Goal: Communication & Community: Participate in discussion

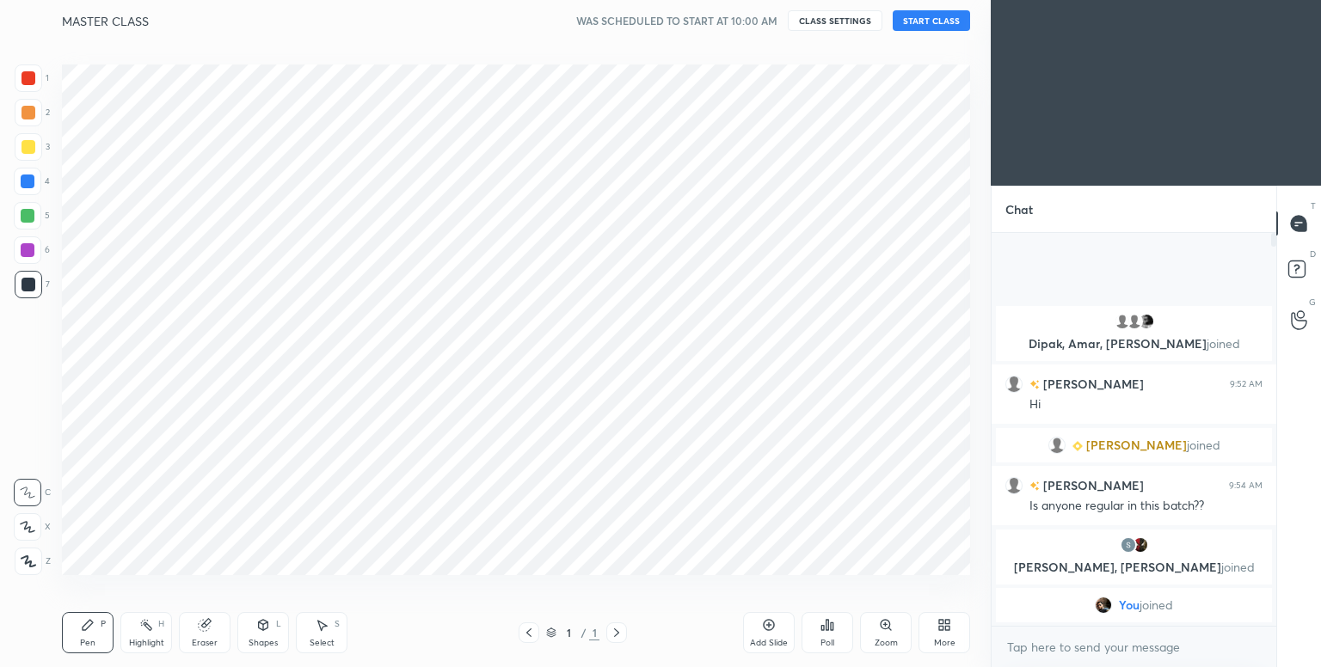
scroll to position [85460, 85095]
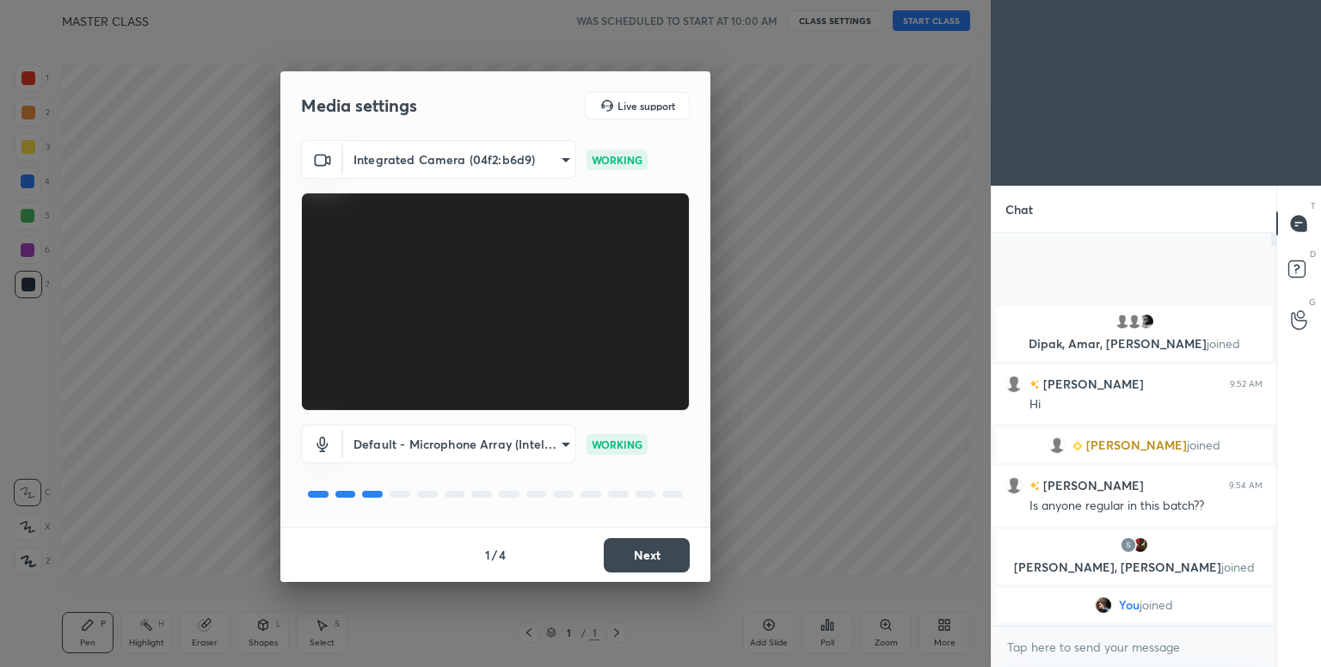
click at [642, 550] on button "Next" at bounding box center [647, 555] width 86 height 34
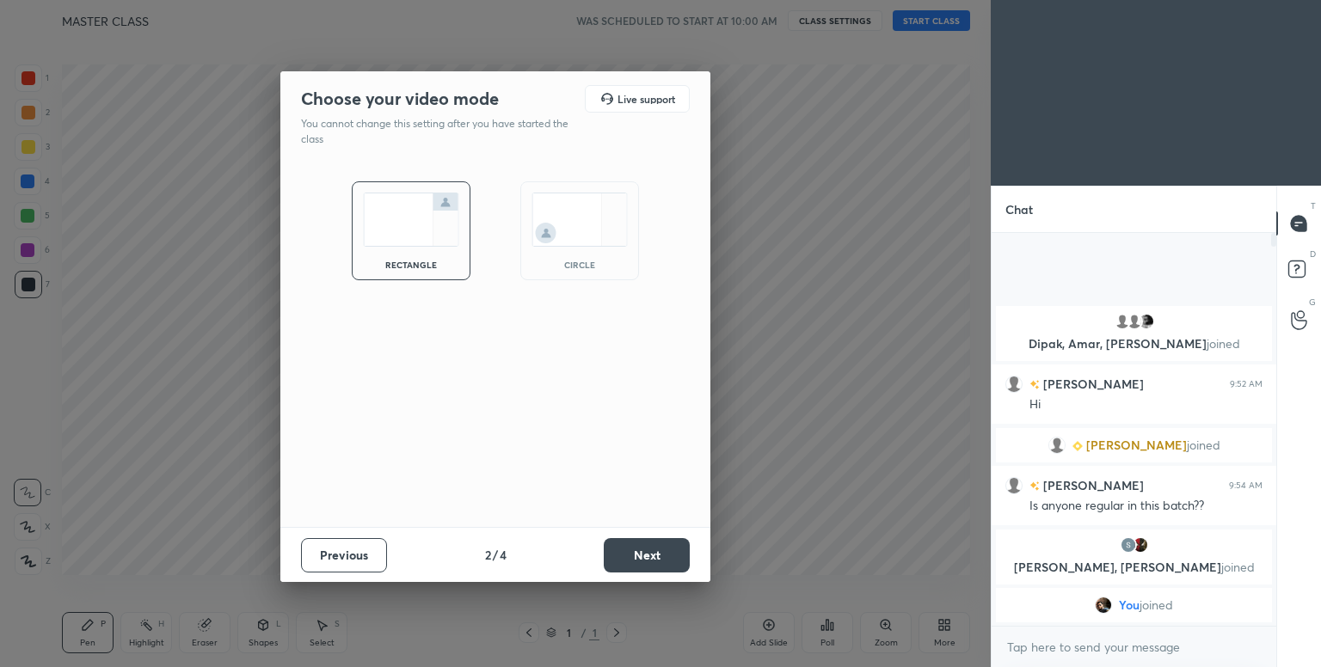
click at [568, 201] on img at bounding box center [580, 220] width 96 height 54
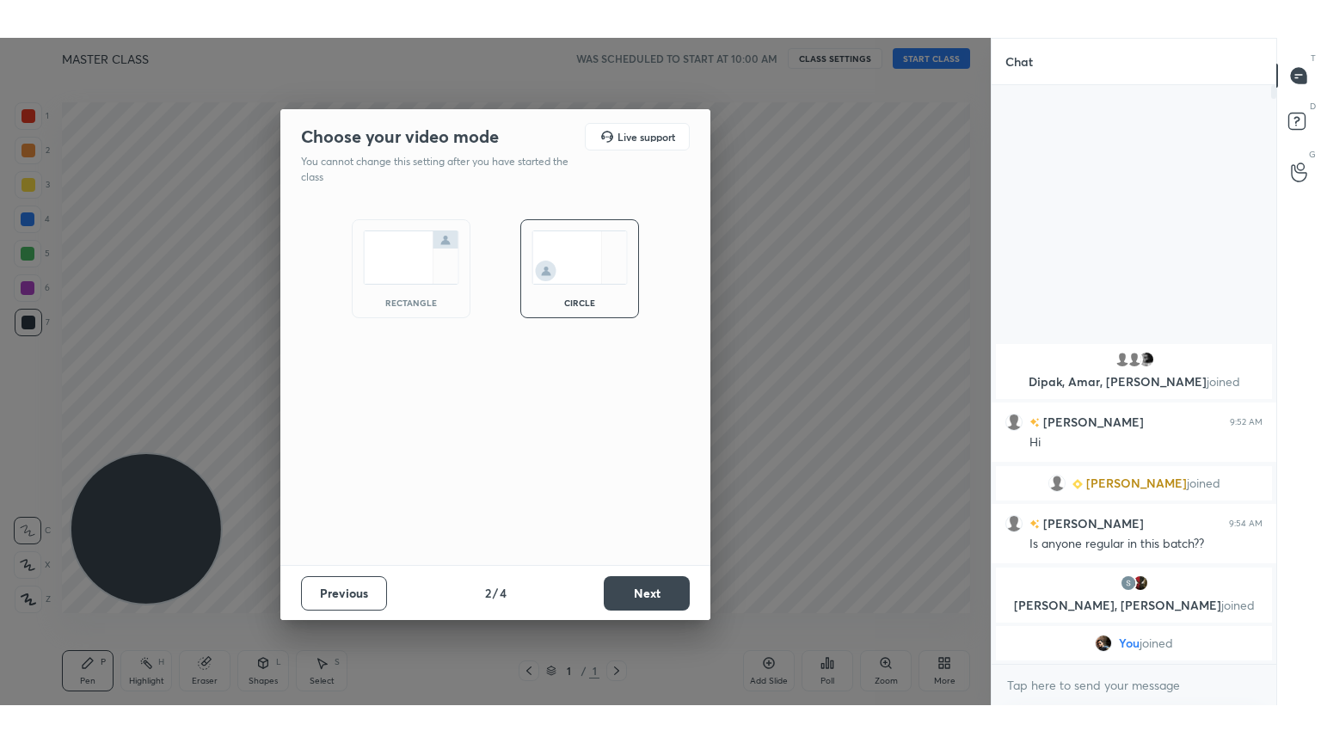
scroll to position [431, 280]
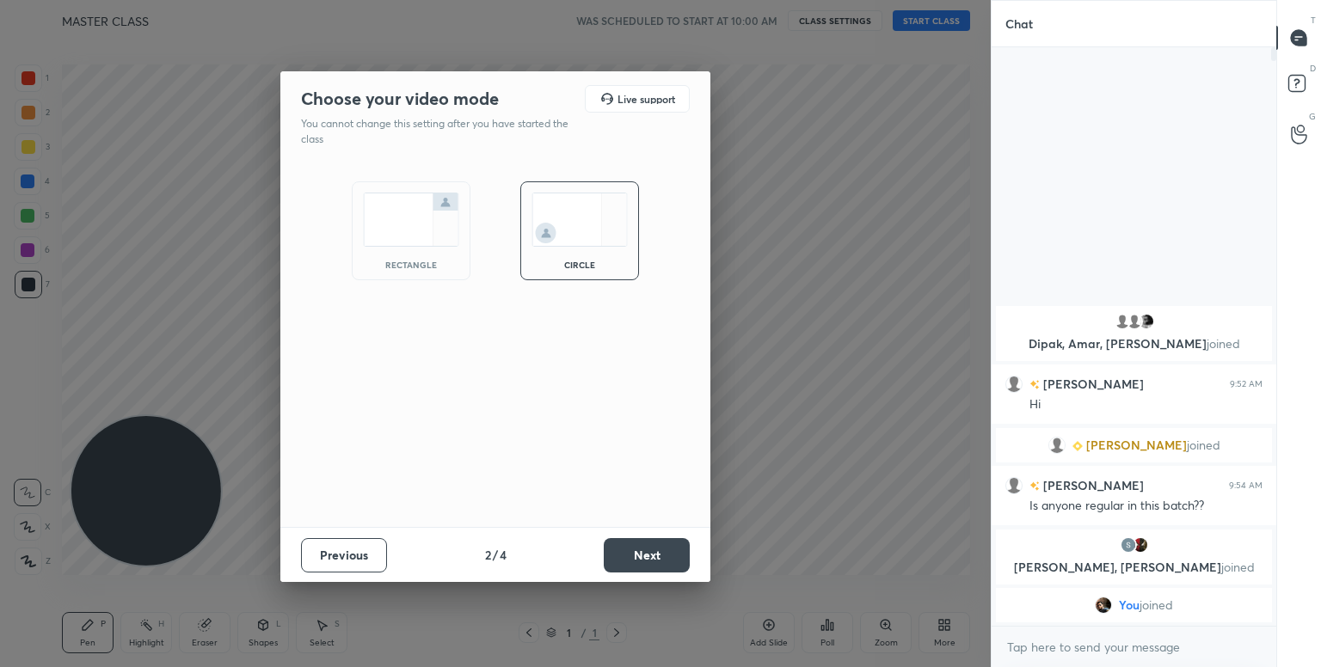
click at [671, 566] on button "Next" at bounding box center [647, 555] width 86 height 34
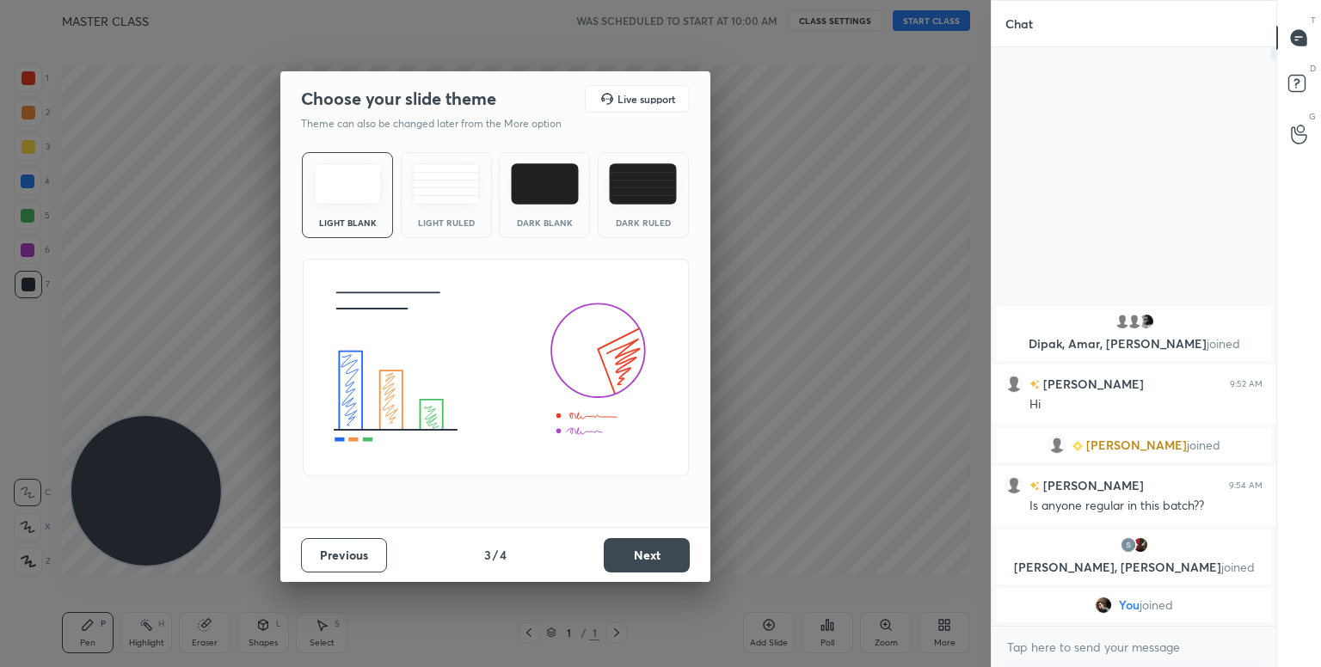
click at [649, 569] on button "Next" at bounding box center [647, 555] width 86 height 34
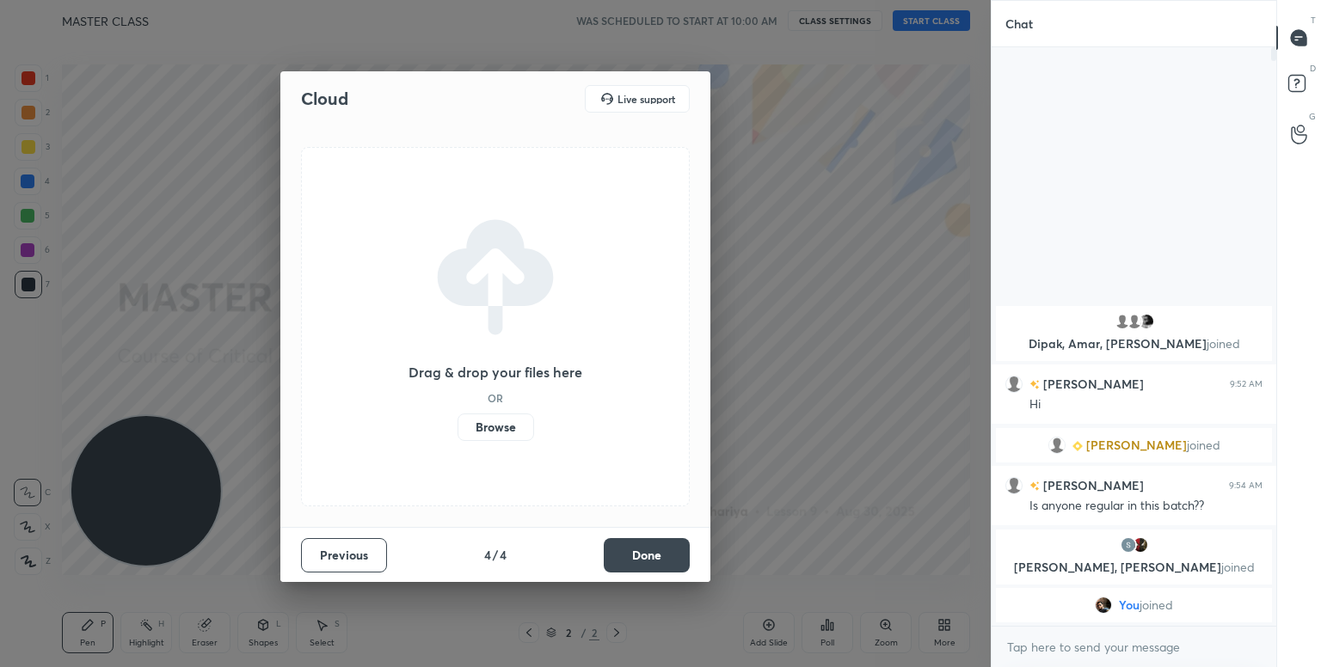
click at [514, 440] on label "Browse" at bounding box center [496, 428] width 77 height 28
click at [458, 440] on input "Browse" at bounding box center [458, 428] width 0 height 28
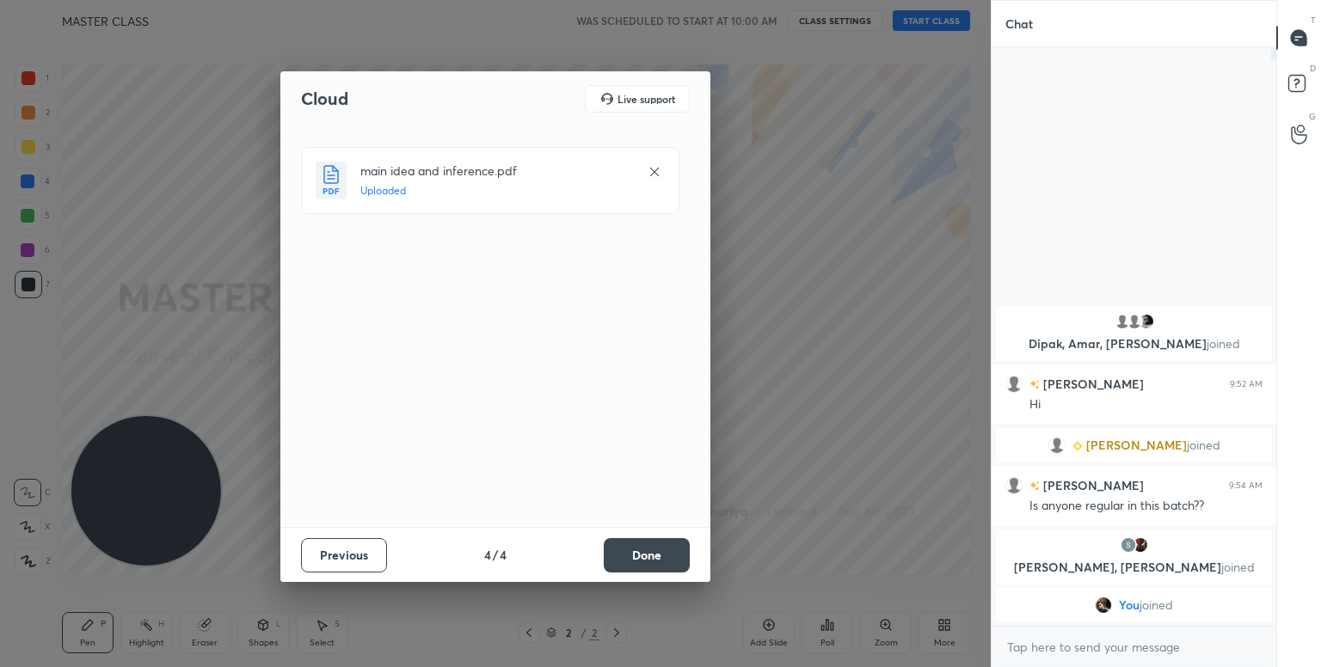
click at [645, 551] on button "Done" at bounding box center [647, 555] width 86 height 34
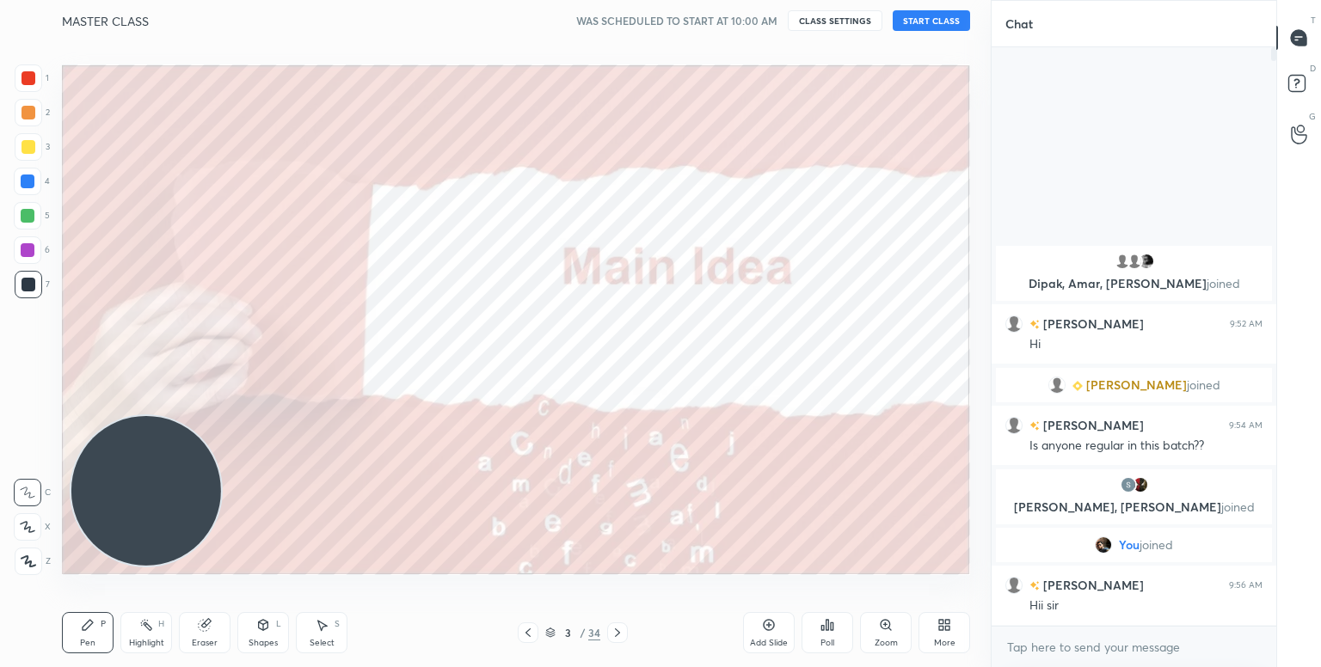
click at [945, 618] on icon at bounding box center [945, 625] width 14 height 14
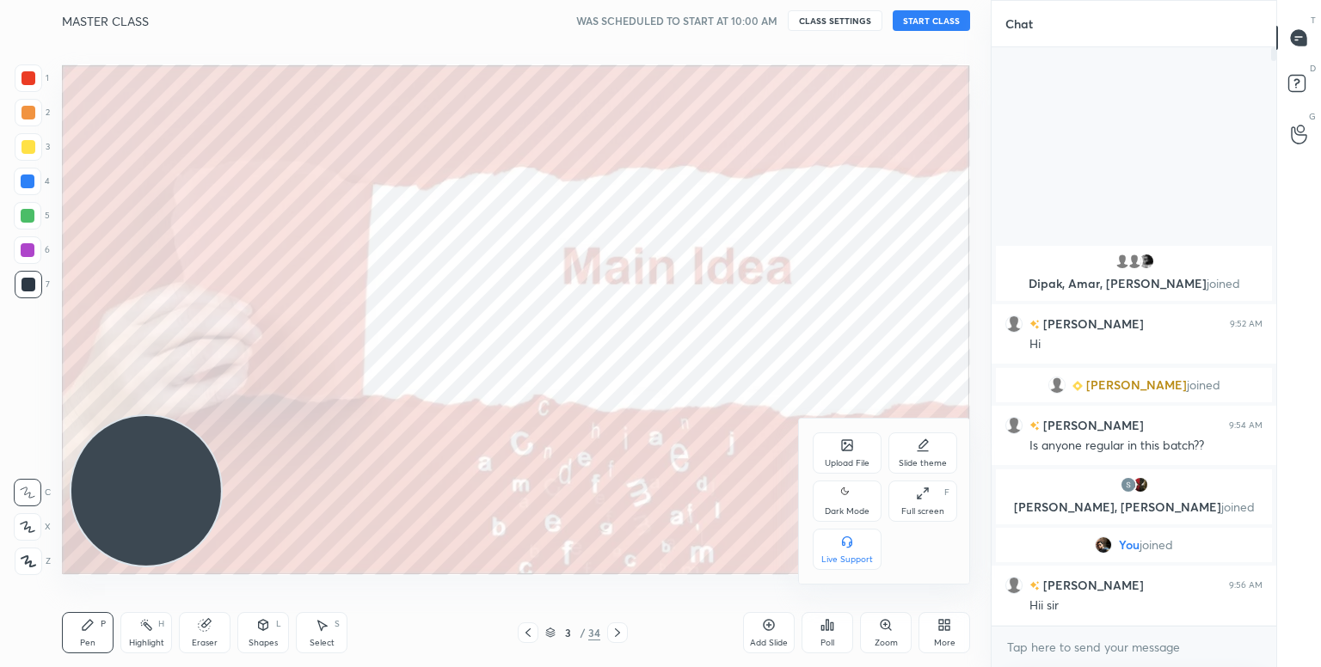
click at [926, 15] on div at bounding box center [660, 333] width 1321 height 667
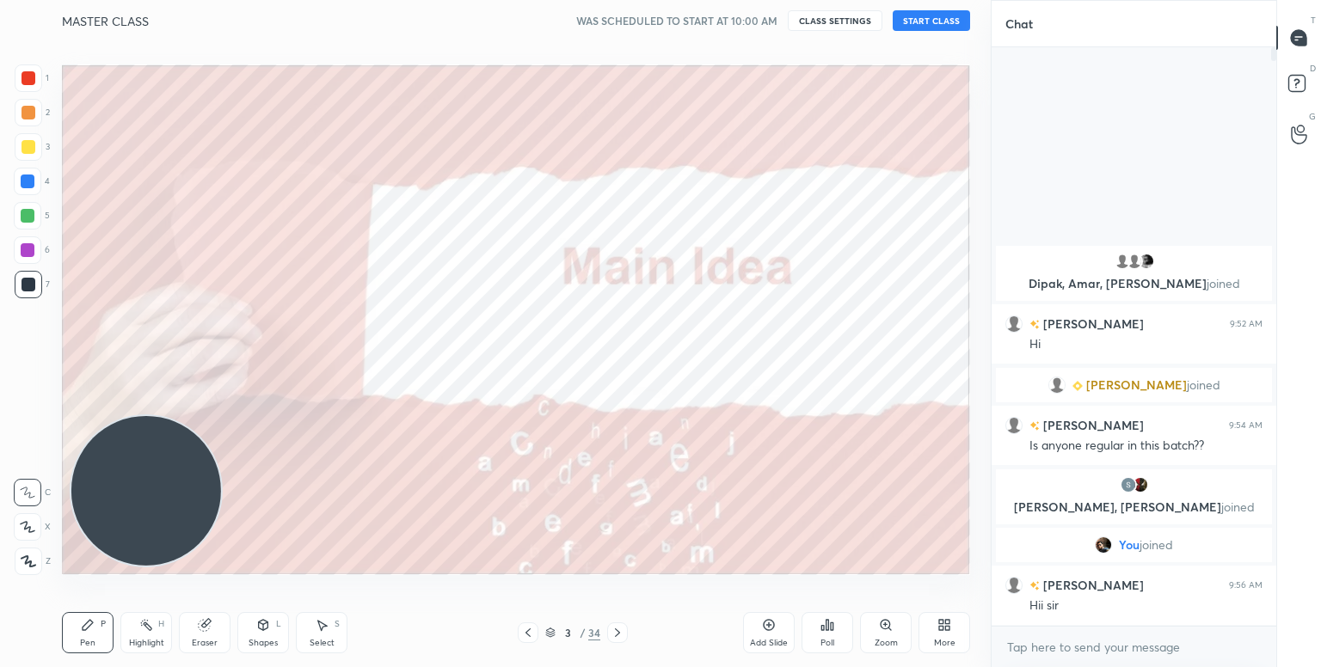
click at [926, 15] on button "START CLASS" at bounding box center [931, 20] width 77 height 21
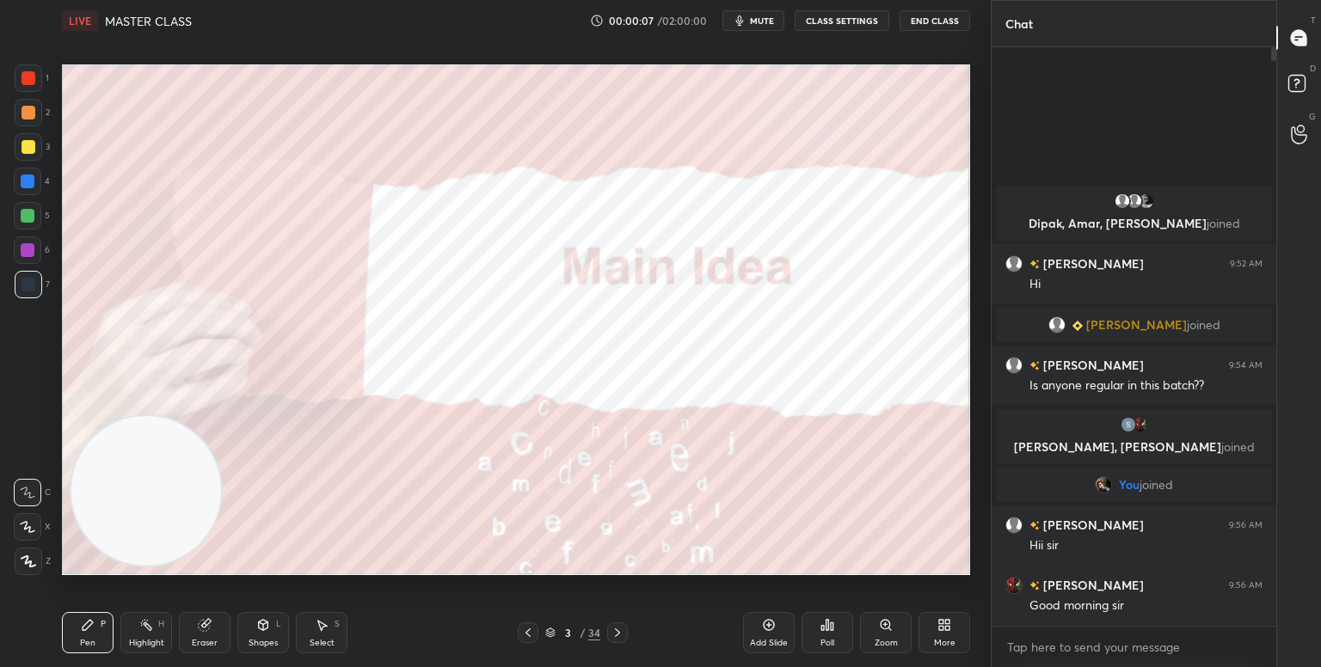
click at [957, 650] on div "More" at bounding box center [945, 632] width 52 height 41
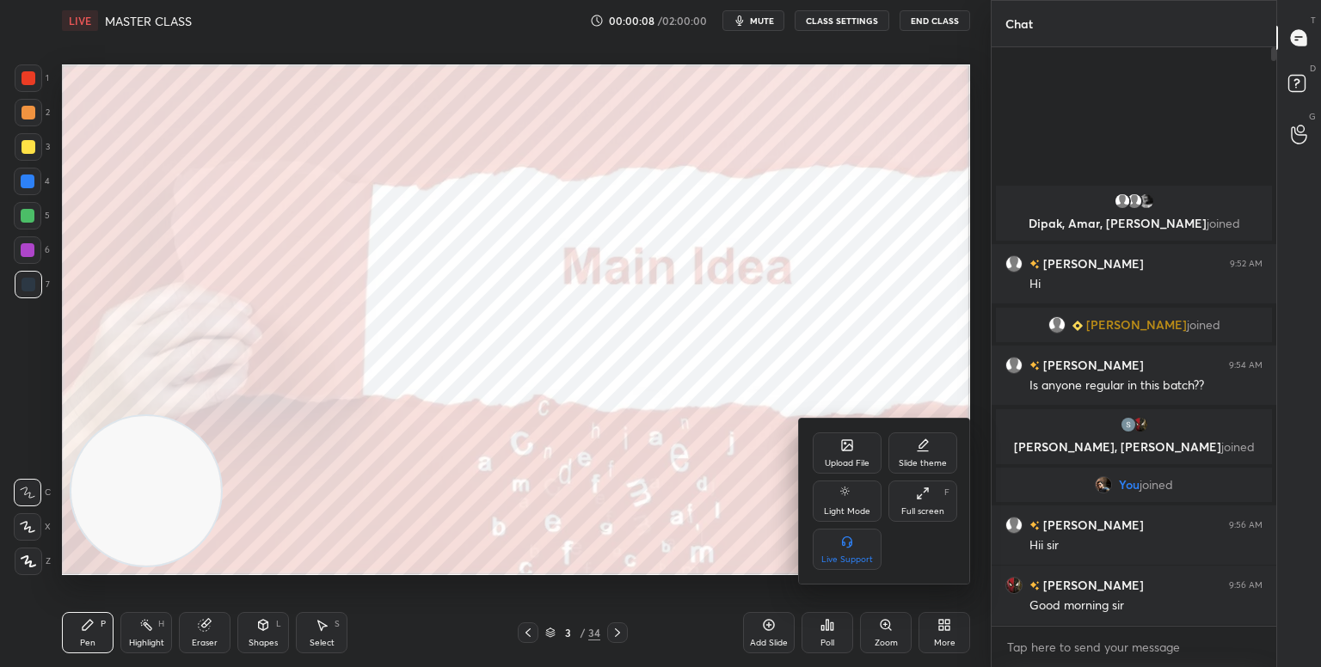
click at [927, 485] on div "Full screen F" at bounding box center [923, 501] width 69 height 41
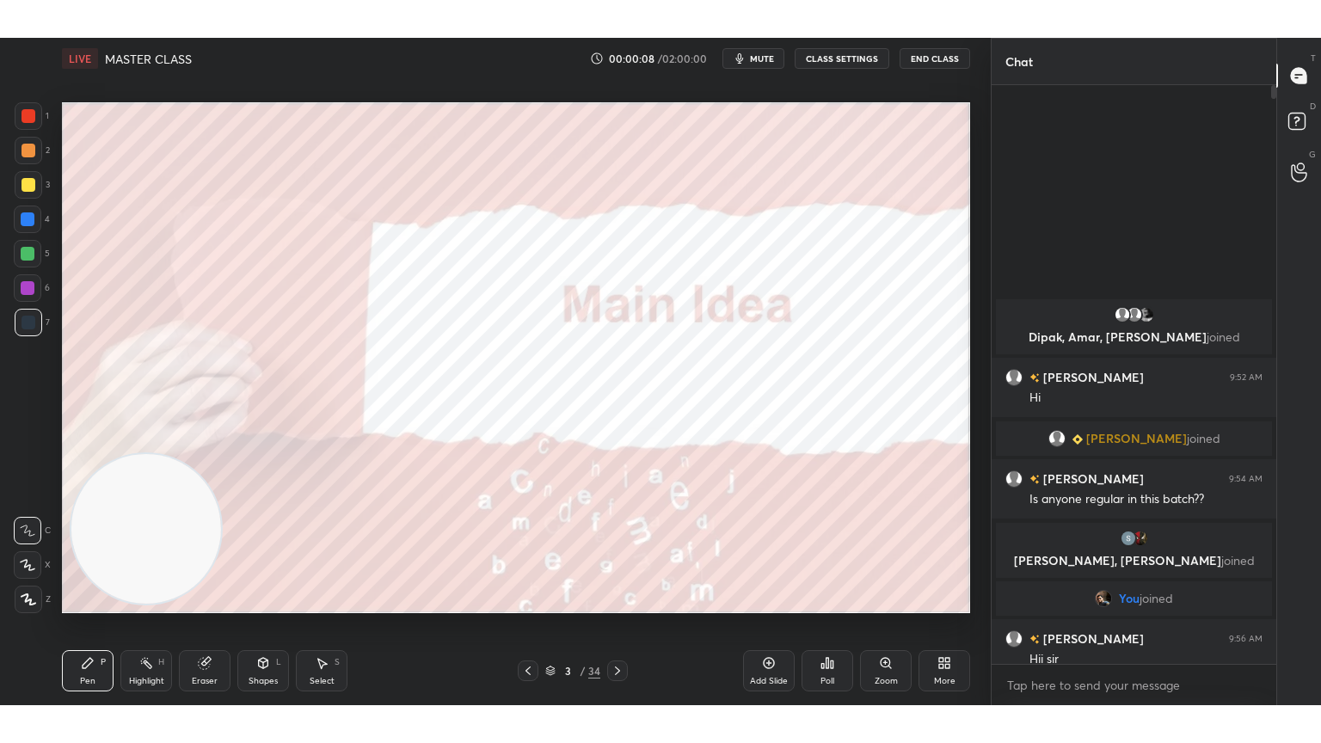
scroll to position [507, 280]
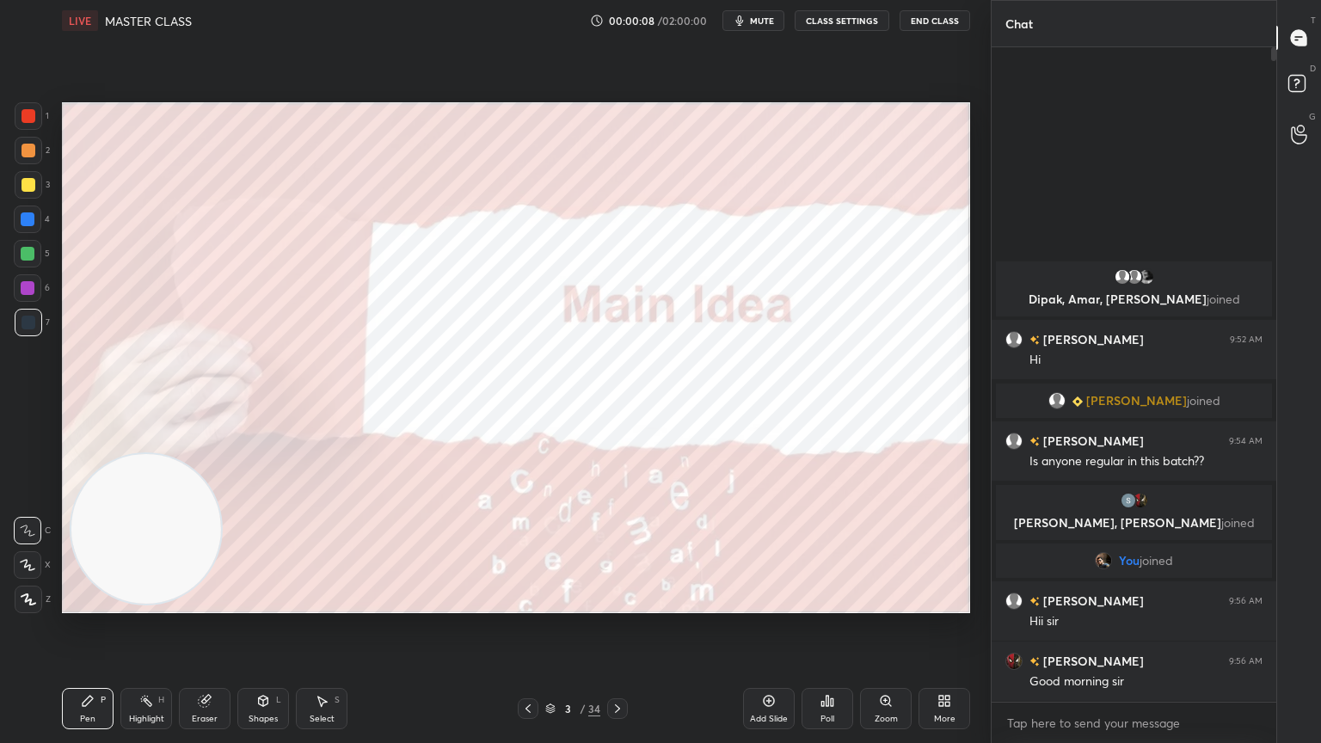
type textarea "x"
click at [34, 606] on div at bounding box center [29, 600] width 28 height 28
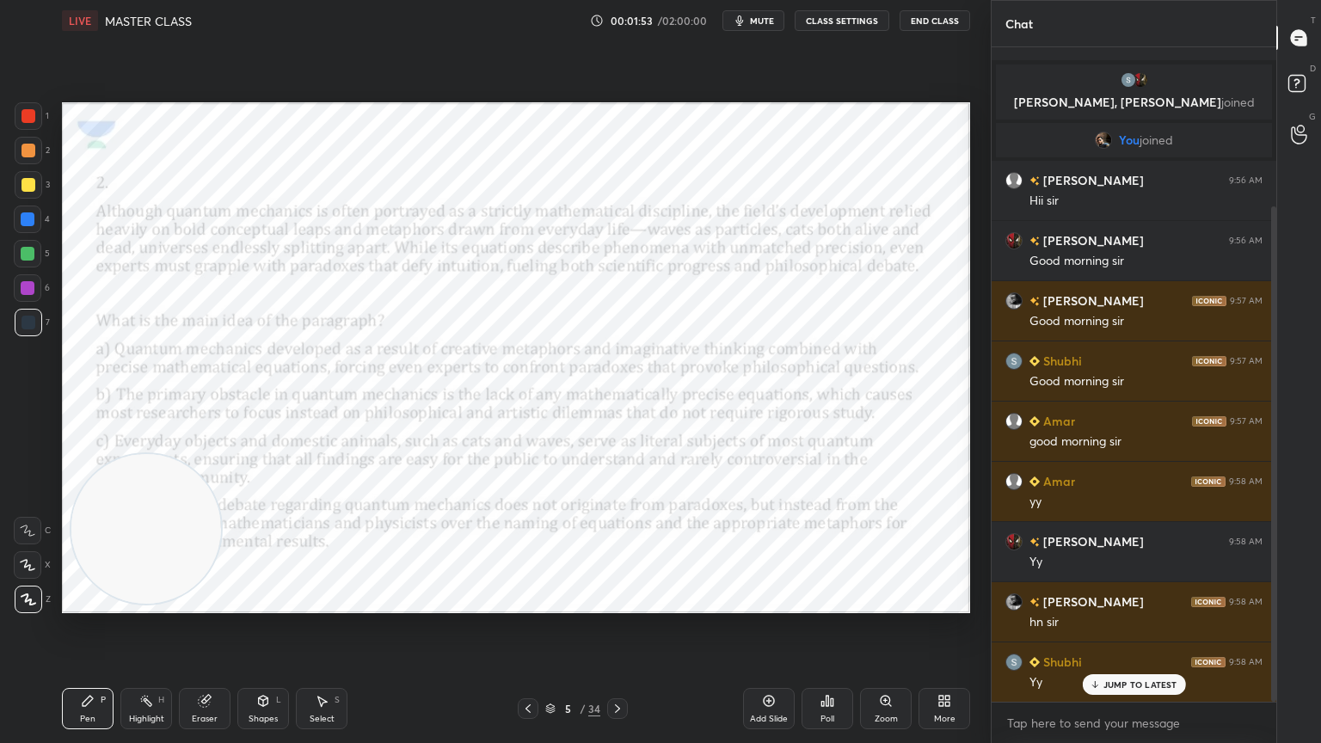
scroll to position [10, 0]
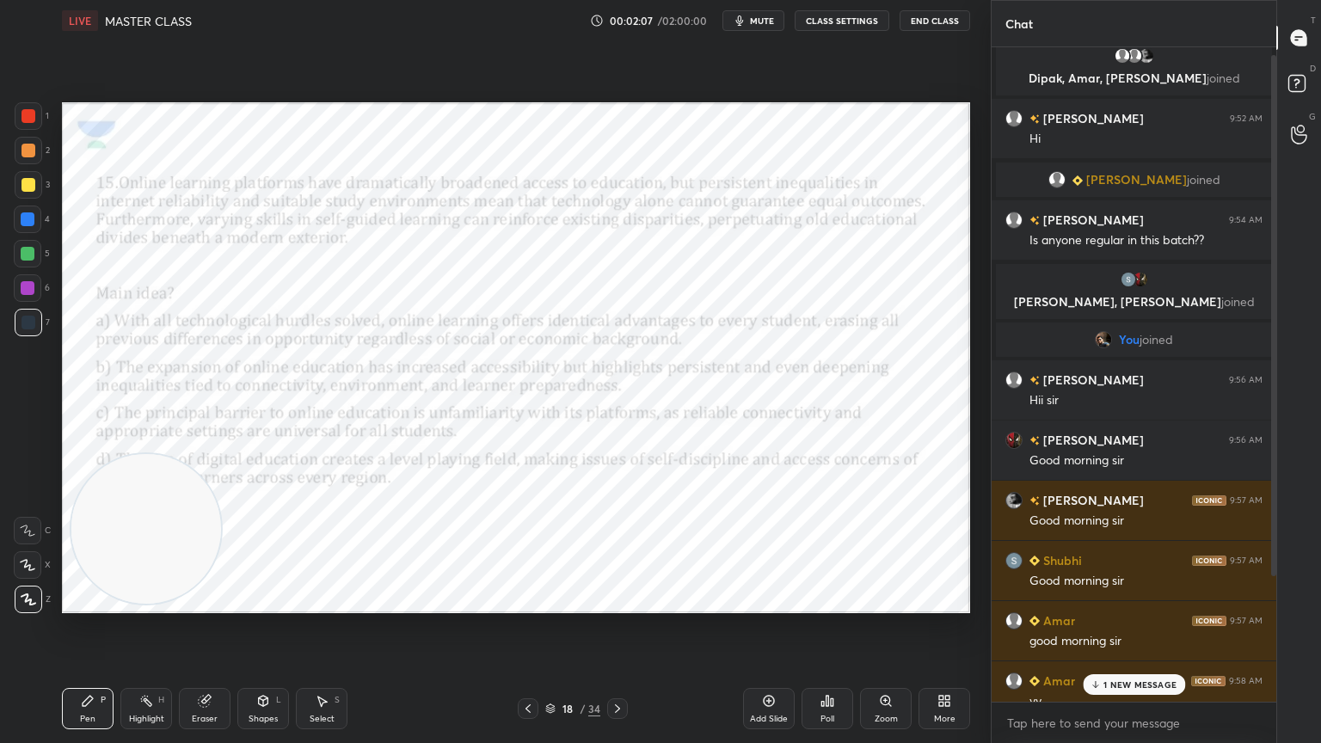
click at [781, 667] on div "Add Slide" at bounding box center [769, 708] width 52 height 41
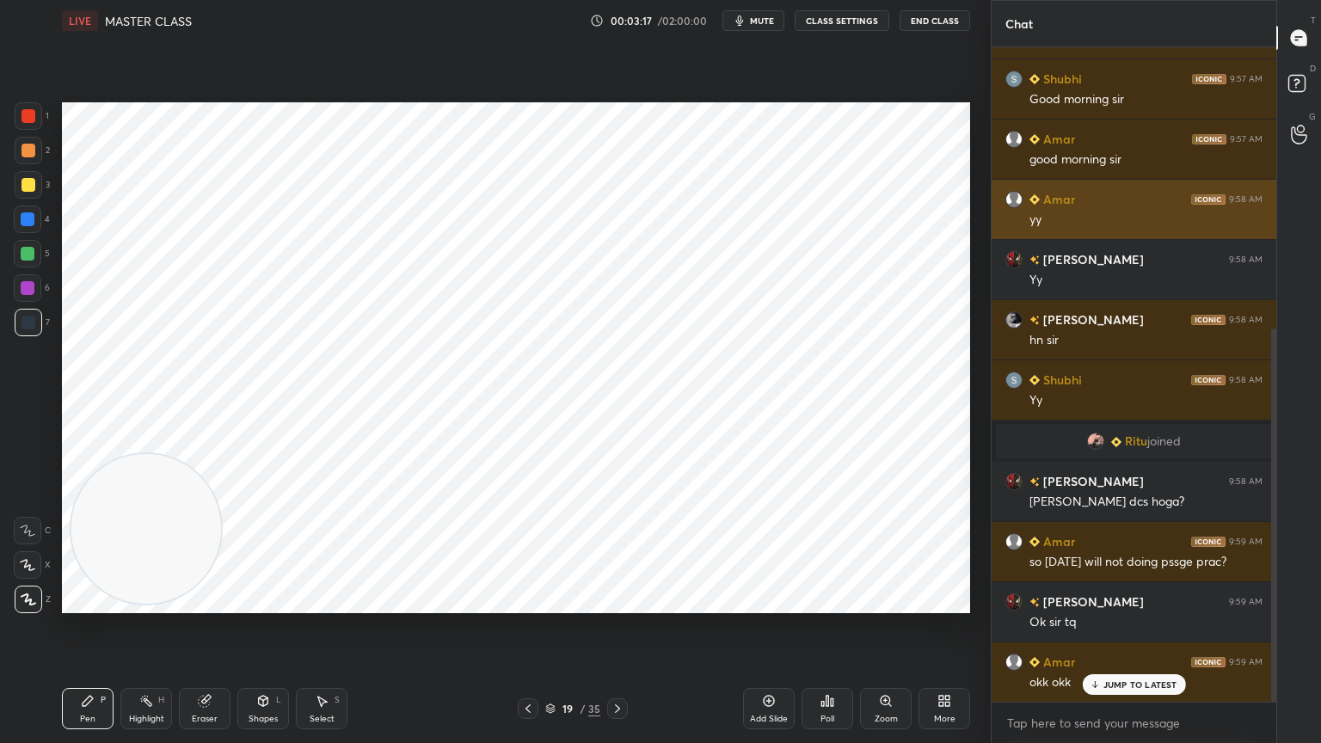
scroll to position [533, 0]
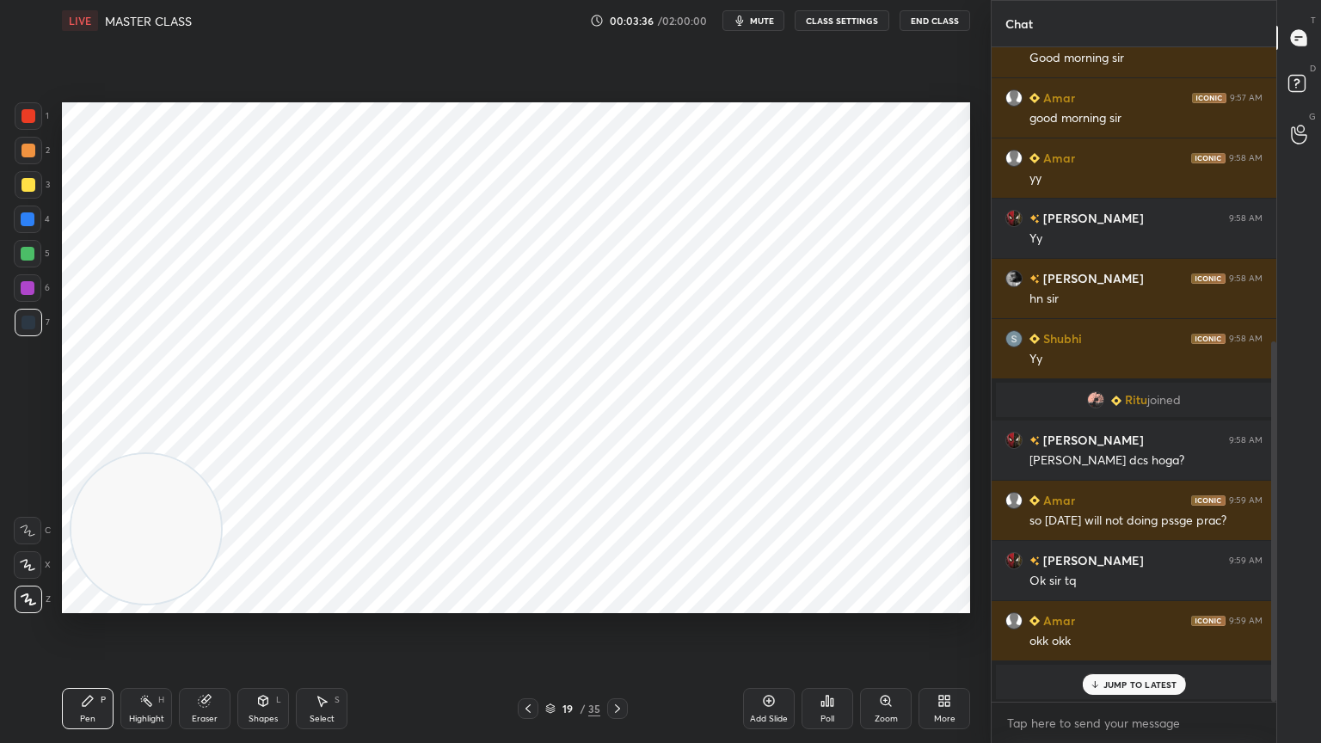
click at [772, 667] on div "Add Slide" at bounding box center [769, 719] width 38 height 9
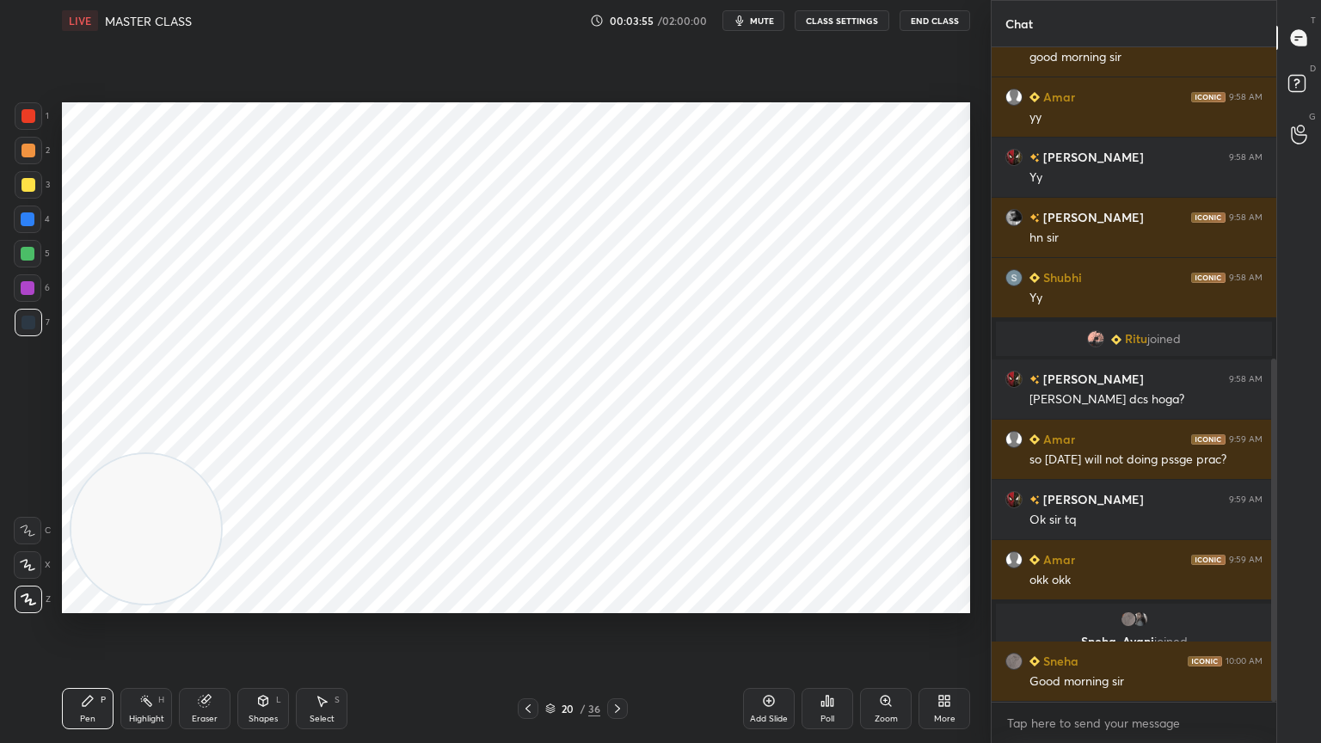
click at [34, 100] on div "1 2 3 4 5 6 7 C X Z C X Z E E Erase all H H LIVE MASTER CLASS 00:03:55 / 02:00:…" at bounding box center [488, 371] width 977 height 743
click at [28, 118] on div at bounding box center [29, 116] width 14 height 14
click at [213, 667] on div "Eraser" at bounding box center [205, 708] width 52 height 41
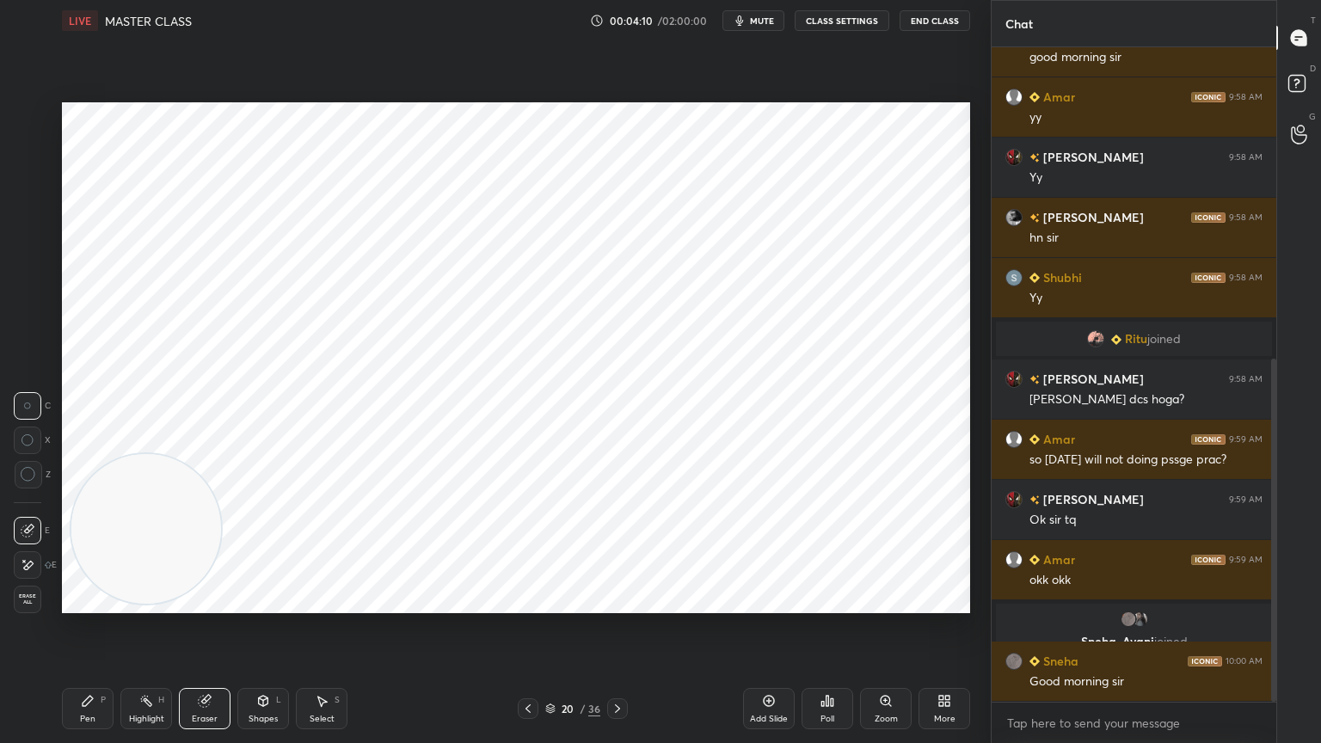
click at [41, 562] on div "E" at bounding box center [35, 565] width 43 height 28
click at [93, 667] on icon at bounding box center [88, 701] width 14 height 14
click at [29, 317] on div at bounding box center [29, 323] width 14 height 14
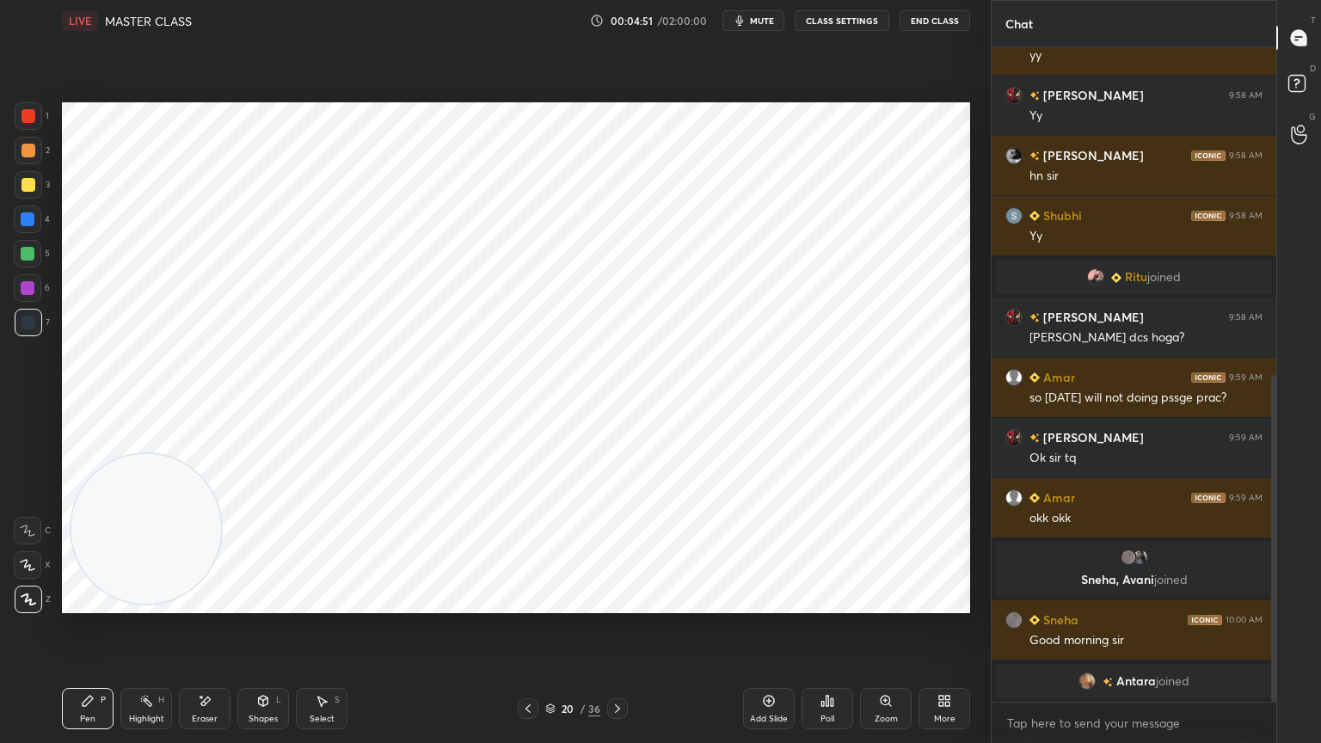
scroll to position [677, 0]
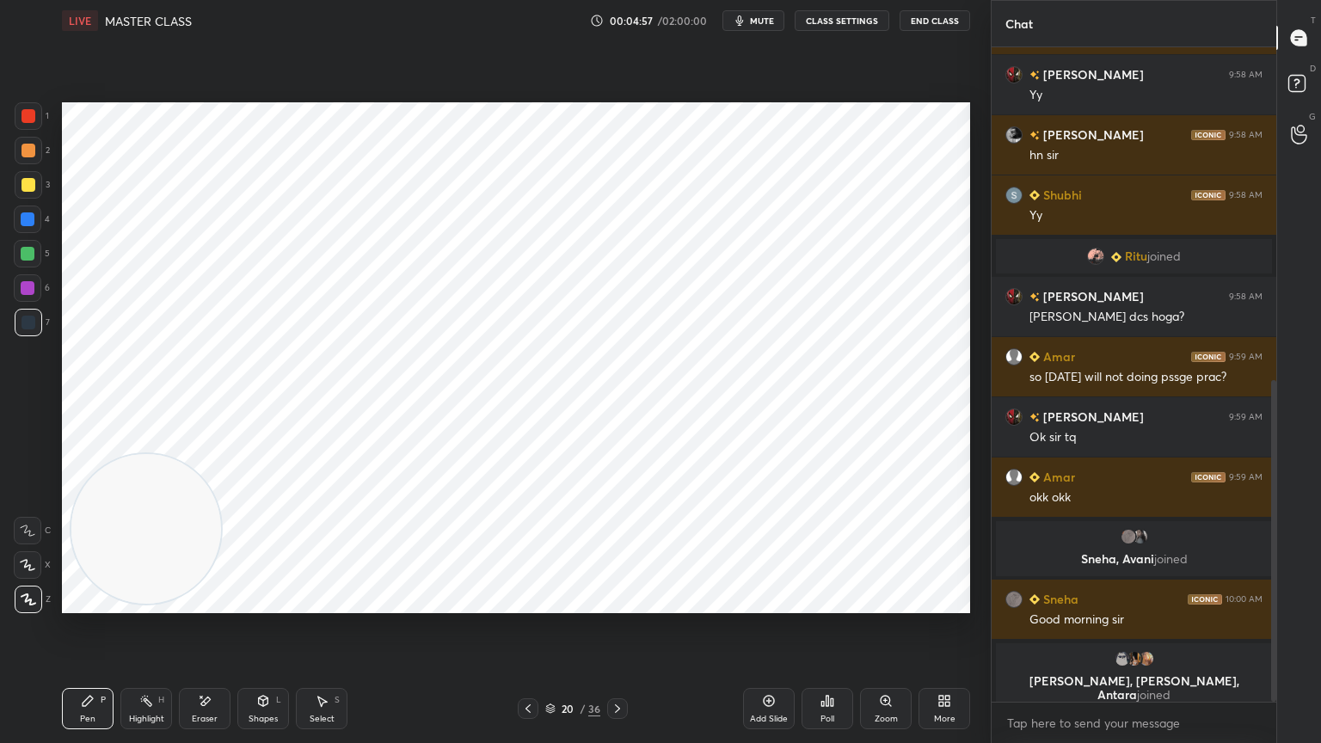
click at [213, 667] on div "Eraser" at bounding box center [205, 708] width 52 height 41
click at [95, 667] on div "Pen P" at bounding box center [88, 708] width 52 height 41
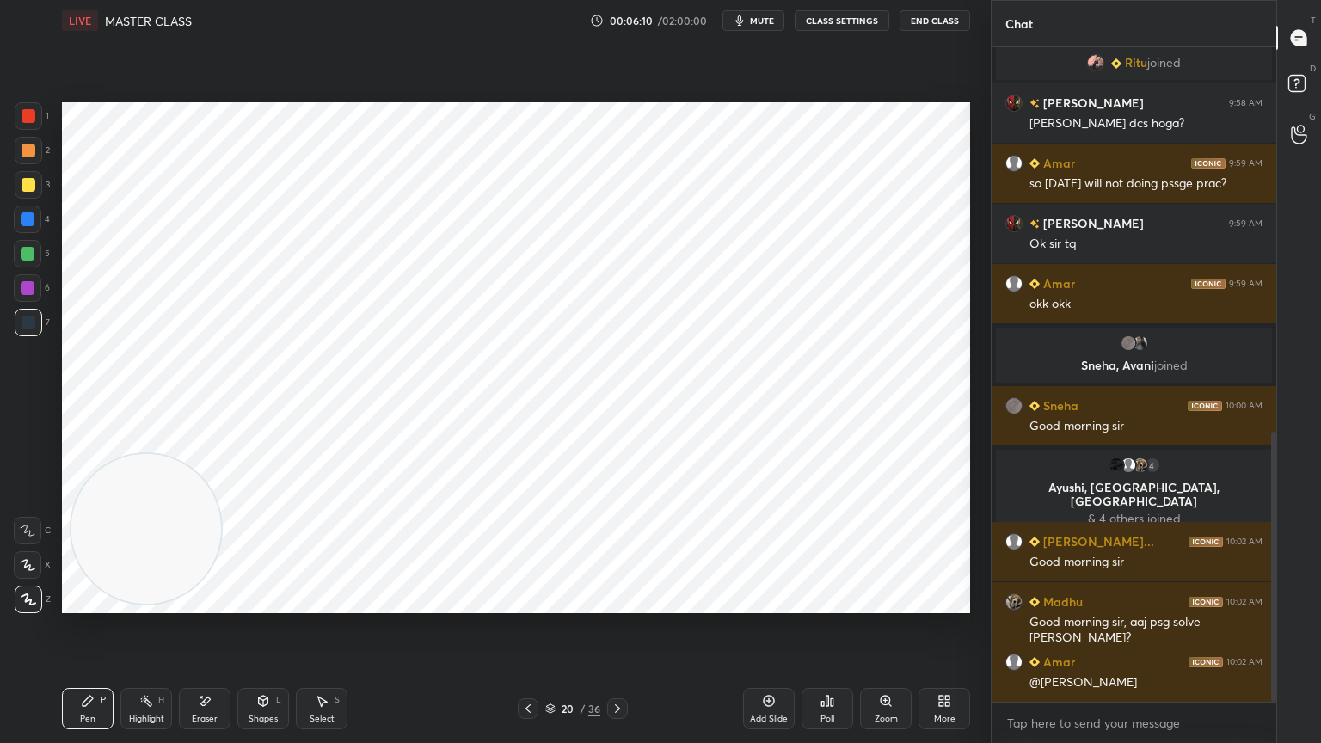
scroll to position [932, 0]
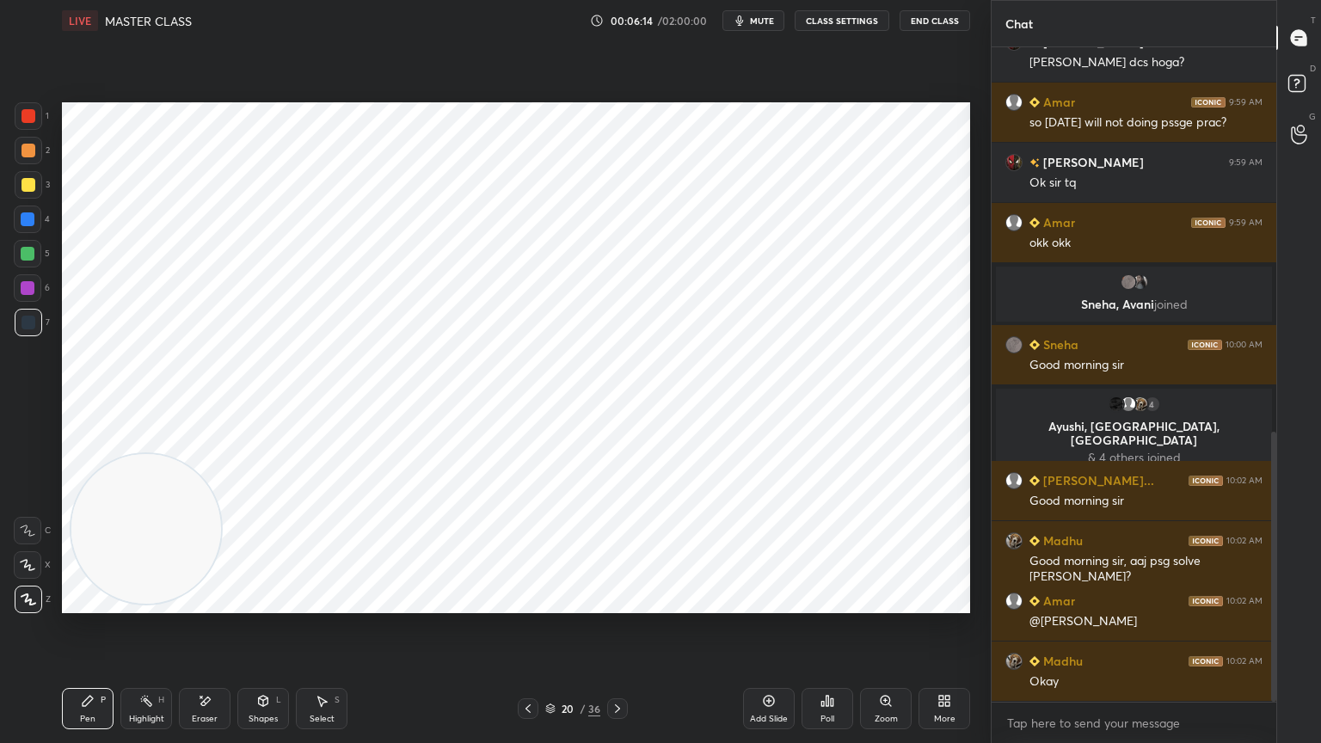
click at [772, 667] on icon at bounding box center [769, 701] width 14 height 14
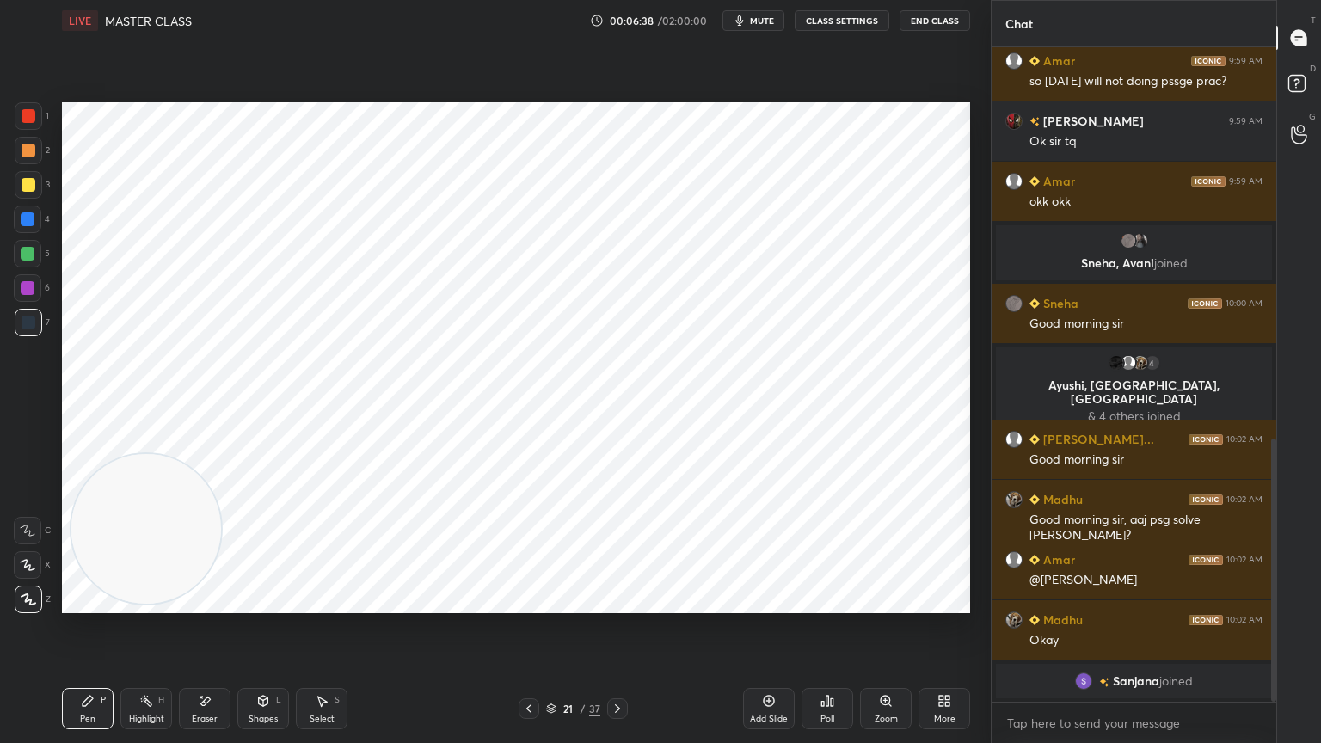
click at [38, 114] on div at bounding box center [29, 116] width 28 height 28
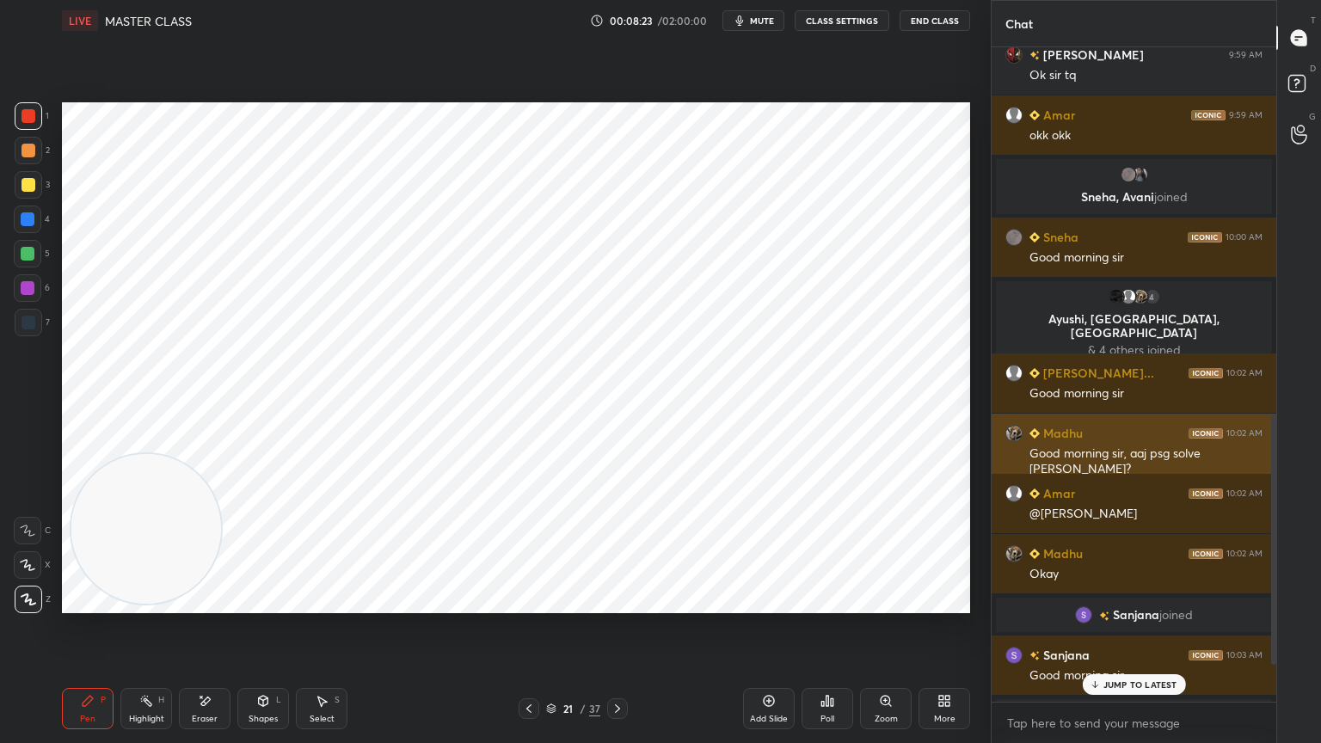
scroll to position [1052, 0]
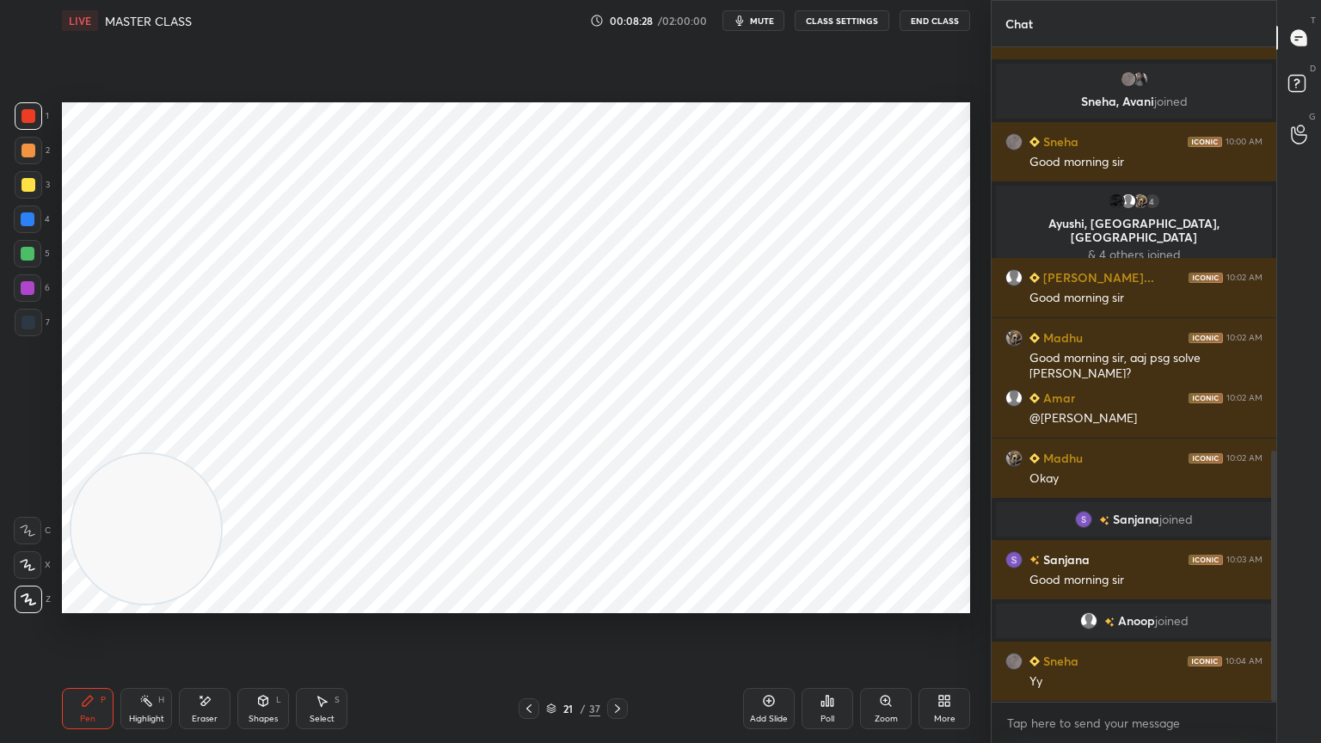
click at [757, 667] on div "Add Slide" at bounding box center [769, 719] width 38 height 9
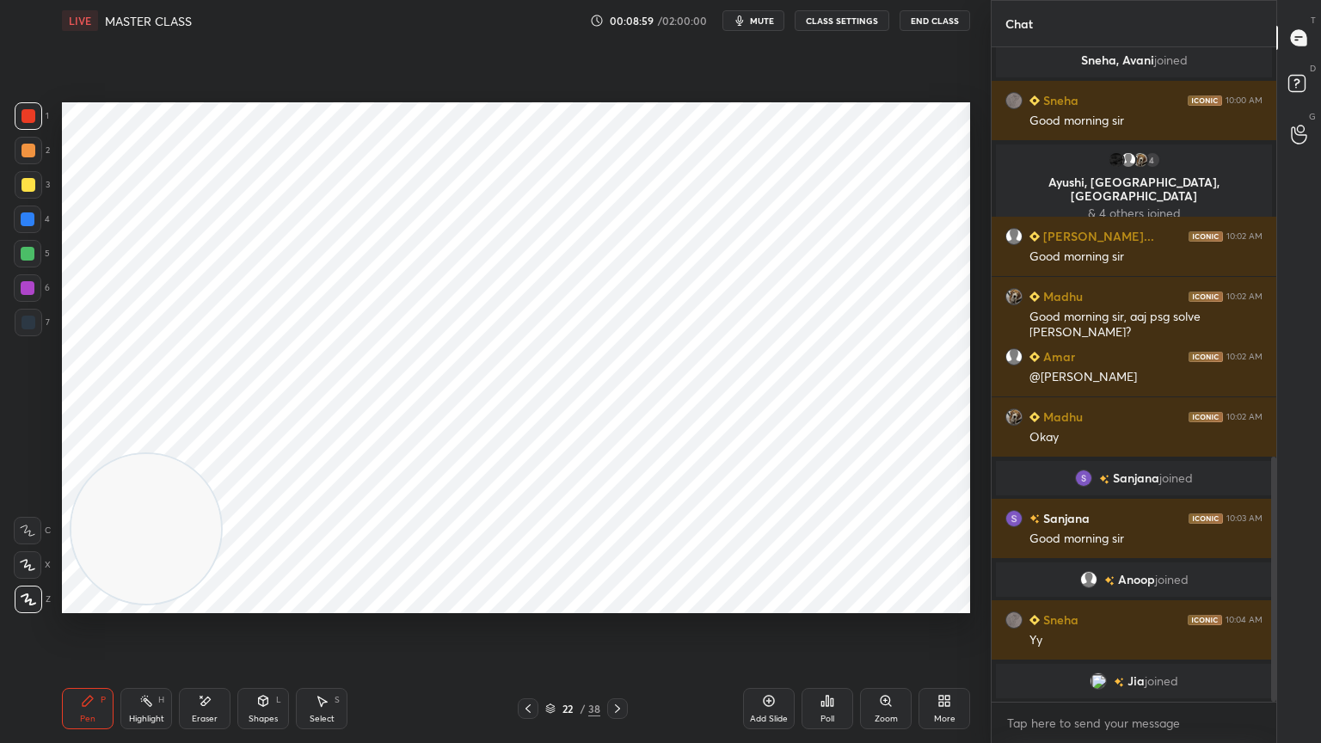
scroll to position [1118, 0]
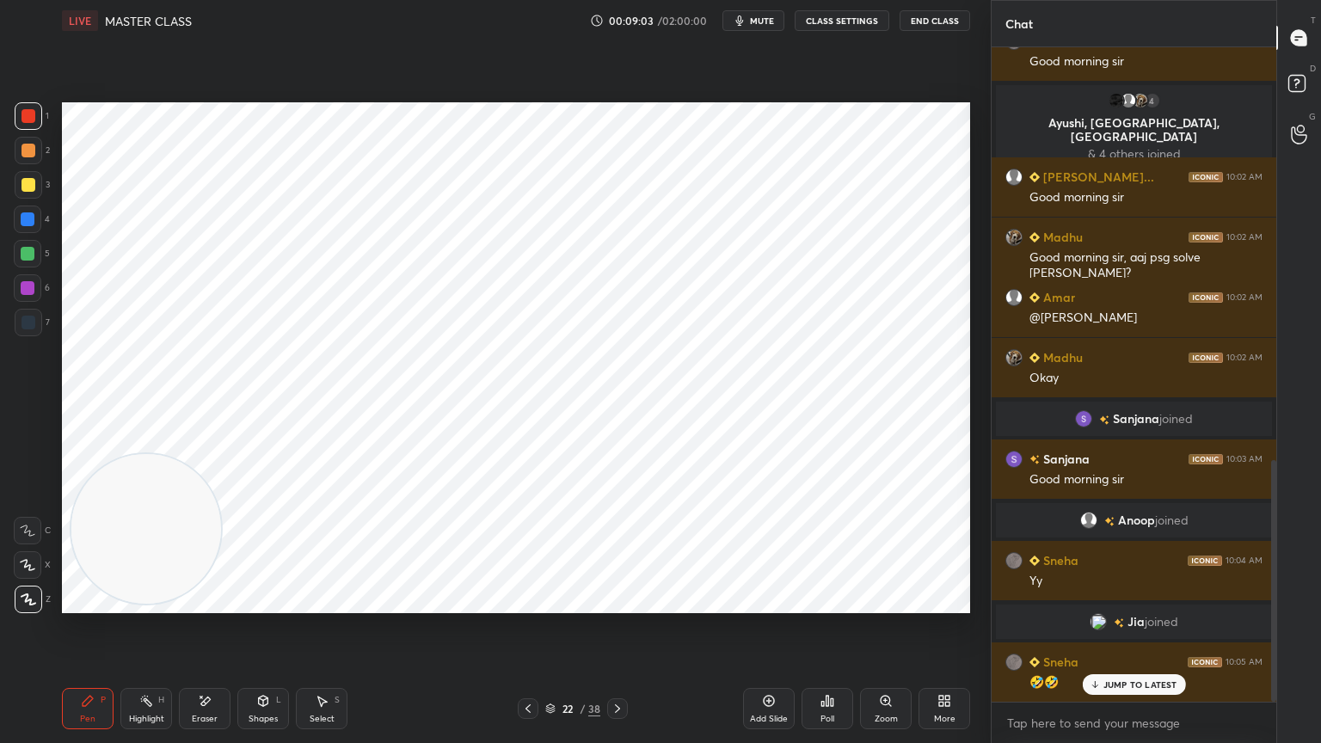
click at [523, 667] on div at bounding box center [528, 708] width 21 height 21
click at [618, 667] on icon at bounding box center [618, 709] width 14 height 14
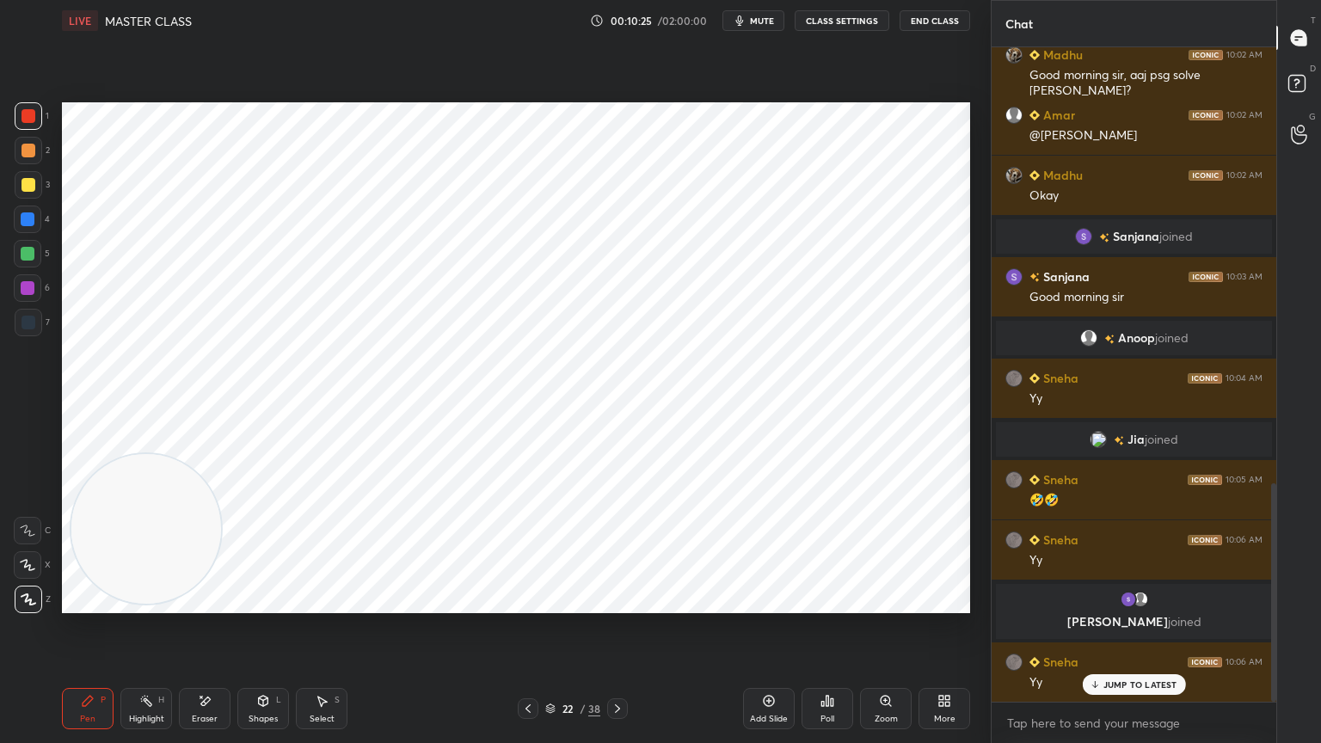
scroll to position [1307, 0]
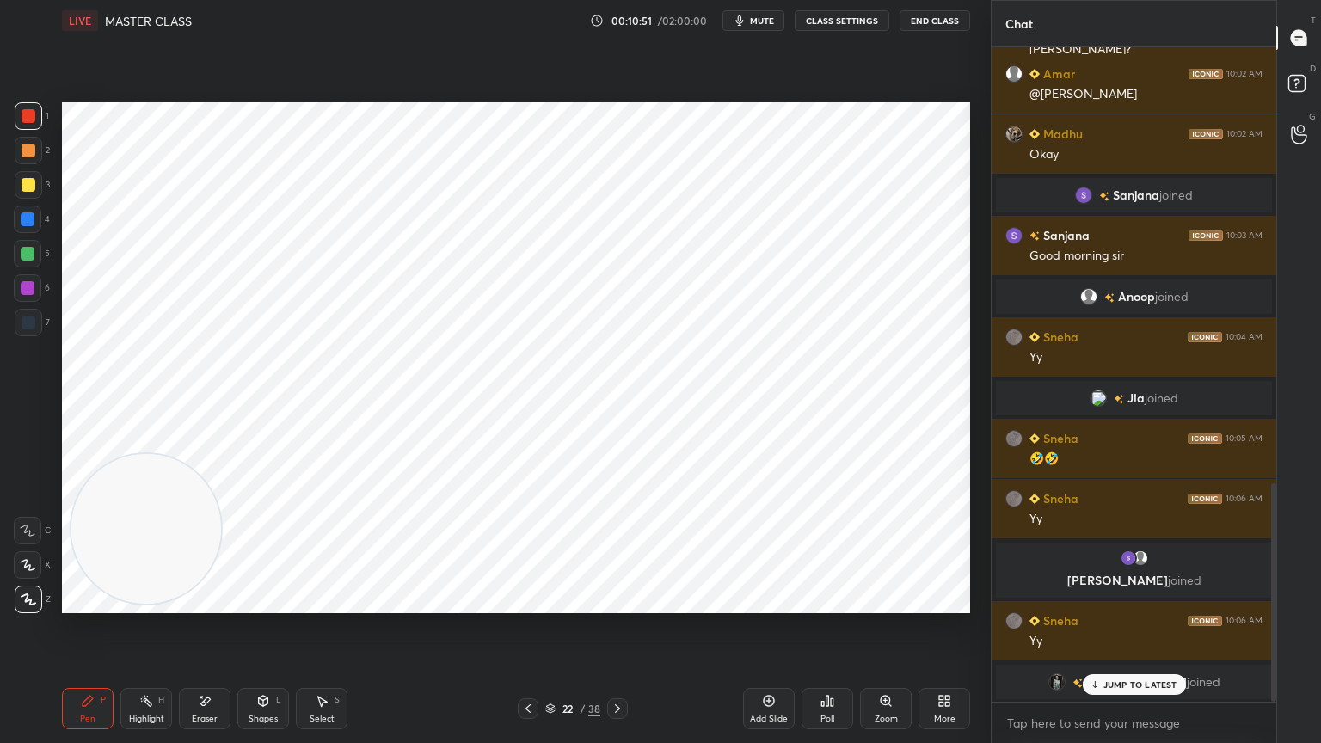
click at [619, 667] on icon at bounding box center [618, 709] width 14 height 14
click at [537, 667] on div at bounding box center [528, 708] width 21 height 21
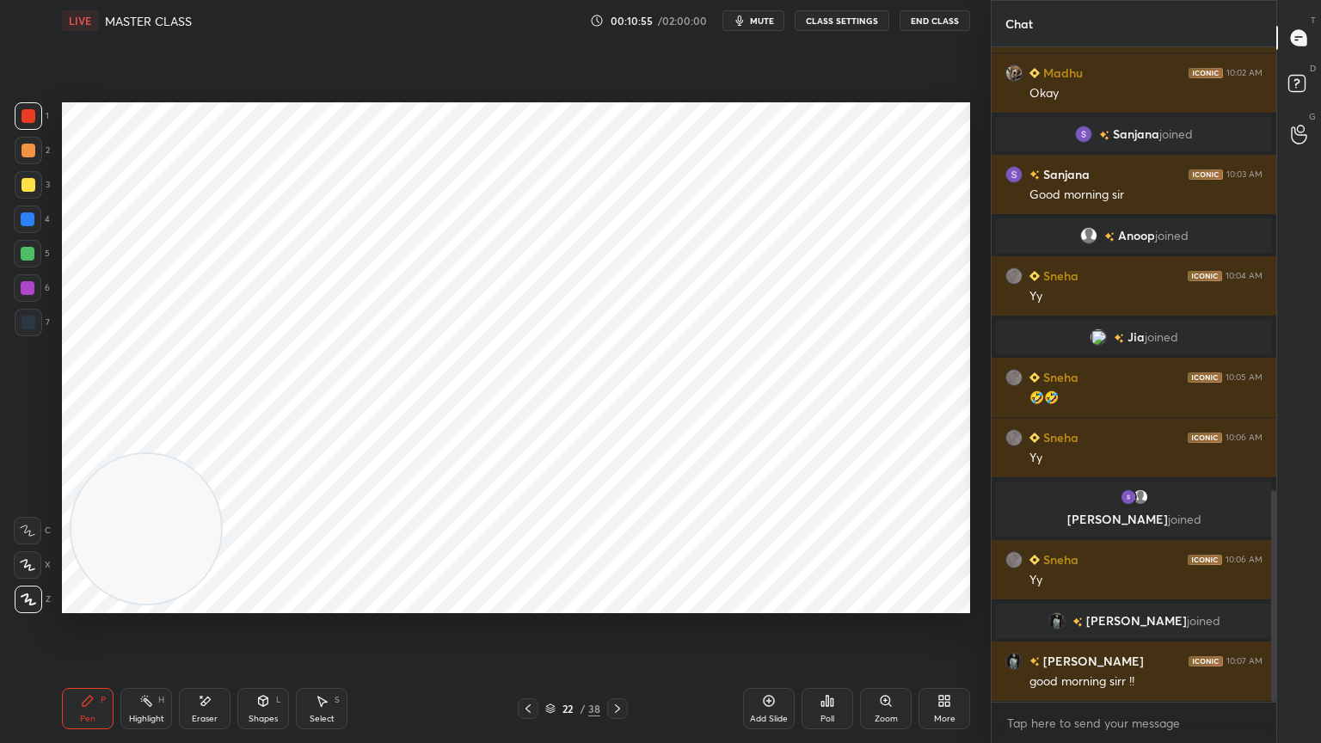
click at [774, 667] on icon at bounding box center [769, 701] width 14 height 14
click at [774, 24] on span "mute" at bounding box center [762, 21] width 24 height 12
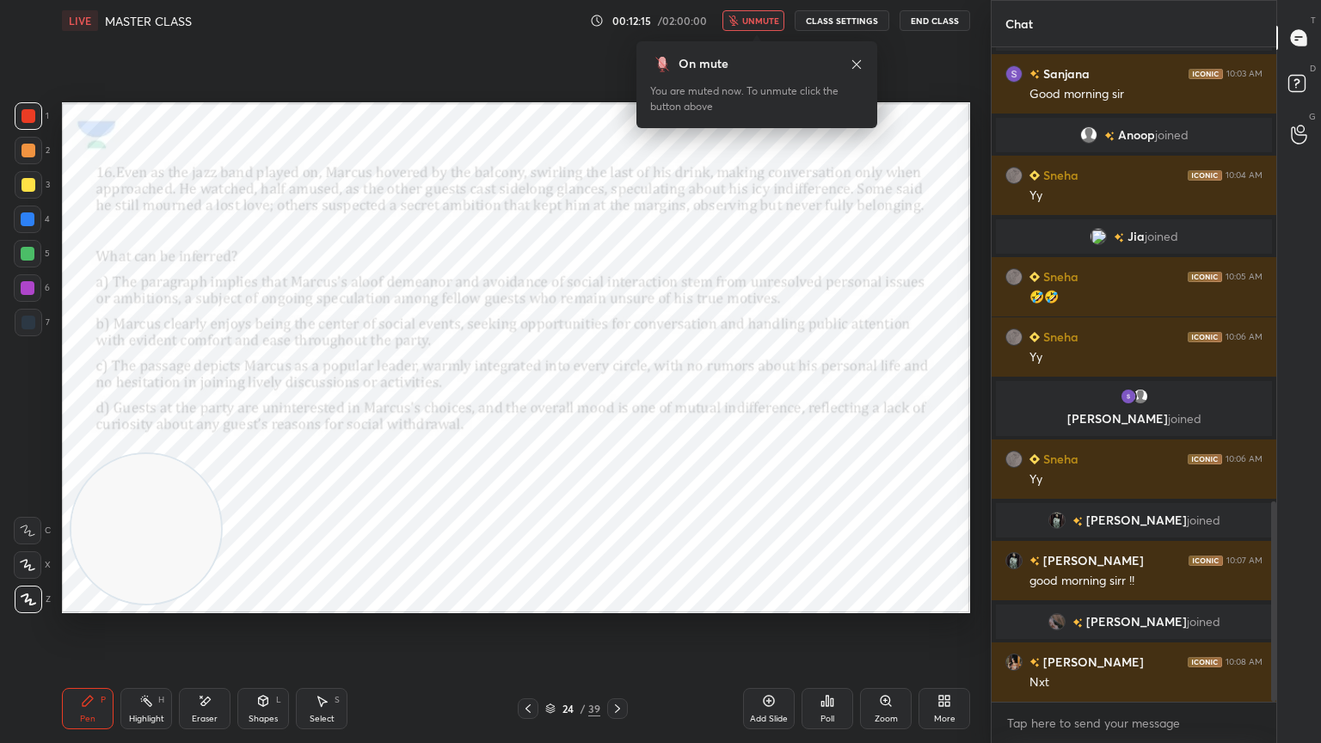
scroll to position [1479, 0]
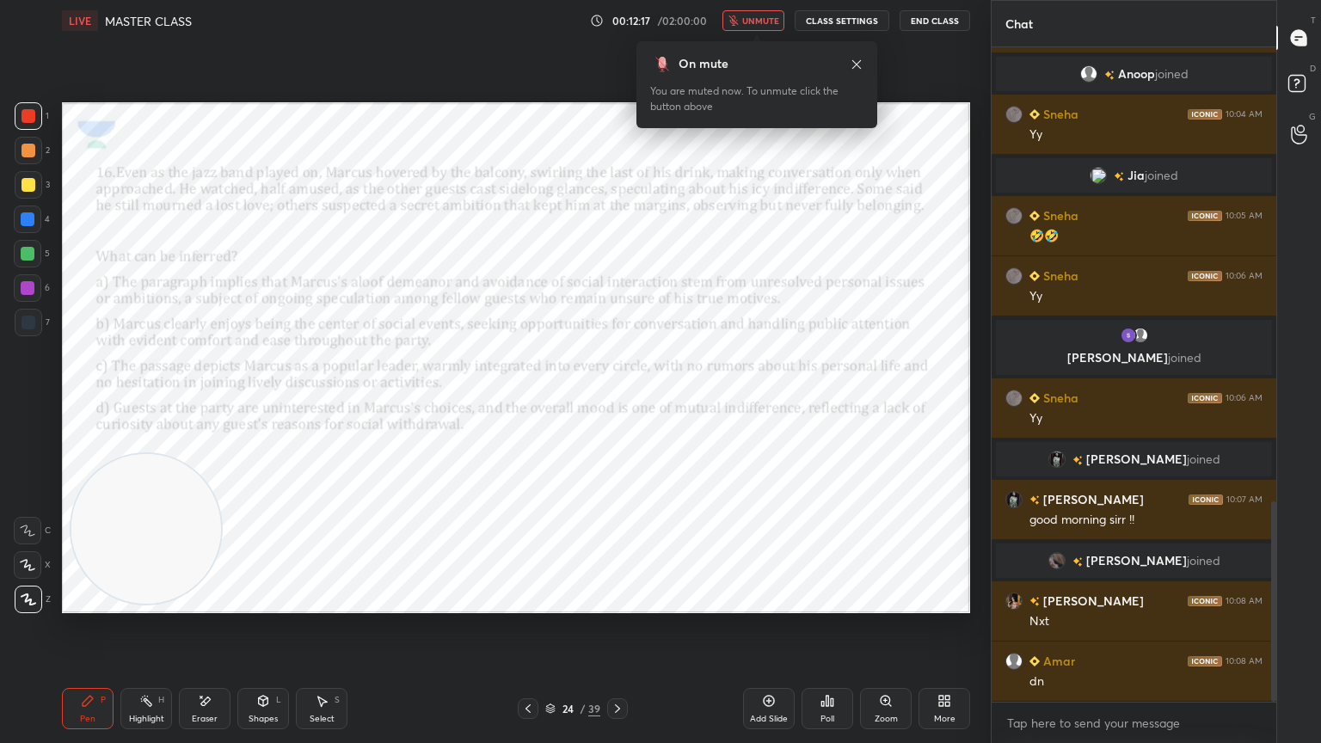
click at [738, 19] on icon "button" at bounding box center [733, 20] width 9 height 10
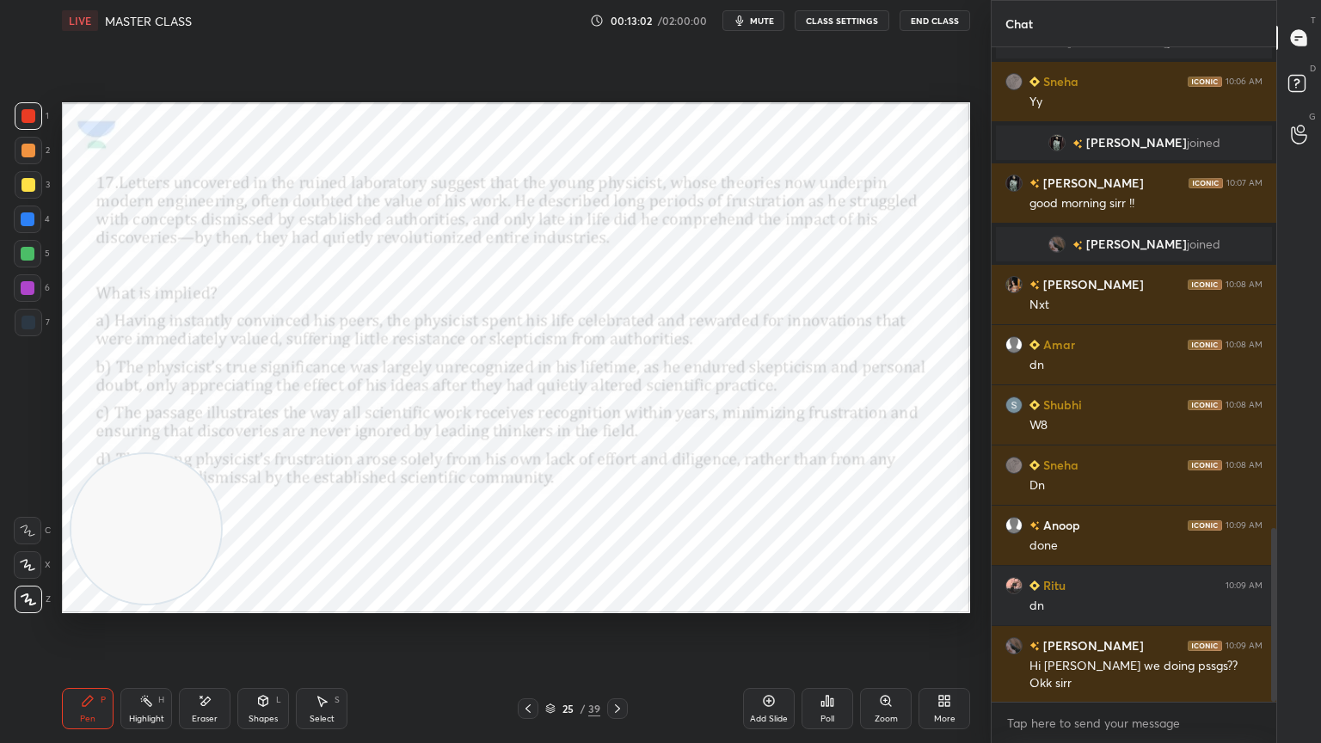
scroll to position [1812, 0]
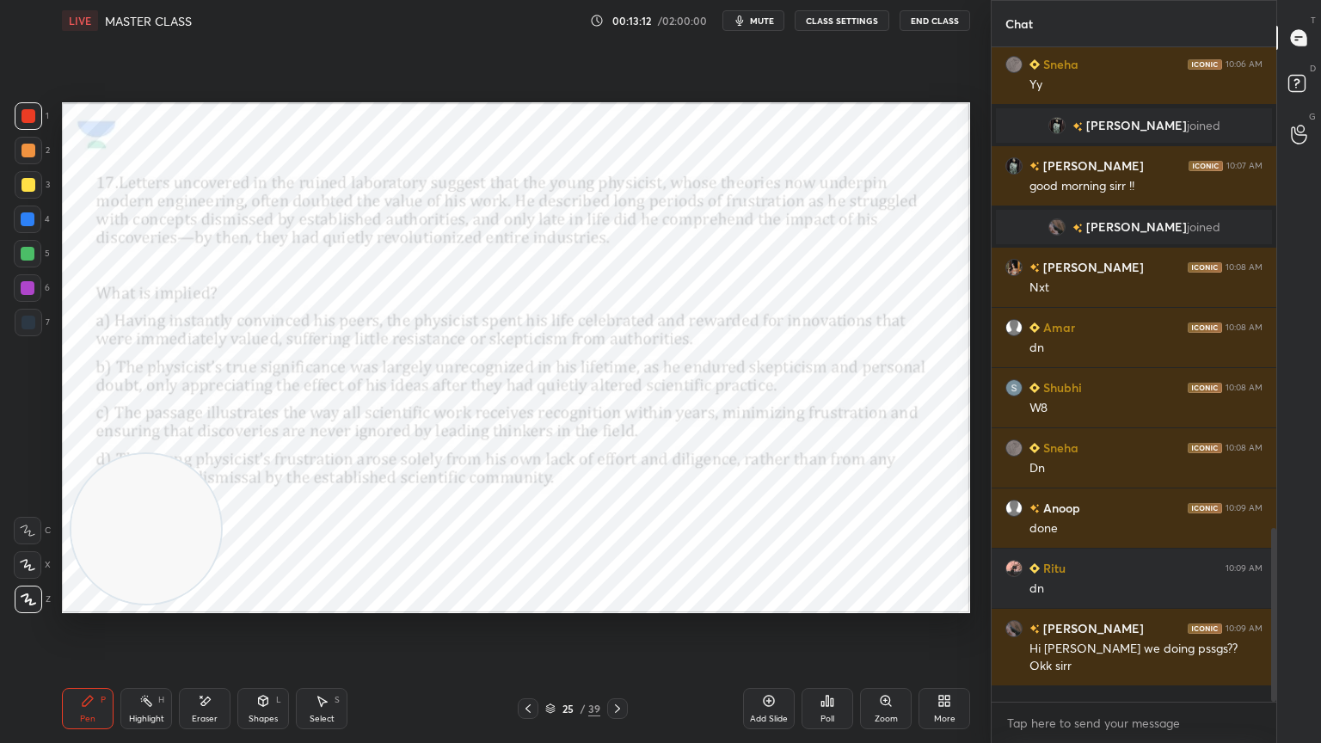
click at [738, 19] on icon "button" at bounding box center [740, 21] width 14 height 14
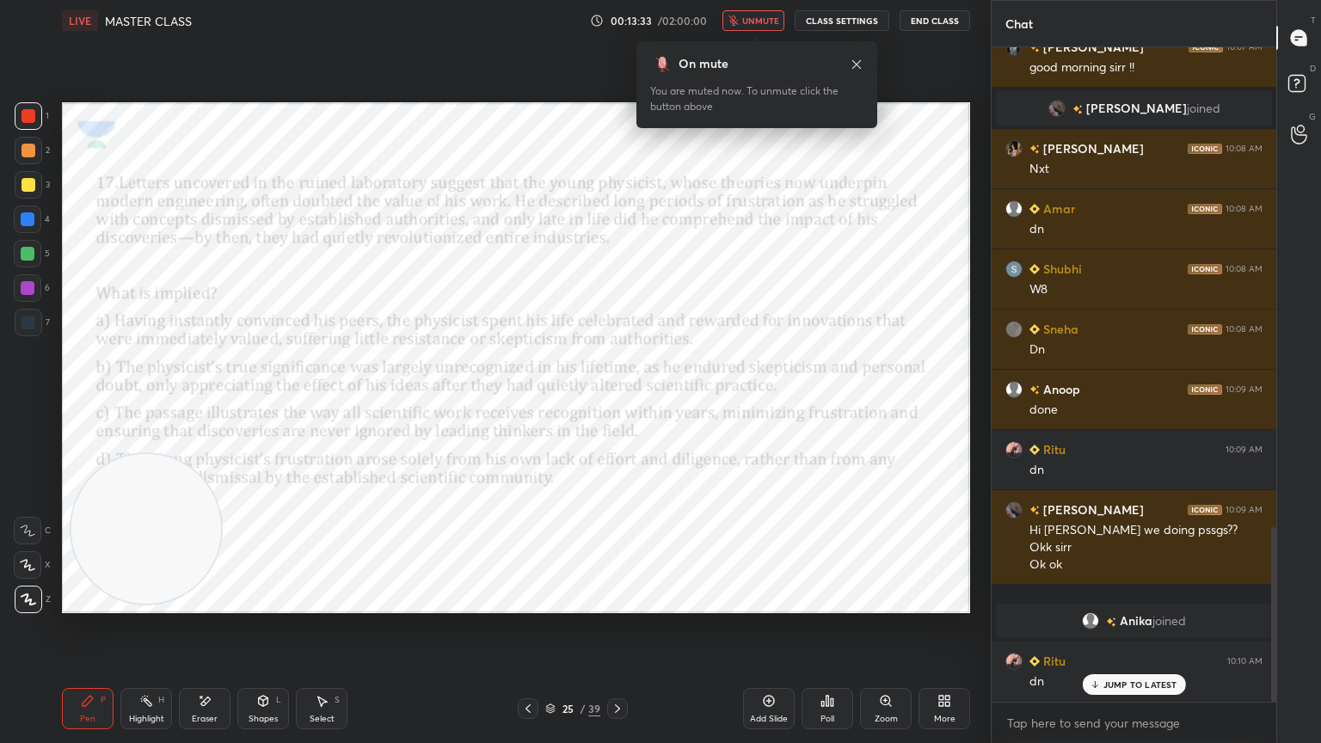
scroll to position [1803, 0]
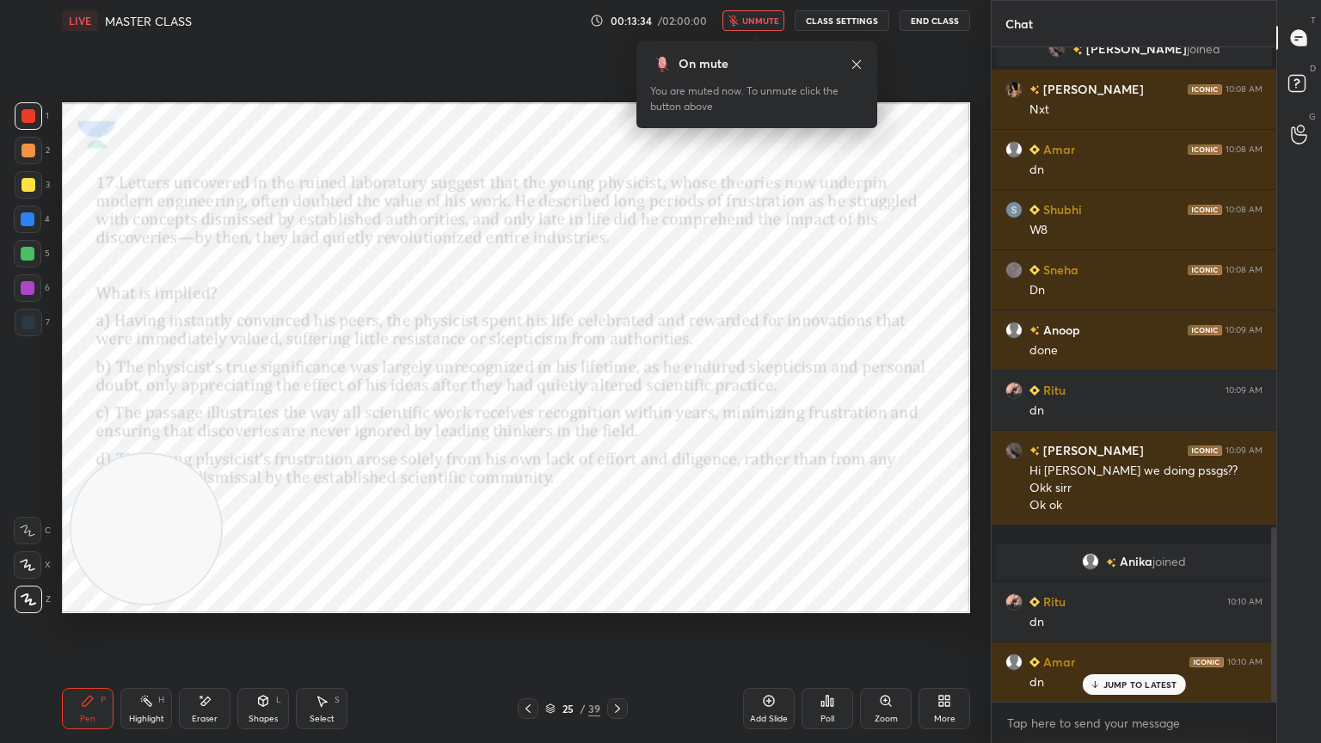
click at [755, 15] on span "unmute" at bounding box center [760, 21] width 37 height 12
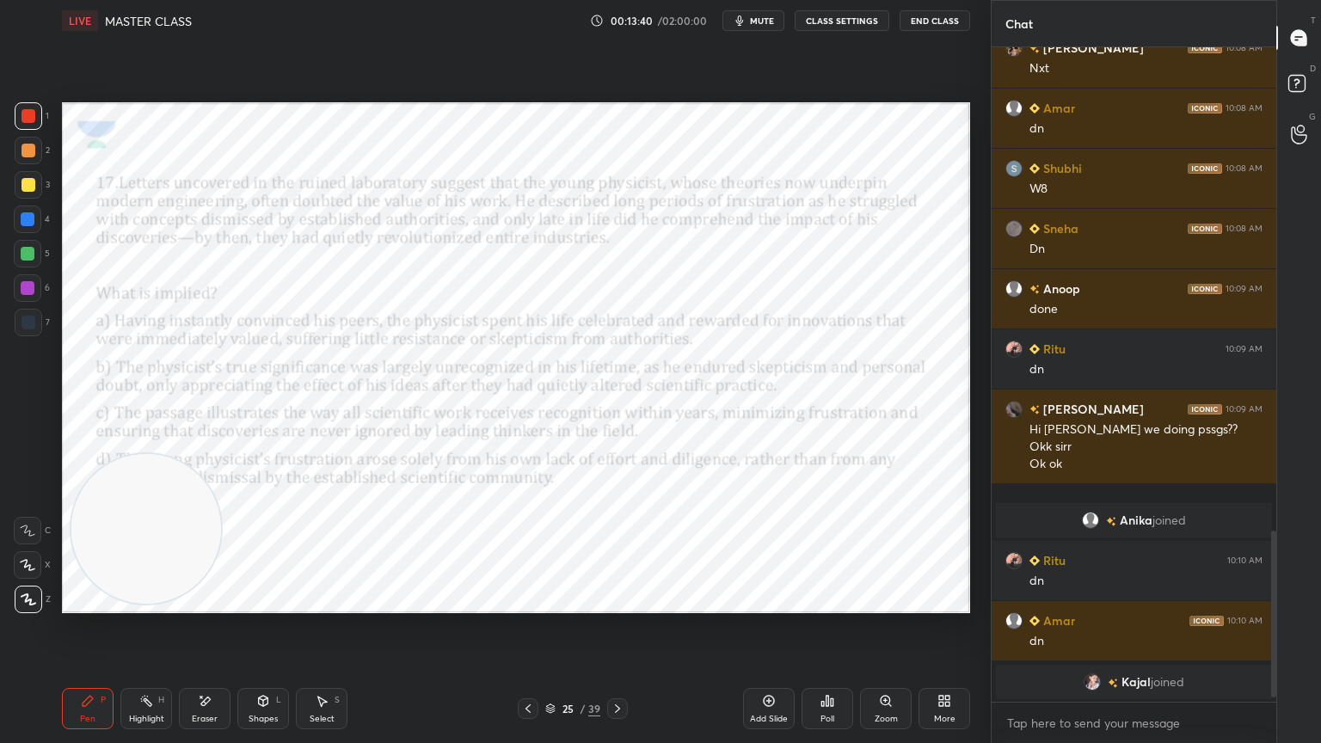
scroll to position [1905, 0]
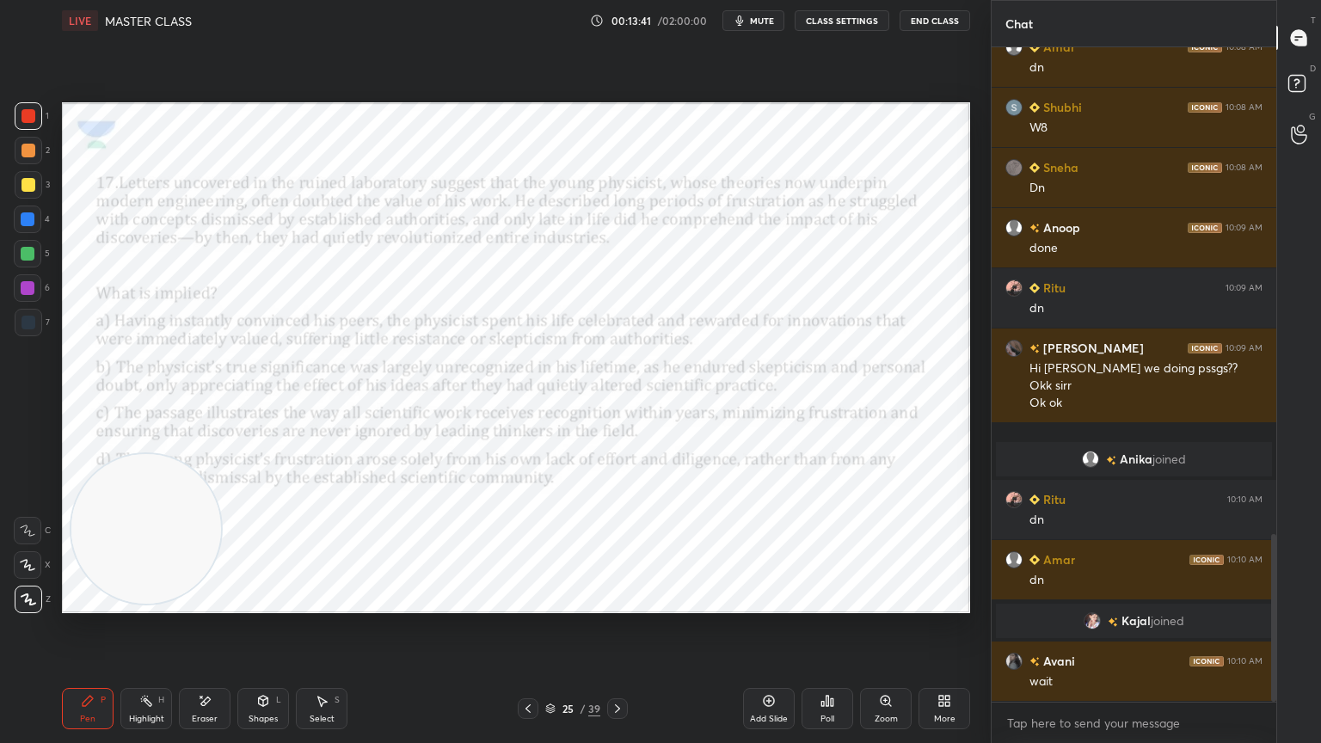
click at [771, 29] on button "mute" at bounding box center [754, 20] width 62 height 21
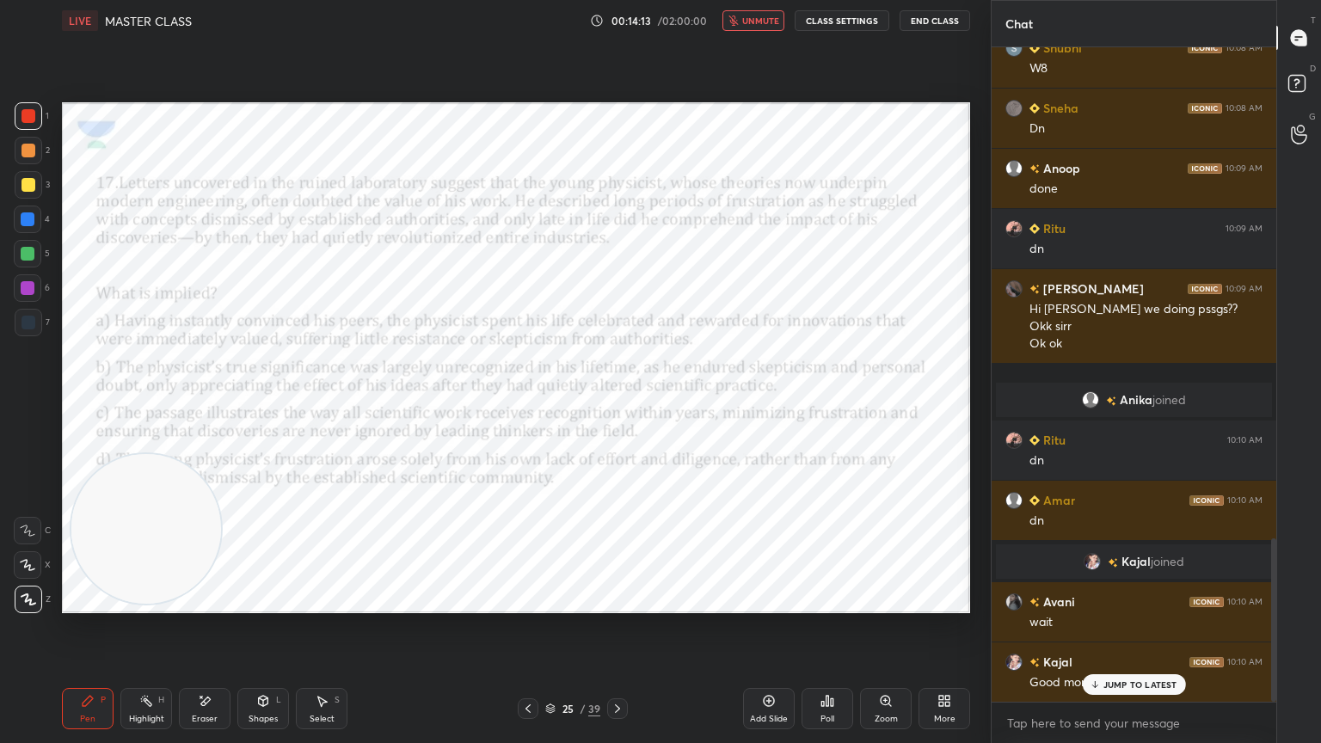
click at [771, 29] on button "unmute" at bounding box center [754, 20] width 62 height 21
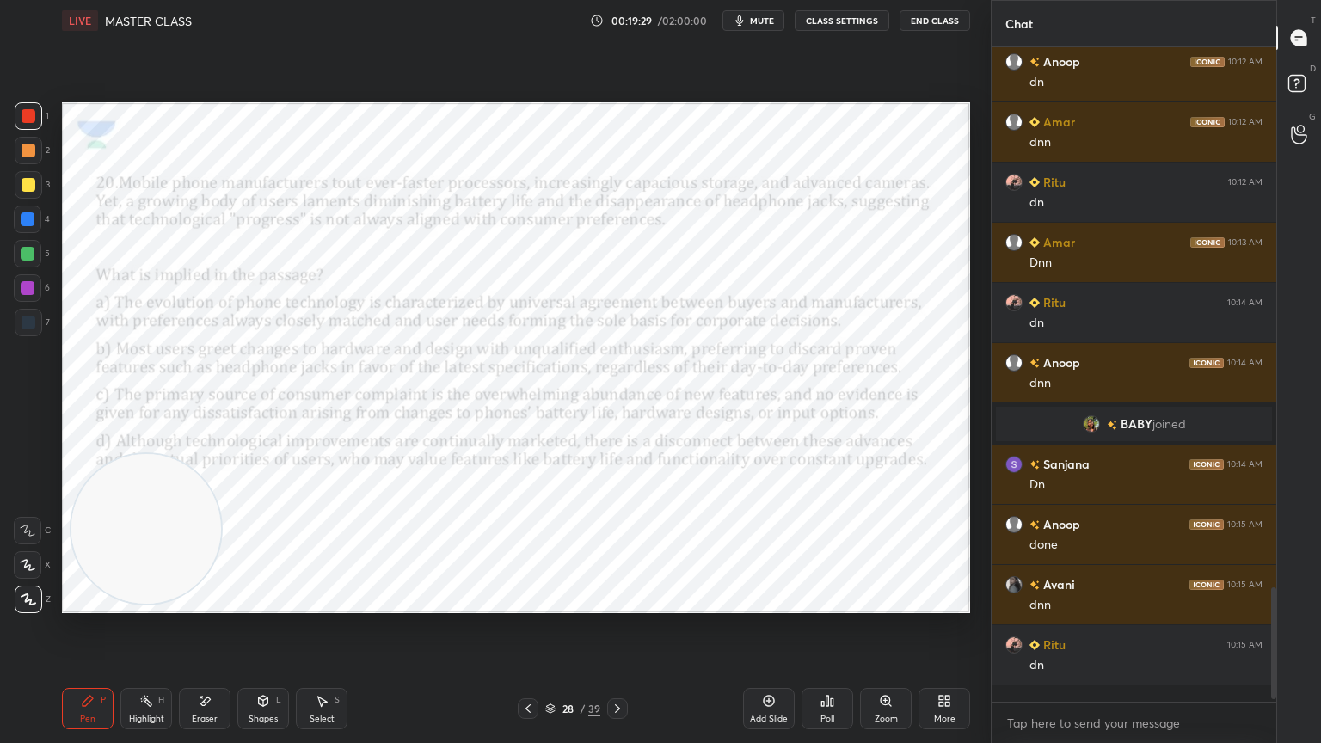
scroll to position [649, 280]
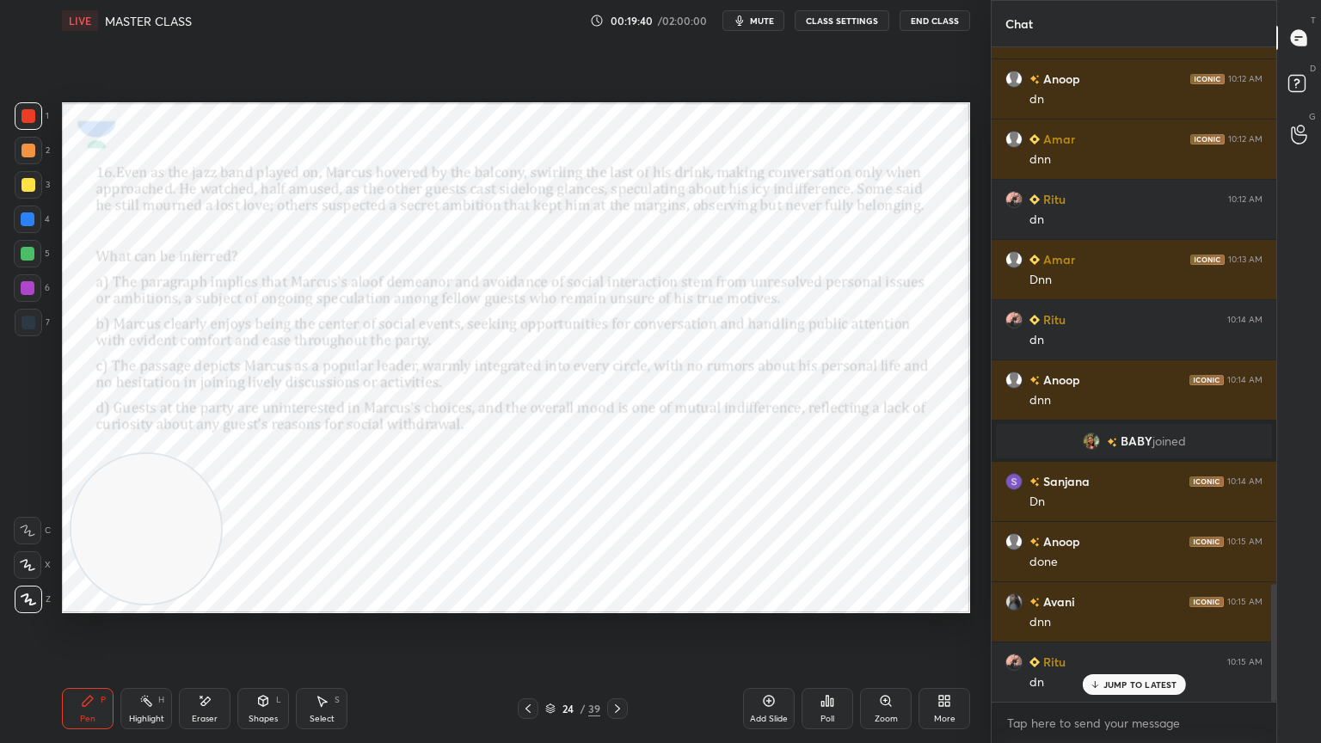
click at [829, 667] on icon at bounding box center [828, 701] width 14 height 14
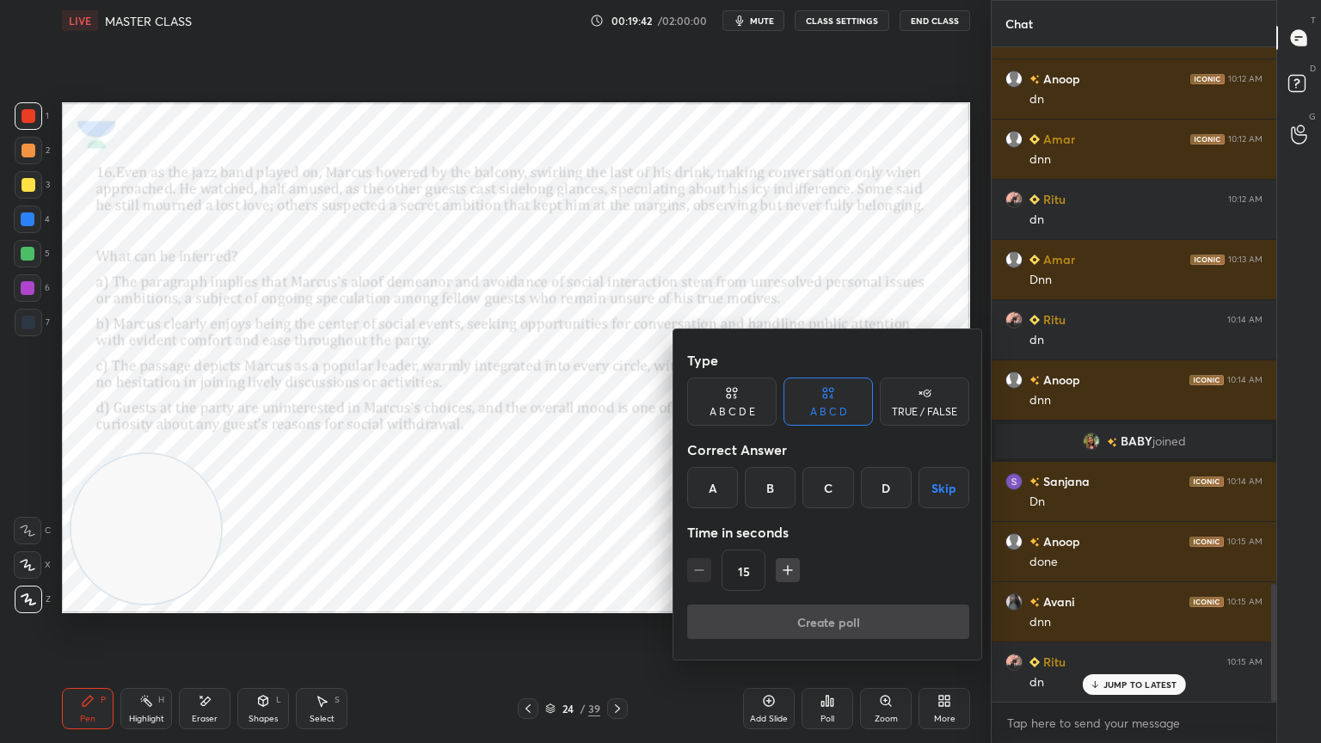
click at [723, 488] on div "A" at bounding box center [712, 487] width 51 height 41
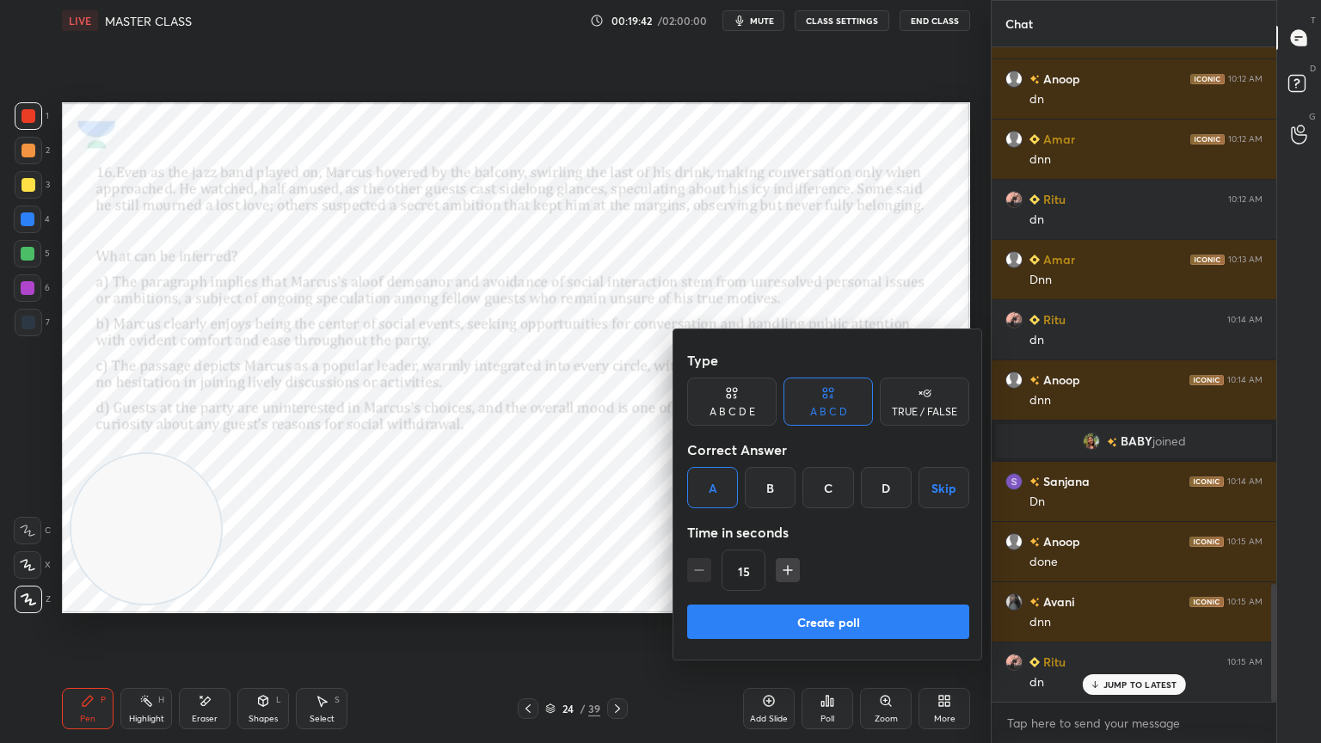
click at [748, 619] on button "Create poll" at bounding box center [828, 622] width 282 height 34
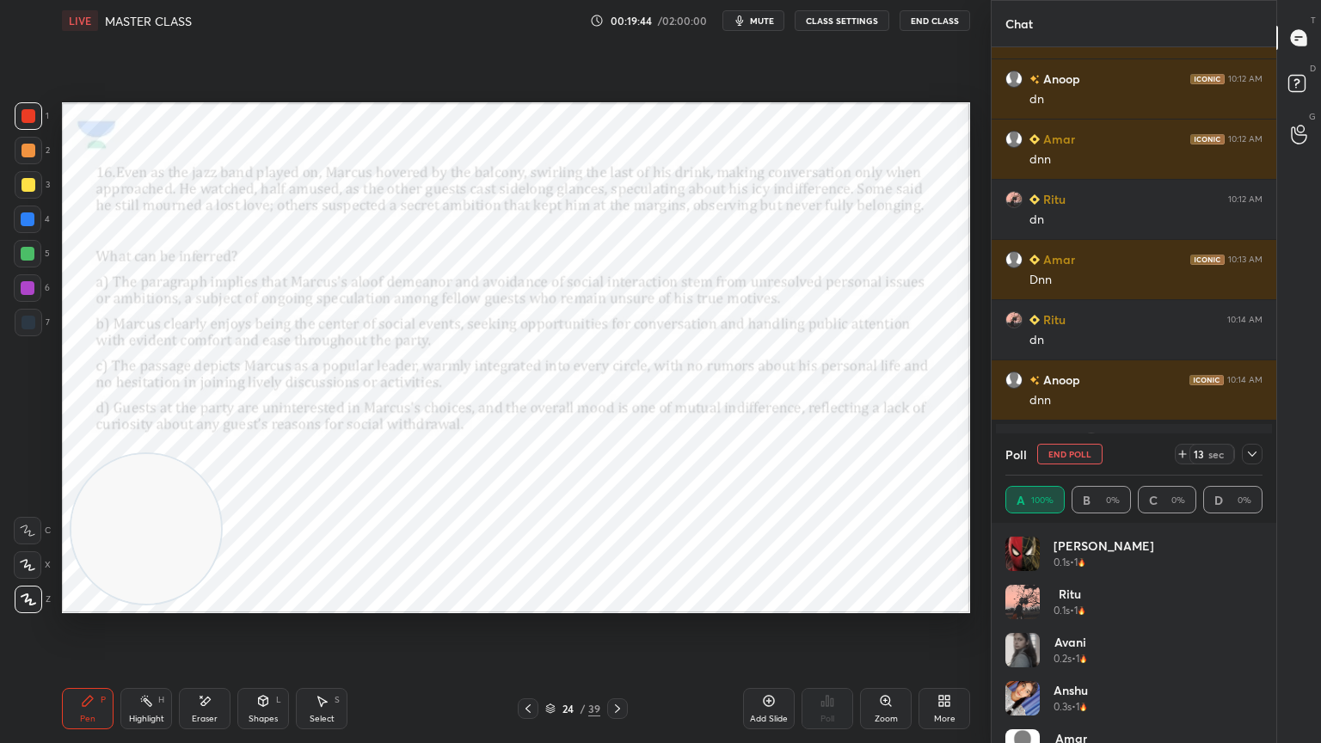
scroll to position [201, 252]
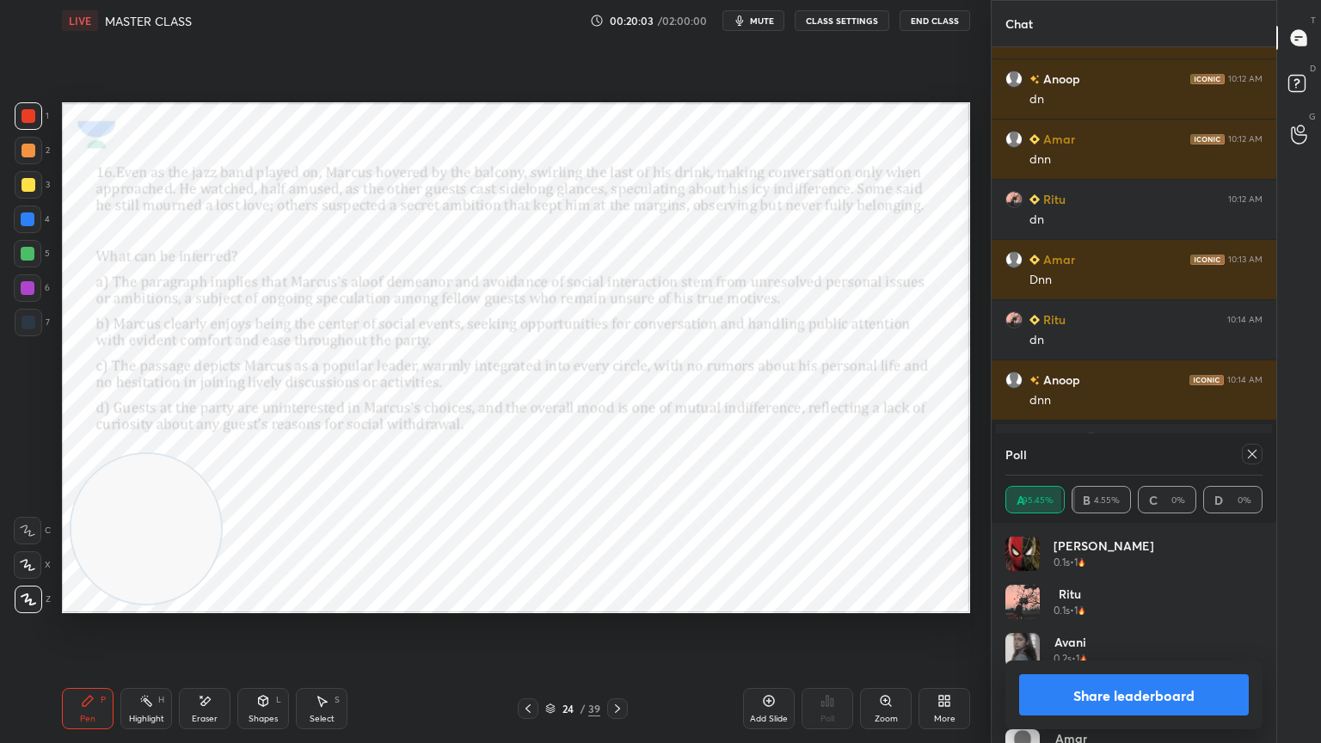
click at [616, 667] on icon at bounding box center [617, 708] width 5 height 9
click at [1250, 457] on icon at bounding box center [1253, 454] width 14 height 14
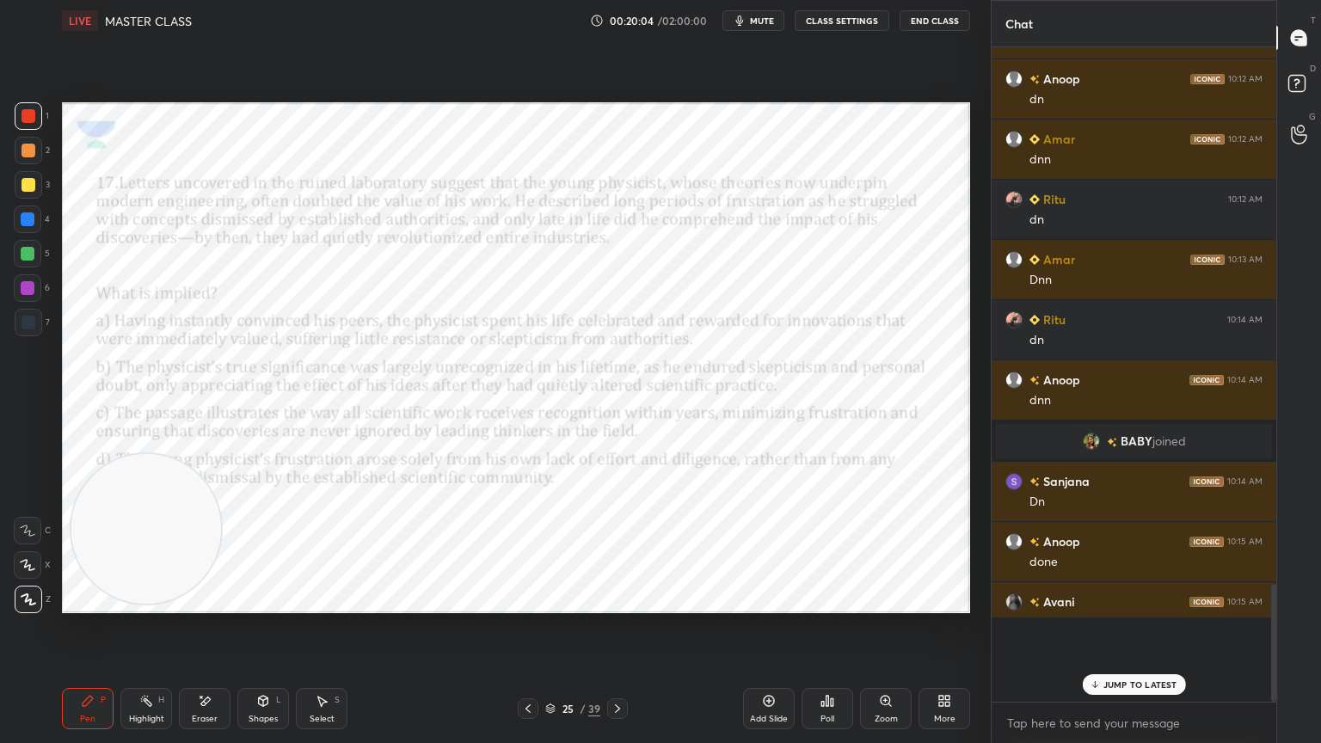
scroll to position [635, 280]
click at [832, 667] on icon at bounding box center [828, 701] width 14 height 14
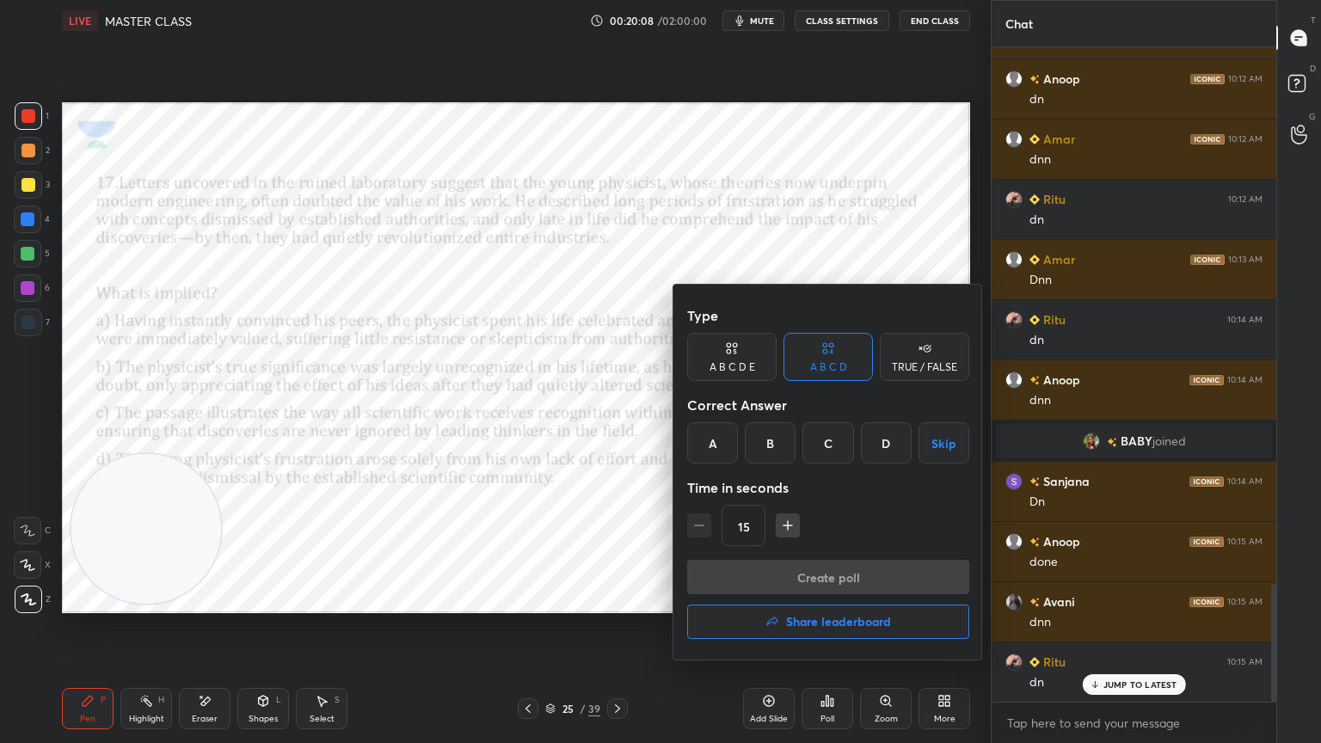
click at [778, 446] on div "B" at bounding box center [770, 442] width 51 height 41
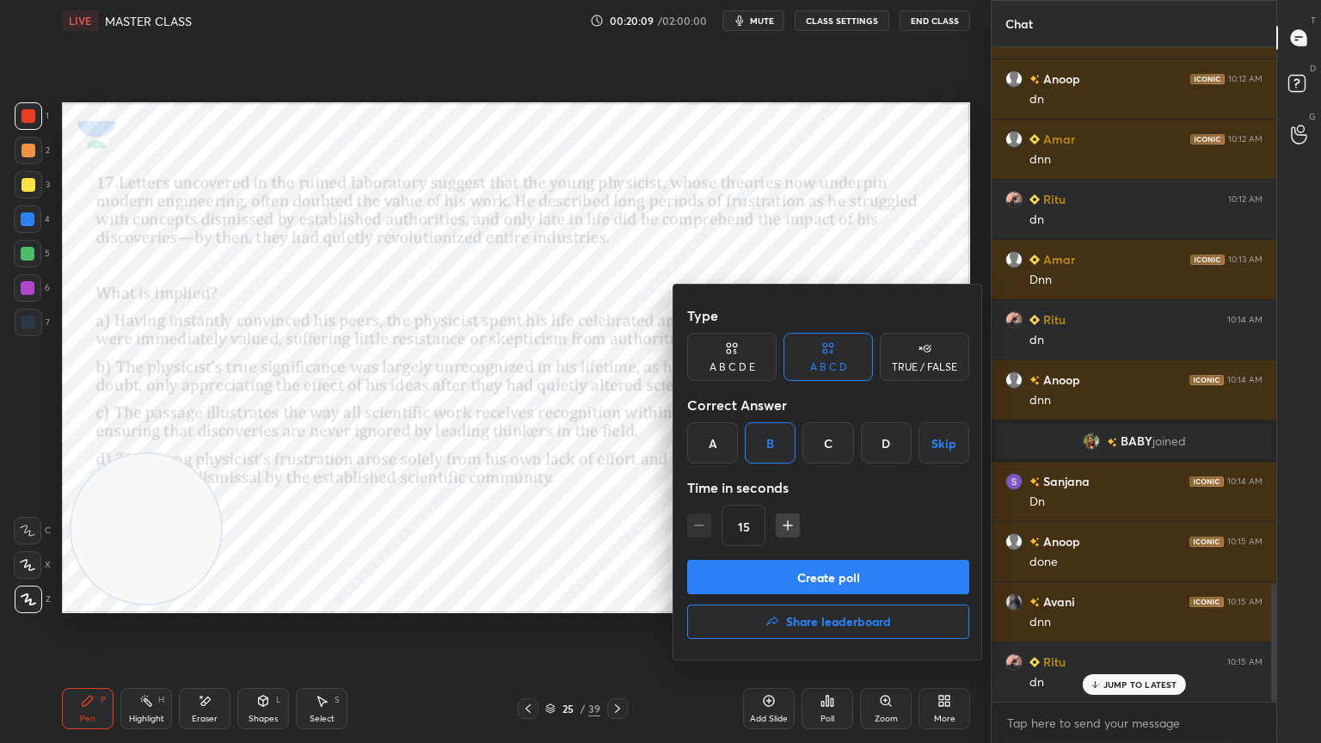
click at [797, 575] on button "Create poll" at bounding box center [828, 577] width 282 height 34
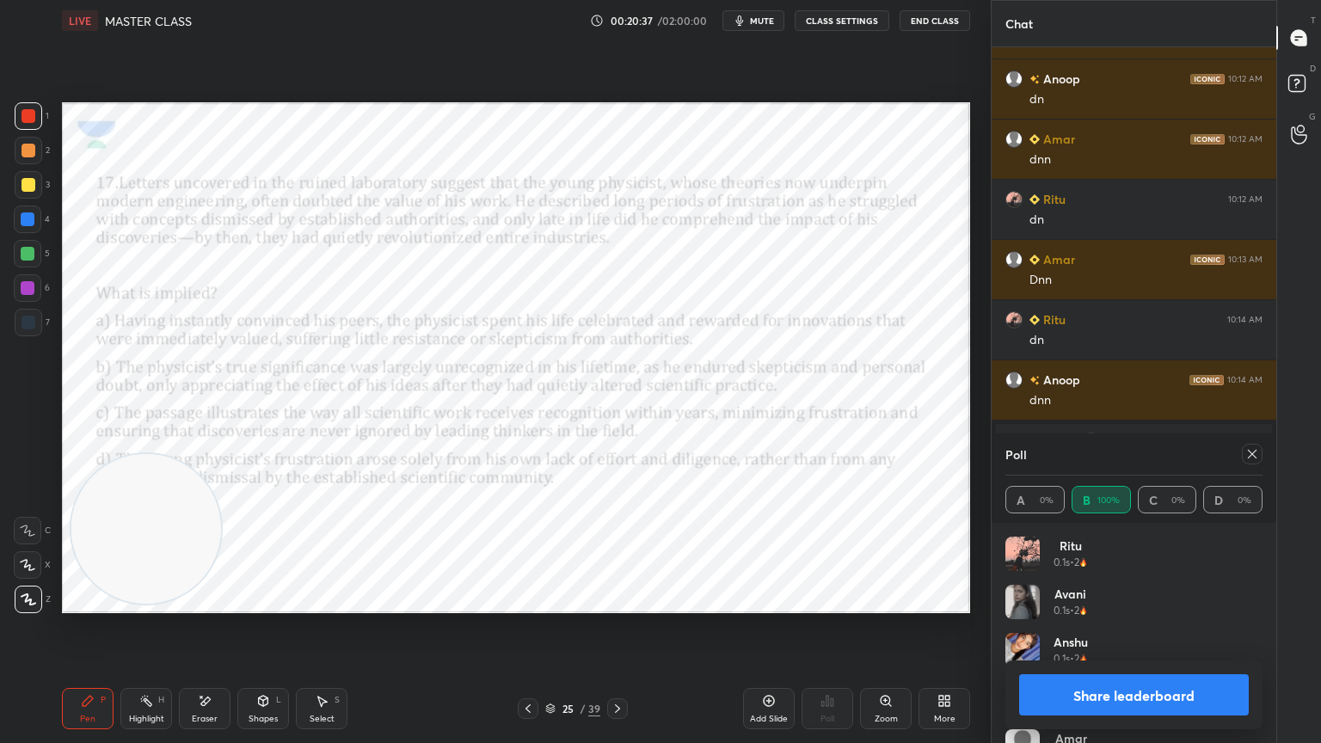
click at [623, 667] on div "Pen P Highlight H Eraser Shapes L Select S 25 / 39 Add Slide Poll Zoom More" at bounding box center [516, 708] width 908 height 69
click at [1256, 457] on icon at bounding box center [1253, 454] width 14 height 14
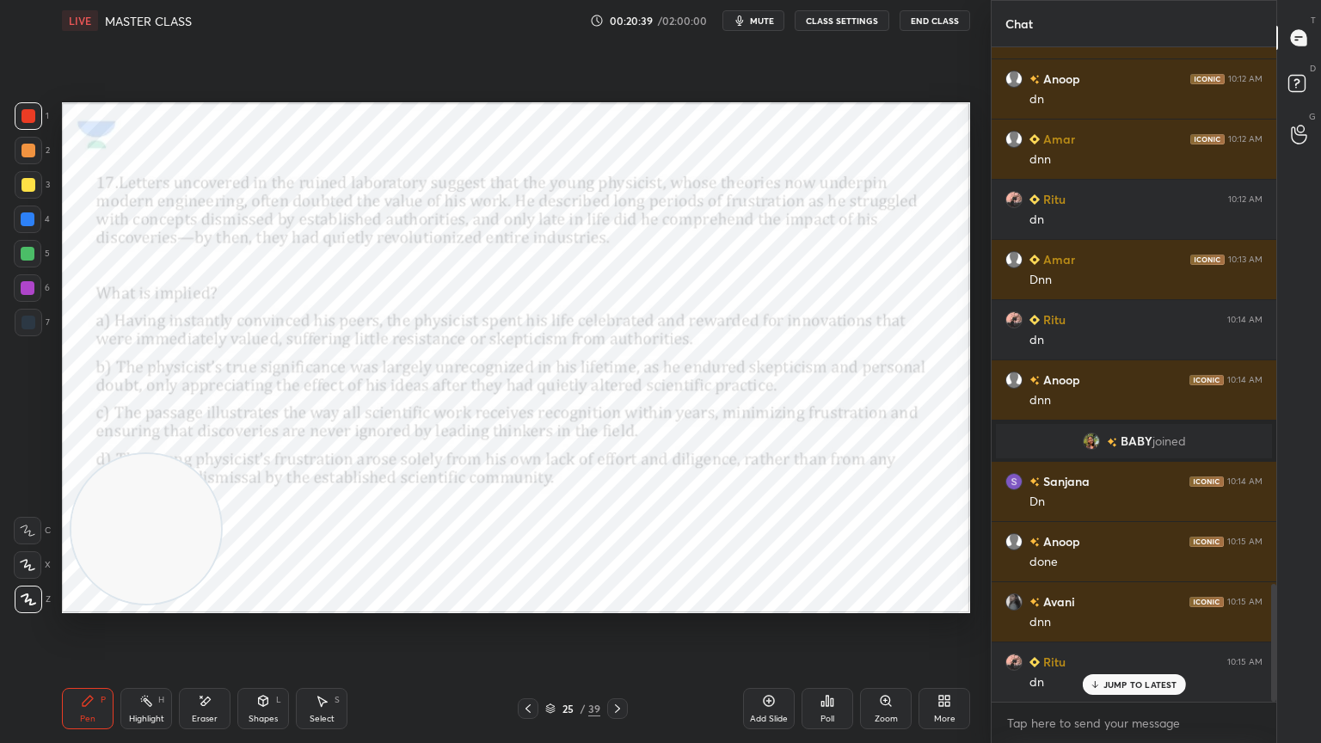
click at [626, 667] on div at bounding box center [617, 708] width 21 height 21
click at [820, 667] on div "Poll" at bounding box center [828, 708] width 52 height 41
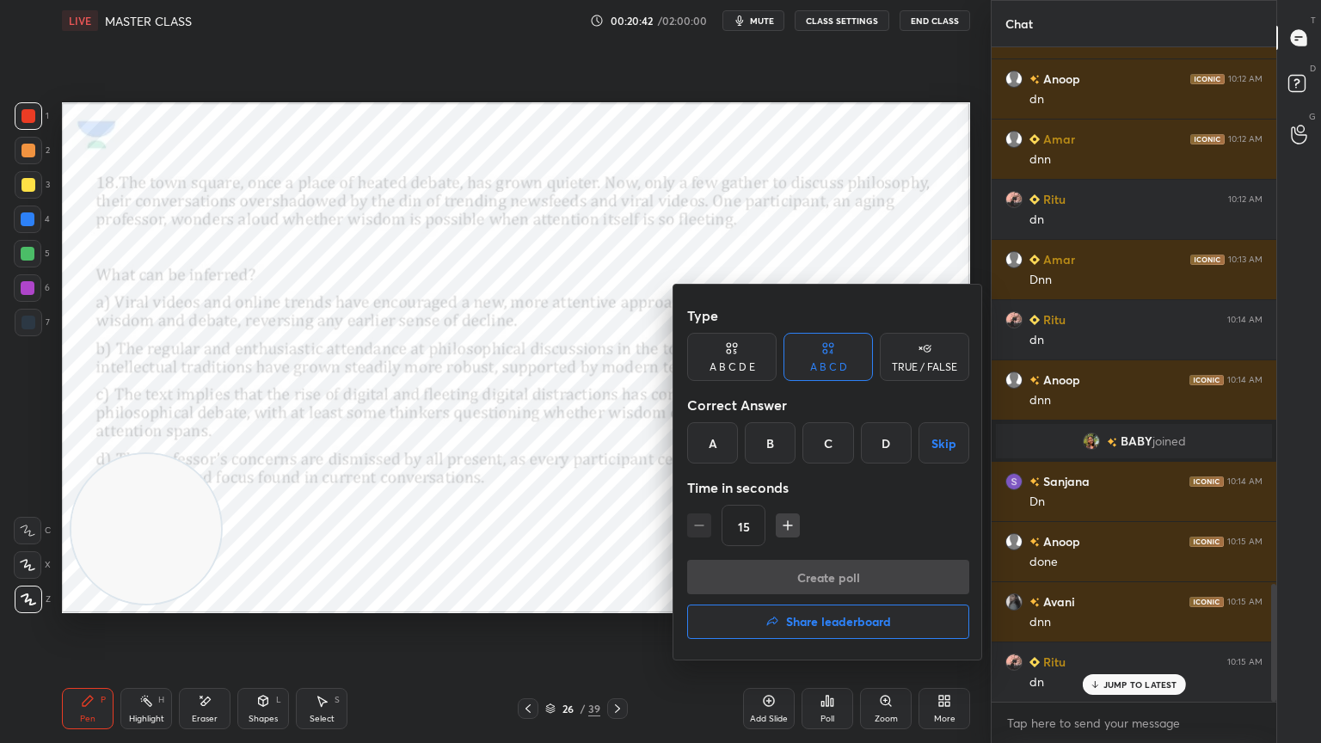
click at [836, 454] on div "C" at bounding box center [828, 442] width 51 height 41
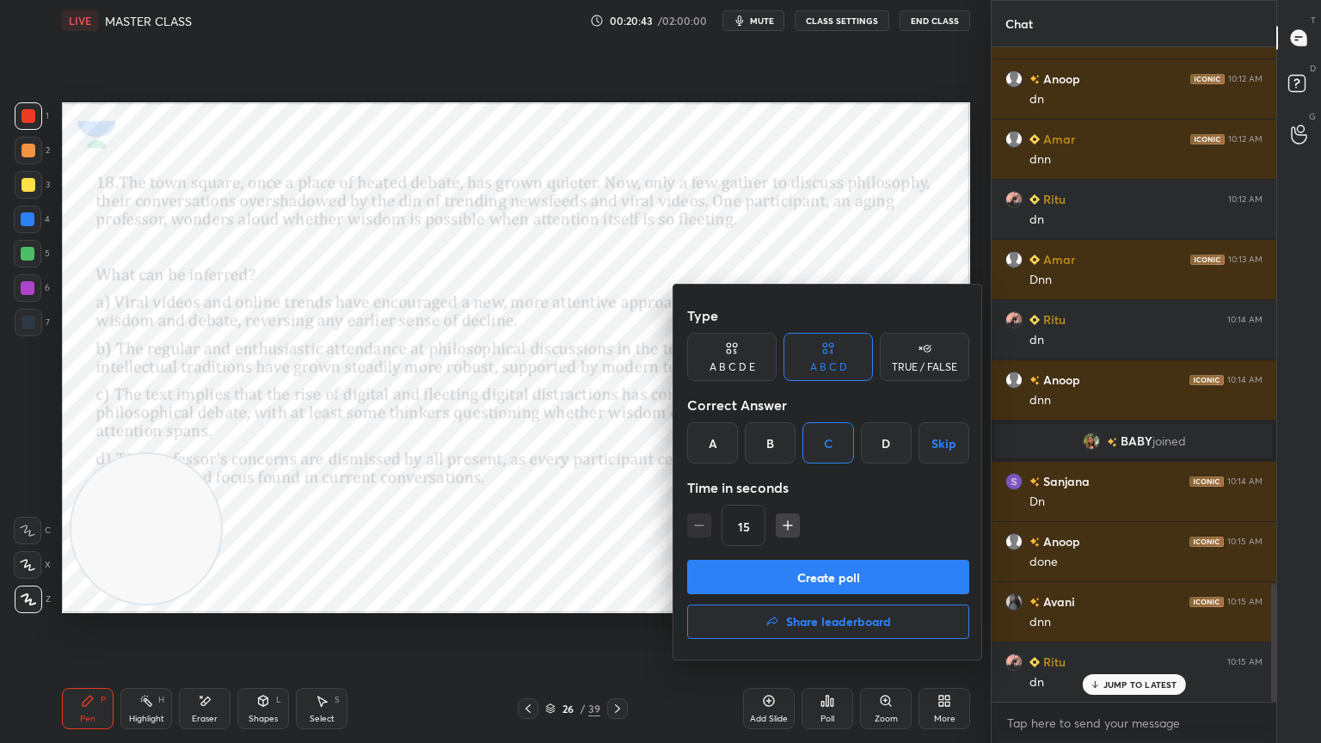
click at [801, 563] on button "Create poll" at bounding box center [828, 577] width 282 height 34
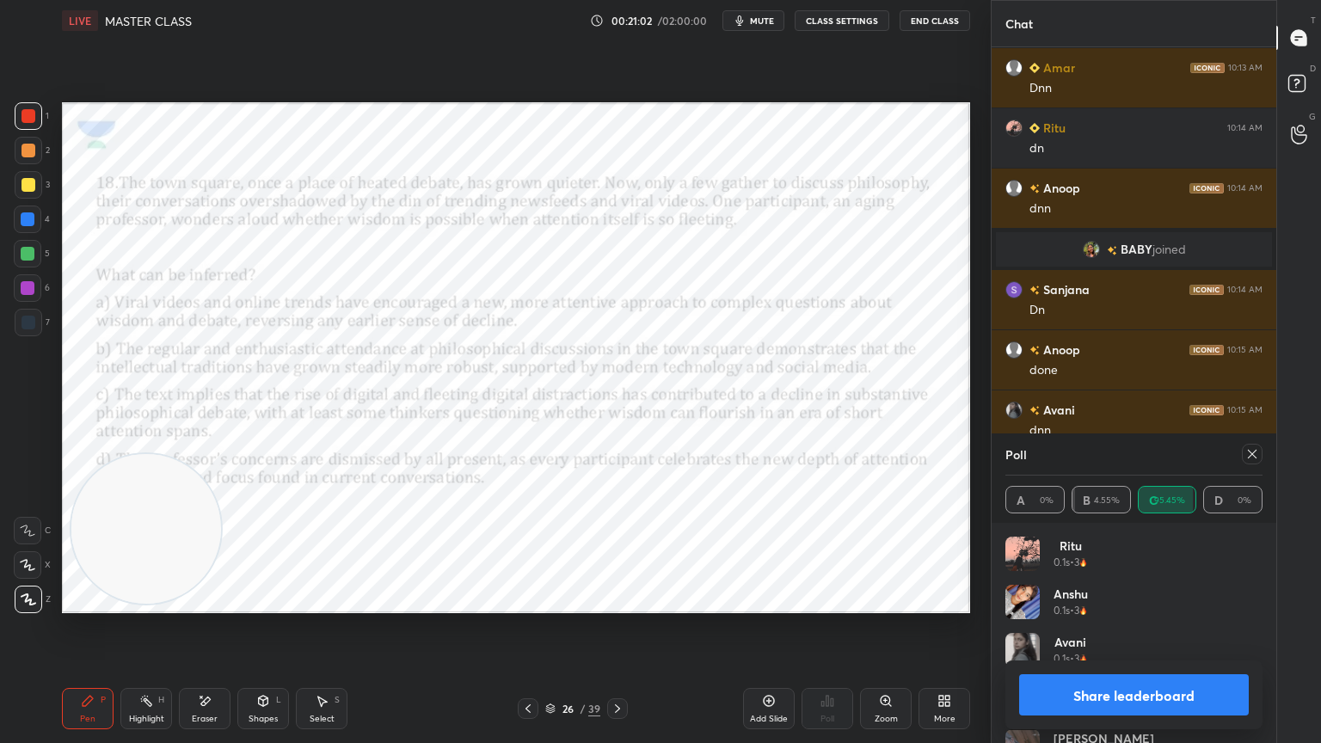
click at [608, 667] on div at bounding box center [617, 708] width 21 height 21
click at [1249, 453] on icon at bounding box center [1253, 454] width 14 height 14
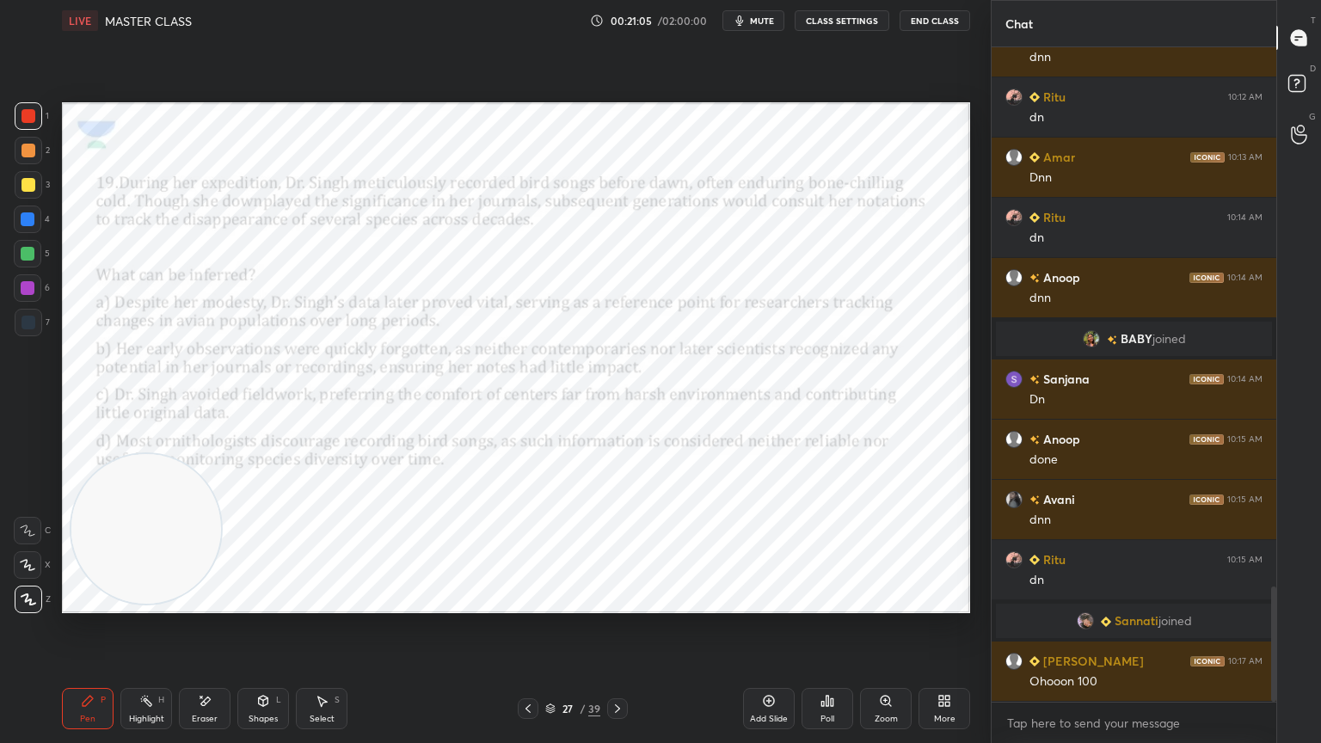
click at [842, 667] on div "Poll" at bounding box center [828, 708] width 52 height 41
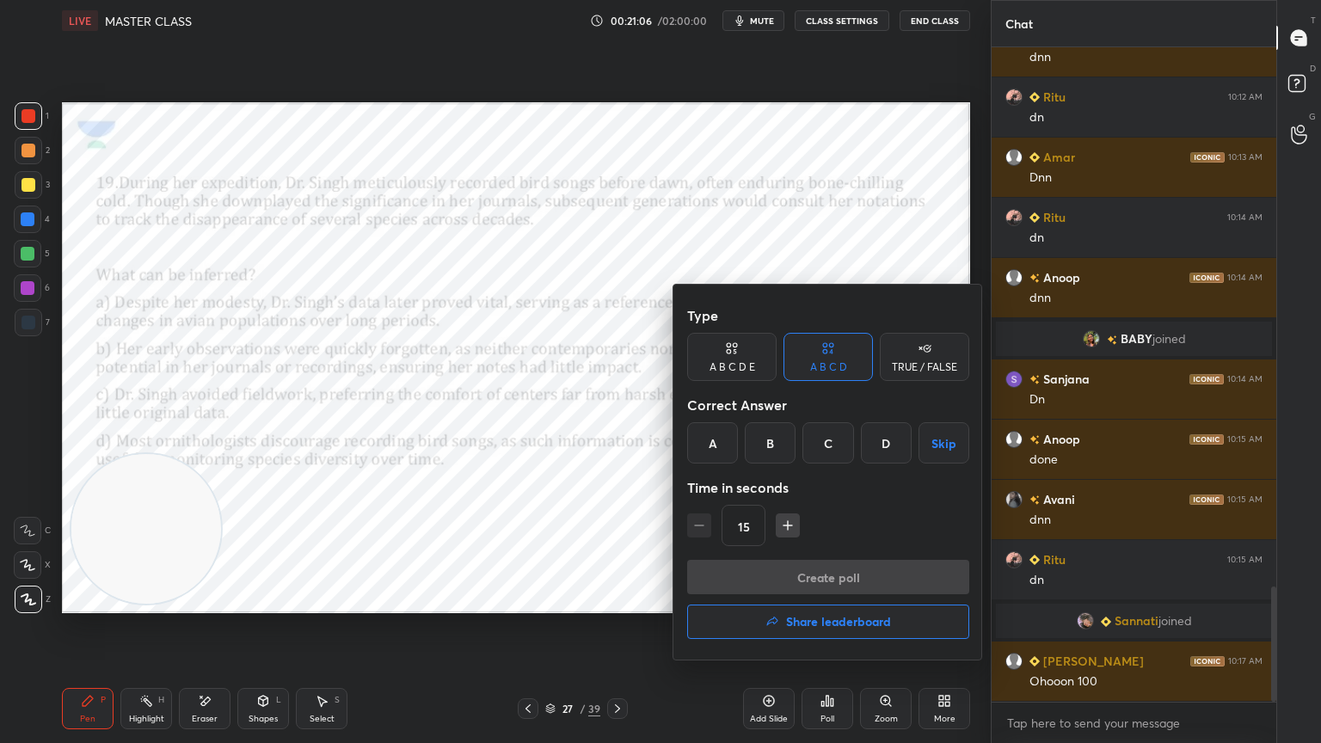
click at [726, 451] on div "A" at bounding box center [712, 442] width 51 height 41
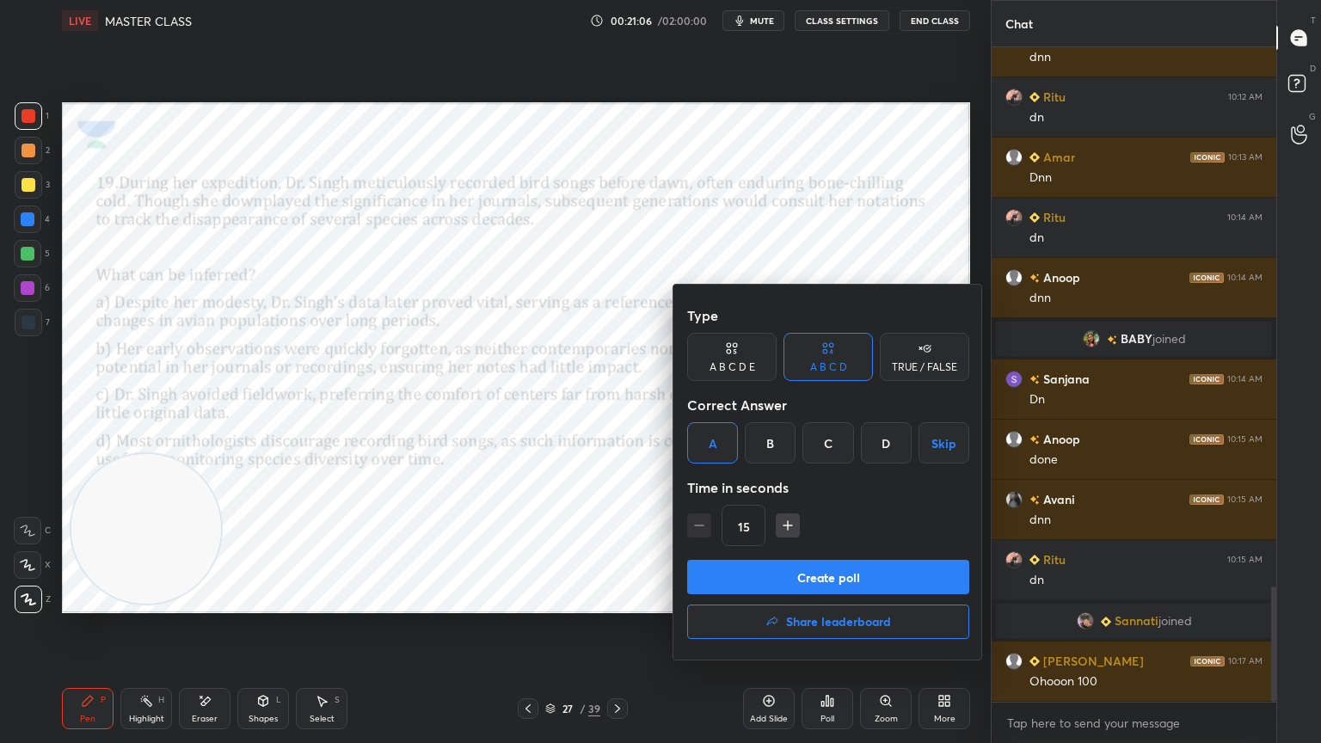
click at [759, 575] on button "Create poll" at bounding box center [828, 577] width 282 height 34
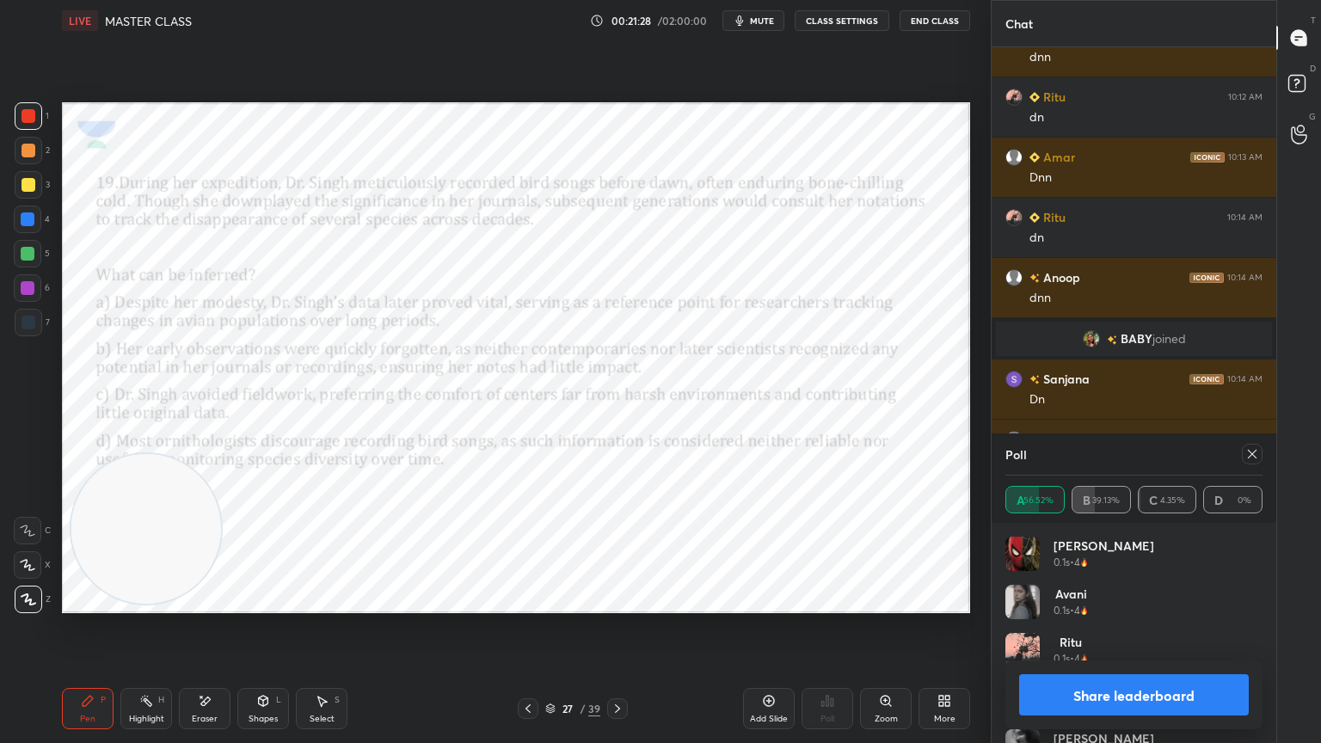
click at [613, 667] on icon at bounding box center [618, 709] width 14 height 14
click at [1258, 453] on icon at bounding box center [1253, 454] width 14 height 14
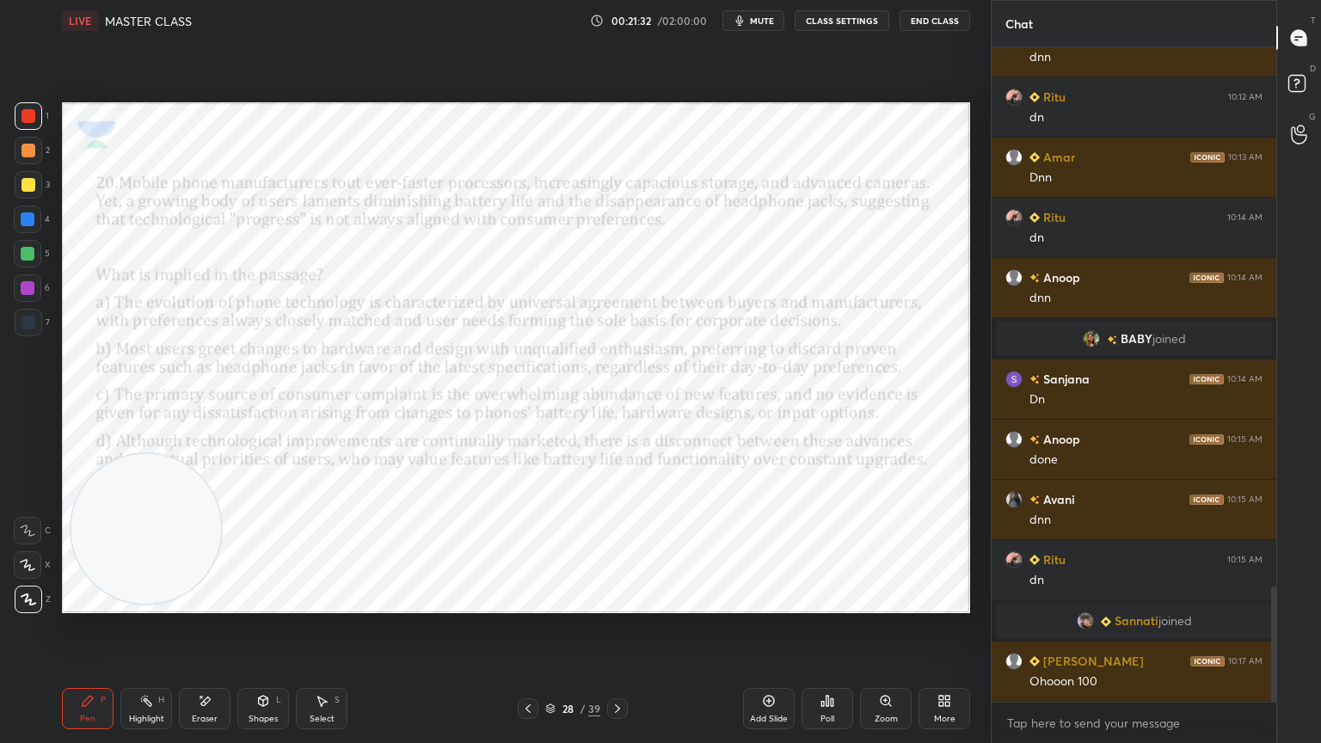
click at [826, 667] on icon at bounding box center [828, 701] width 14 height 14
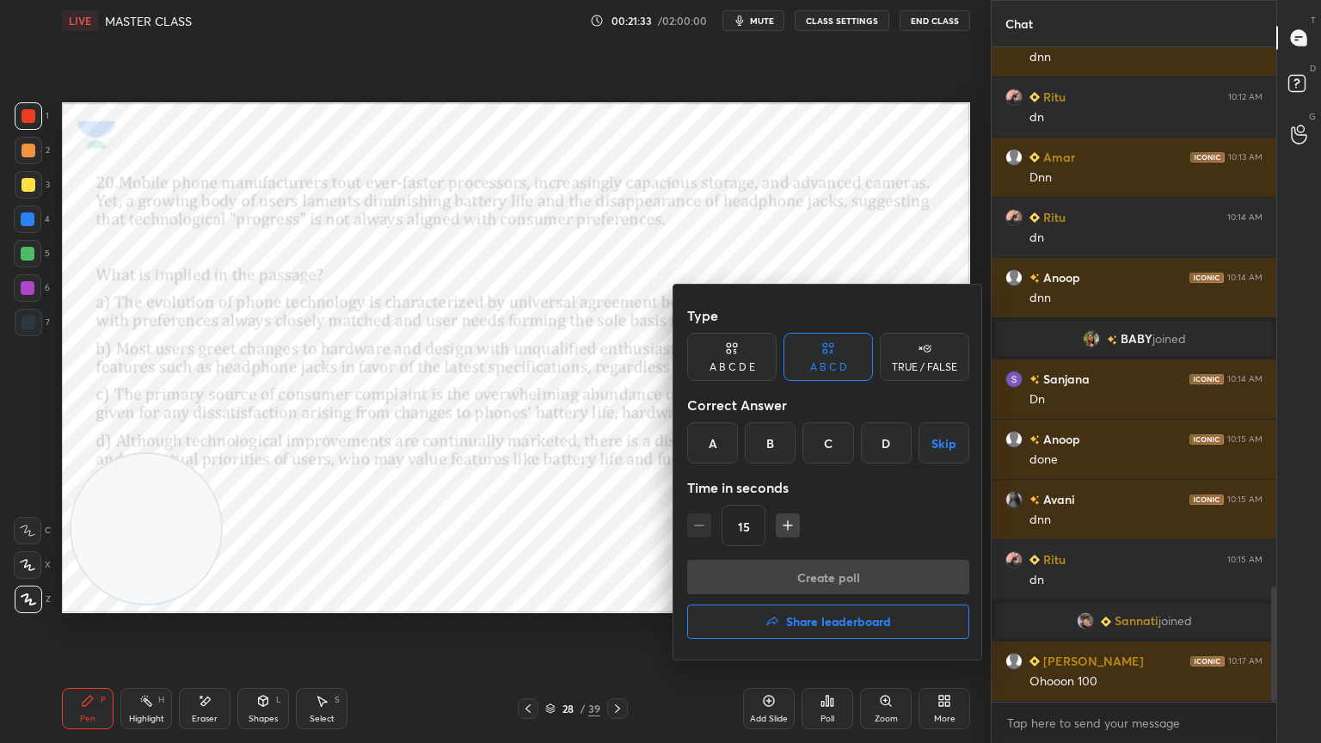
click at [884, 444] on div "D" at bounding box center [886, 442] width 51 height 41
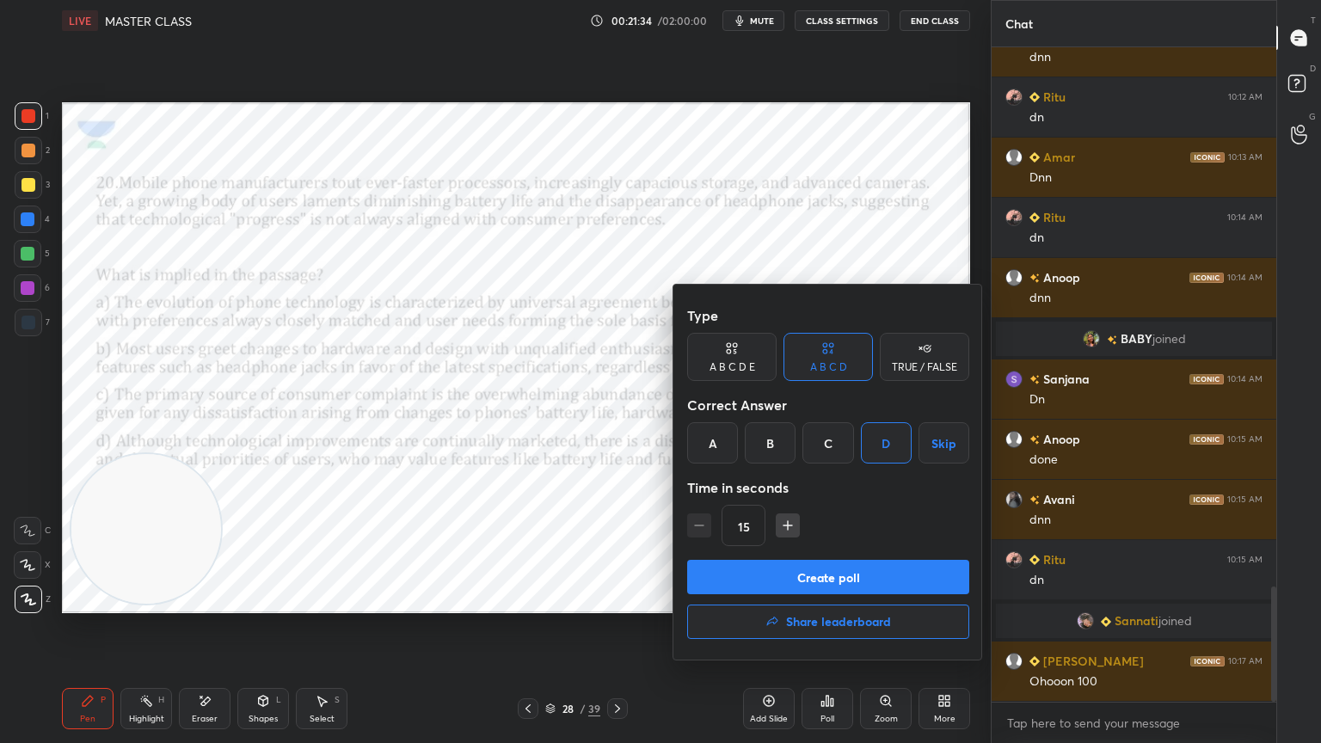
click at [827, 566] on button "Create poll" at bounding box center [828, 577] width 282 height 34
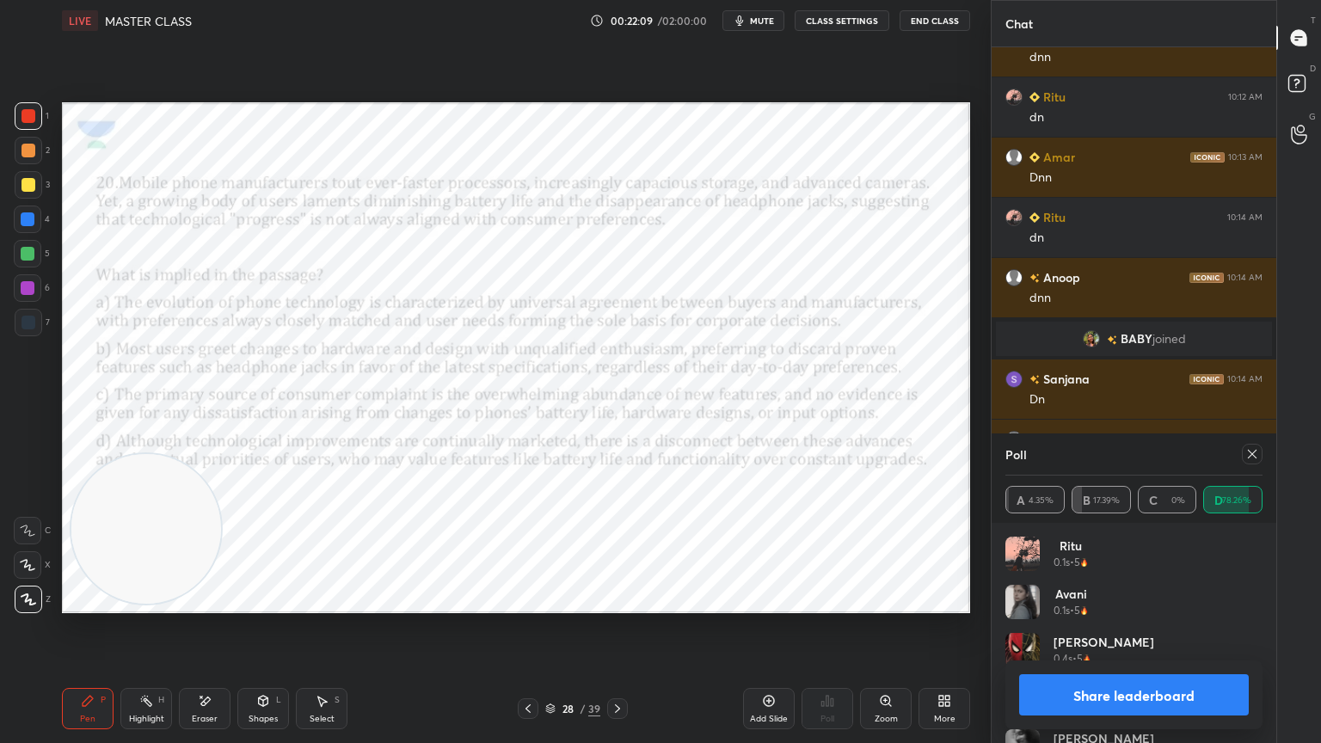
click at [95, 454] on video at bounding box center [146, 529] width 150 height 150
click at [1259, 451] on div at bounding box center [1252, 454] width 21 height 21
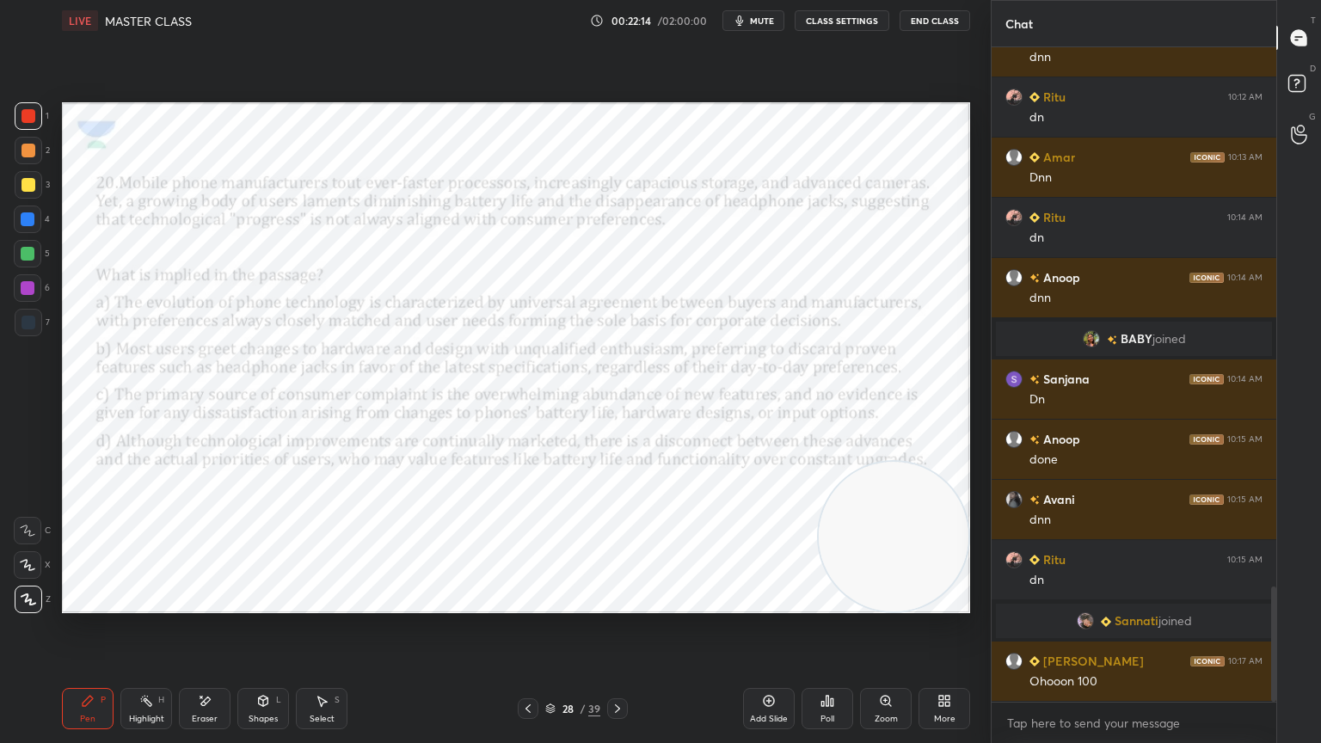
click at [829, 667] on icon at bounding box center [828, 701] width 14 height 14
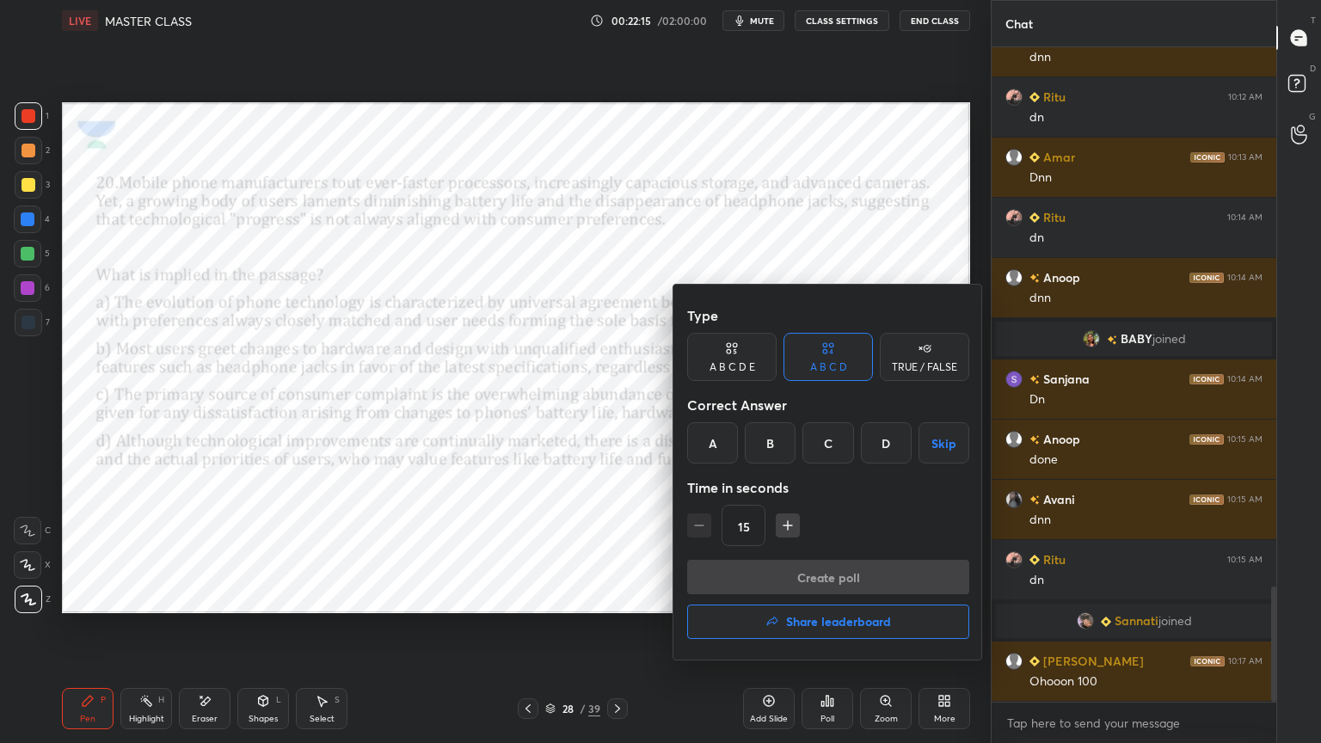
click at [849, 622] on h4 "Share leaderboard" at bounding box center [838, 622] width 105 height 12
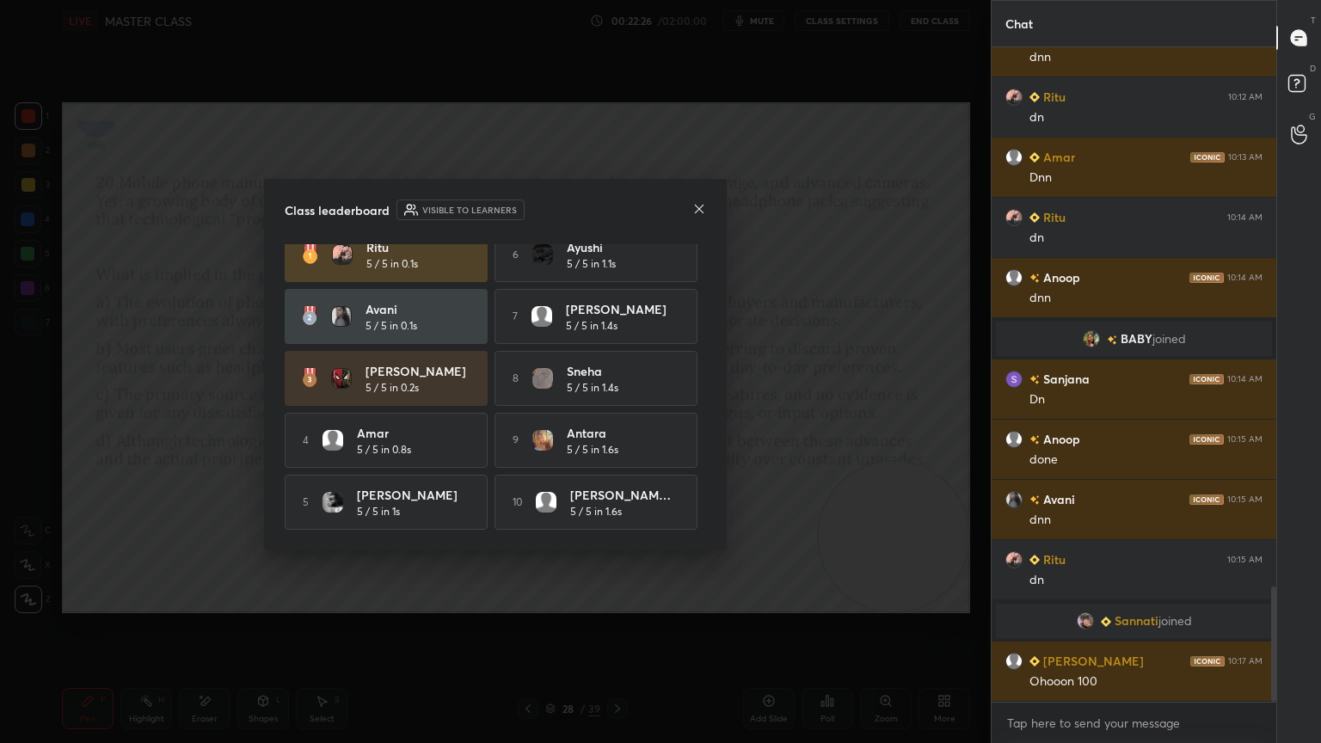
click at [700, 209] on icon at bounding box center [699, 208] width 9 height 9
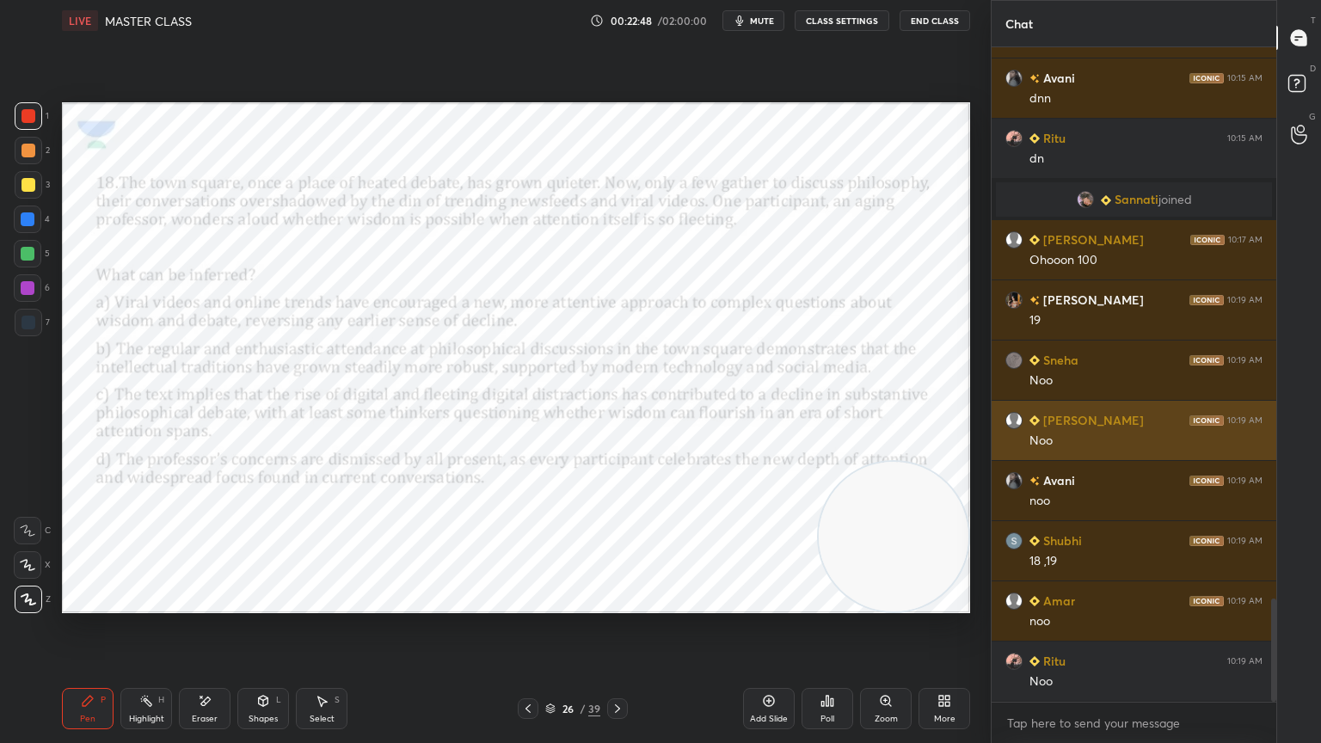
scroll to position [3553, 0]
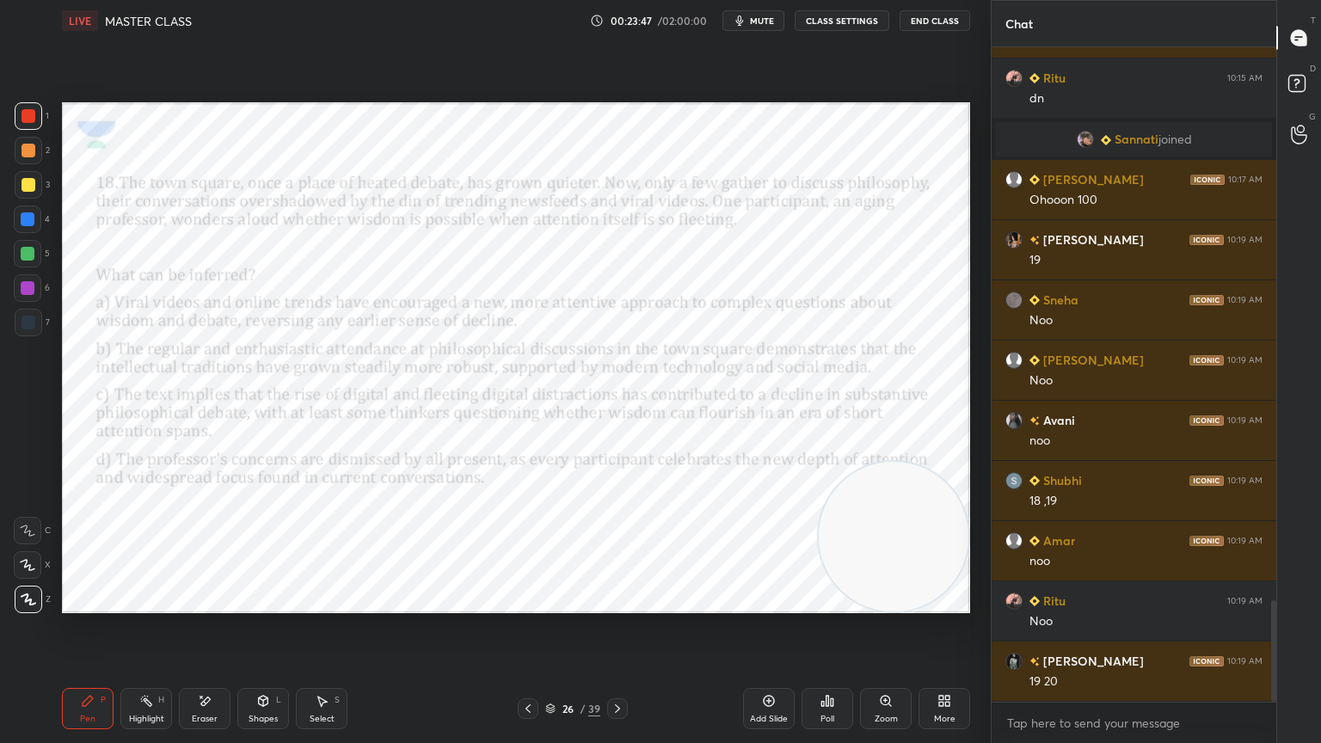
click at [197, 667] on div "Eraser" at bounding box center [205, 708] width 52 height 41
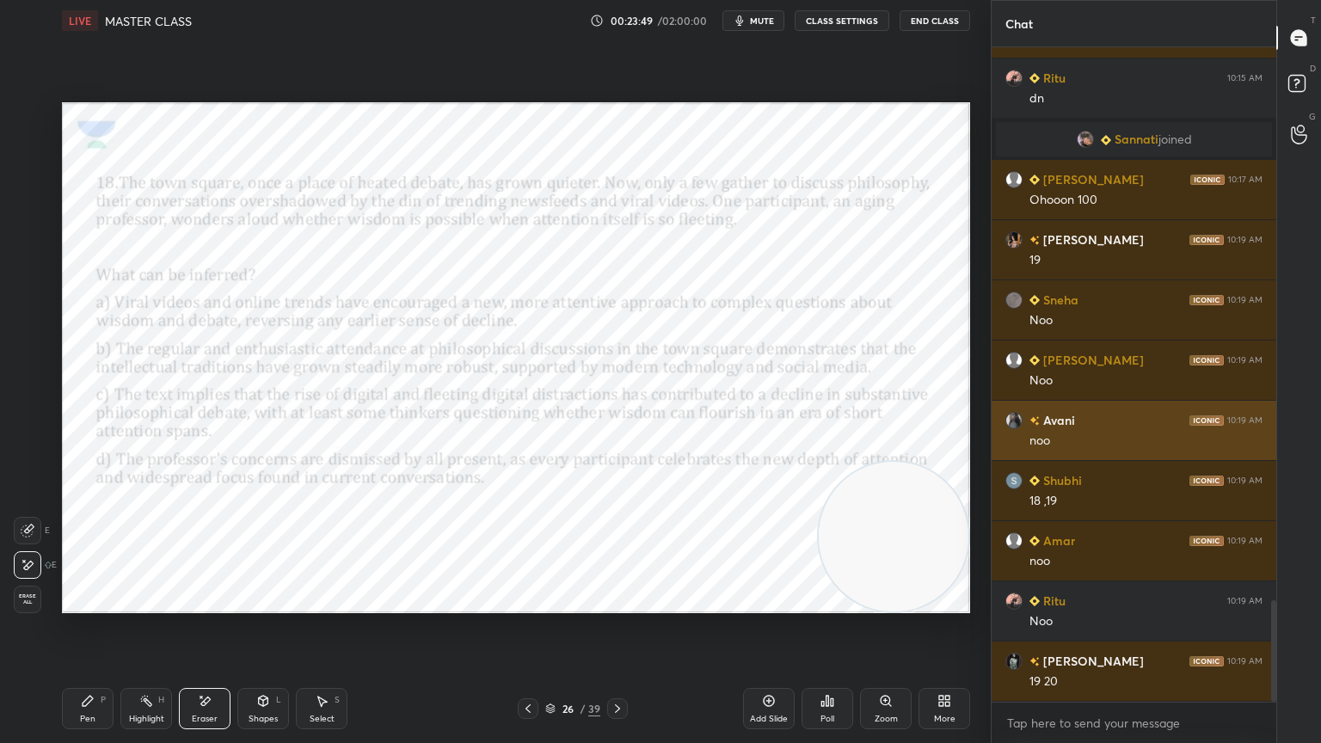
click at [90, 667] on icon at bounding box center [88, 701] width 14 height 14
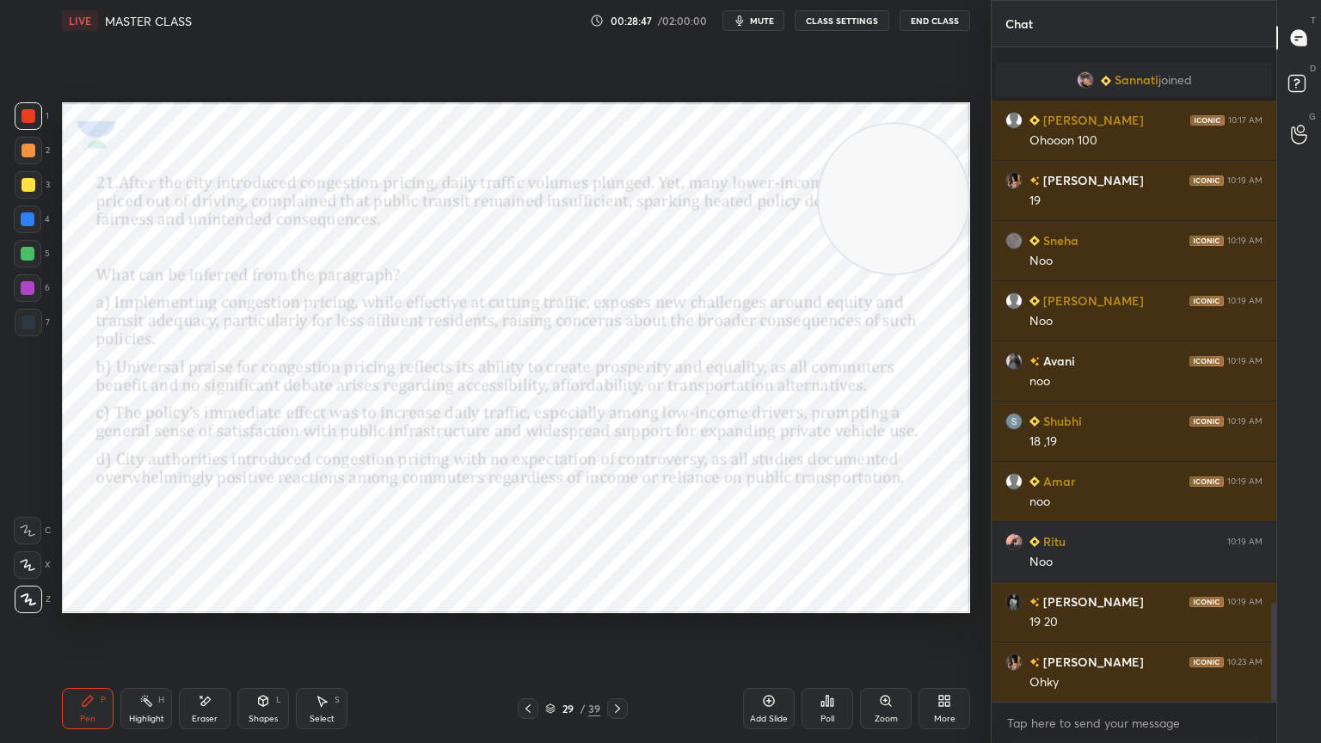
scroll to position [3674, 0]
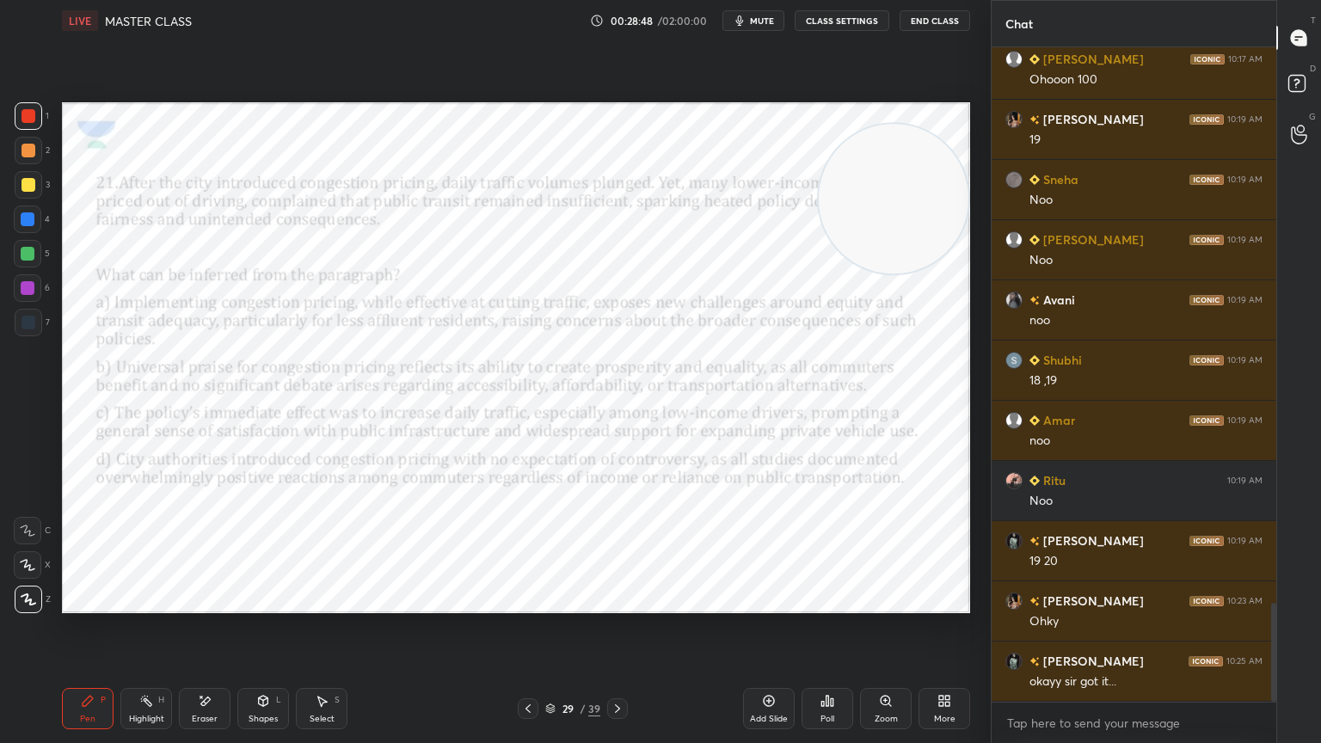
click at [752, 22] on button "mute" at bounding box center [754, 20] width 62 height 21
click at [774, 66] on div "Setting up your live class Poll for secs No correct answer Start poll" at bounding box center [516, 357] width 922 height 633
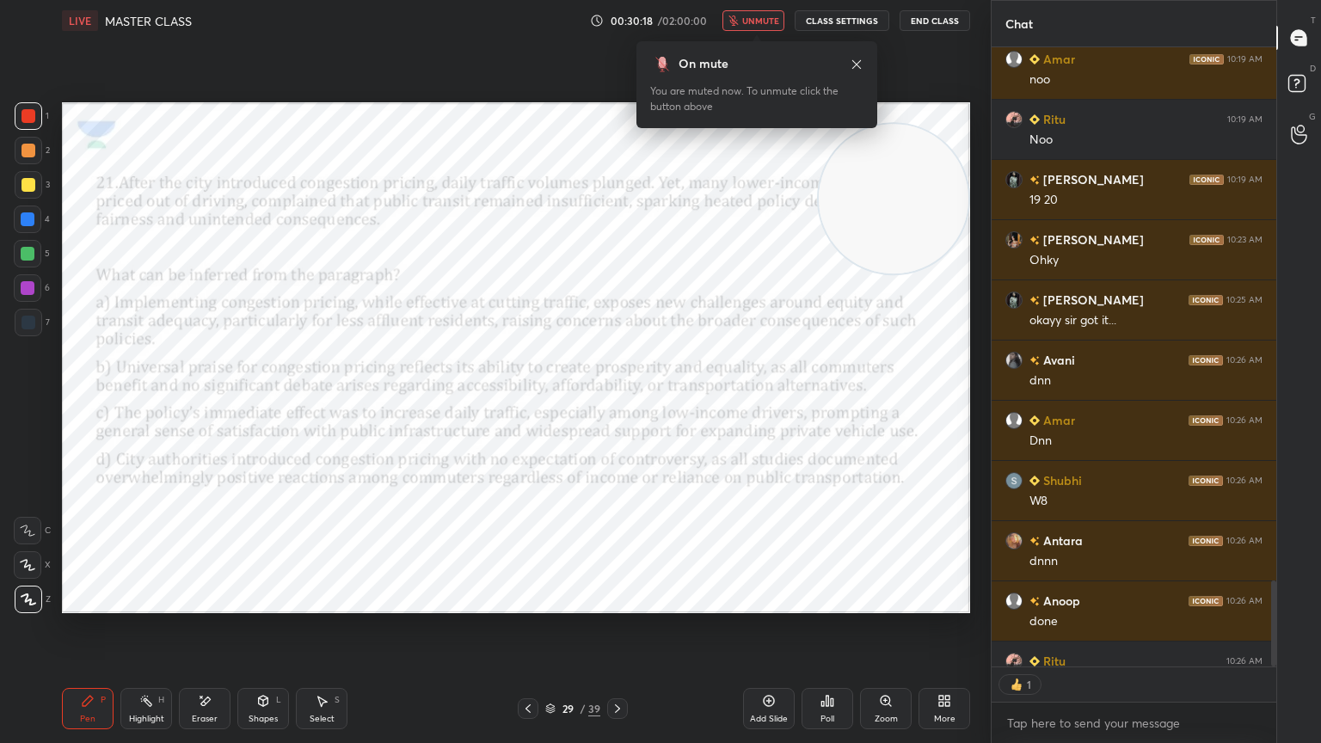
scroll to position [5, 5]
click at [778, 30] on button "unmute" at bounding box center [754, 20] width 62 height 21
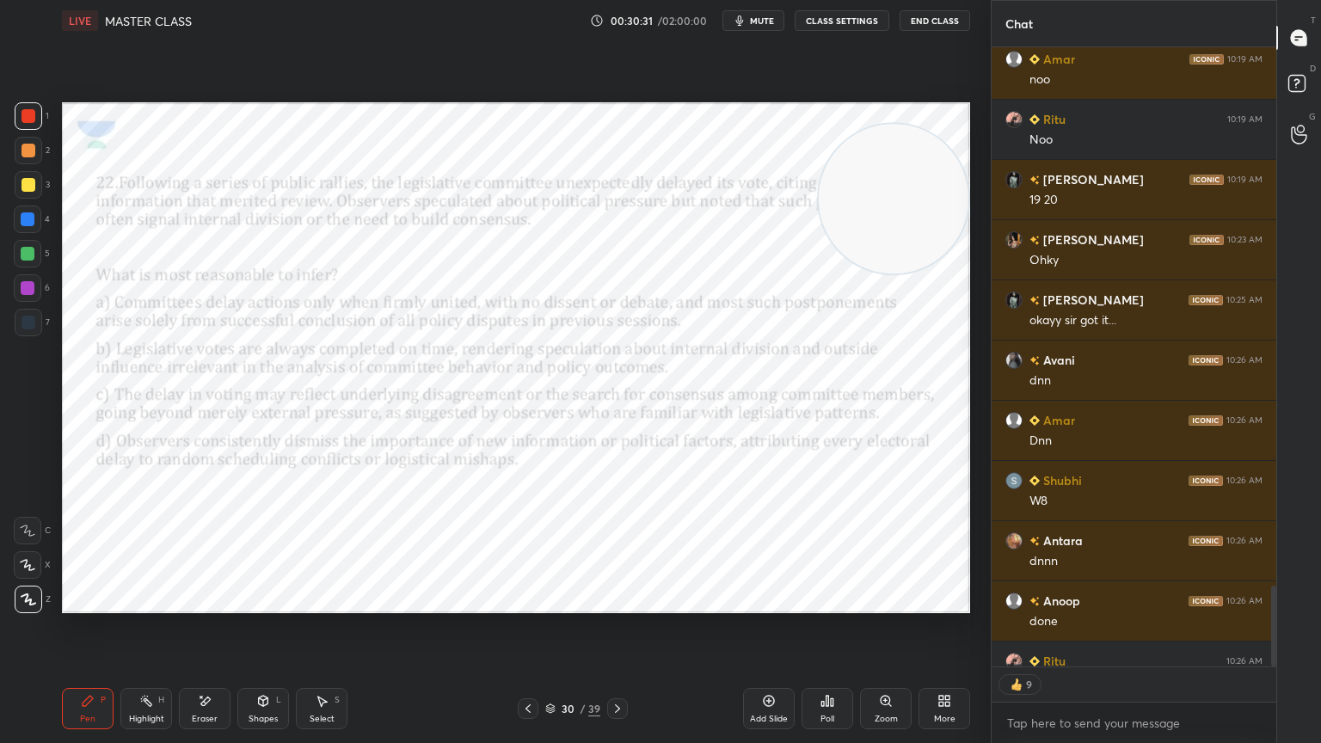
scroll to position [4131, 0]
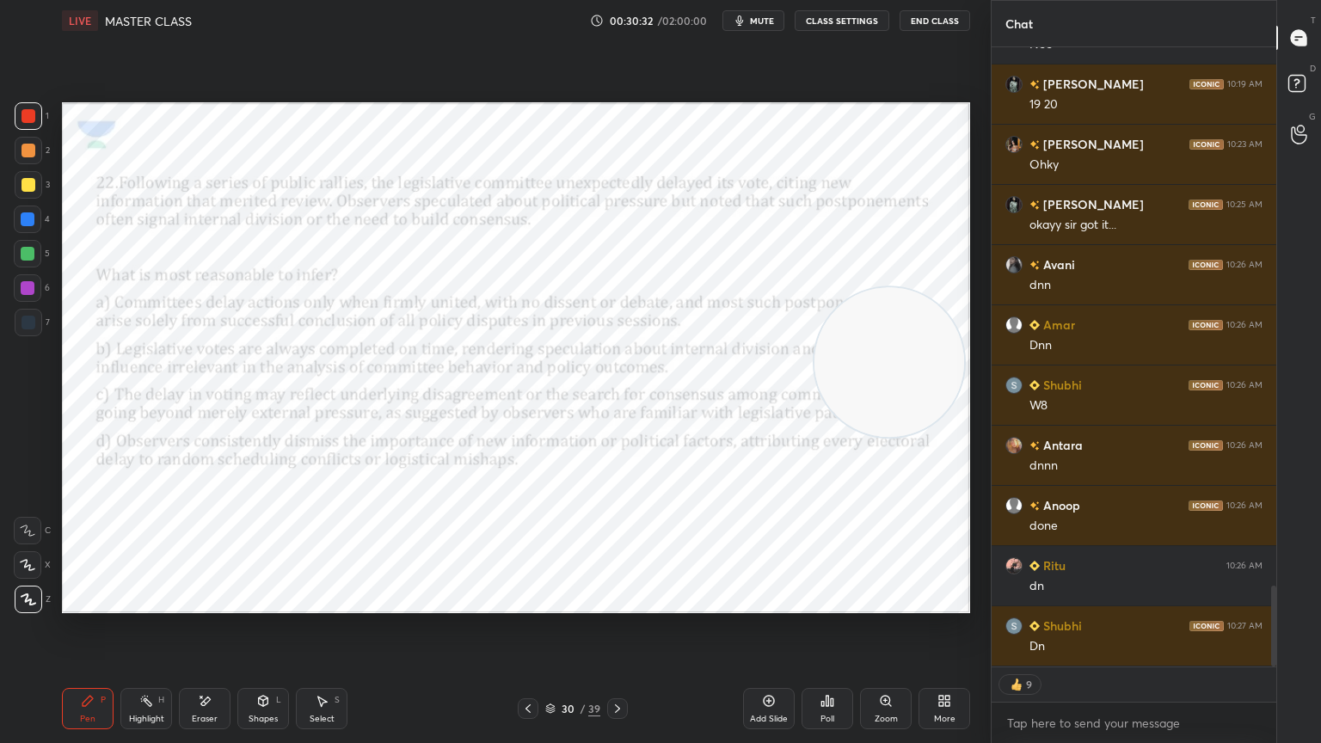
drag, startPoint x: 923, startPoint y: 206, endPoint x: 1029, endPoint y: 742, distance: 547.1
click at [1029, 667] on div "1 2 3 4 5 6 7 C X Z E E Erase all H H LIVE MASTER CLASS 00:30:32 / 02:00:00 mut…" at bounding box center [660, 371] width 1321 height 743
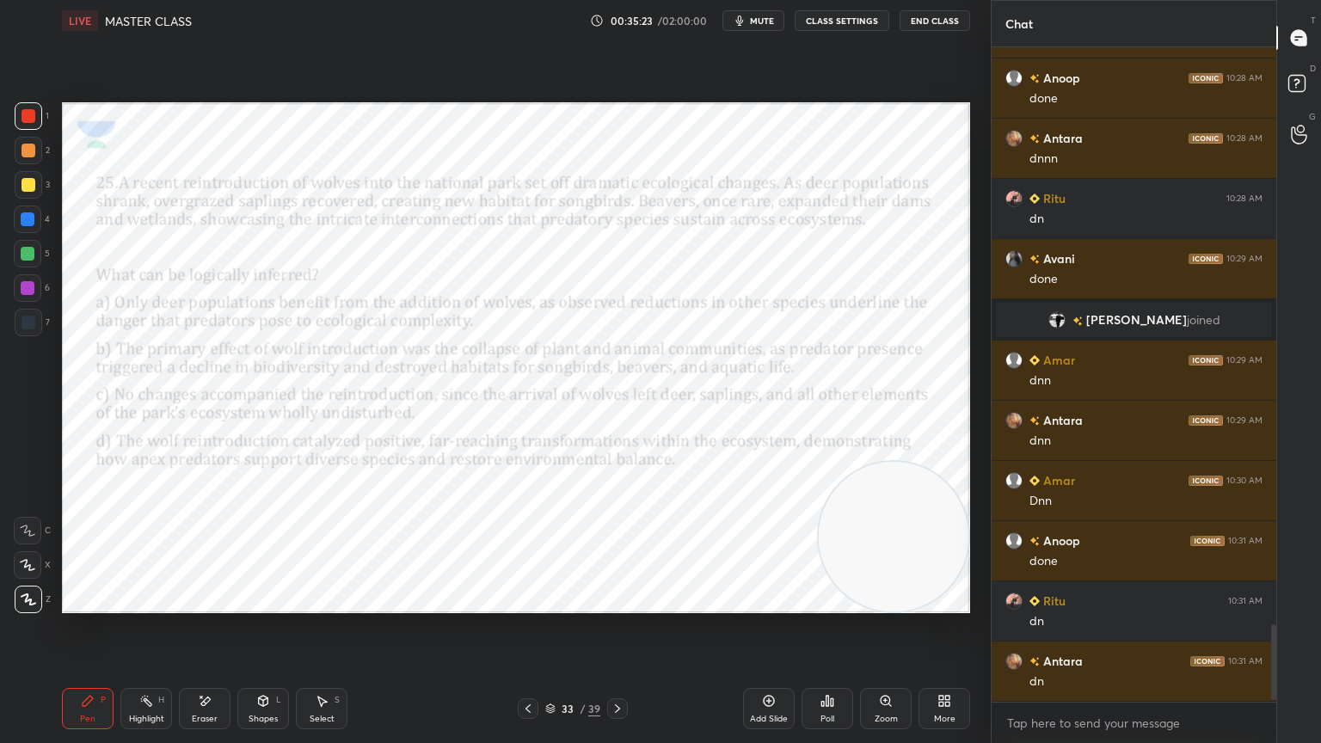
scroll to position [5, 5]
click at [756, 24] on span "mute" at bounding box center [762, 21] width 24 height 12
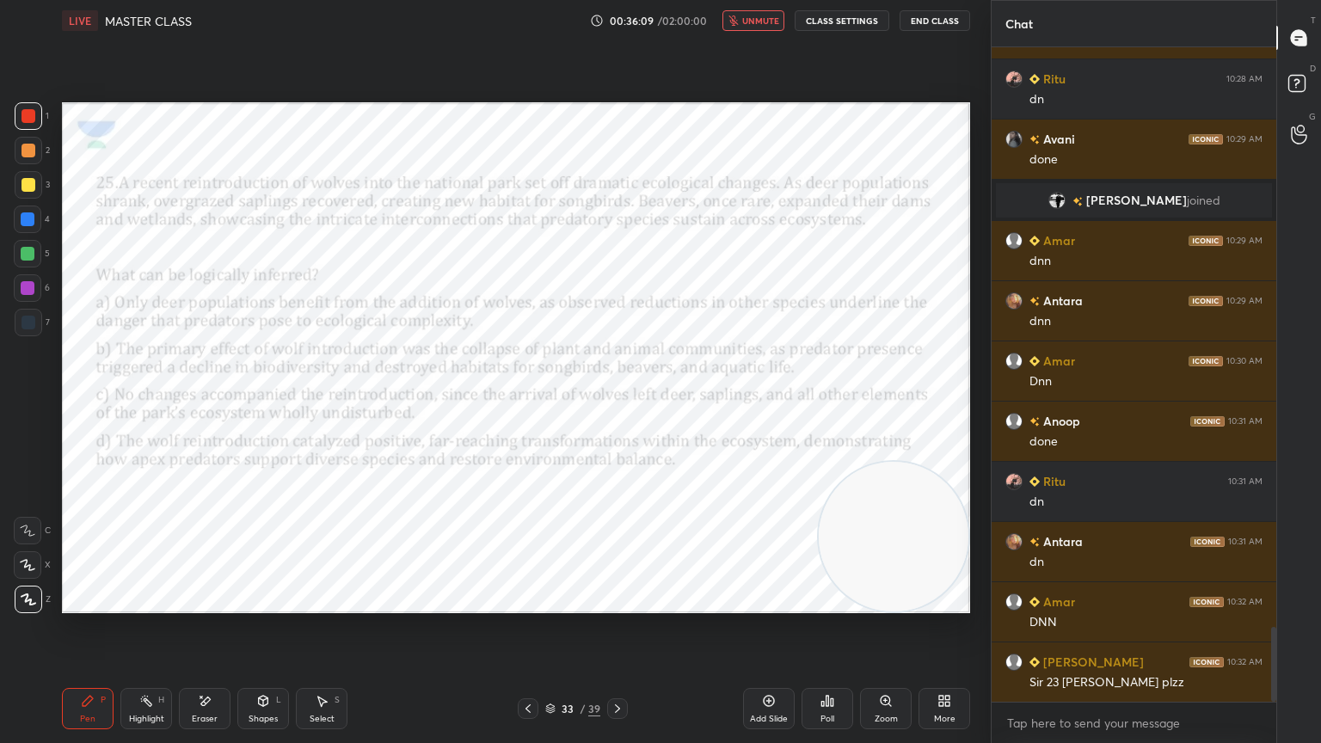
scroll to position [5040, 0]
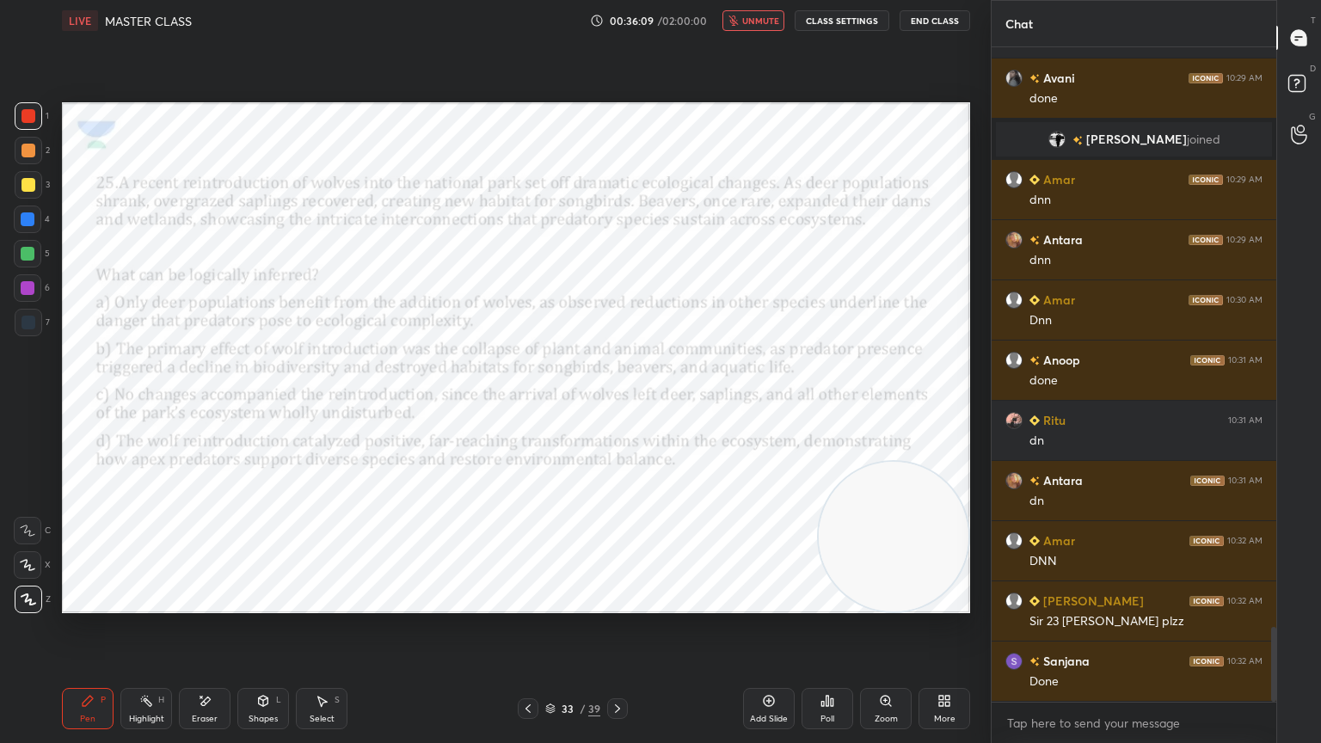
click at [1145, 667] on div "Antara 10:28 AM dnnn Ritu 10:28 AM dn Avani 10:29 AM done vasu joined Amar 10:2…" at bounding box center [1134, 374] width 285 height 655
click at [780, 34] on div "LIVE MASTER CLASS 00:36:19 / 02:00:00 unmute CLASS SETTINGS End Class" at bounding box center [516, 20] width 908 height 41
click at [777, 22] on span "unmute" at bounding box center [760, 21] width 37 height 12
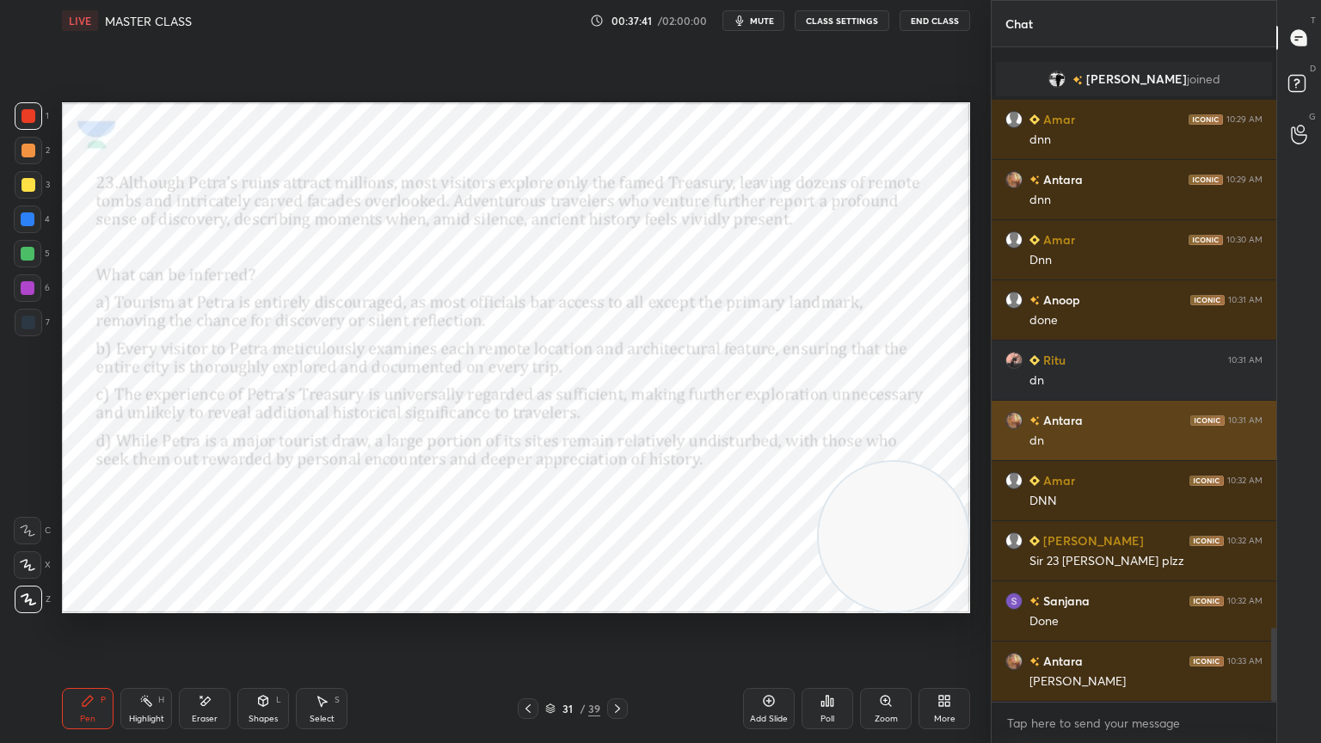
scroll to position [5160, 0]
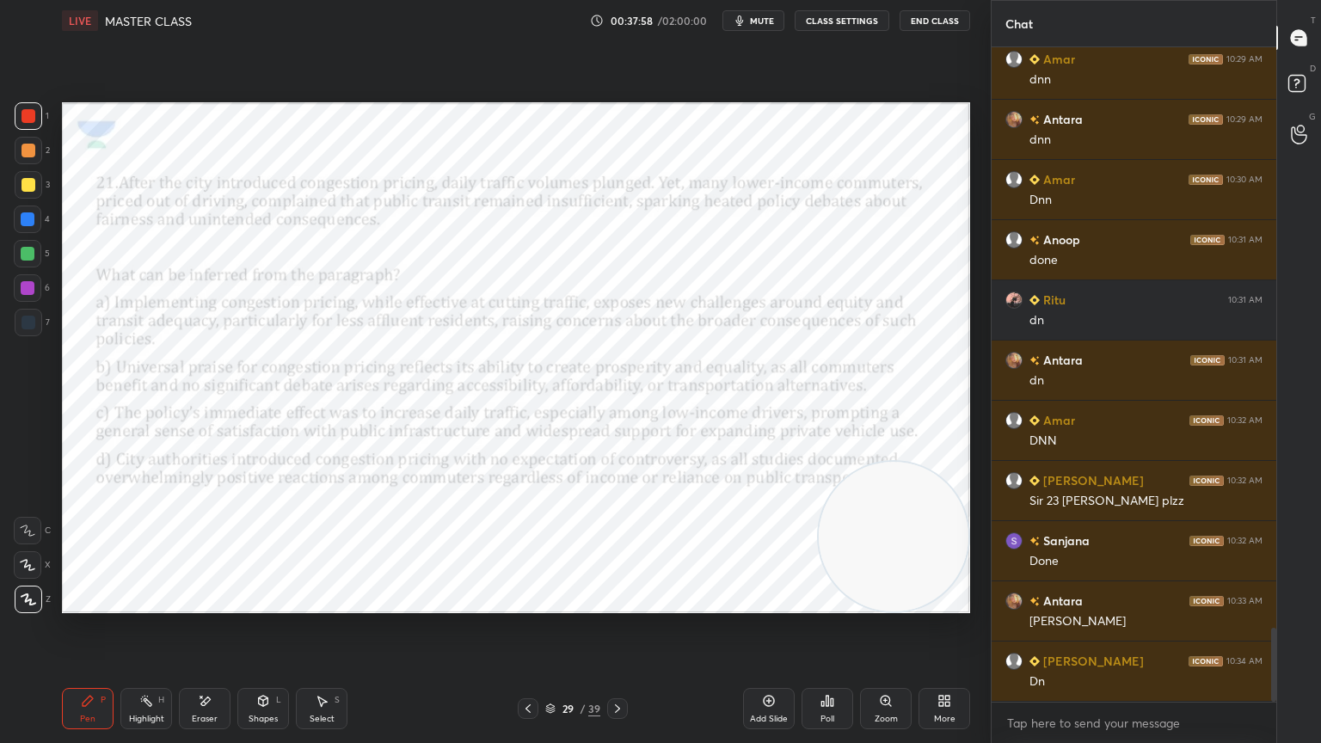
click at [838, 667] on div "Poll" at bounding box center [828, 708] width 52 height 41
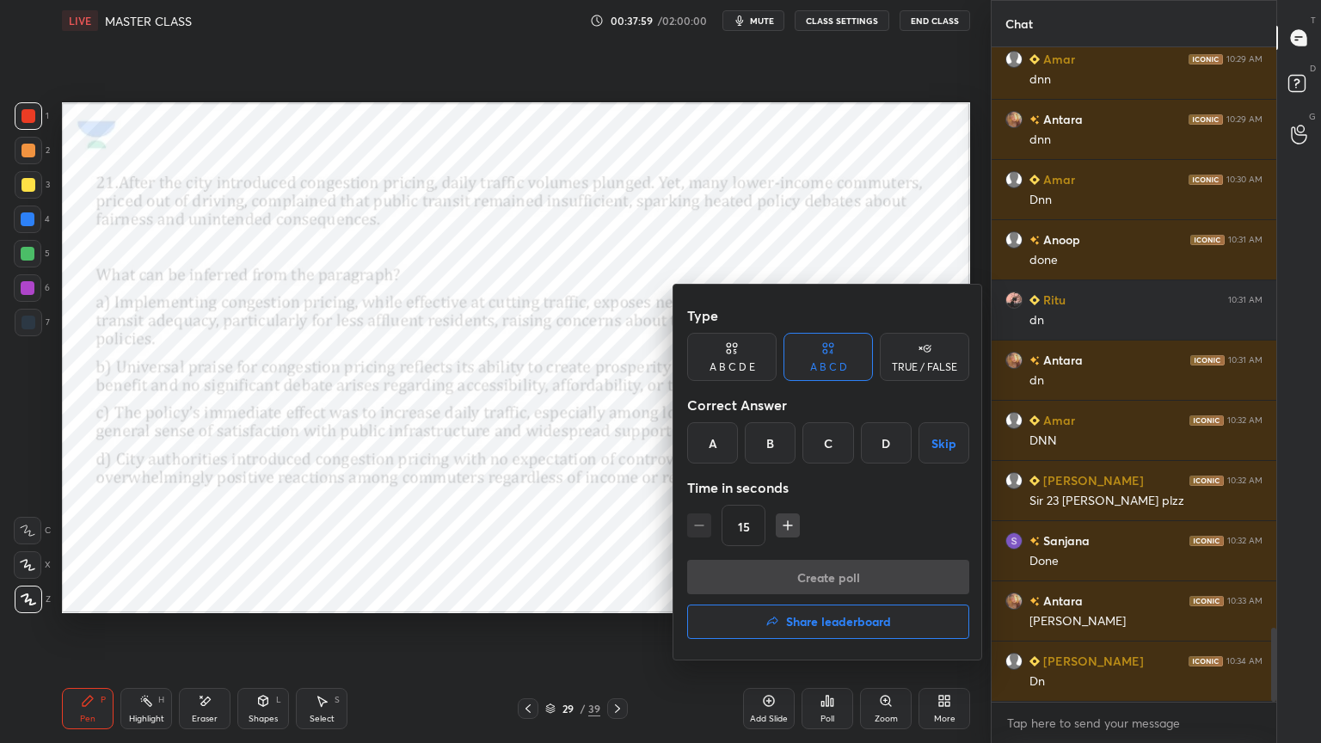
click at [606, 509] on div at bounding box center [660, 371] width 1321 height 743
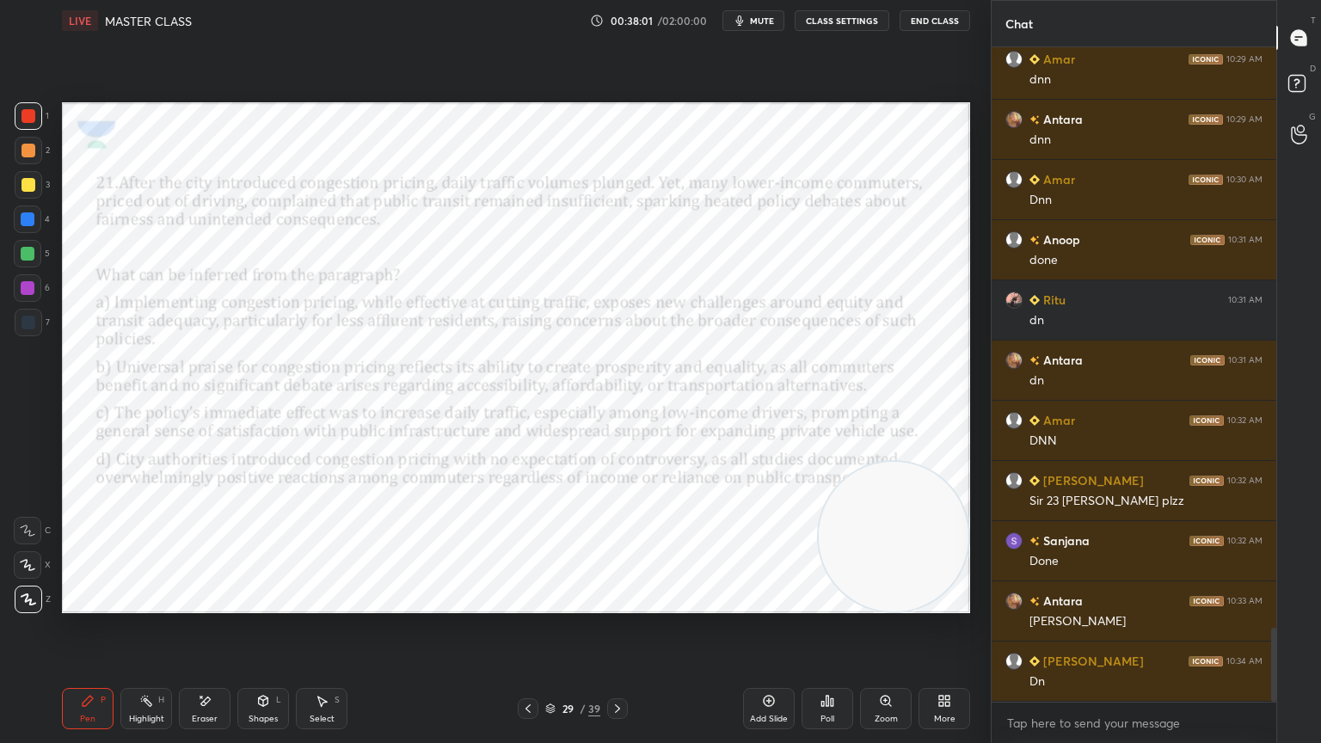
click at [811, 667] on div "Poll" at bounding box center [828, 708] width 52 height 41
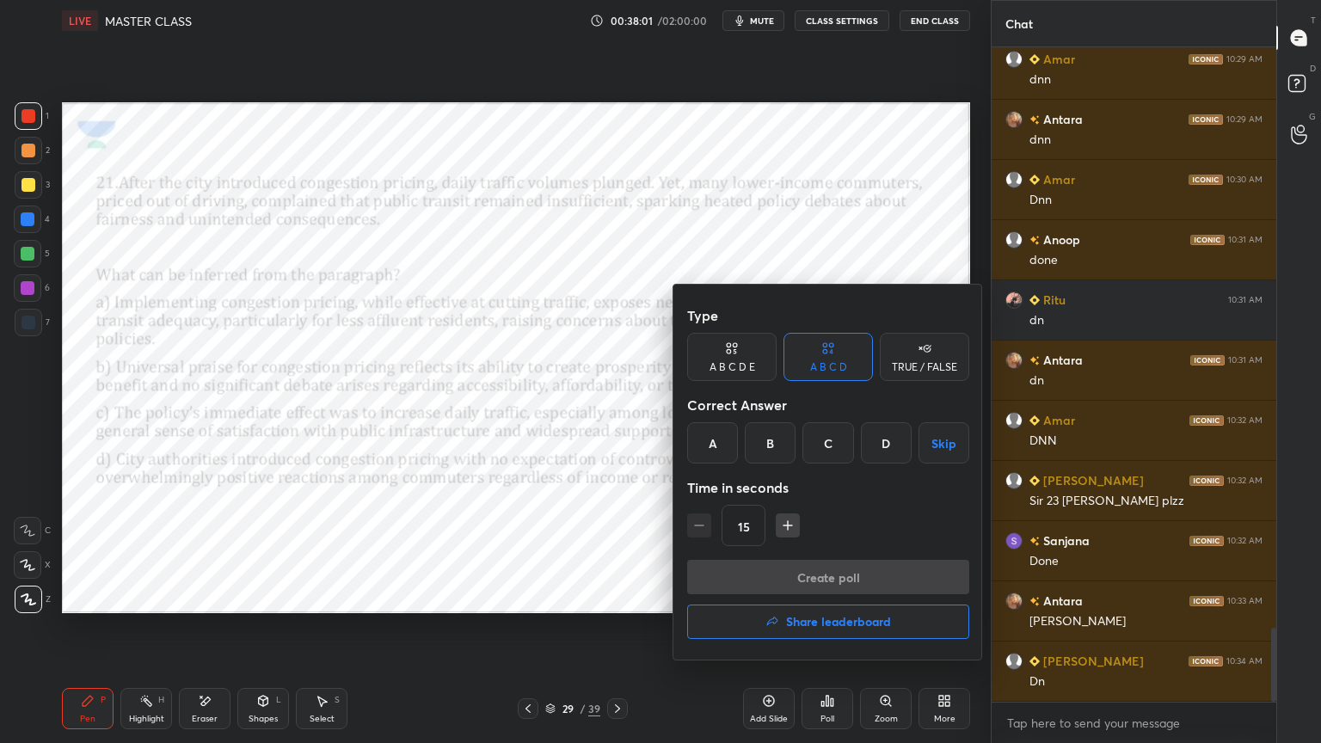
click at [715, 444] on div "A" at bounding box center [712, 442] width 51 height 41
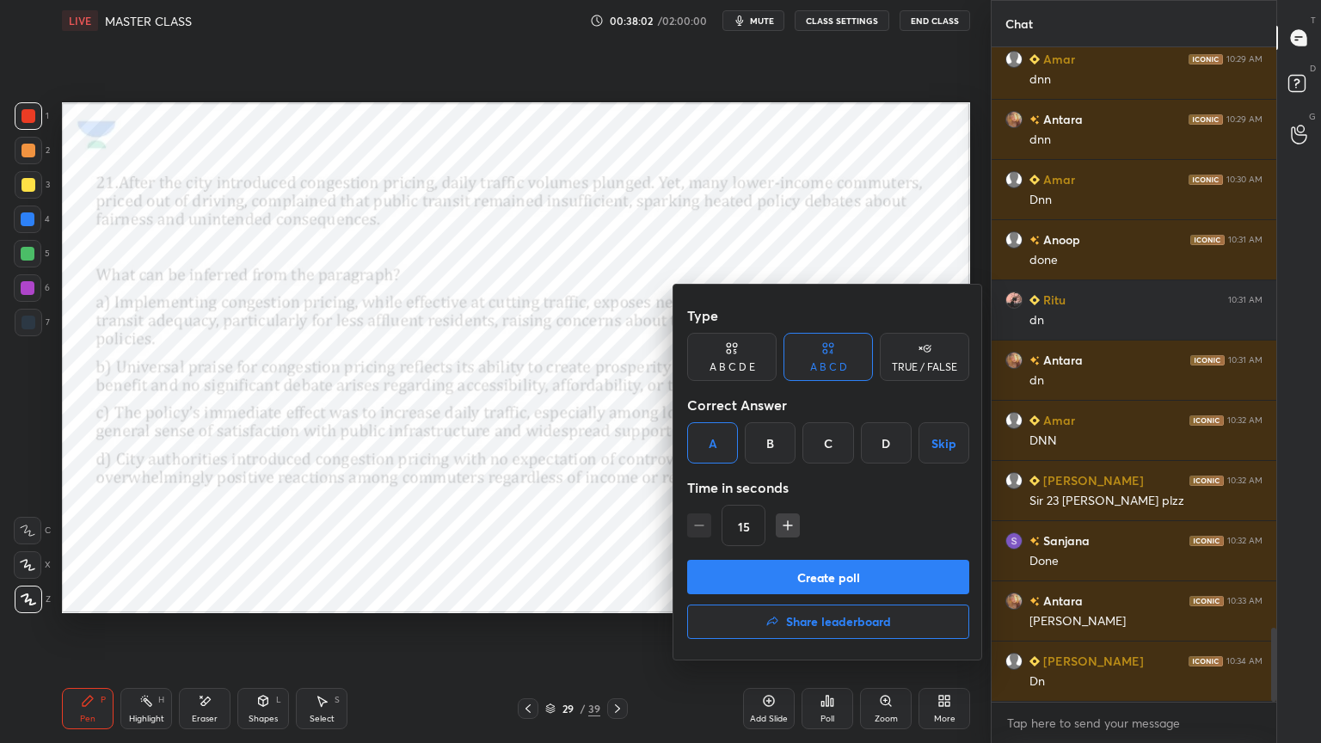
click at [736, 582] on button "Create poll" at bounding box center [828, 577] width 282 height 34
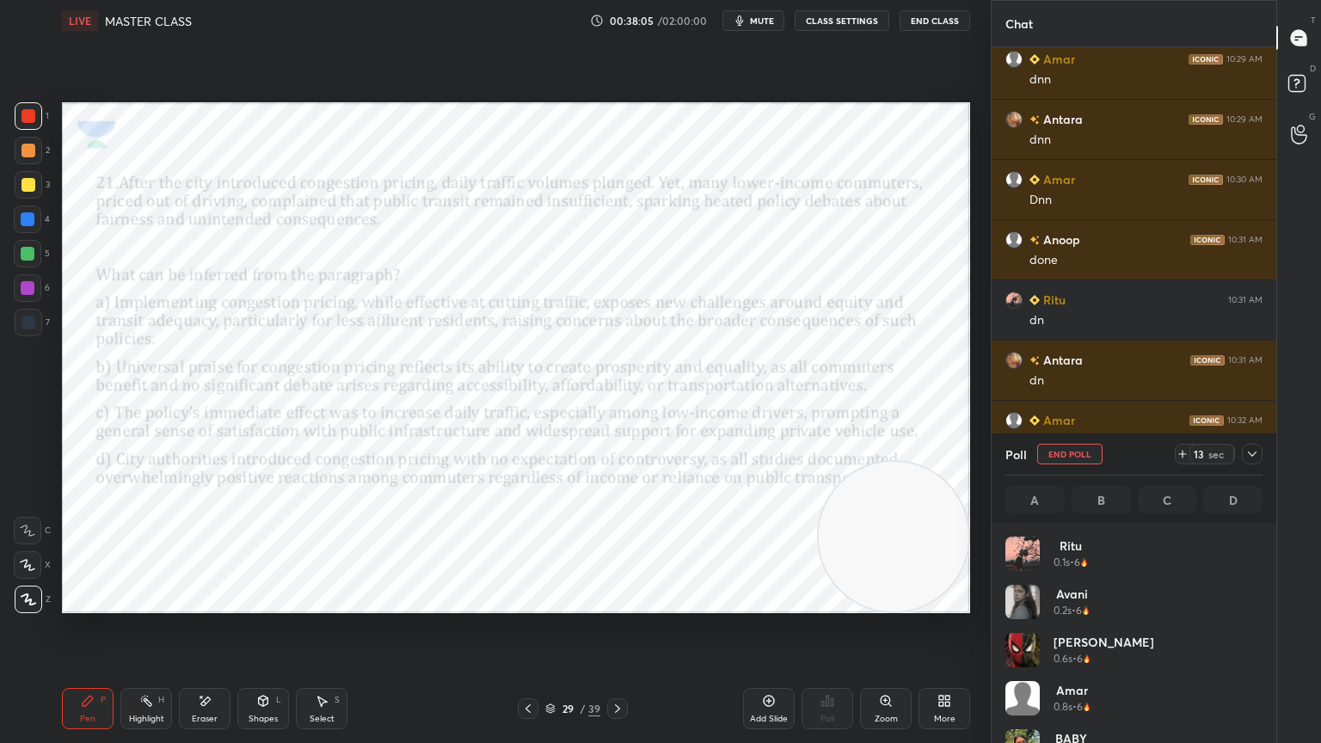
scroll to position [201, 252]
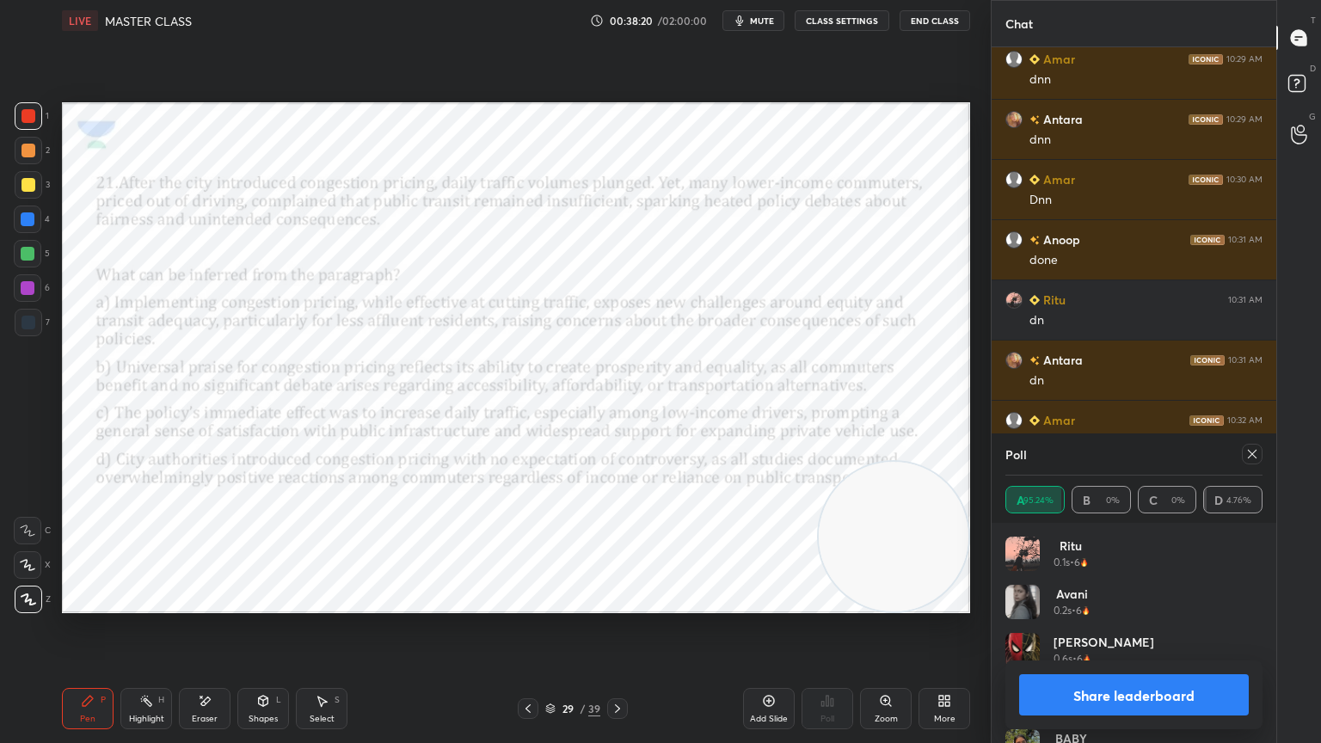
click at [612, 667] on icon at bounding box center [618, 709] width 14 height 14
click at [1257, 453] on icon at bounding box center [1253, 454] width 14 height 14
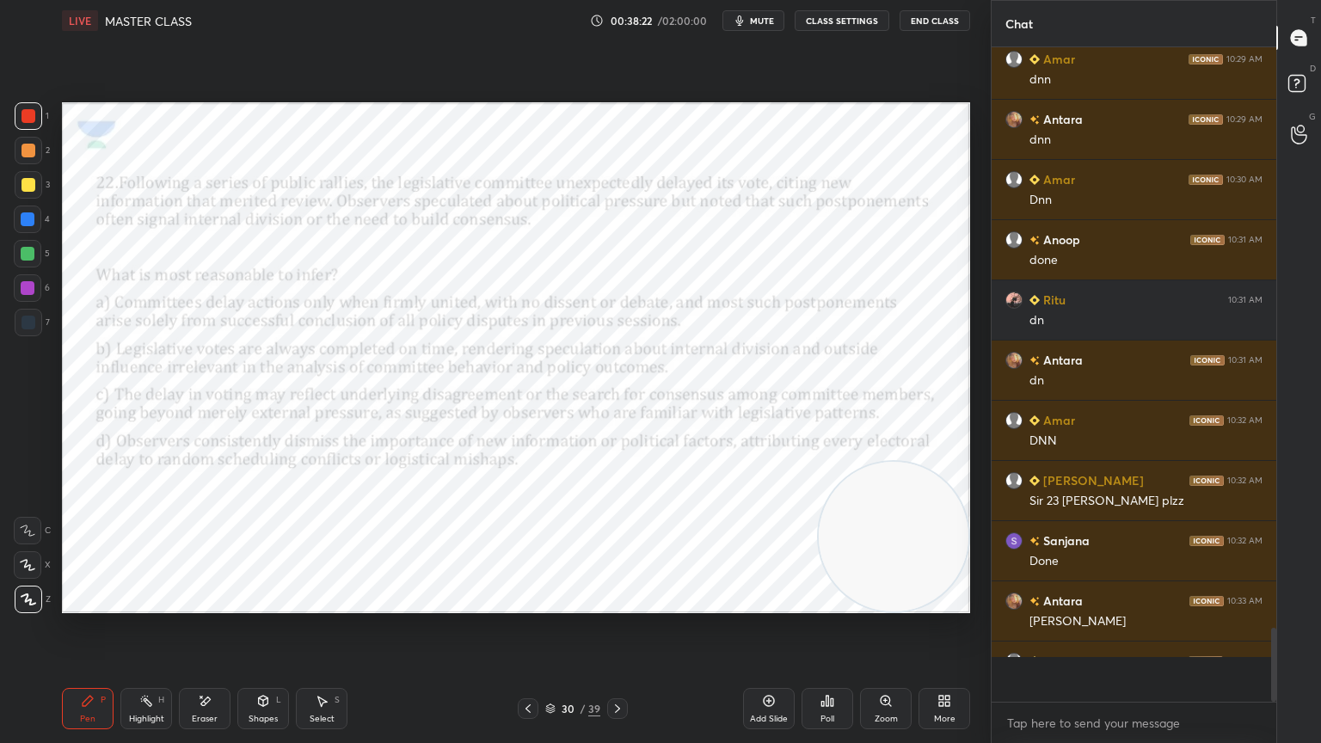
scroll to position [5, 5]
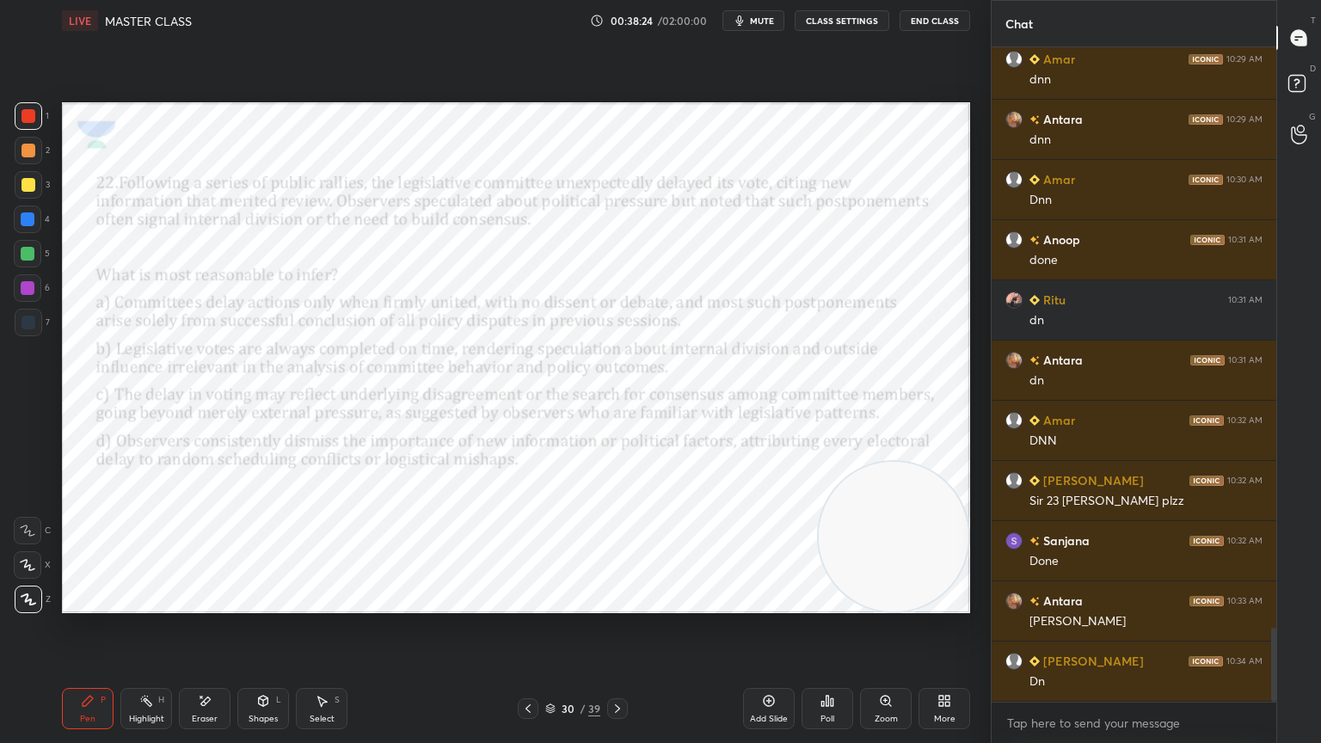
click at [835, 667] on div "Poll" at bounding box center [828, 708] width 52 height 41
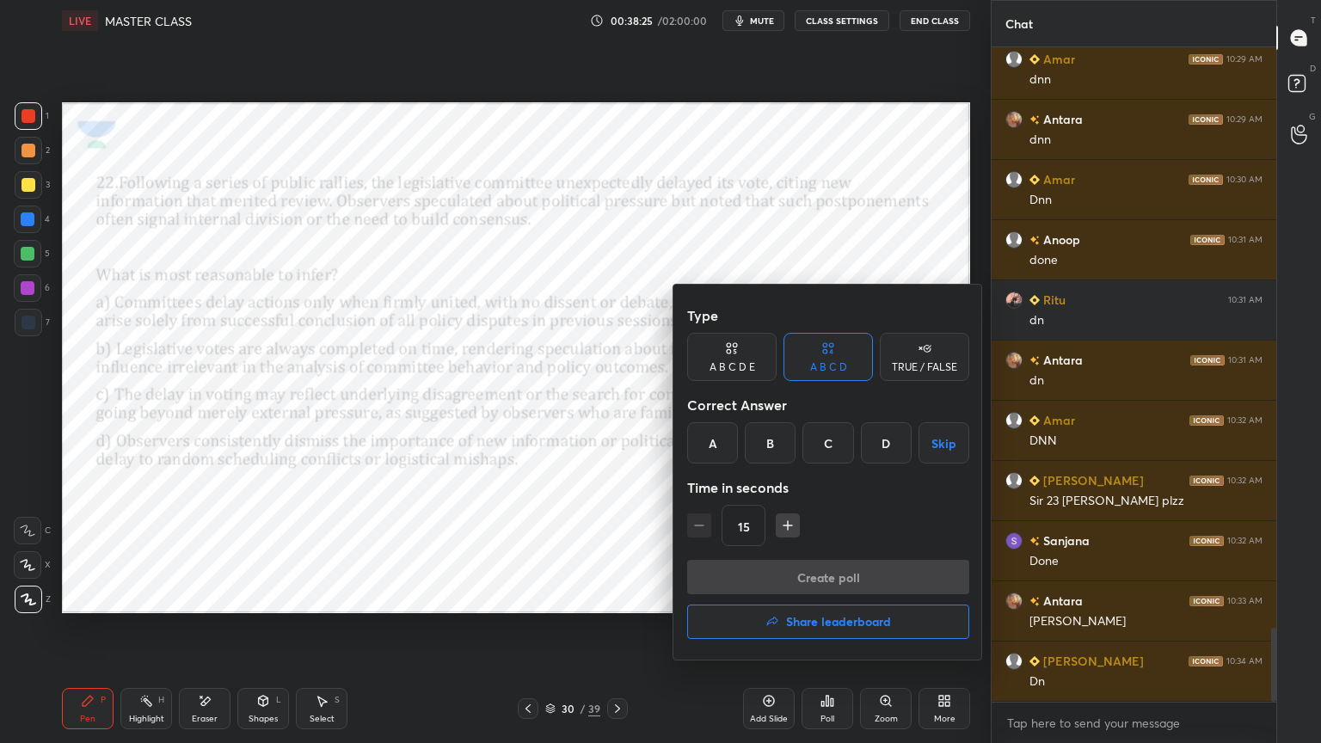
click at [822, 441] on div "C" at bounding box center [828, 442] width 51 height 41
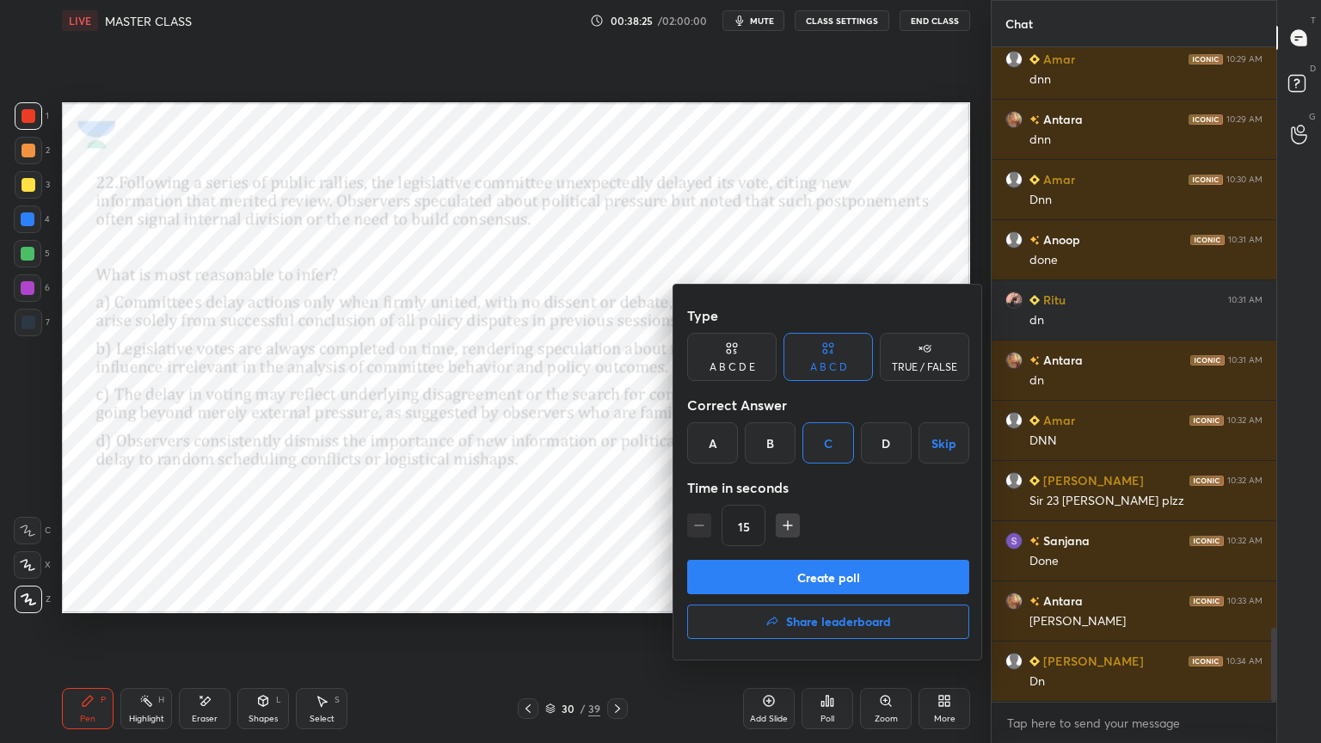
click at [819, 564] on button "Create poll" at bounding box center [828, 577] width 282 height 34
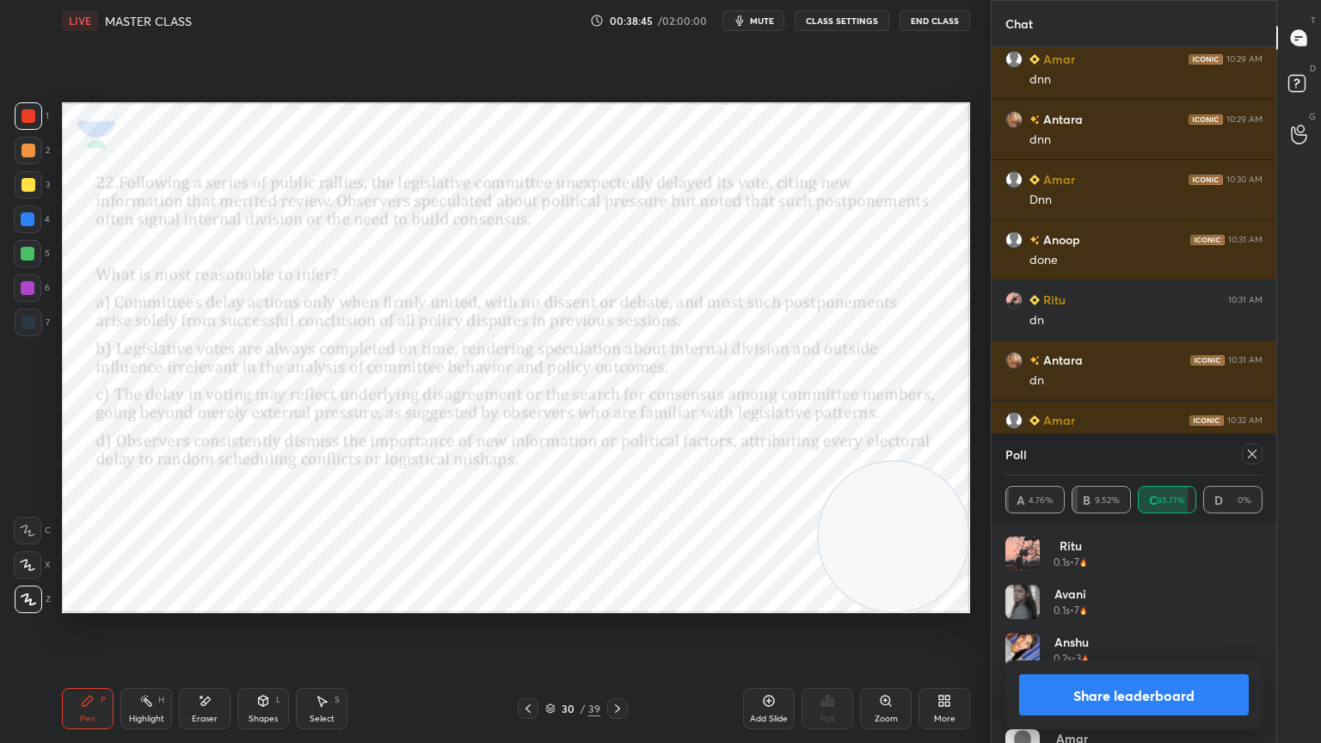
click at [618, 667] on icon at bounding box center [617, 708] width 5 height 9
click at [1253, 458] on icon at bounding box center [1253, 454] width 14 height 14
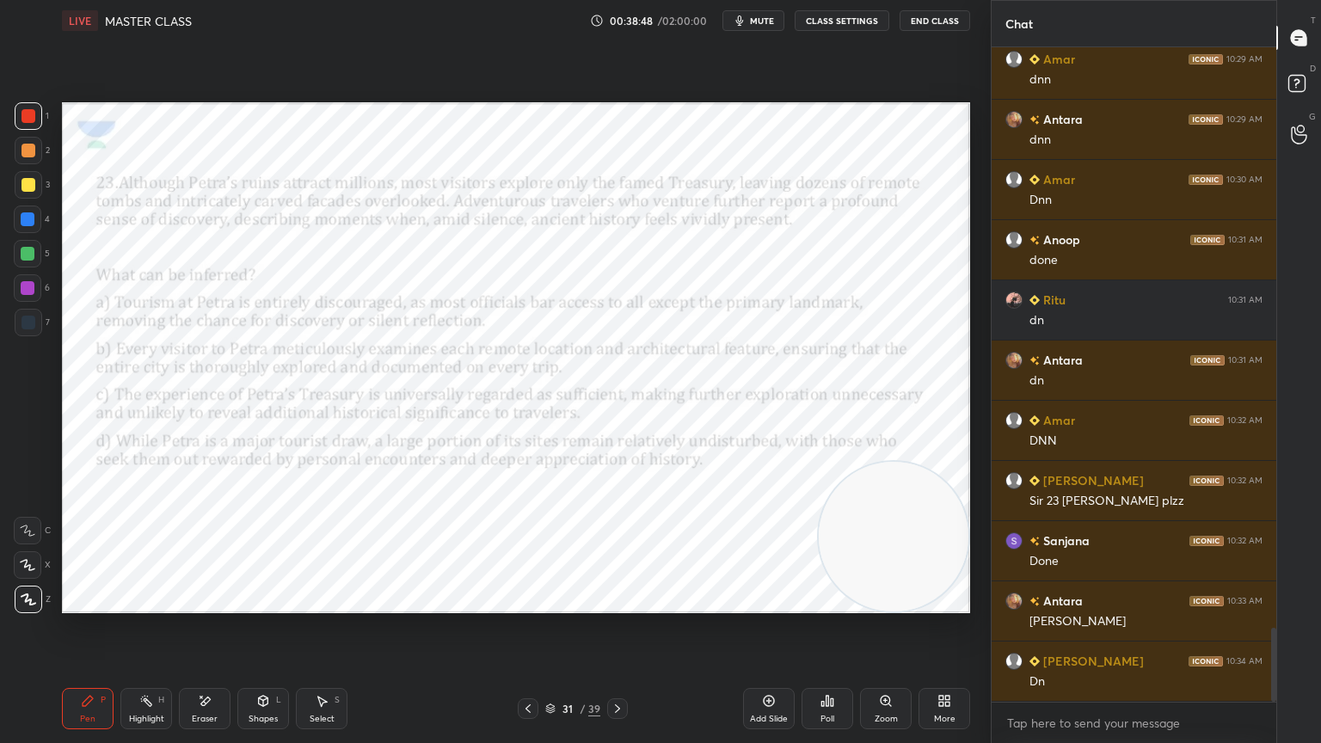
click at [832, 667] on div "Poll" at bounding box center [828, 708] width 52 height 41
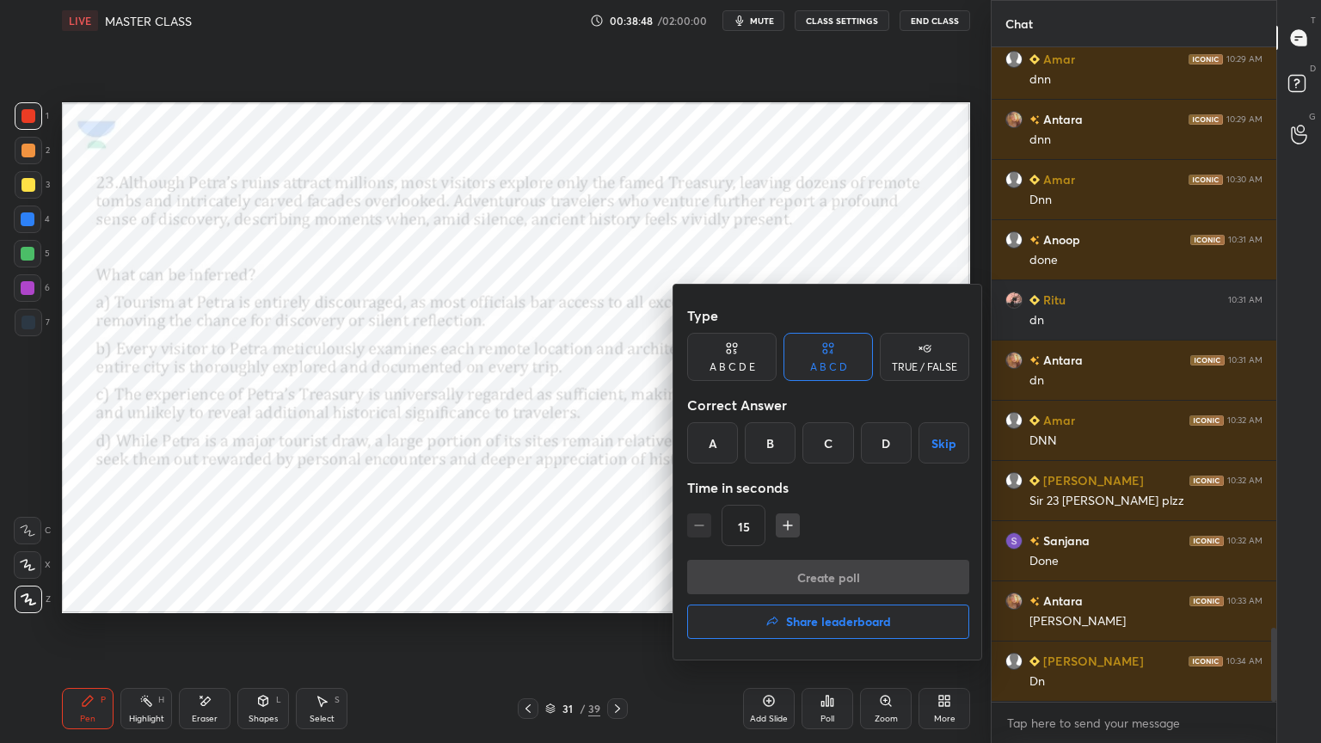
click at [874, 451] on div "D" at bounding box center [886, 442] width 51 height 41
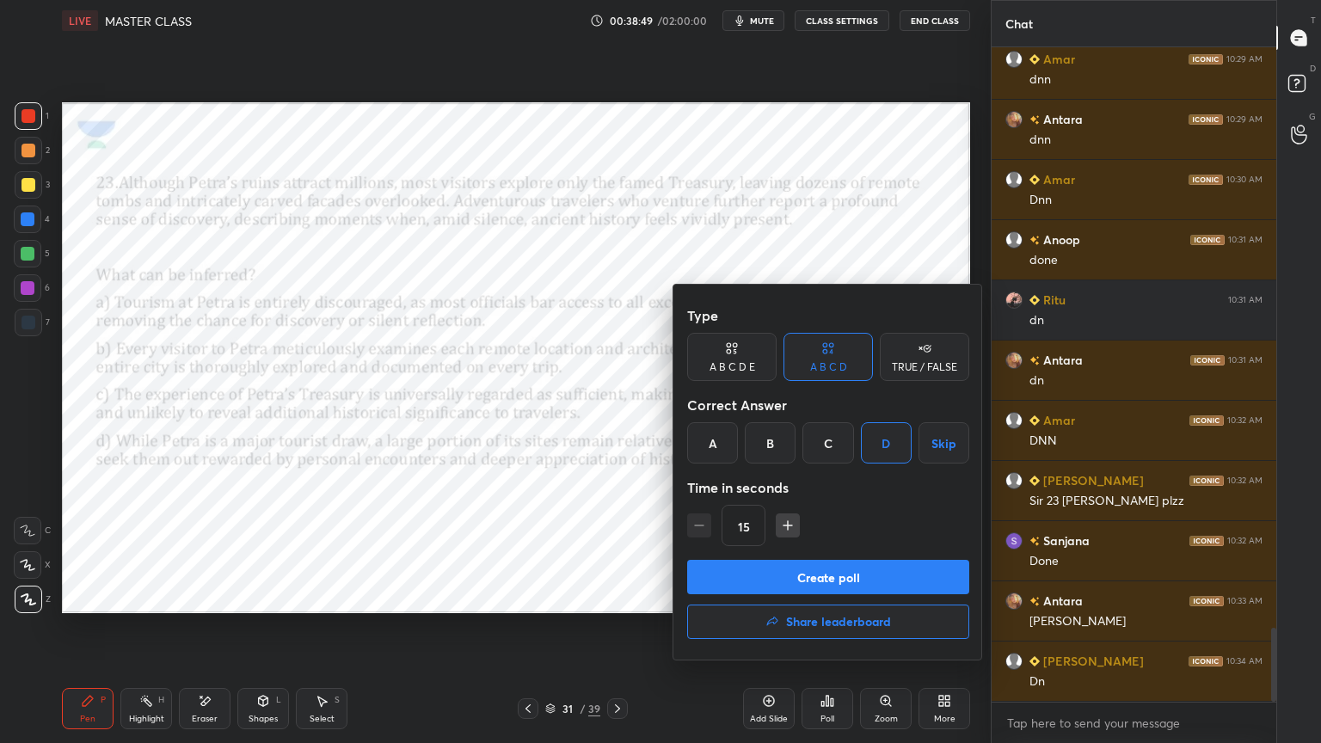
click at [822, 573] on button "Create poll" at bounding box center [828, 577] width 282 height 34
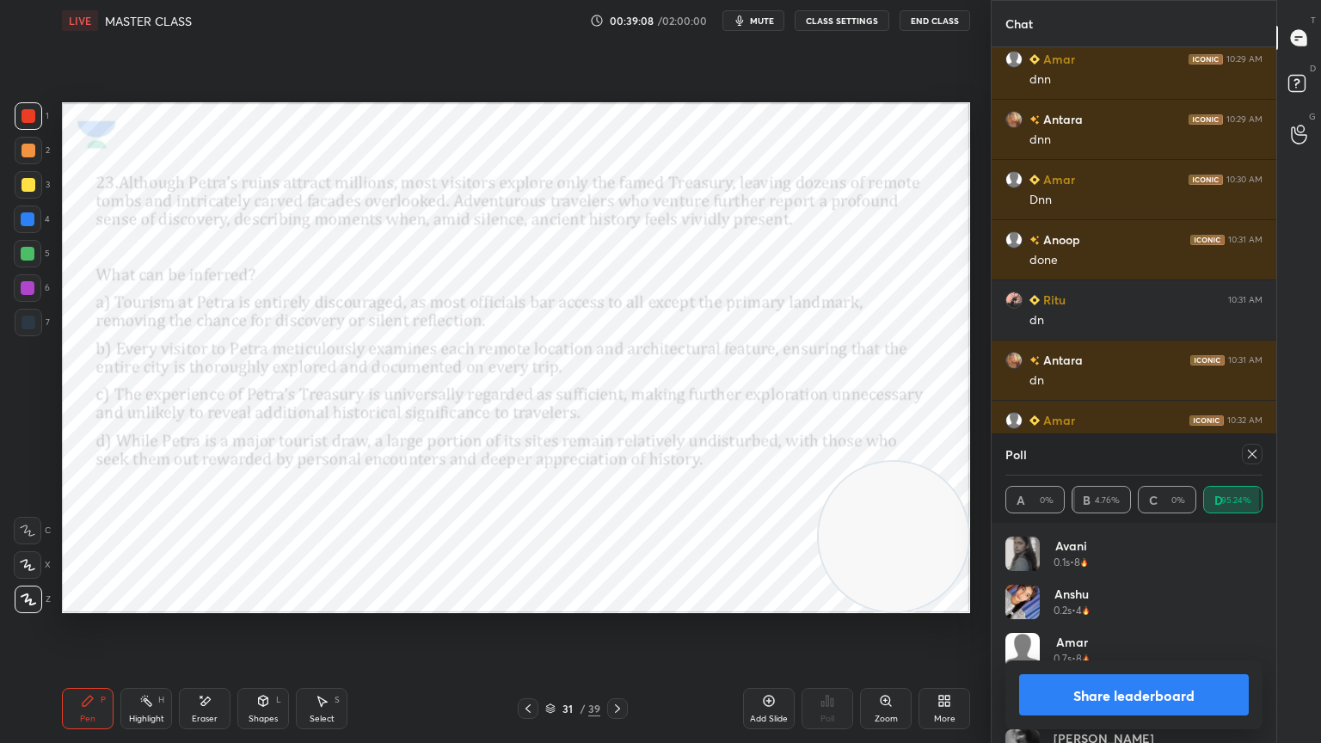
click at [620, 667] on icon at bounding box center [618, 709] width 14 height 14
click at [1255, 454] on icon at bounding box center [1253, 454] width 14 height 14
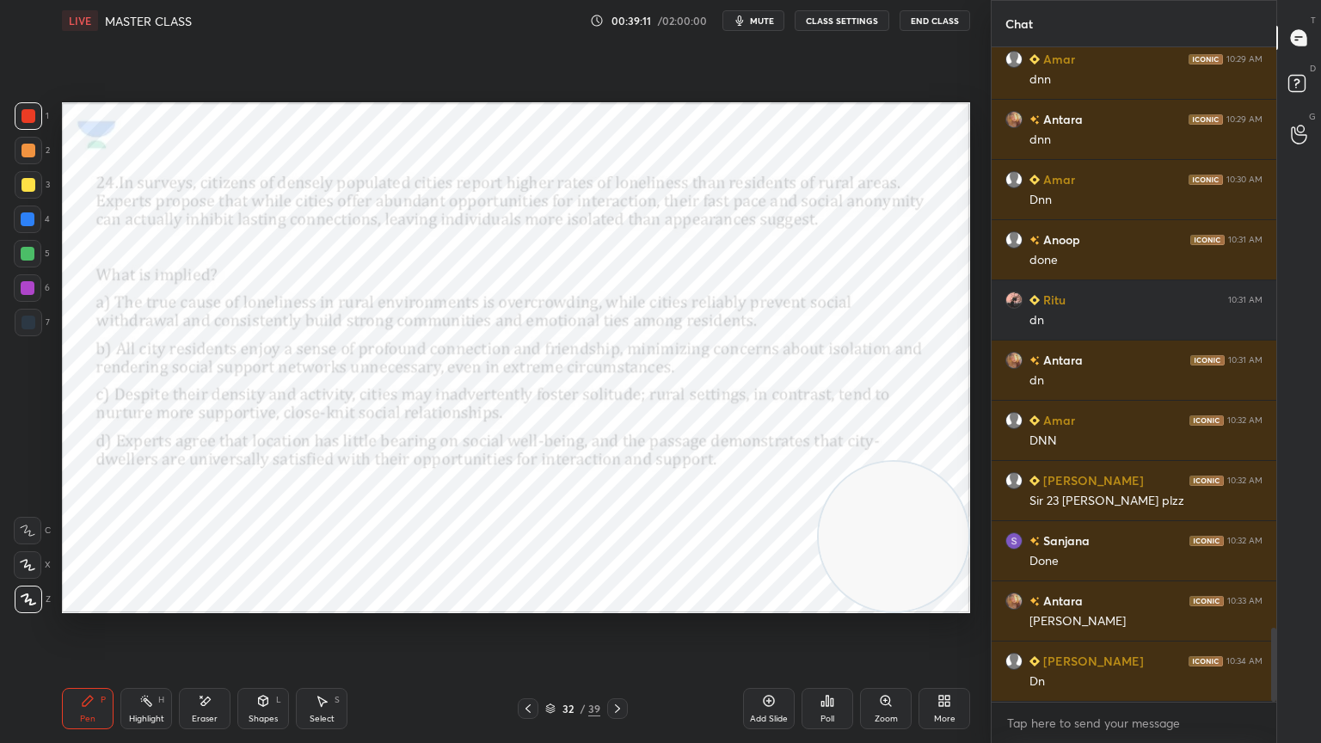
click at [827, 667] on div "Poll" at bounding box center [828, 719] width 14 height 9
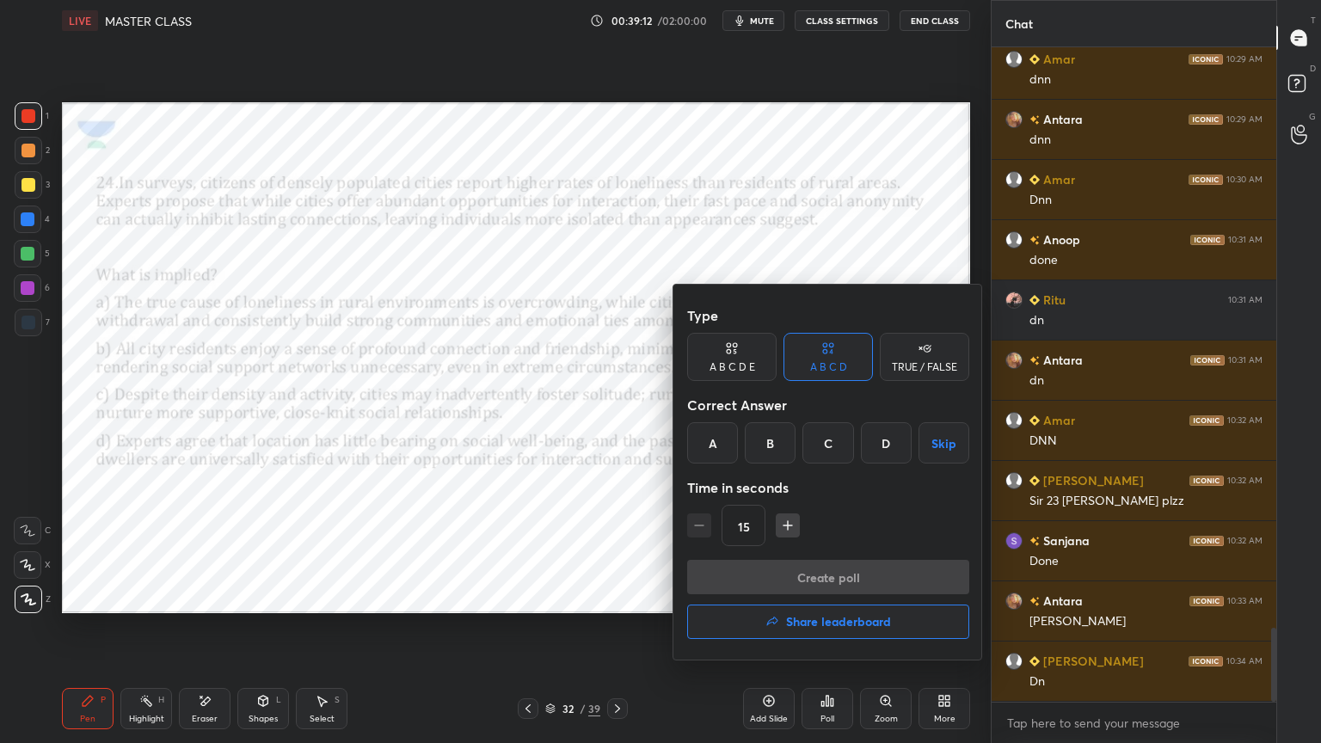
click at [839, 440] on div "C" at bounding box center [828, 442] width 51 height 41
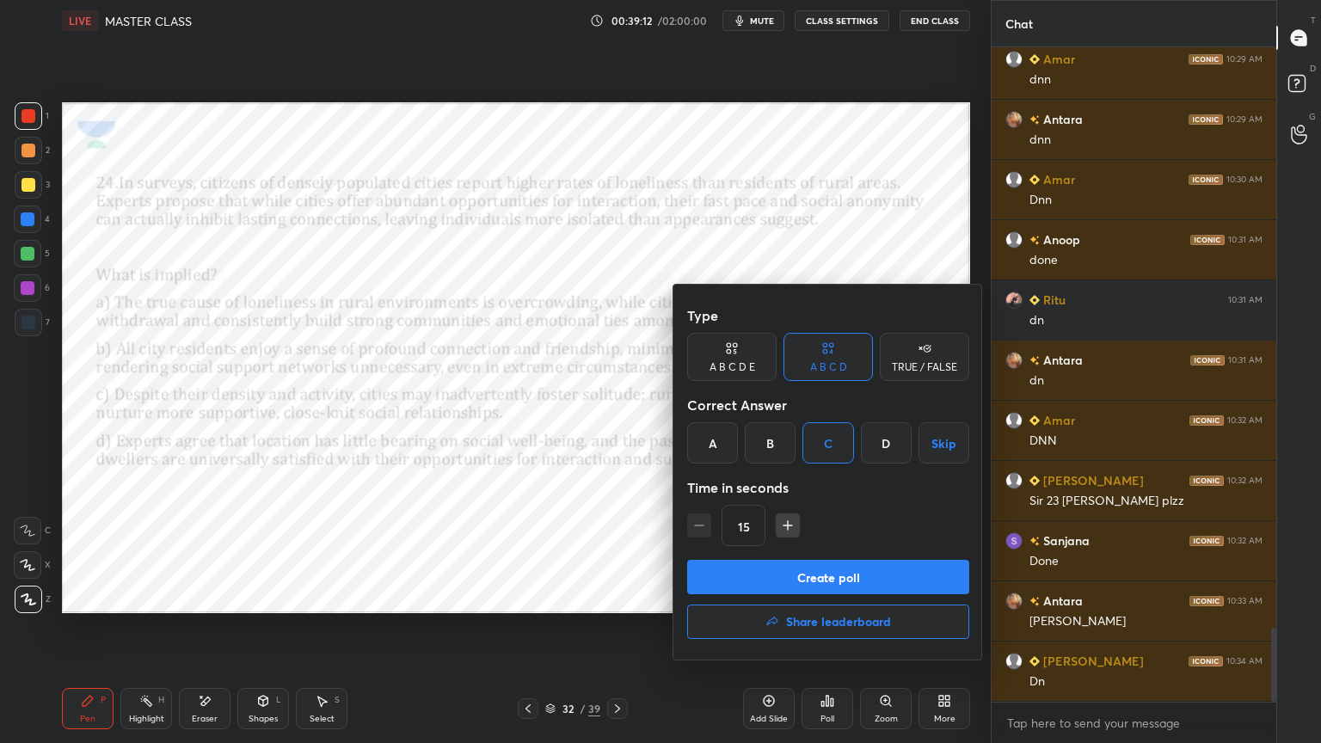
click at [813, 574] on button "Create poll" at bounding box center [828, 577] width 282 height 34
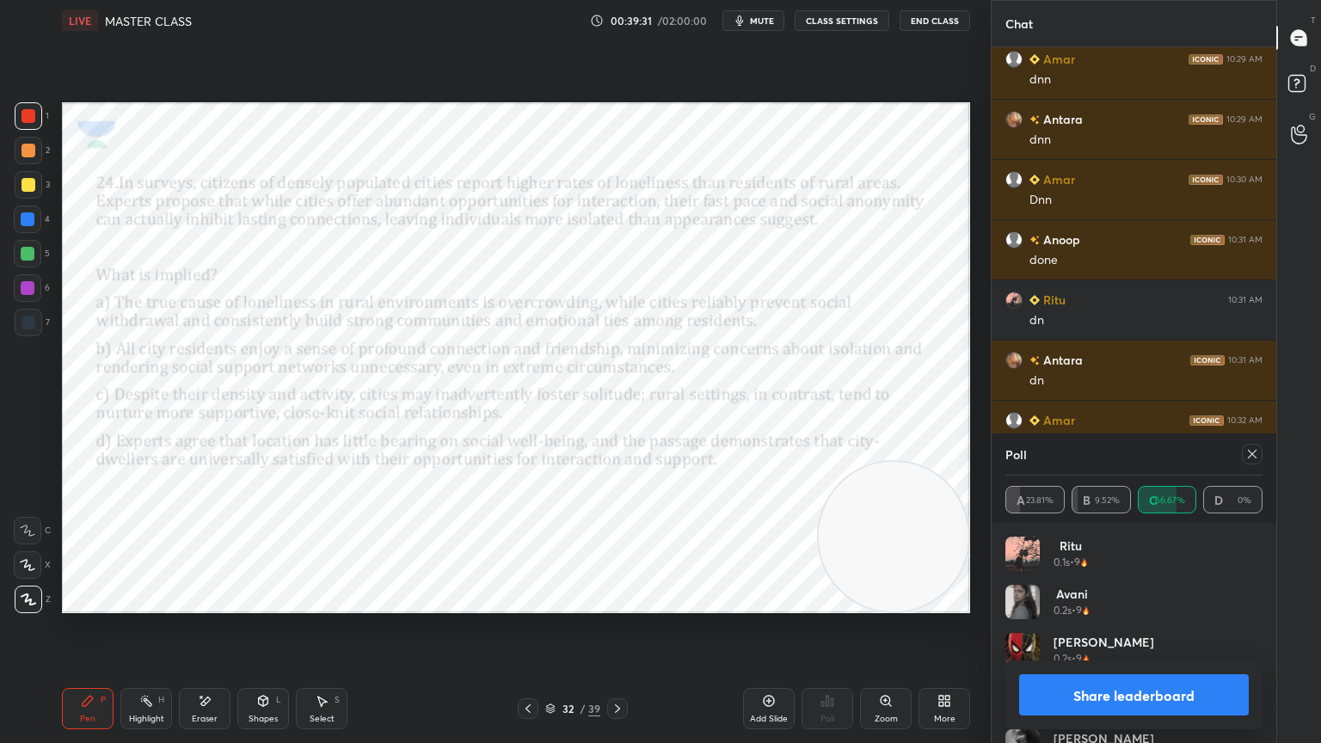
click at [621, 667] on icon at bounding box center [618, 709] width 14 height 14
click at [1264, 454] on div "Poll A 23.81% B 9.52% C 66.67% D 0%" at bounding box center [1134, 478] width 285 height 89
click at [1257, 455] on icon at bounding box center [1253, 454] width 14 height 14
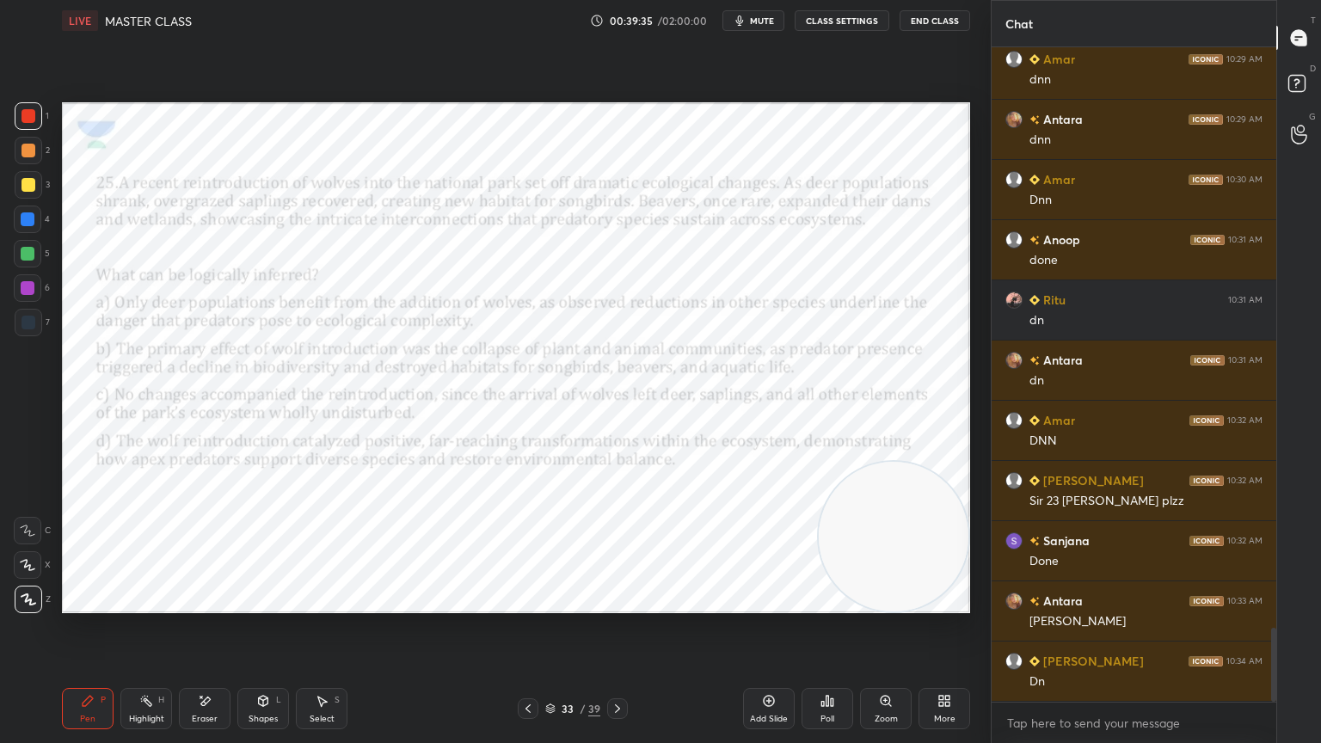
click at [821, 667] on icon at bounding box center [828, 701] width 14 height 14
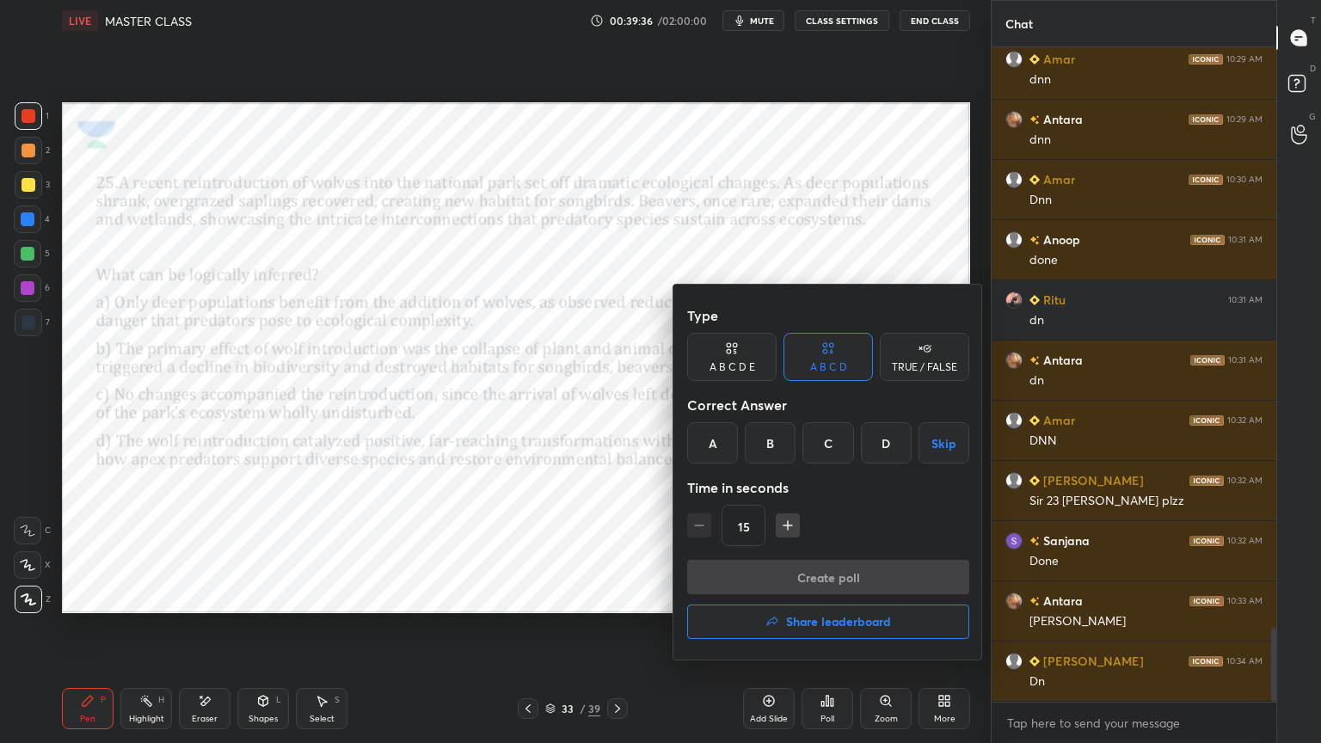
click at [889, 455] on div "D" at bounding box center [886, 442] width 51 height 41
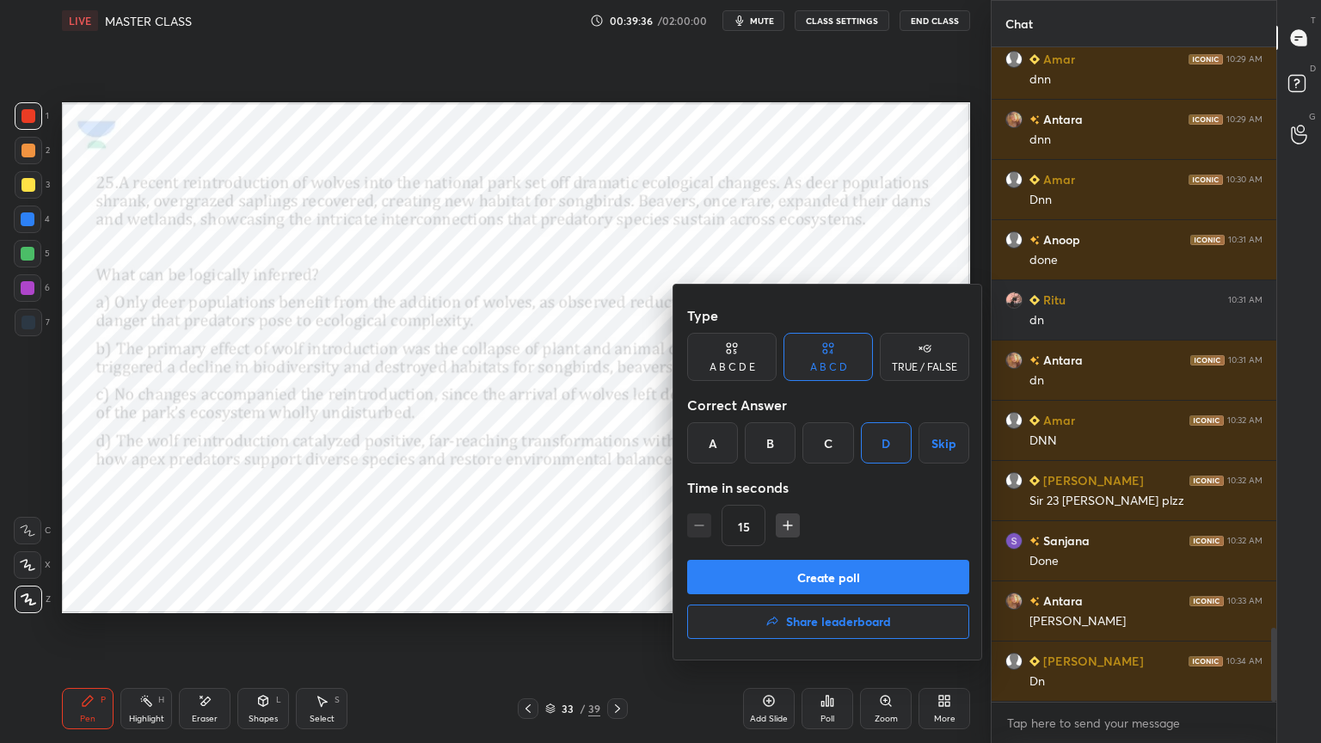
click at [874, 575] on button "Create poll" at bounding box center [828, 577] width 282 height 34
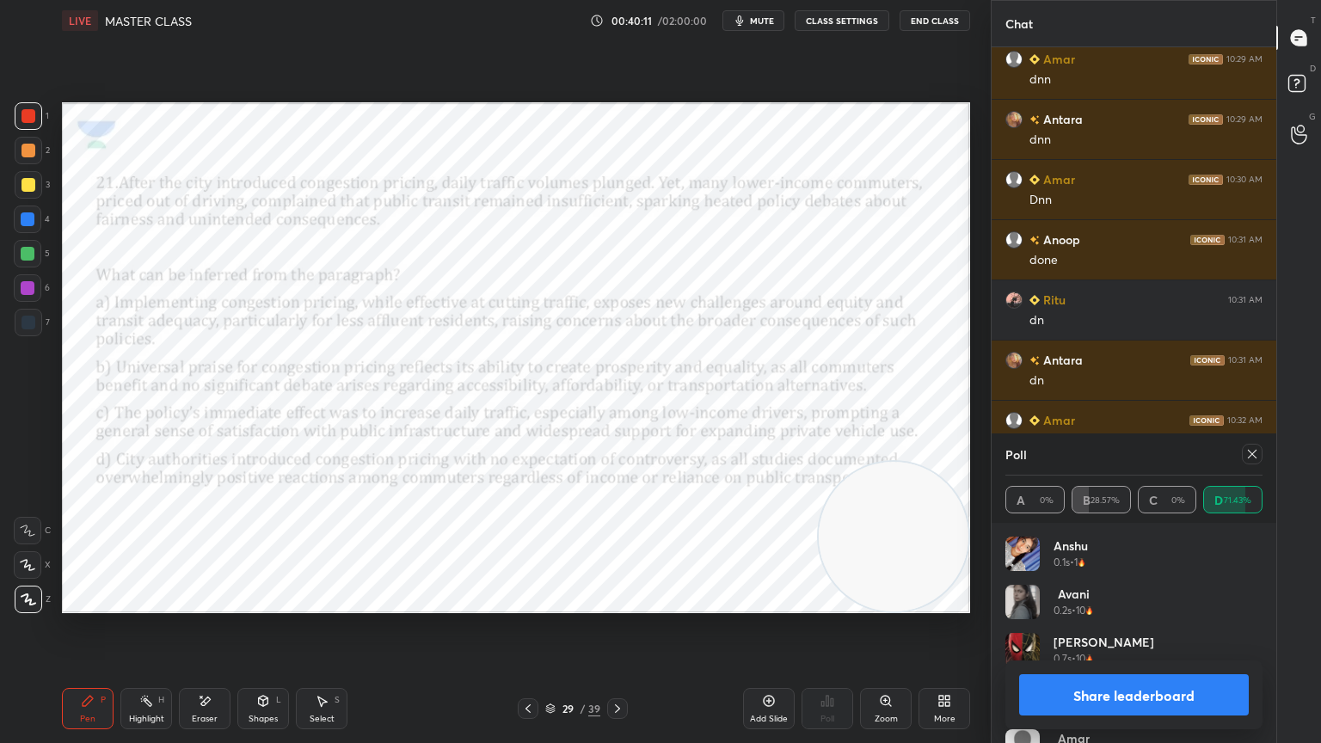
click at [1262, 453] on div at bounding box center [1252, 454] width 21 height 21
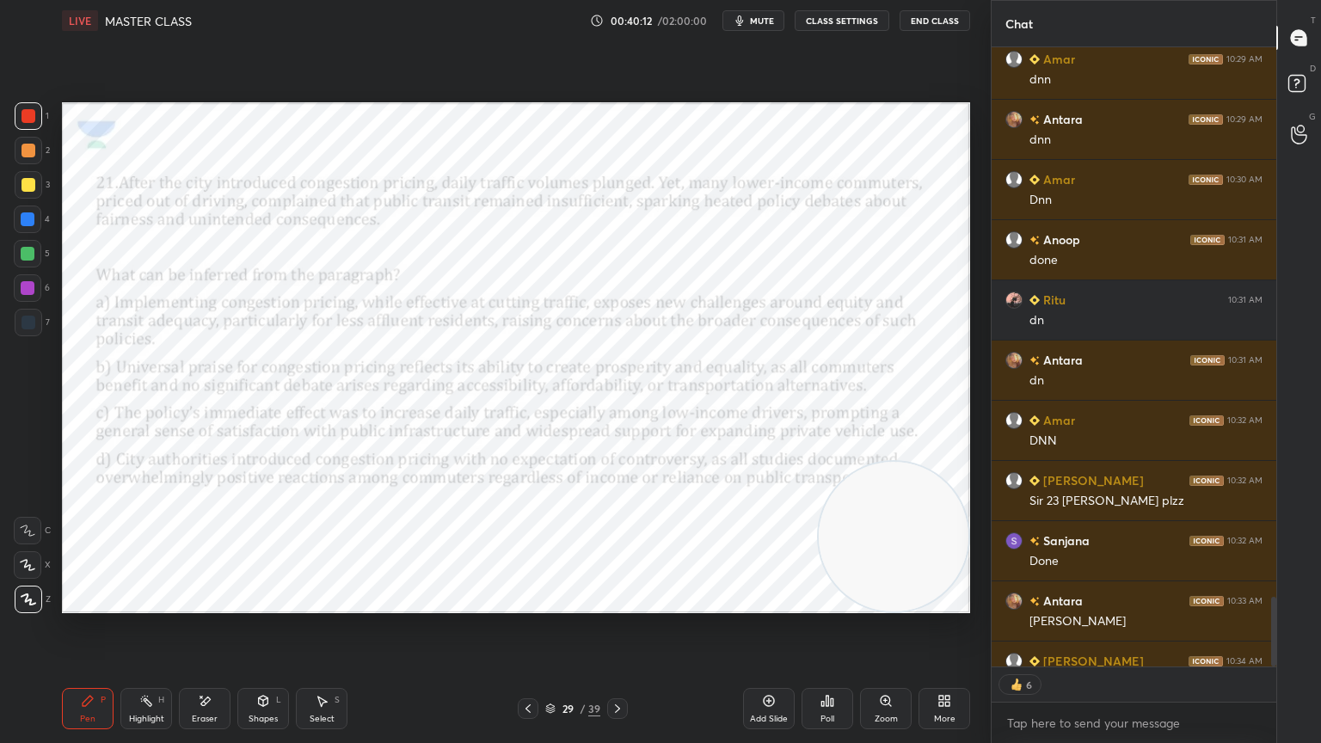
click at [817, 667] on div "Poll" at bounding box center [828, 708] width 52 height 41
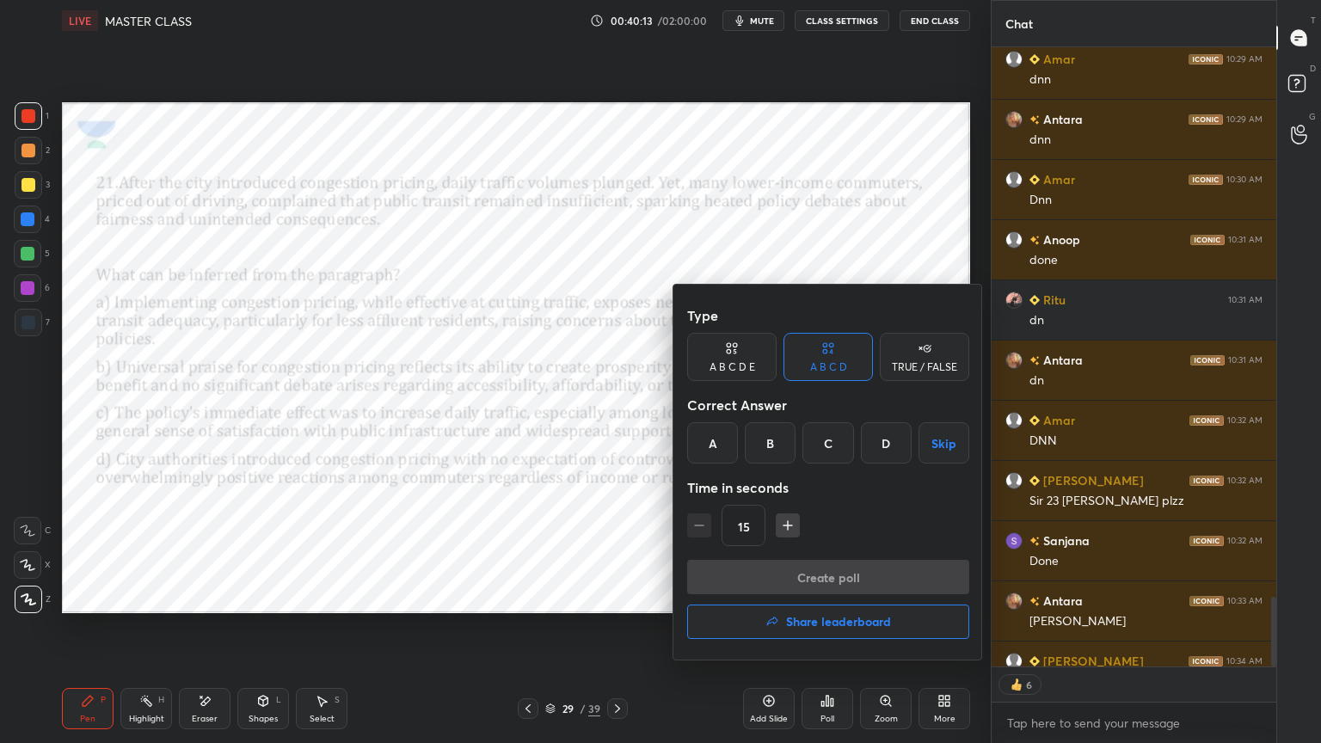
click at [852, 612] on button "Share leaderboard" at bounding box center [828, 622] width 282 height 34
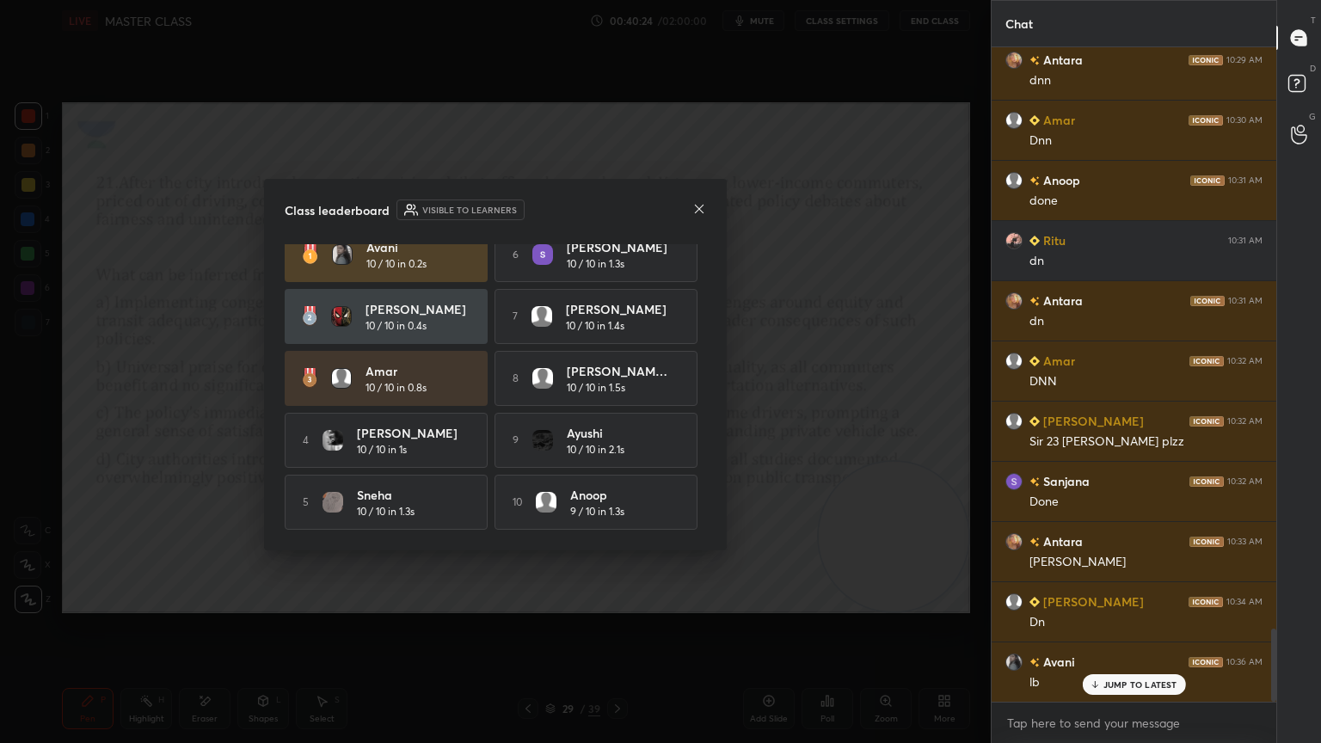
click at [702, 210] on icon at bounding box center [699, 208] width 9 height 9
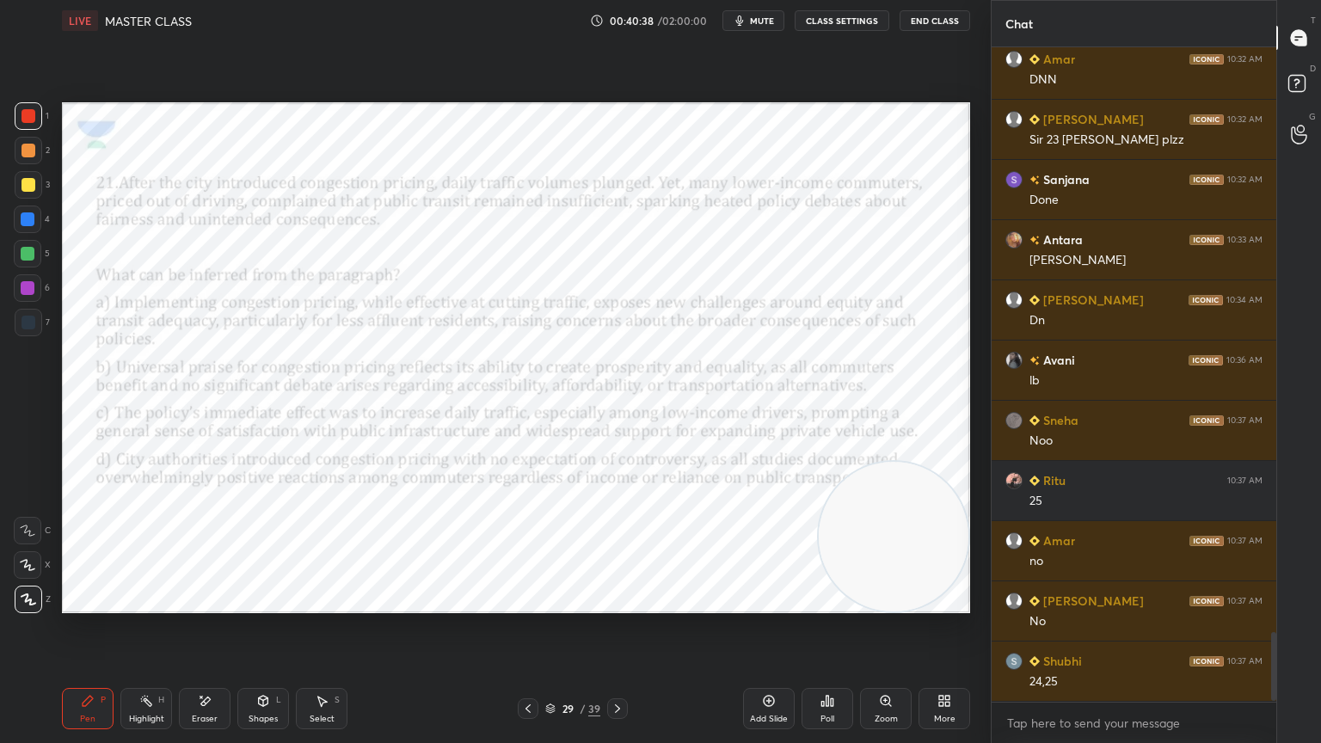
scroll to position [5581, 0]
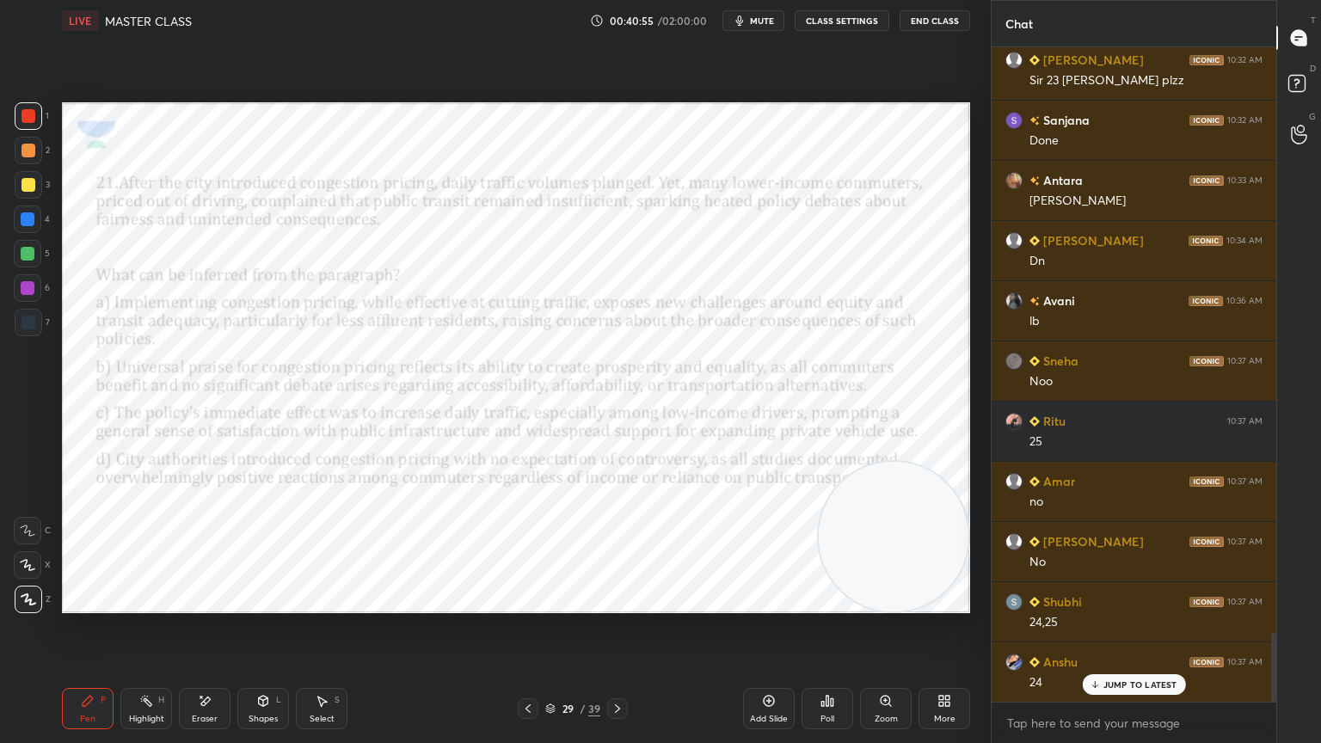
click at [623, 667] on icon at bounding box center [618, 709] width 14 height 14
click at [620, 667] on icon at bounding box center [618, 709] width 14 height 14
click at [618, 667] on icon at bounding box center [618, 709] width 14 height 14
click at [621, 667] on icon at bounding box center [618, 709] width 14 height 14
click at [616, 667] on icon at bounding box center [618, 709] width 14 height 14
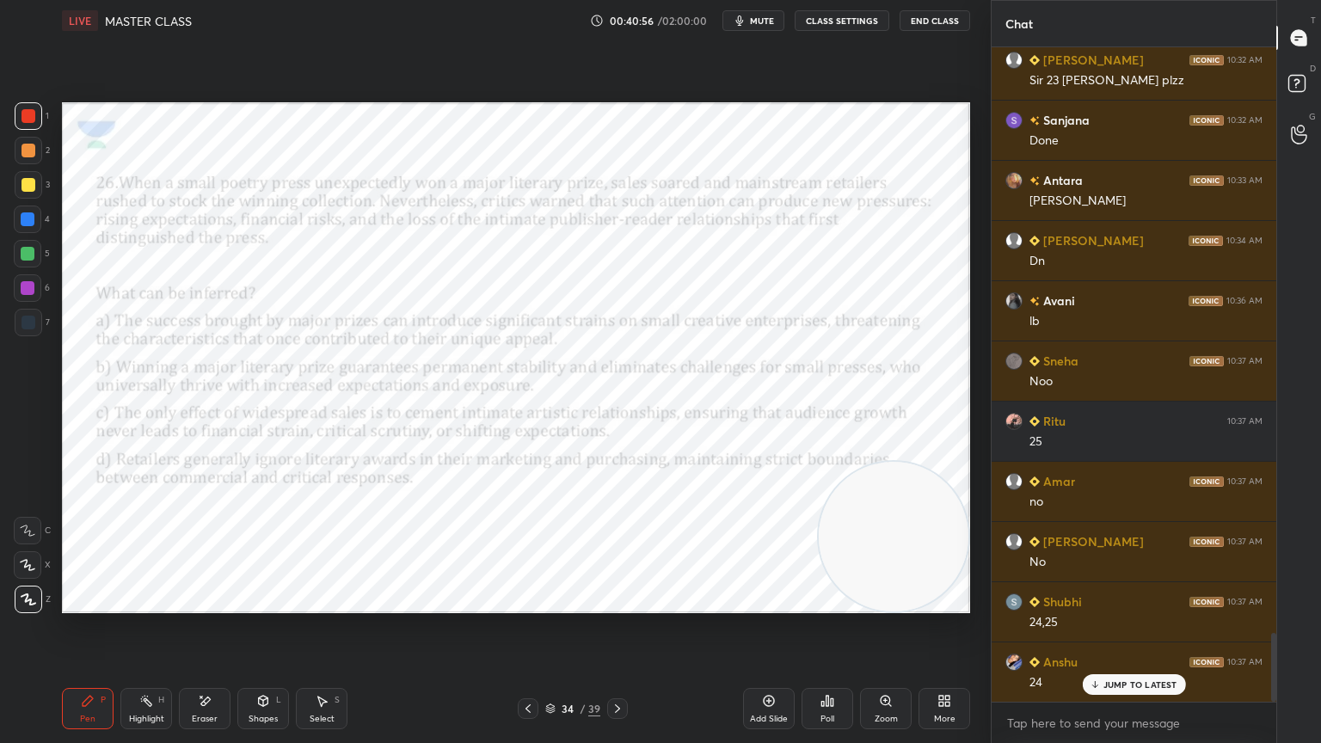
click at [523, 667] on icon at bounding box center [528, 709] width 14 height 14
click at [526, 667] on icon at bounding box center [528, 708] width 5 height 9
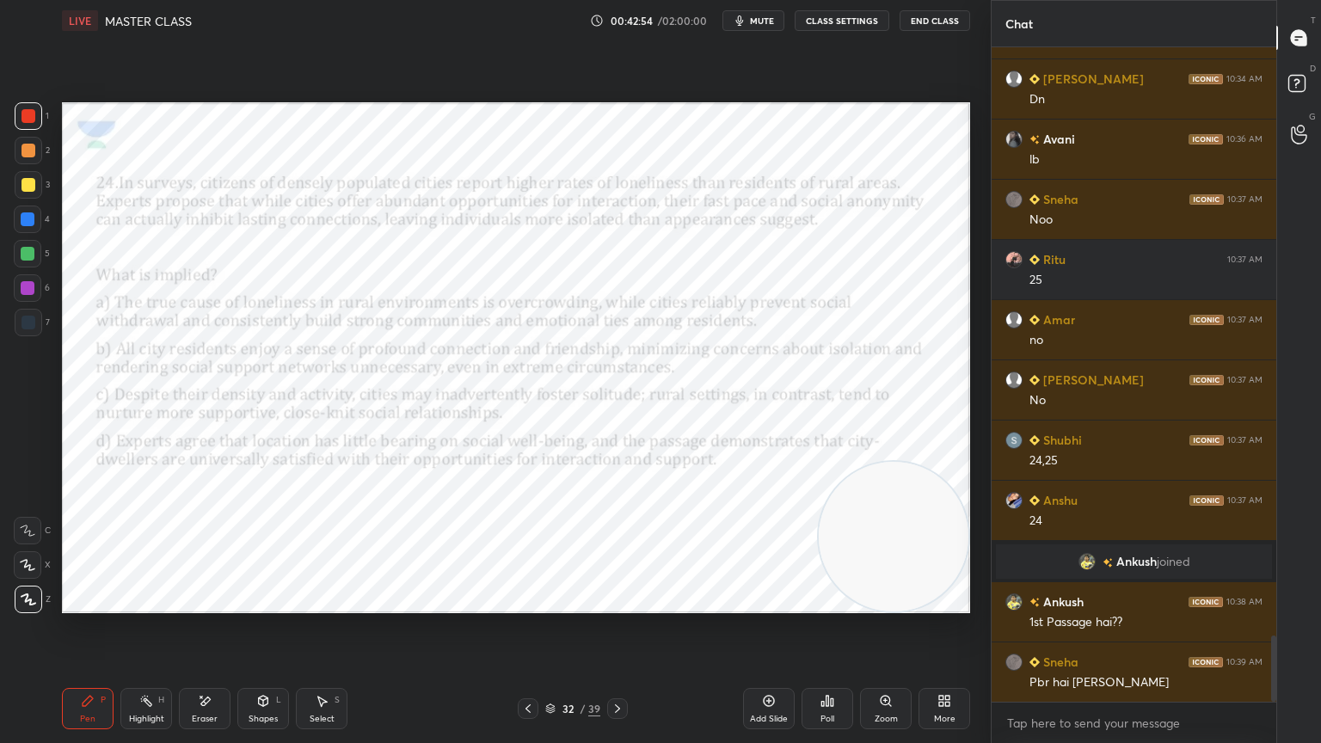
scroll to position [5804, 0]
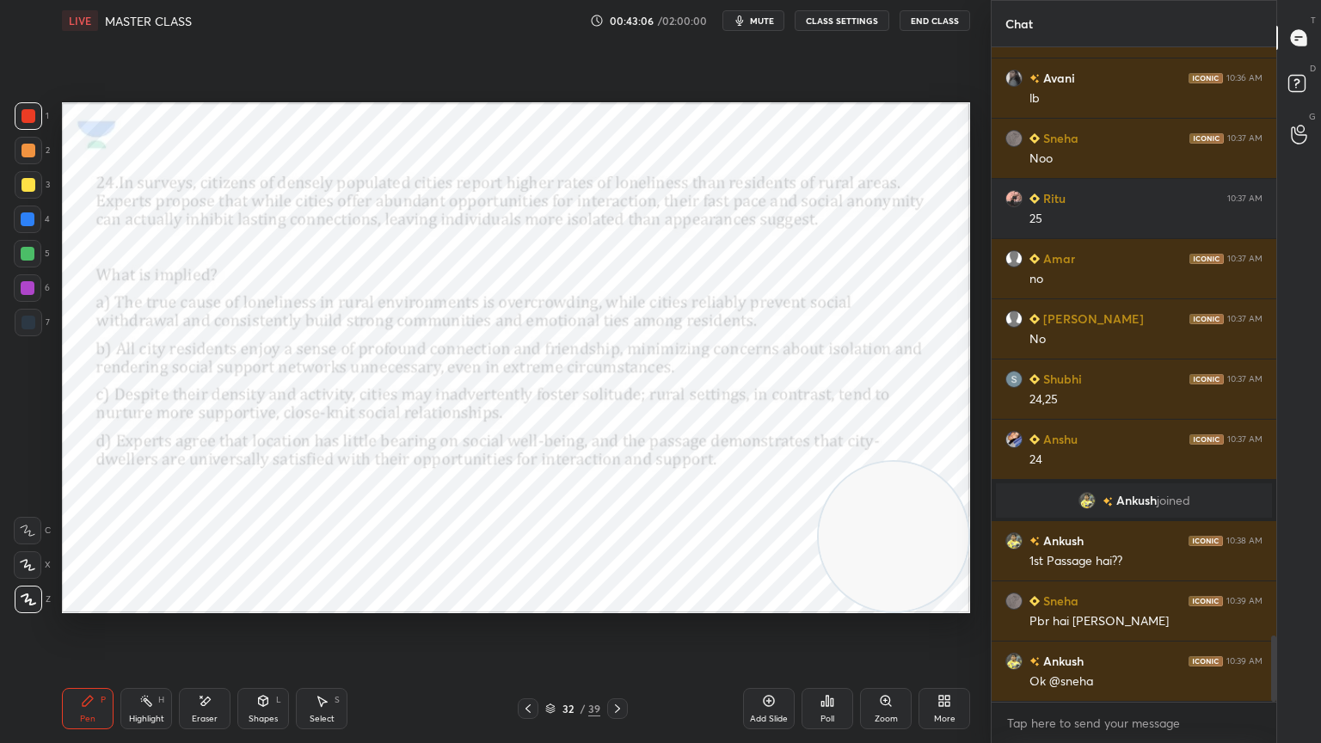
click at [616, 667] on div "Pen P Highlight H Eraser Shapes L Select S 32 / 39 Add Slide Poll Zoom More" at bounding box center [516, 708] width 908 height 69
click at [618, 667] on icon at bounding box center [617, 708] width 5 height 9
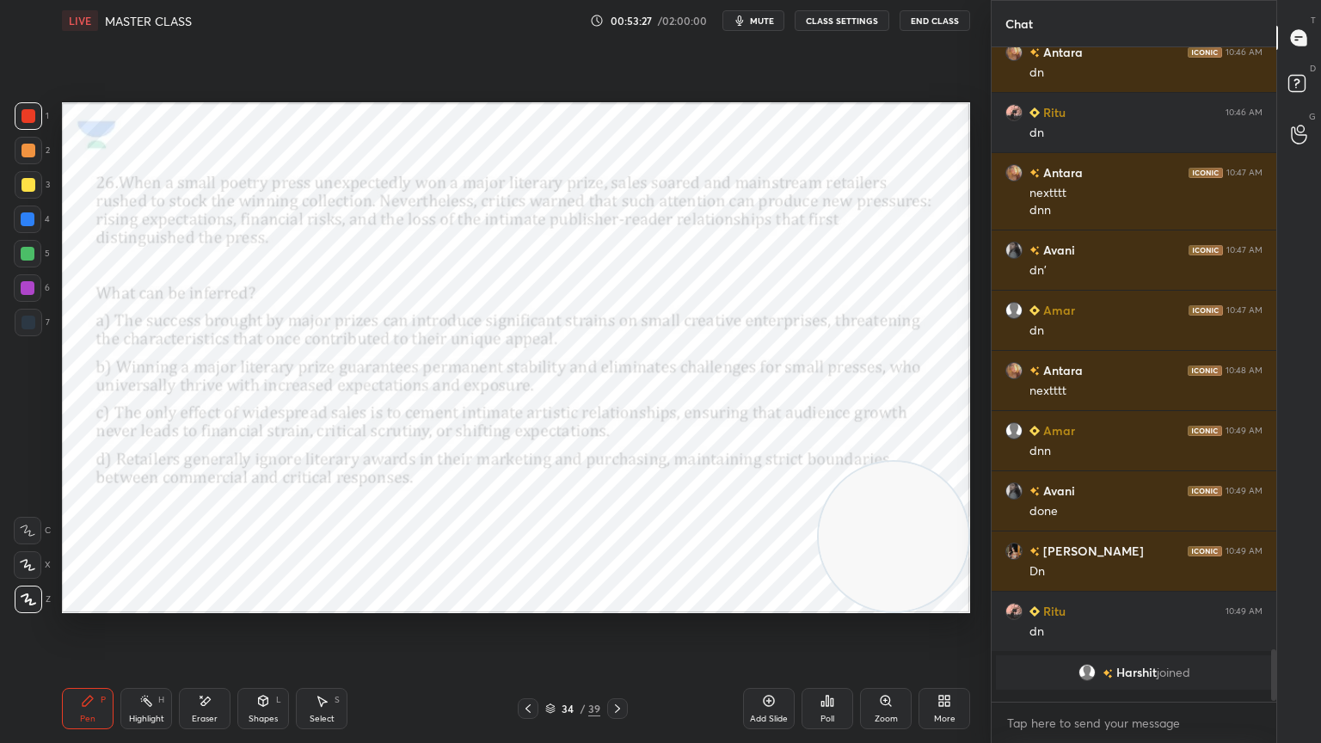
scroll to position [649, 280]
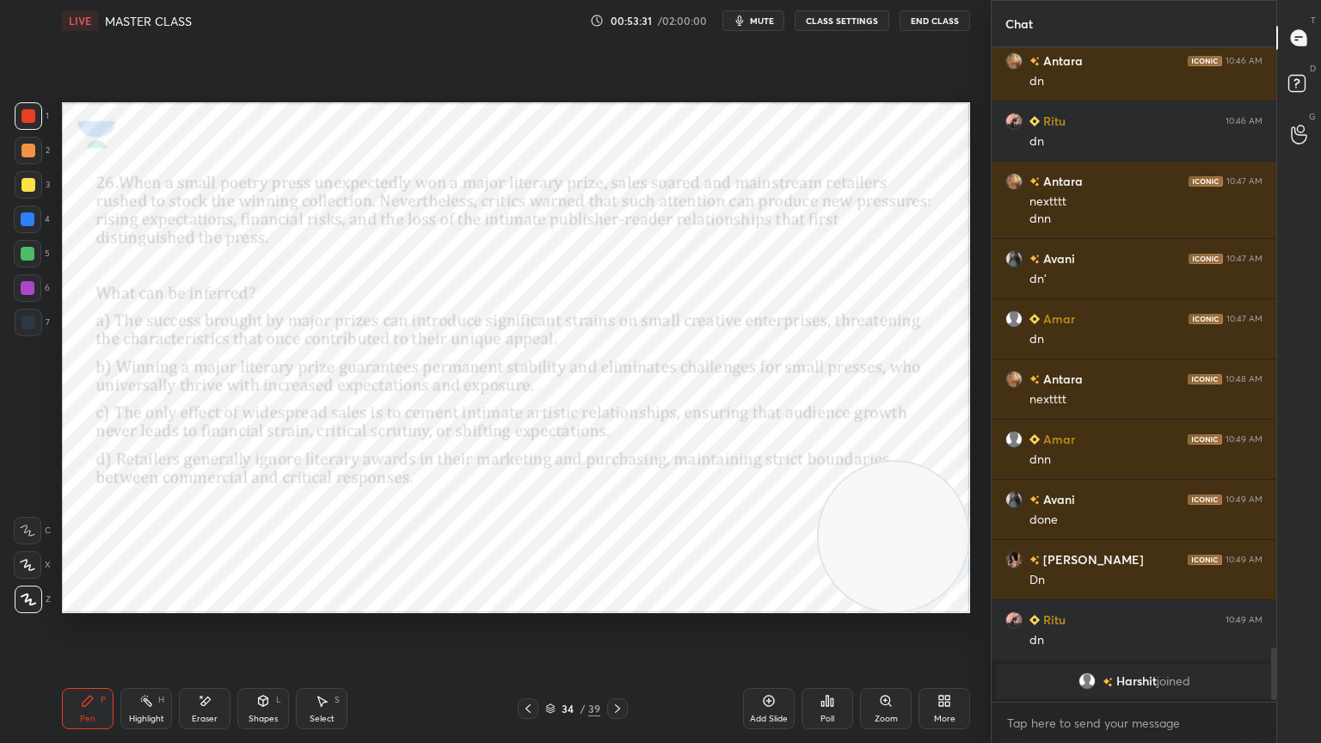
click at [845, 667] on div "Poll" at bounding box center [828, 708] width 52 height 41
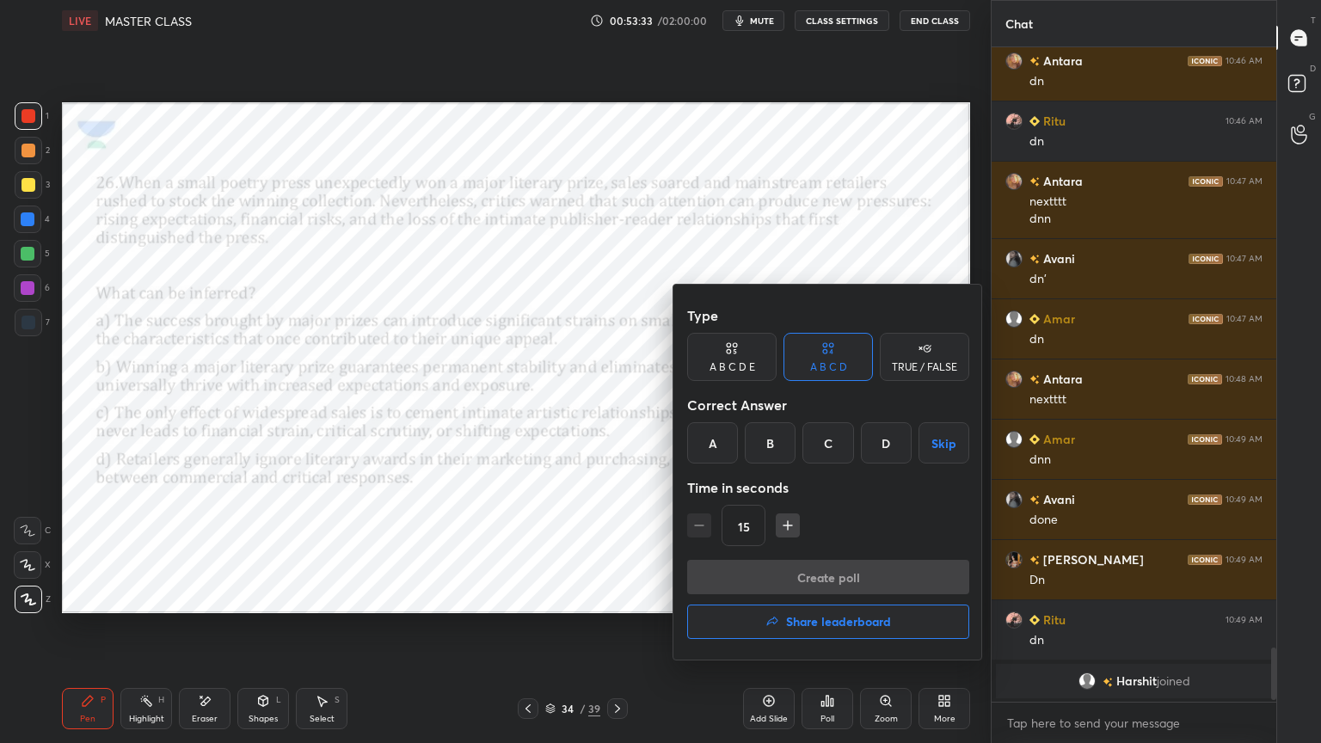
click at [811, 622] on h4 "Share leaderboard" at bounding box center [838, 622] width 105 height 12
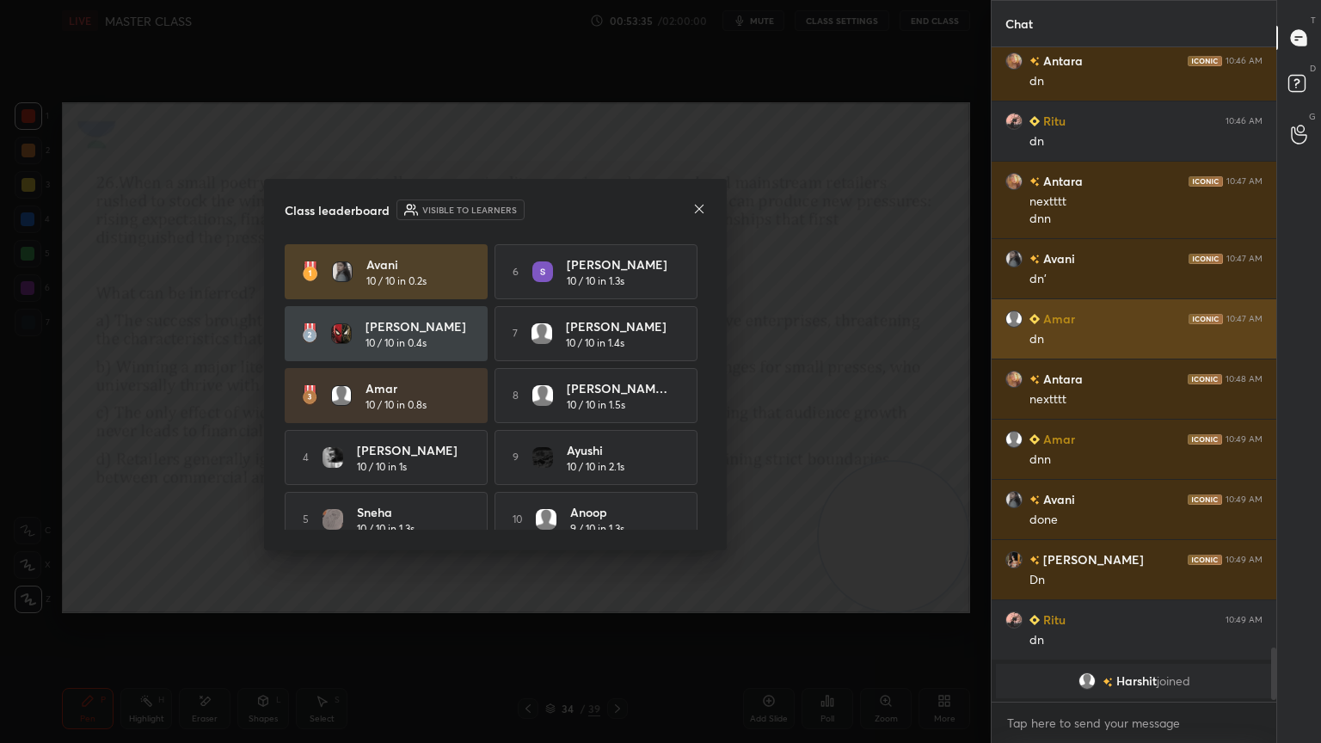
click at [695, 213] on icon at bounding box center [699, 209] width 14 height 14
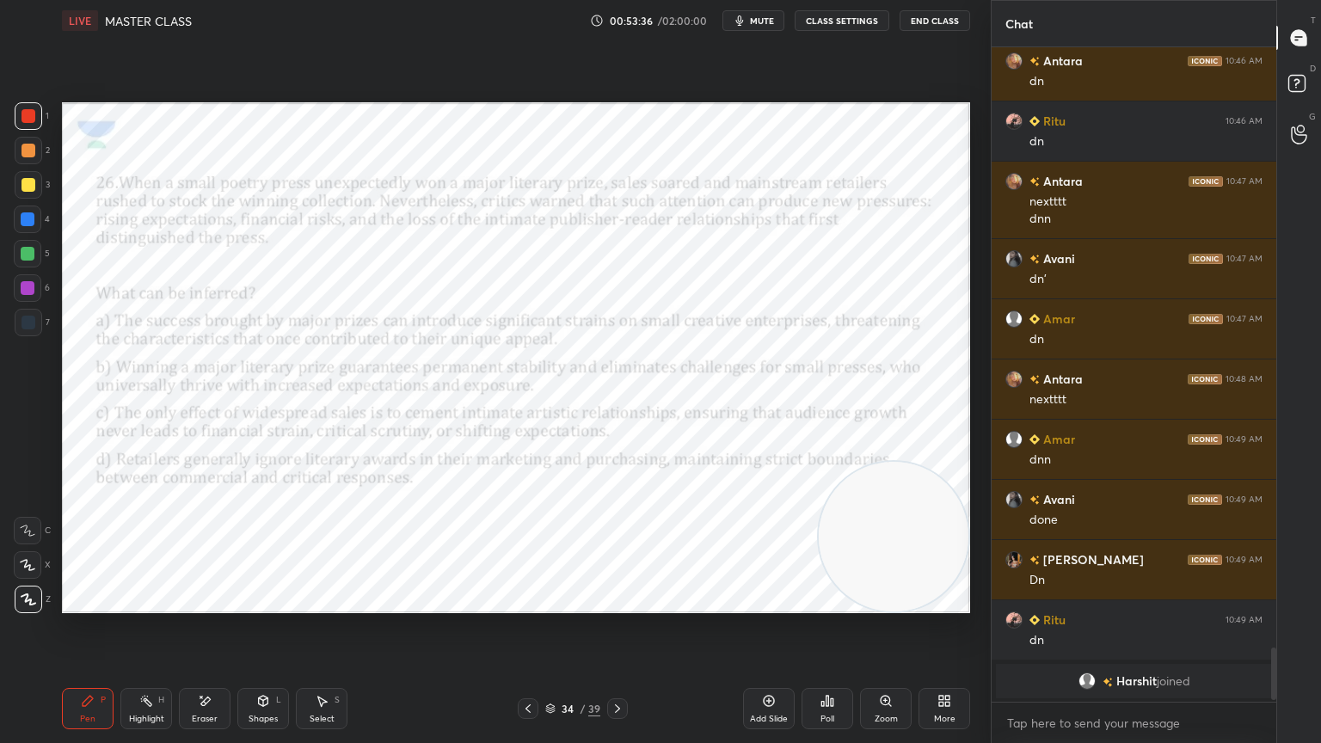
click at [827, 667] on icon at bounding box center [828, 701] width 3 height 10
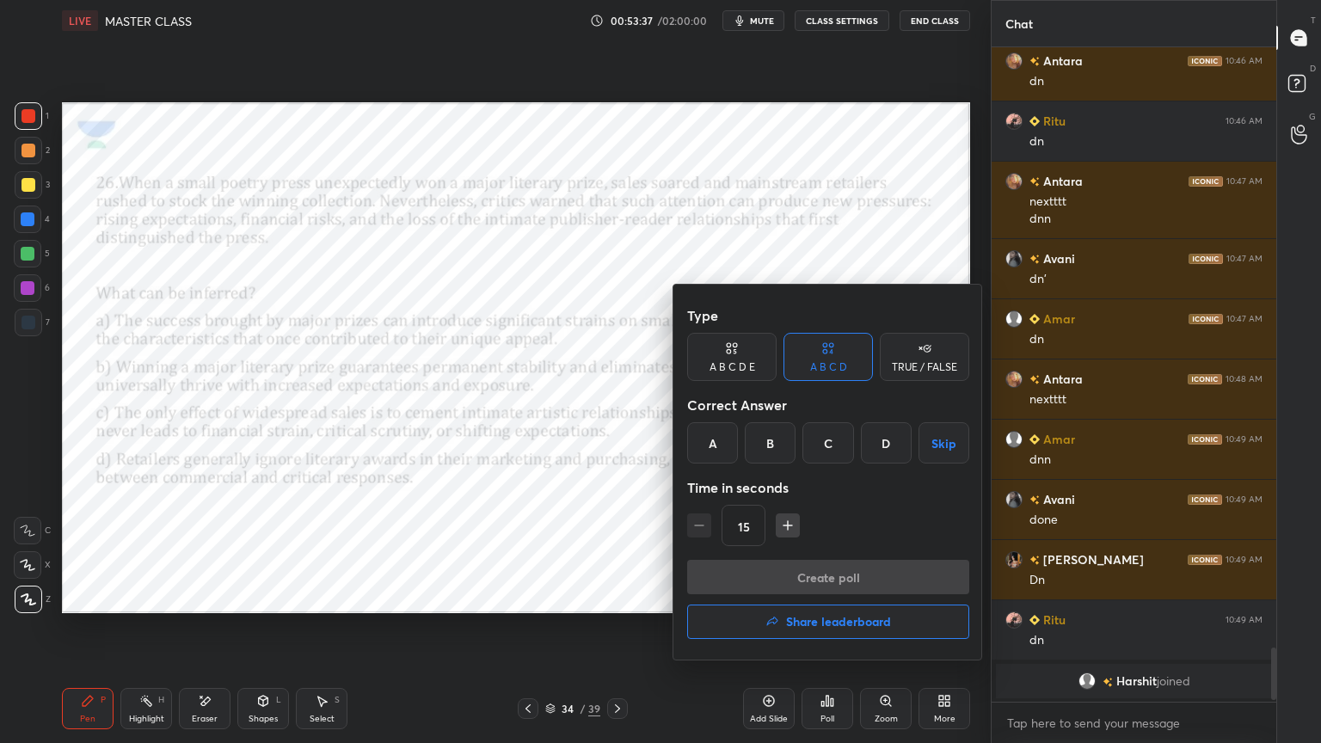
click at [722, 446] on div "A" at bounding box center [712, 442] width 51 height 41
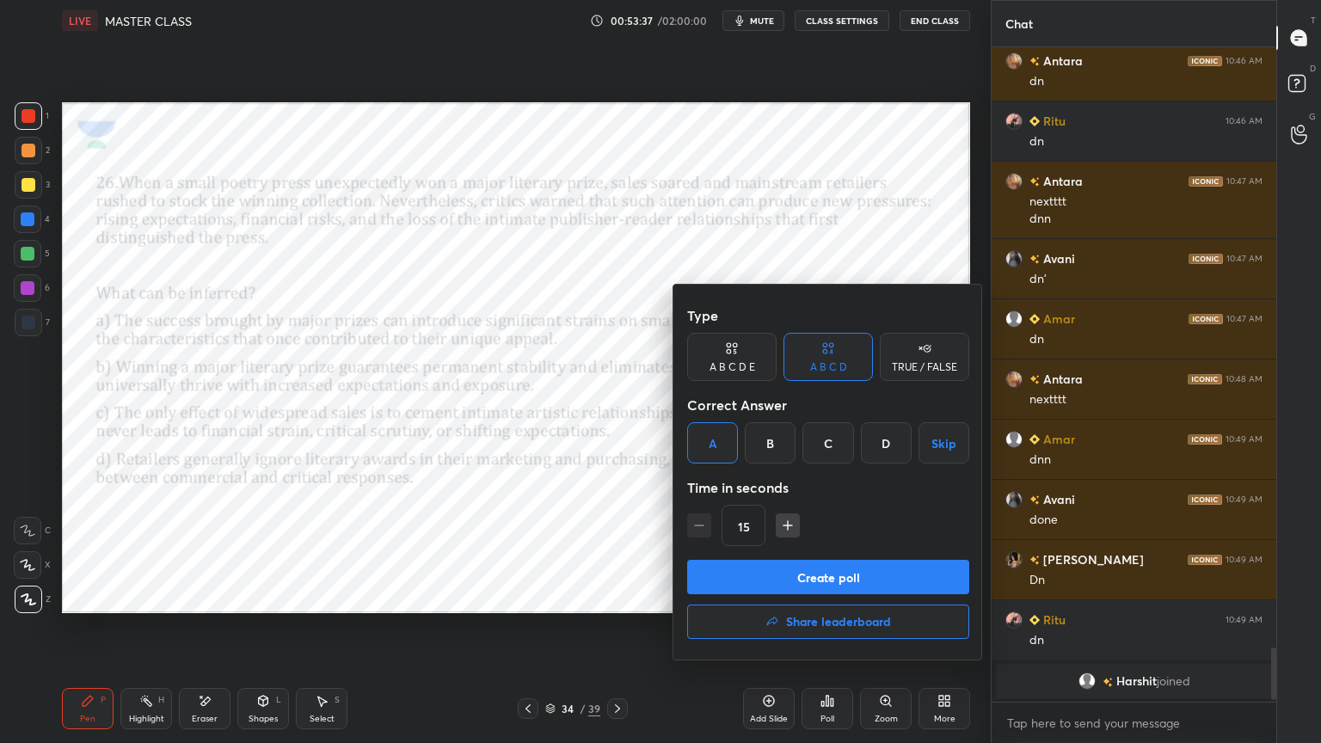
click at [756, 581] on button "Create poll" at bounding box center [828, 577] width 282 height 34
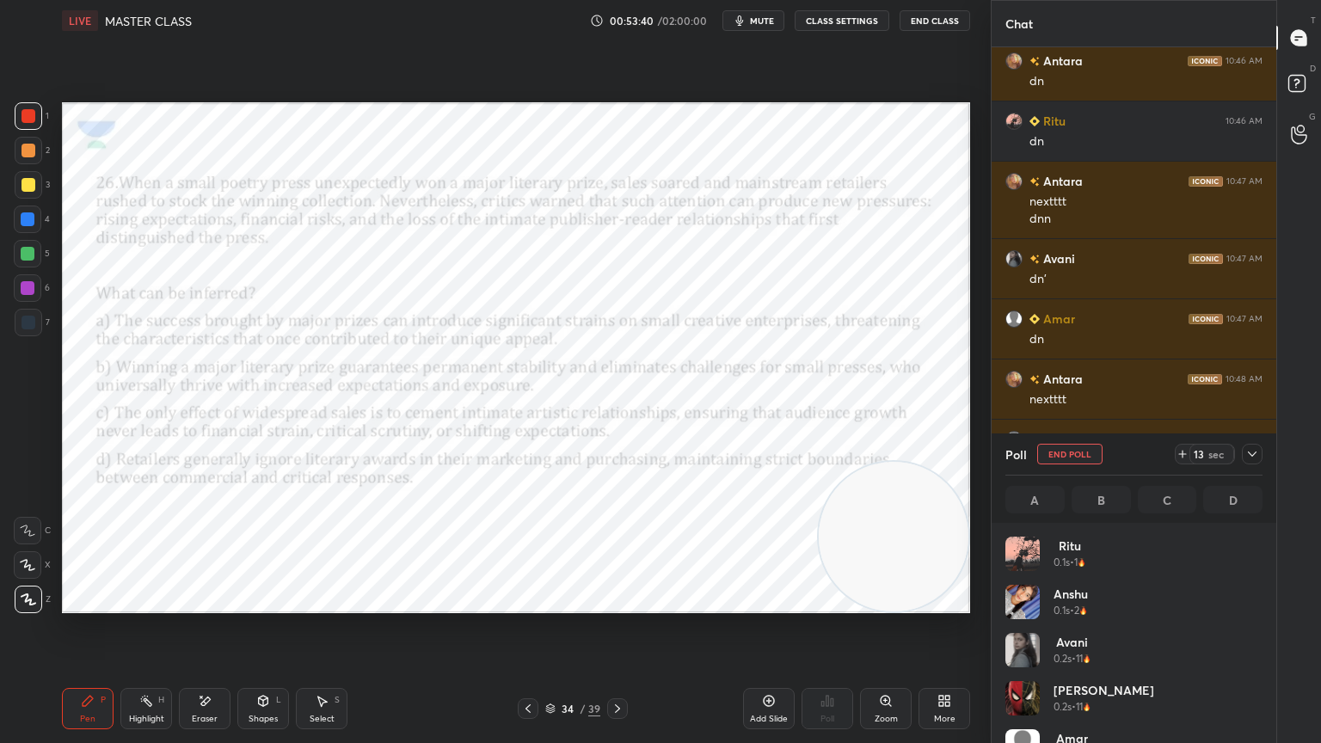
scroll to position [201, 252]
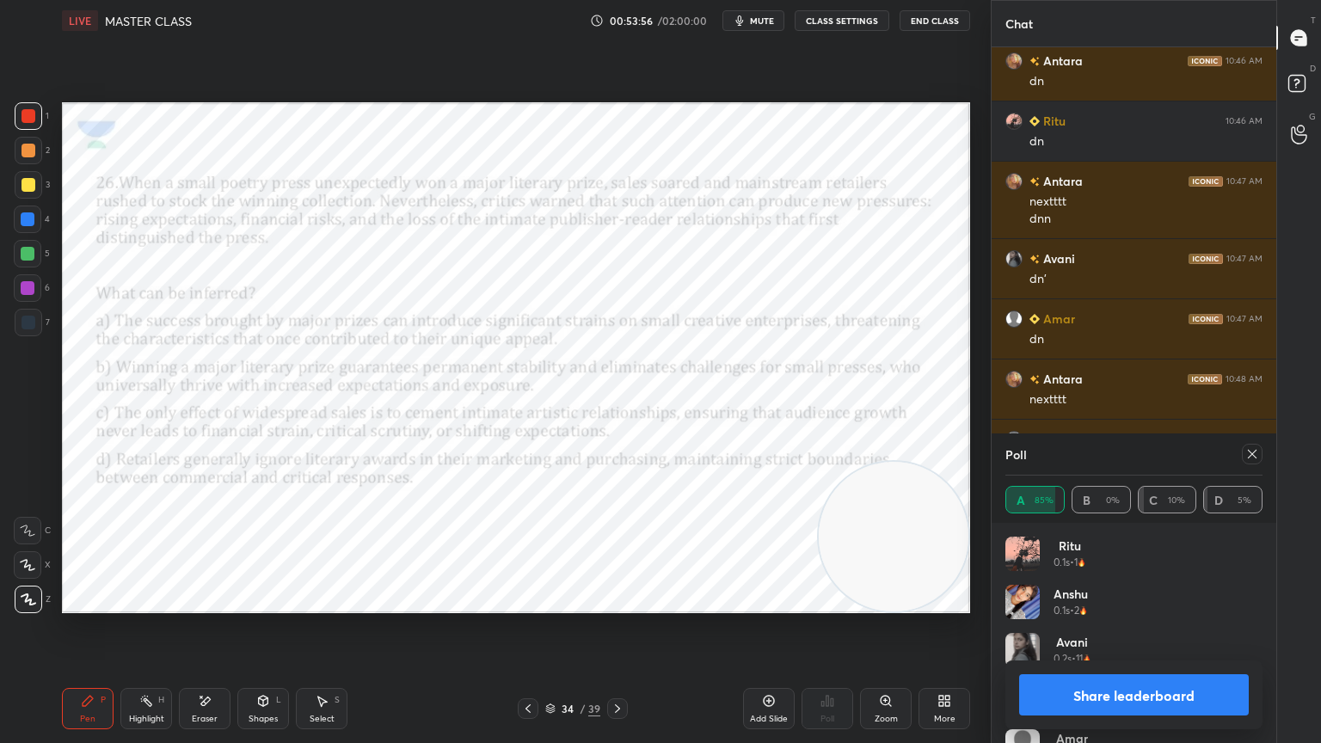
click at [611, 667] on icon at bounding box center [618, 709] width 14 height 14
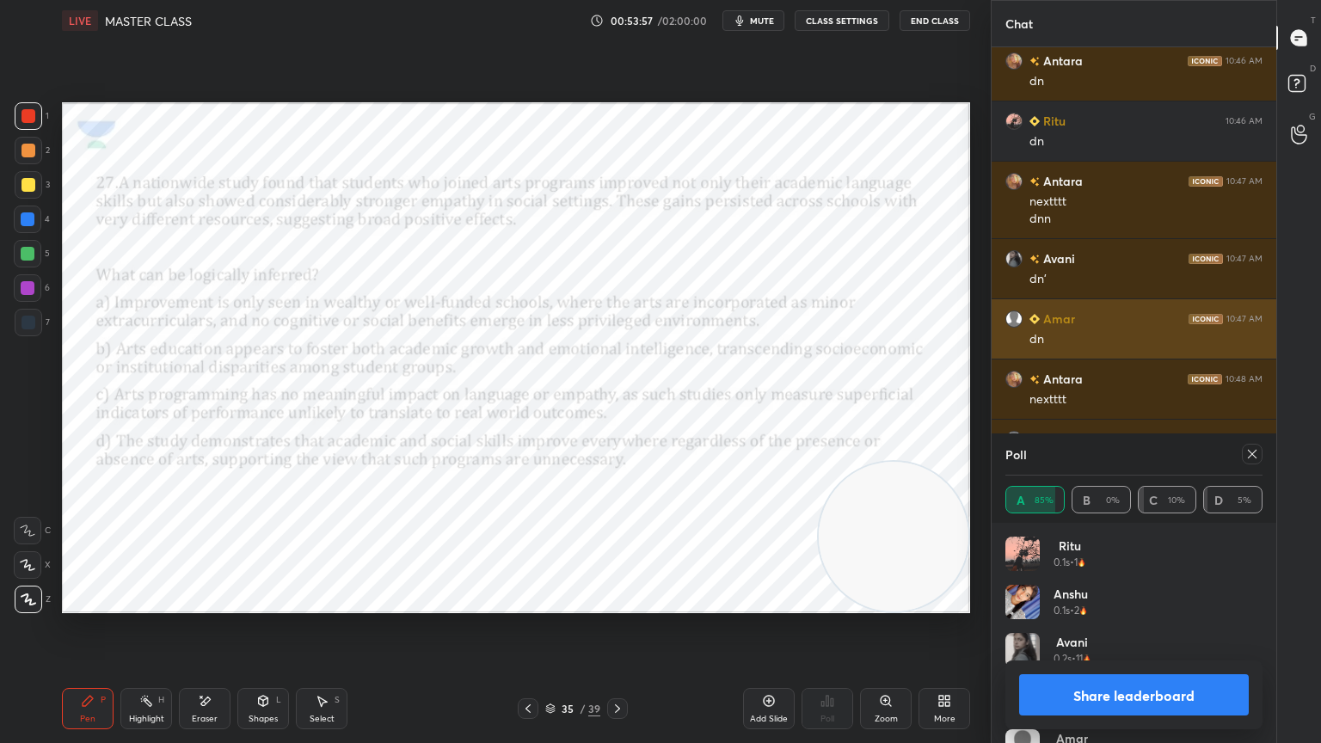
click at [1251, 456] on icon at bounding box center [1253, 454] width 14 height 14
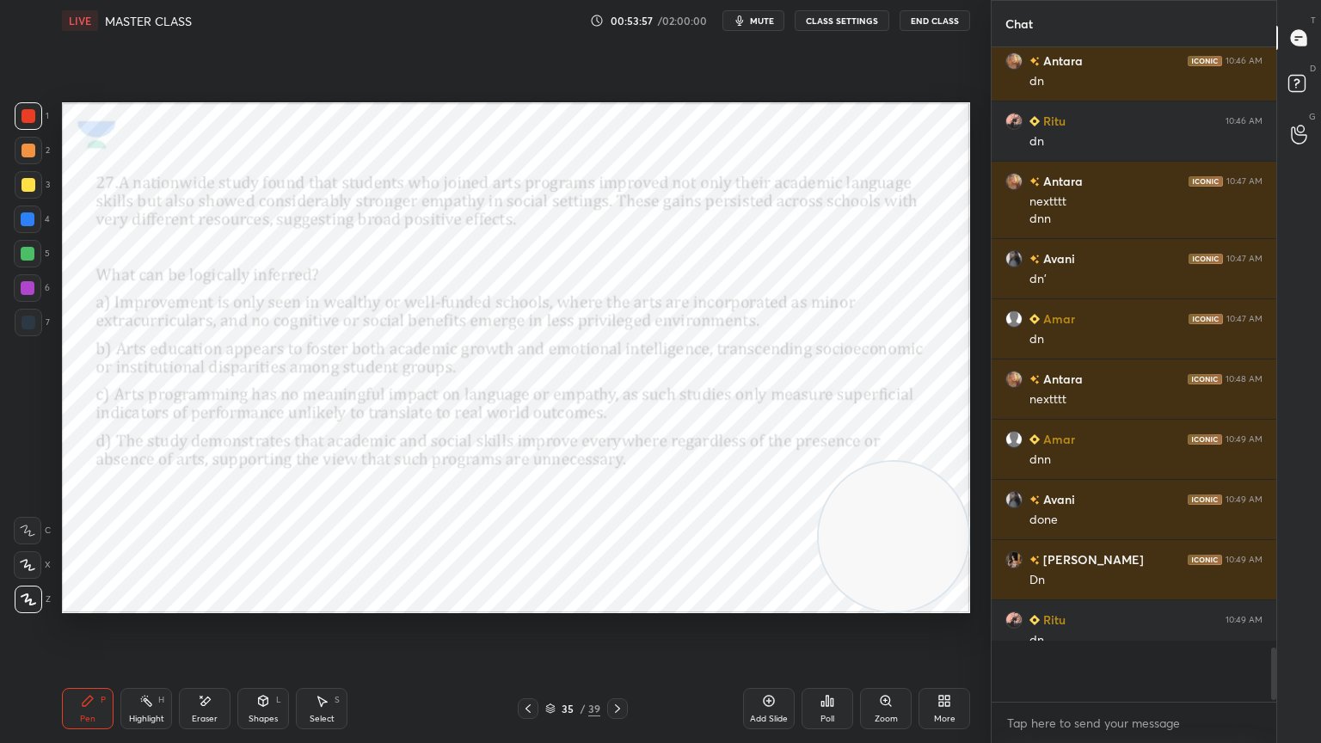
scroll to position [501, 280]
click at [825, 667] on div "Poll" at bounding box center [828, 708] width 52 height 41
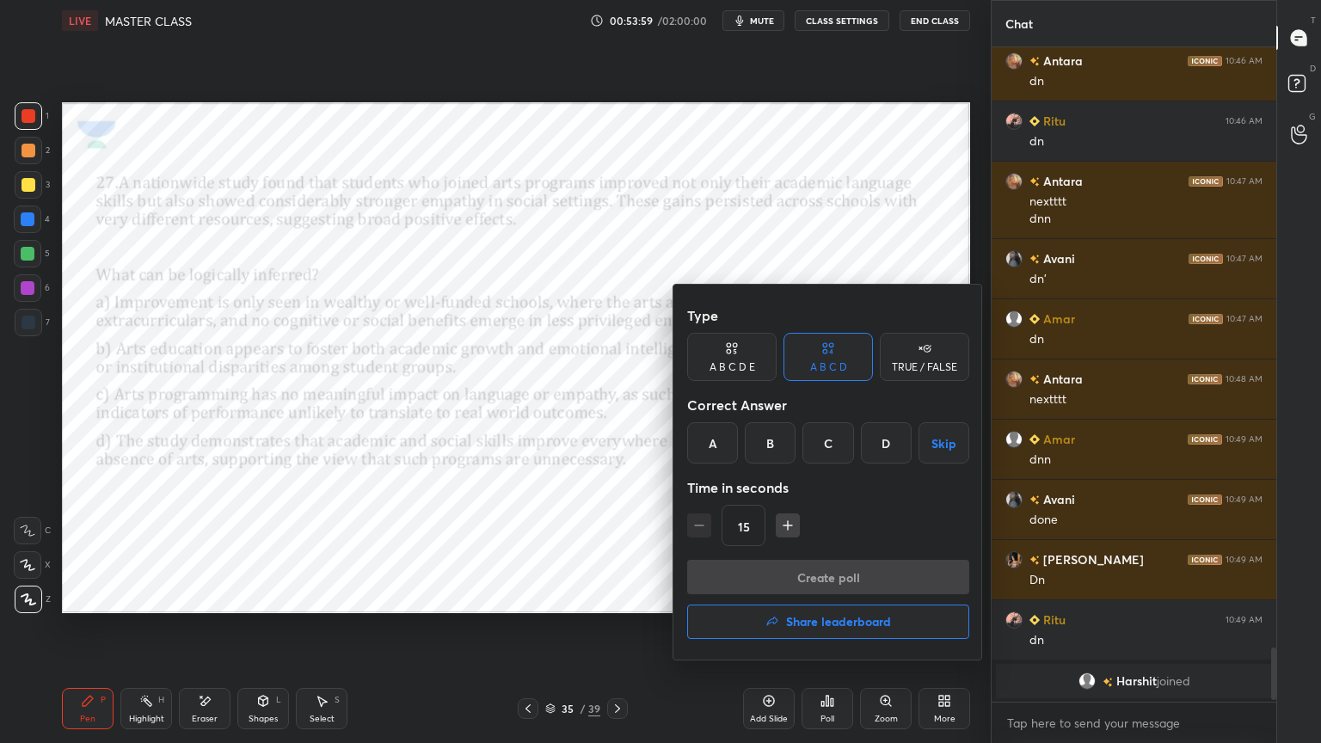
click at [781, 441] on div "B" at bounding box center [770, 442] width 51 height 41
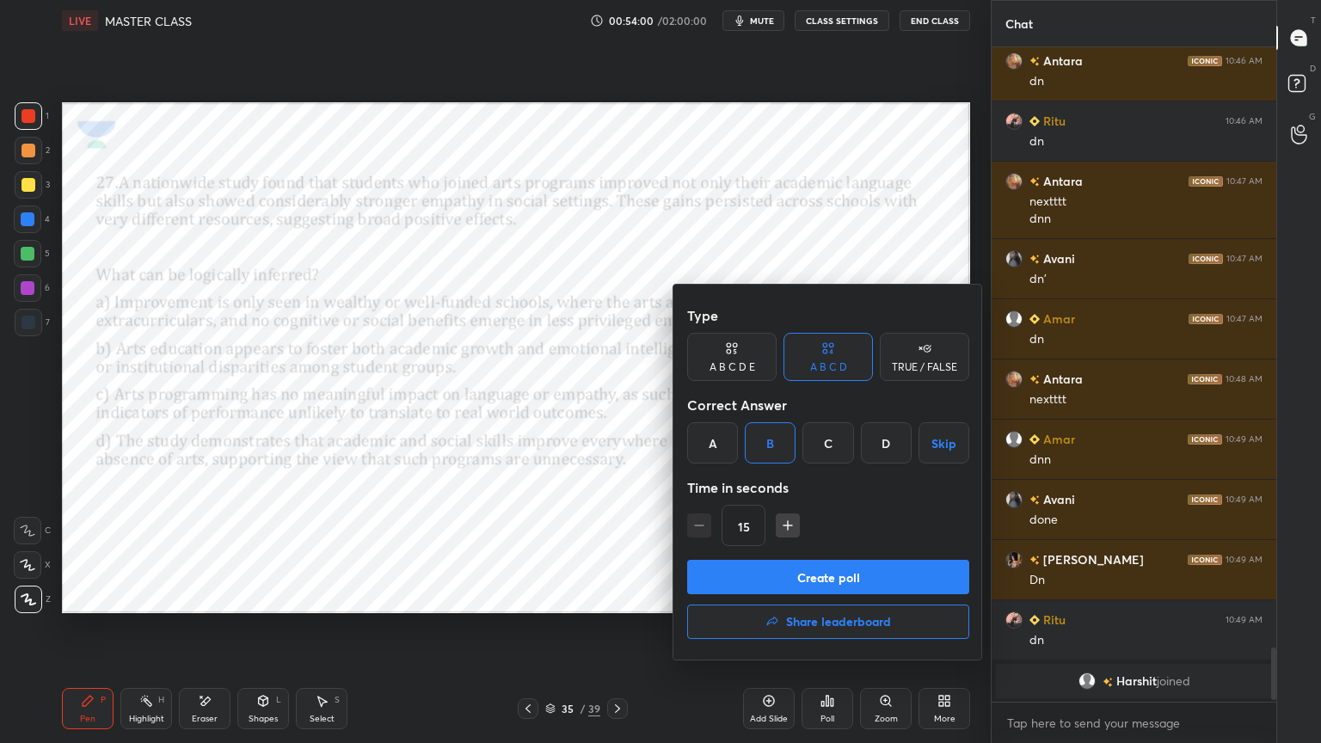
click at [788, 573] on button "Create poll" at bounding box center [828, 577] width 282 height 34
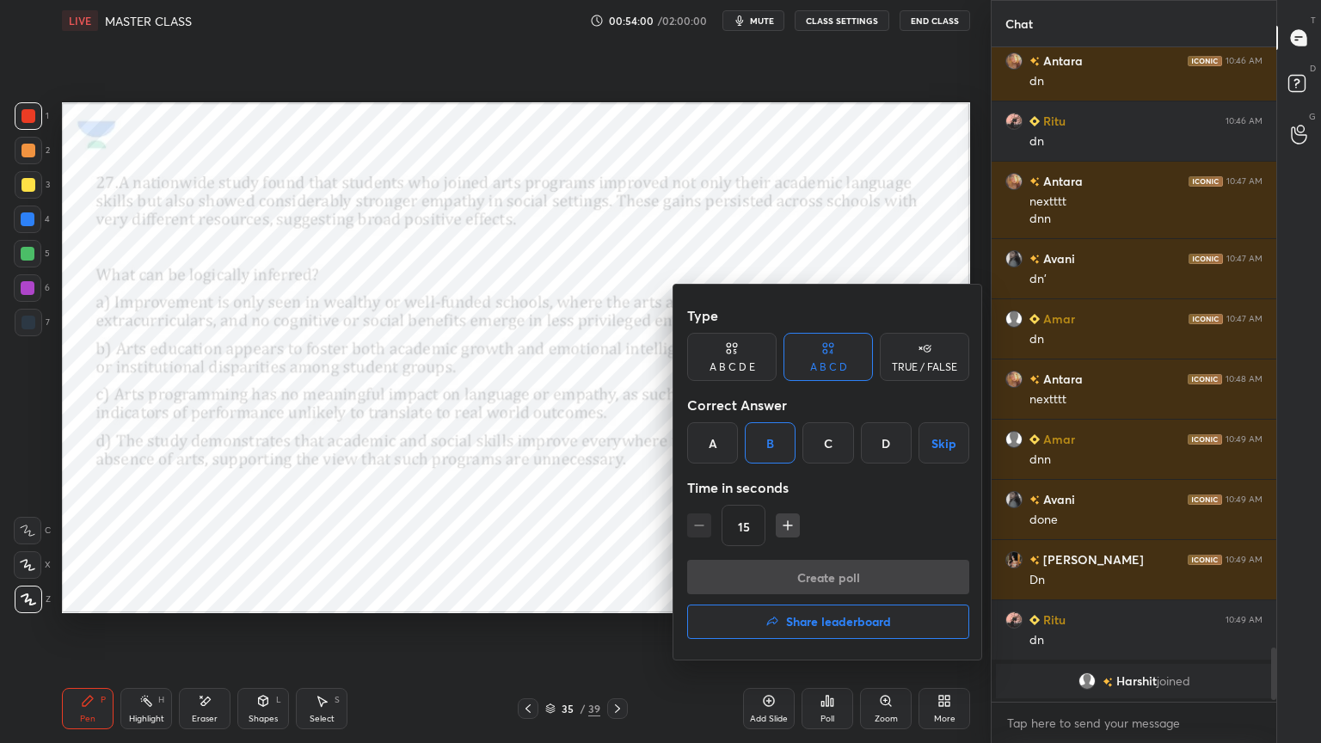
scroll to position [478, 280]
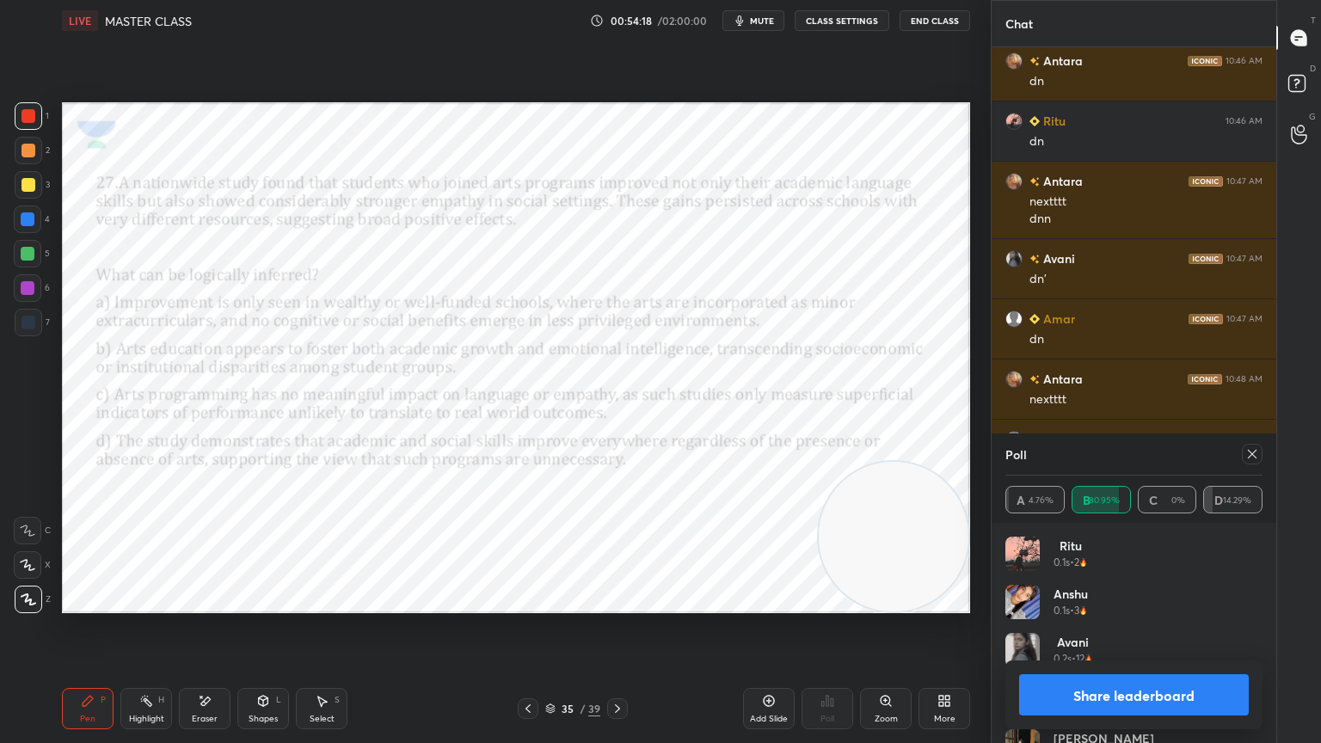
click at [616, 667] on icon at bounding box center [618, 709] width 14 height 14
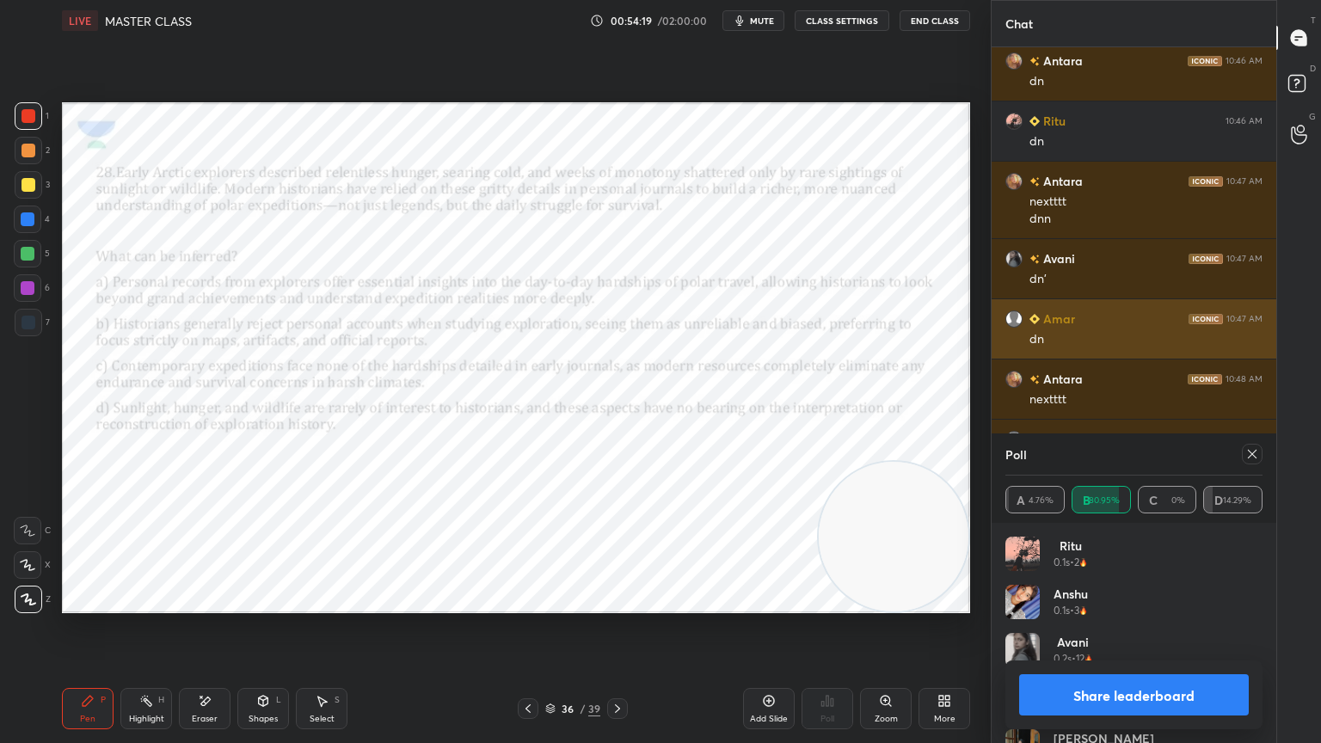
click at [1252, 448] on icon at bounding box center [1253, 454] width 14 height 14
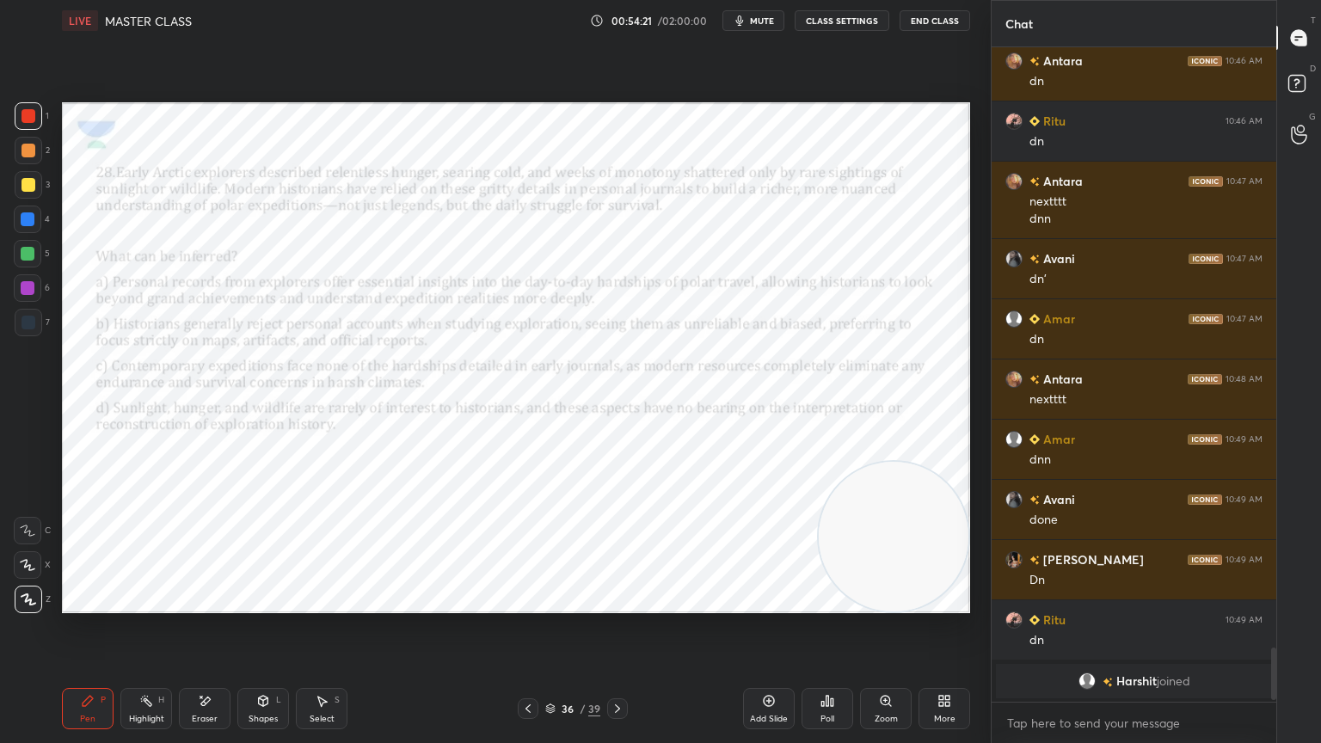
click at [839, 667] on div "Poll" at bounding box center [828, 708] width 52 height 41
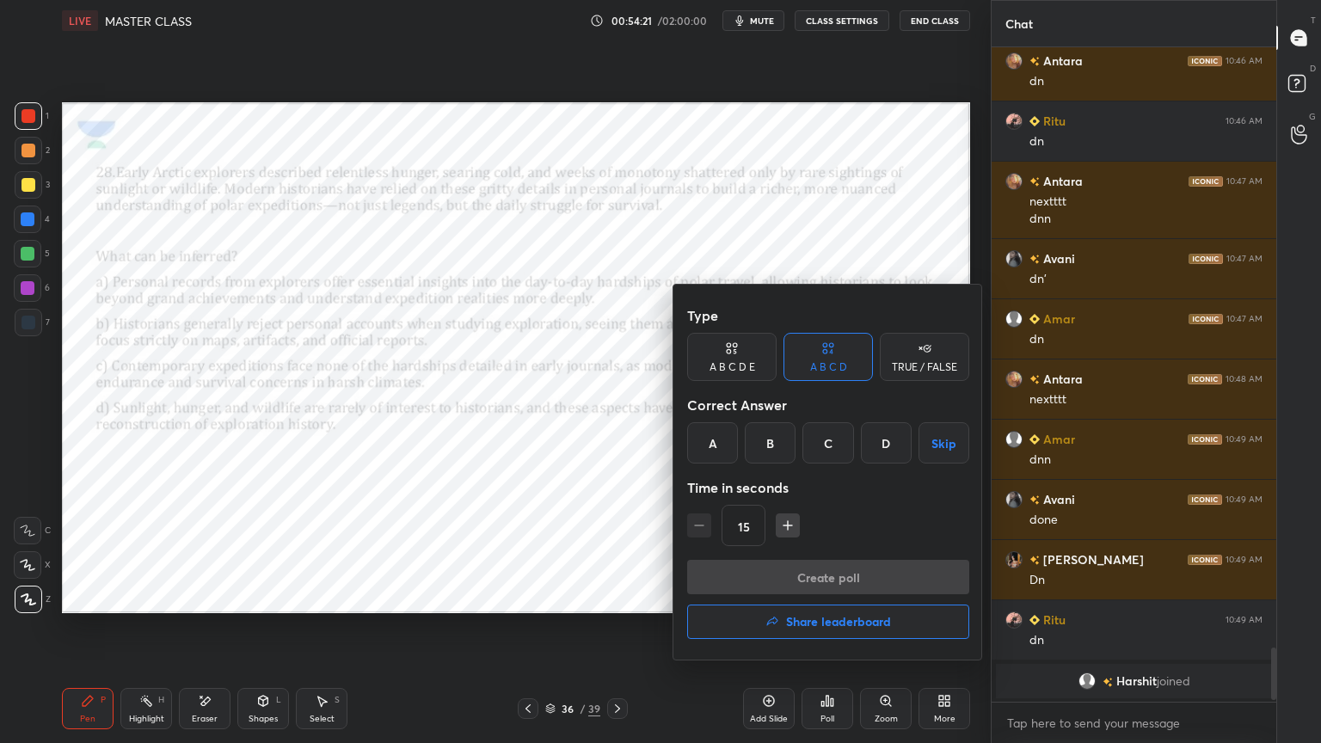
click at [720, 433] on div "A" at bounding box center [712, 442] width 51 height 41
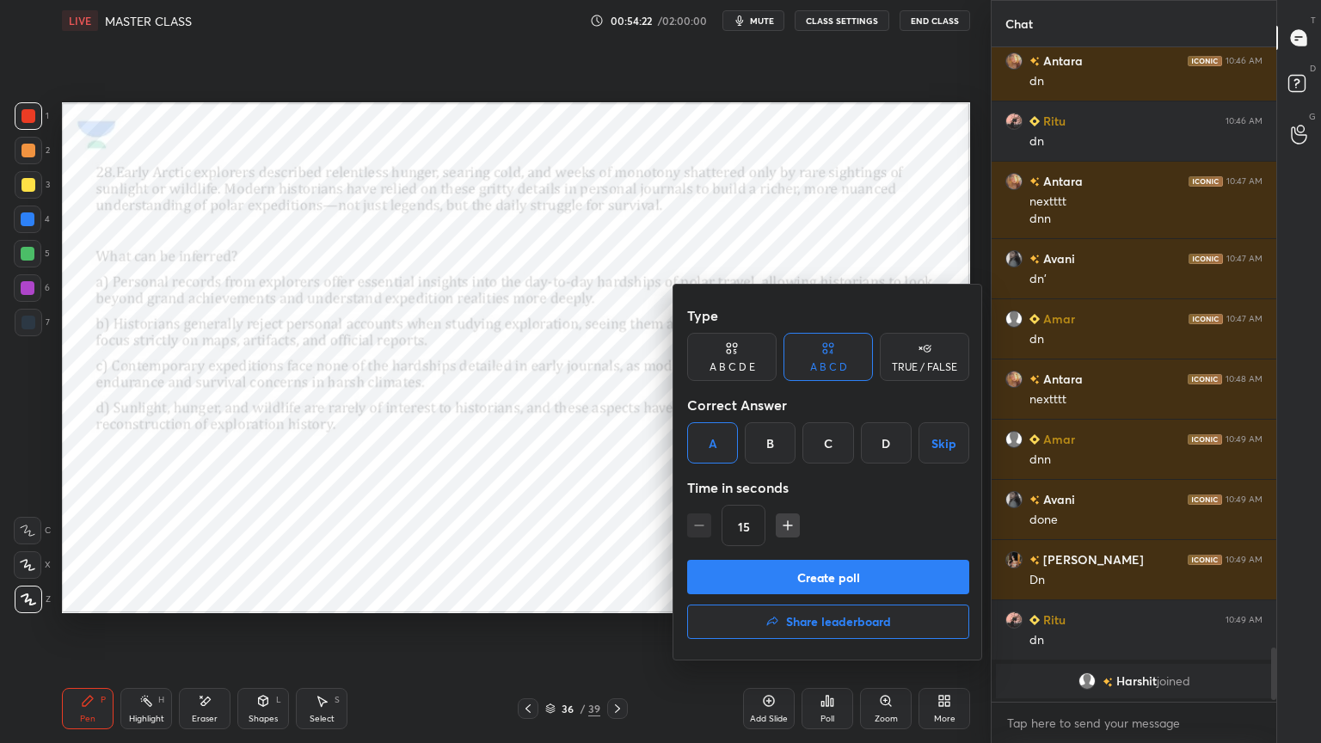
click at [764, 563] on button "Create poll" at bounding box center [828, 577] width 282 height 34
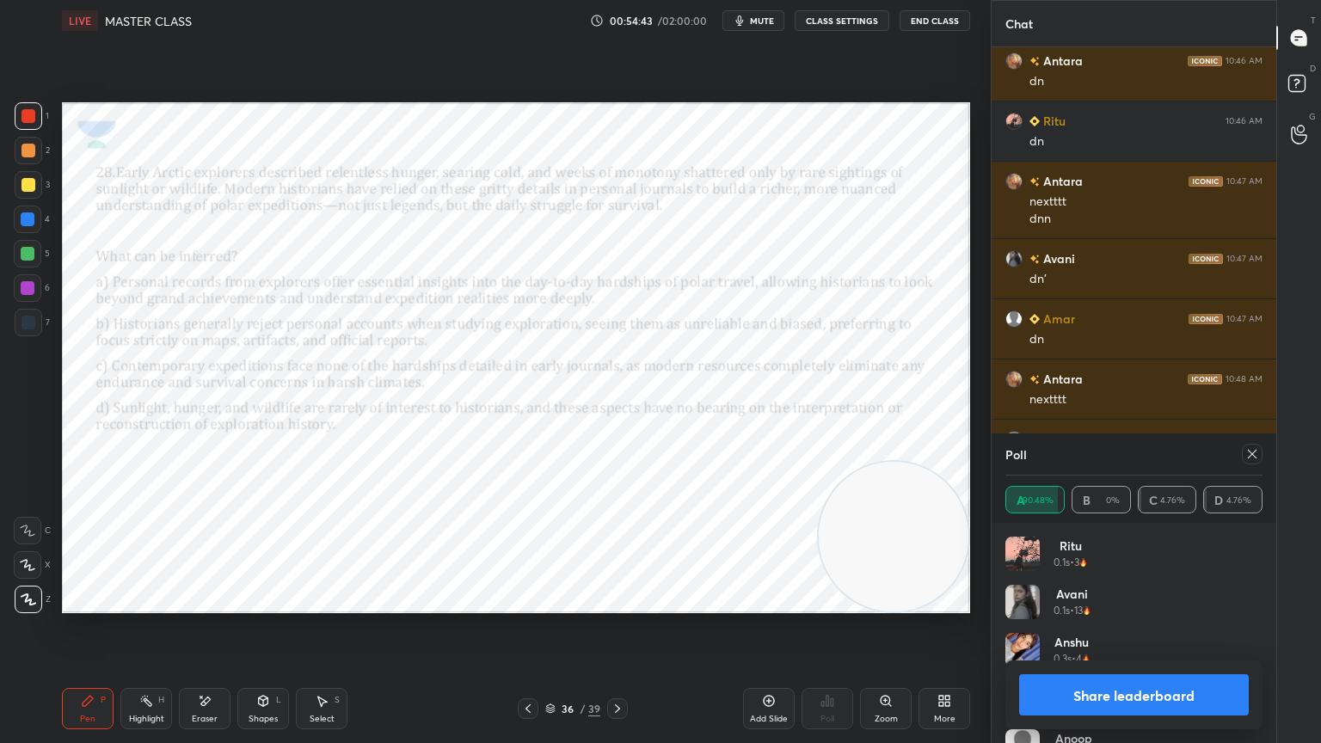
click at [619, 667] on icon at bounding box center [618, 709] width 14 height 14
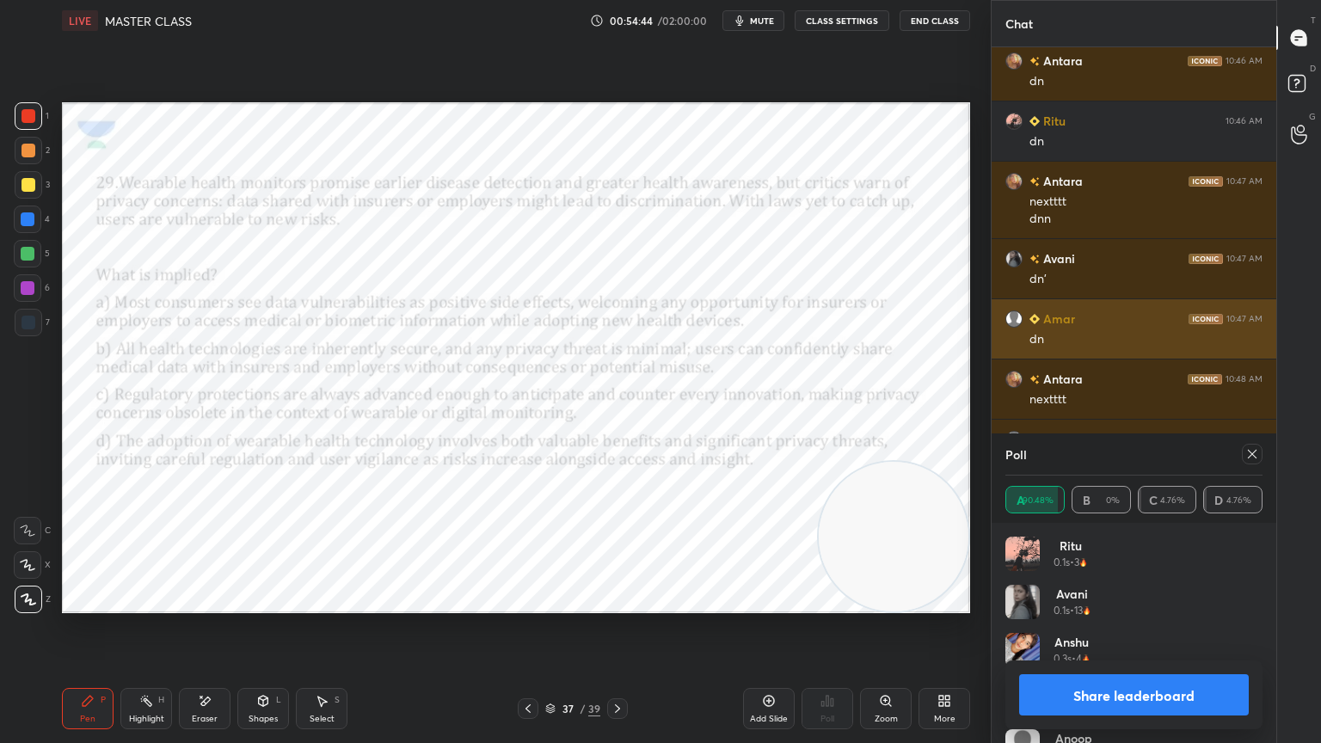
click at [1259, 457] on div at bounding box center [1252, 454] width 21 height 21
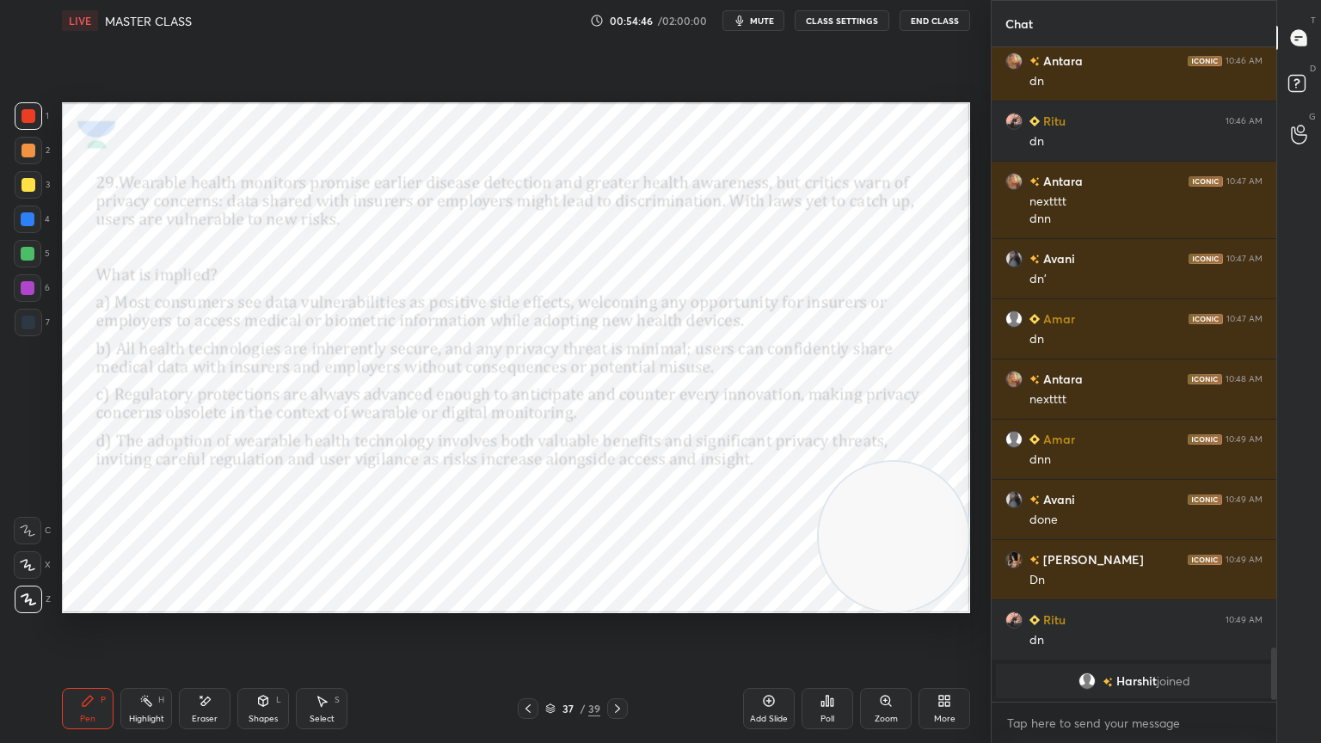
click at [831, 667] on div "Poll" at bounding box center [828, 719] width 14 height 9
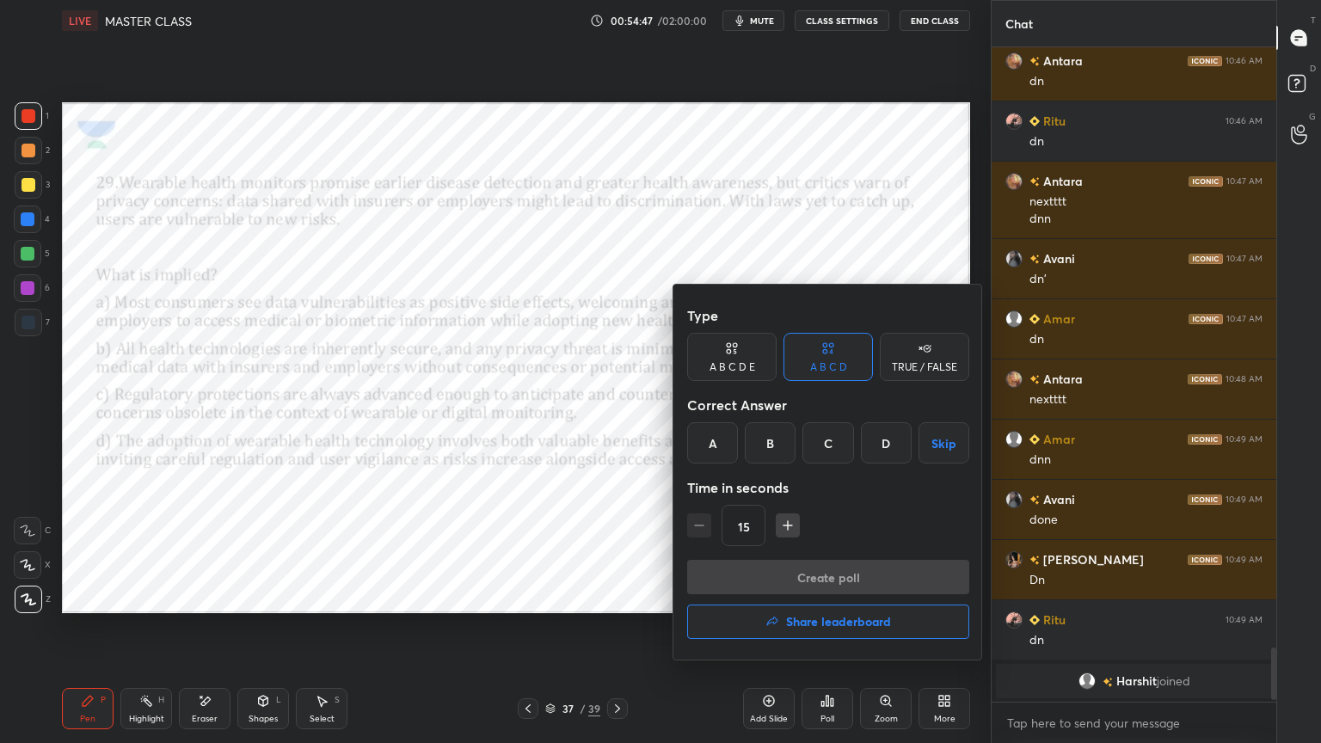
click at [884, 465] on div "Type A B C D E A B C D TRUE / FALSE Correct Answer A B C D Skip Time in seconds…" at bounding box center [828, 428] width 282 height 261
click at [892, 435] on div "D" at bounding box center [886, 442] width 51 height 41
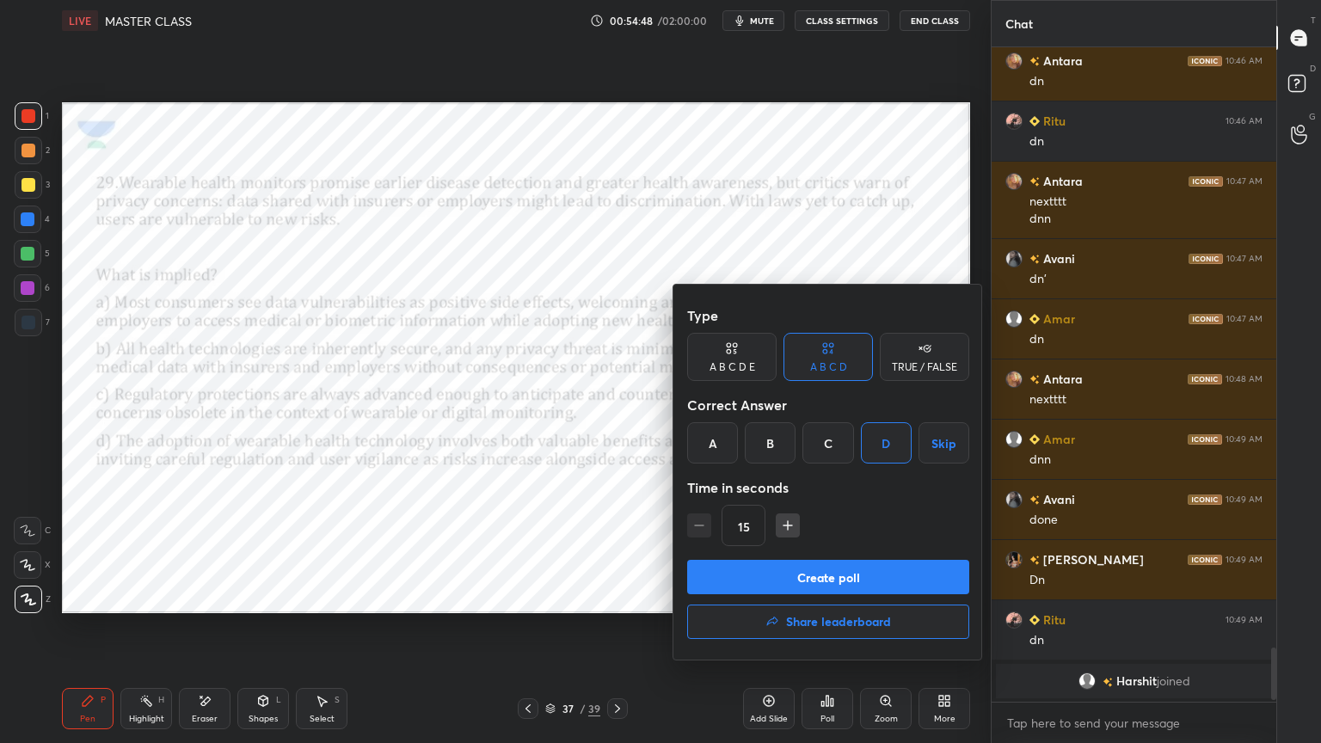
click at [852, 561] on button "Create poll" at bounding box center [828, 577] width 282 height 34
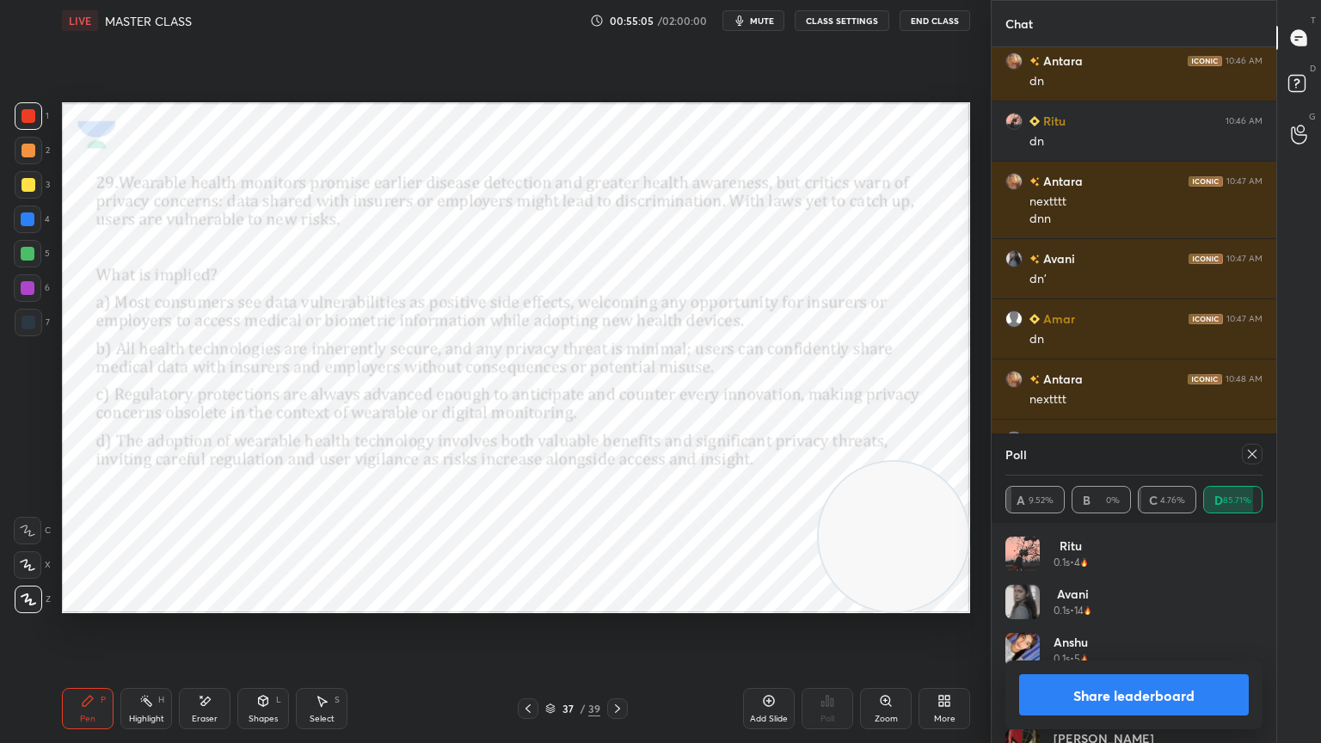
click at [620, 667] on icon at bounding box center [618, 709] width 14 height 14
click at [1252, 454] on icon at bounding box center [1252, 454] width 9 height 9
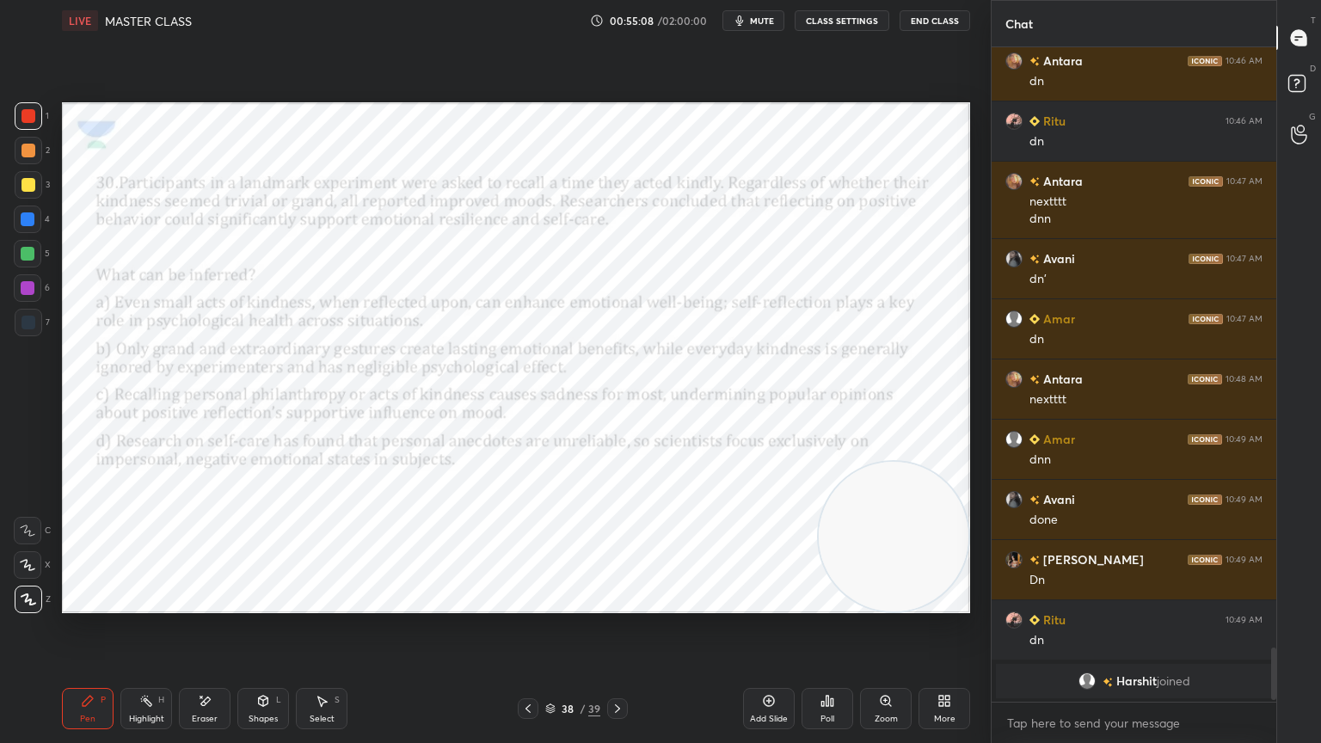
click at [839, 667] on div "Poll" at bounding box center [828, 708] width 52 height 41
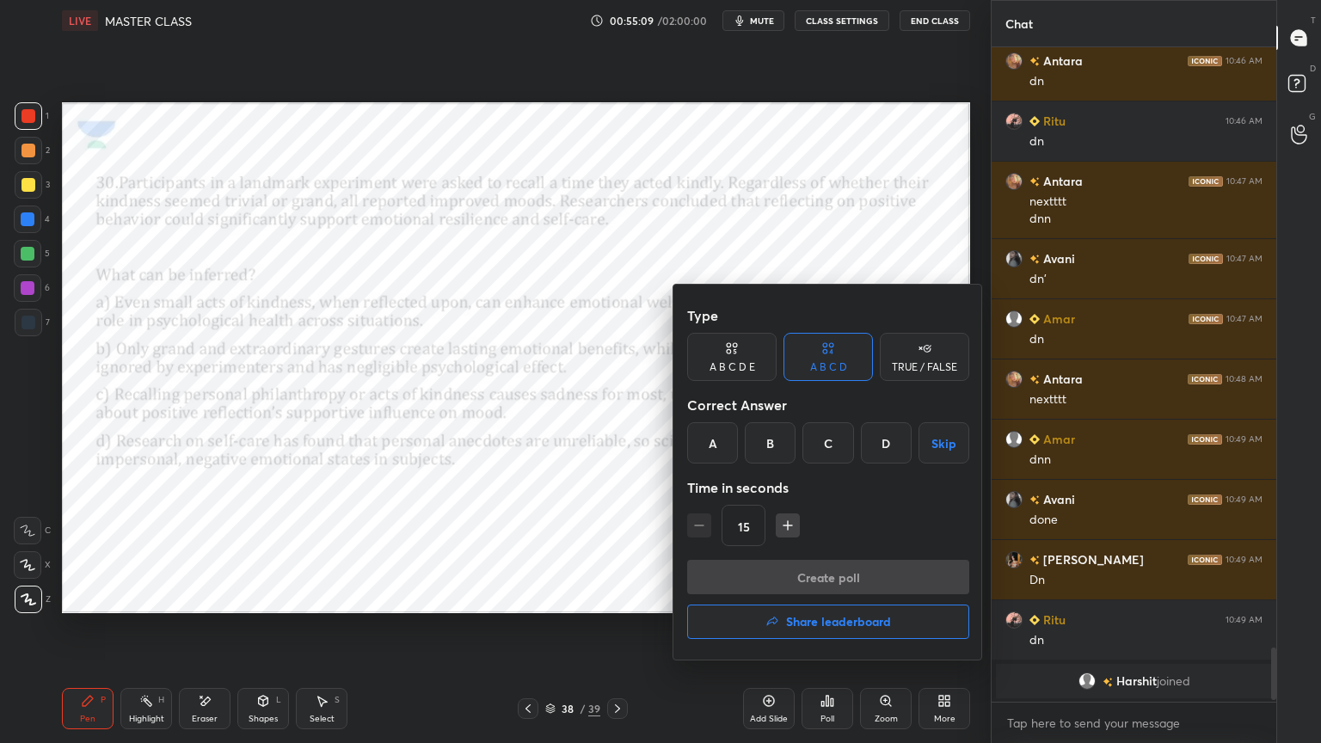
click at [711, 452] on div "A" at bounding box center [712, 442] width 51 height 41
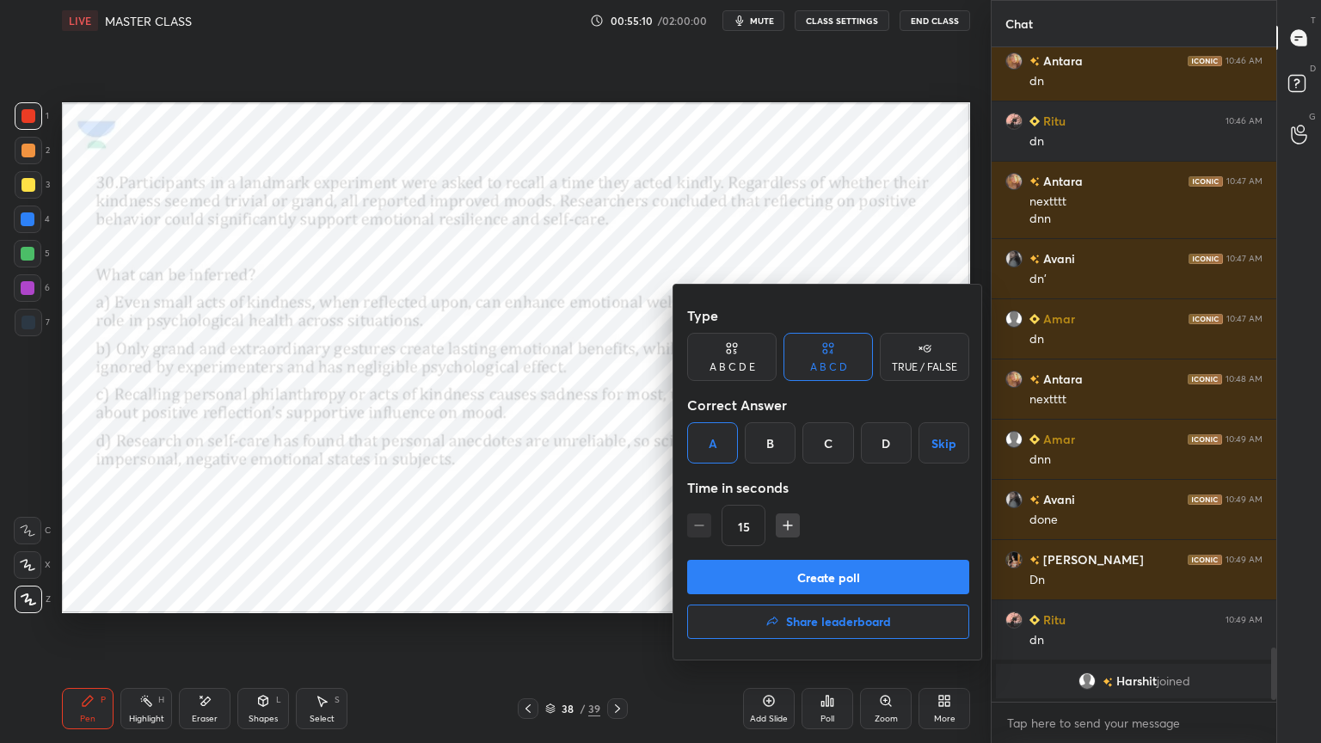
click at [754, 581] on button "Create poll" at bounding box center [828, 577] width 282 height 34
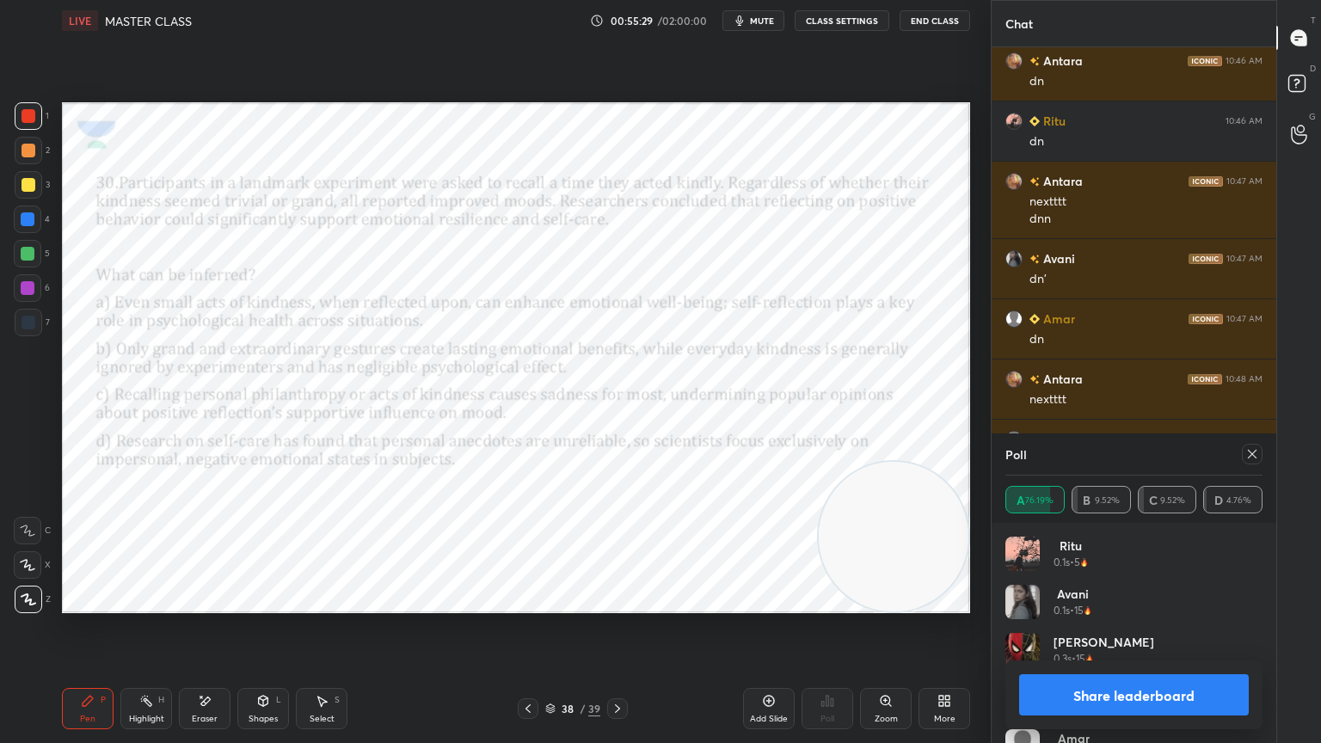
click at [1248, 454] on icon at bounding box center [1253, 454] width 14 height 14
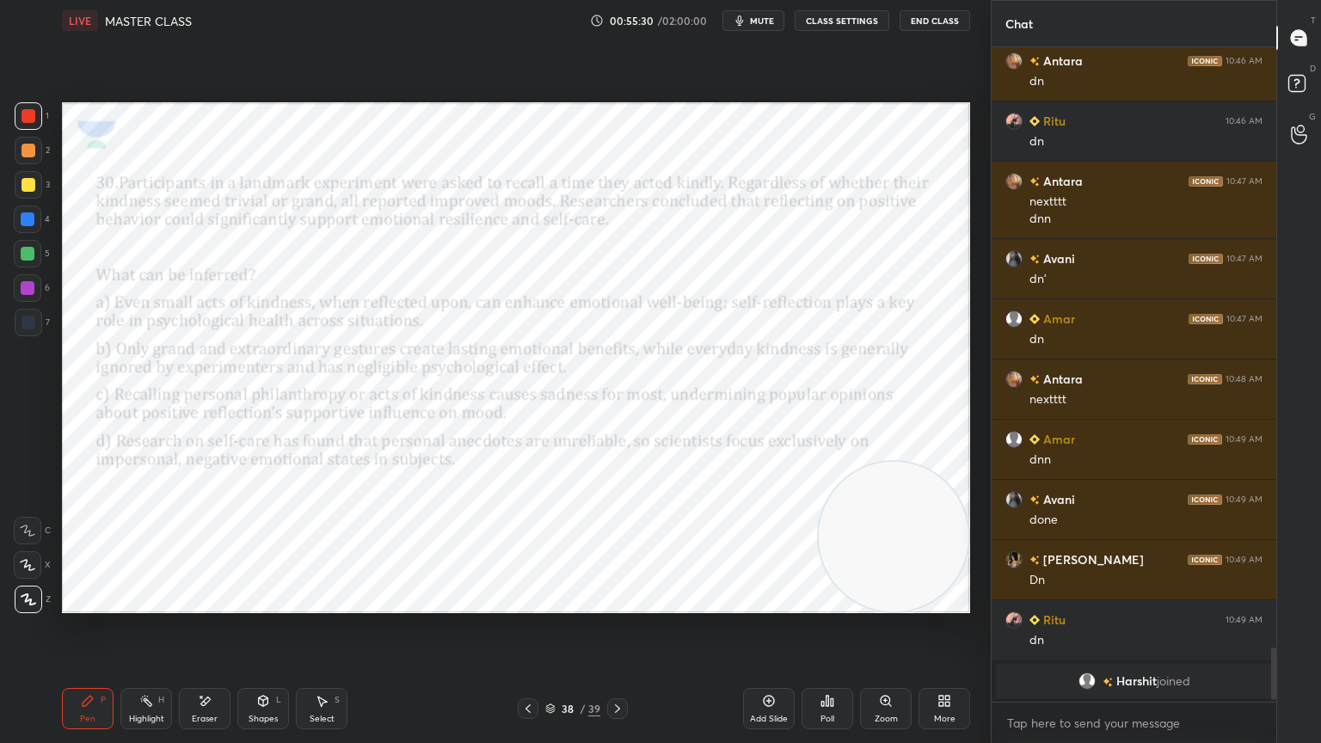
click at [829, 667] on div "Poll" at bounding box center [828, 719] width 14 height 9
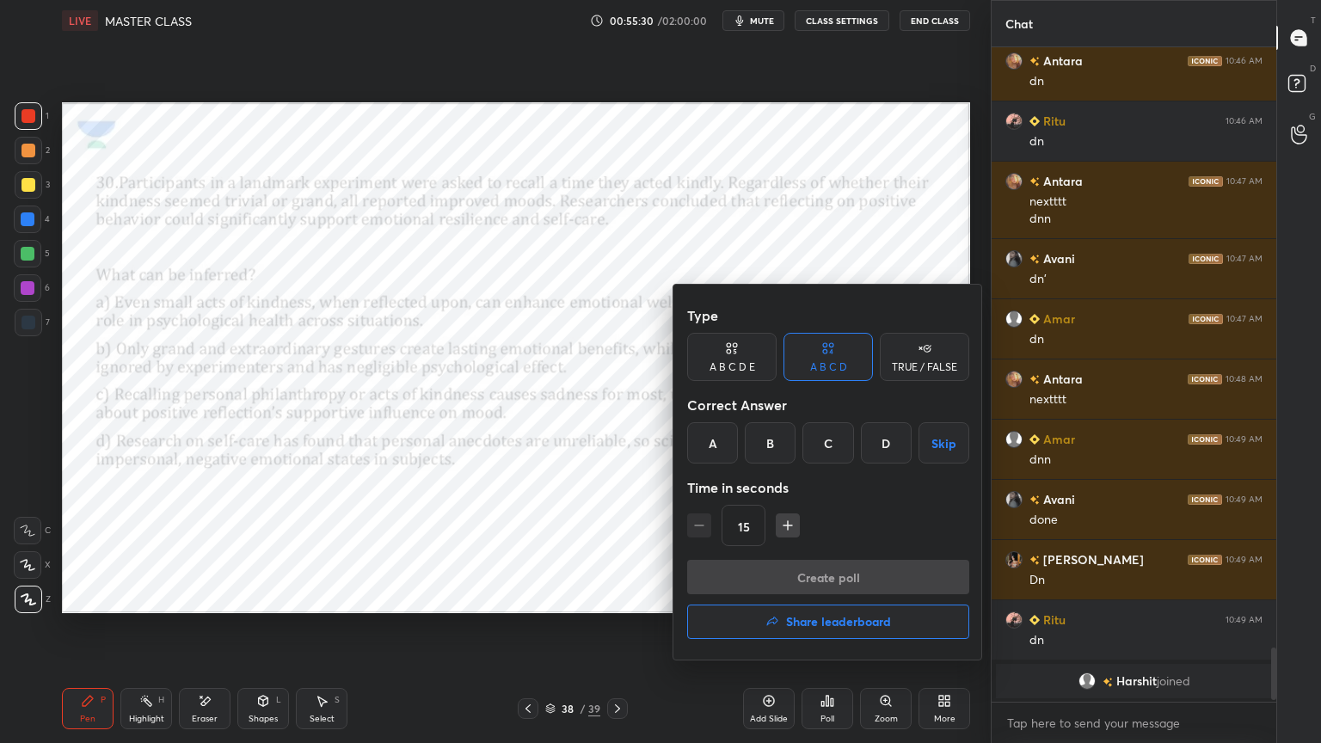
click at [841, 626] on h4 "Share leaderboard" at bounding box center [838, 622] width 105 height 12
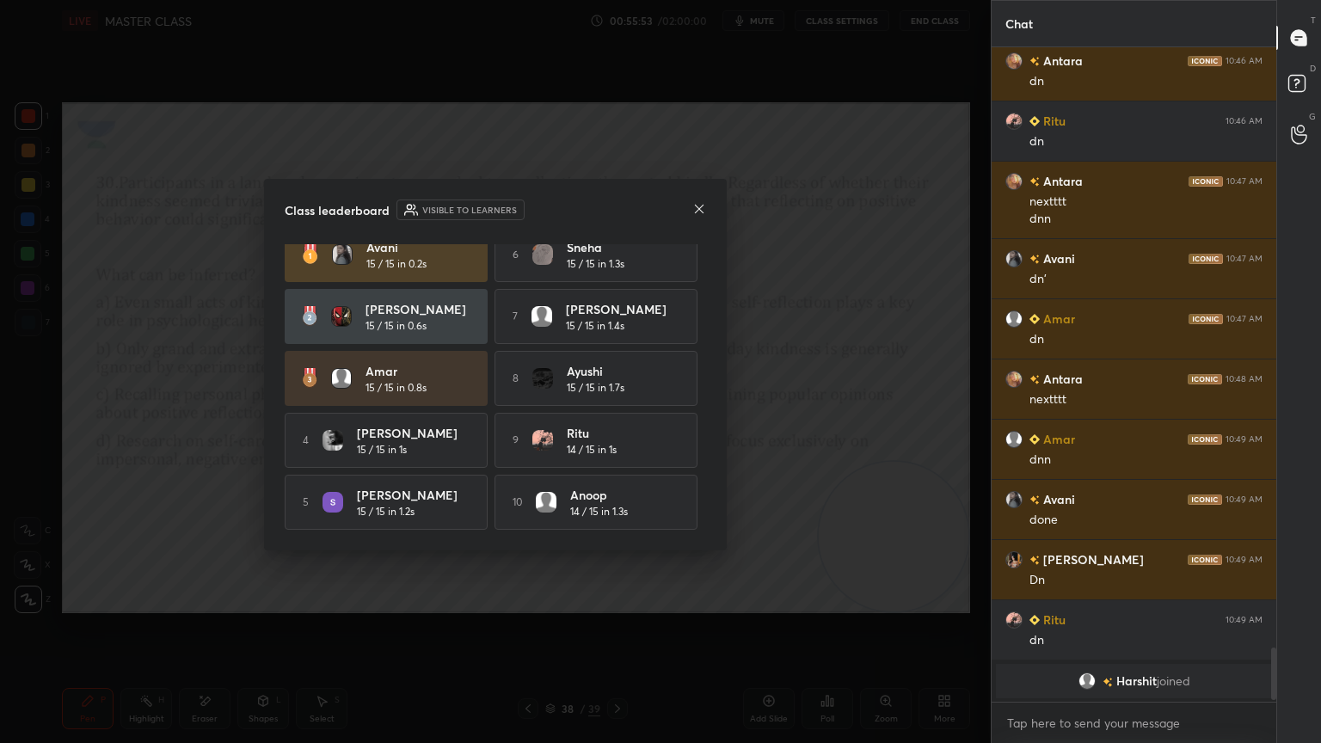
click at [697, 202] on icon at bounding box center [699, 209] width 14 height 14
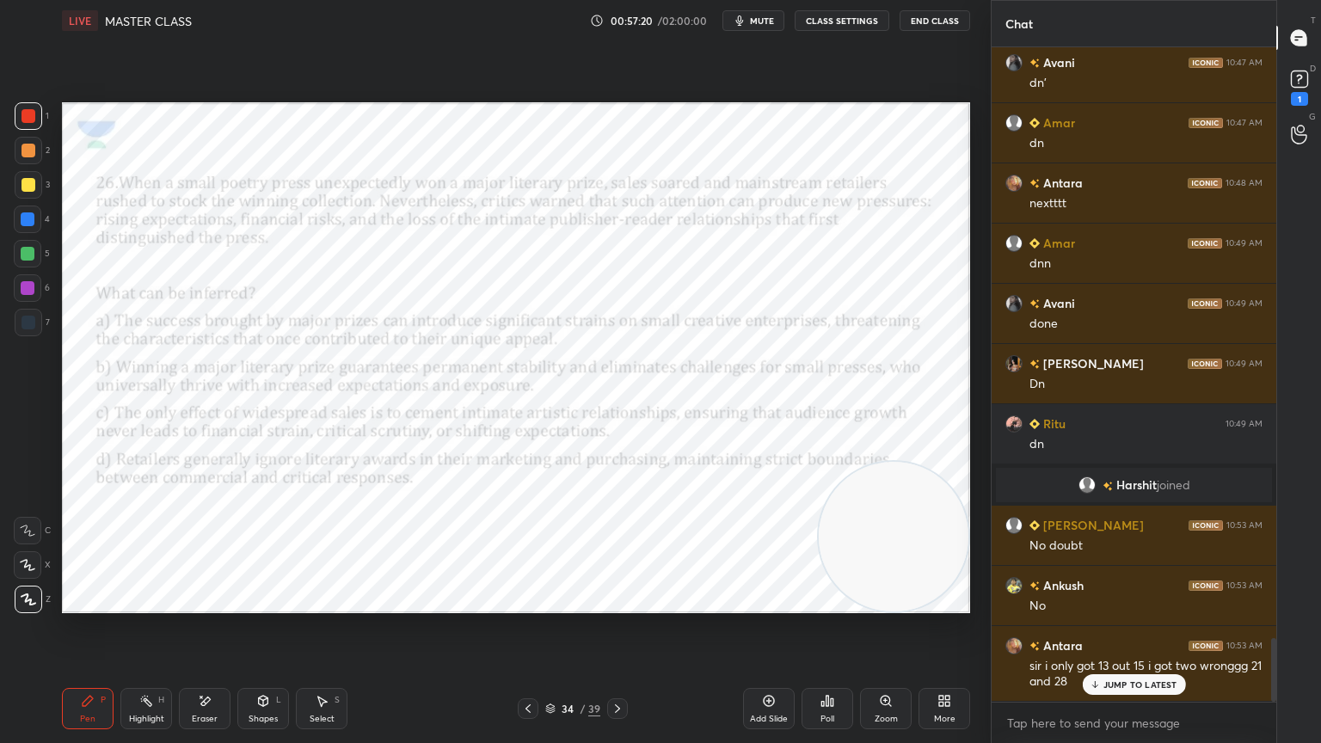
scroll to position [6038, 0]
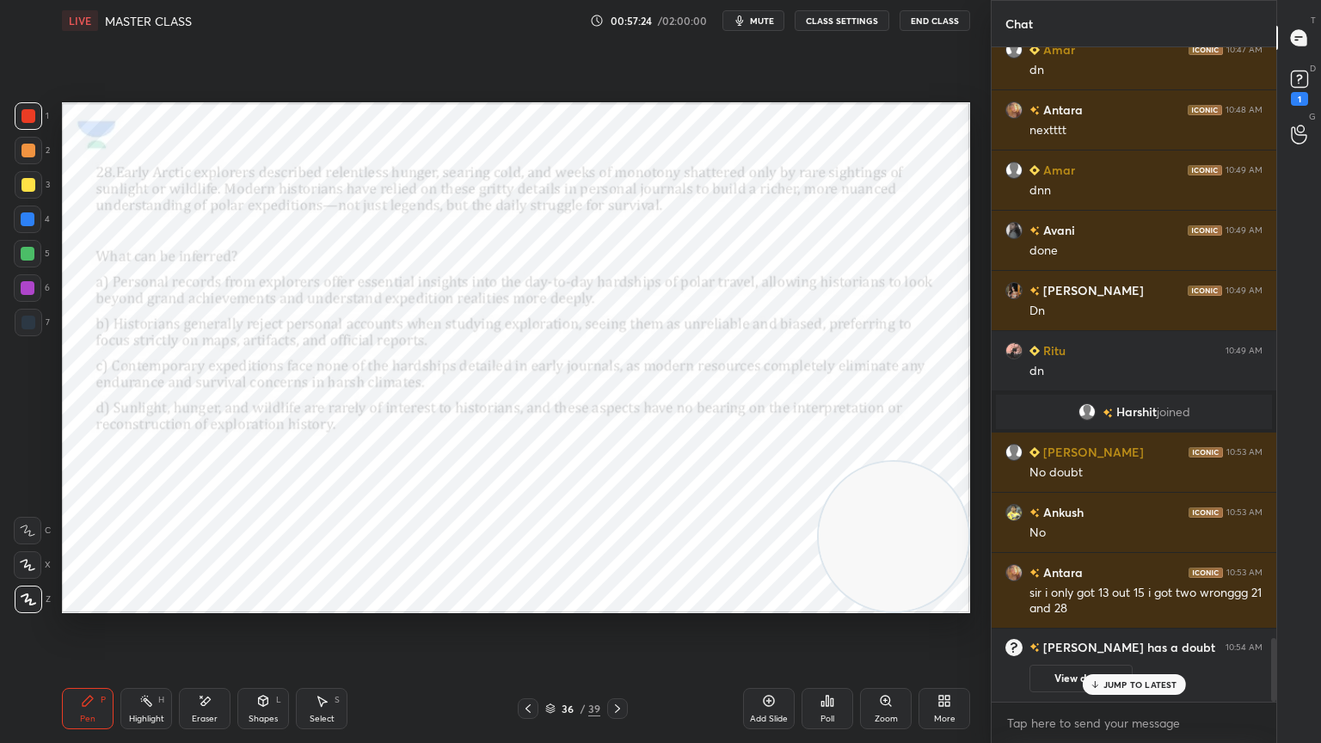
click at [1135, 667] on p "JUMP TO LATEST" at bounding box center [1141, 685] width 74 height 10
click at [1313, 76] on div "1" at bounding box center [1300, 86] width 34 height 31
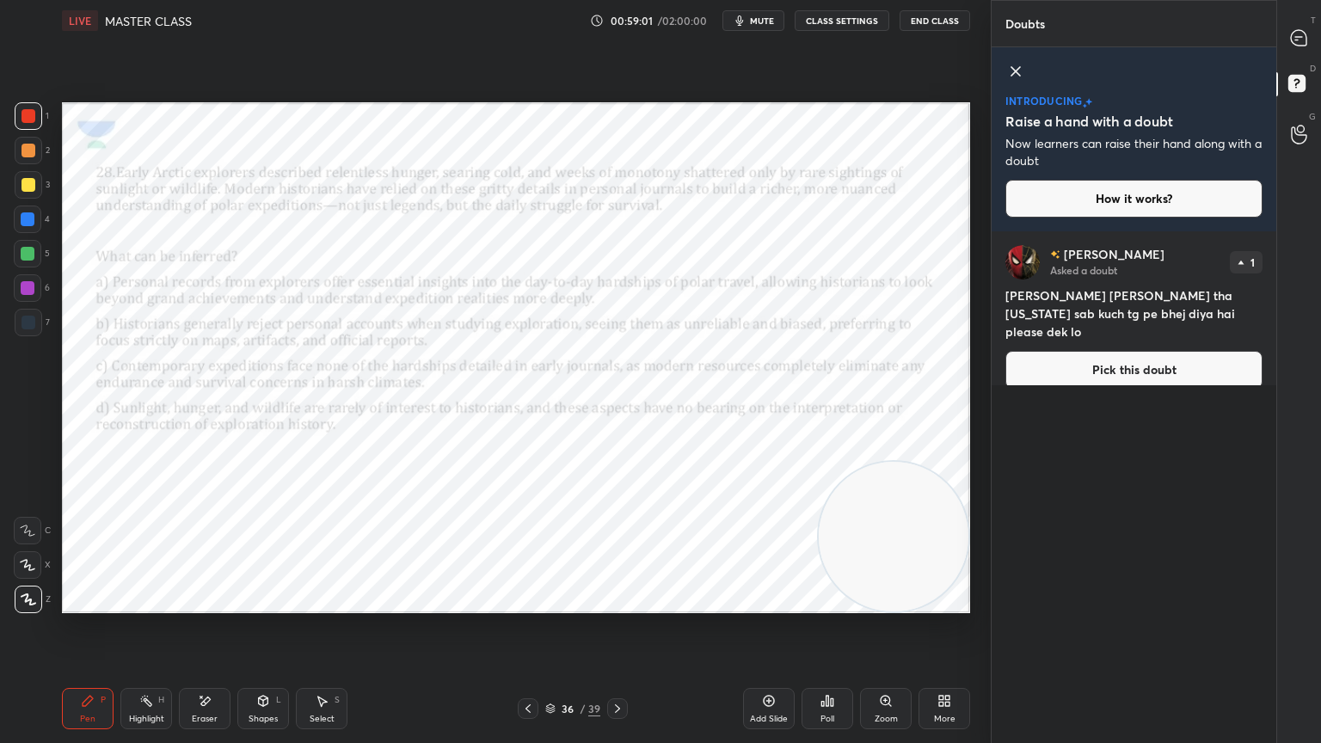
click at [1016, 77] on icon at bounding box center [1016, 71] width 21 height 21
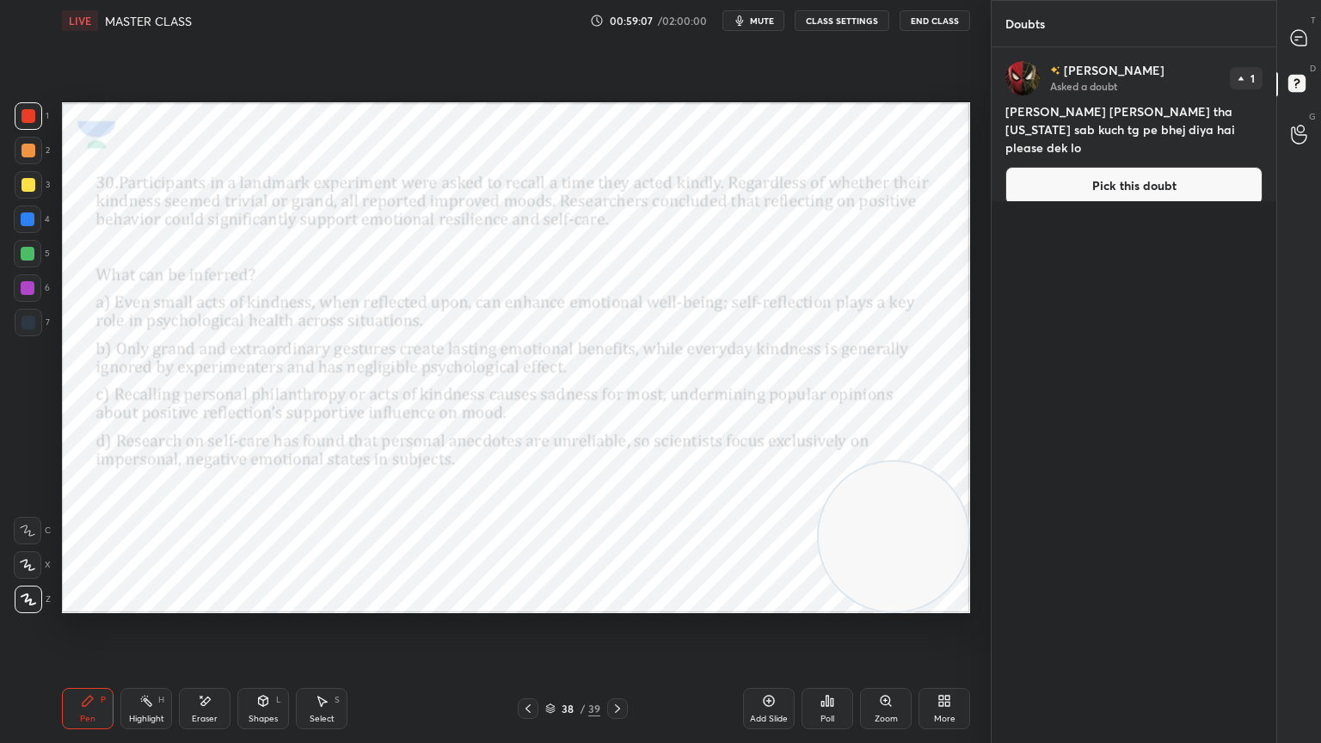
click at [1184, 169] on button "Pick this doubt" at bounding box center [1134, 186] width 257 height 38
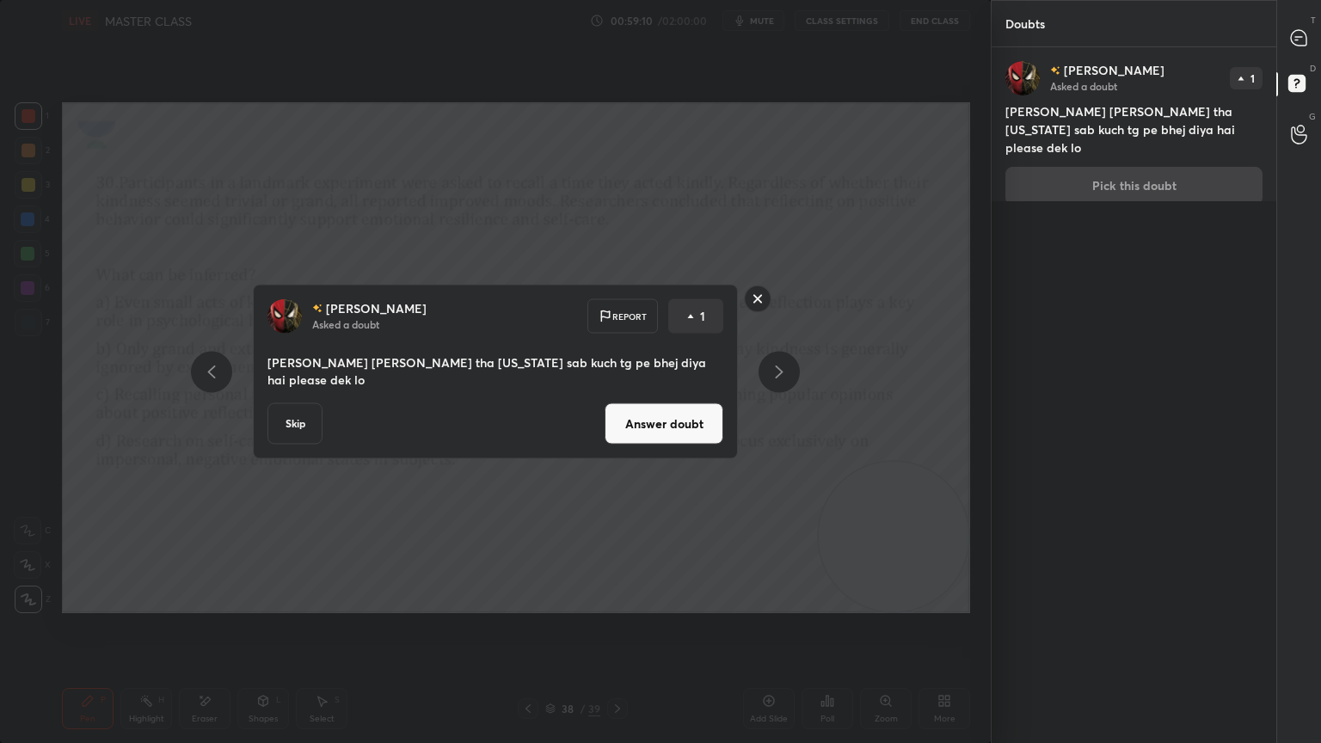
click at [679, 431] on button "Answer doubt" at bounding box center [664, 423] width 119 height 41
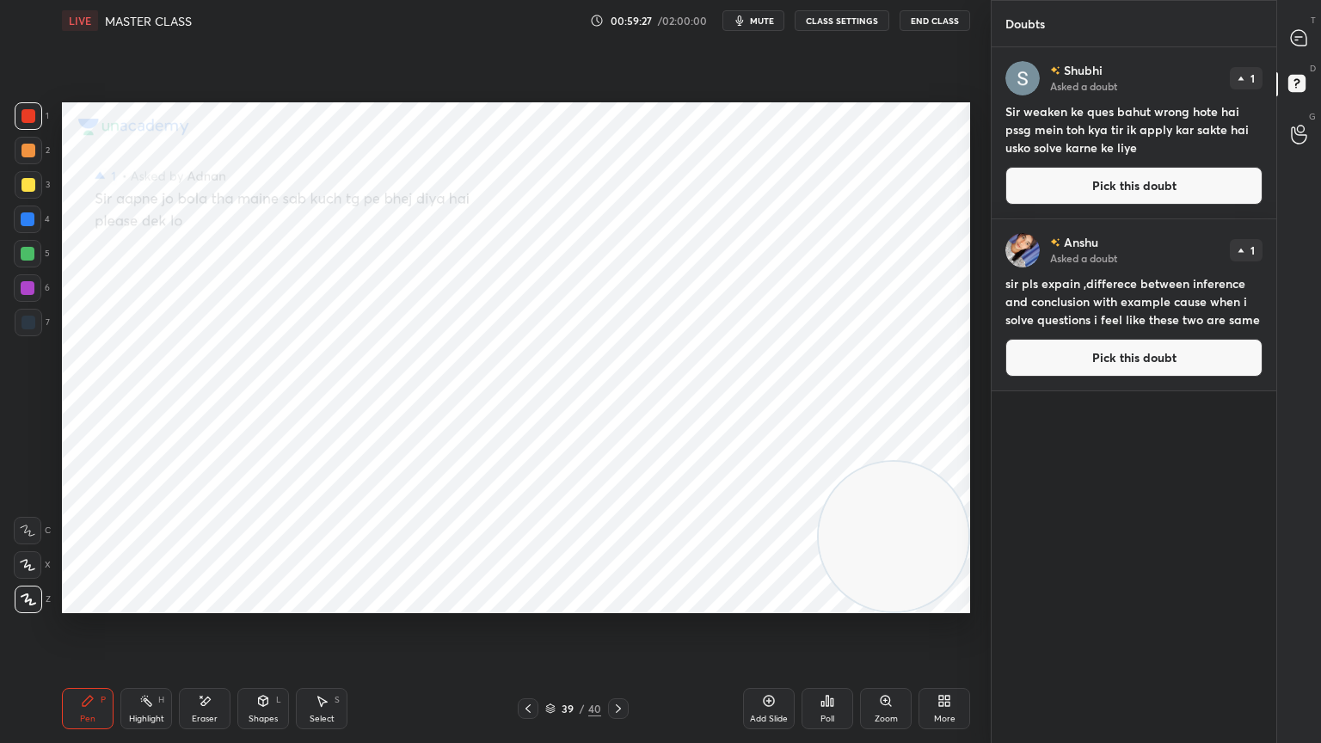
click at [1148, 367] on button "Pick this doubt" at bounding box center [1134, 358] width 257 height 38
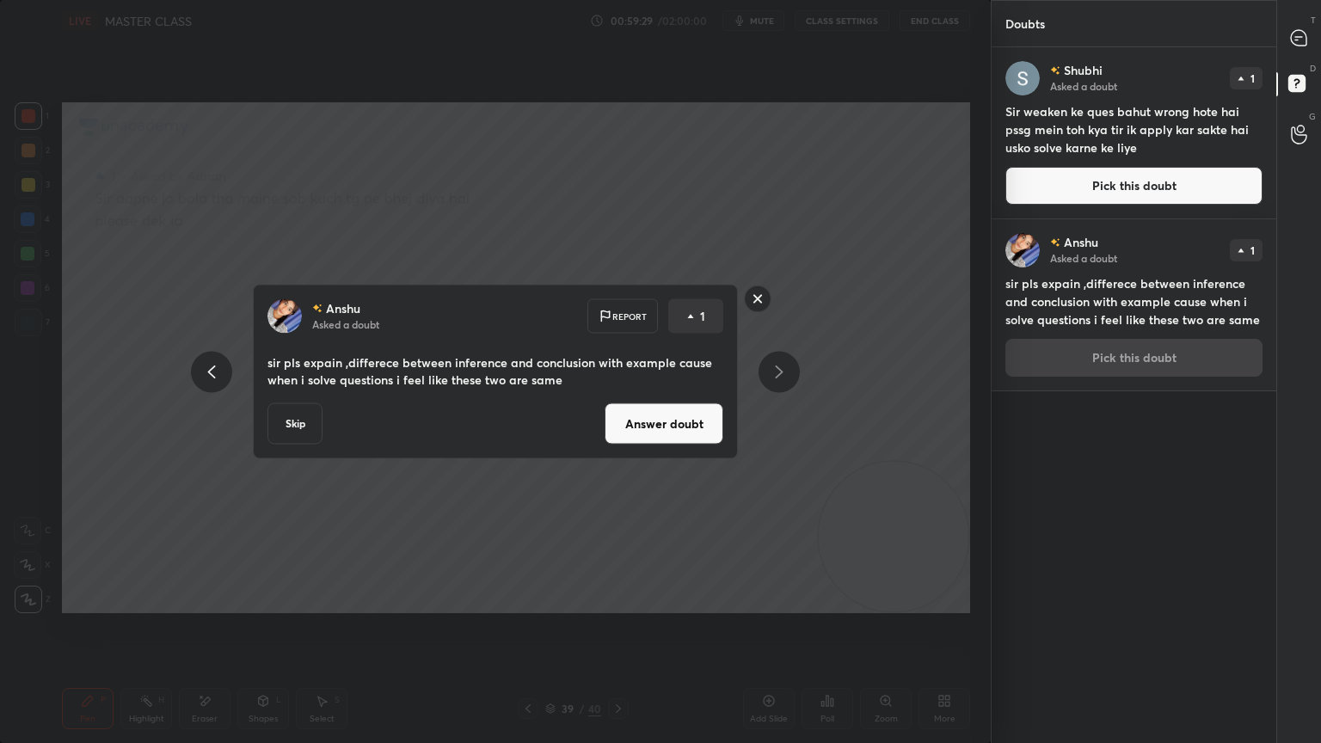
click at [667, 428] on button "Answer doubt" at bounding box center [664, 423] width 119 height 41
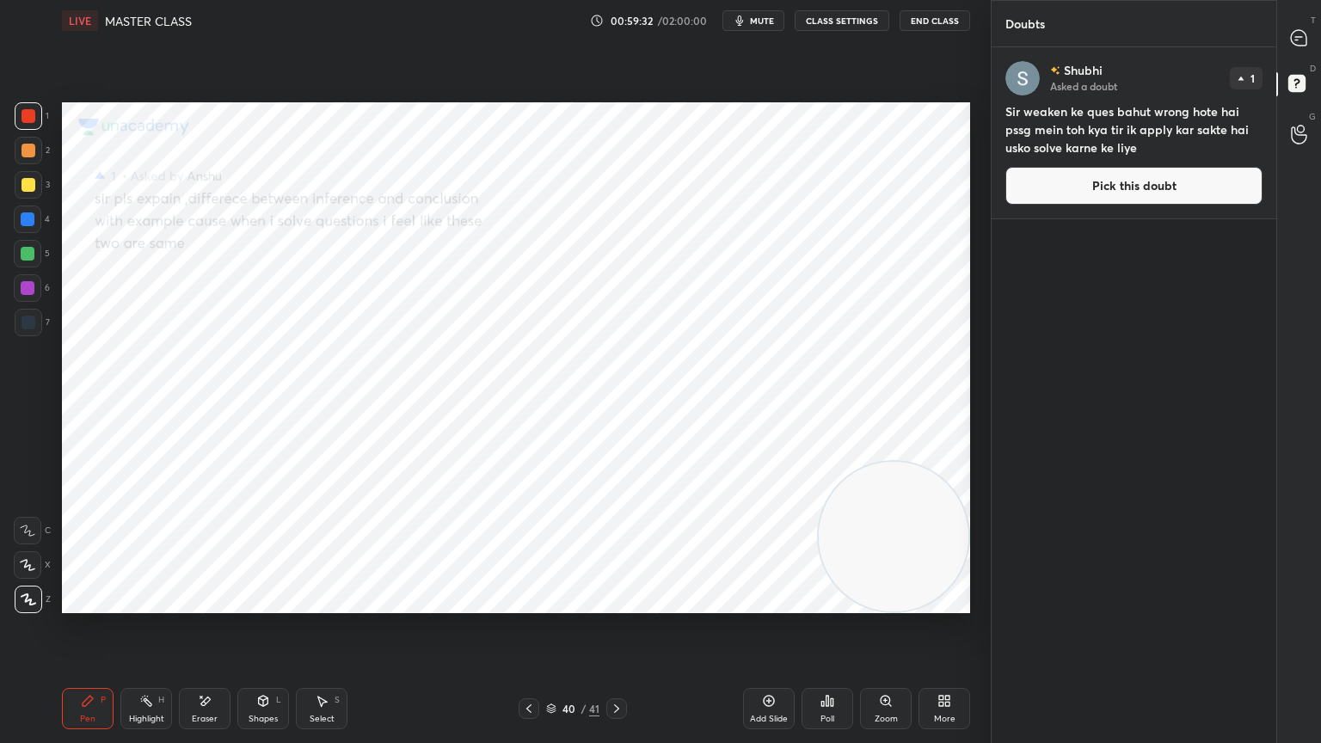
click at [1108, 185] on button "Pick this doubt" at bounding box center [1134, 186] width 257 height 38
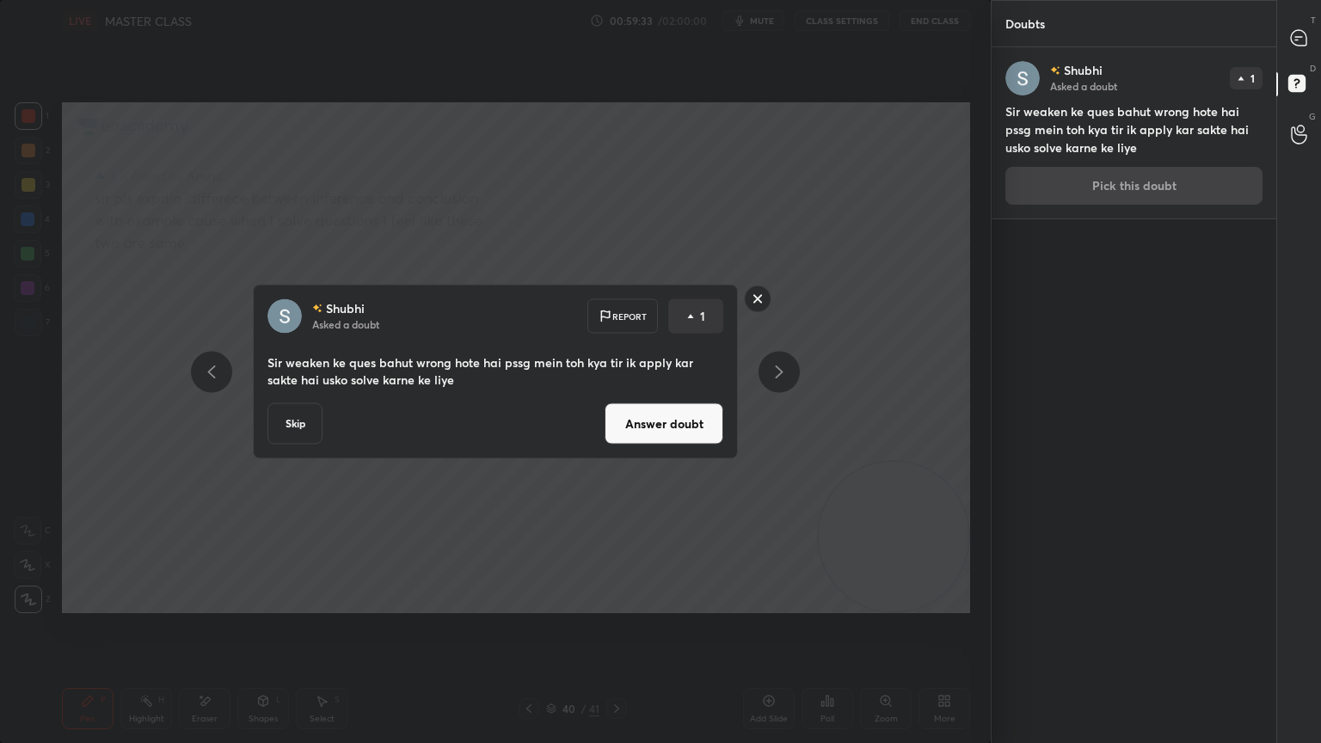
click at [657, 416] on button "Answer doubt" at bounding box center [664, 423] width 119 height 41
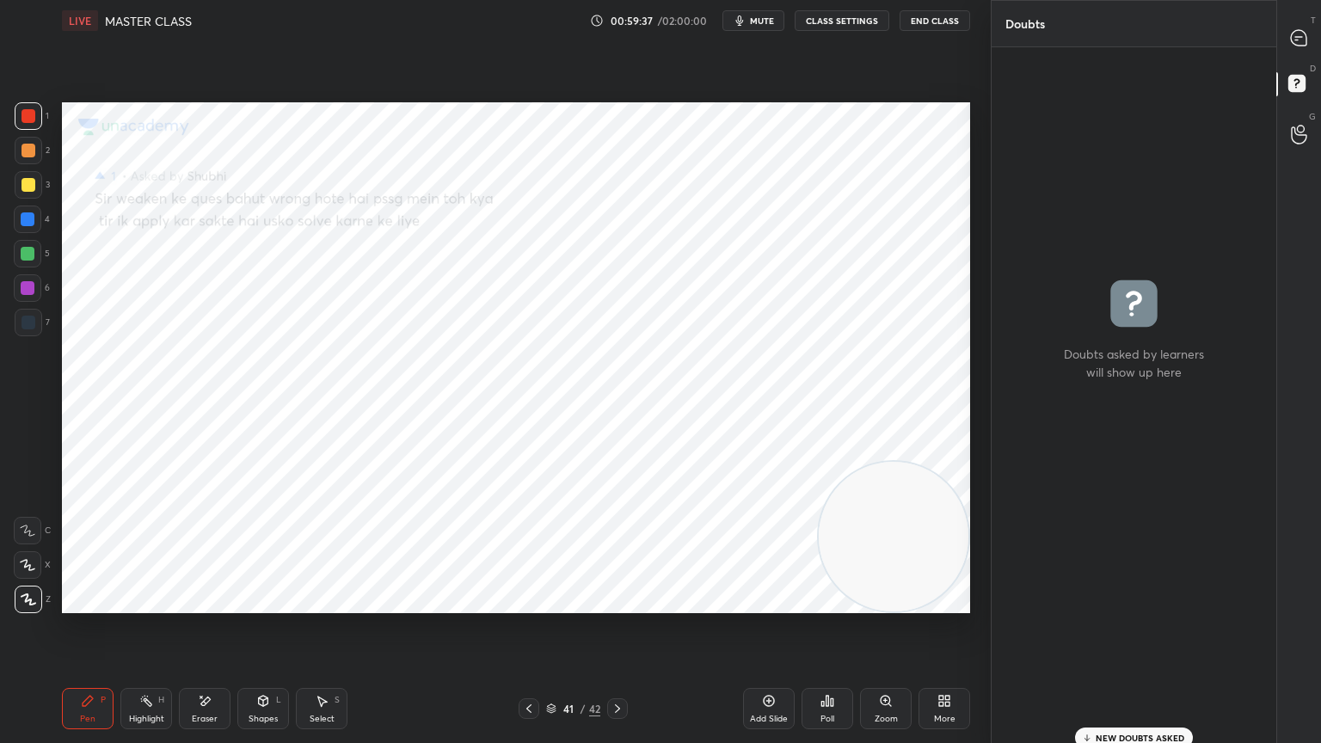
scroll to position [0, 0]
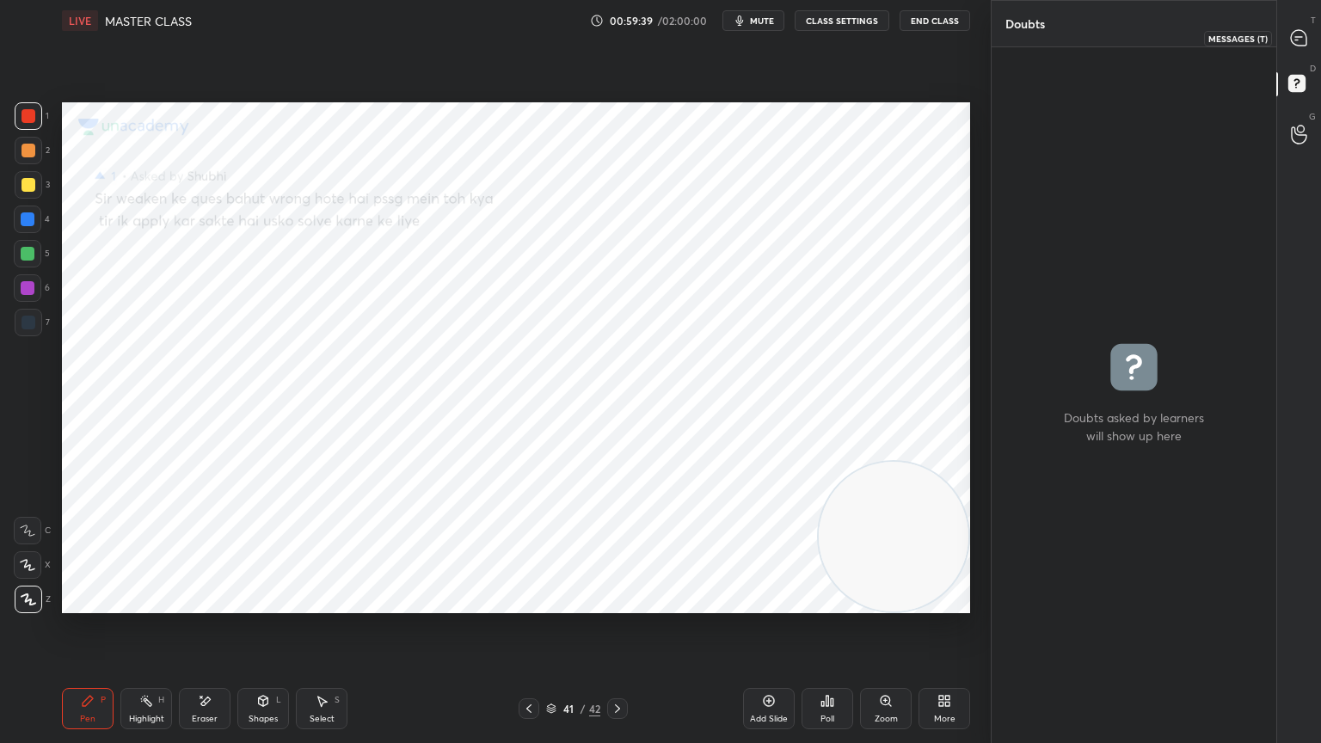
click at [1301, 32] on icon at bounding box center [1298, 37] width 15 height 15
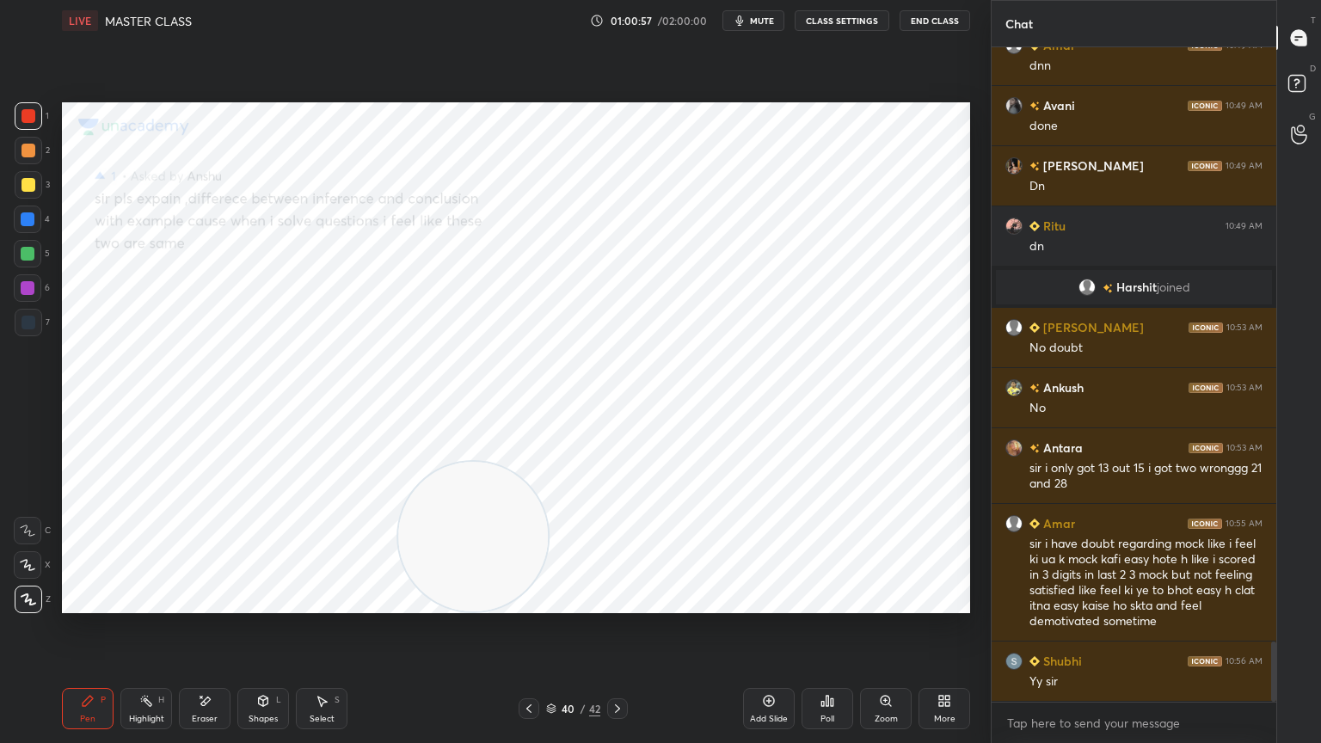
scroll to position [6561, 0]
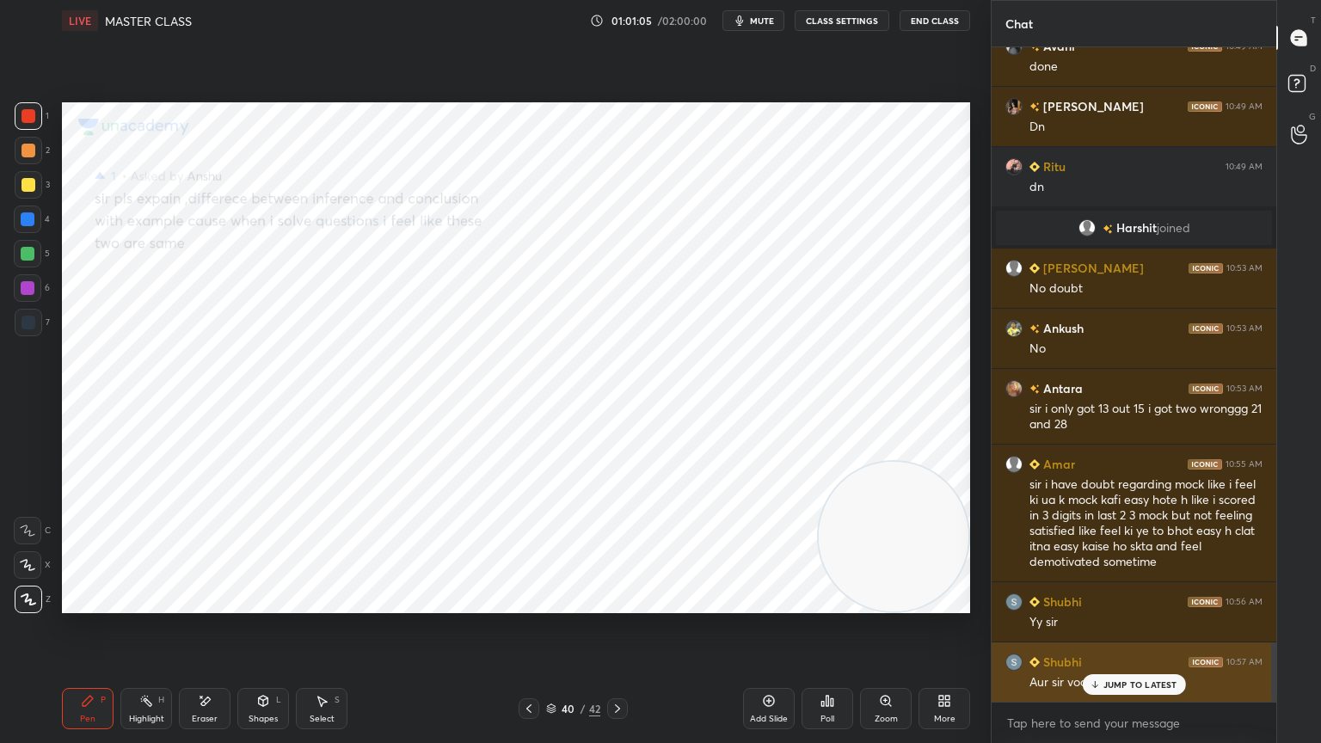
click at [1155, 667] on p "JUMP TO LATEST" at bounding box center [1141, 685] width 74 height 10
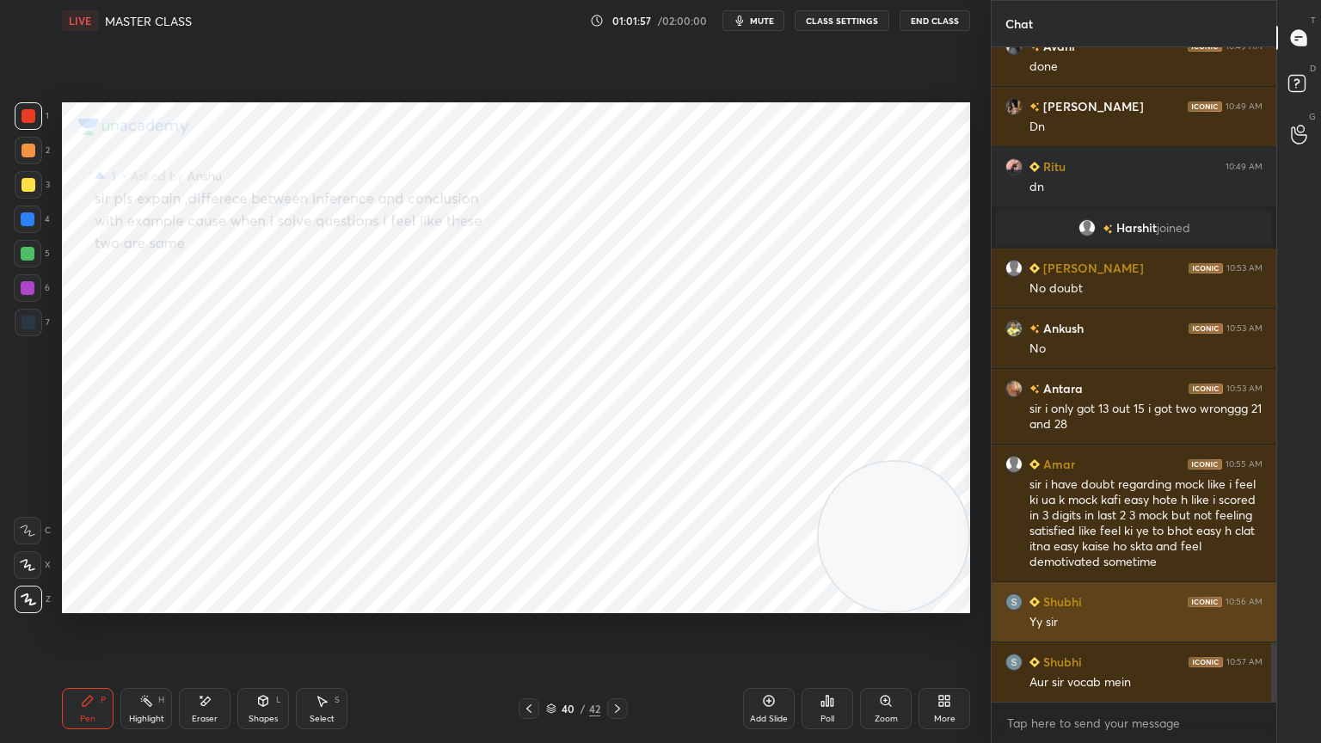
scroll to position [6622, 0]
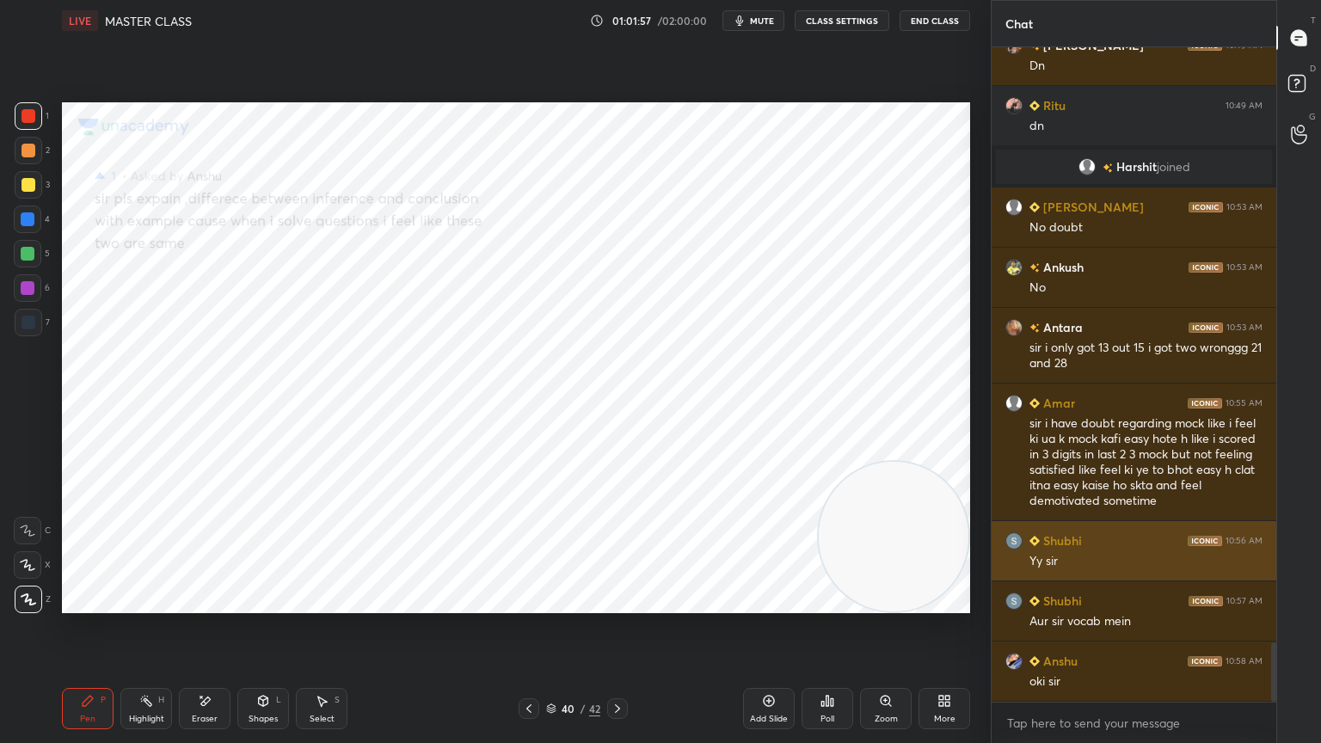
click at [776, 667] on div "Add Slide" at bounding box center [769, 708] width 52 height 41
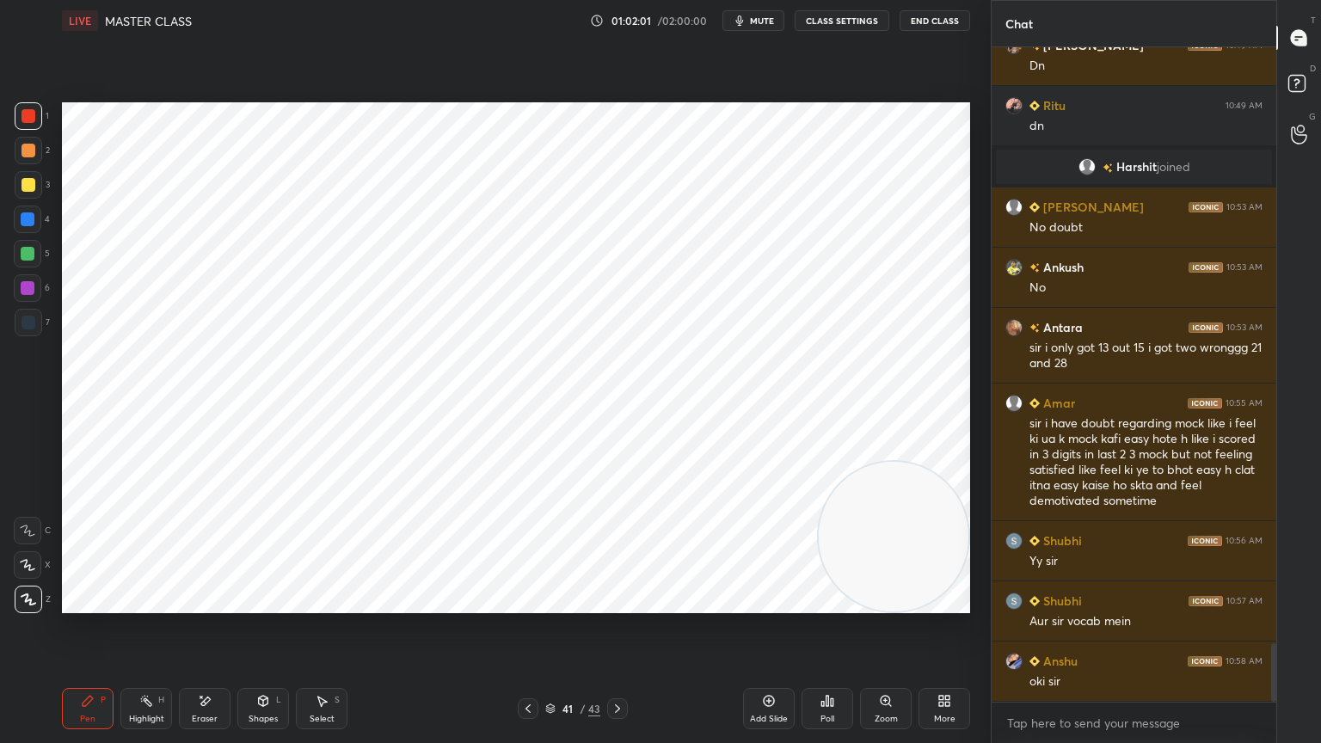
click at [530, 667] on div at bounding box center [528, 708] width 21 height 21
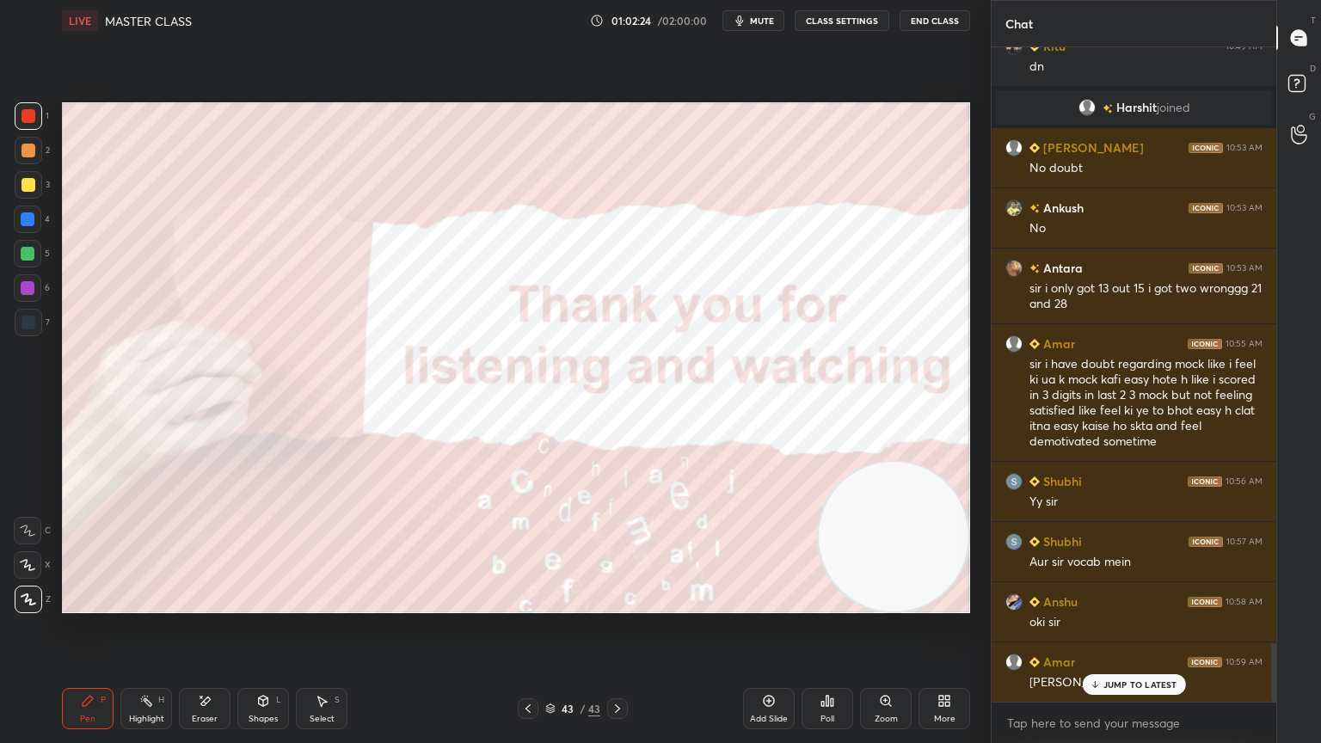
scroll to position [6743, 0]
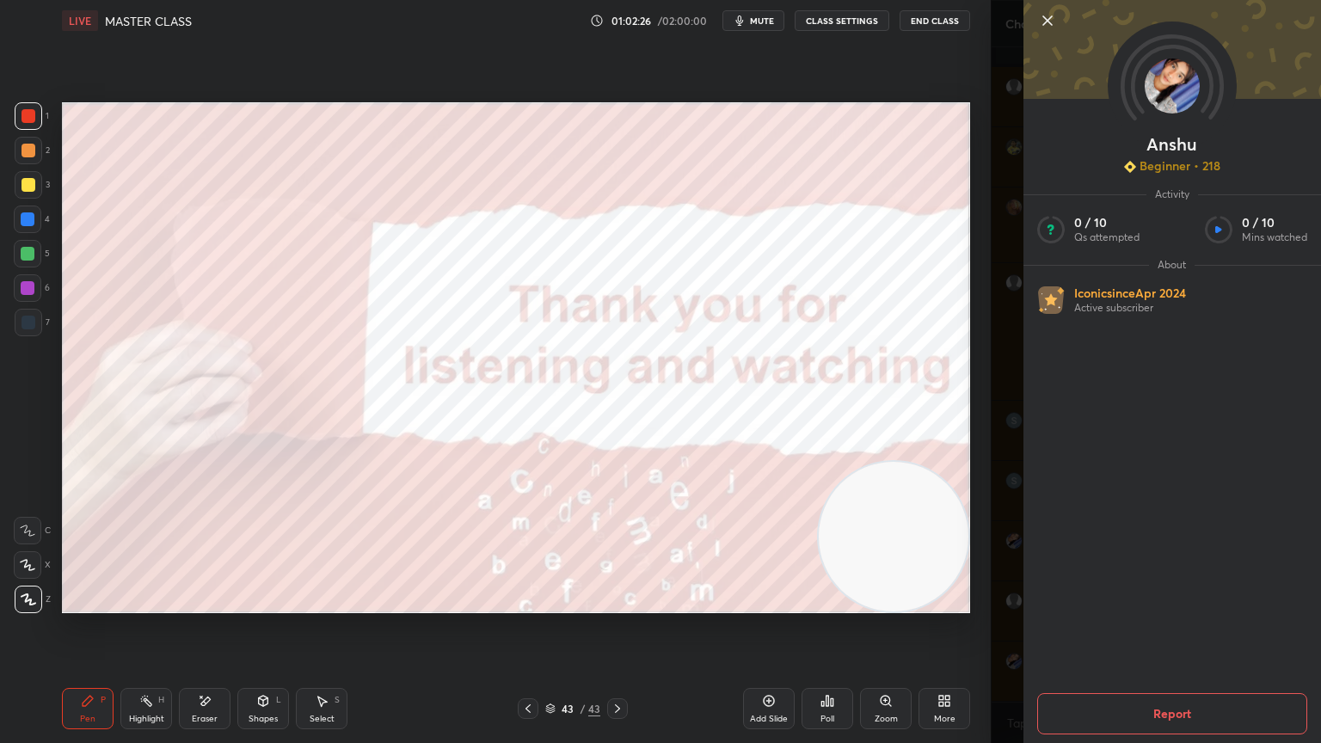
click at [1051, 17] on icon at bounding box center [1047, 20] width 9 height 9
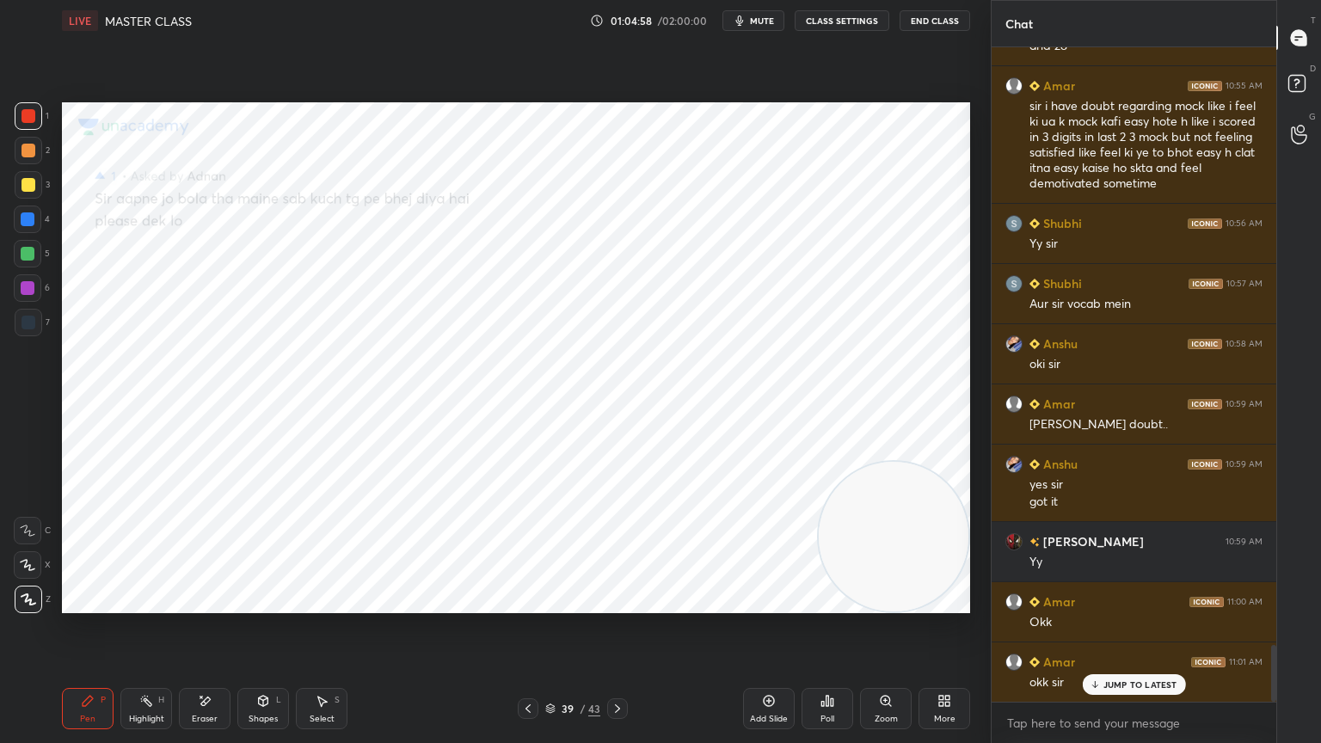
scroll to position [7001, 0]
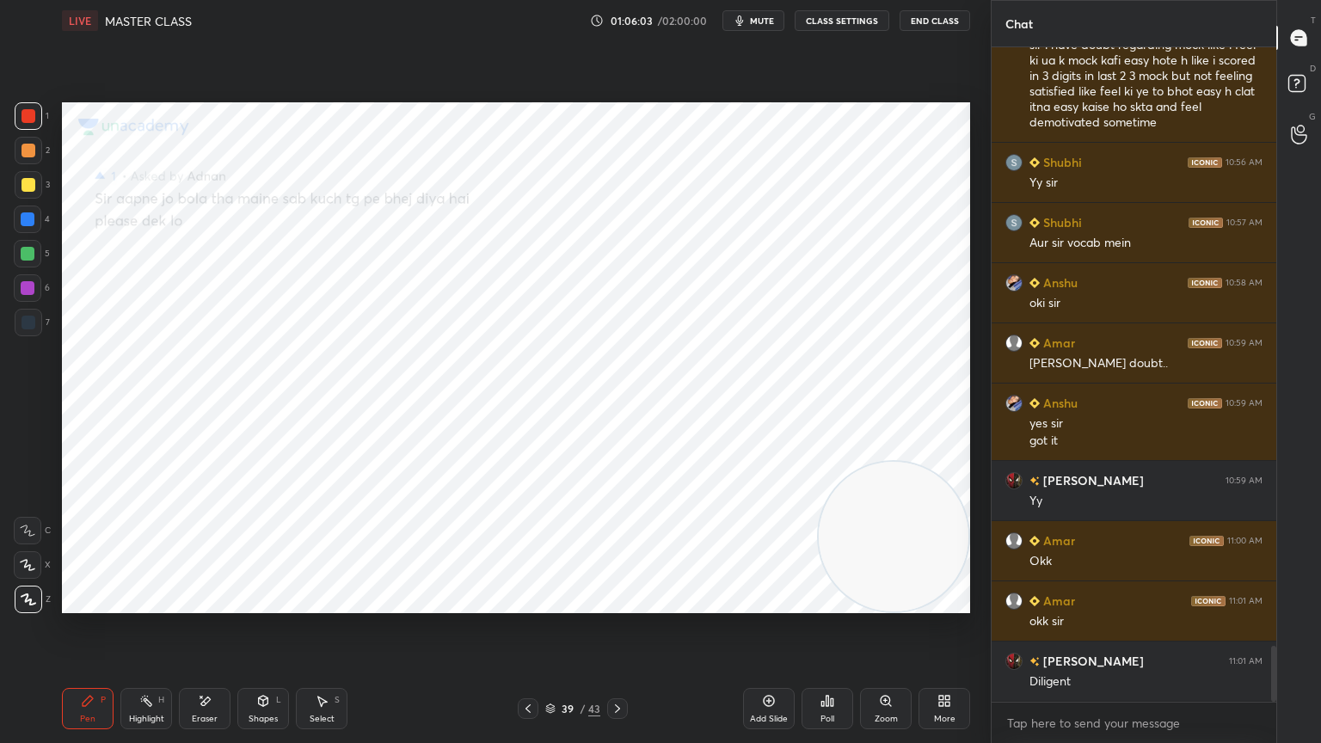
click at [206, 667] on icon at bounding box center [205, 701] width 14 height 15
click at [72, 667] on div "Pen P Highlight H Eraser Shapes L Select S 39 / 43 Add Slide Poll Zoom More" at bounding box center [516, 708] width 908 height 69
click at [86, 667] on icon at bounding box center [88, 701] width 14 height 14
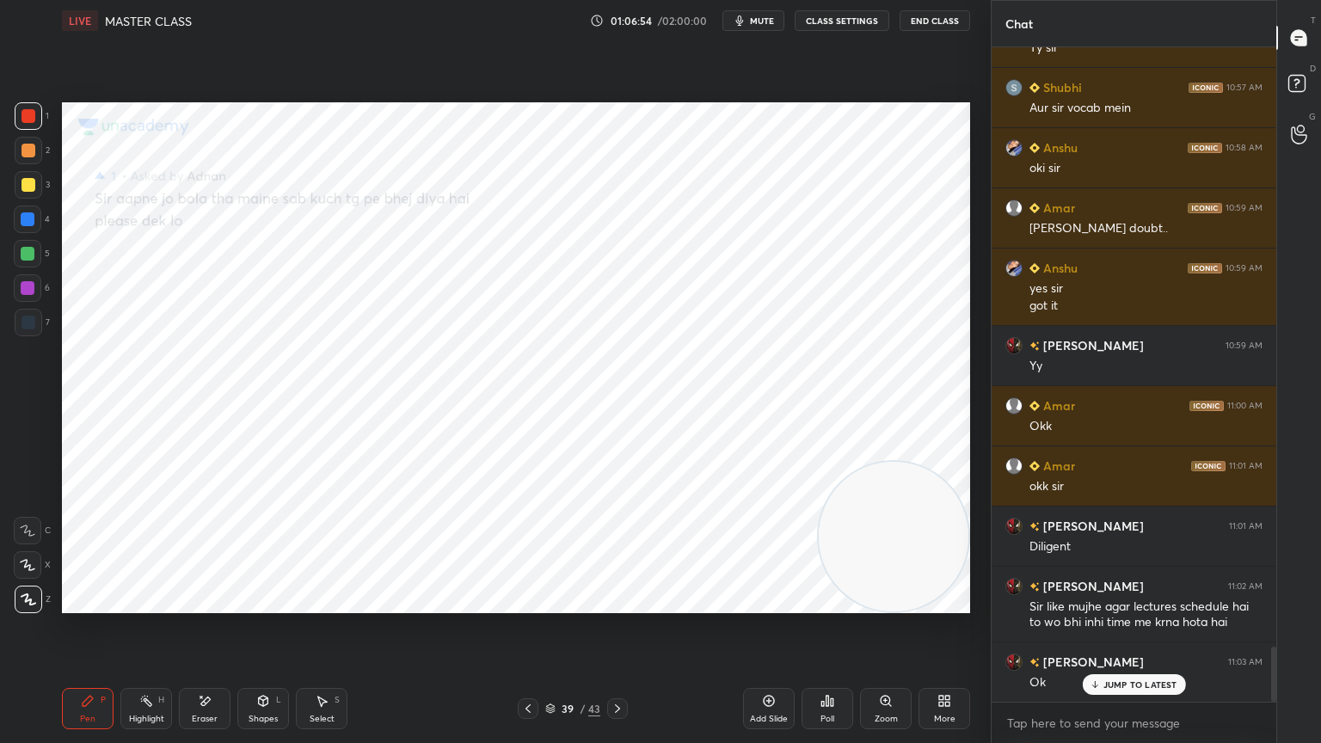
scroll to position [7153, 0]
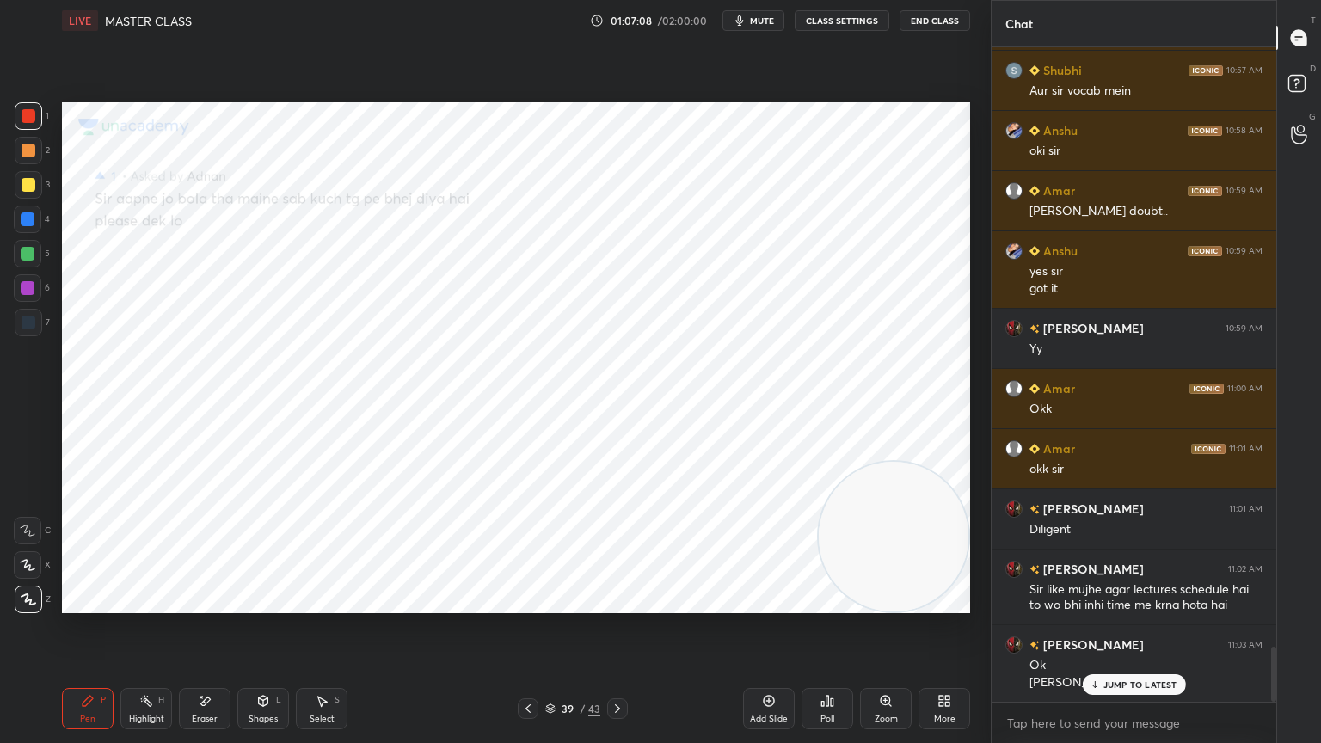
click at [1137, 667] on p "JUMP TO LATEST" at bounding box center [1141, 685] width 74 height 10
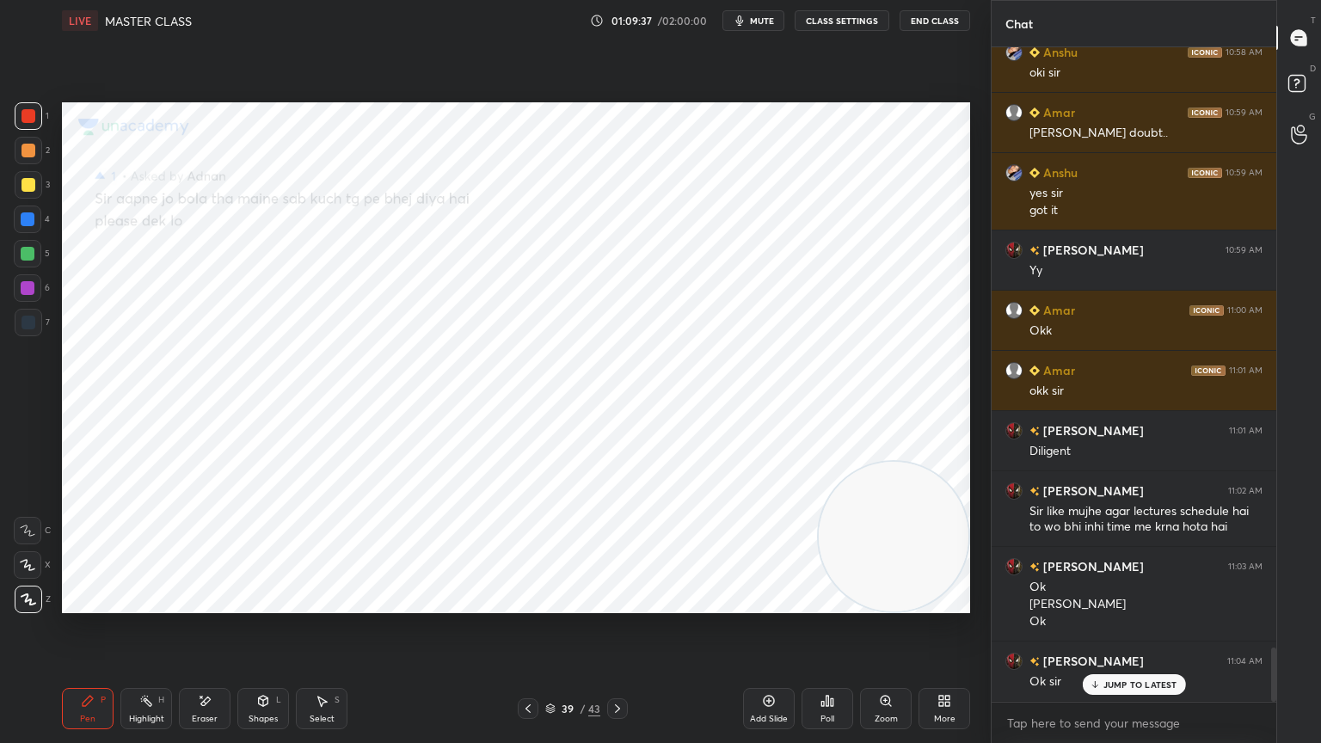
scroll to position [7291, 0]
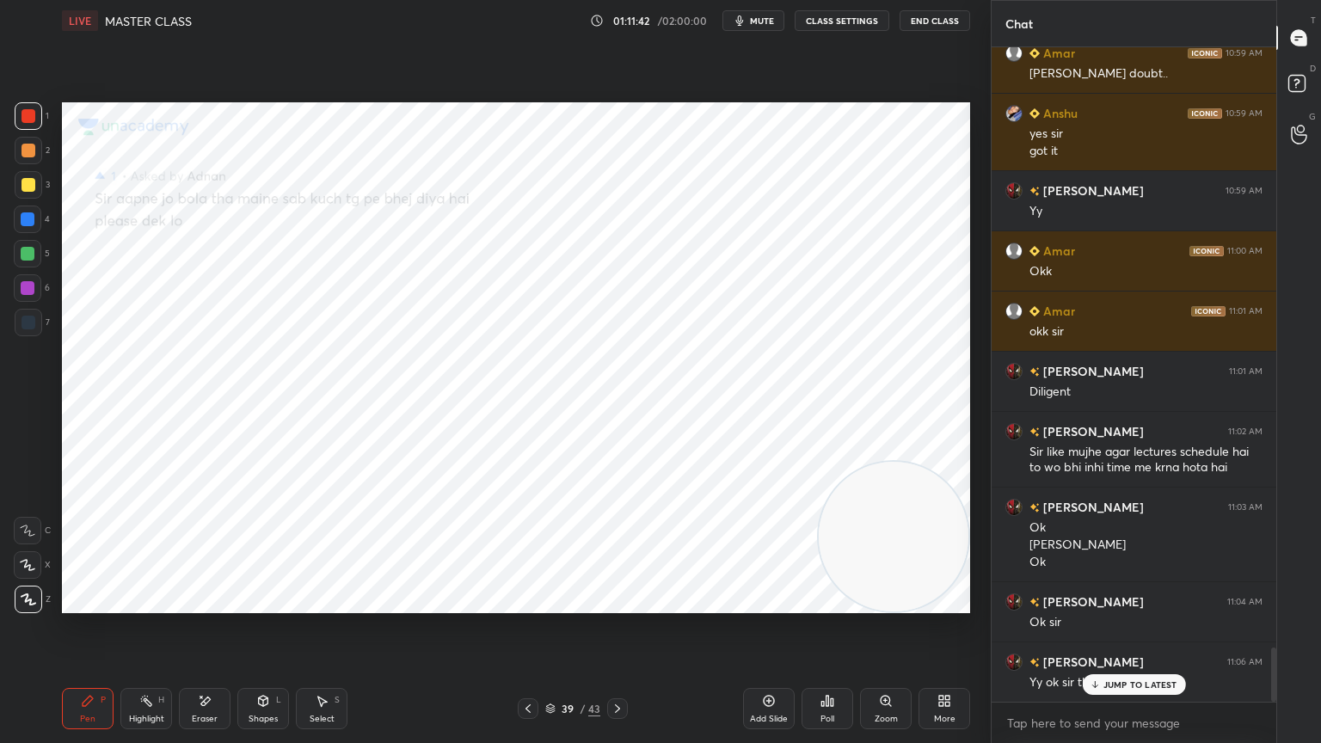
click at [1150, 667] on p "JUMP TO LATEST" at bounding box center [1141, 685] width 74 height 10
click at [767, 667] on div "Add Slide" at bounding box center [769, 708] width 52 height 41
click at [778, 15] on button "mute" at bounding box center [754, 20] width 62 height 21
click at [1119, 667] on div "x" at bounding box center [1134, 723] width 285 height 40
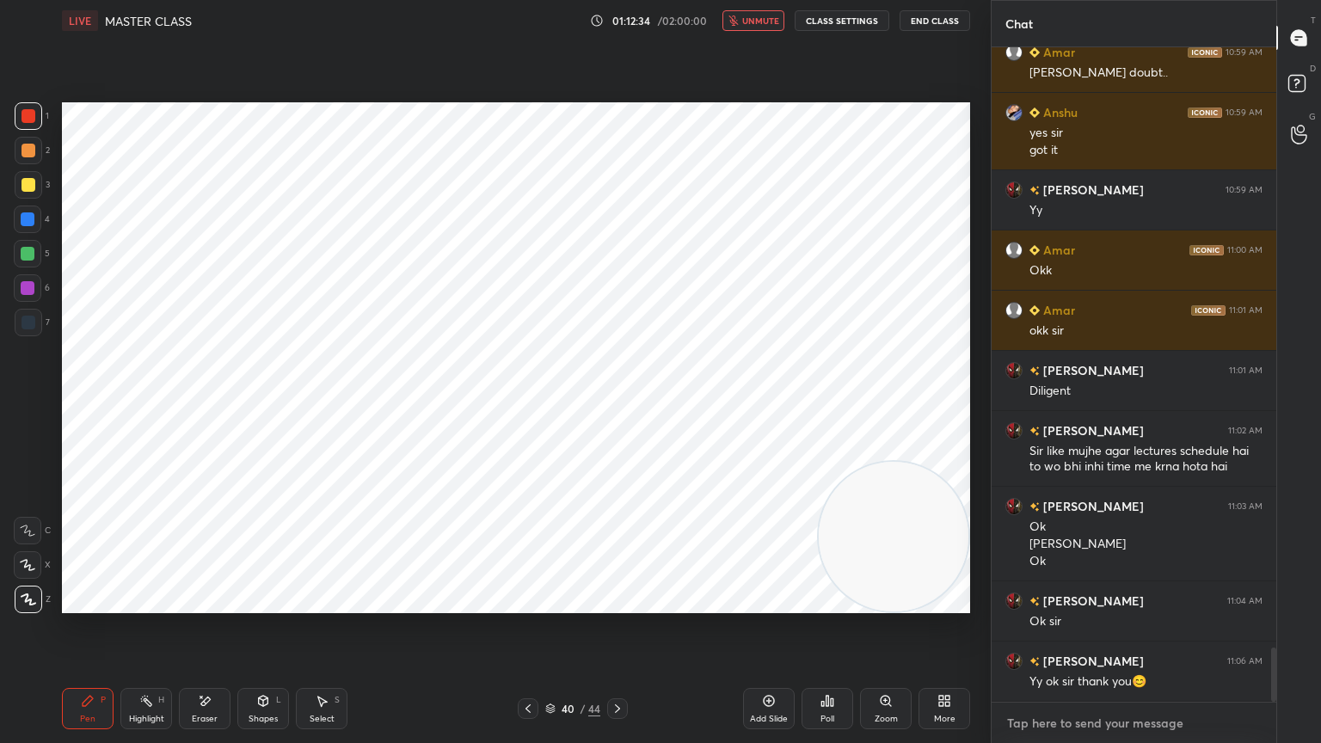
type textarea "x"
type textarea "b"
type textarea "x"
type textarea "br"
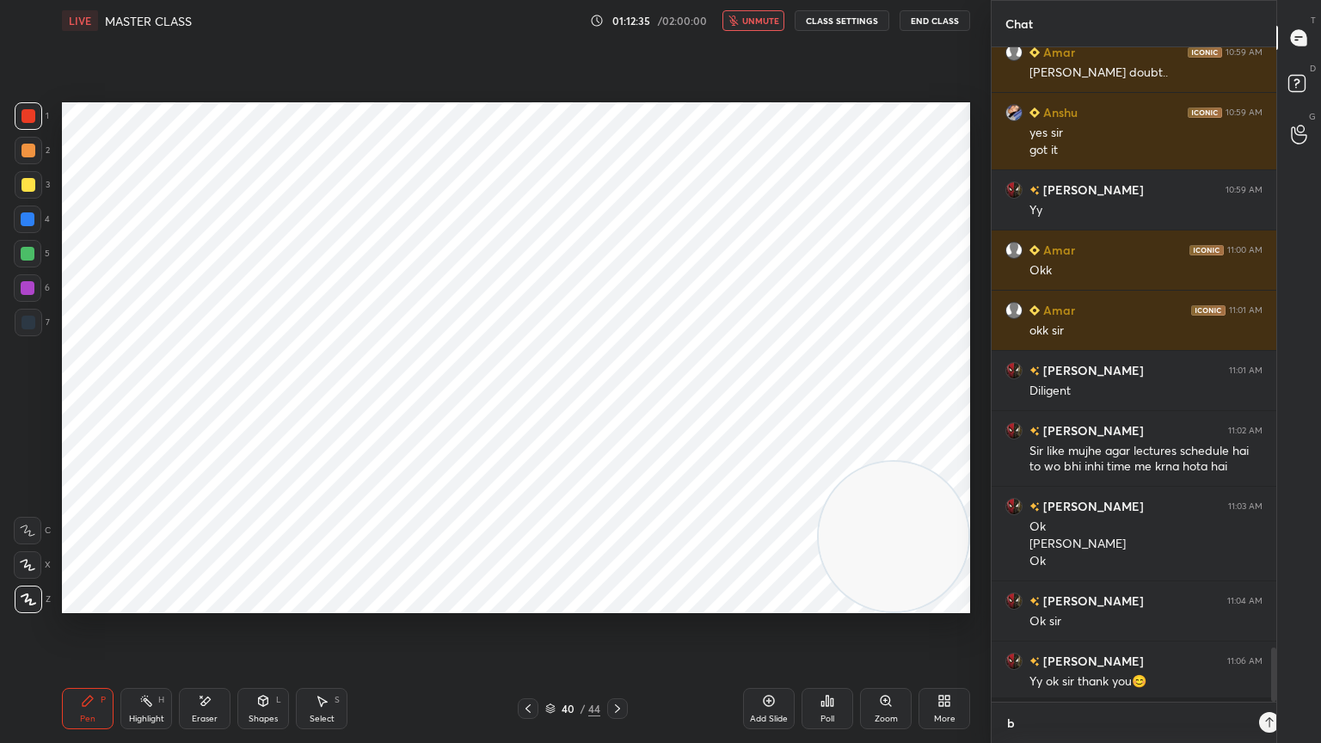
type textarea "x"
type textarea "bre"
type textarea "x"
type textarea "brea"
type textarea "x"
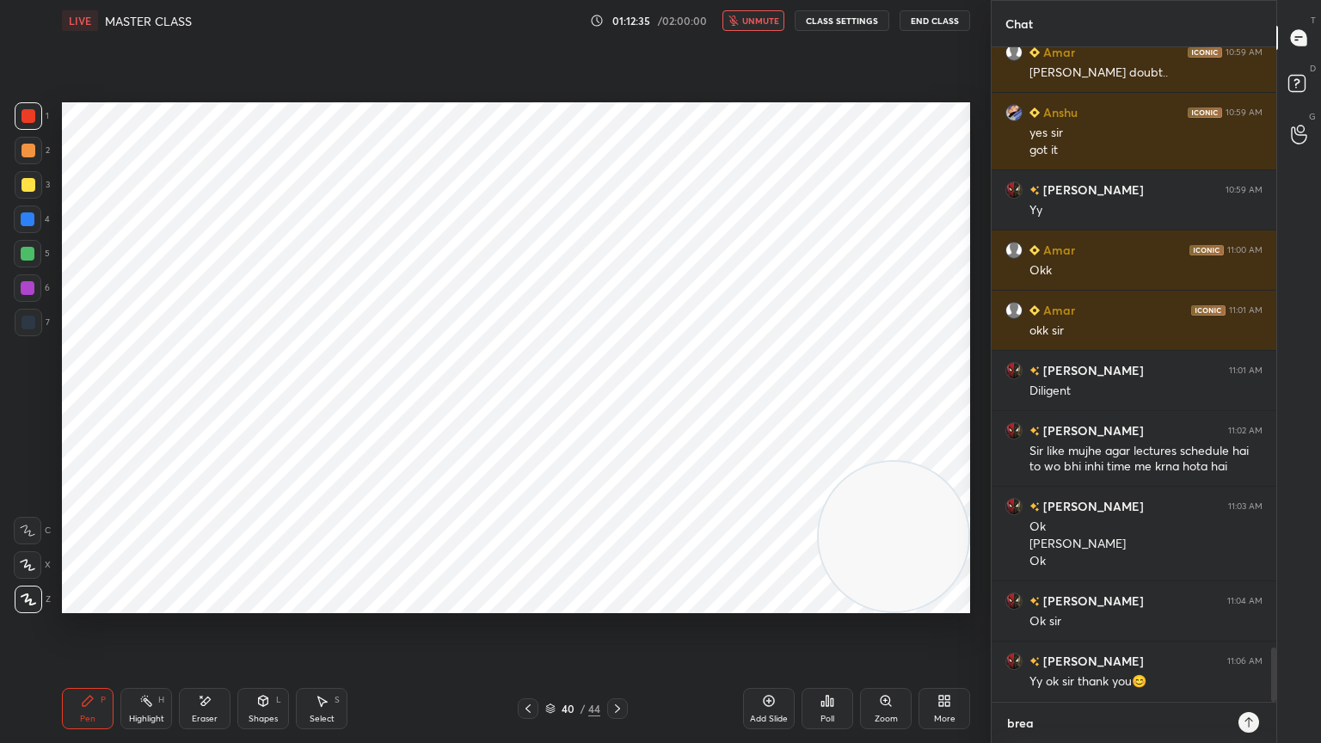
type textarea "break"
type textarea "x"
type textarea "break"
type textarea "x"
type textarea "break o"
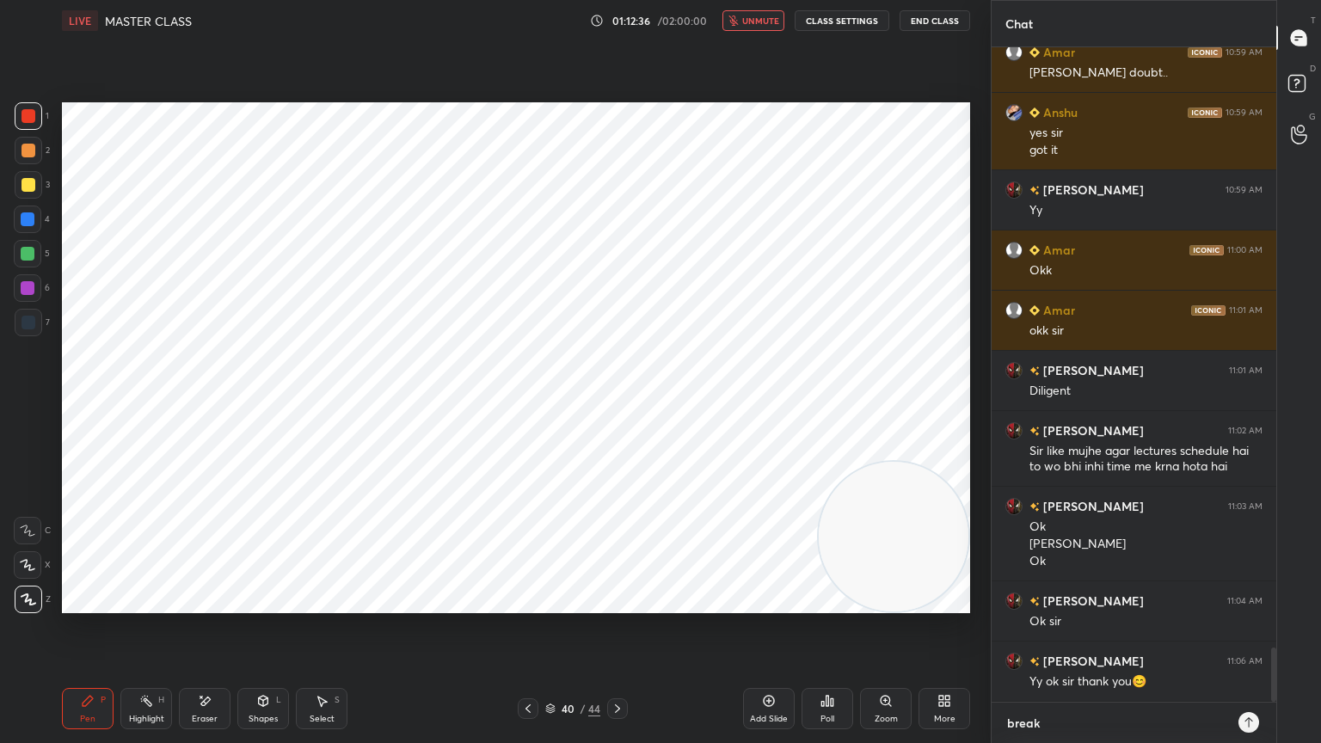
type textarea "x"
type textarea "break of"
type textarea "x"
type textarea "break of"
type textarea "x"
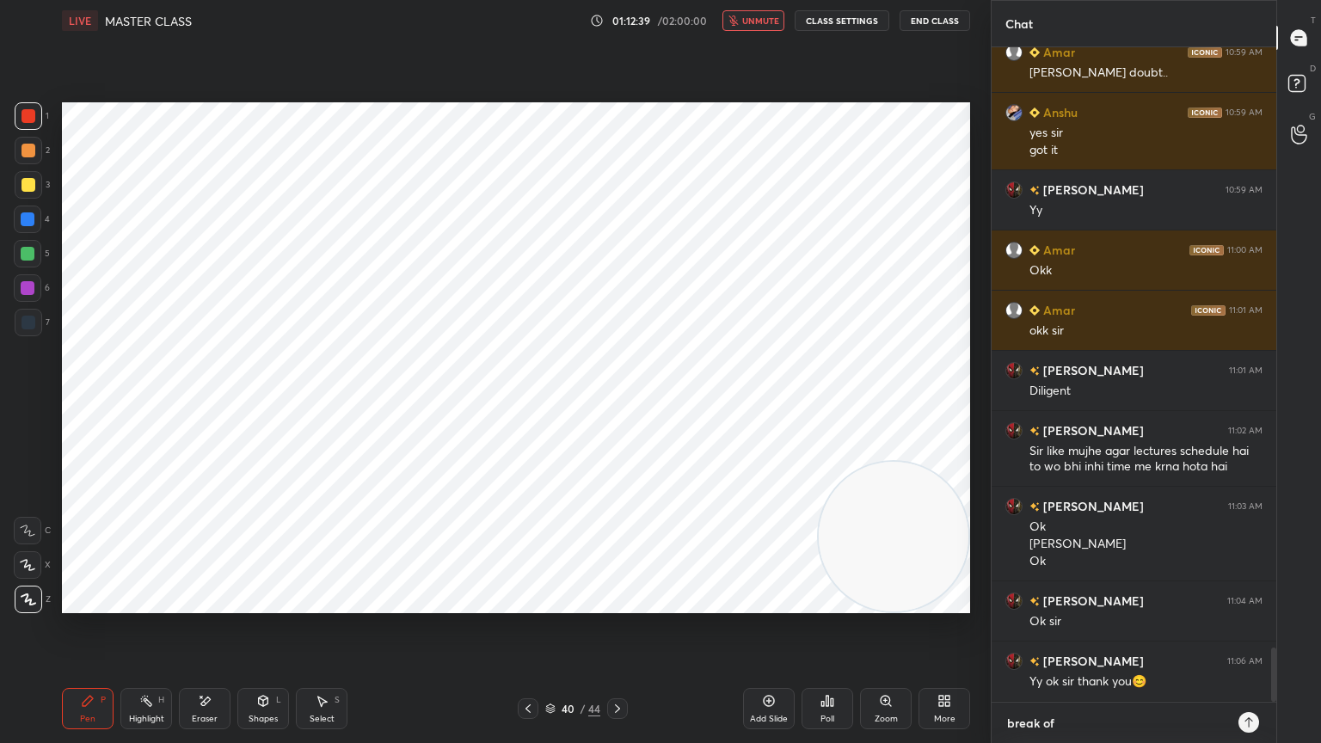
type textarea "break of 3"
type textarea "x"
type textarea "break of 3-"
type textarea "x"
type textarea "break of 3-4"
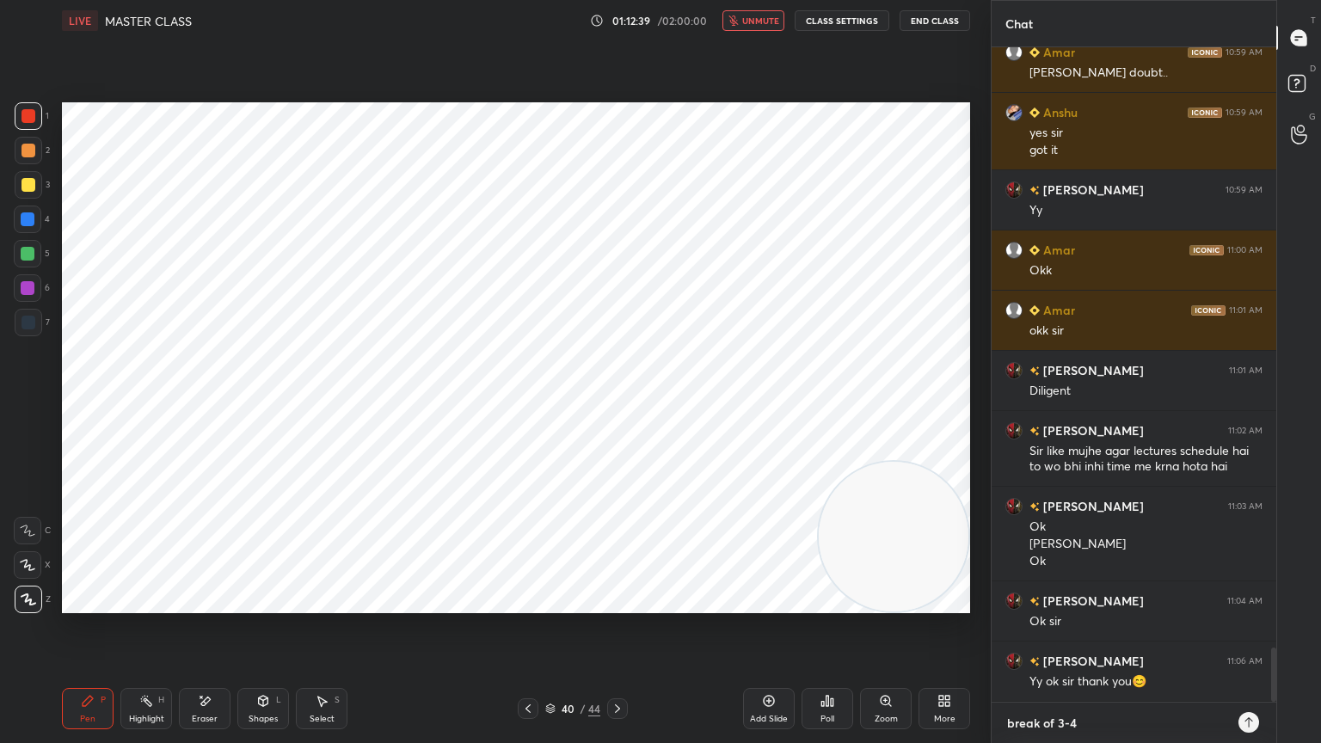
type textarea "x"
type textarea "break of 3-4"
type textarea "x"
type textarea "break of 3-4 m"
type textarea "x"
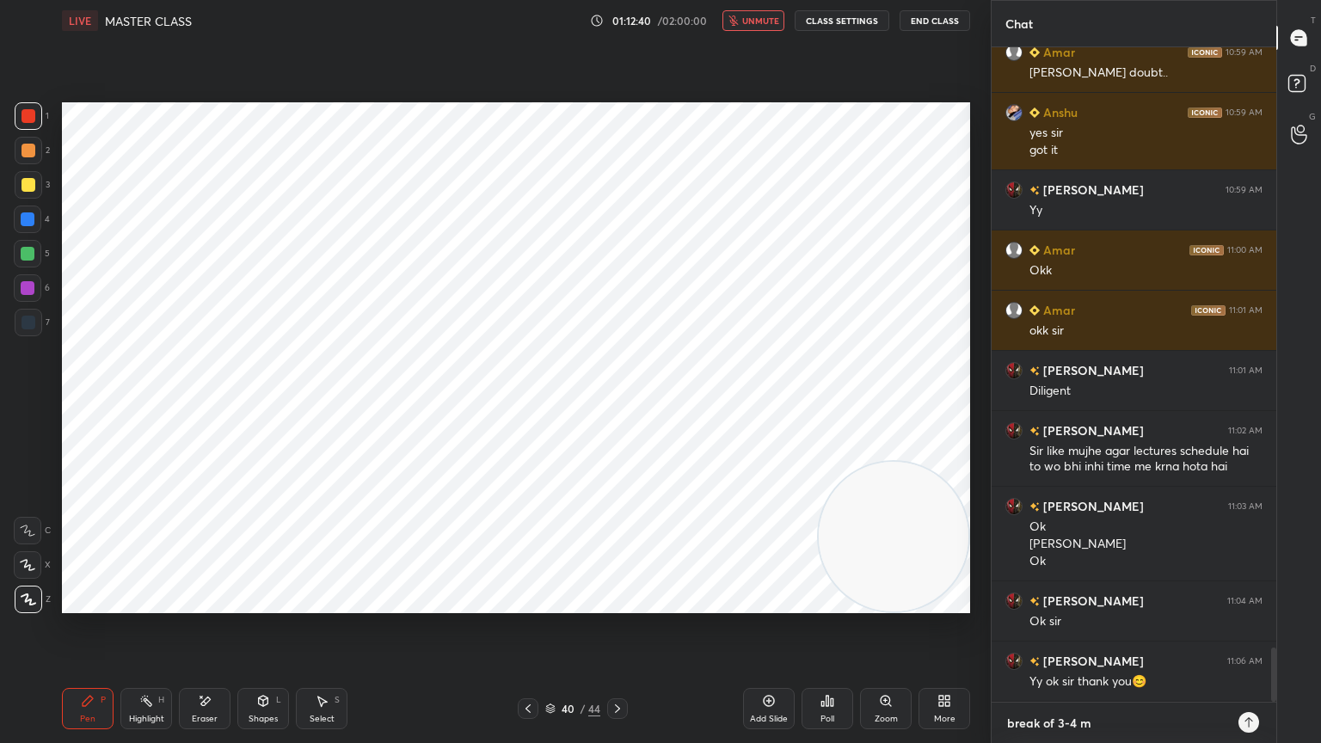
type textarea "break of 3-4 mi"
type textarea "x"
type textarea "break of 3-4 min"
type textarea "x"
type textarea "break of 3-4 minu"
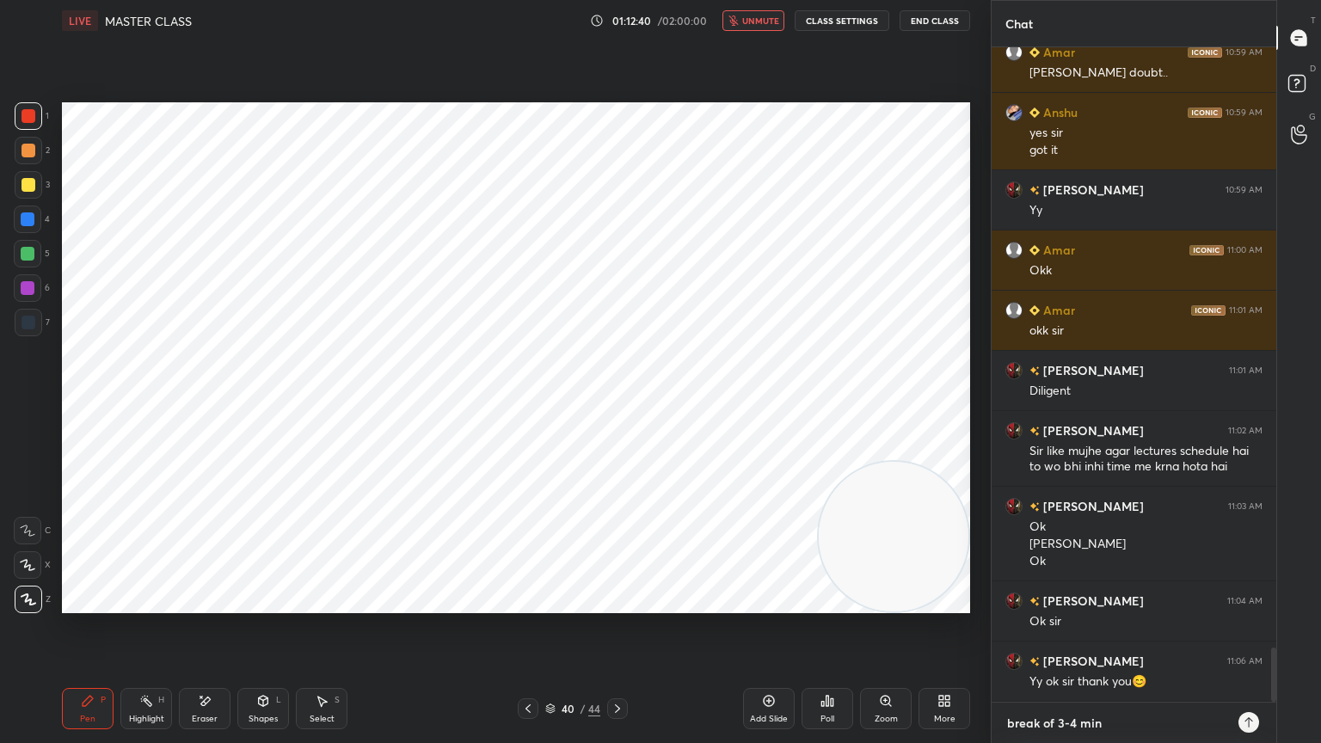
type textarea "x"
type textarea "break of 3-4 minut"
type textarea "x"
type textarea "break of 3-4 minute"
type textarea "x"
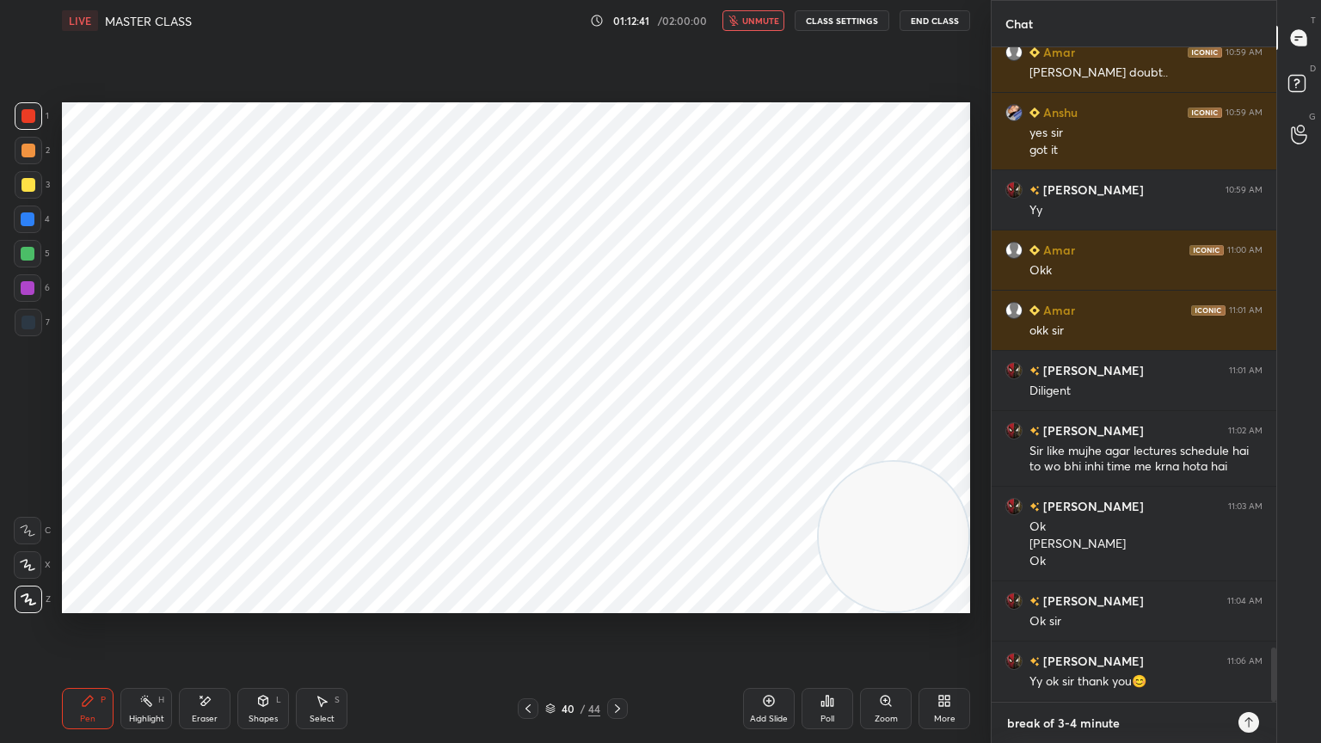
type textarea "break of 3-4 minutes"
type textarea "x"
type textarea "break of 3-4 minutes."
type textarea "x"
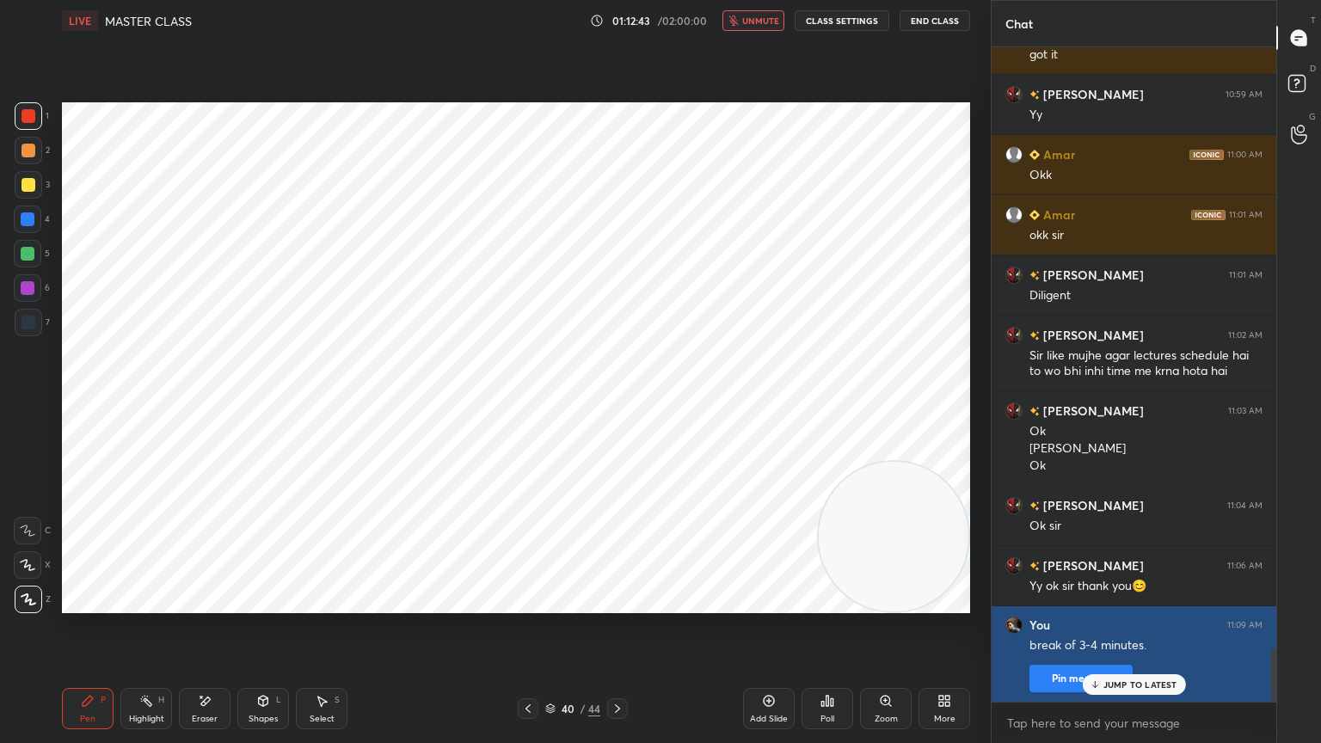
click at [1079, 667] on button "Pin message" at bounding box center [1081, 679] width 103 height 28
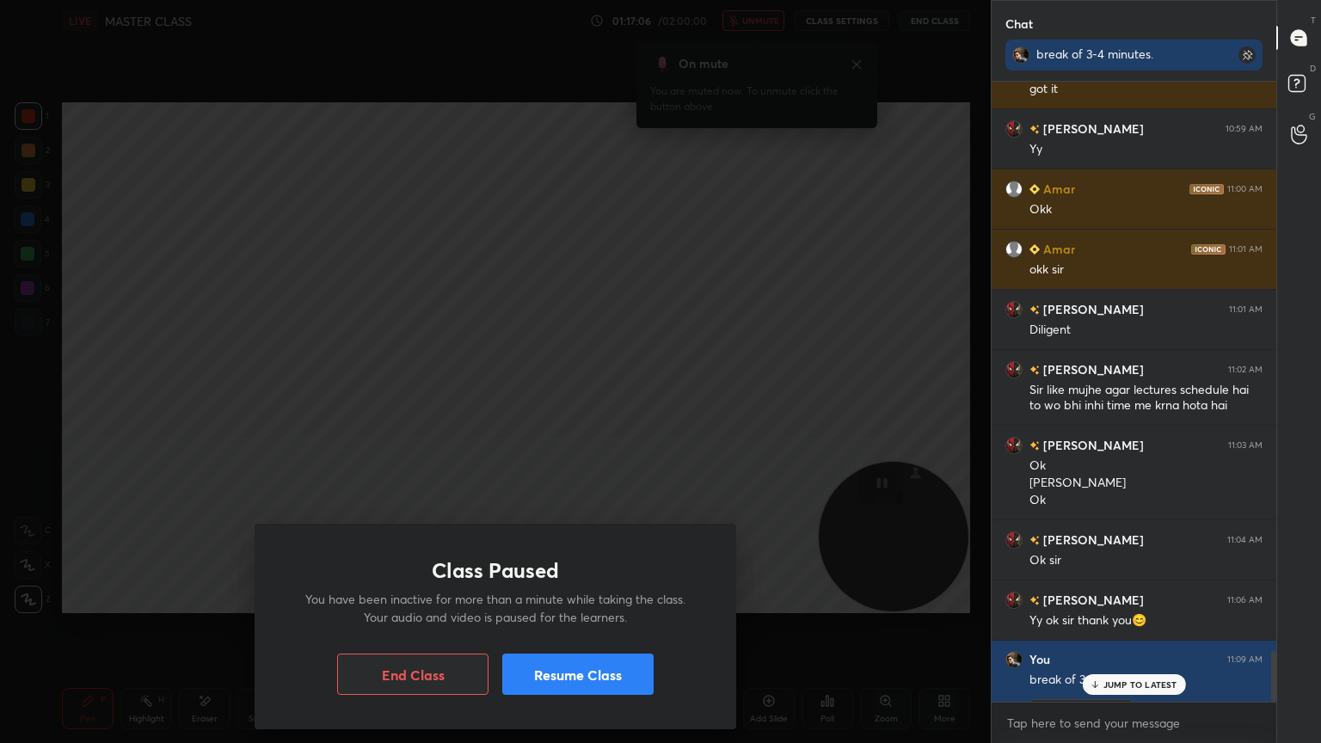
click at [591, 667] on button "Resume Class" at bounding box center [577, 674] width 151 height 41
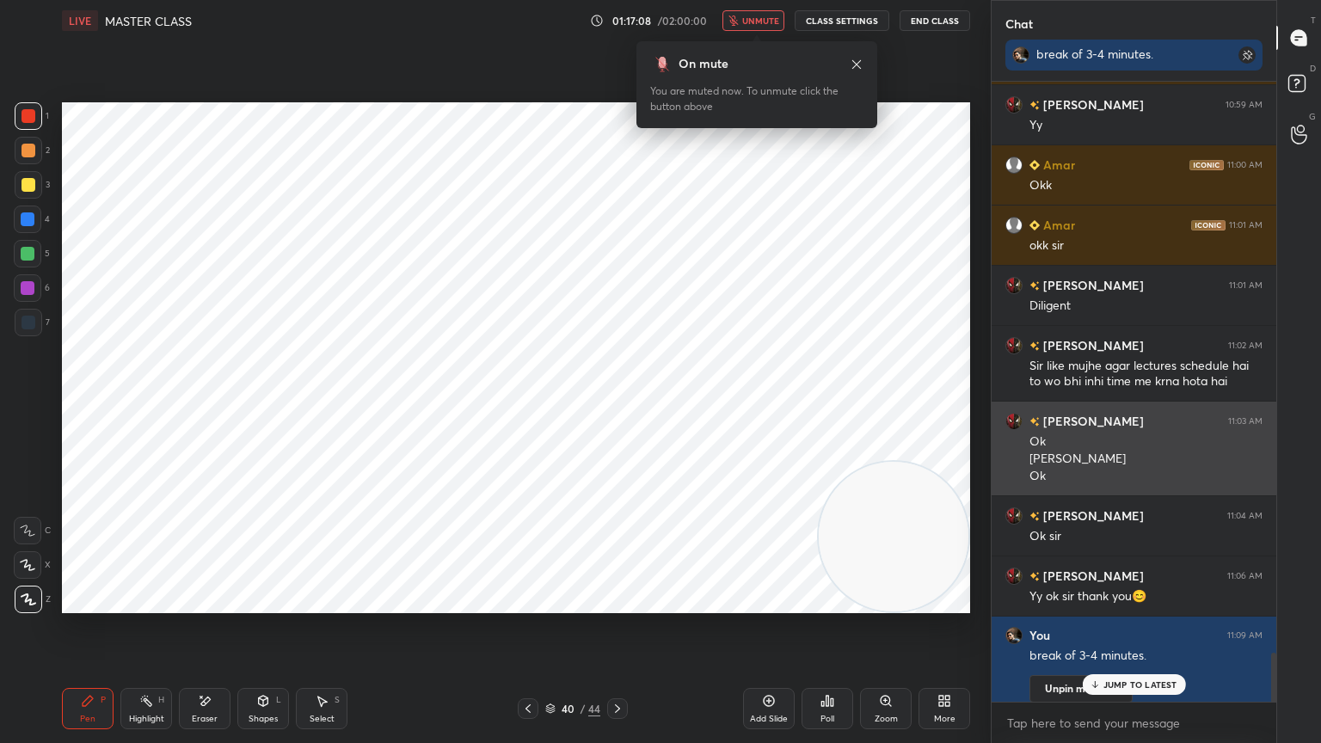
scroll to position [7422, 0]
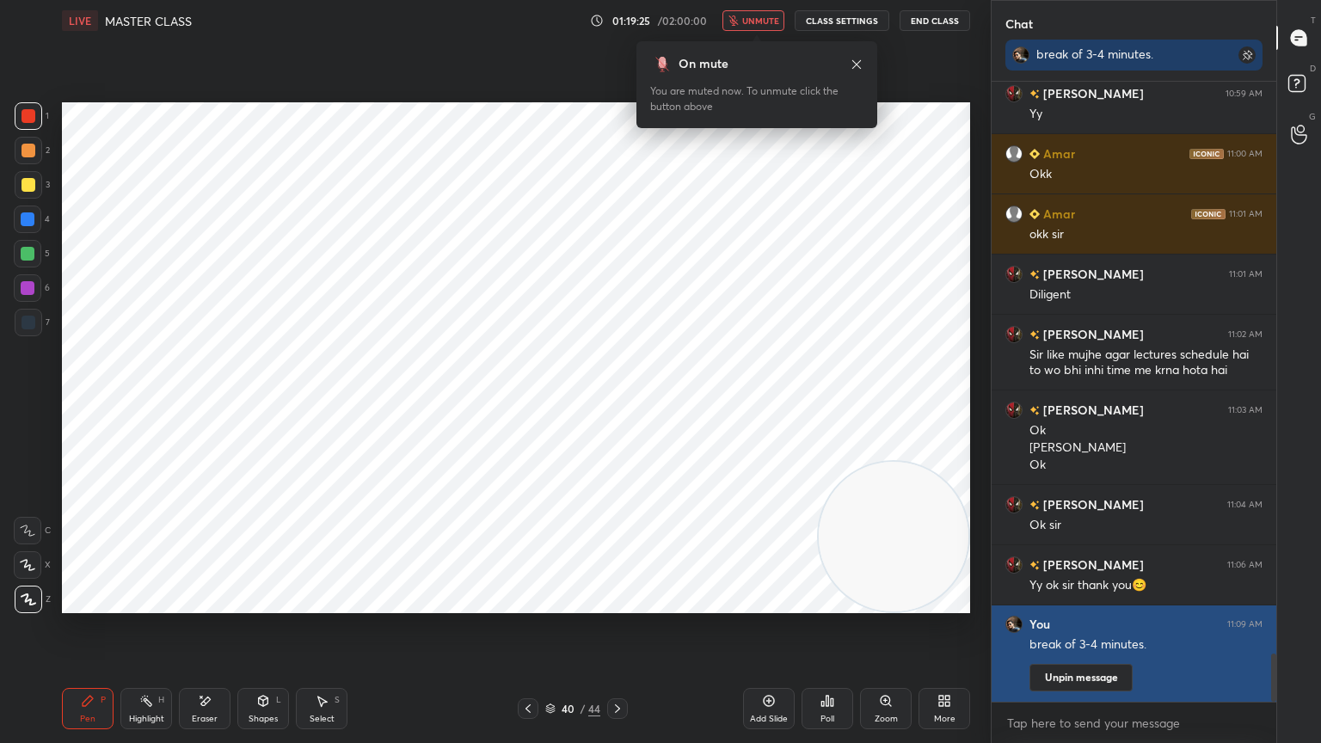
click at [1080, 667] on button "Unpin message" at bounding box center [1081, 678] width 103 height 28
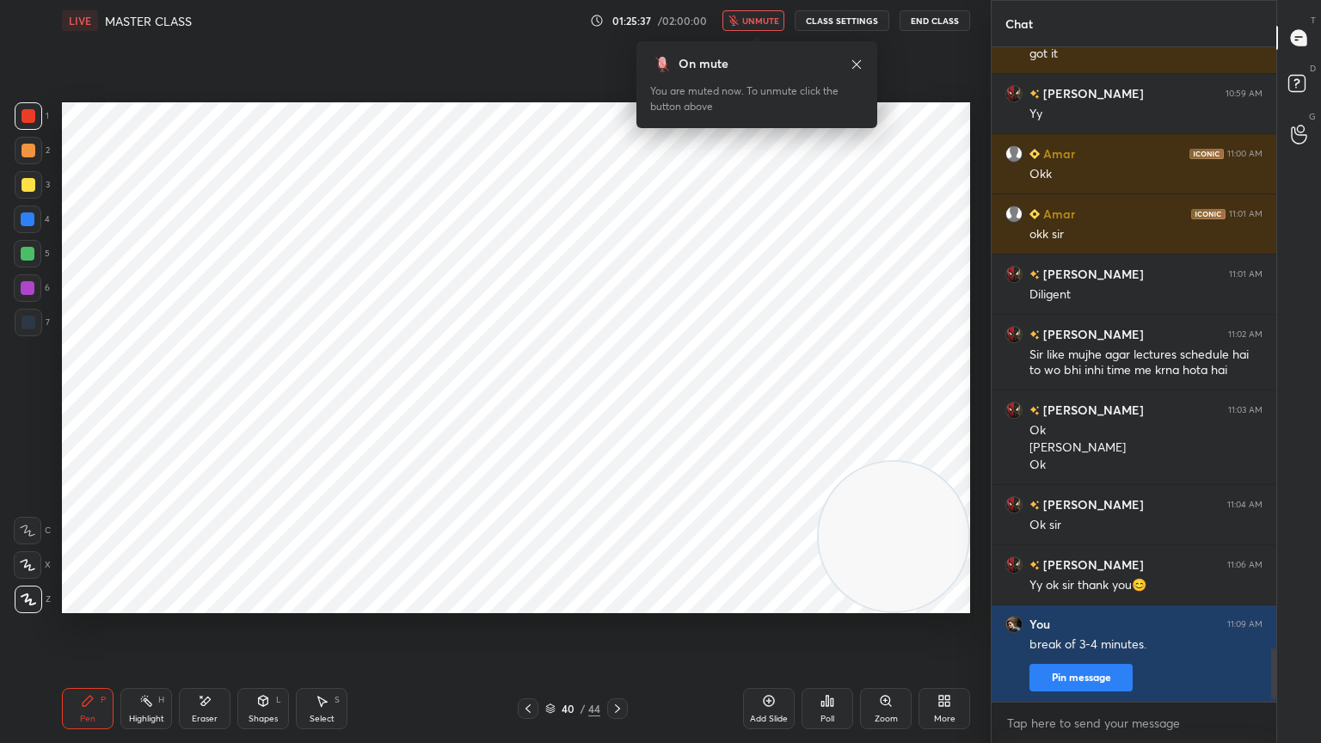
click at [1320, 667] on div "T Messages (T) D Doubts (D) G Raise Hand (G)" at bounding box center [1298, 371] width 45 height 743
click at [858, 64] on icon at bounding box center [857, 65] width 14 height 14
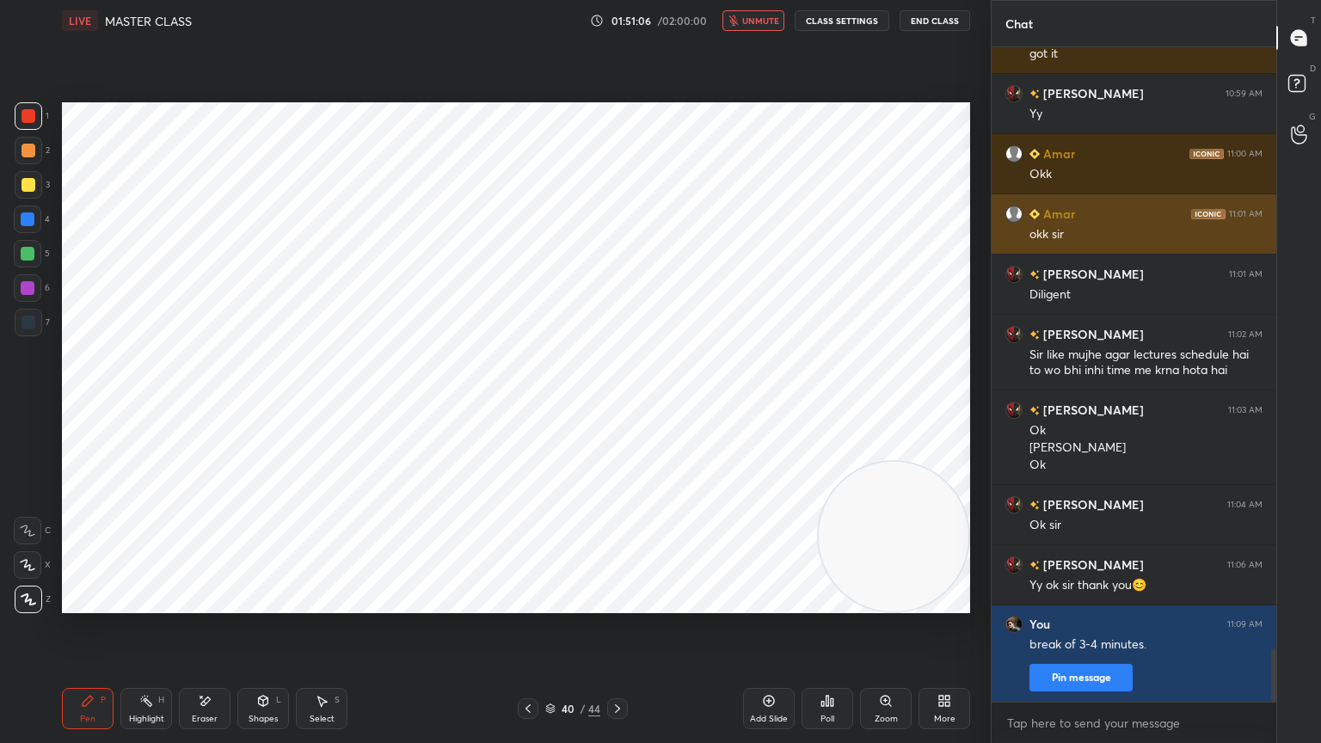
scroll to position [7428, 0]
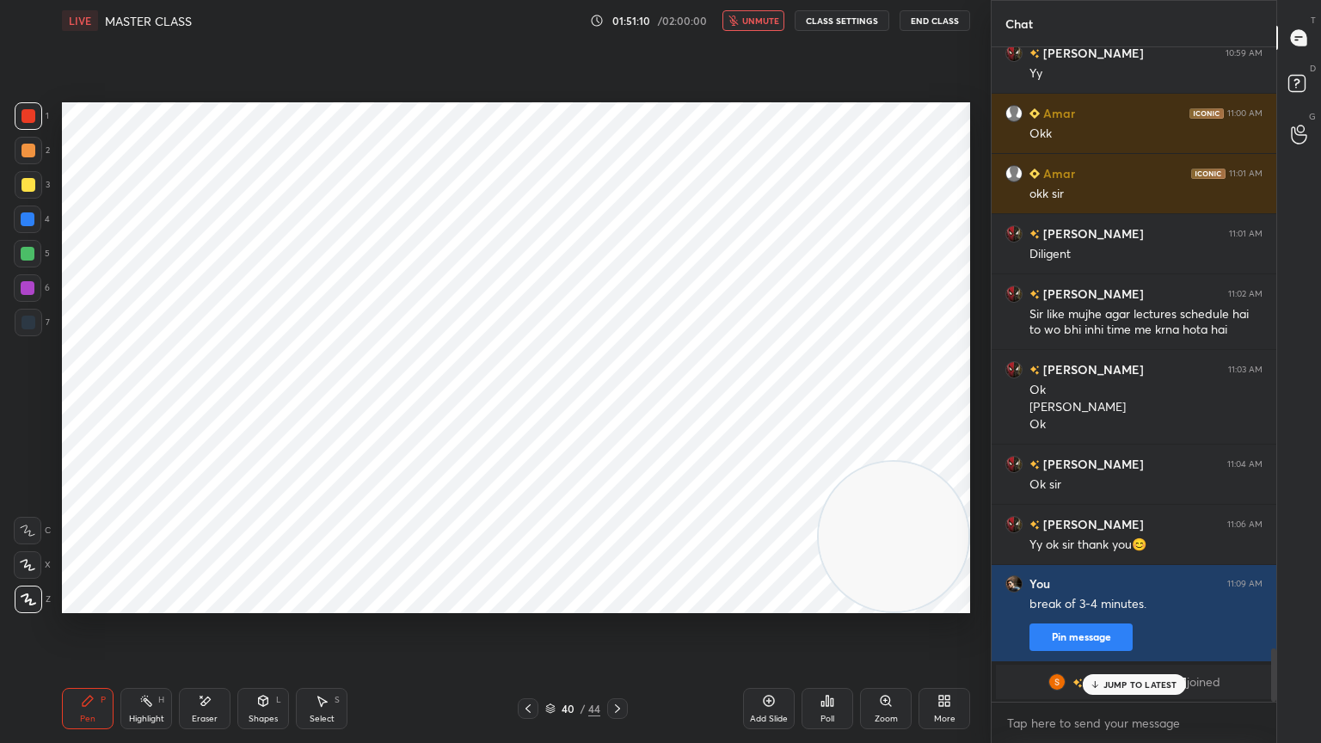
click at [1108, 667] on div "JUMP TO LATEST" at bounding box center [1133, 684] width 103 height 21
click at [933, 21] on button "End Class" at bounding box center [935, 20] width 69 height 21
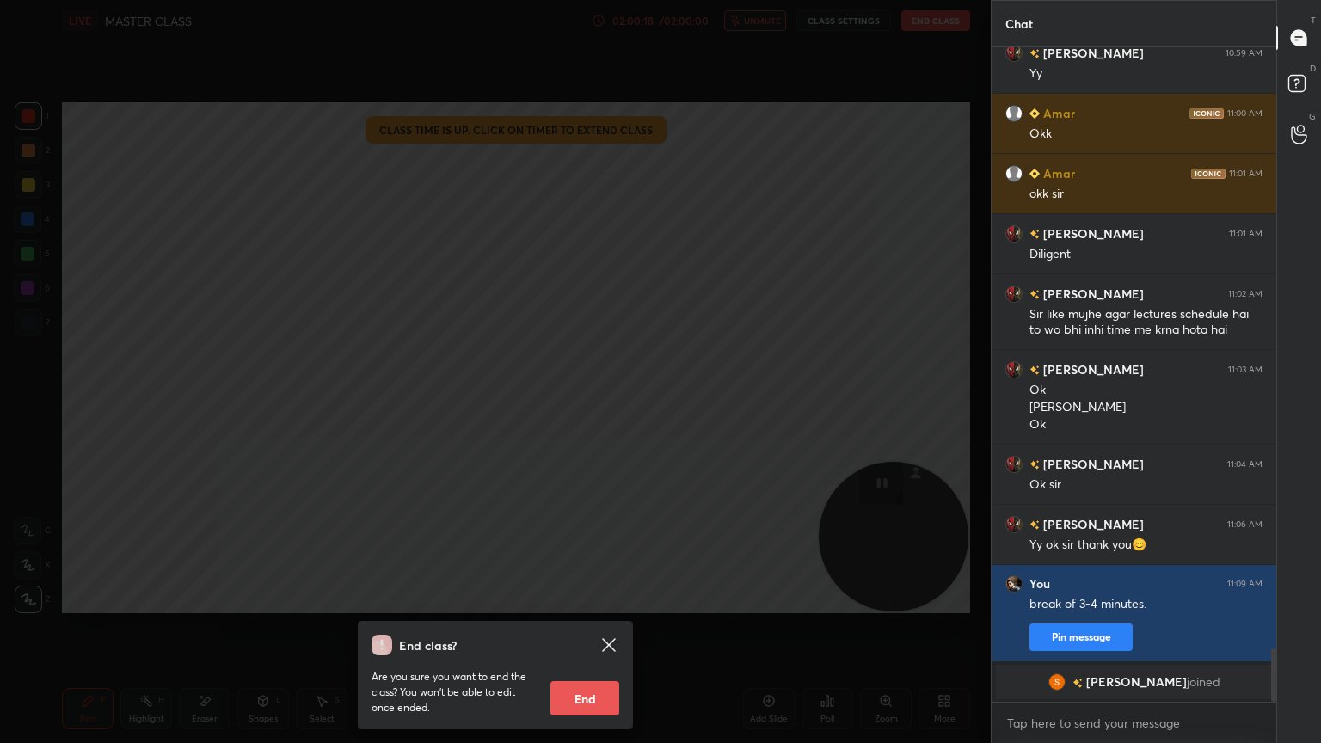
click at [575, 667] on button "End" at bounding box center [585, 698] width 69 height 34
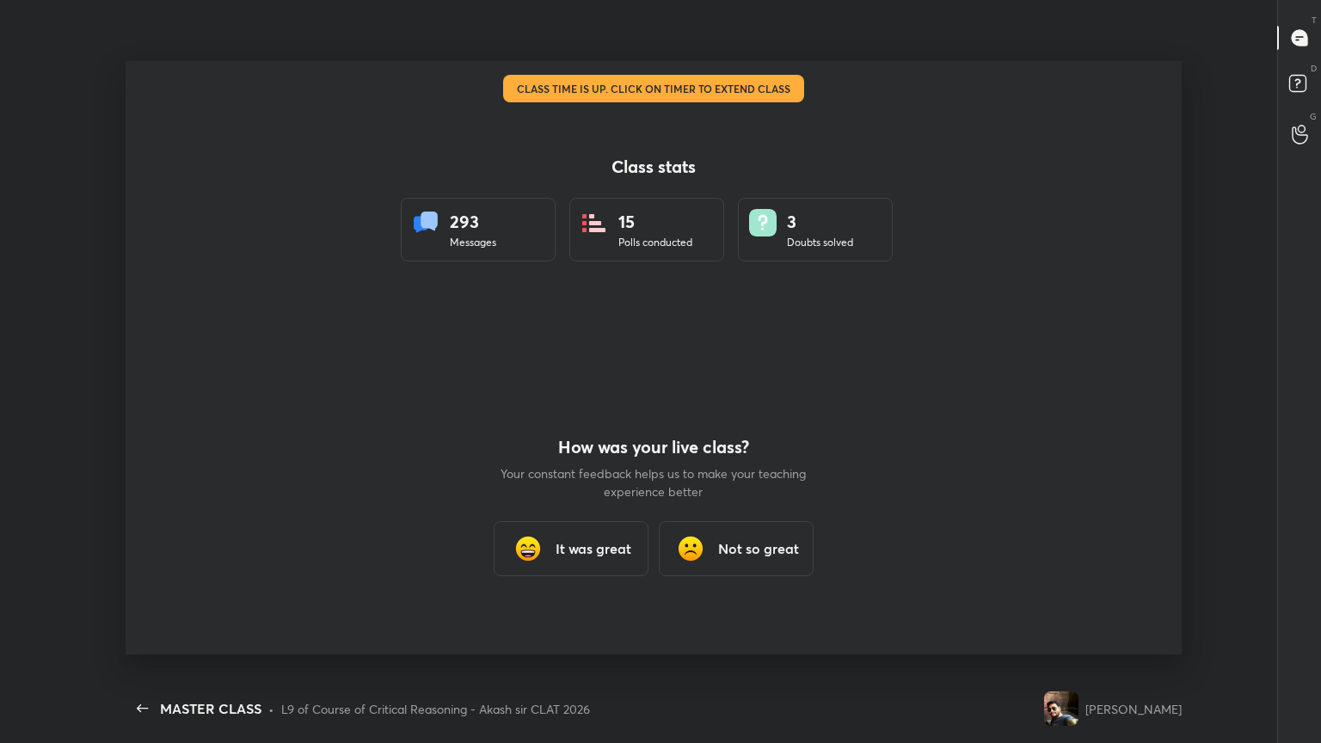
scroll to position [0, 0]
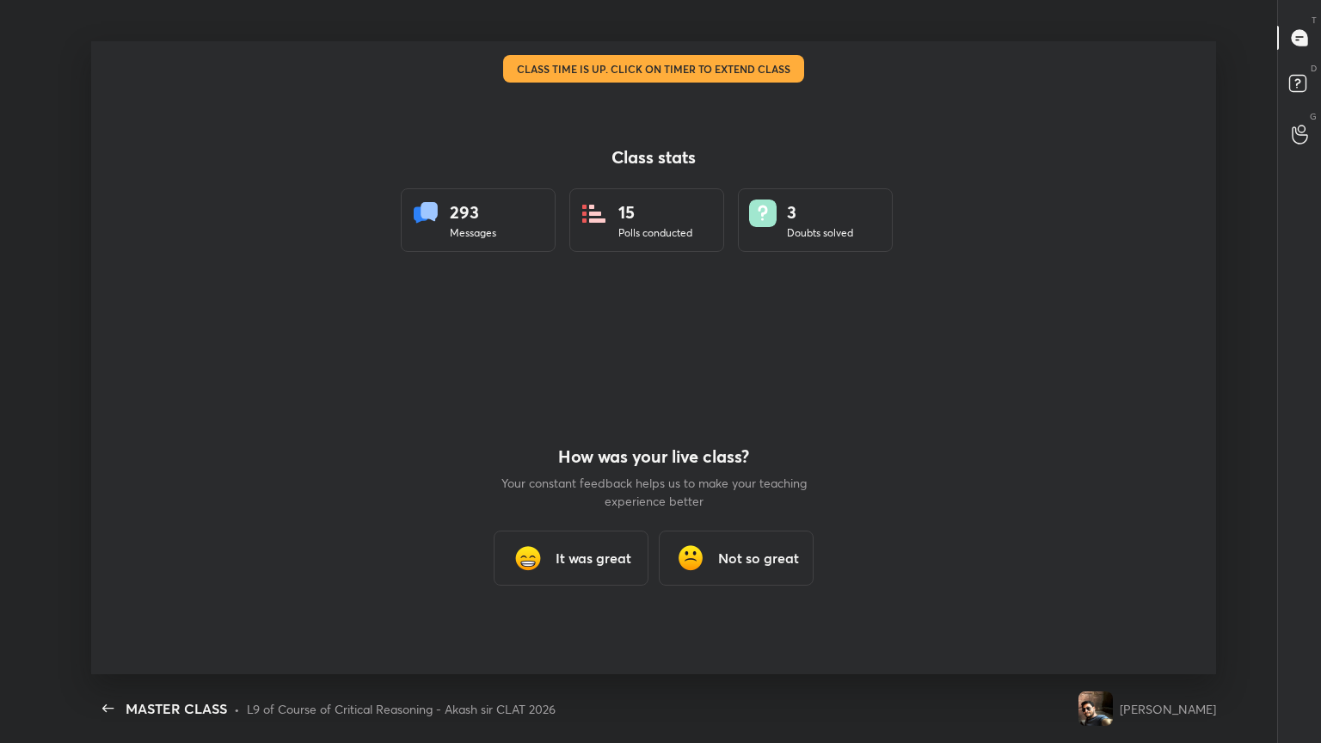
click at [575, 541] on div "It was great" at bounding box center [571, 558] width 155 height 55
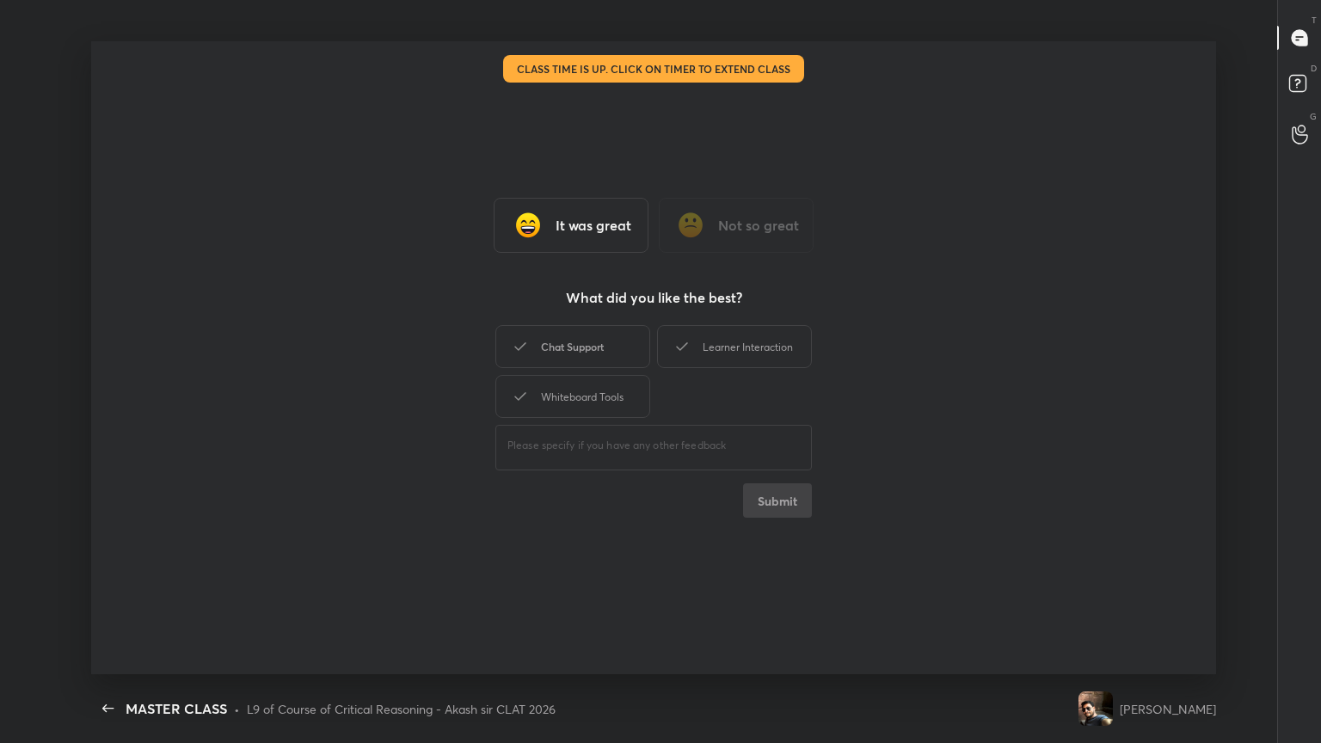
click at [578, 351] on div "Chat Support" at bounding box center [572, 346] width 155 height 43
click at [761, 352] on div "Learner Interaction" at bounding box center [734, 346] width 155 height 43
click at [609, 412] on div "Whiteboard Tools" at bounding box center [572, 396] width 155 height 43
click at [763, 495] on button "Submit" at bounding box center [777, 500] width 69 height 34
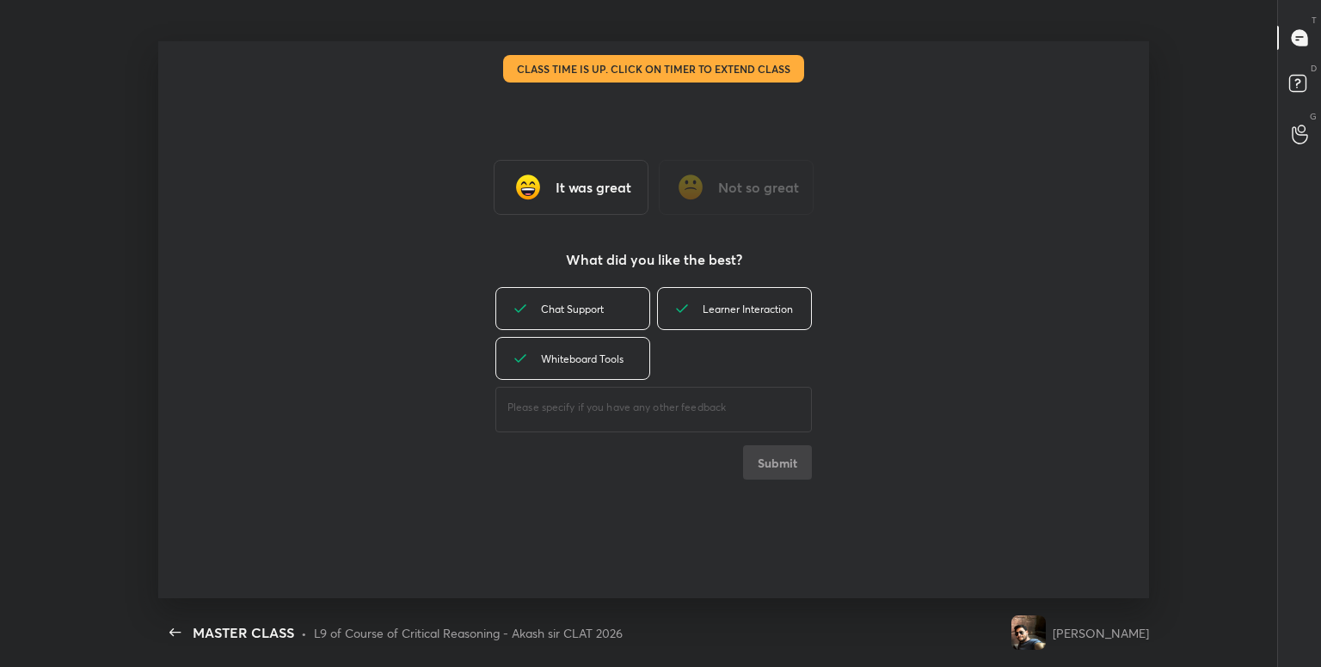
scroll to position [85460, 84710]
type textarea "x"
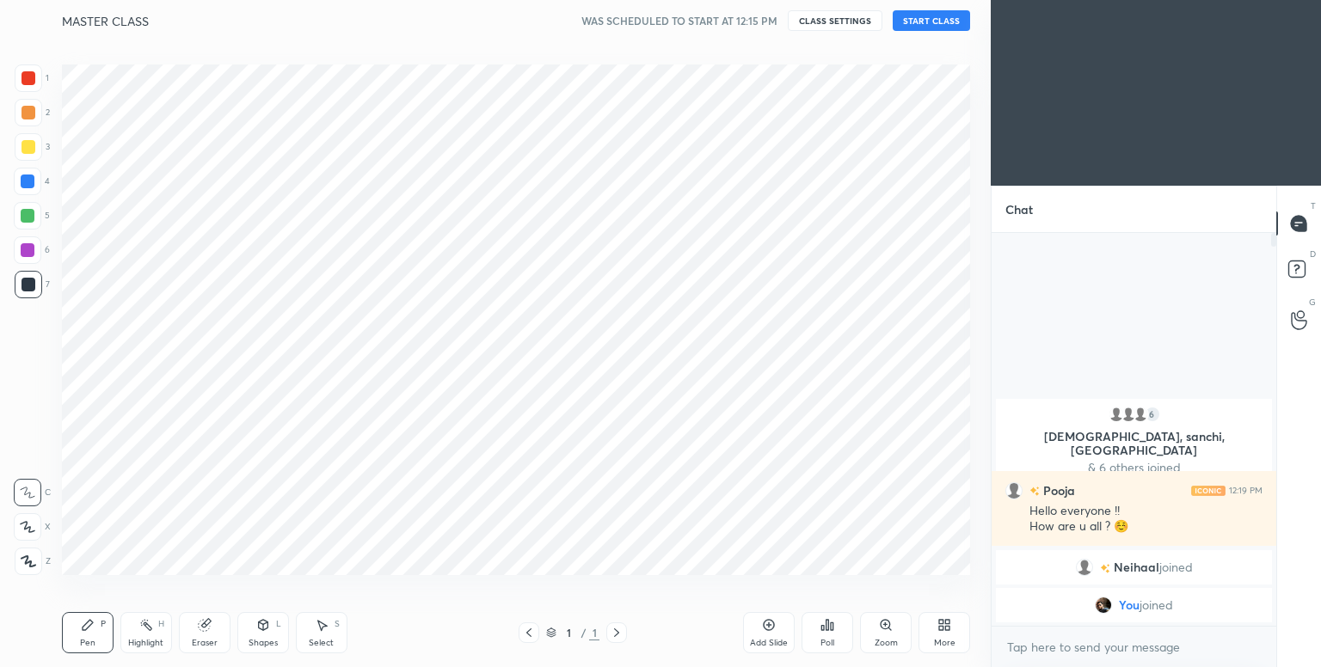
scroll to position [85460, 85095]
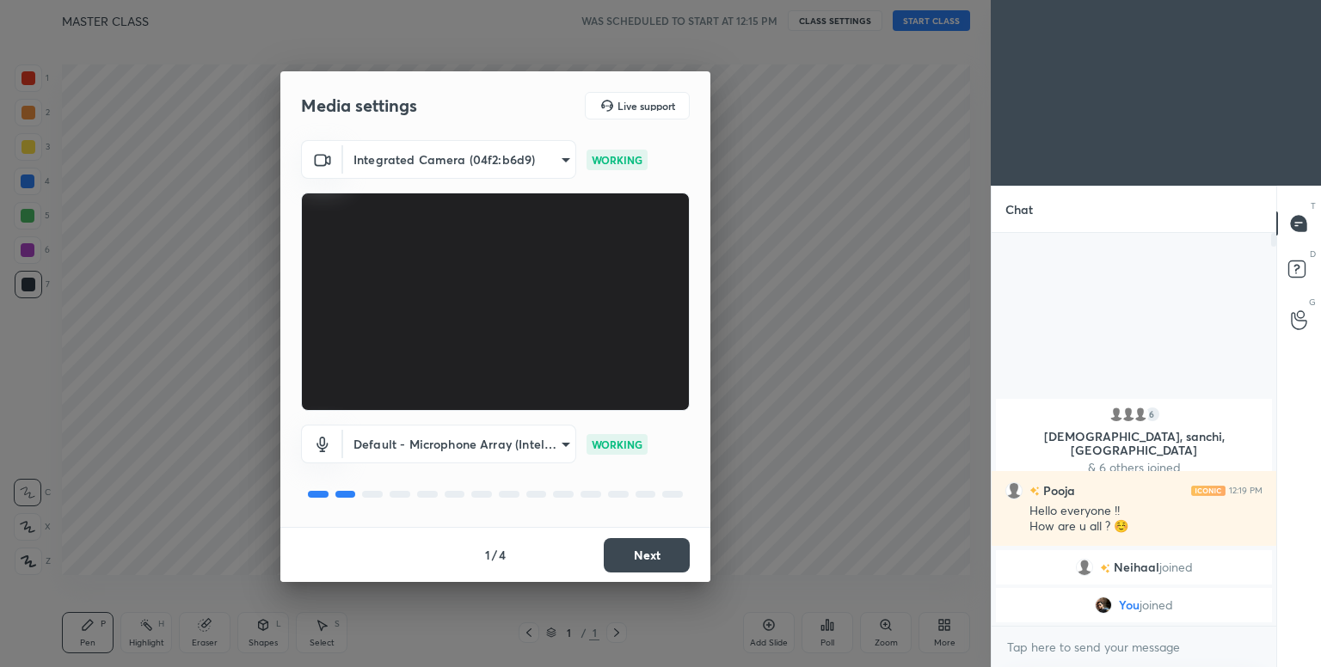
click at [648, 561] on button "Next" at bounding box center [647, 555] width 86 height 34
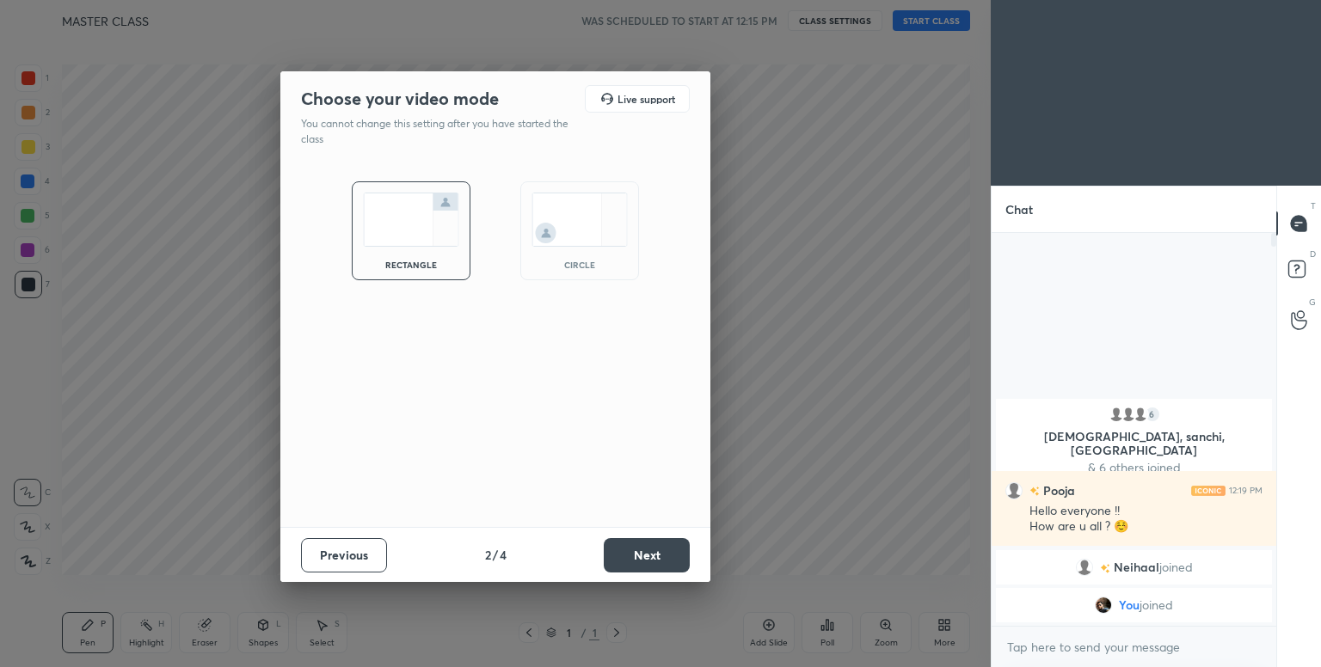
click at [596, 211] on img at bounding box center [580, 220] width 96 height 54
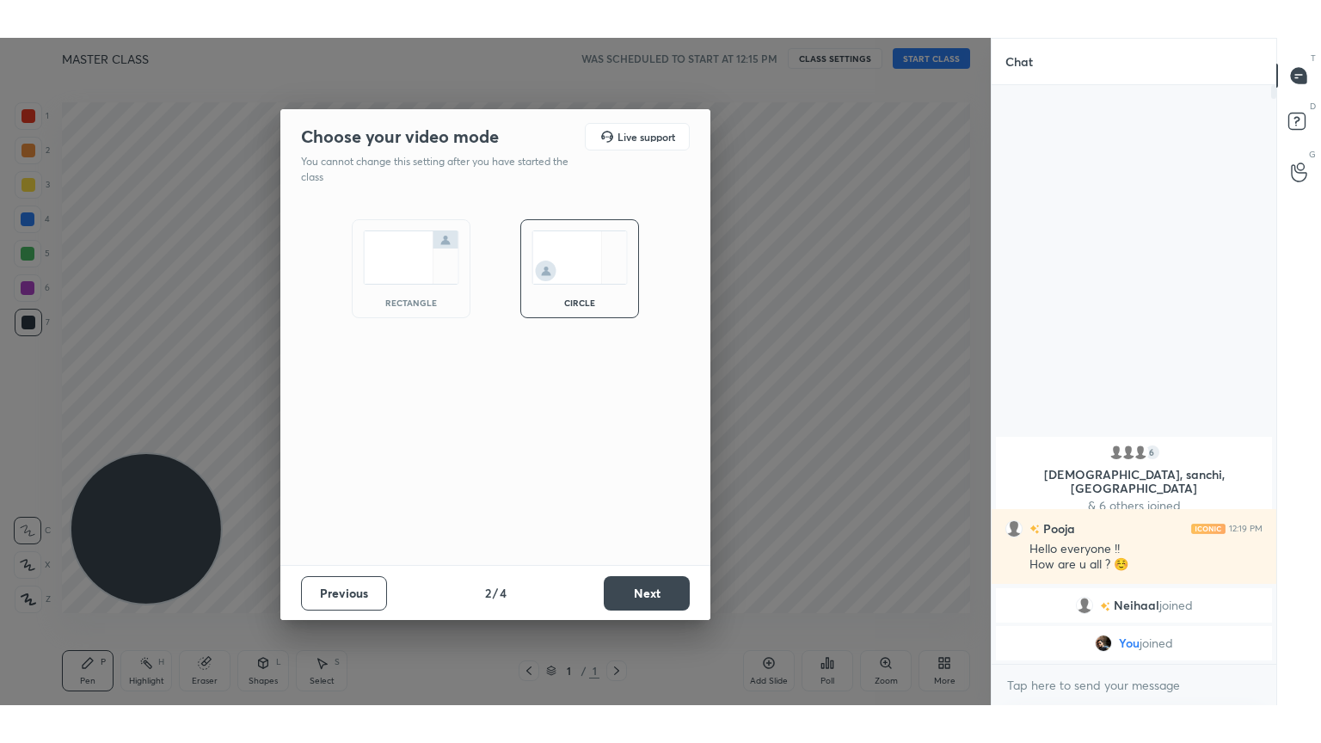
scroll to position [431, 280]
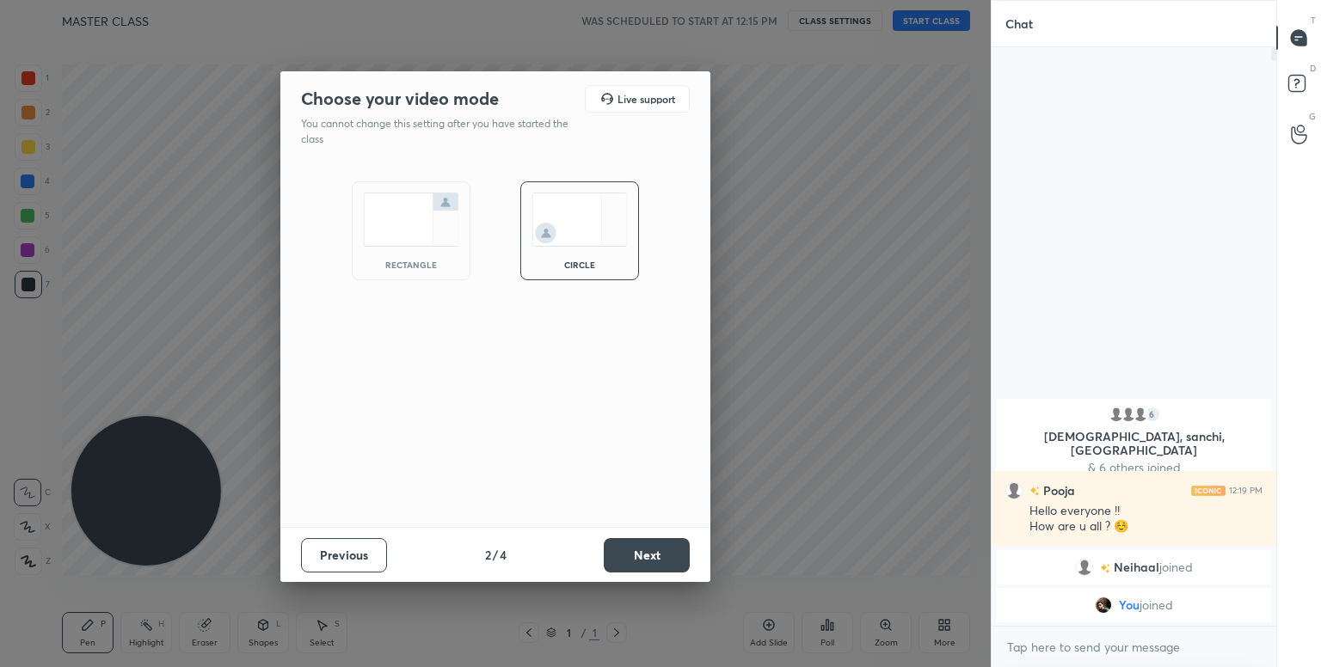
click at [652, 551] on button "Next" at bounding box center [647, 555] width 86 height 34
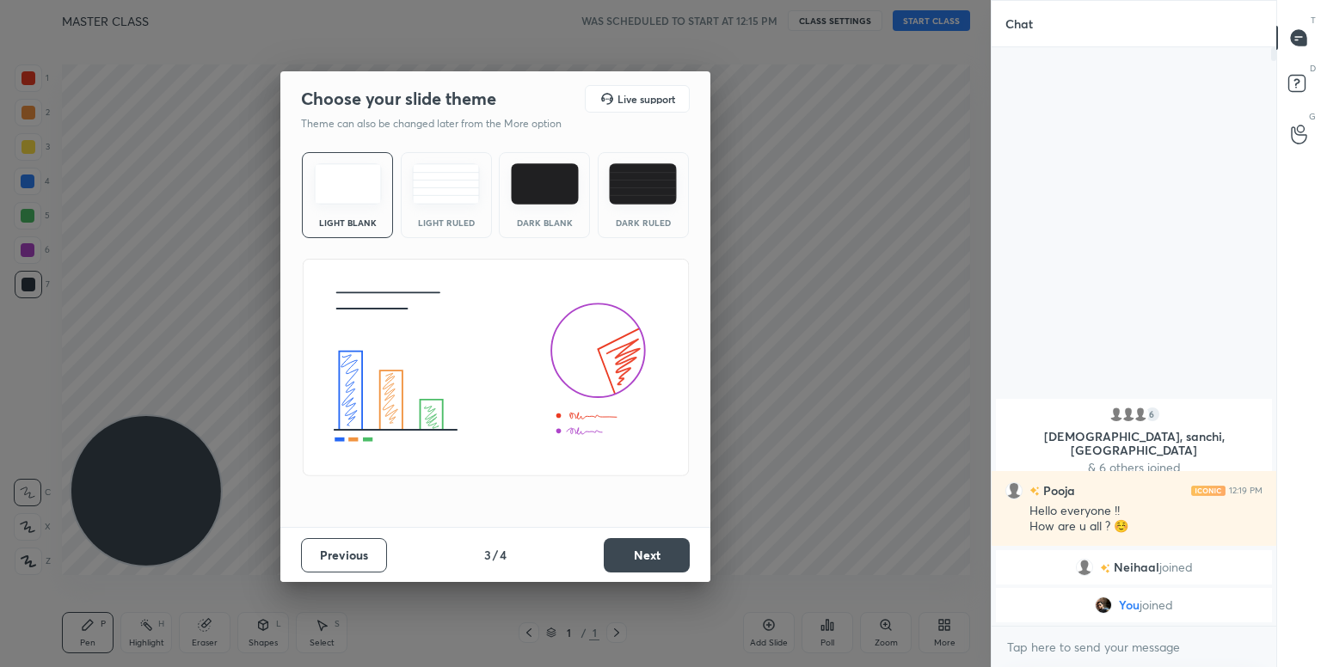
click at [667, 553] on button "Next" at bounding box center [647, 555] width 86 height 34
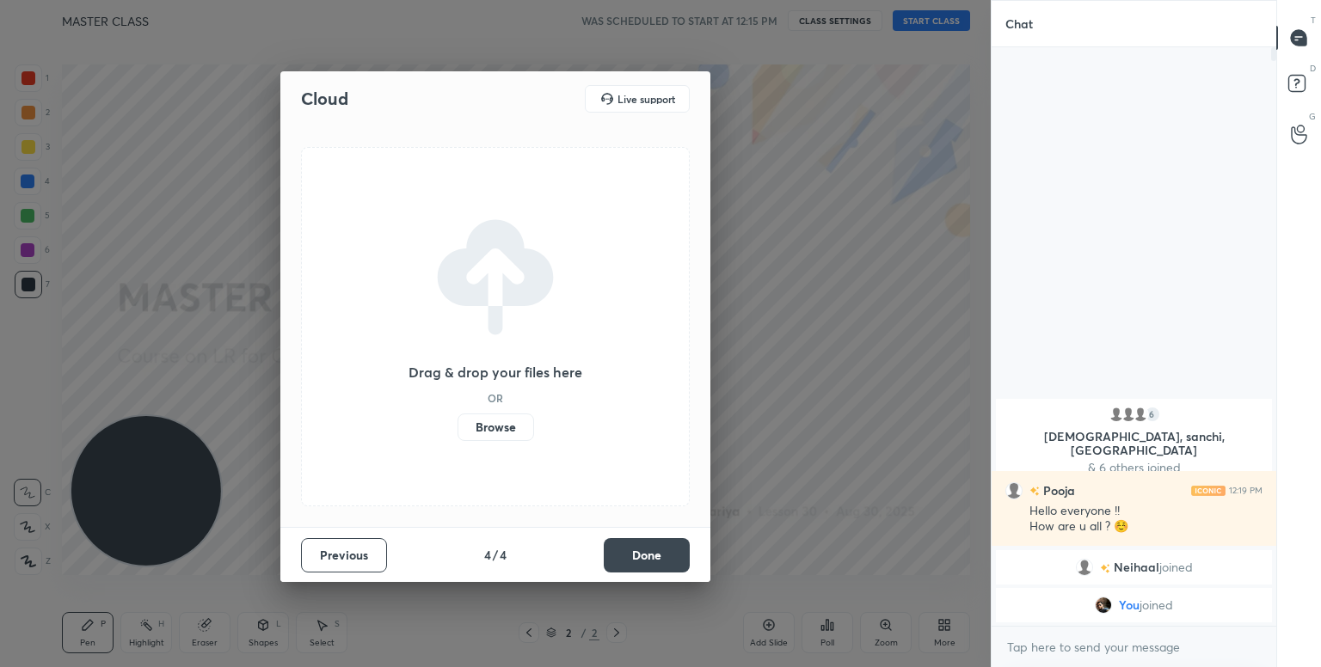
click at [504, 426] on label "Browse" at bounding box center [496, 428] width 77 height 28
click at [458, 426] on input "Browse" at bounding box center [458, 428] width 0 height 28
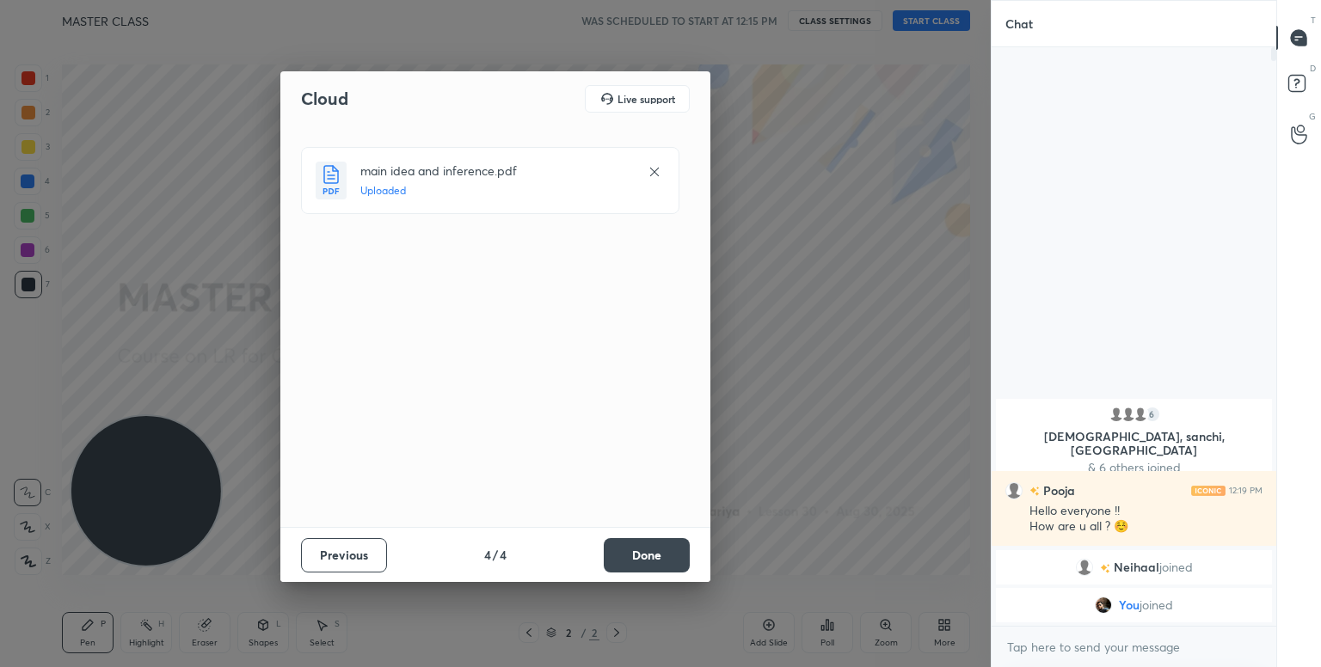
click at [638, 553] on button "Done" at bounding box center [647, 555] width 86 height 34
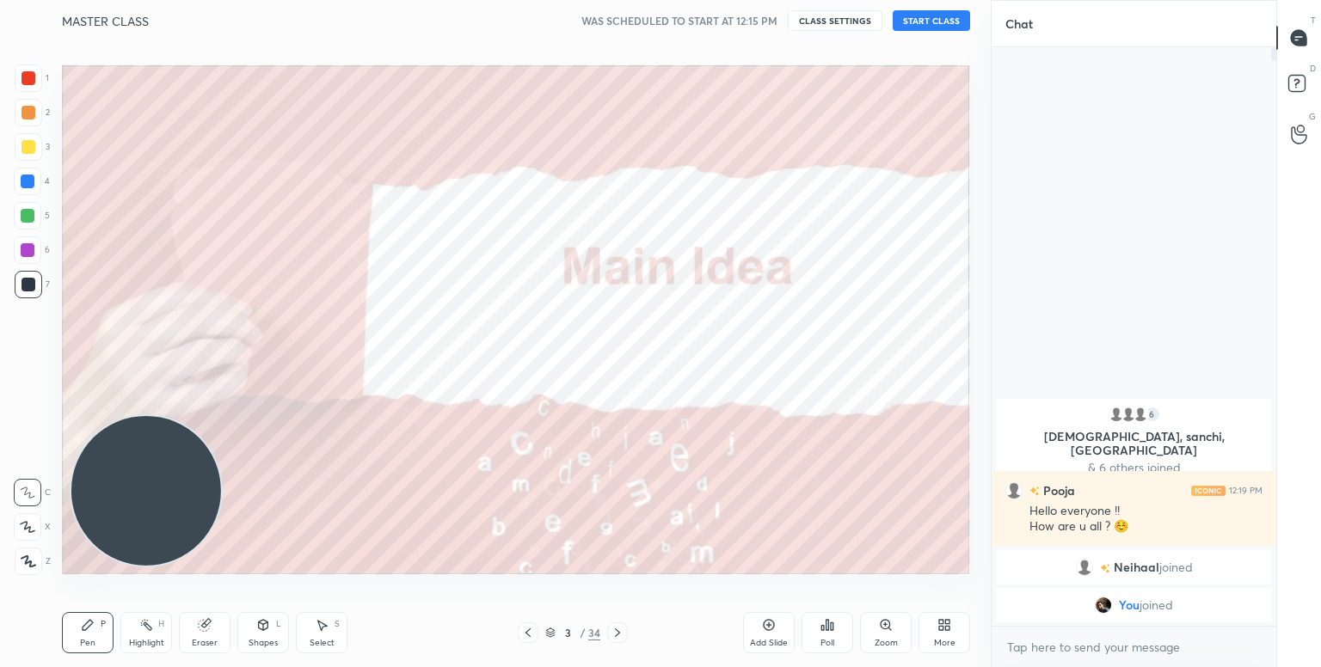
click at [936, 12] on button "START CLASS" at bounding box center [931, 20] width 77 height 21
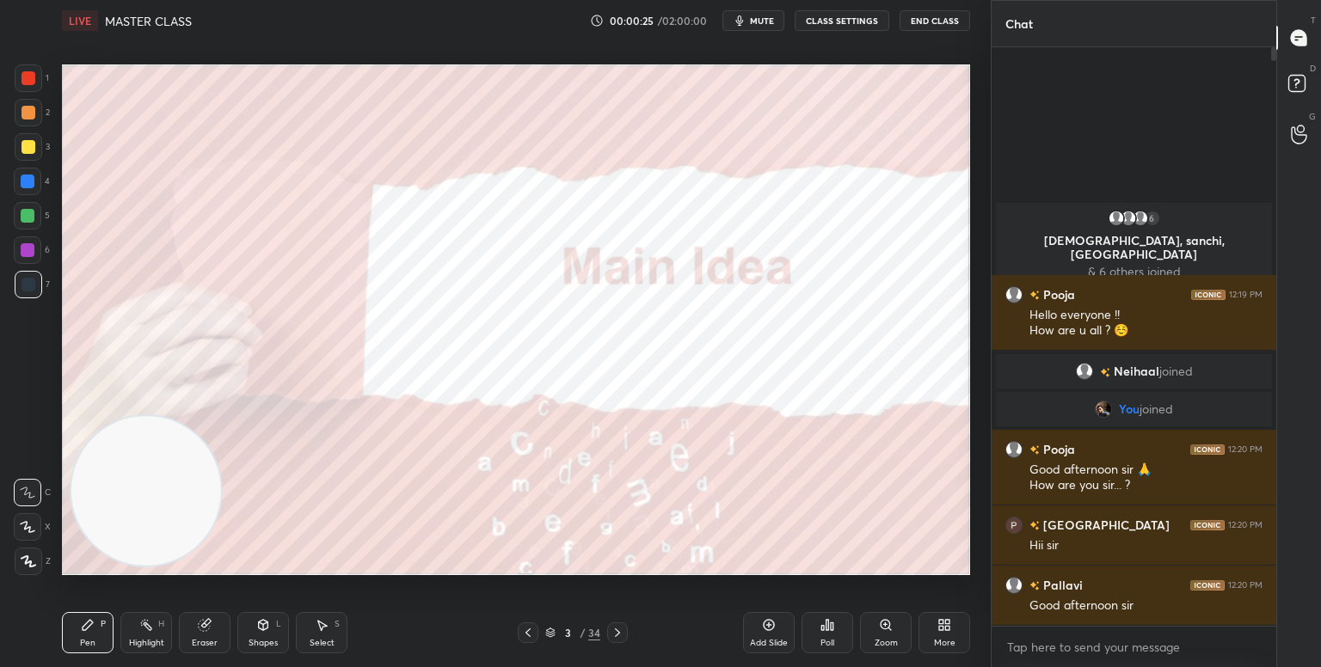
click at [939, 650] on div "More" at bounding box center [945, 632] width 52 height 41
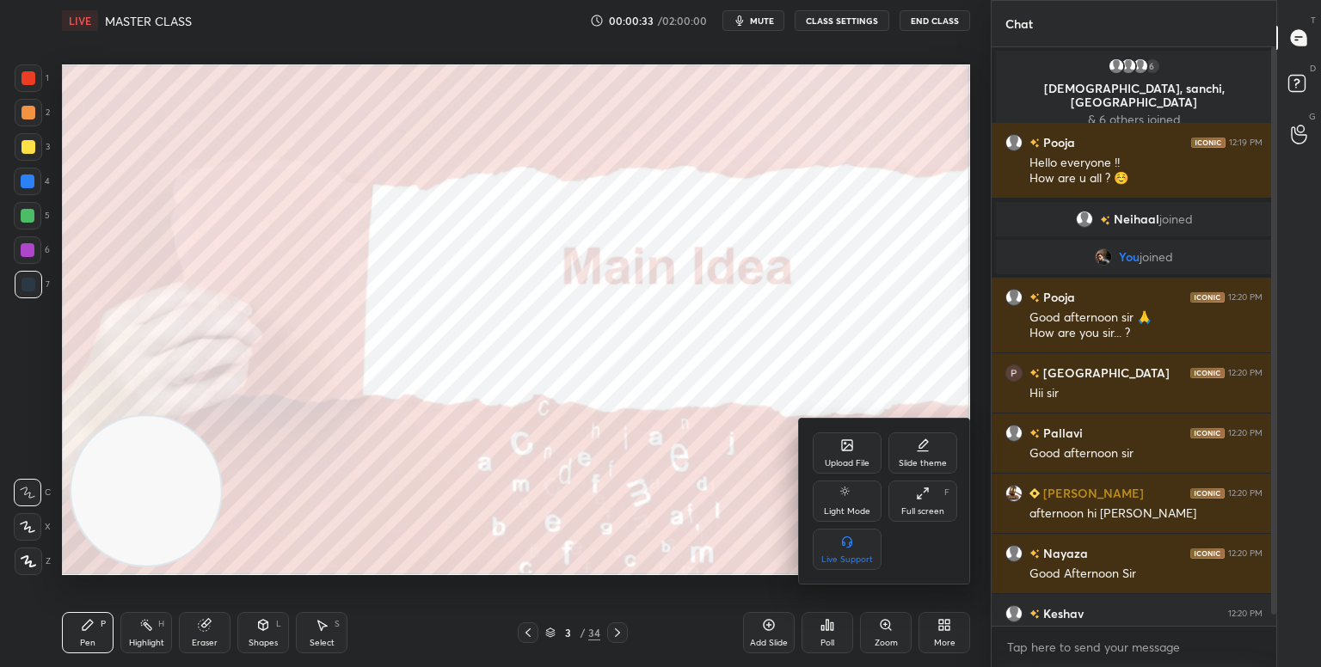
click at [923, 510] on div "Full screen" at bounding box center [922, 512] width 43 height 9
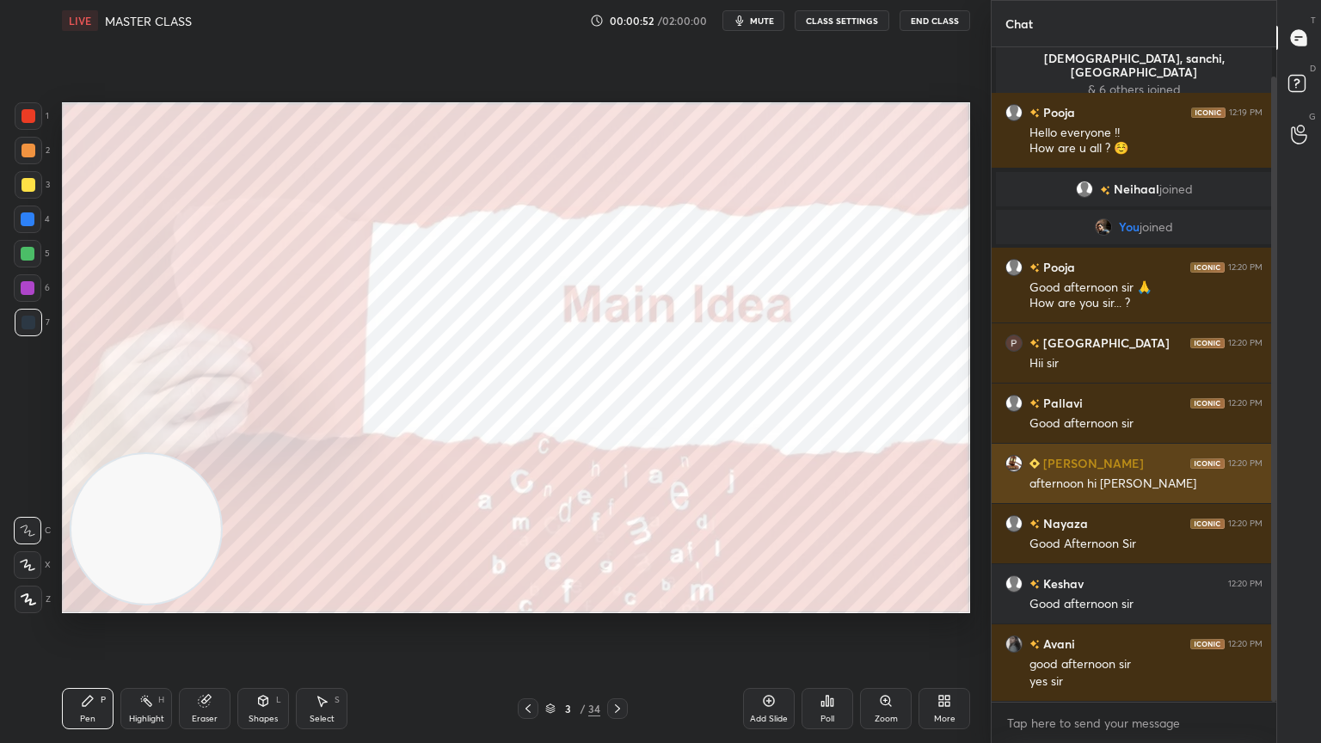
scroll to position [89, 0]
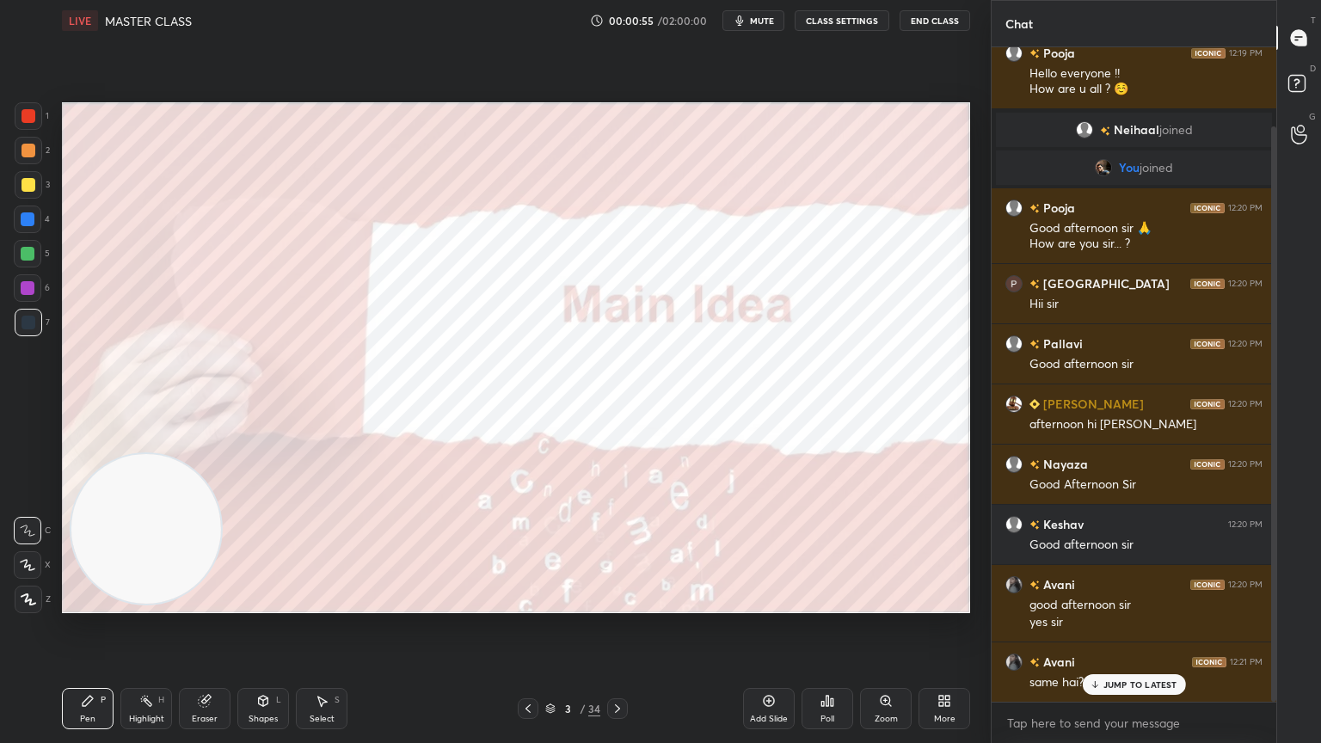
drag, startPoint x: 1138, startPoint y: 514, endPoint x: 1094, endPoint y: 688, distance: 179.2
click at [1094, 667] on icon at bounding box center [1094, 685] width 11 height 10
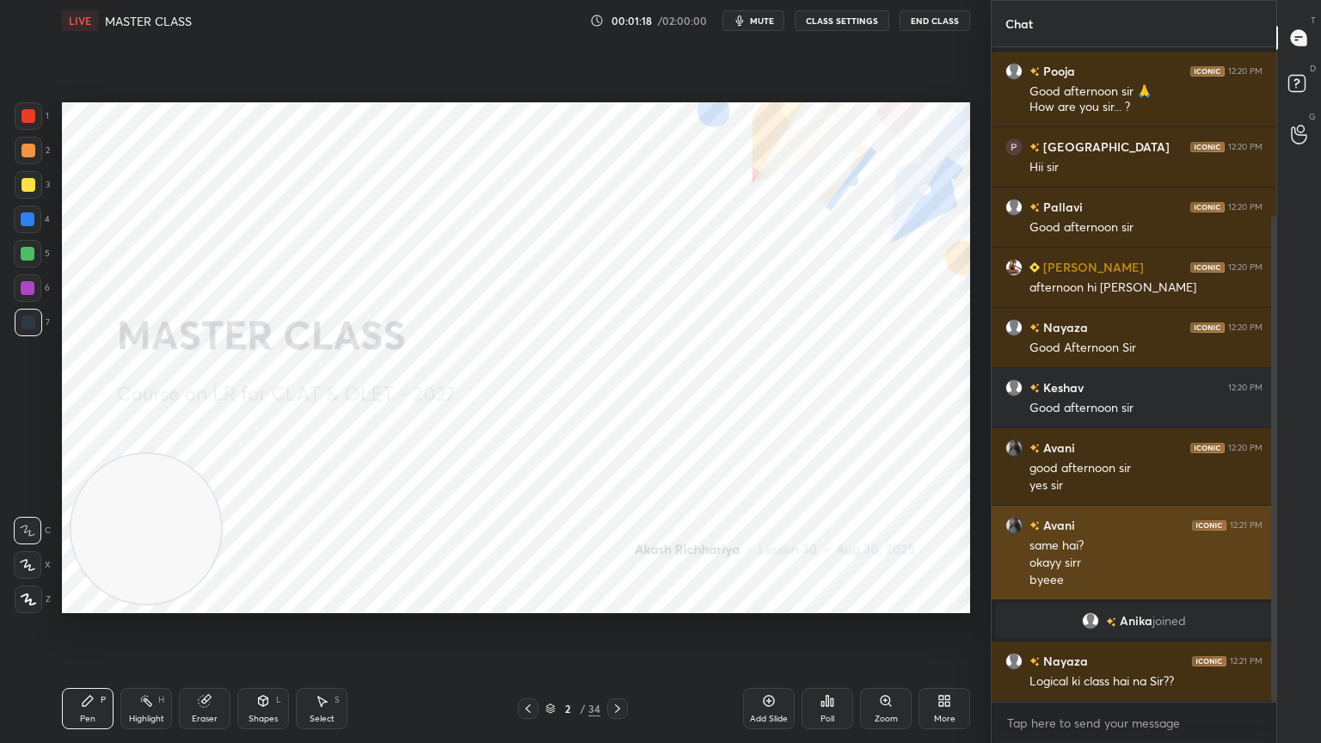
scroll to position [243, 0]
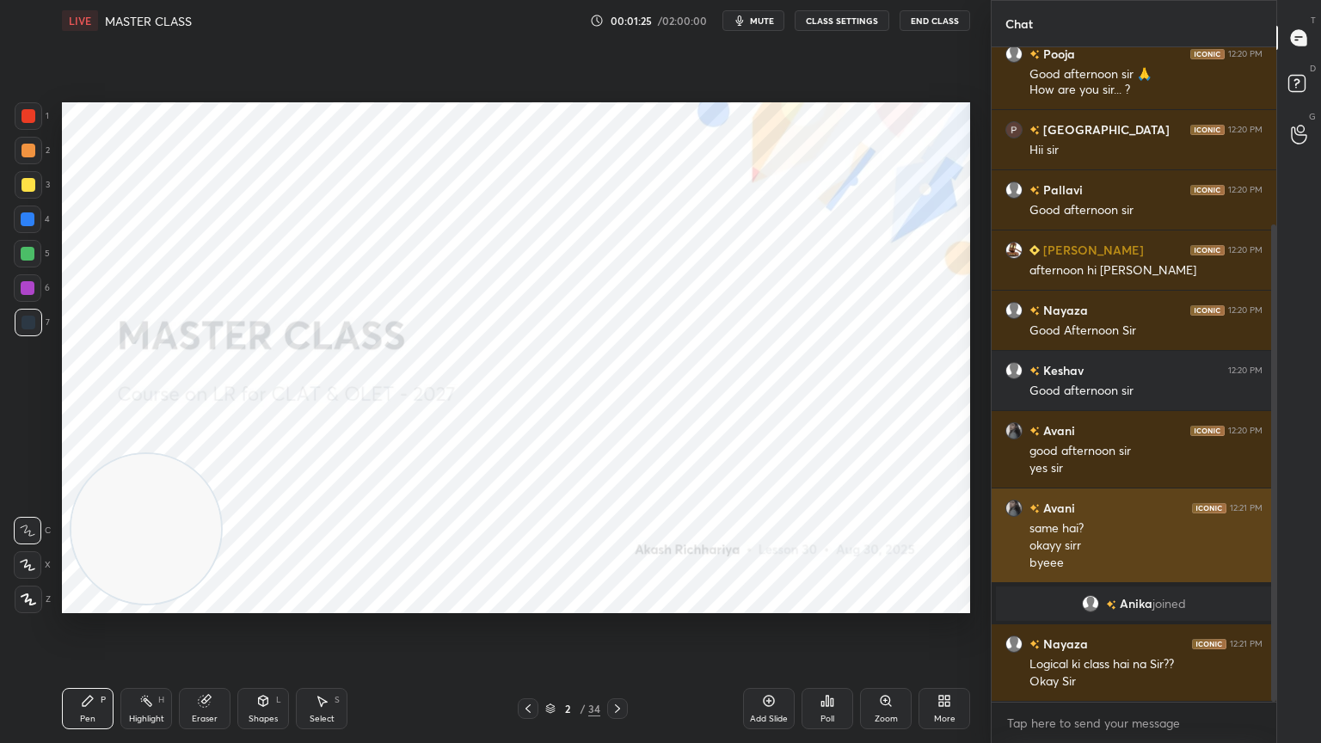
click at [29, 606] on div at bounding box center [29, 600] width 28 height 28
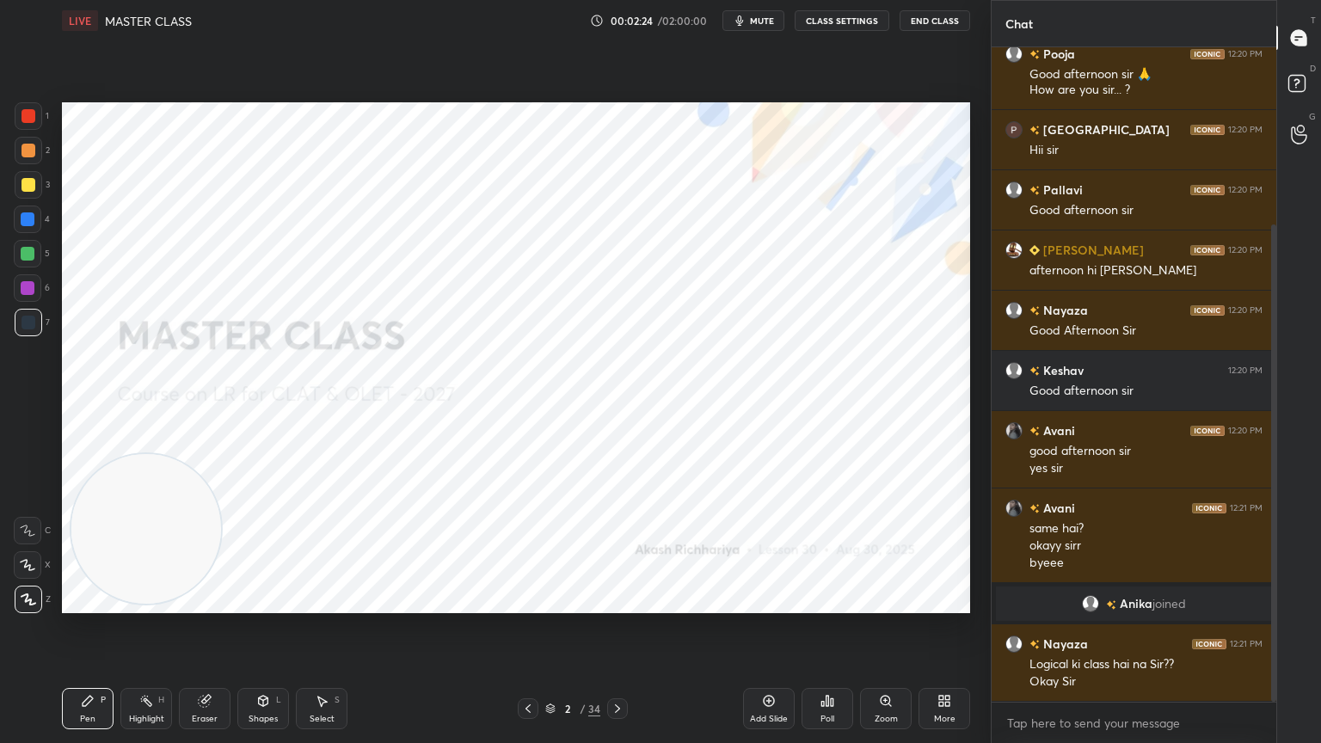
scroll to position [303, 0]
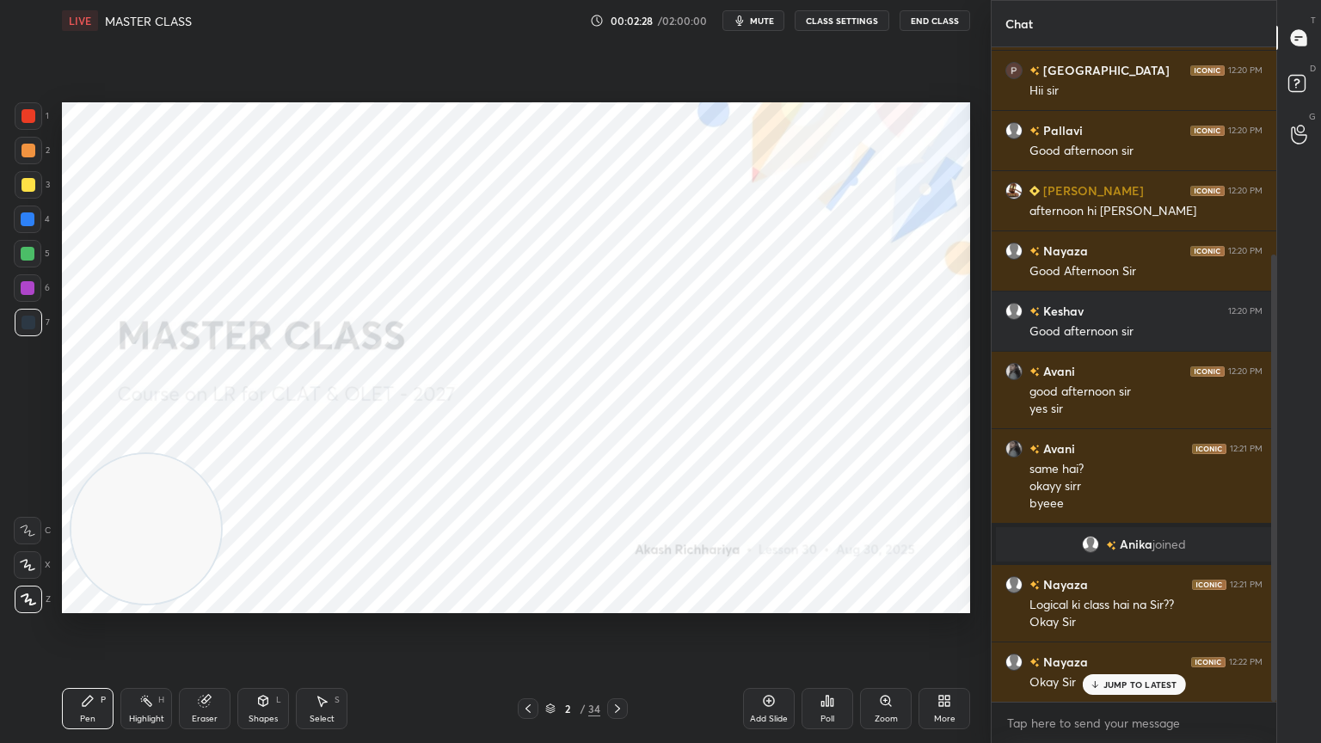
click at [889, 667] on div "Add Slide Poll Zoom More" at bounding box center [856, 709] width 227 height 96
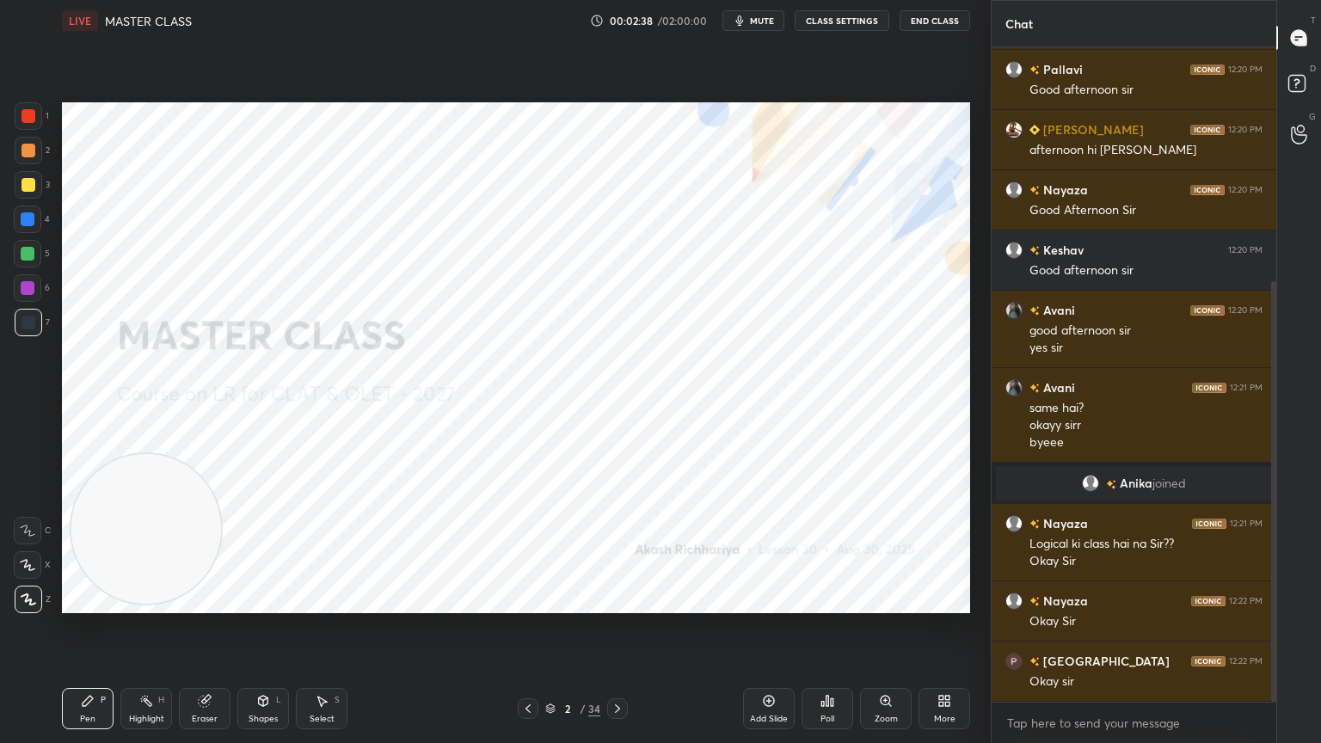
click at [617, 667] on icon at bounding box center [618, 709] width 14 height 14
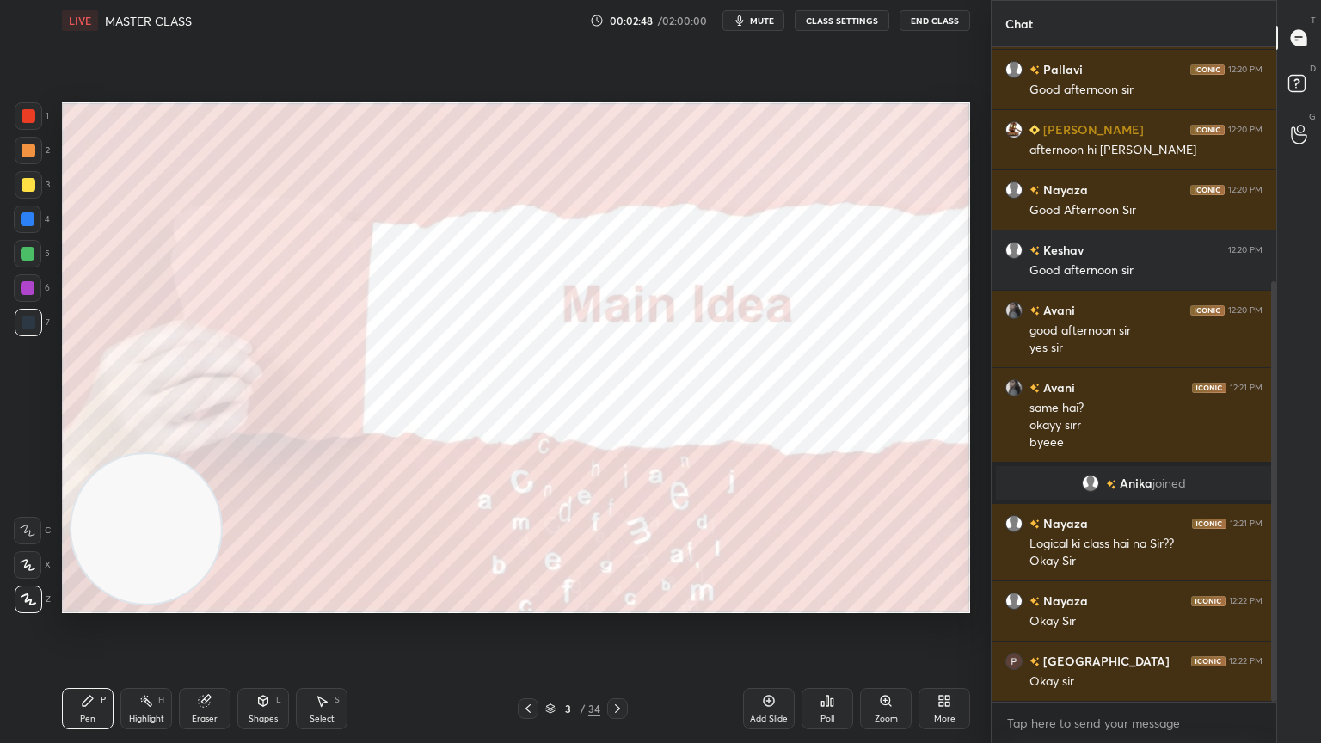
click at [770, 667] on icon at bounding box center [769, 701] width 14 height 14
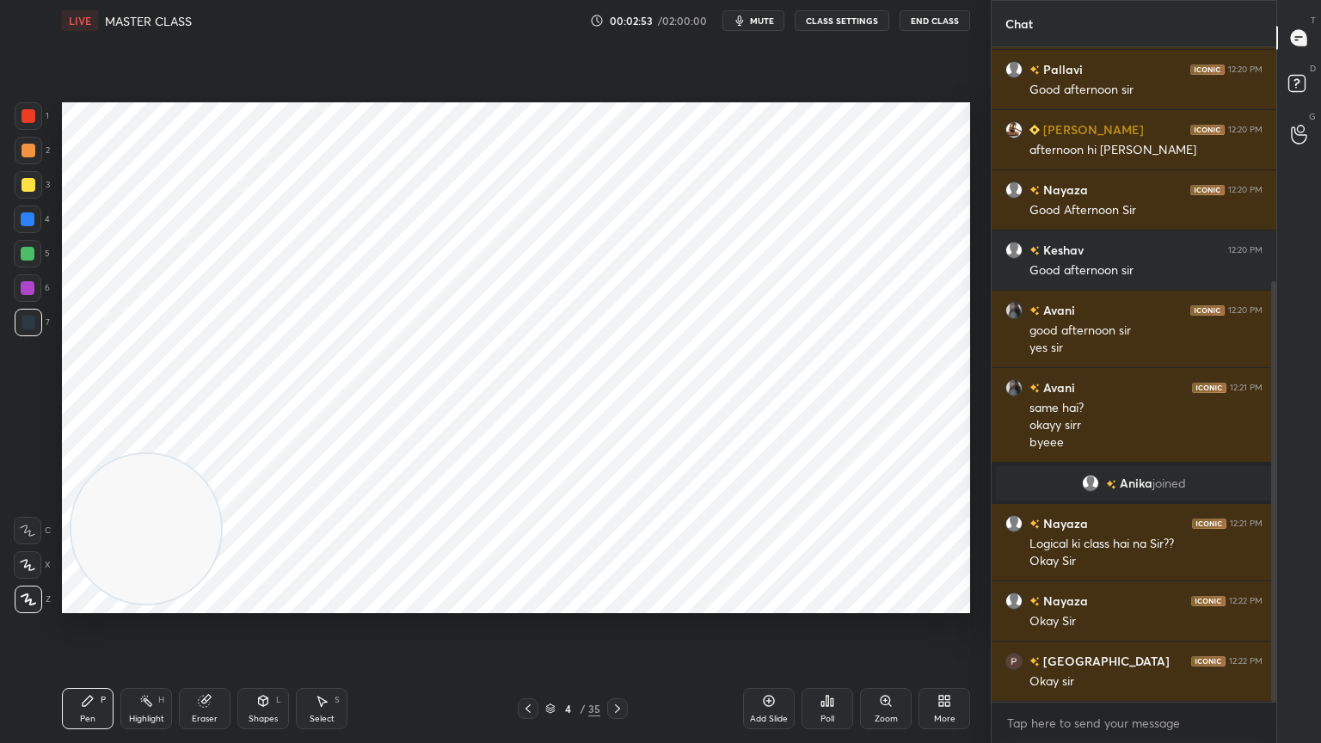
click at [31, 120] on div at bounding box center [29, 116] width 14 height 14
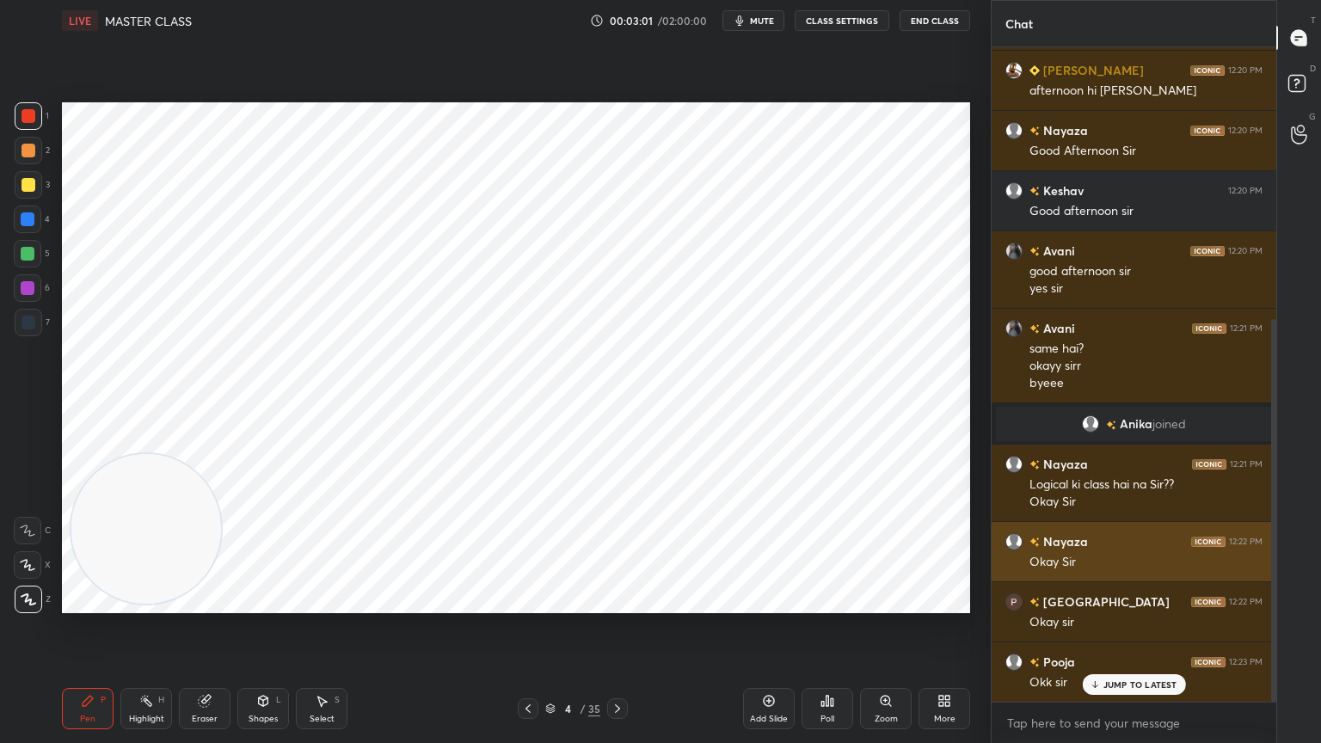
scroll to position [464, 0]
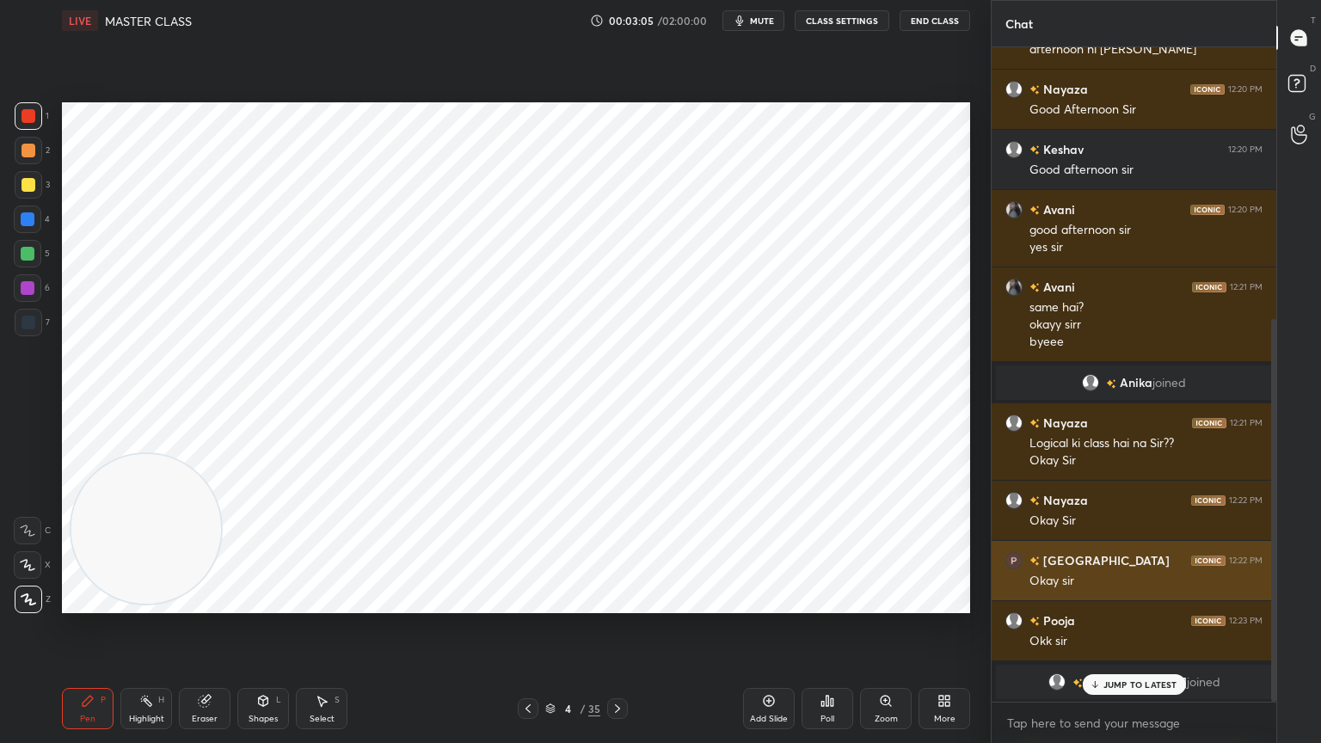
click at [32, 317] on div at bounding box center [29, 323] width 14 height 14
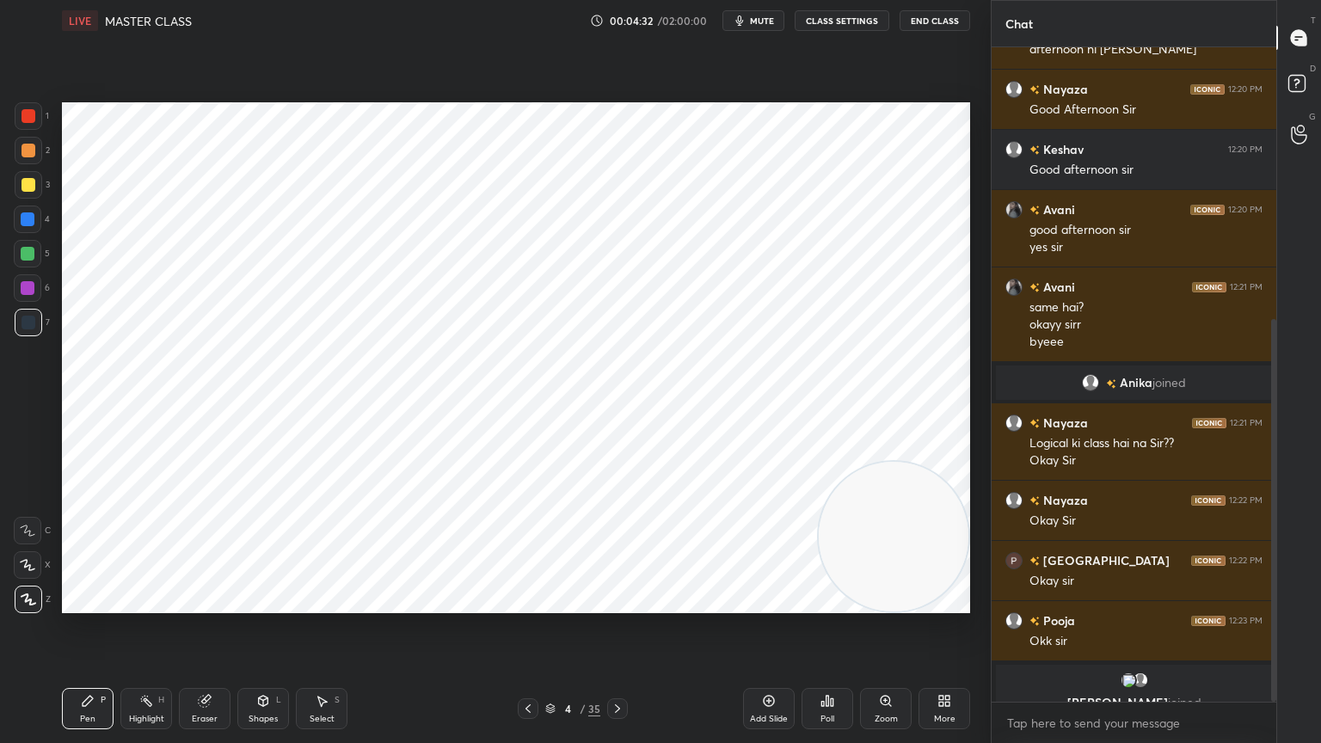
click at [778, 667] on div "Add Slide" at bounding box center [769, 708] width 52 height 41
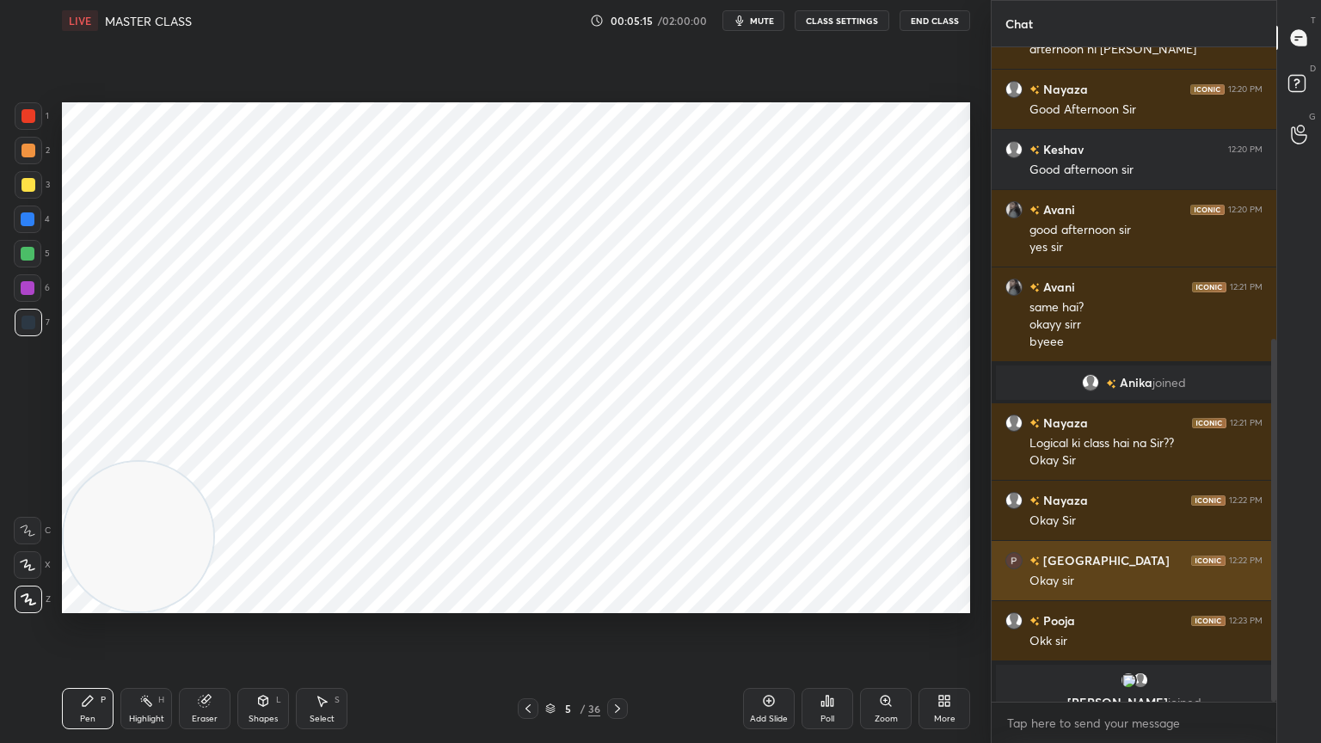
scroll to position [526, 0]
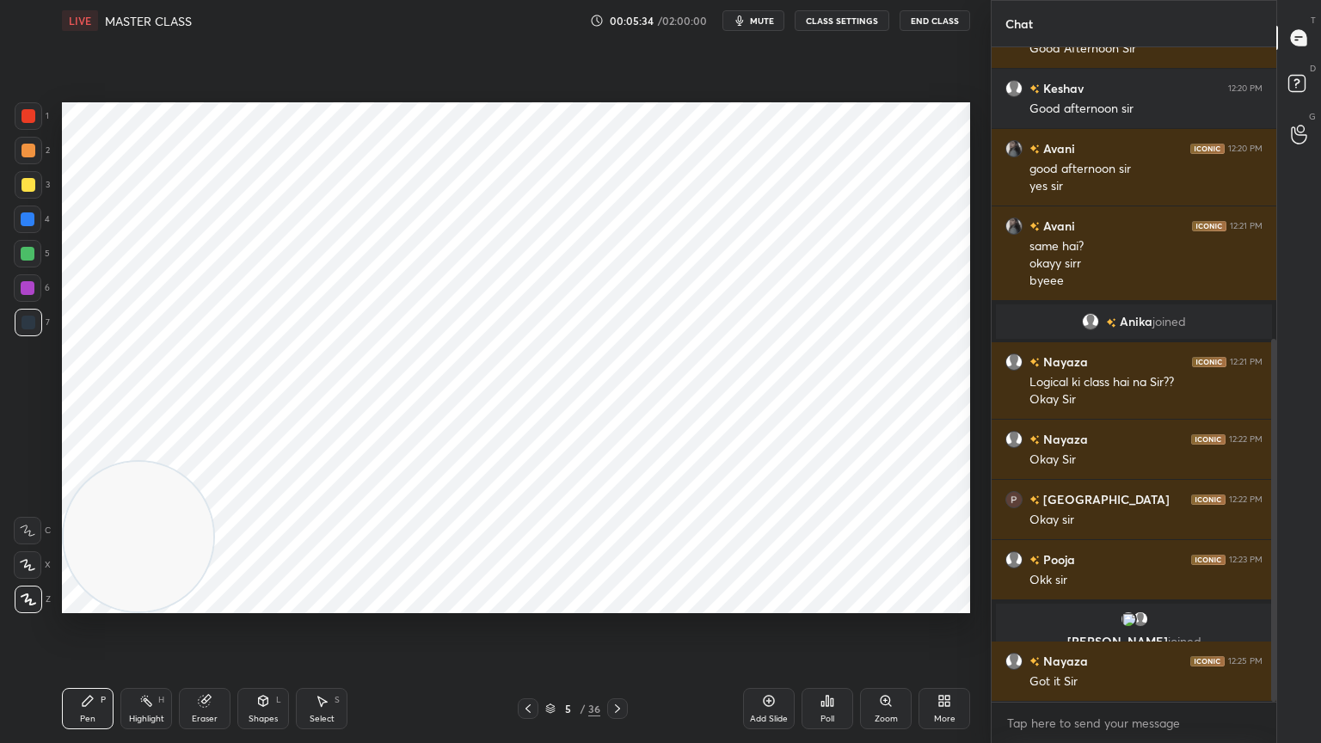
click at [206, 667] on div "Eraser" at bounding box center [205, 708] width 52 height 41
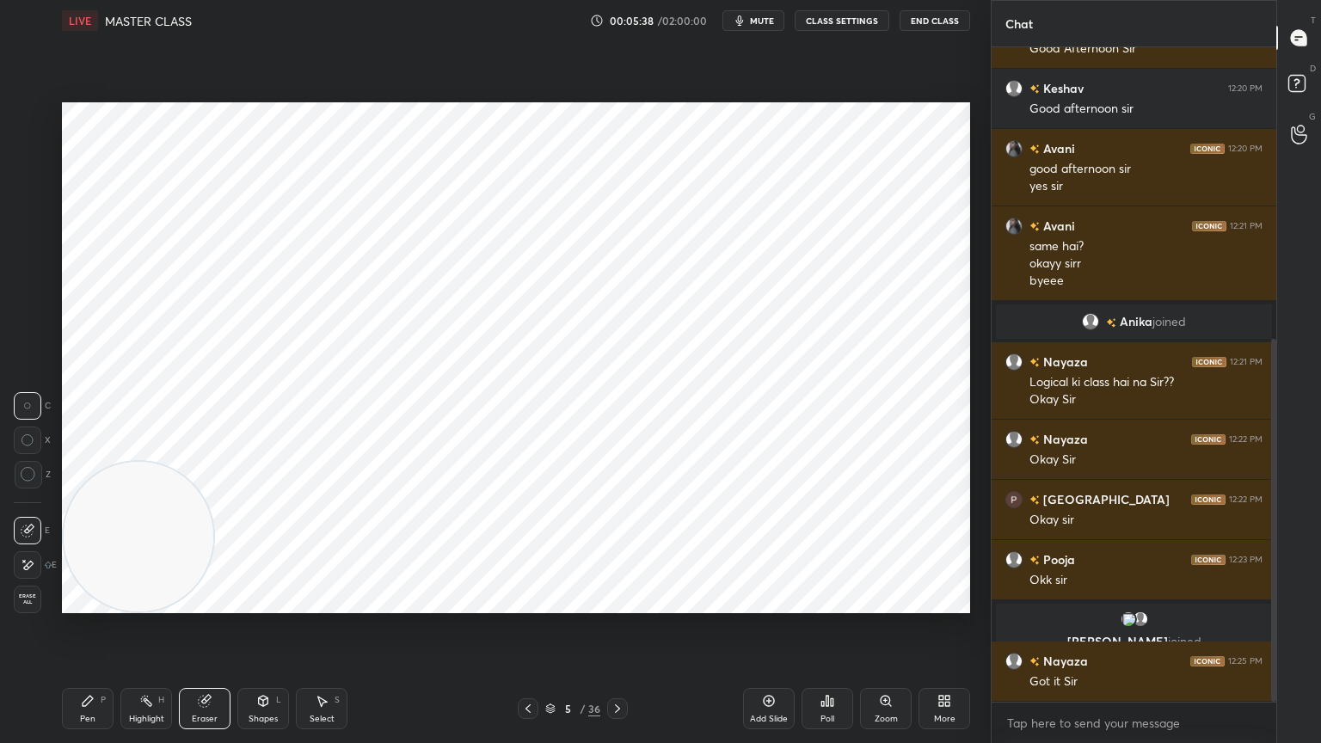
click at [20, 563] on div at bounding box center [28, 565] width 28 height 28
click at [89, 667] on div "Pen P" at bounding box center [88, 708] width 52 height 41
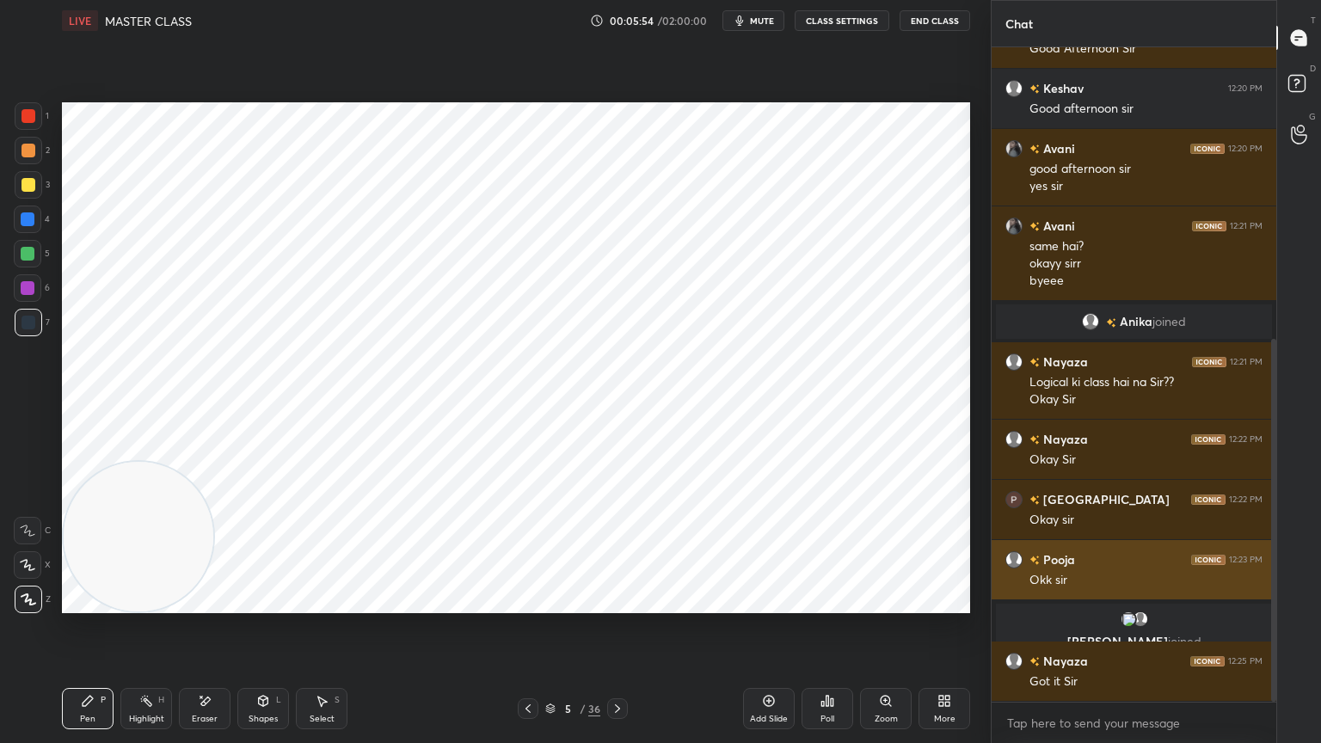
click at [34, 112] on div at bounding box center [29, 116] width 14 height 14
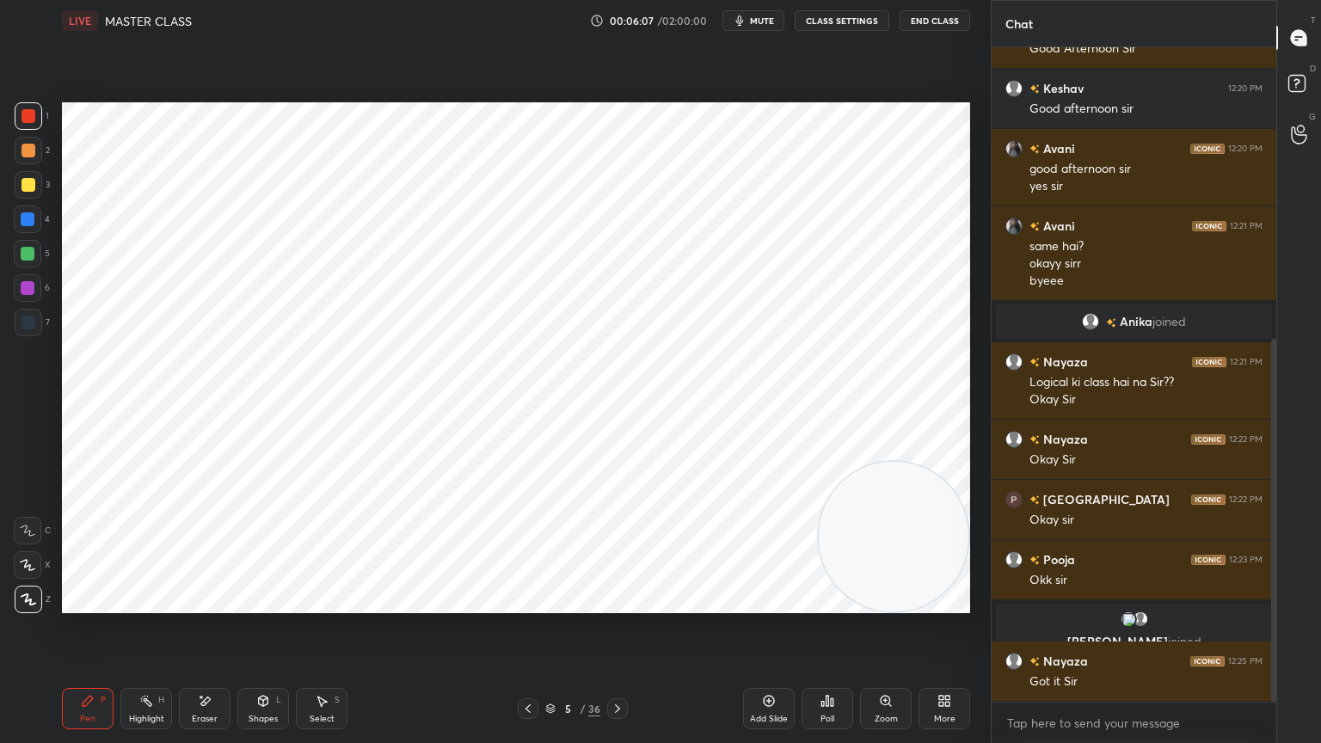
click at [778, 667] on div "Add Slide" at bounding box center [769, 708] width 52 height 41
click at [31, 320] on div at bounding box center [29, 323] width 14 height 14
click at [30, 282] on div at bounding box center [28, 288] width 14 height 14
click at [24, 320] on div at bounding box center [29, 323] width 14 height 14
click at [29, 114] on div at bounding box center [29, 116] width 14 height 14
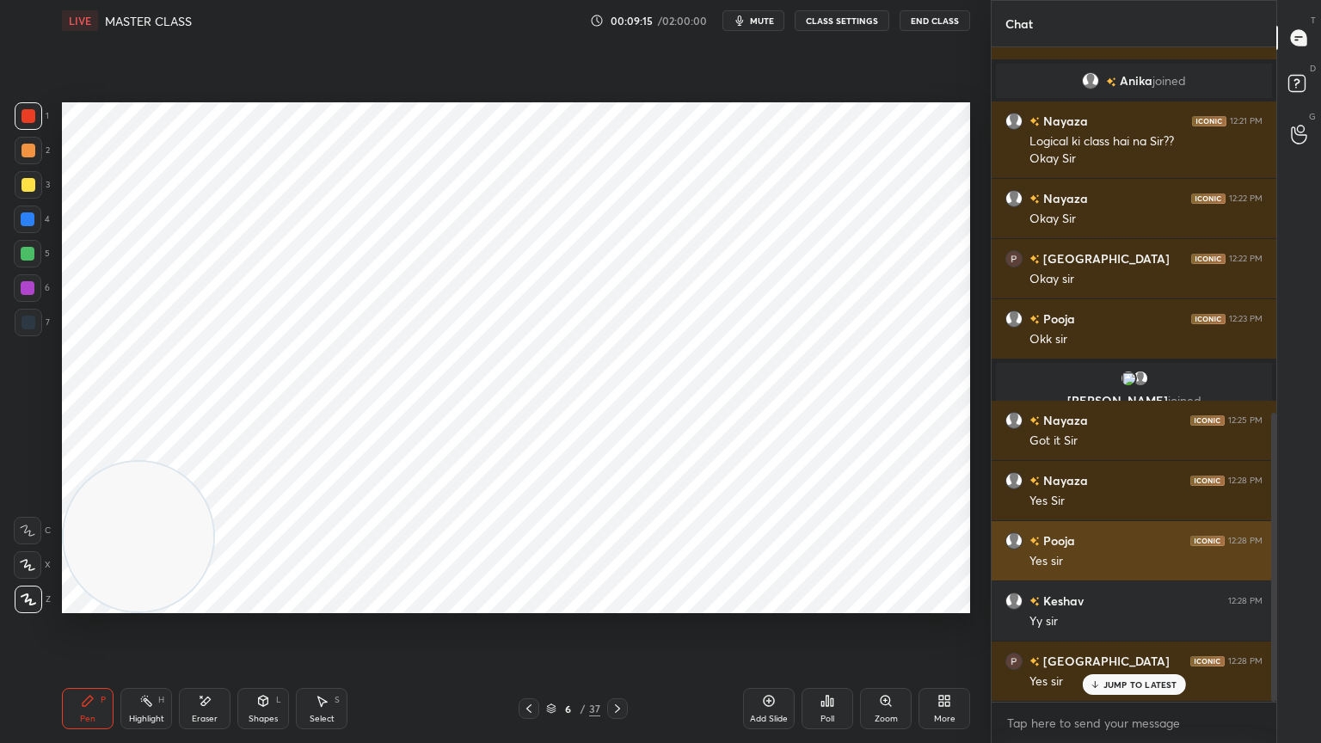
scroll to position [826, 0]
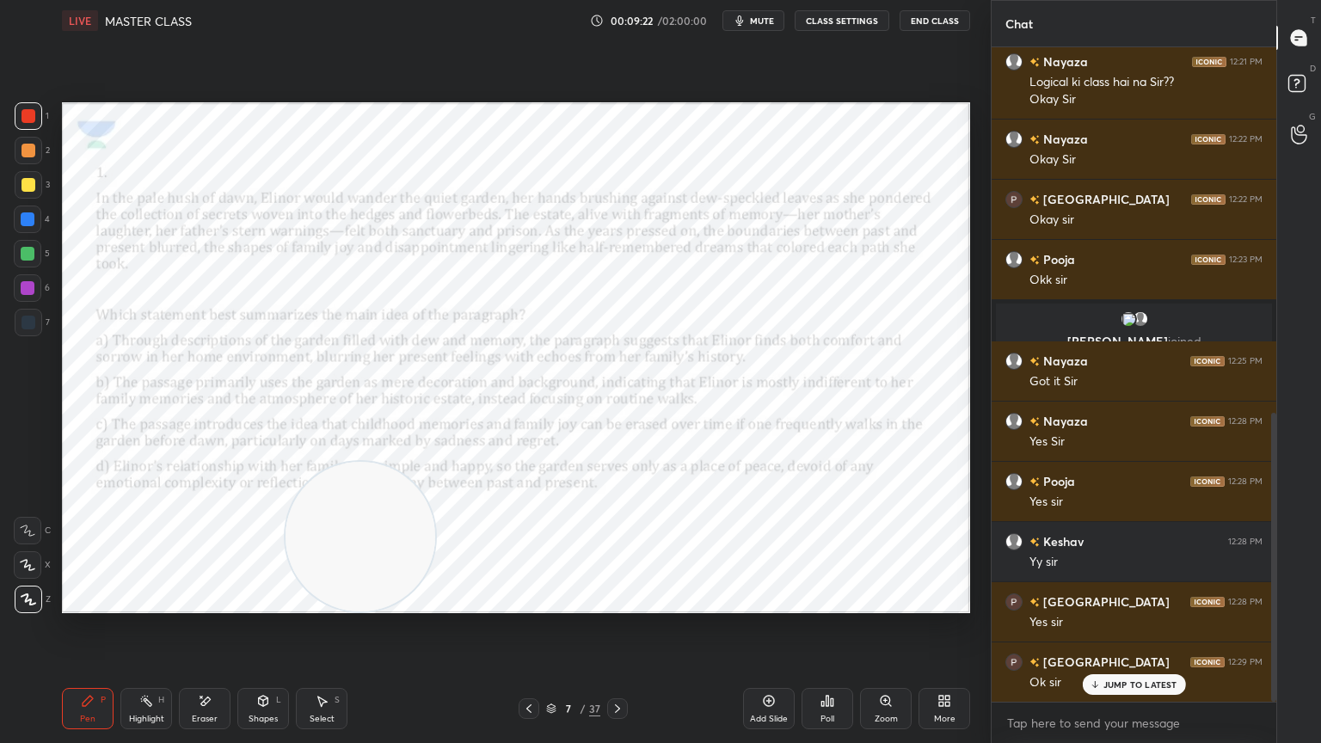
drag, startPoint x: 138, startPoint y: 563, endPoint x: 1244, endPoint y: 742, distance: 1120.6
click at [1244, 667] on div "1 2 3 4 5 6 7 C X Z E E Erase all H H LIVE MASTER CLASS 00:09:22 / 02:00:00 mut…" at bounding box center [660, 371] width 1321 height 743
click at [774, 16] on span "mute" at bounding box center [762, 21] width 24 height 12
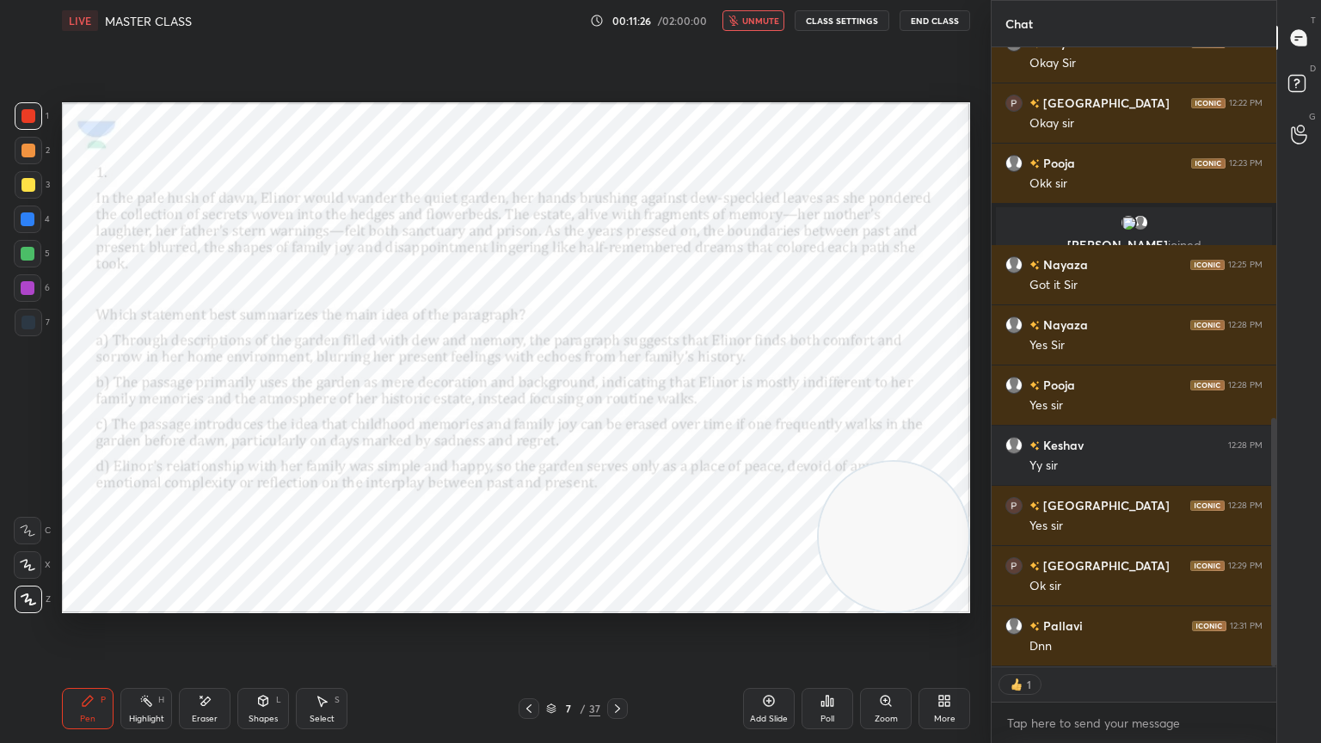
type textarea "x"
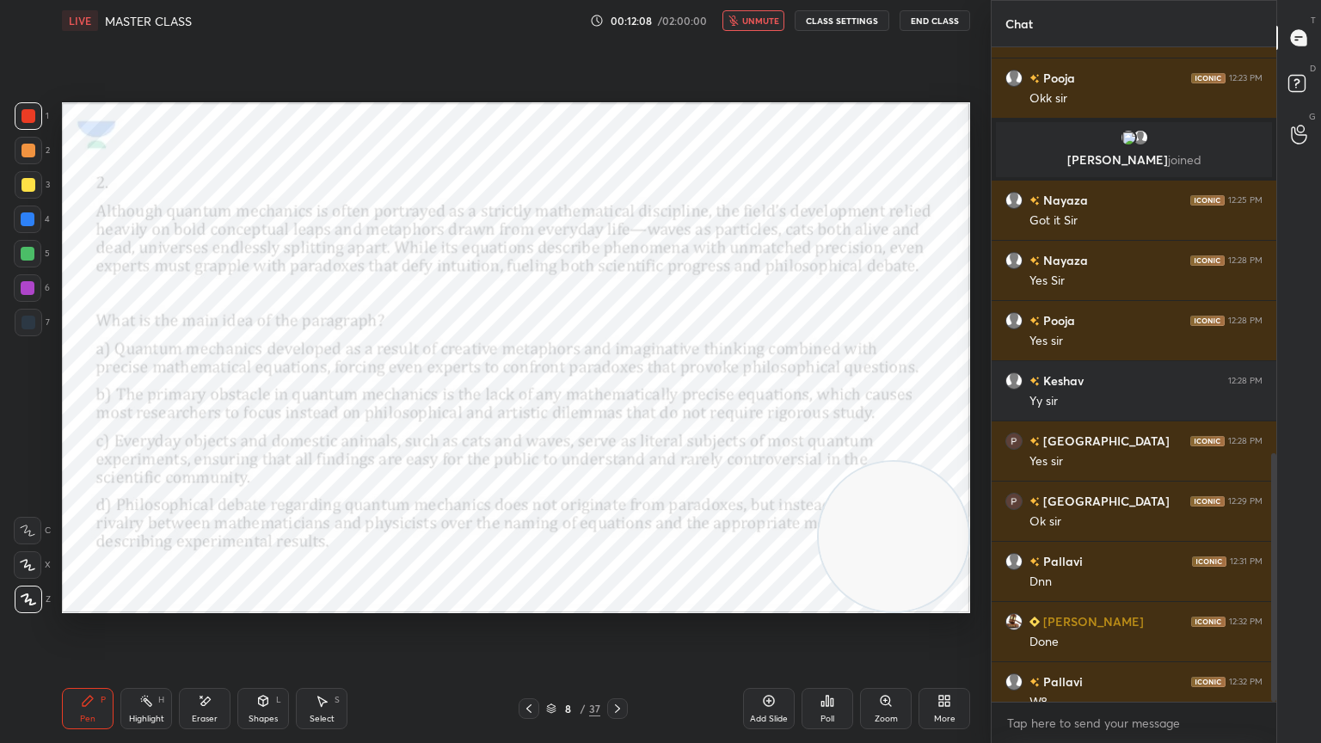
scroll to position [1069, 0]
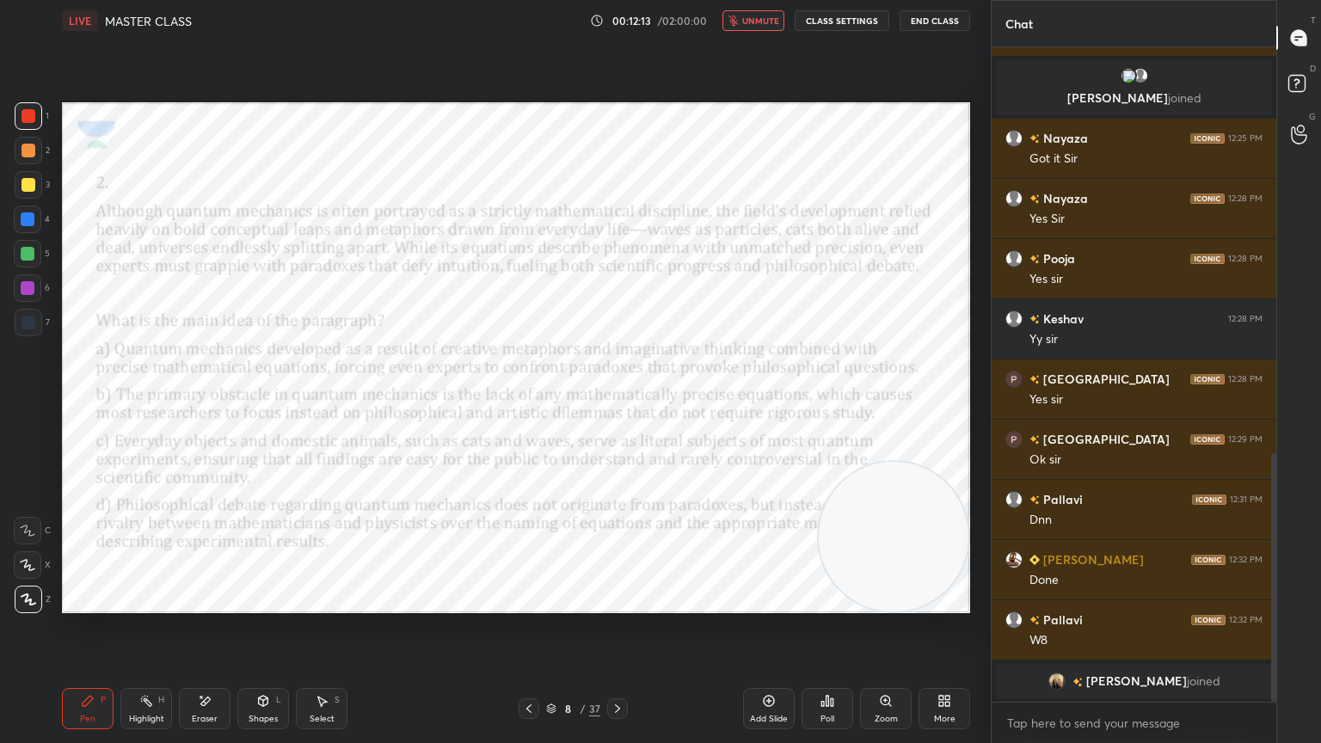
click at [774, 10] on button "unmute" at bounding box center [754, 20] width 62 height 21
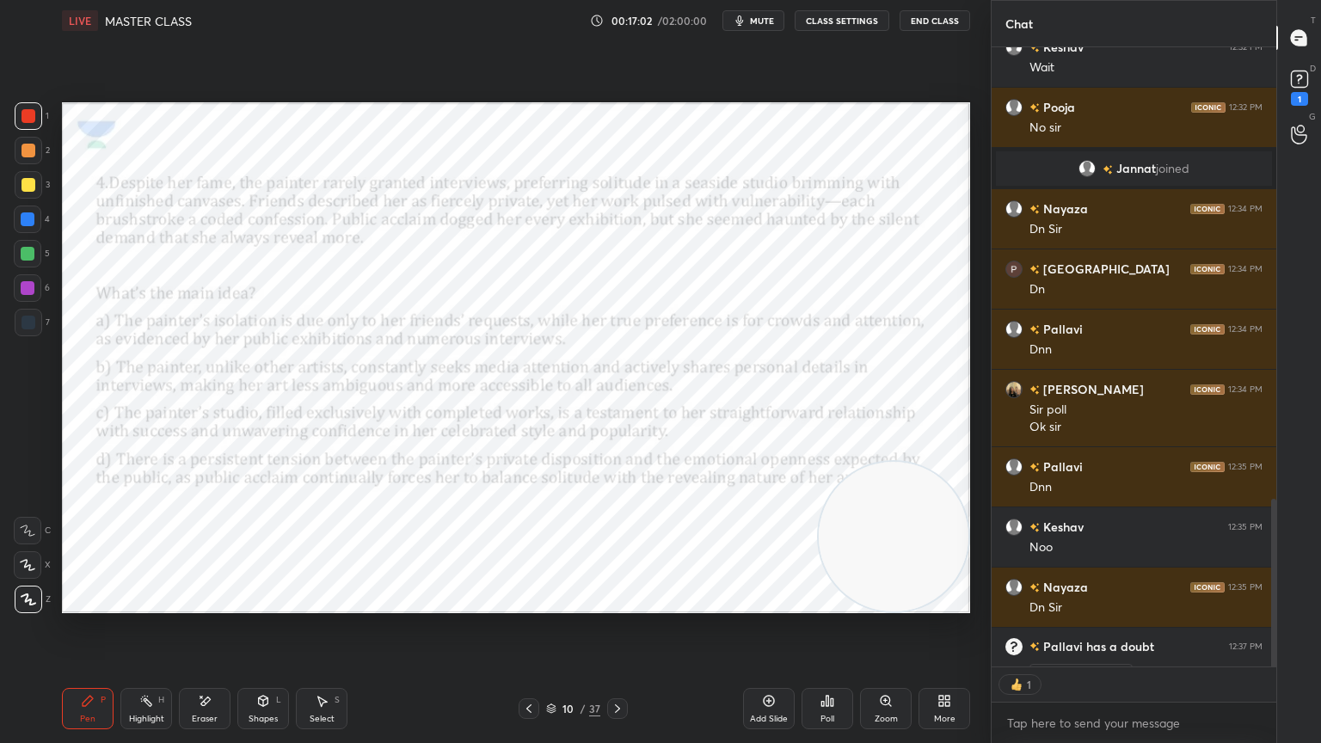
scroll to position [5, 5]
click at [1311, 72] on icon at bounding box center [1300, 79] width 26 height 26
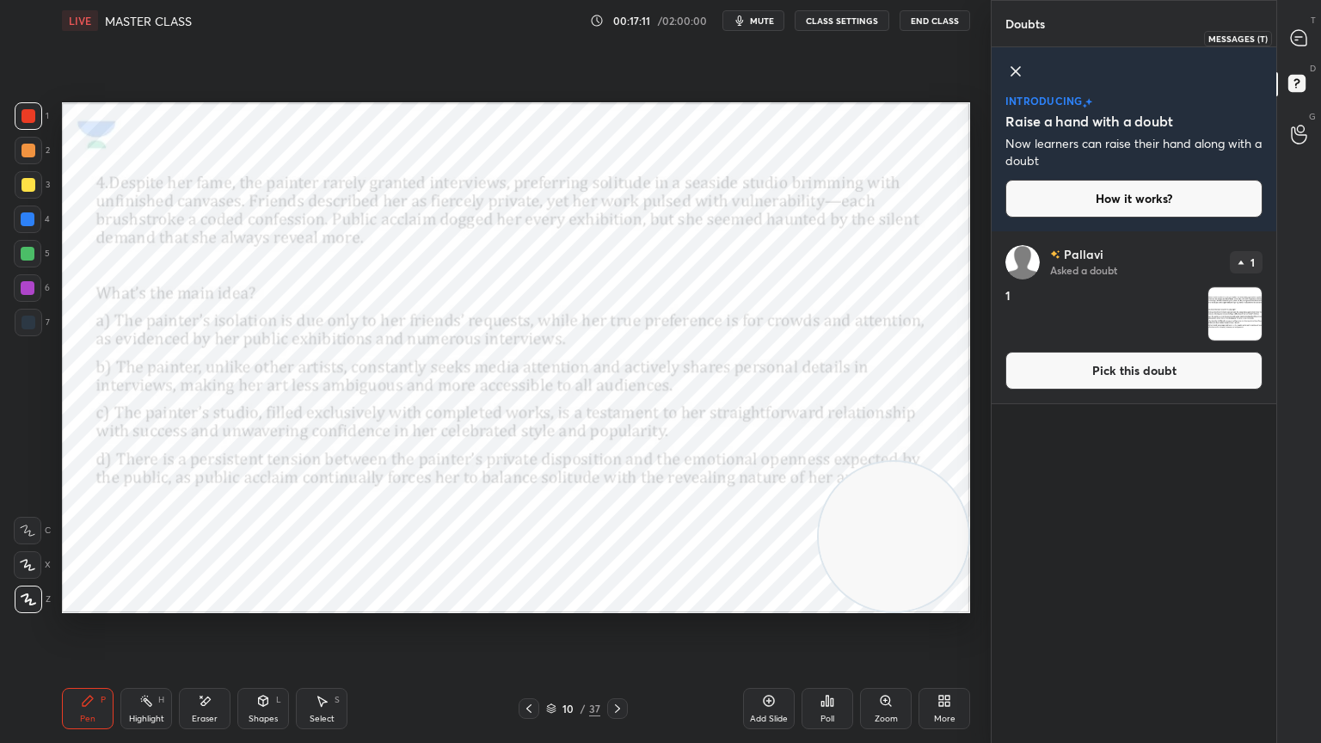
click at [1299, 39] on icon at bounding box center [1298, 37] width 15 height 15
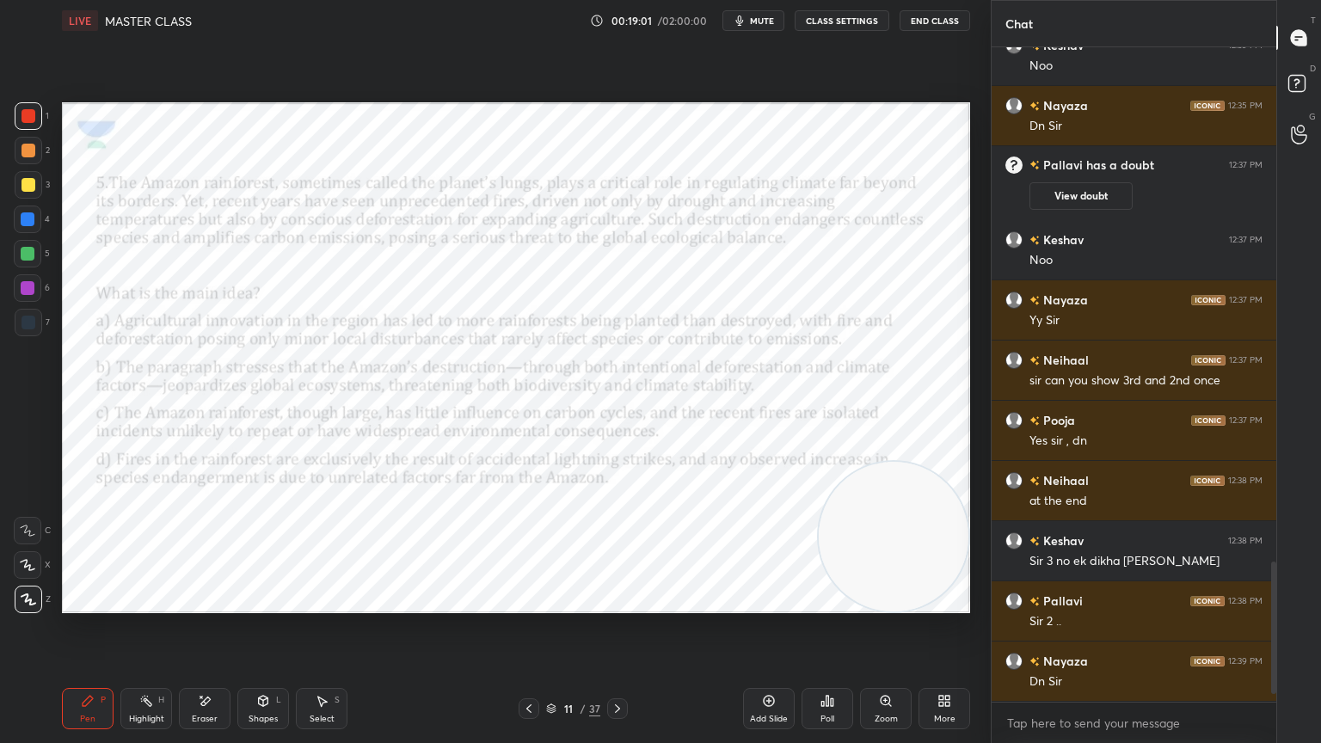
scroll to position [2405, 0]
click at [1156, 399] on div "Neihaal 12:37 PM sir can you show 3rd and 2nd once" at bounding box center [1134, 370] width 285 height 59
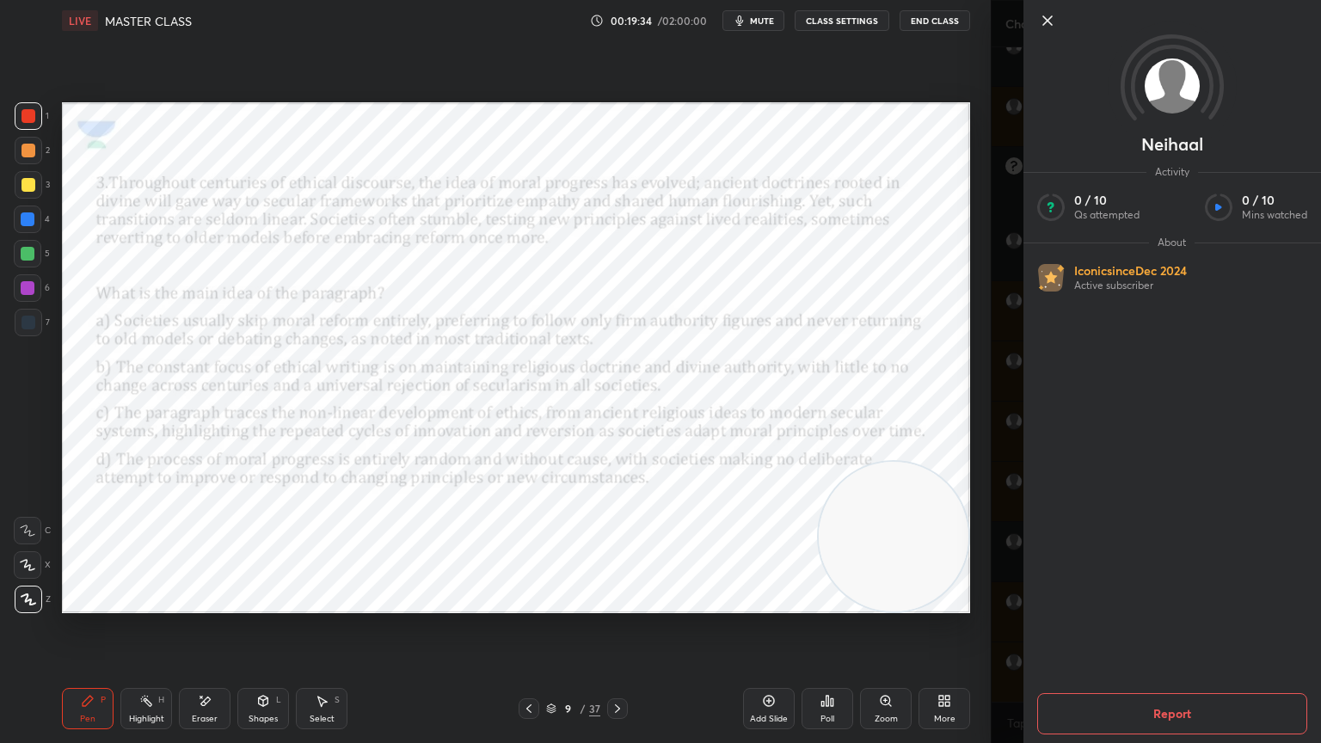
click at [1049, 19] on icon at bounding box center [1047, 20] width 9 height 9
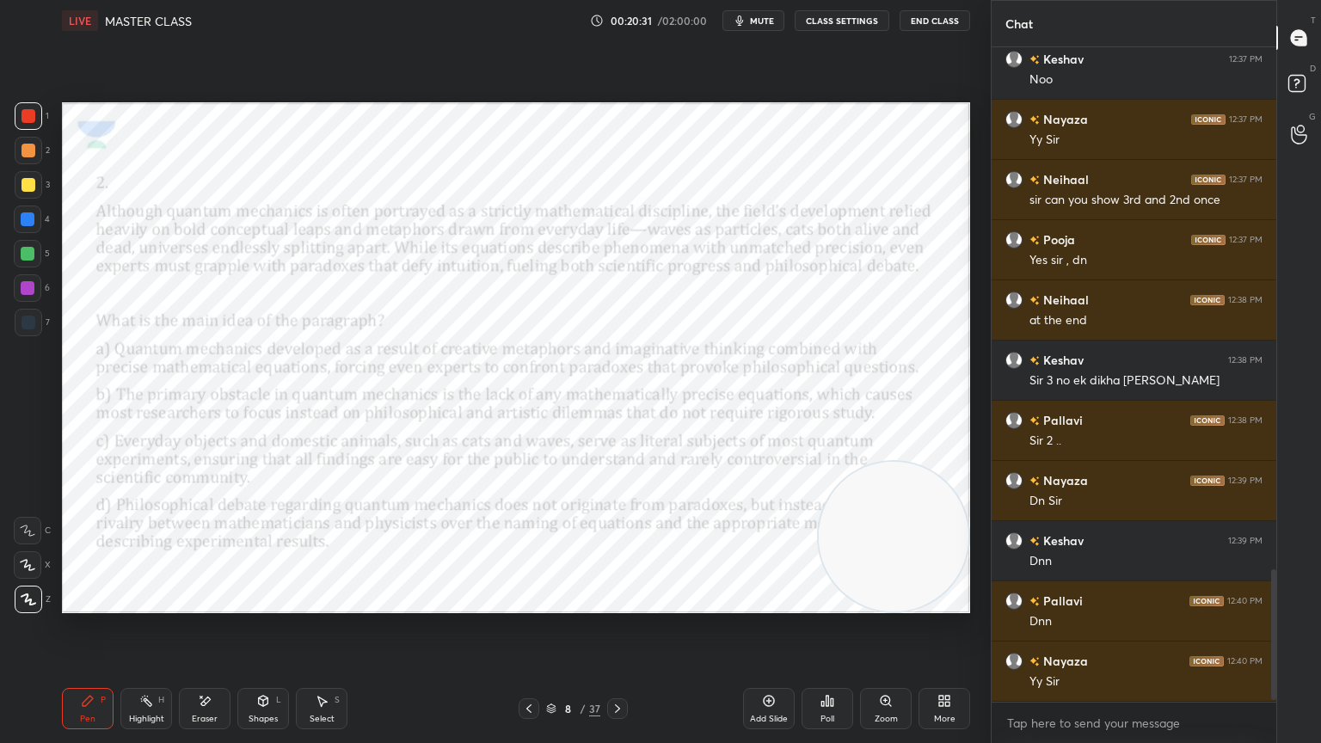
scroll to position [2646, 0]
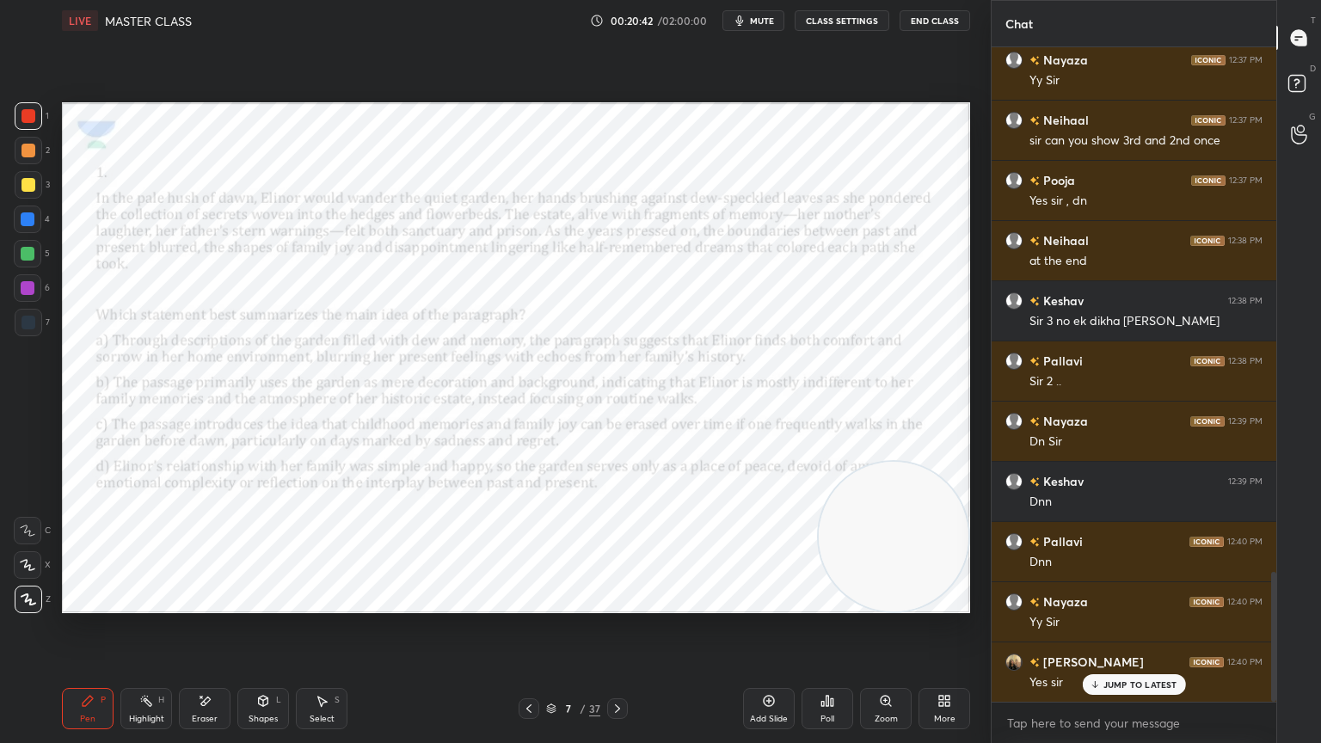
click at [835, 667] on div "Poll" at bounding box center [828, 708] width 52 height 41
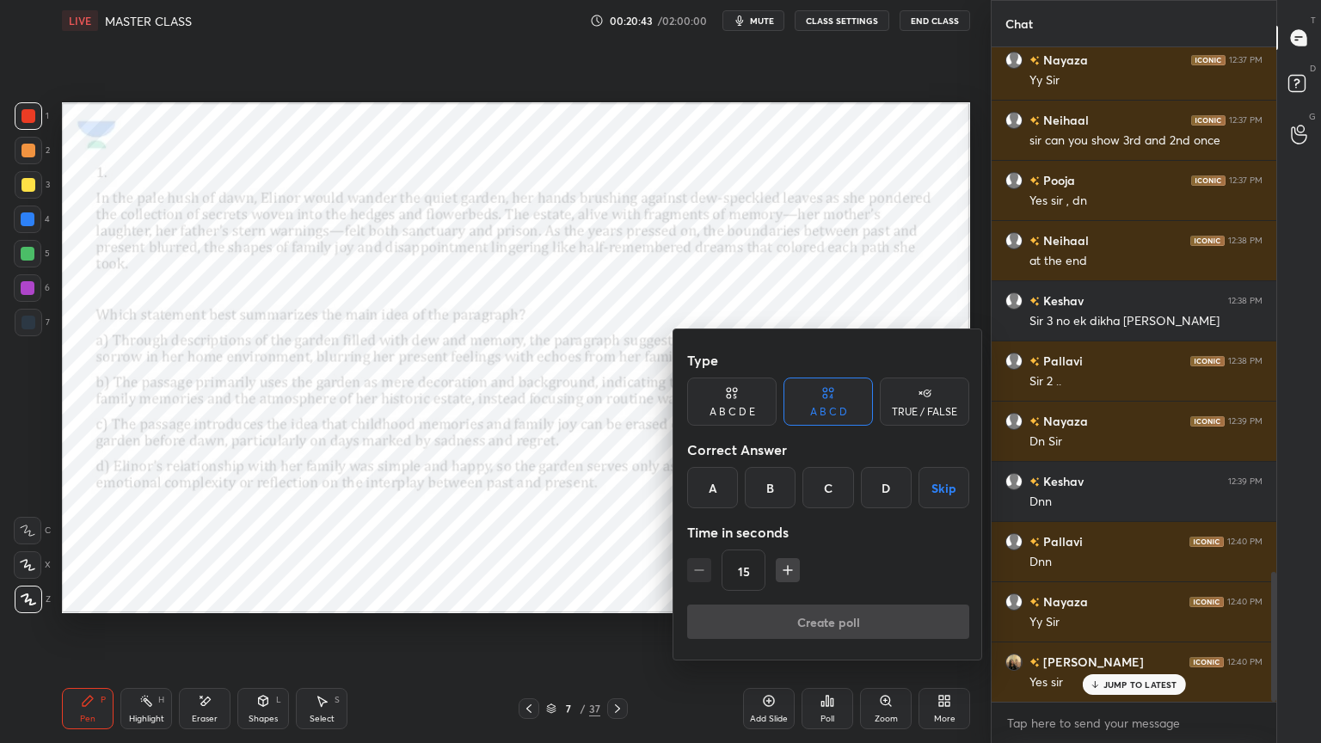
click at [718, 477] on div "A" at bounding box center [712, 487] width 51 height 41
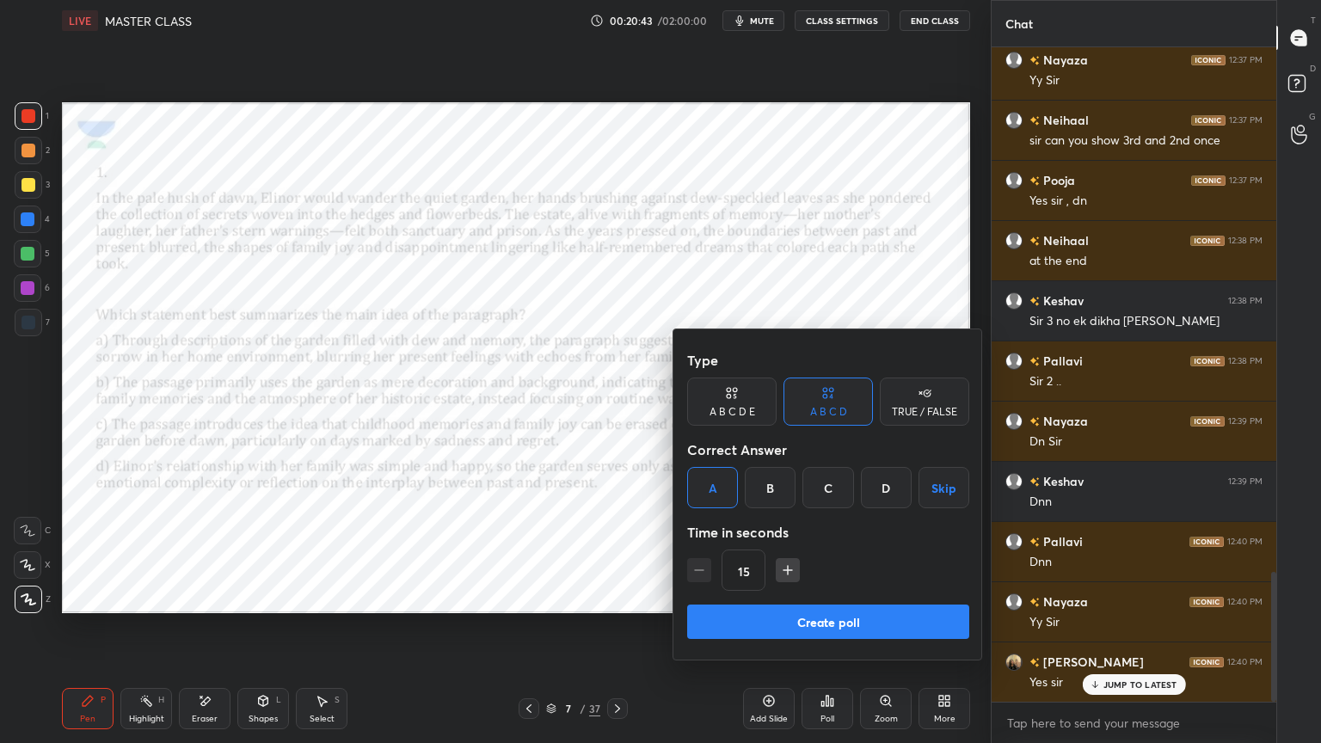
click at [750, 616] on button "Create poll" at bounding box center [828, 622] width 282 height 34
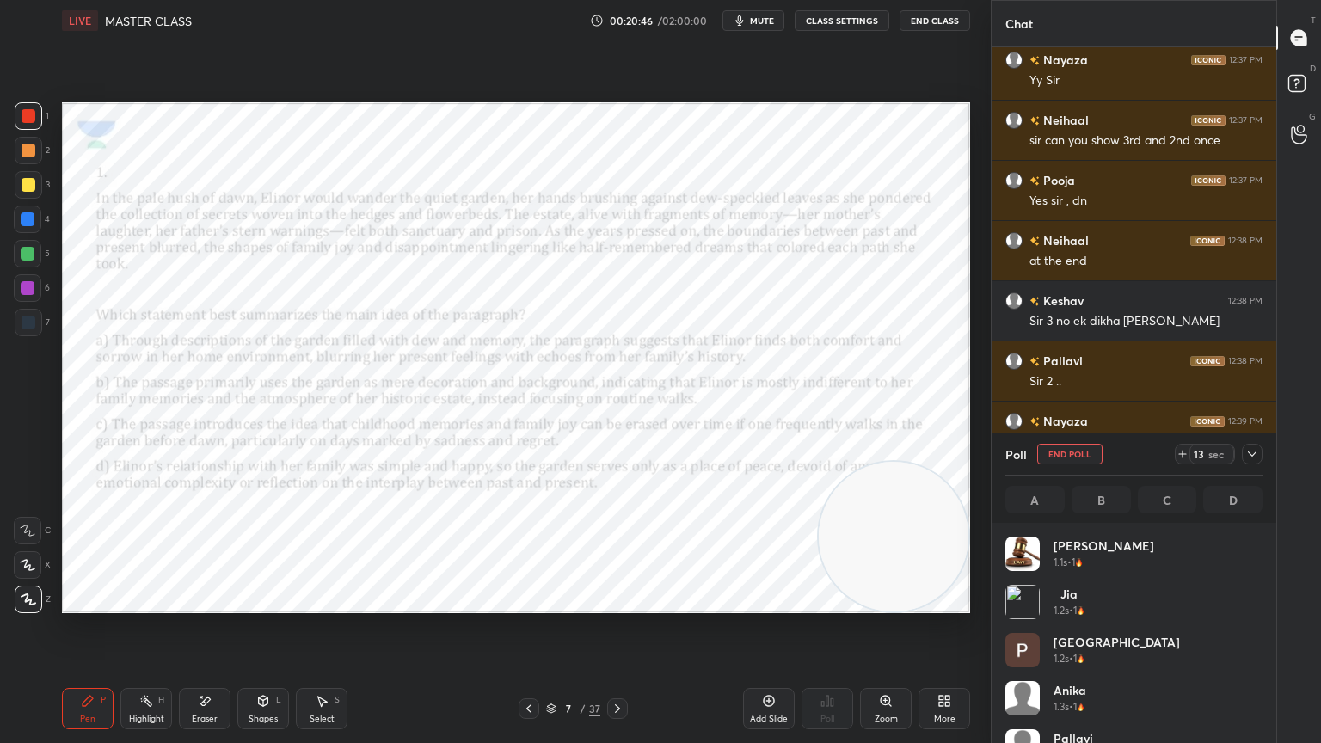
scroll to position [201, 252]
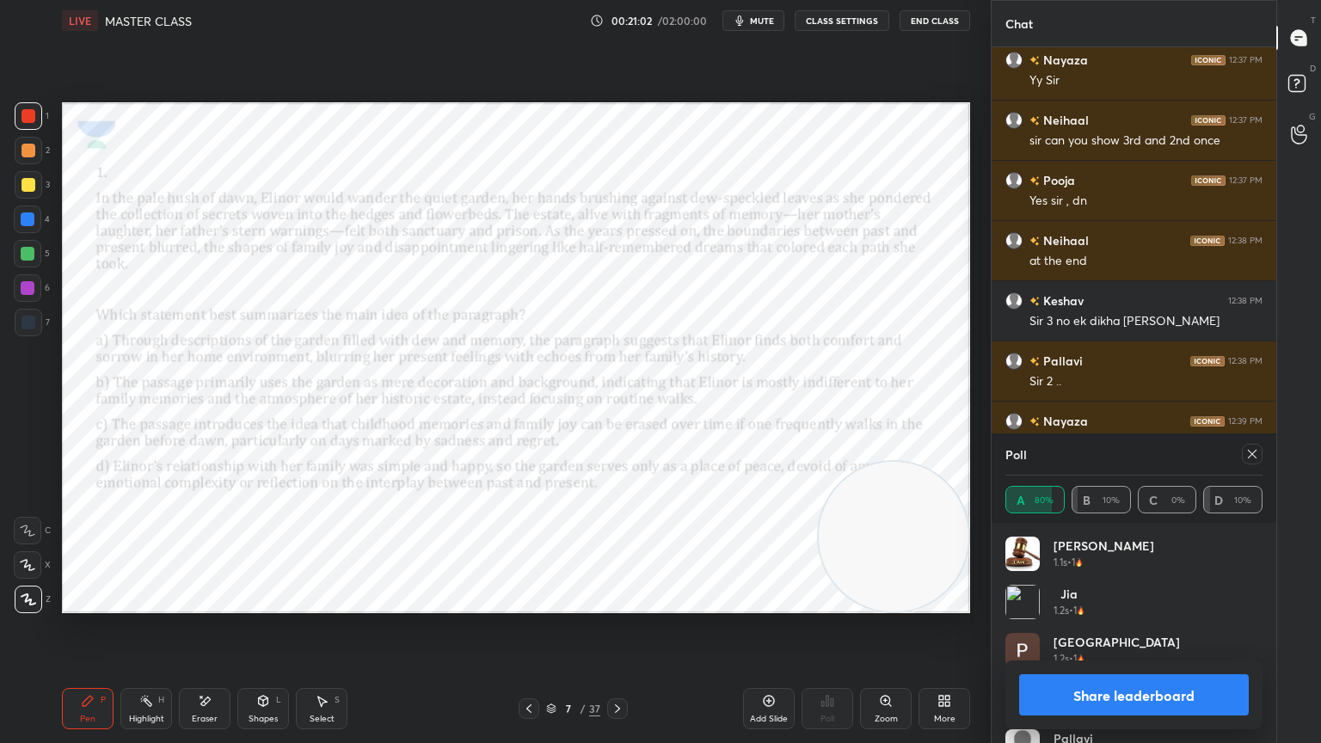
click at [619, 667] on div at bounding box center [617, 708] width 21 height 21
click at [1248, 459] on icon at bounding box center [1253, 454] width 14 height 14
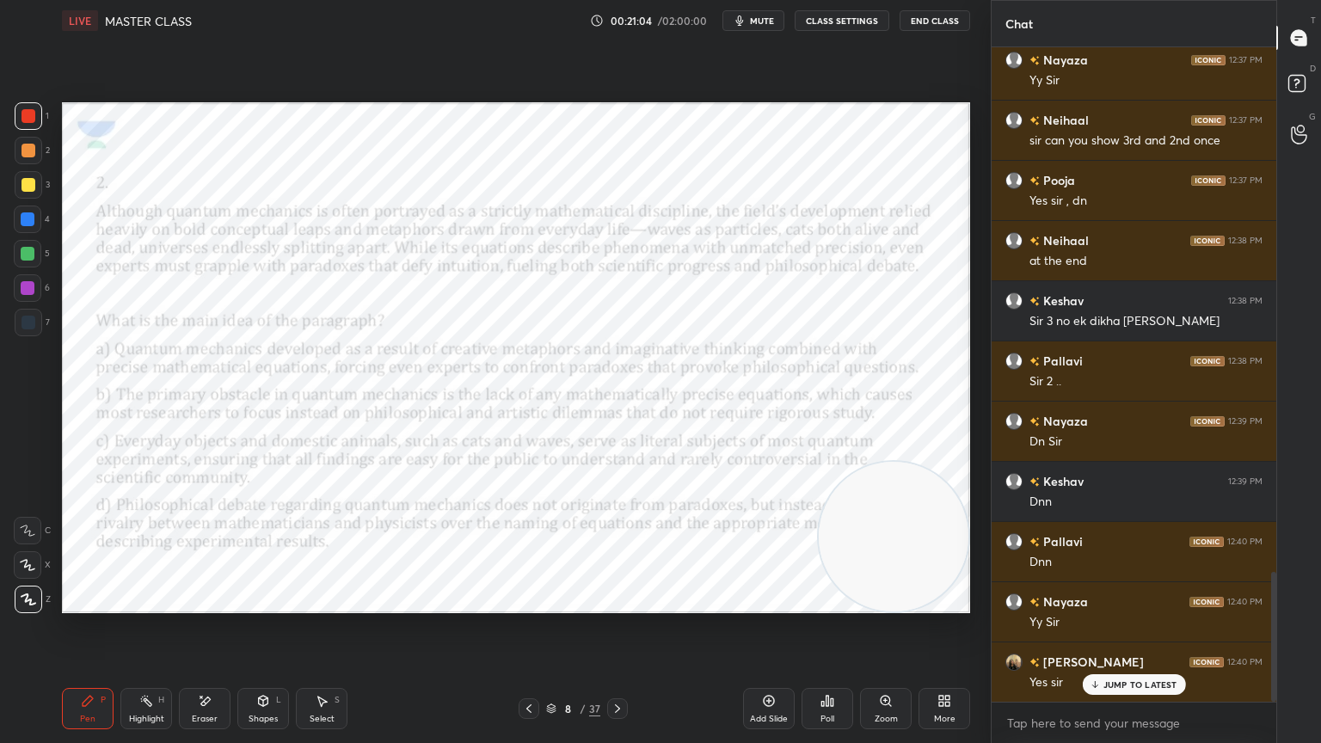
scroll to position [0, 0]
click at [827, 667] on icon at bounding box center [828, 701] width 3 height 10
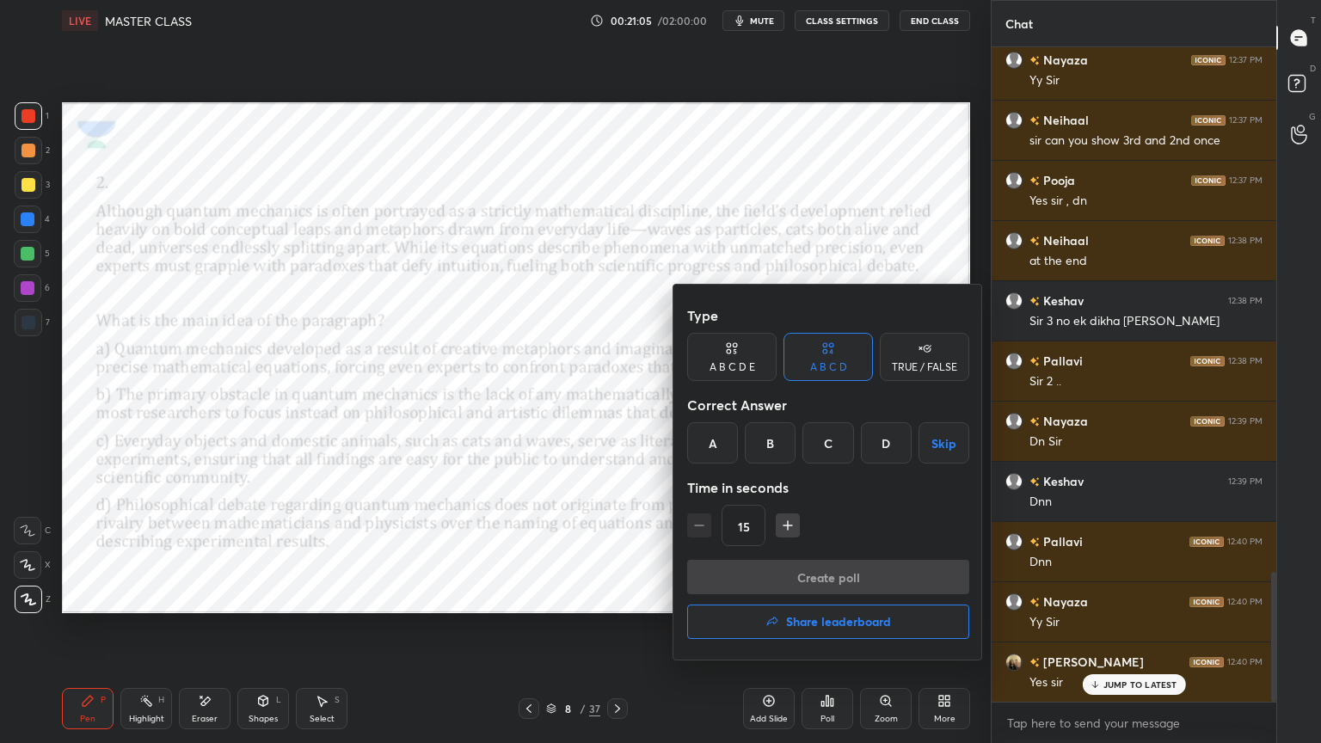
click at [771, 464] on div "Type A B C D E A B C D TRUE / FALSE Correct Answer A B C D Skip Time in seconds…" at bounding box center [828, 428] width 282 height 261
click at [769, 426] on div "B" at bounding box center [770, 442] width 51 height 41
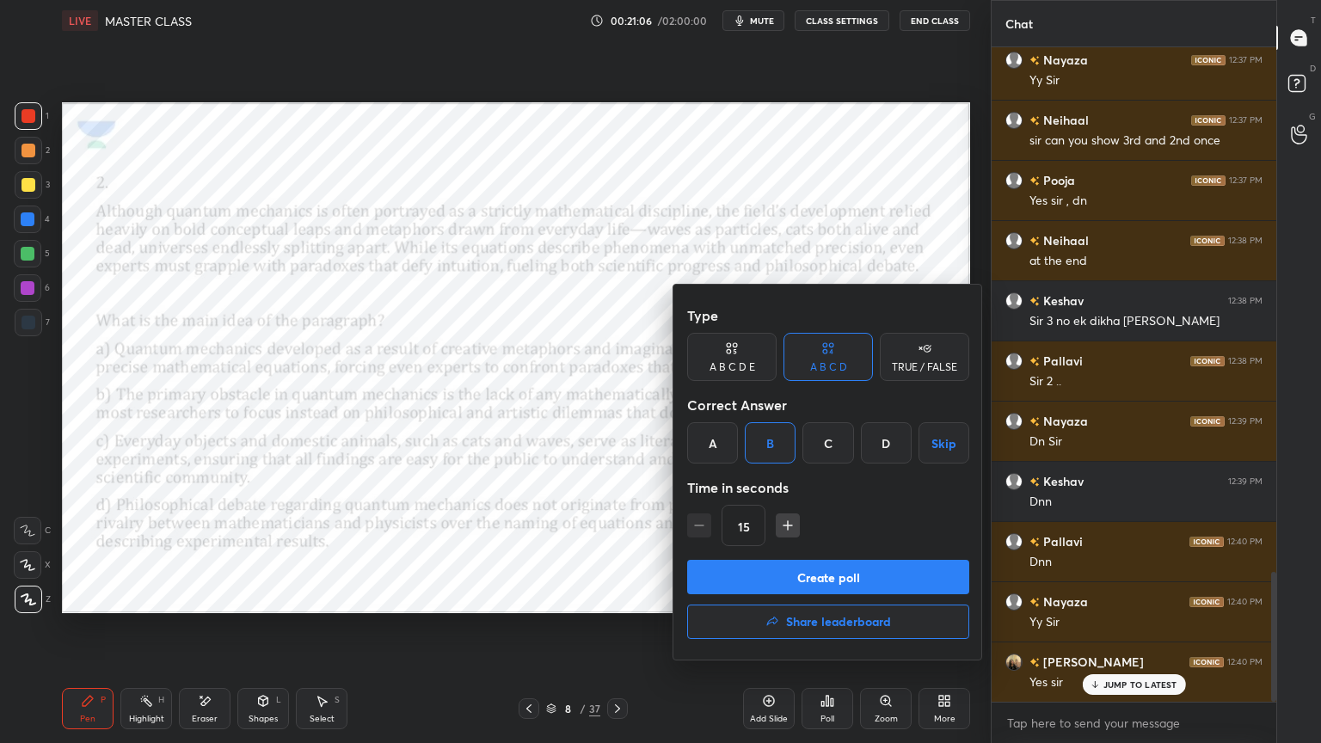
click at [793, 594] on button "Create poll" at bounding box center [828, 577] width 282 height 34
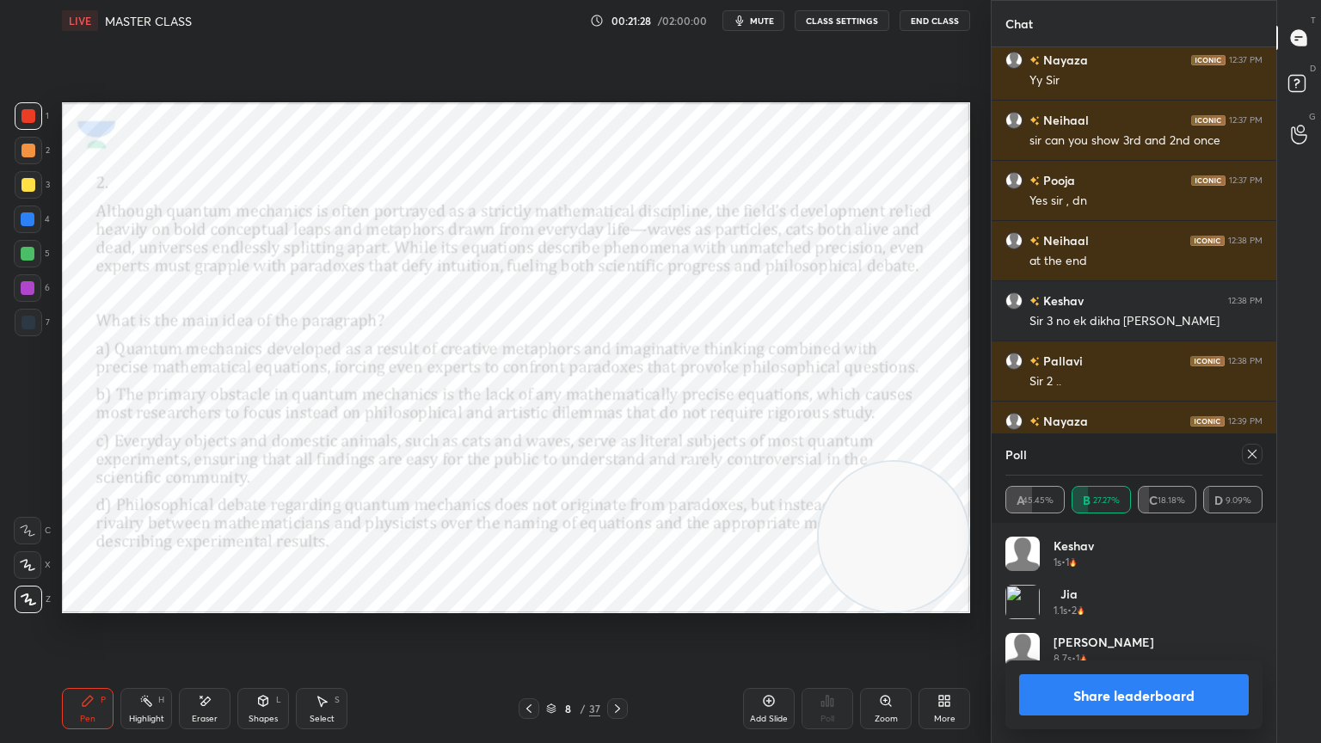
click at [1252, 451] on icon at bounding box center [1253, 454] width 14 height 14
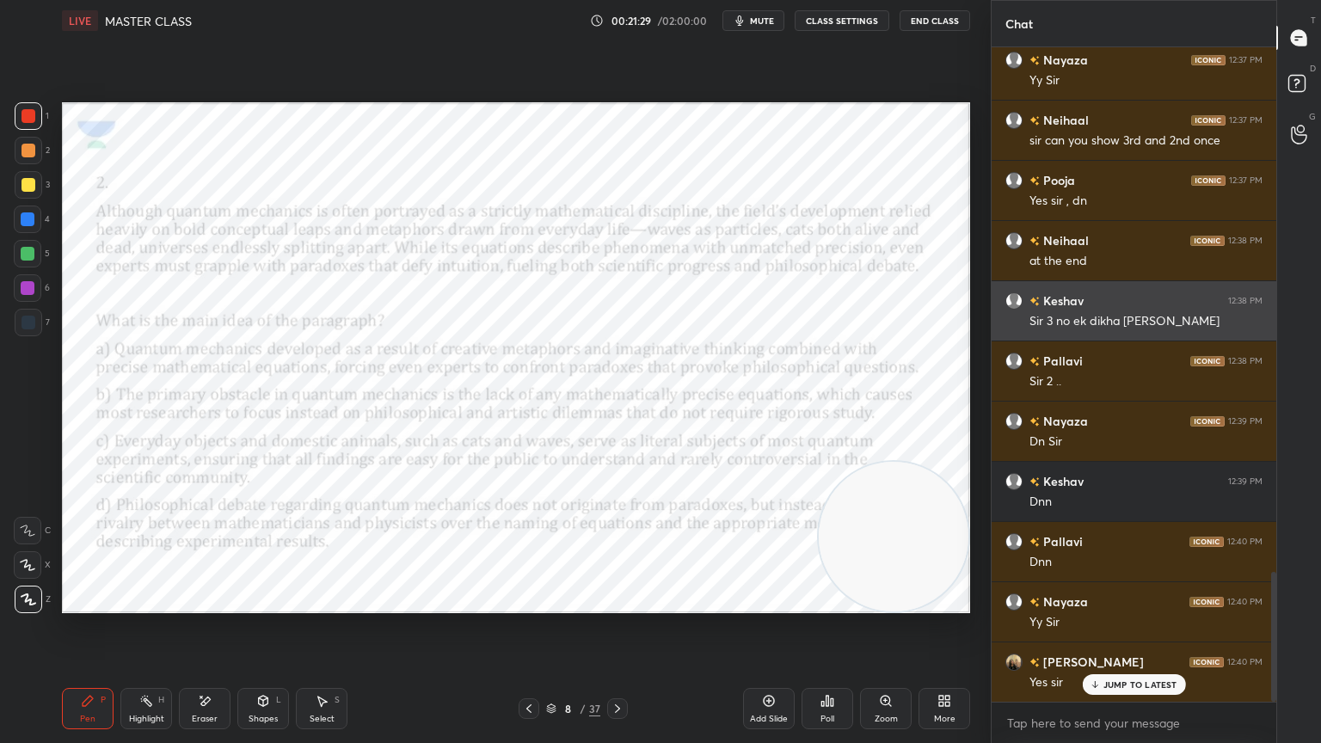
click at [623, 667] on icon at bounding box center [618, 709] width 14 height 14
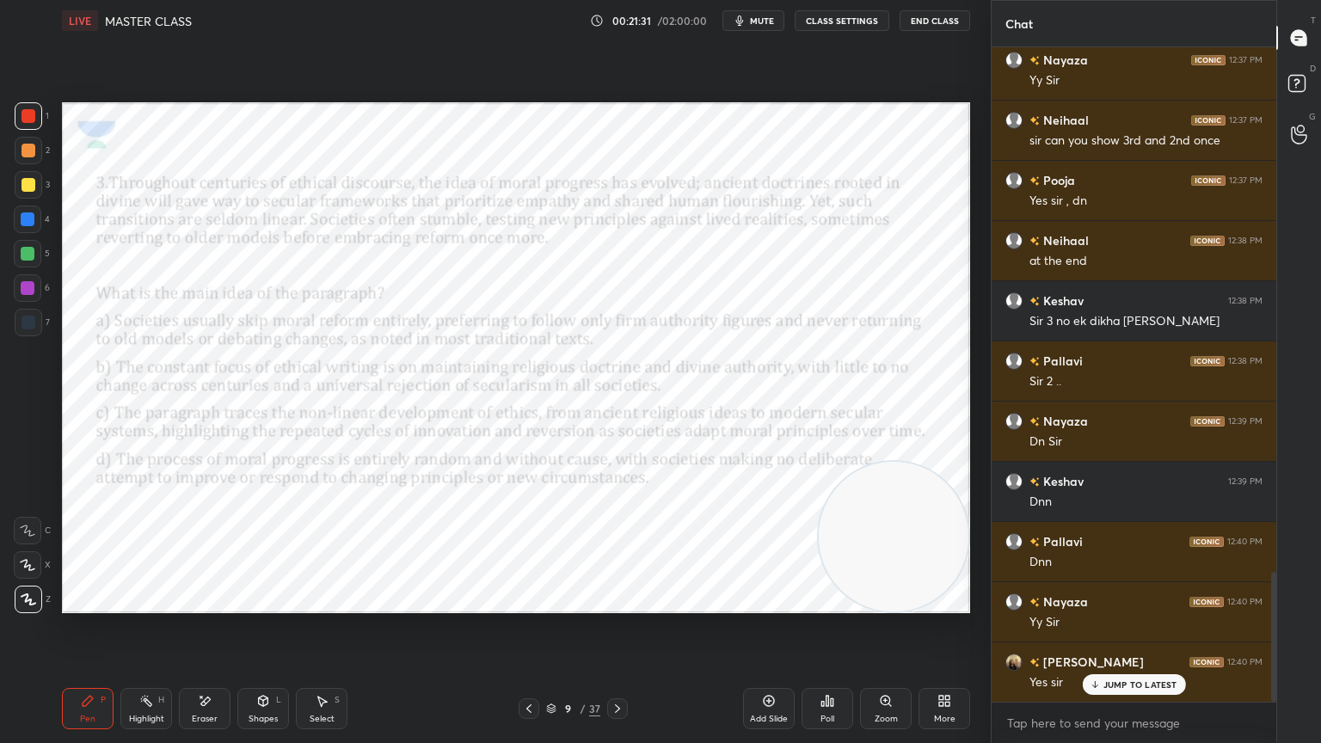
click at [829, 667] on icon at bounding box center [828, 701] width 14 height 14
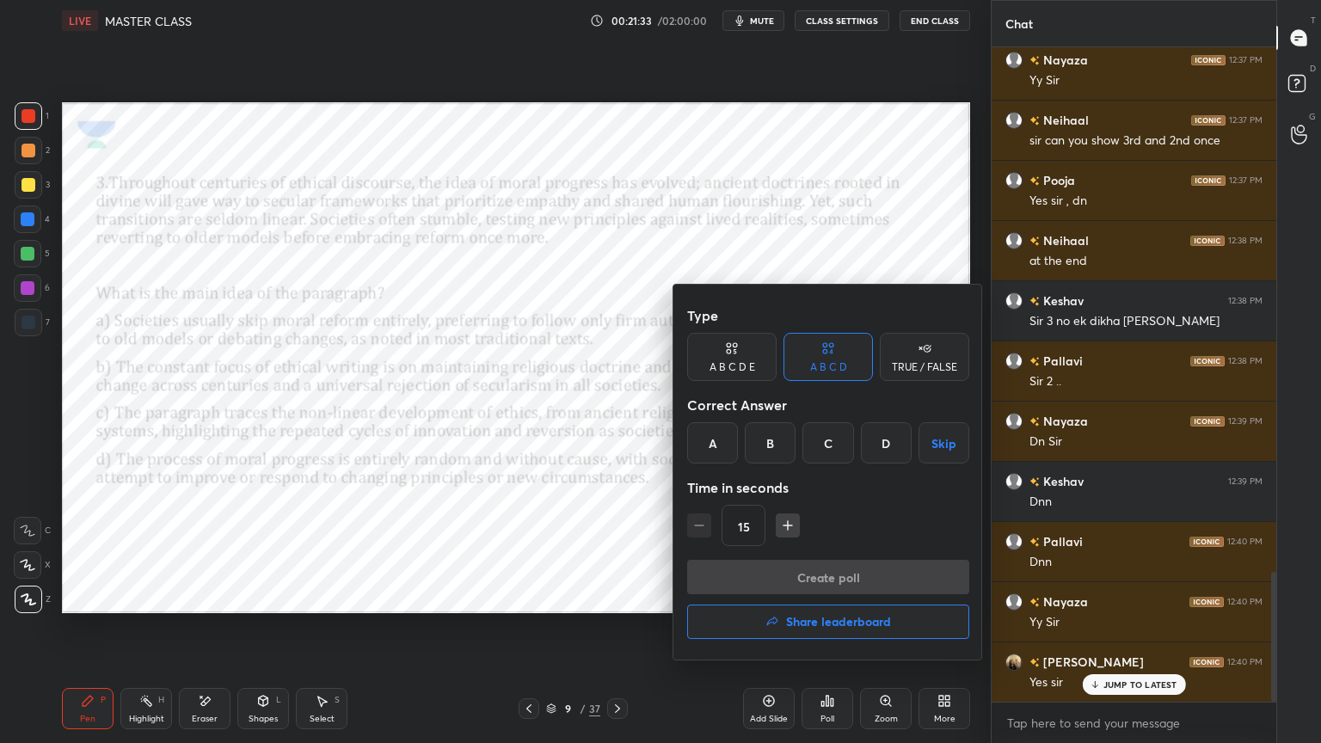
click at [815, 456] on div "C" at bounding box center [828, 442] width 51 height 41
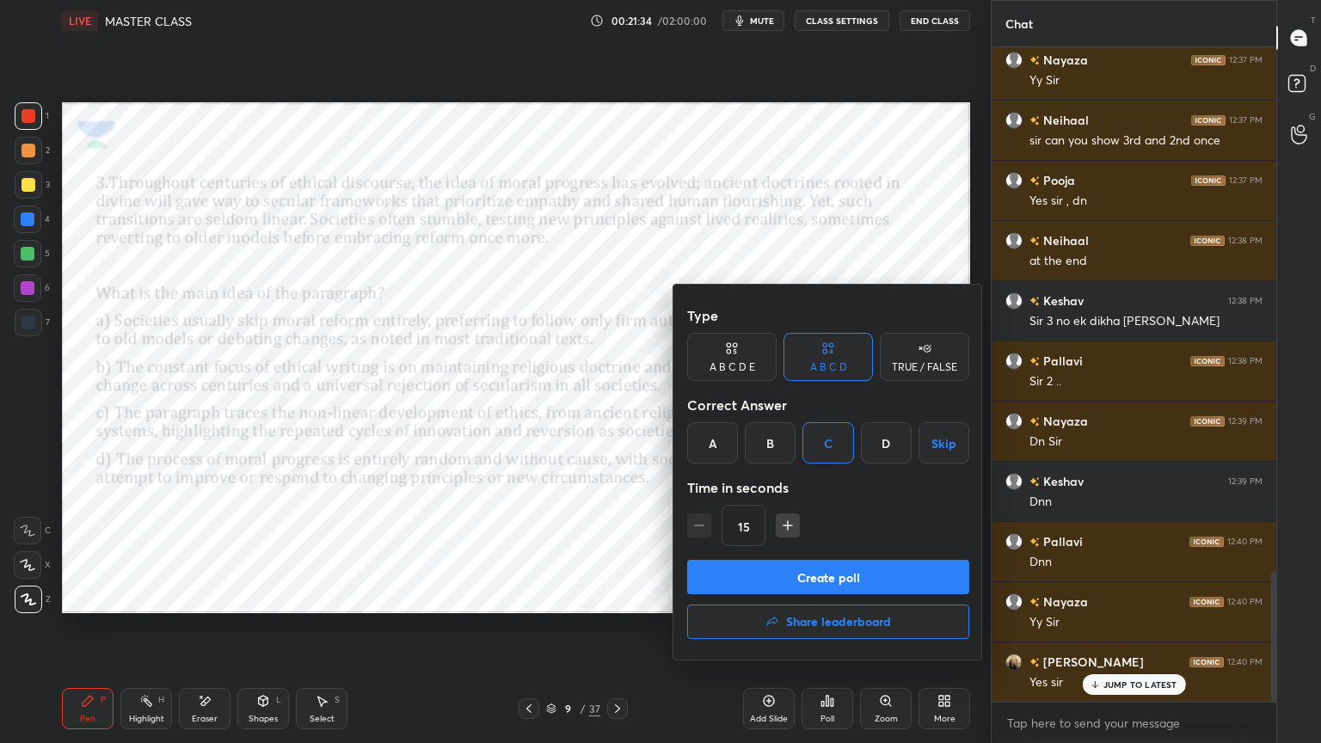
click at [804, 578] on button "Create poll" at bounding box center [828, 577] width 282 height 34
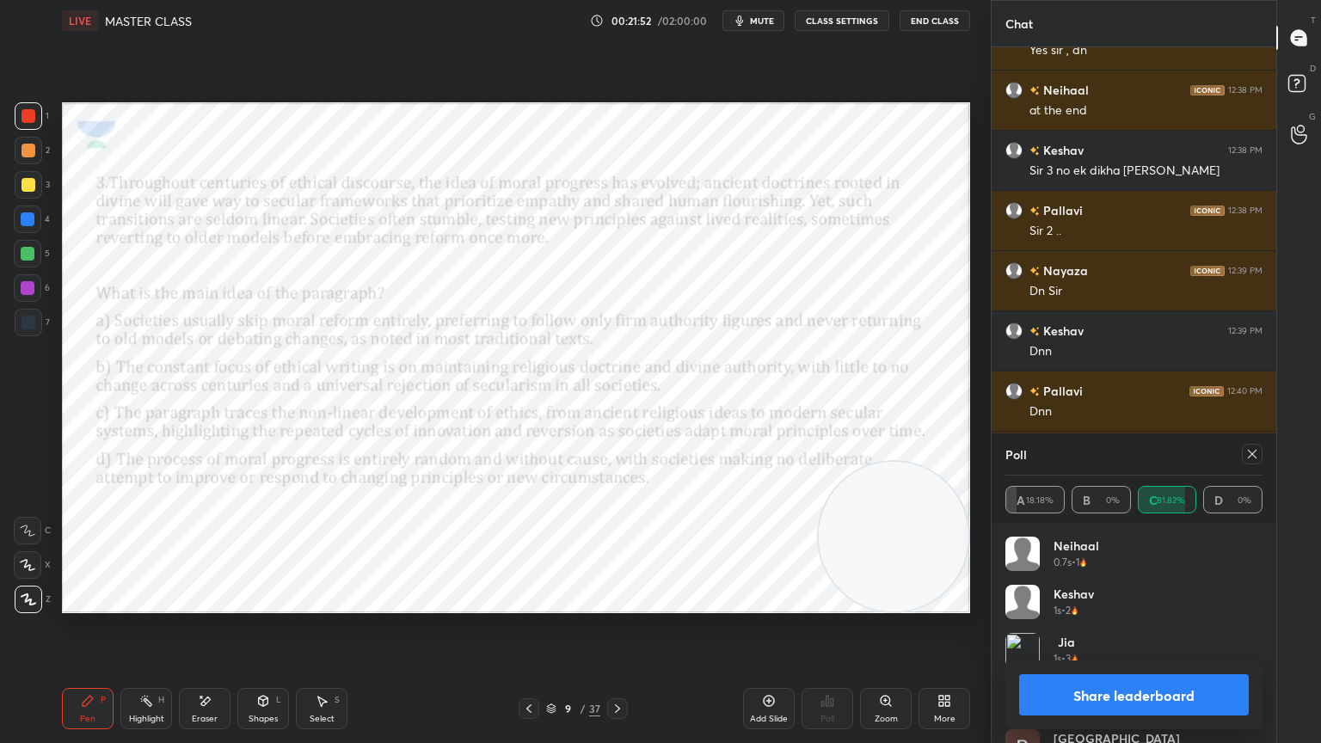
click at [618, 667] on icon at bounding box center [618, 709] width 14 height 14
click at [1252, 452] on icon at bounding box center [1253, 454] width 14 height 14
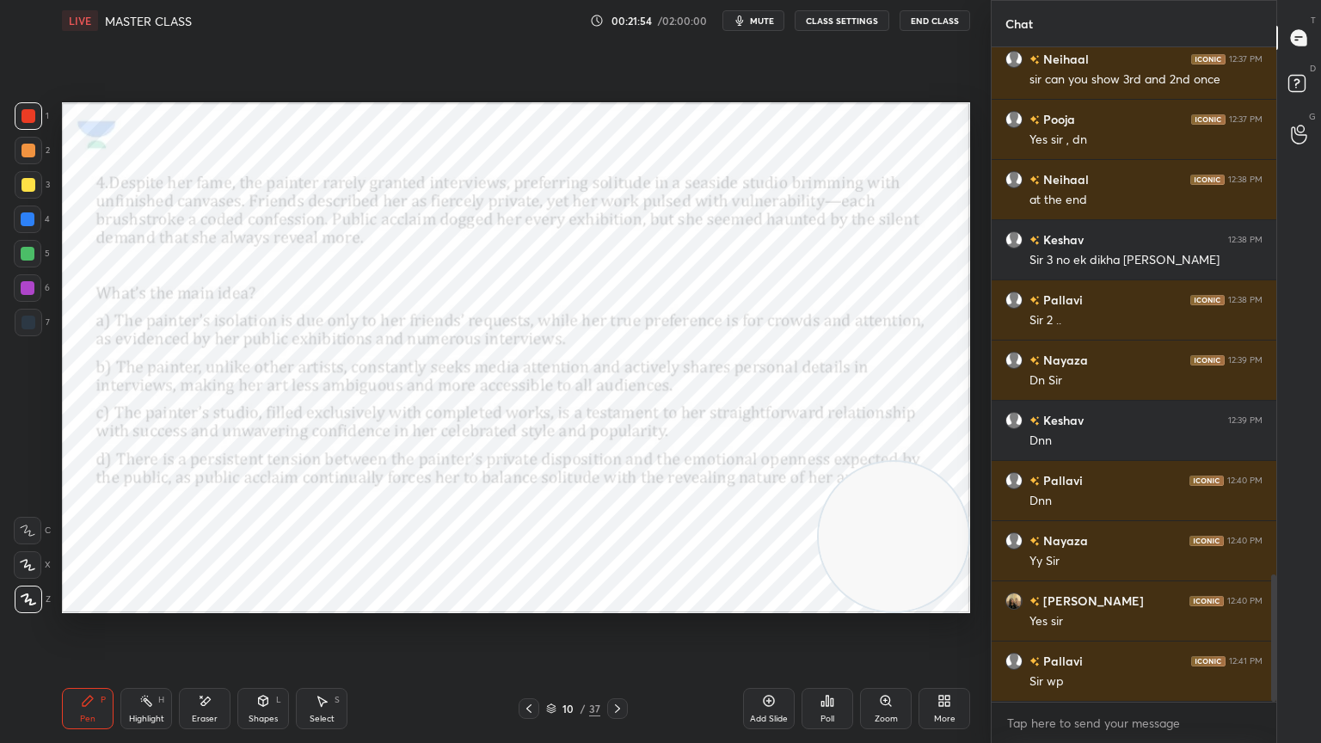
click at [829, 667] on icon at bounding box center [828, 701] width 14 height 14
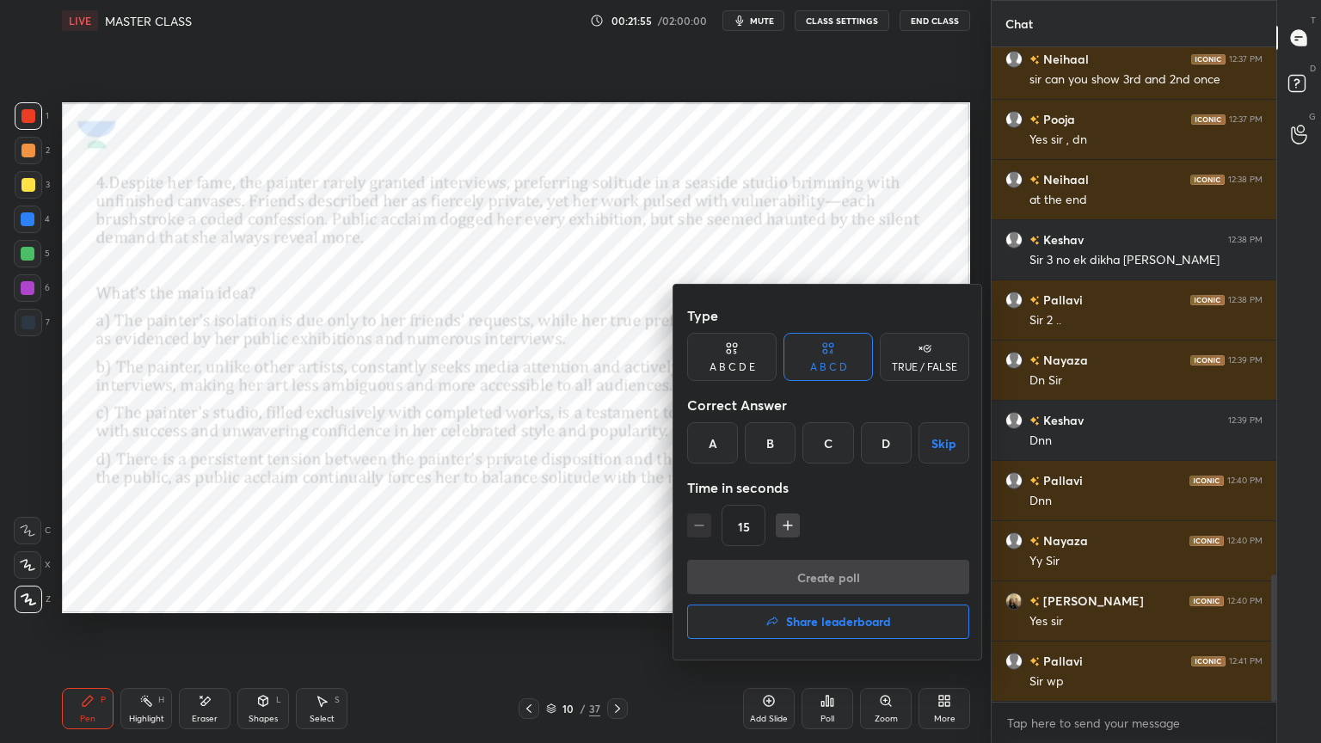
click at [888, 442] on div "D" at bounding box center [886, 442] width 51 height 41
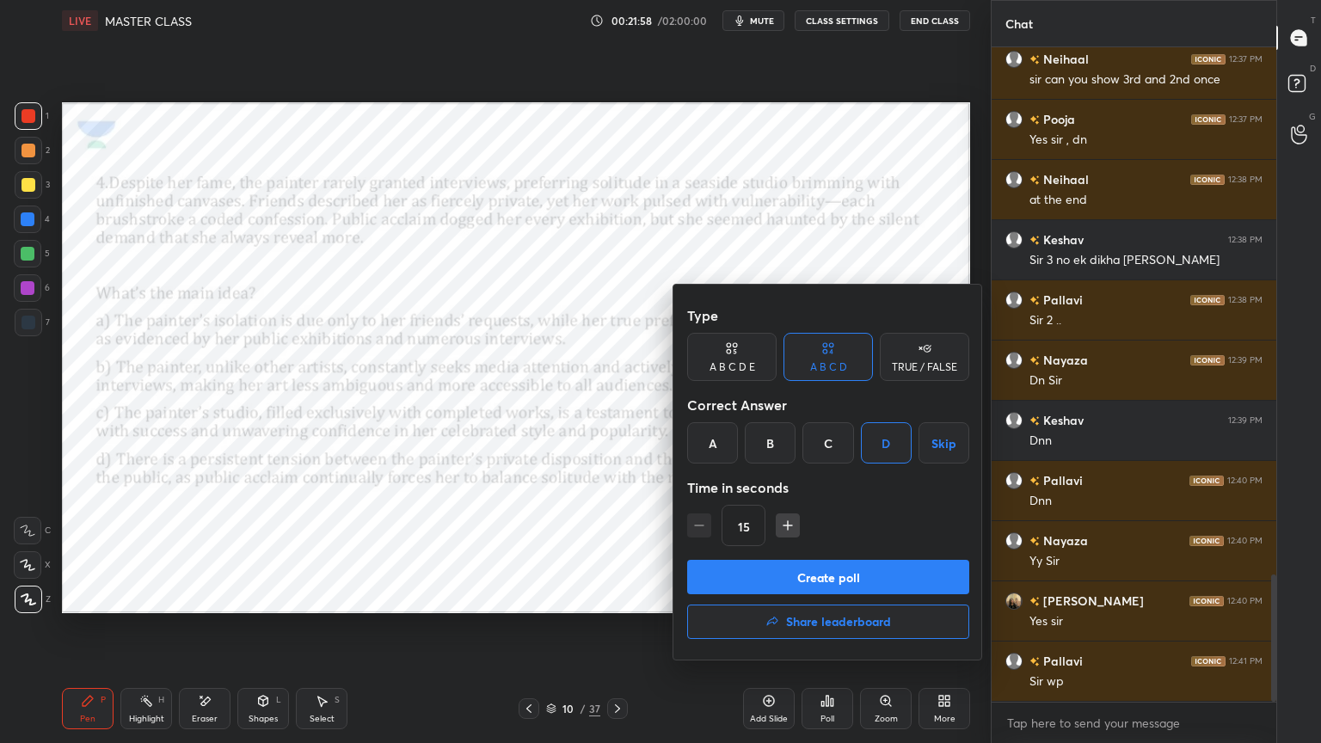
click at [844, 575] on button "Create poll" at bounding box center [828, 577] width 282 height 34
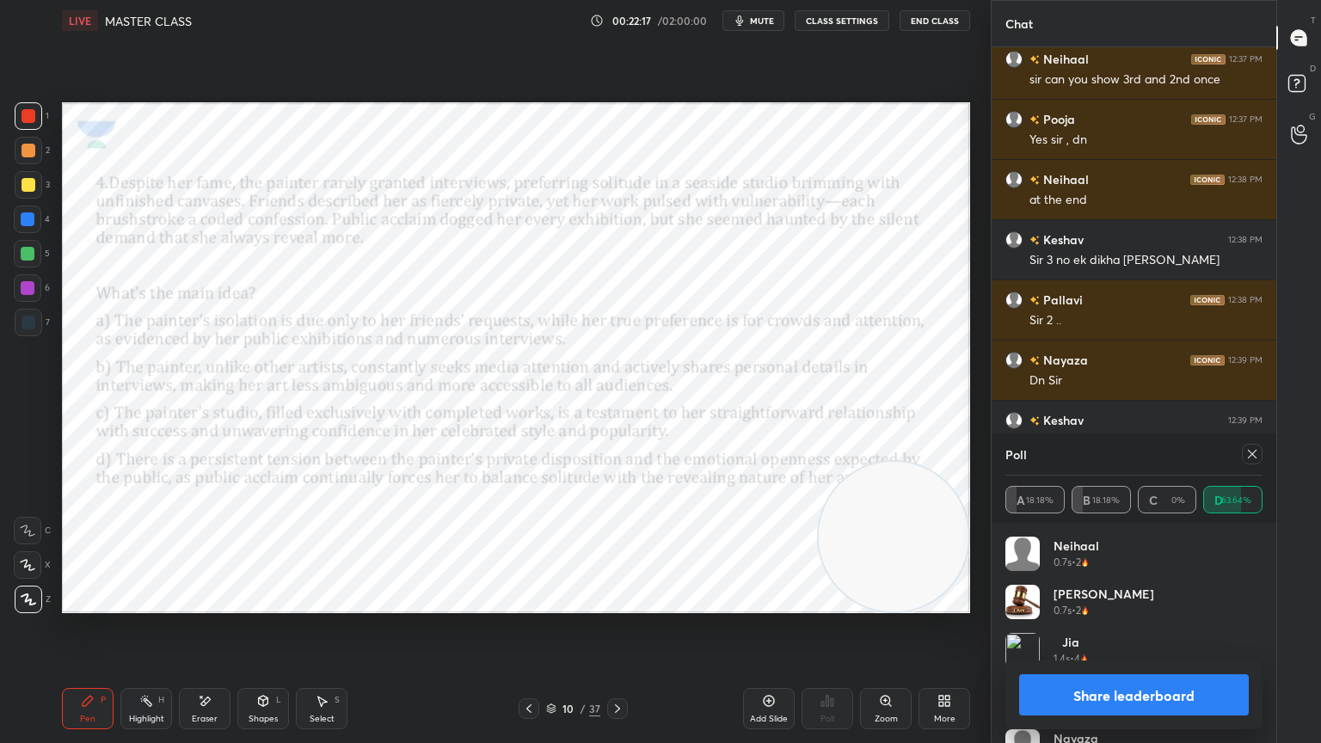
click at [616, 667] on icon at bounding box center [618, 709] width 14 height 14
click at [1252, 456] on icon at bounding box center [1253, 454] width 14 height 14
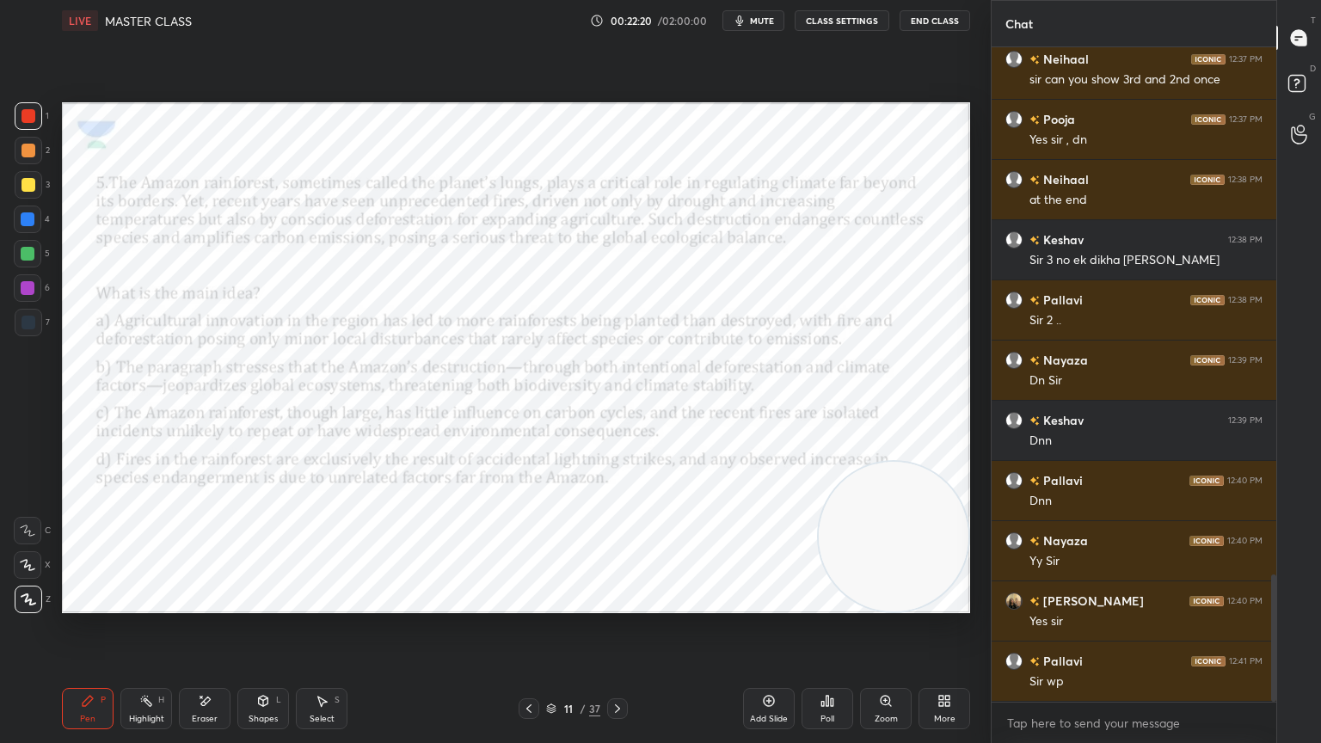
click at [844, 667] on div "Poll" at bounding box center [828, 708] width 52 height 41
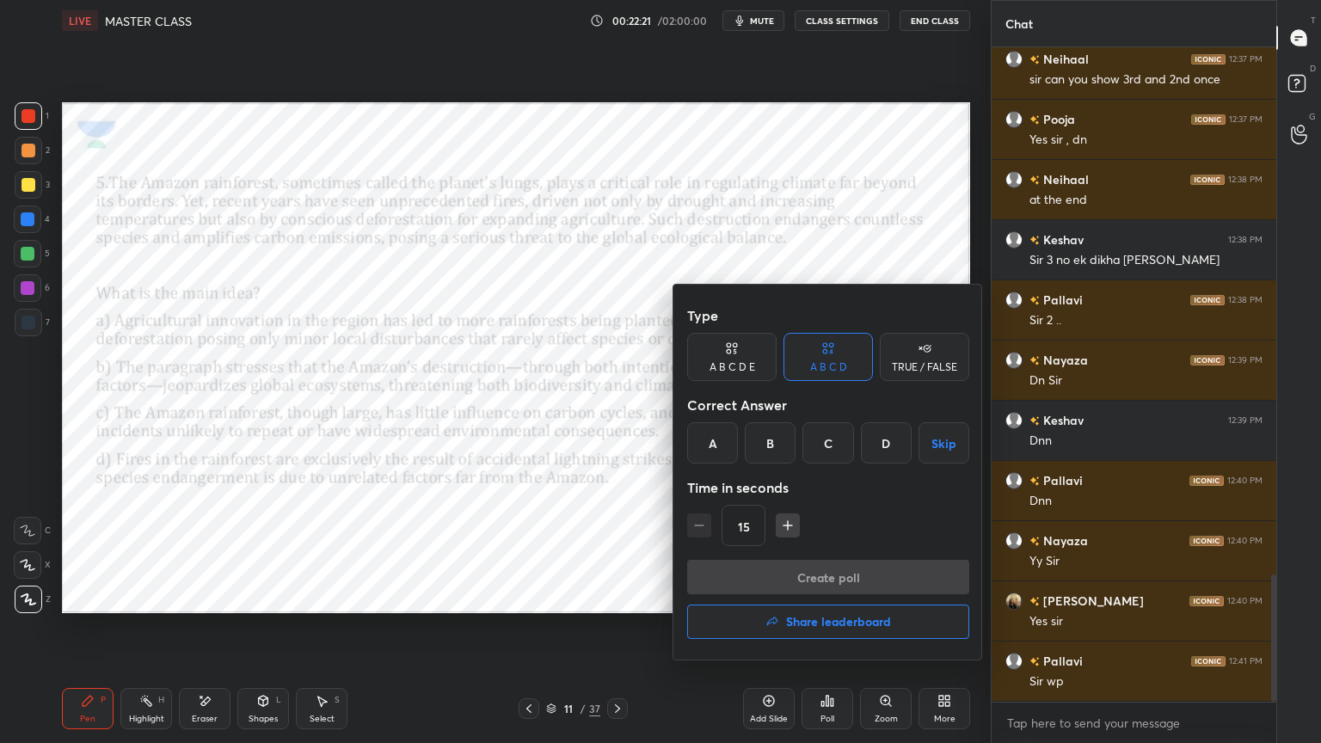
click at [767, 451] on div "B" at bounding box center [770, 442] width 51 height 41
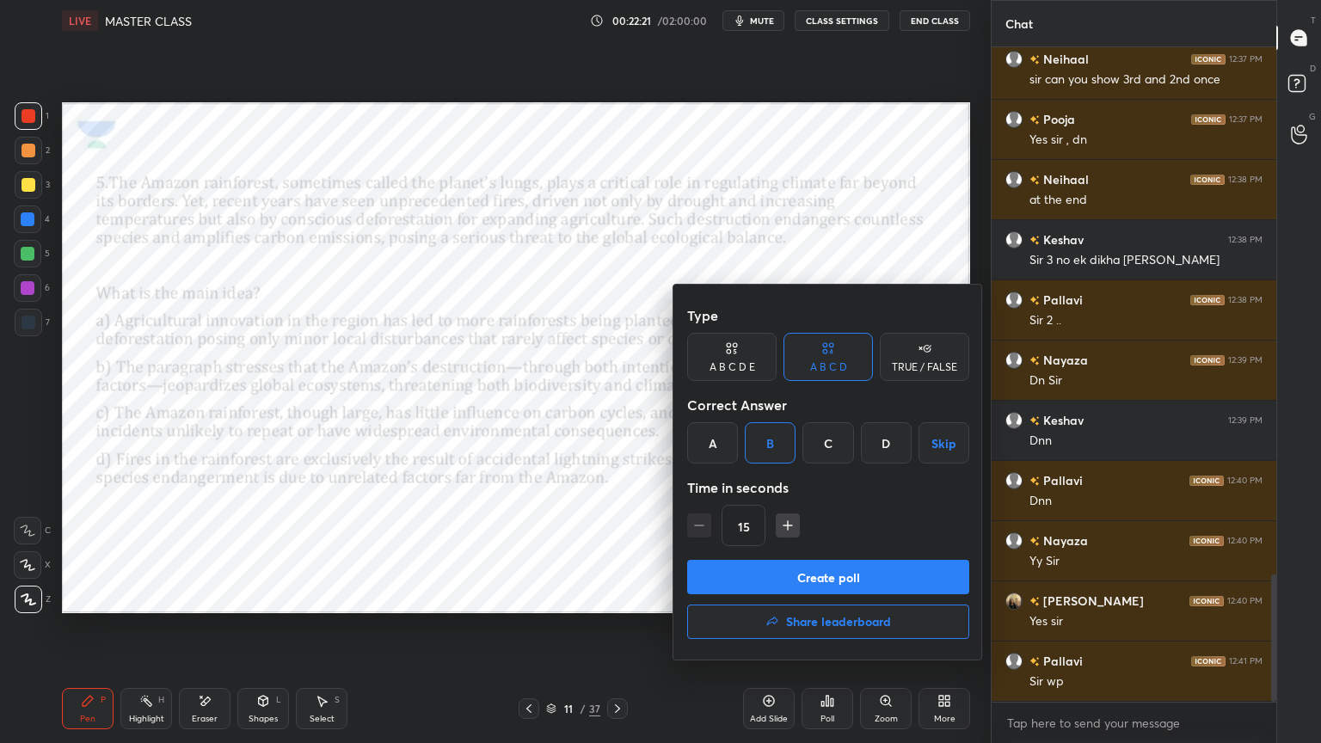
click at [791, 579] on button "Create poll" at bounding box center [828, 577] width 282 height 34
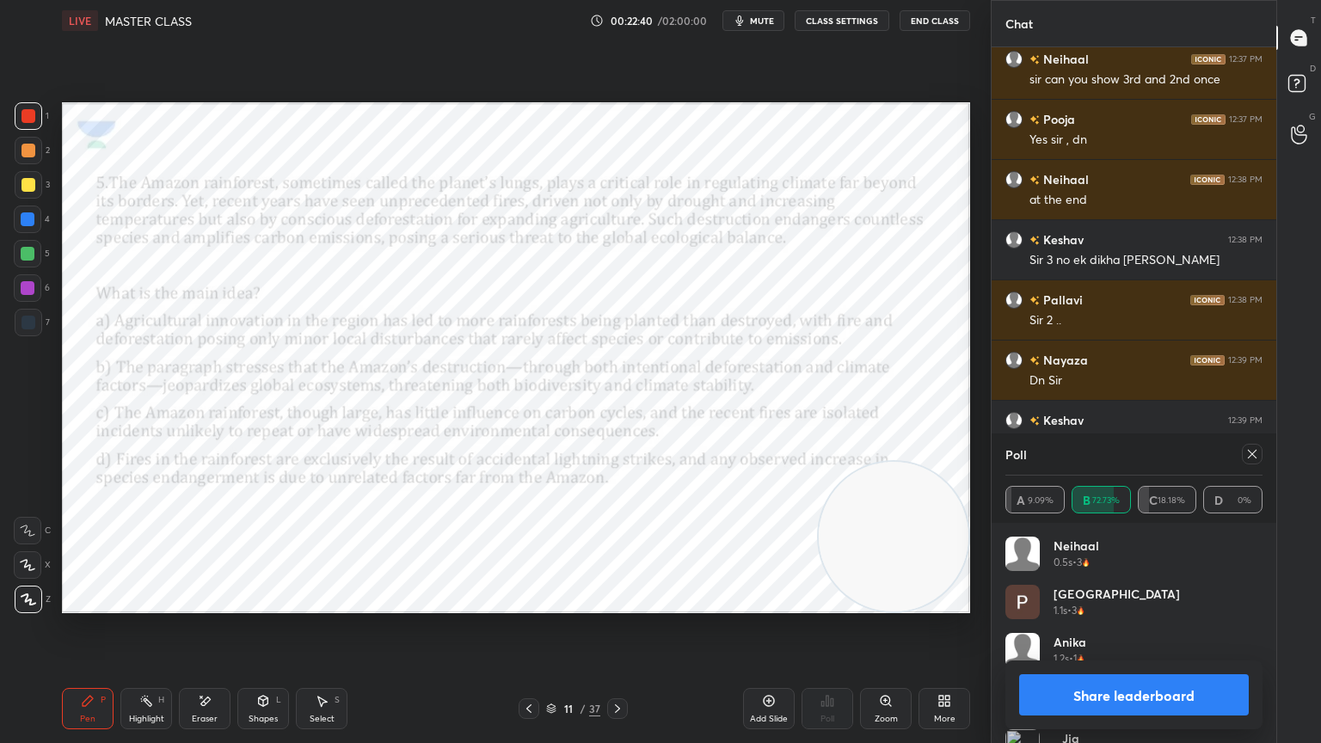
click at [1252, 452] on icon at bounding box center [1253, 454] width 14 height 14
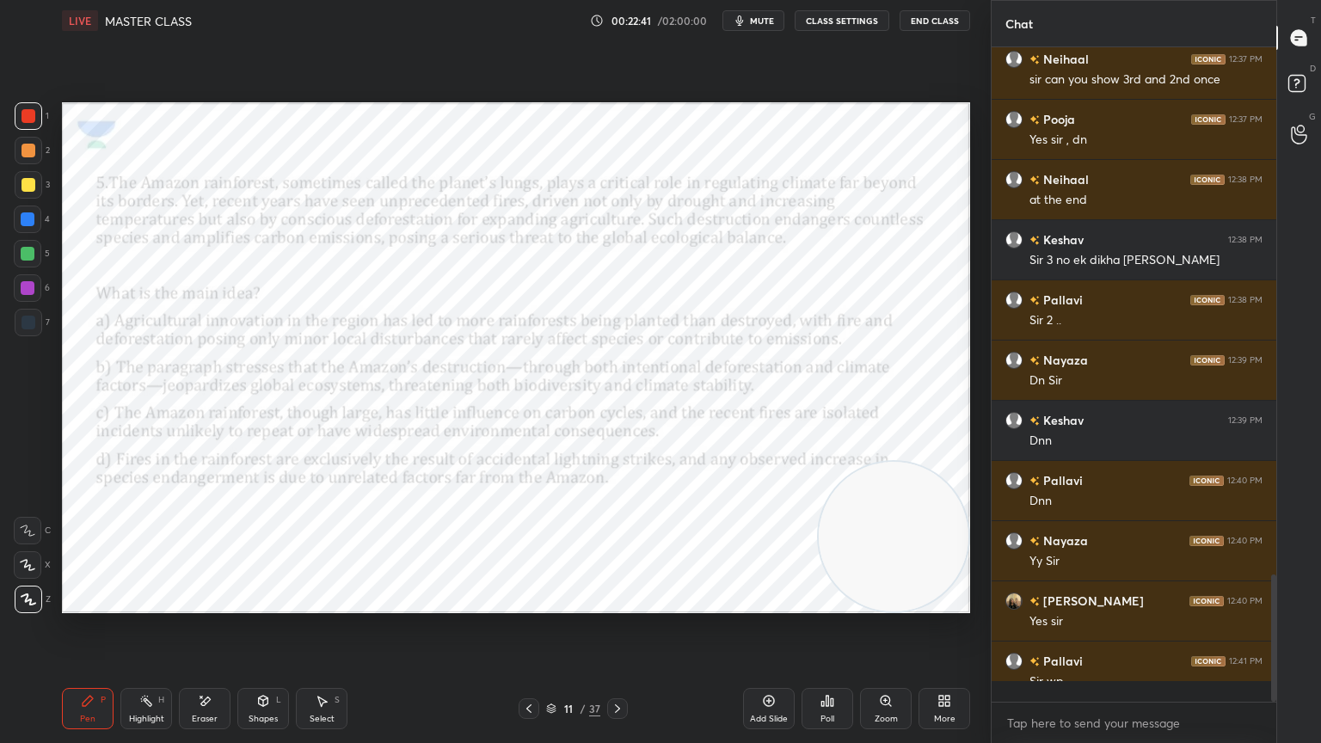
click at [839, 667] on div "Poll" at bounding box center [828, 708] width 52 height 41
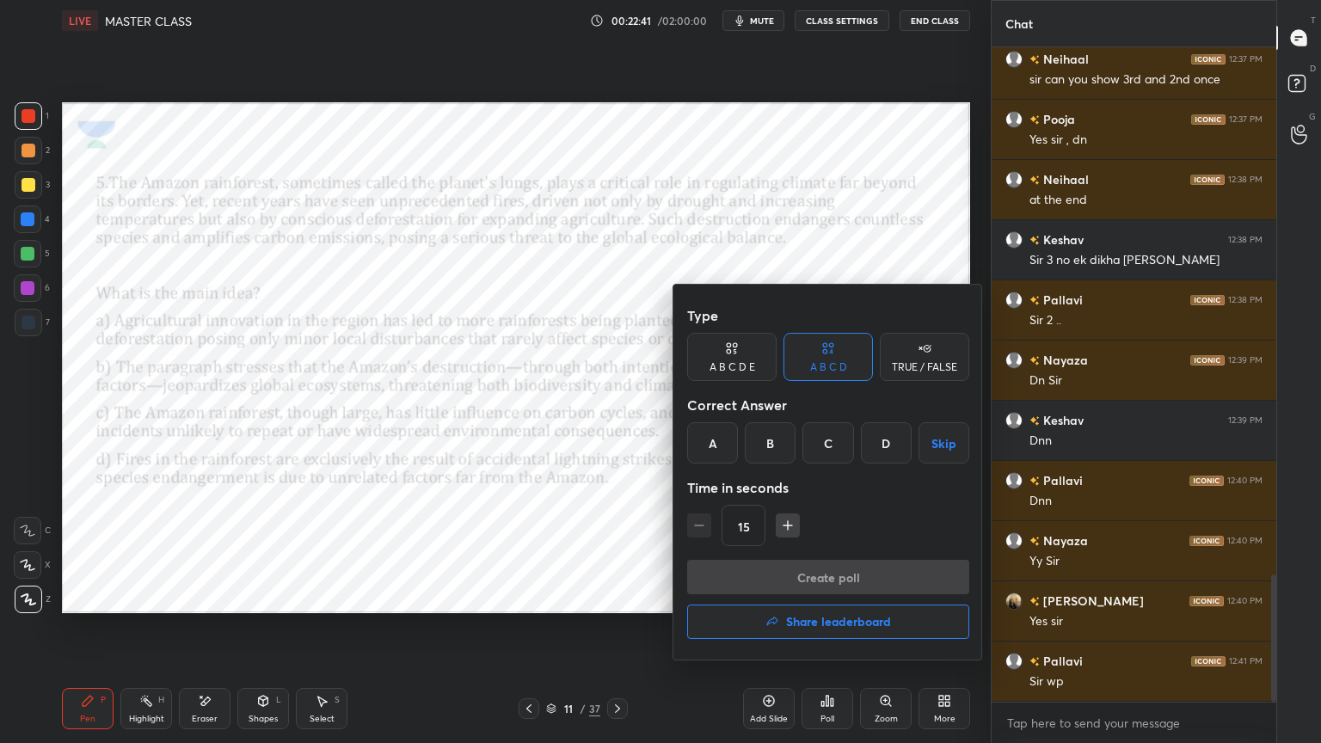
click at [836, 623] on h4 "Share leaderboard" at bounding box center [838, 622] width 105 height 12
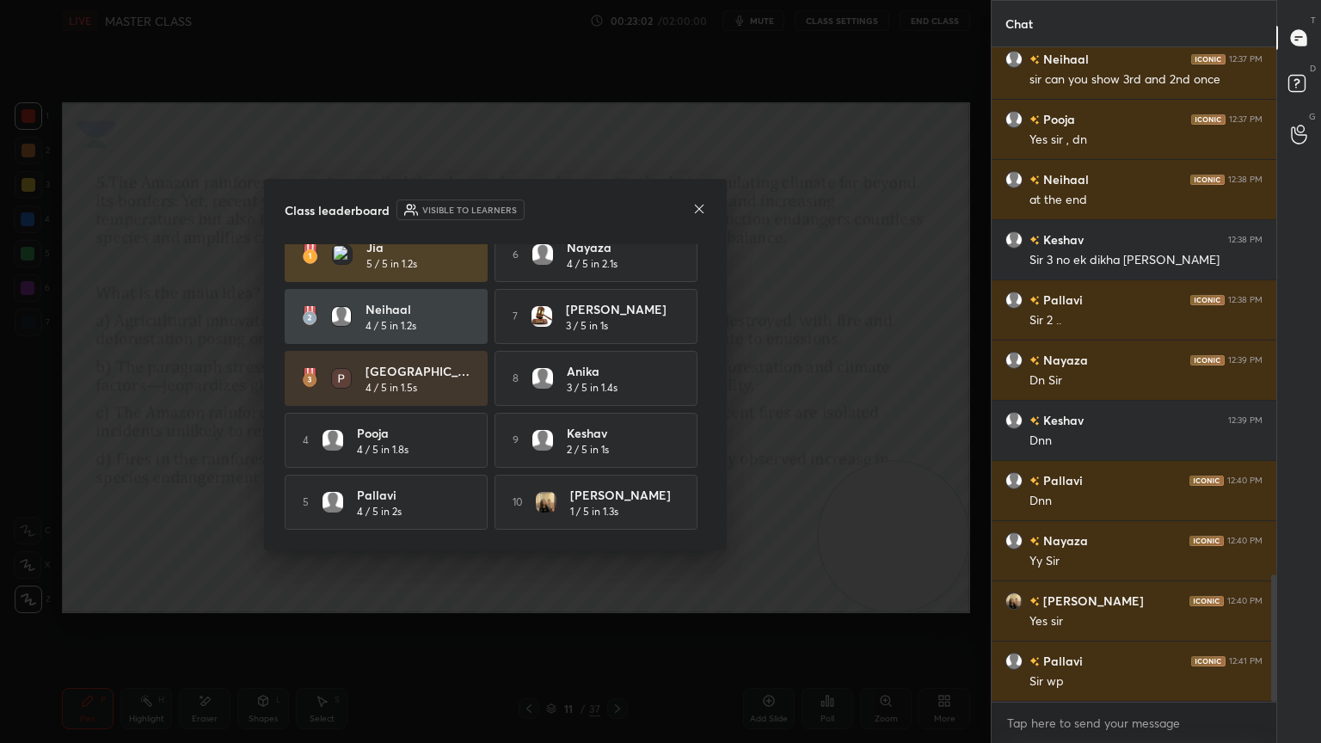
click at [703, 210] on icon at bounding box center [699, 209] width 14 height 14
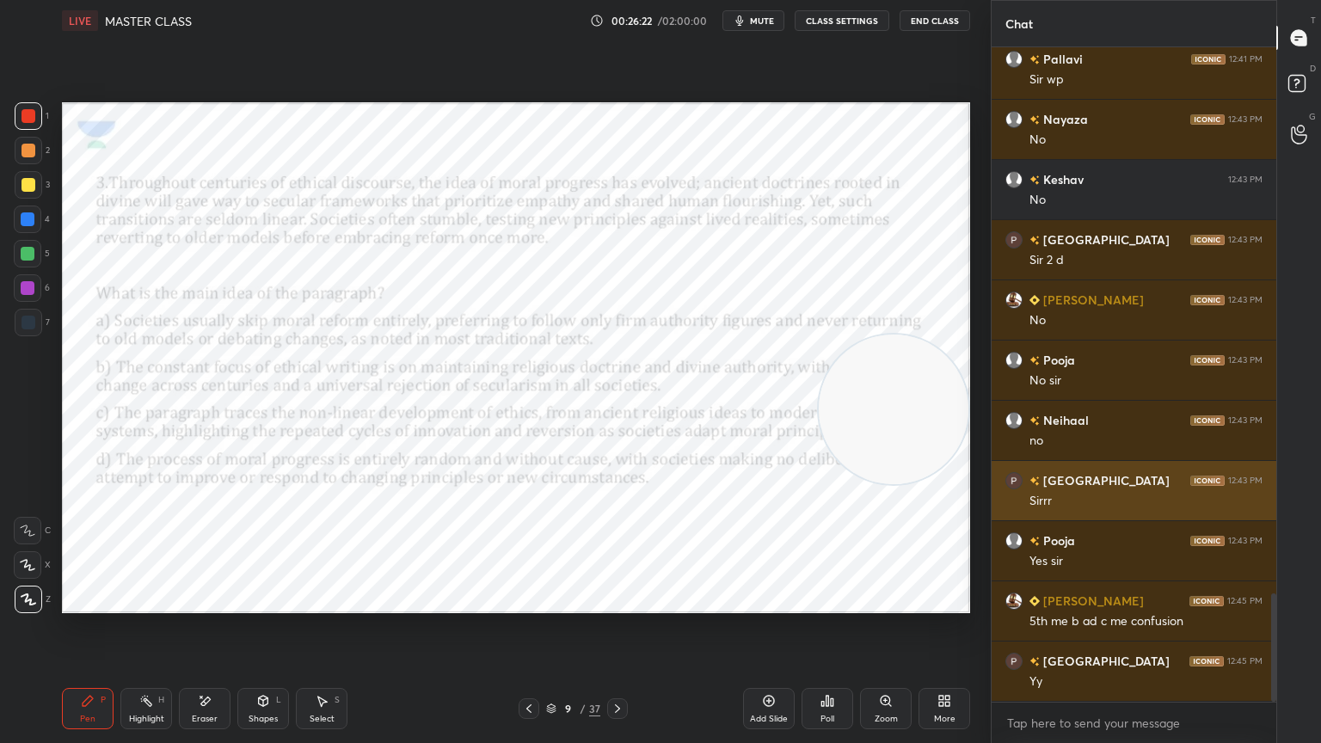
scroll to position [3368, 0]
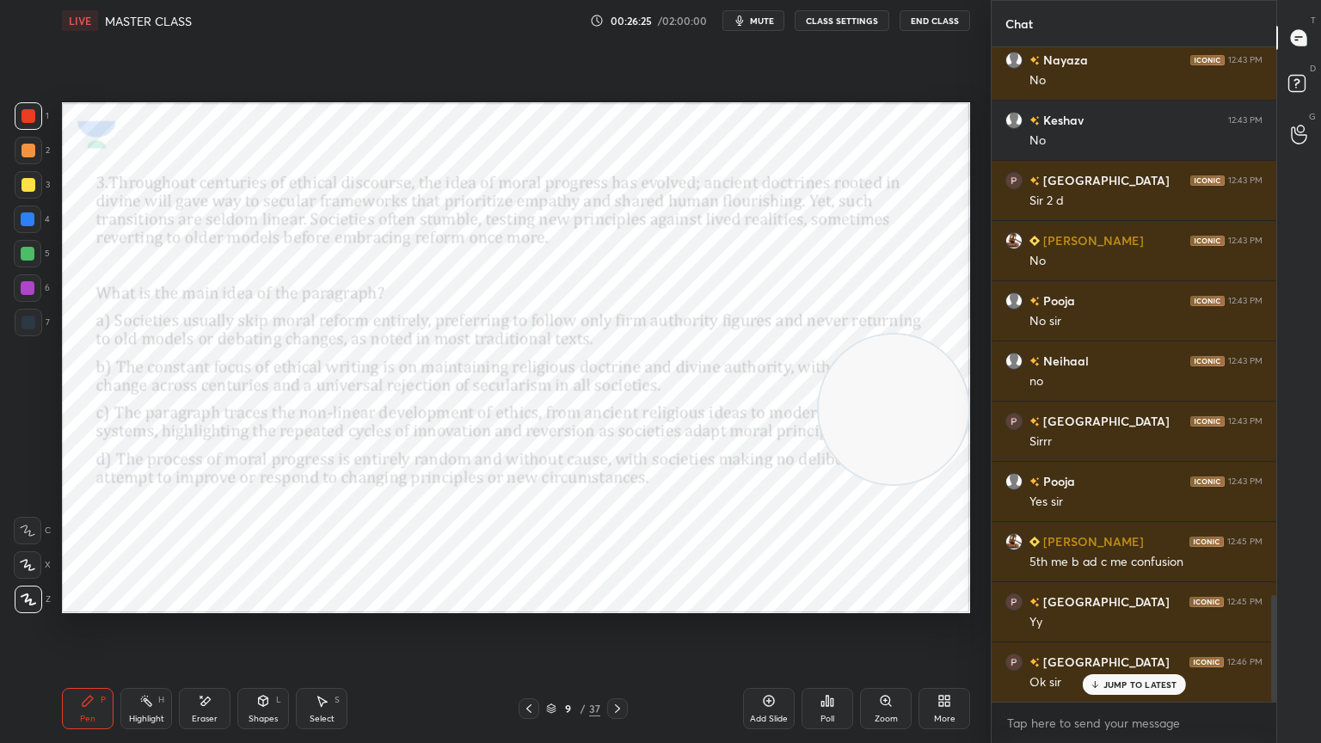
drag, startPoint x: 937, startPoint y: 457, endPoint x: 1034, endPoint y: 742, distance: 301.7
click at [1034, 667] on div "1 2 3 4 5 6 7 C X Z E E Erase all H H LIVE MASTER CLASS 00:26:25 / 02:00:00 mut…" at bounding box center [660, 371] width 1321 height 743
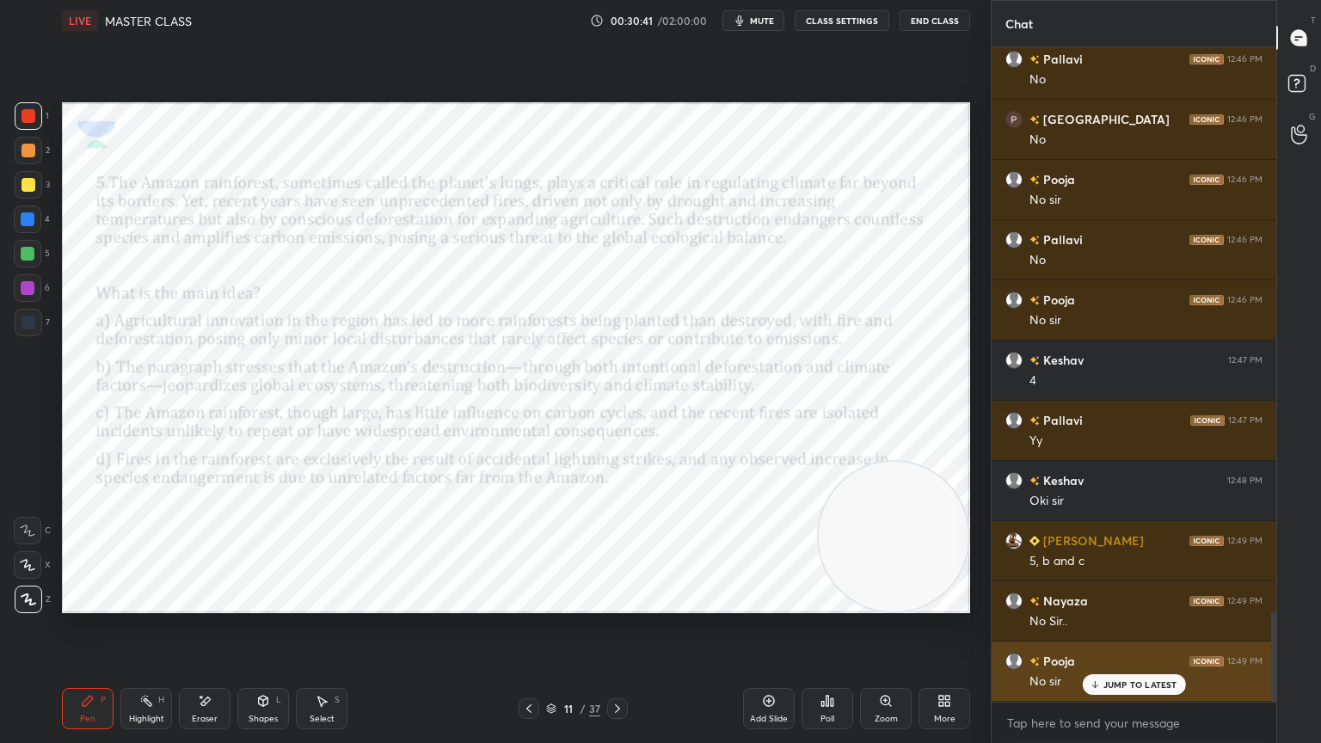
scroll to position [4091, 0]
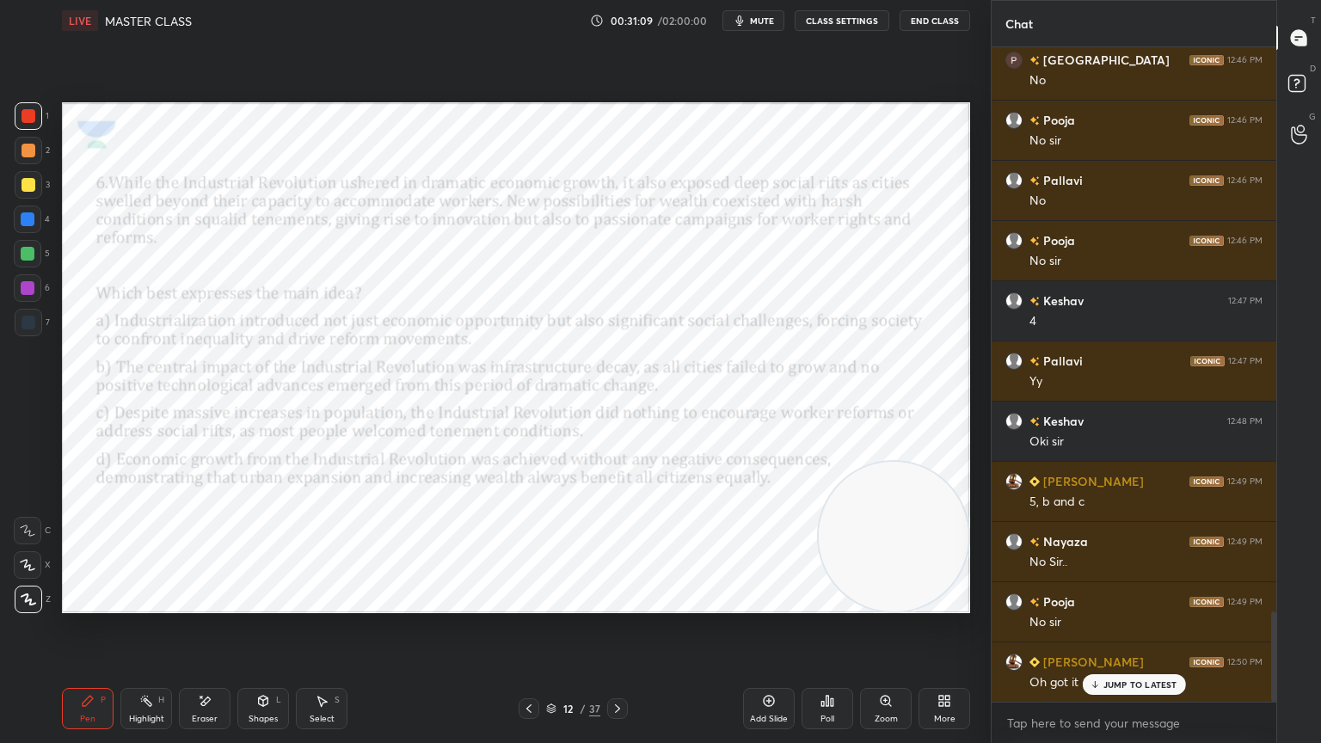
click at [1123, 667] on div "JUMP TO LATEST" at bounding box center [1133, 684] width 103 height 21
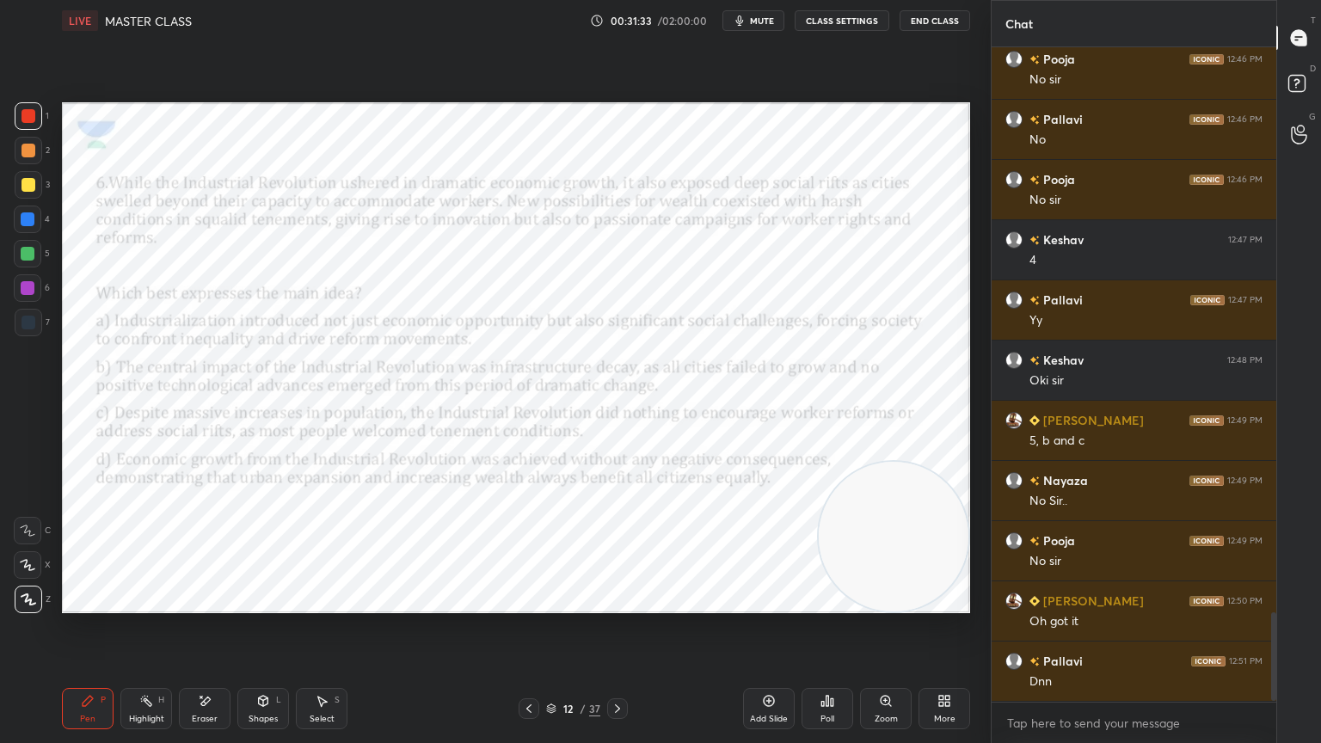
scroll to position [4211, 0]
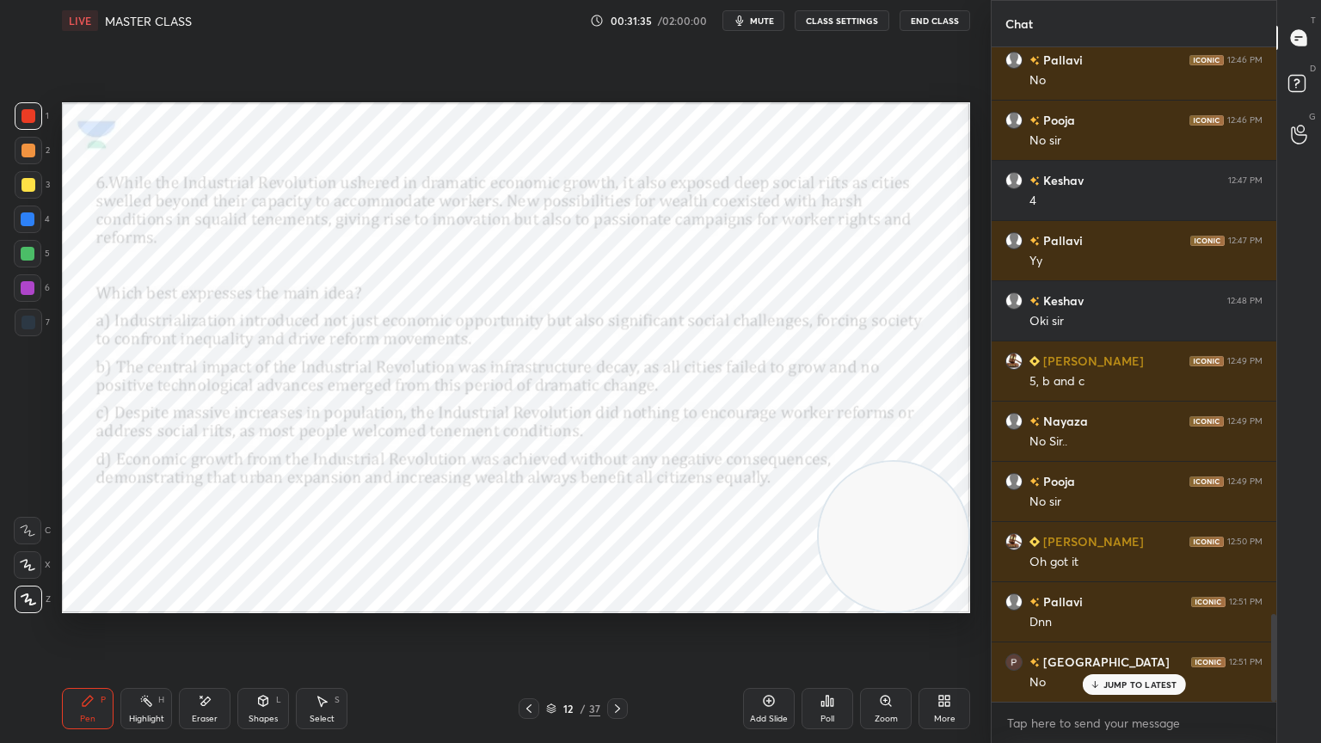
click at [1123, 667] on div "JUMP TO LATEST" at bounding box center [1133, 684] width 103 height 21
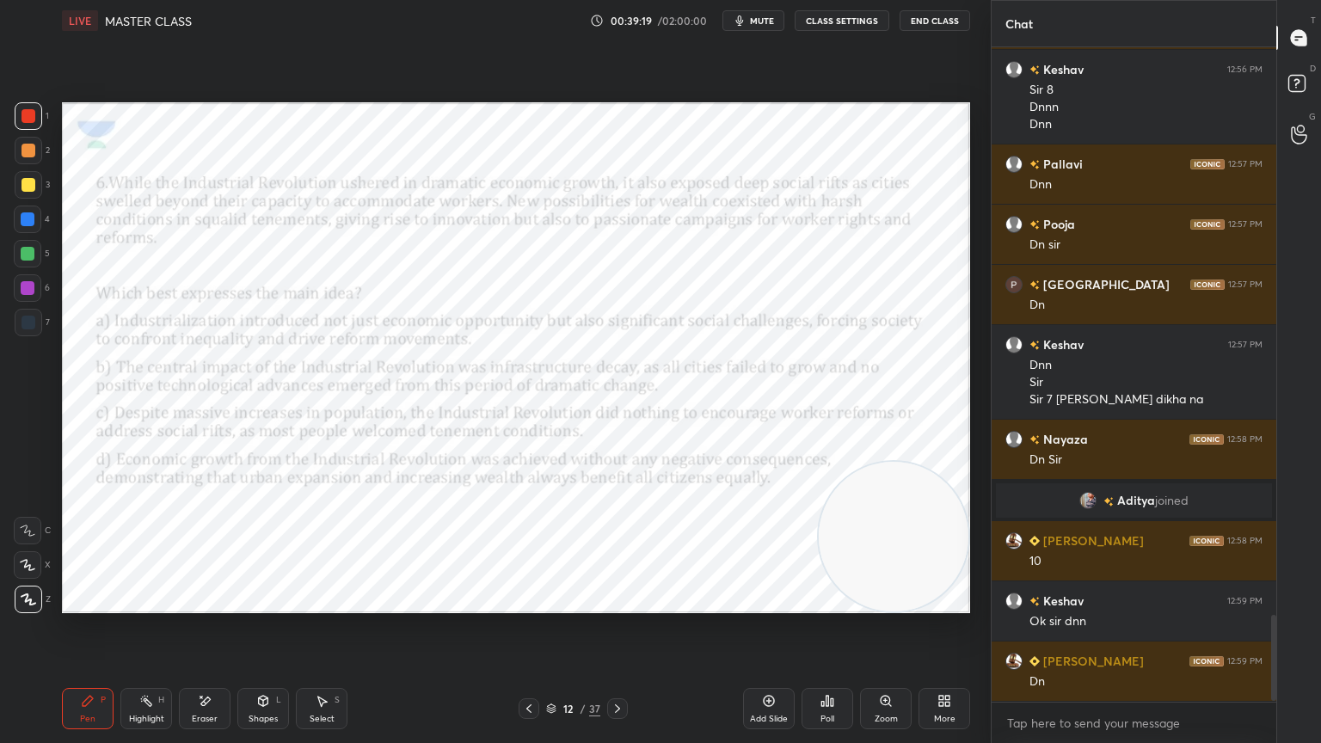
scroll to position [5, 5]
click at [840, 667] on div "Poll" at bounding box center [828, 708] width 52 height 41
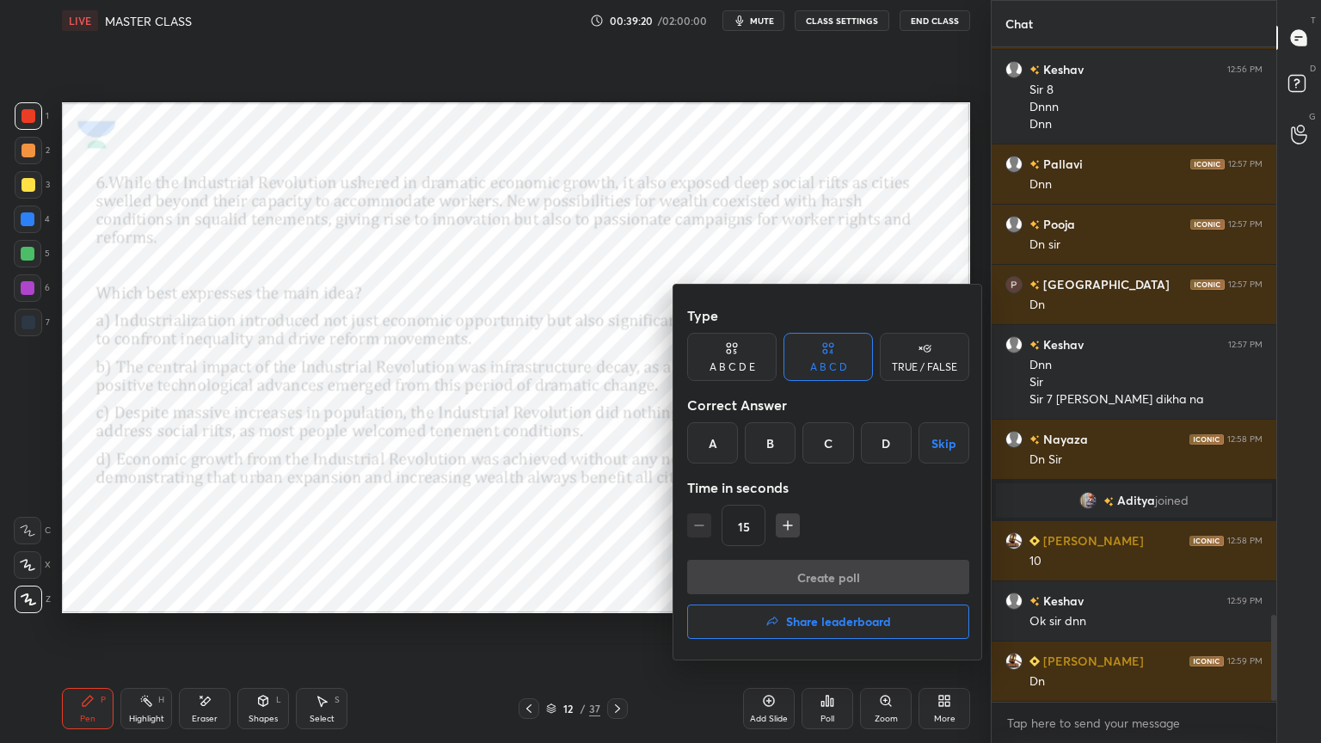
click at [689, 442] on div "A" at bounding box center [712, 442] width 51 height 41
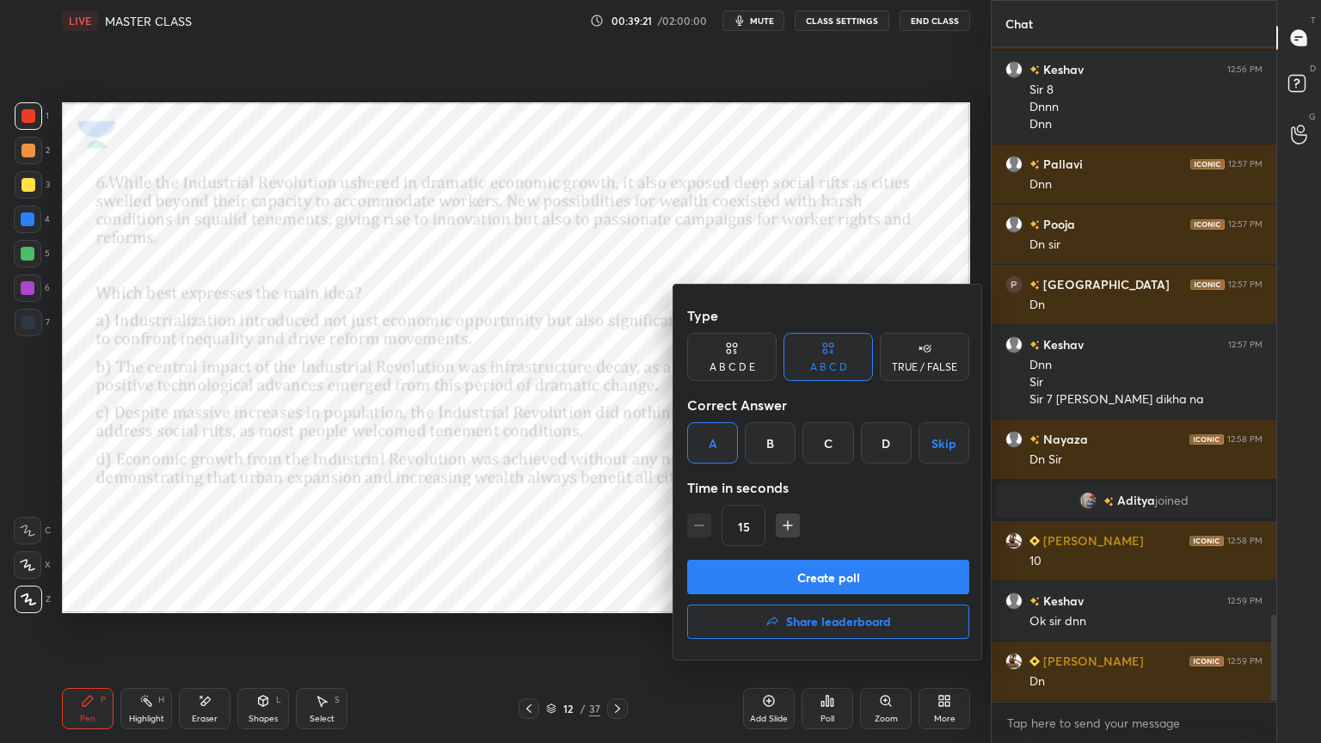
click at [755, 575] on button "Create poll" at bounding box center [828, 577] width 282 height 34
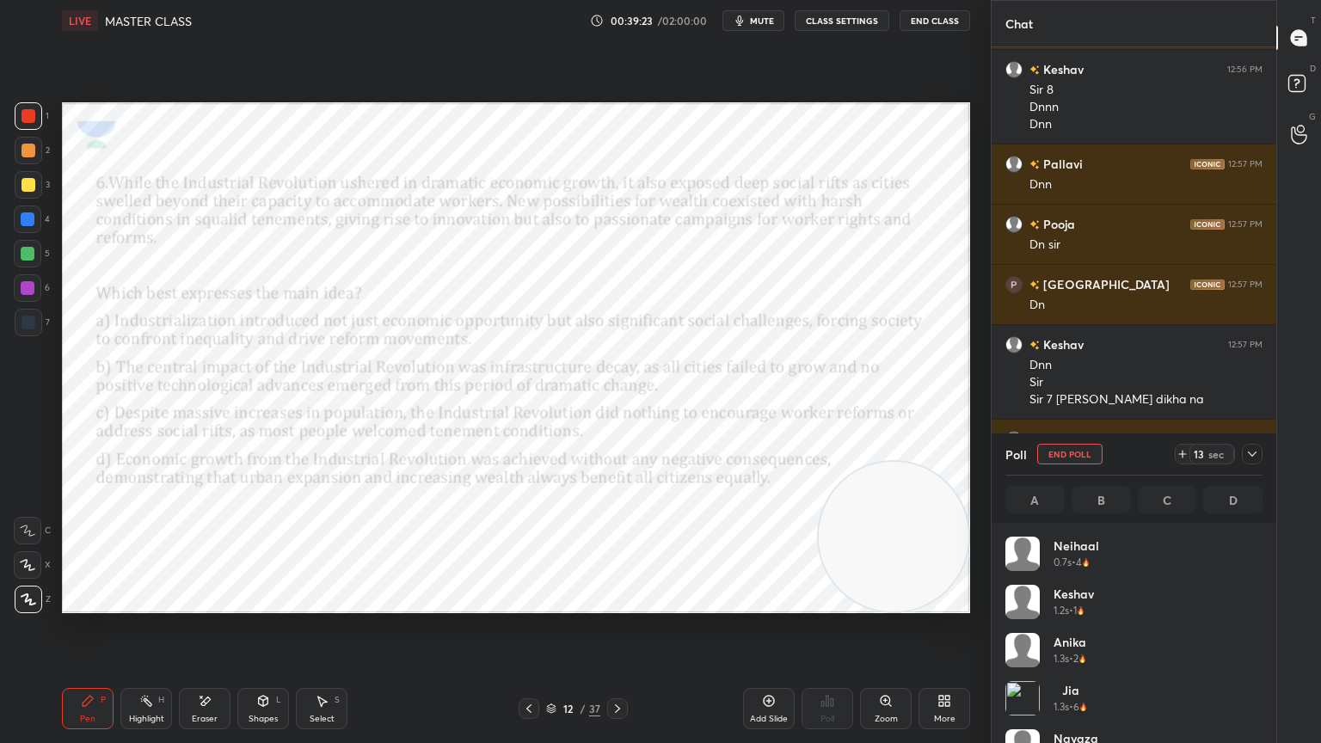
scroll to position [201, 252]
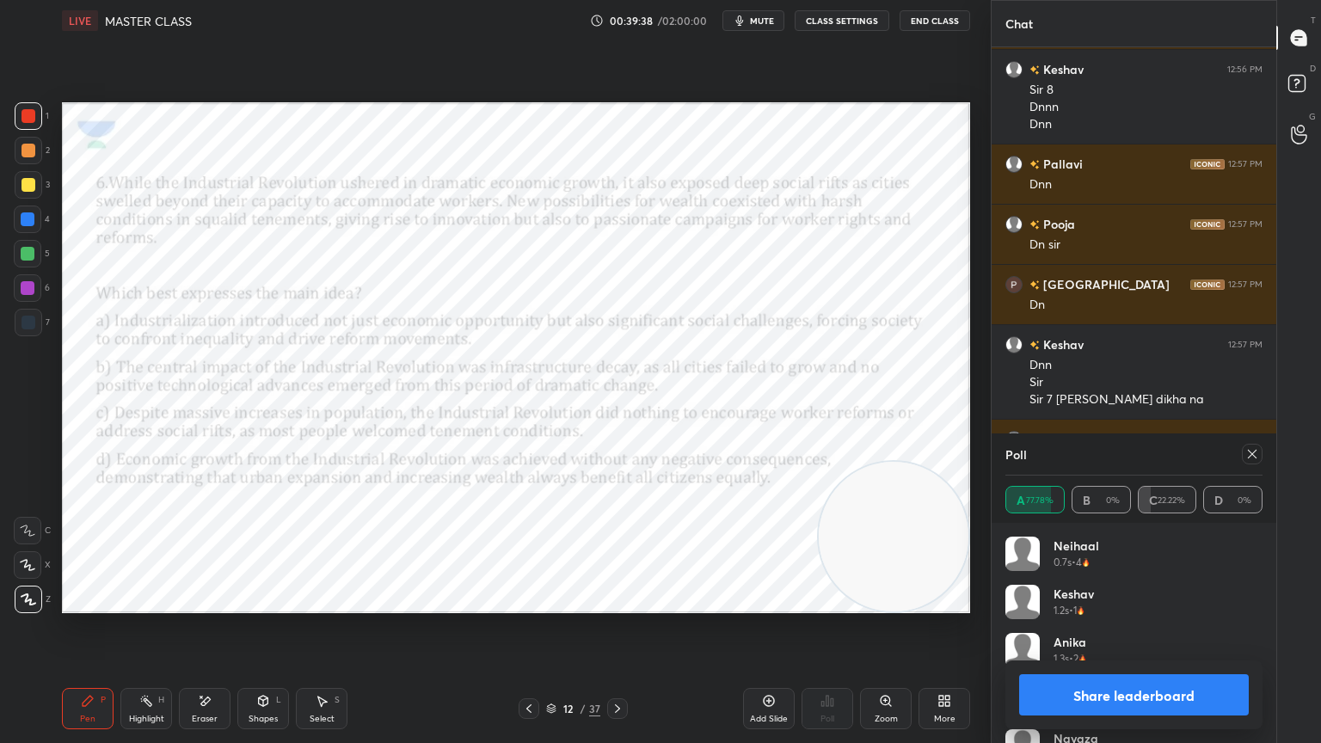
click at [623, 667] on icon at bounding box center [618, 709] width 14 height 14
click at [1252, 450] on icon at bounding box center [1253, 454] width 14 height 14
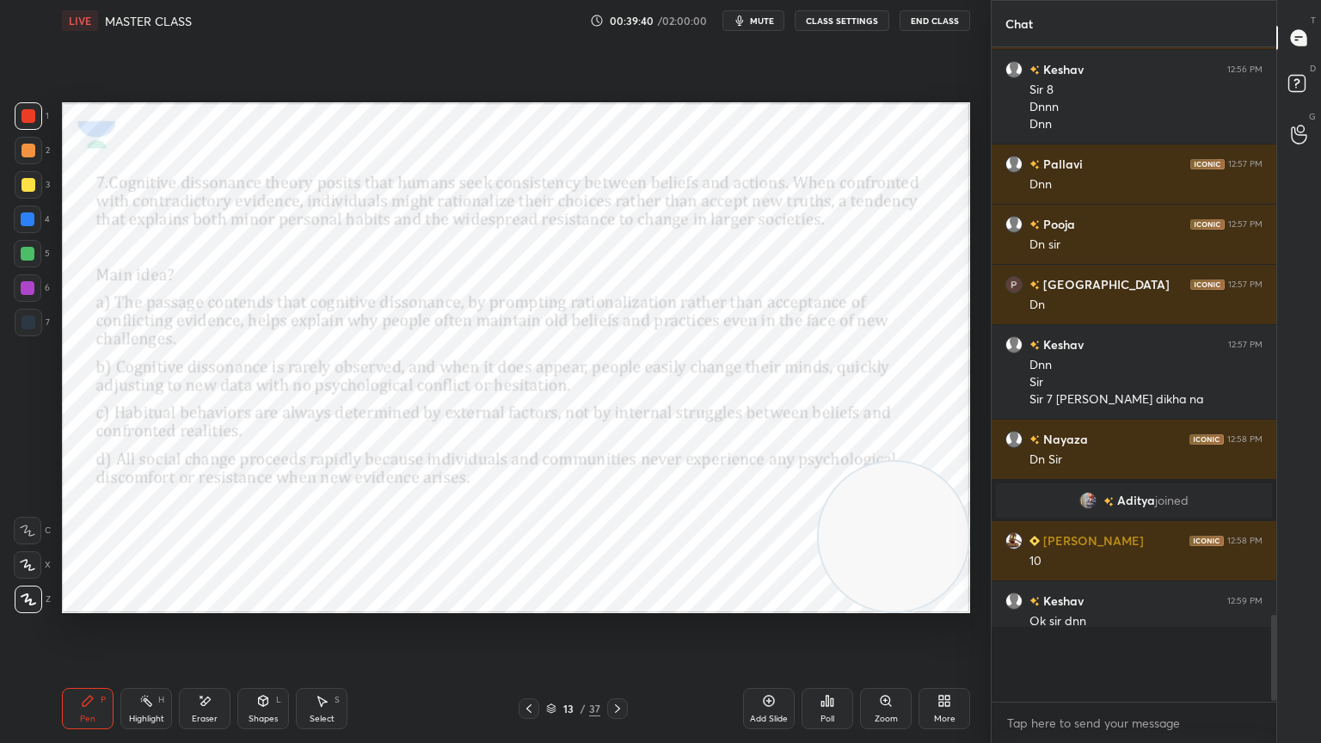
scroll to position [0, 0]
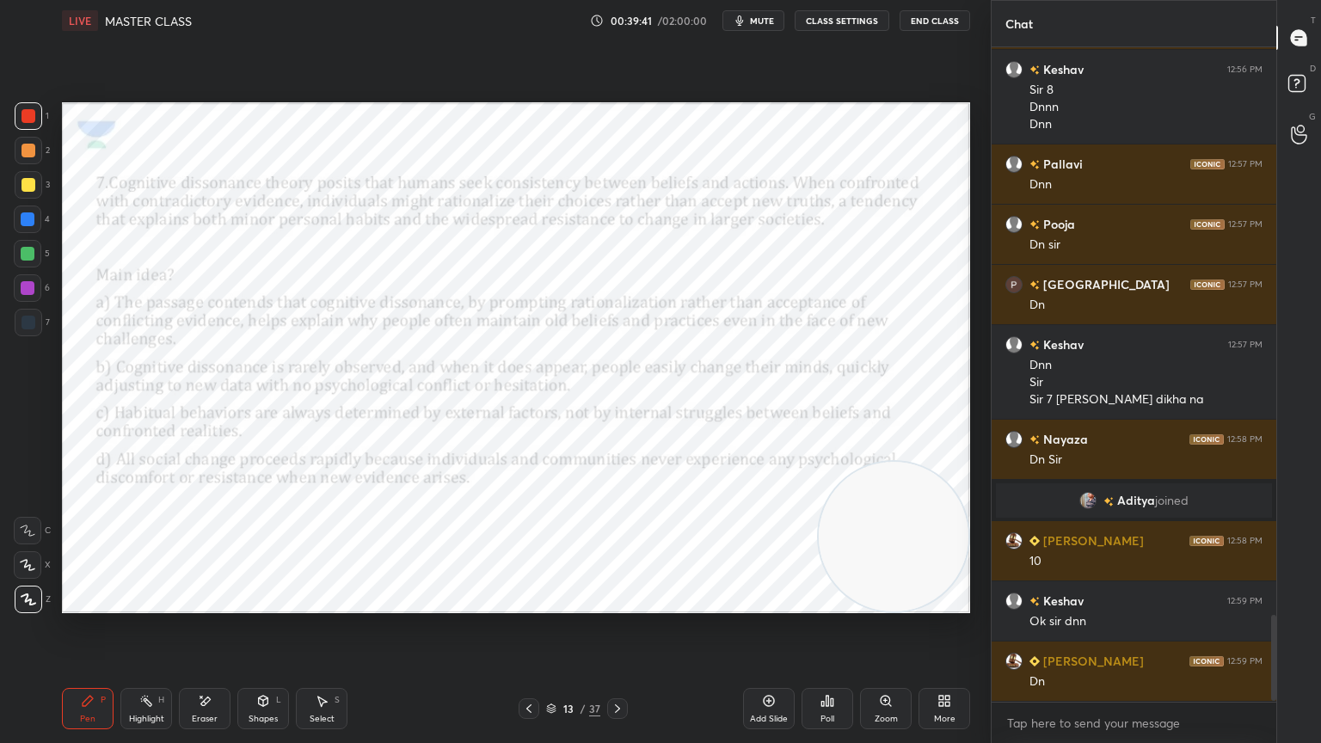
click at [845, 667] on div "Poll" at bounding box center [828, 708] width 52 height 41
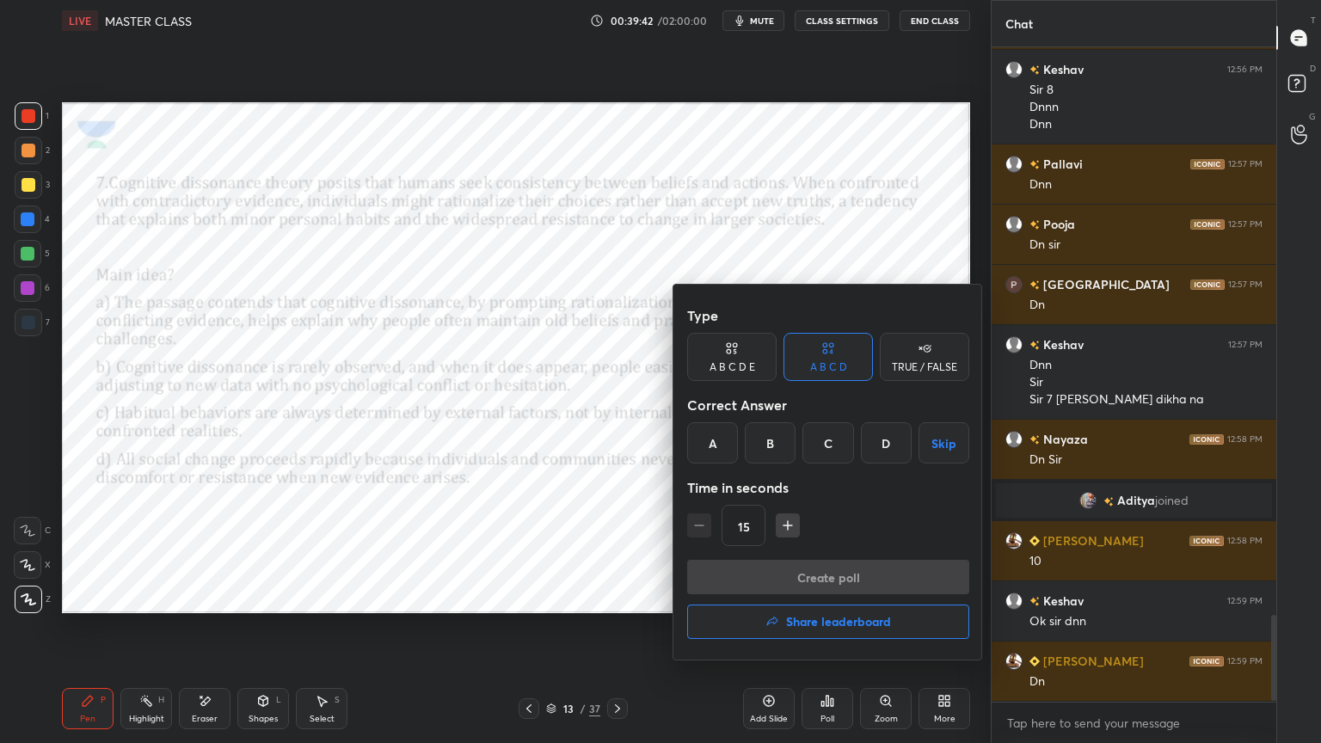
click at [711, 446] on div "A" at bounding box center [712, 442] width 51 height 41
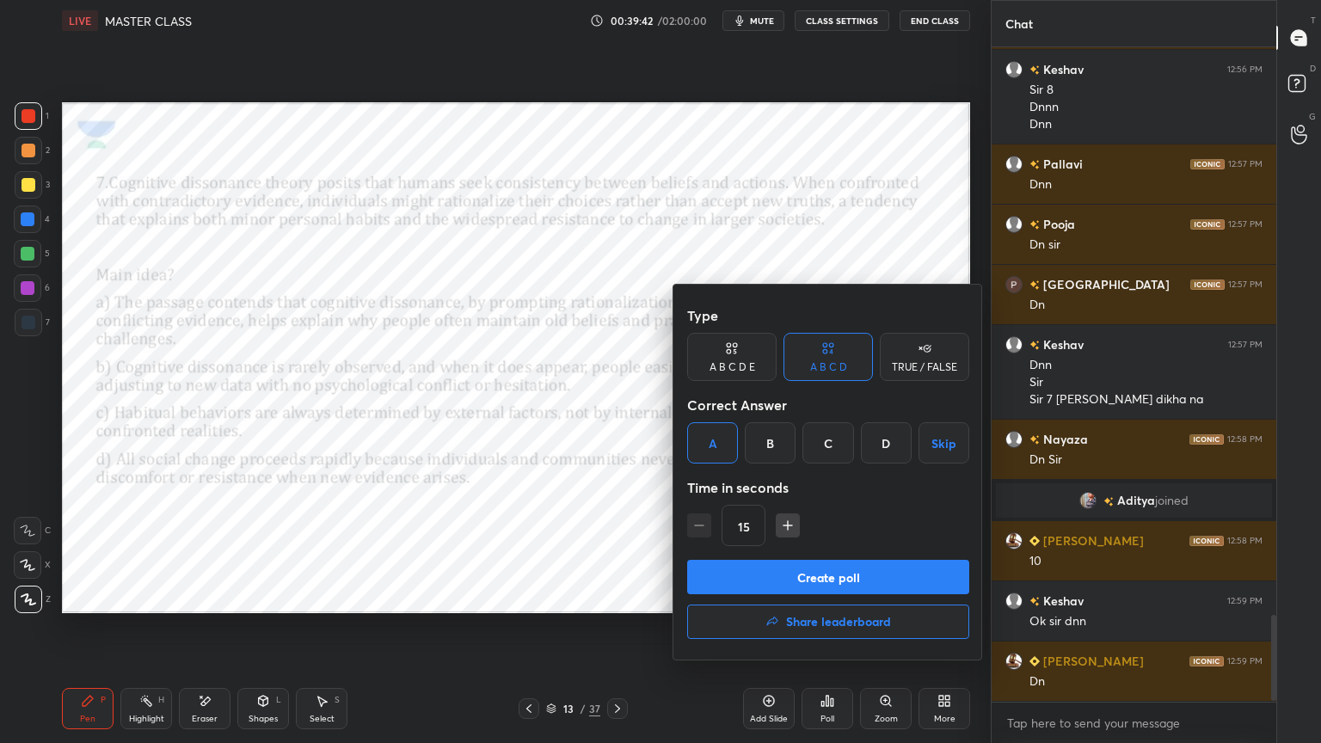
click at [736, 580] on button "Create poll" at bounding box center [828, 577] width 282 height 34
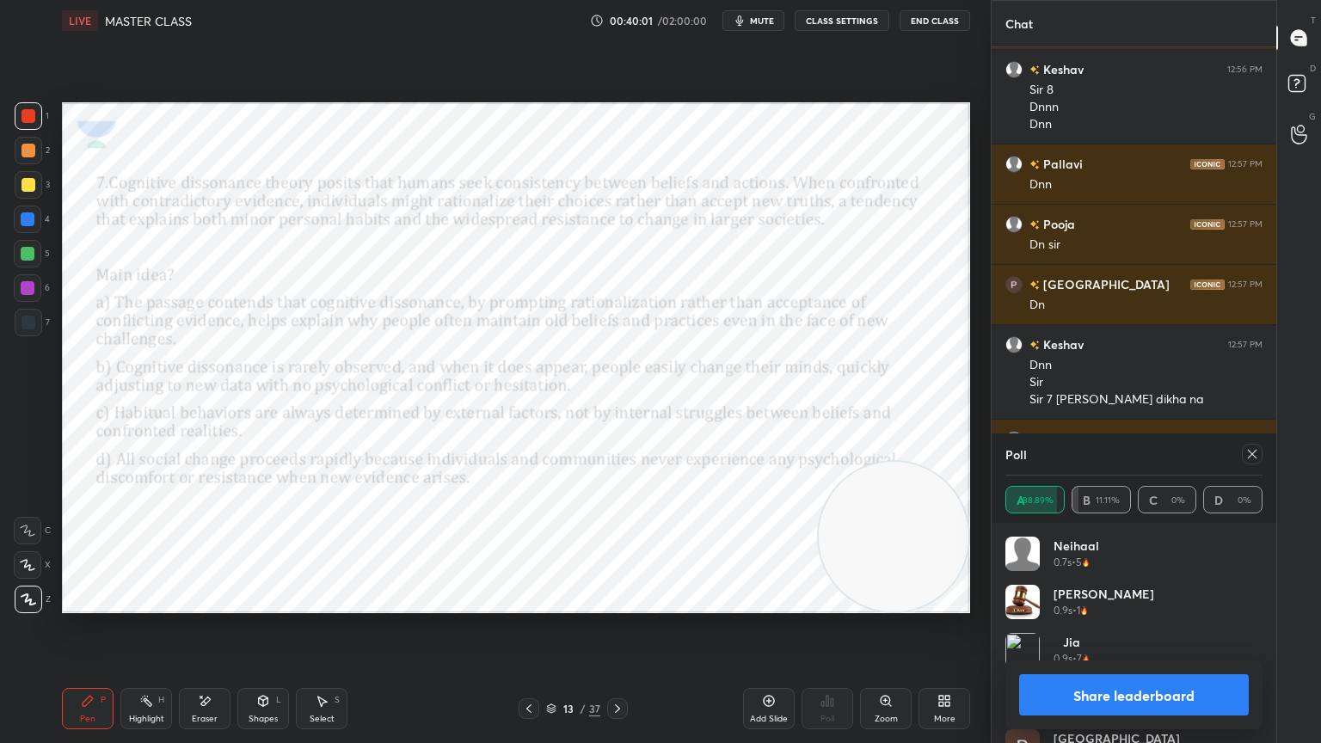
click at [612, 667] on div at bounding box center [617, 708] width 21 height 21
click at [1251, 454] on icon at bounding box center [1253, 454] width 14 height 14
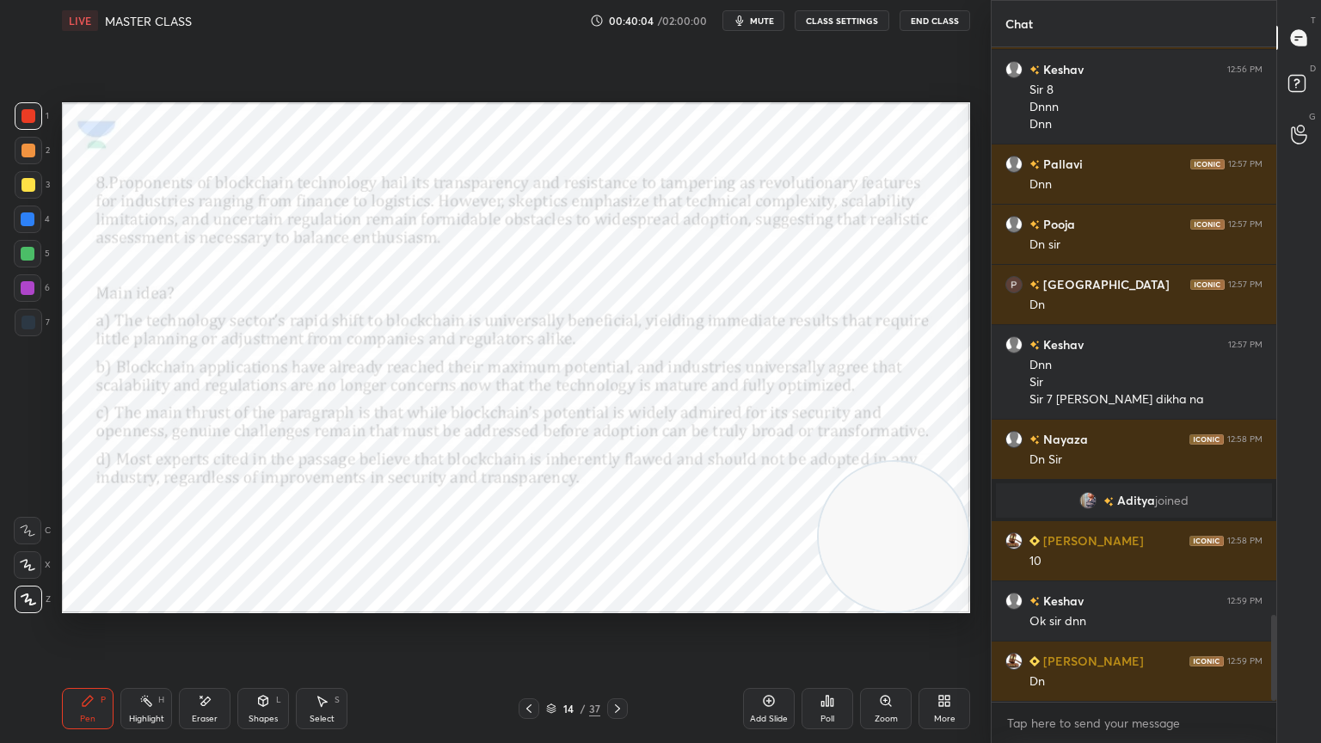
click at [821, 667] on div "Poll" at bounding box center [828, 708] width 52 height 41
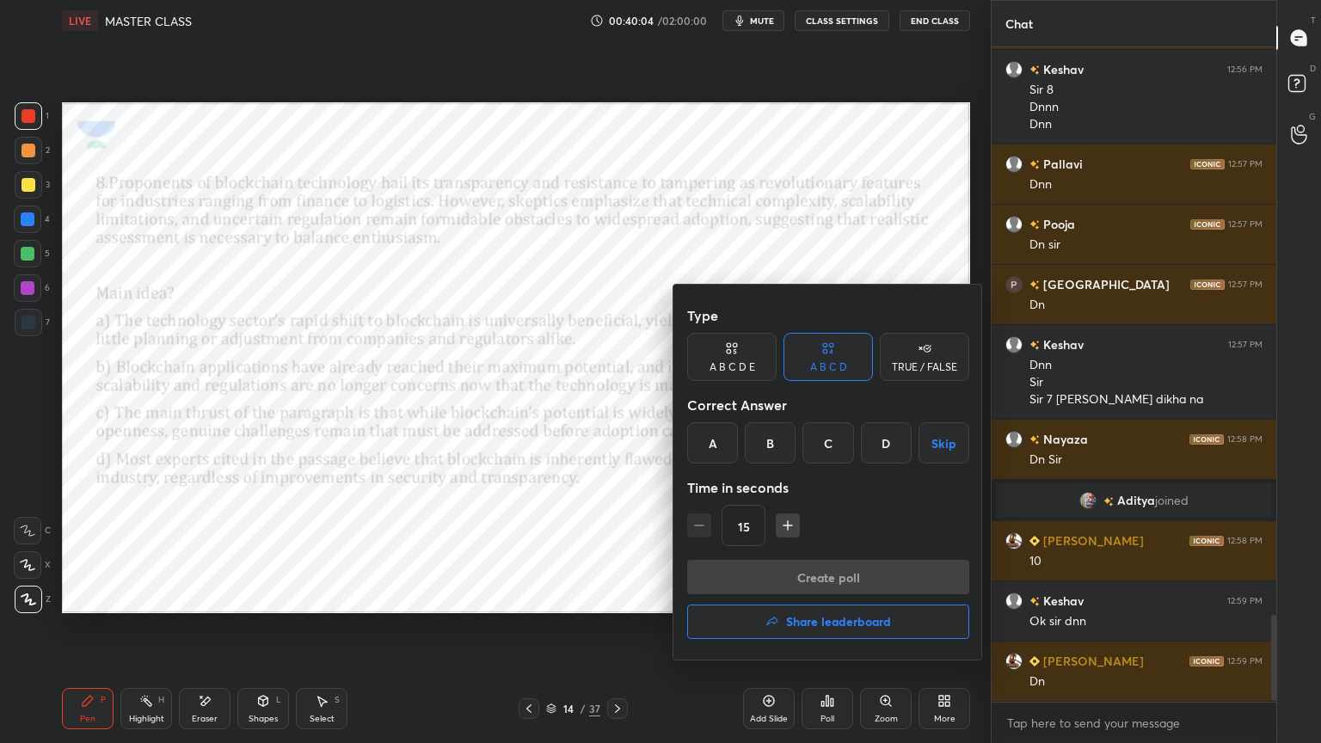
click at [830, 448] on div "C" at bounding box center [828, 442] width 51 height 41
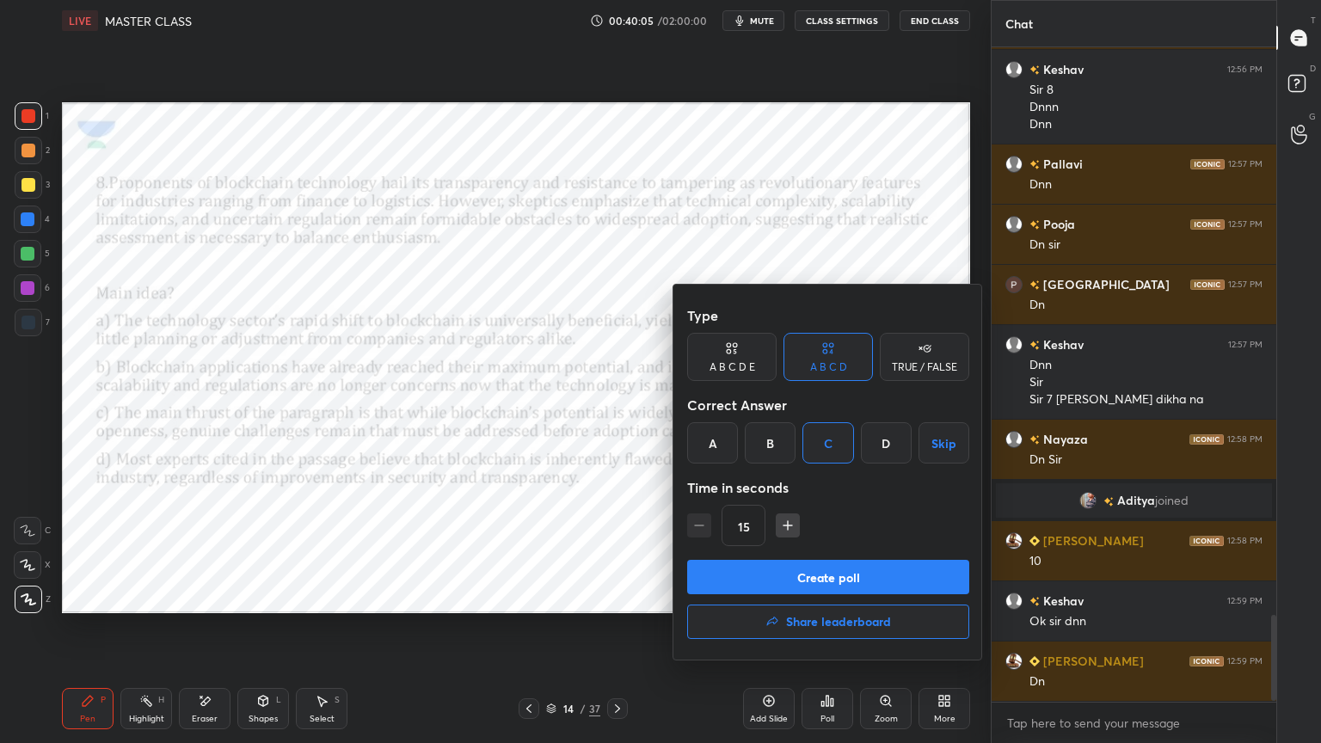
click at [817, 571] on button "Create poll" at bounding box center [828, 577] width 282 height 34
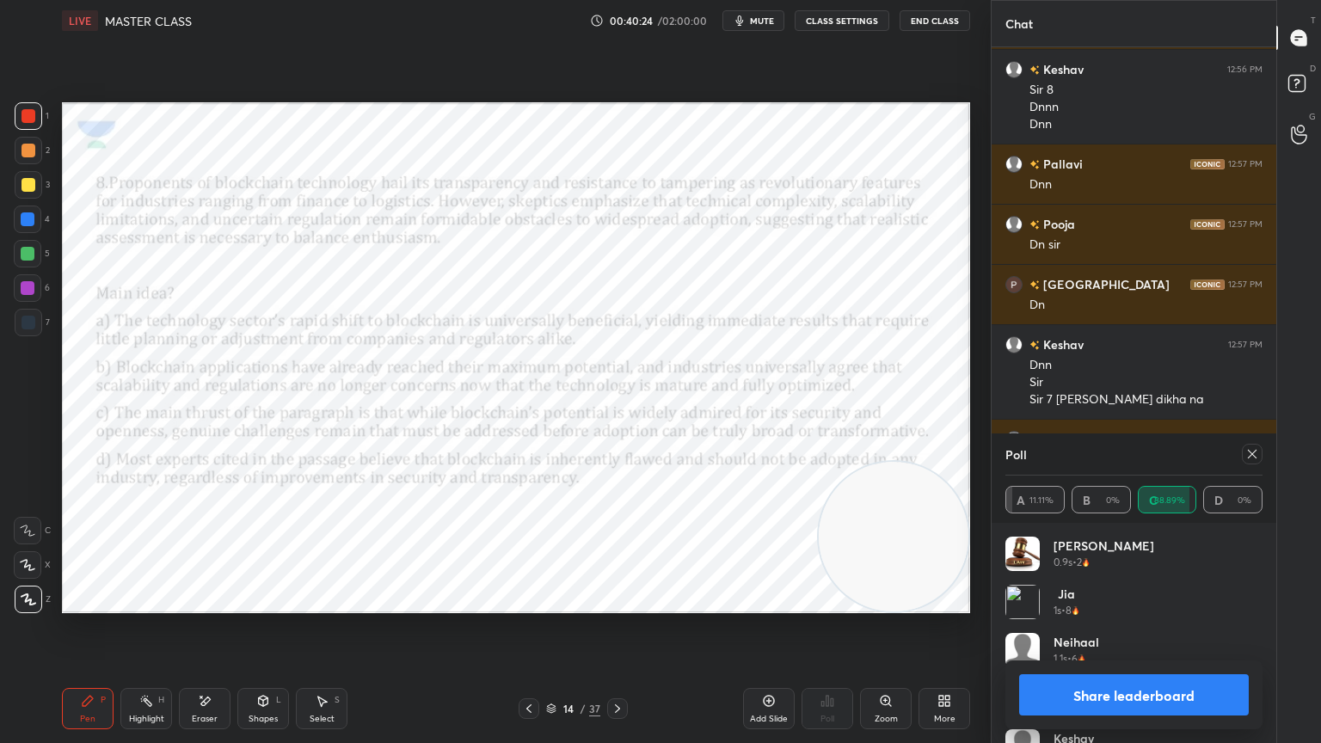
click at [616, 667] on icon at bounding box center [618, 709] width 14 height 14
click at [1249, 454] on icon at bounding box center [1253, 454] width 14 height 14
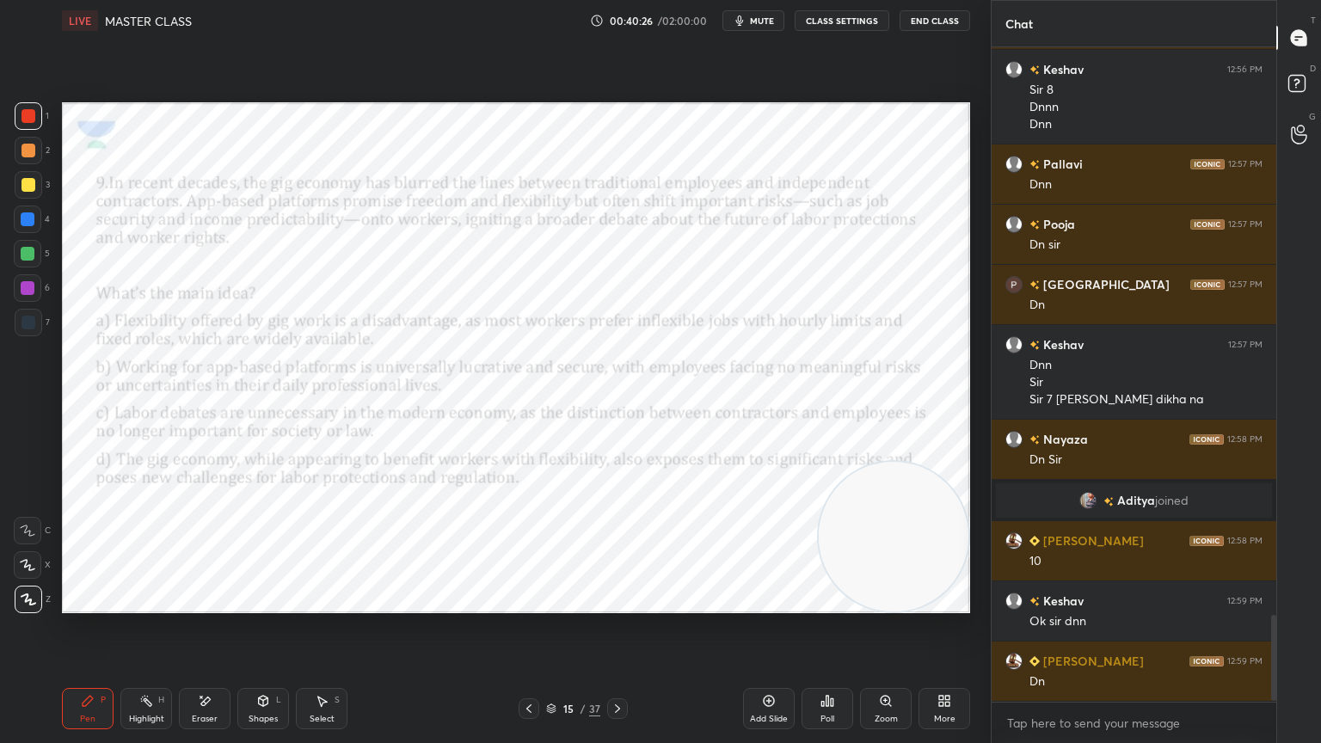
click at [822, 667] on div "Poll" at bounding box center [828, 708] width 52 height 41
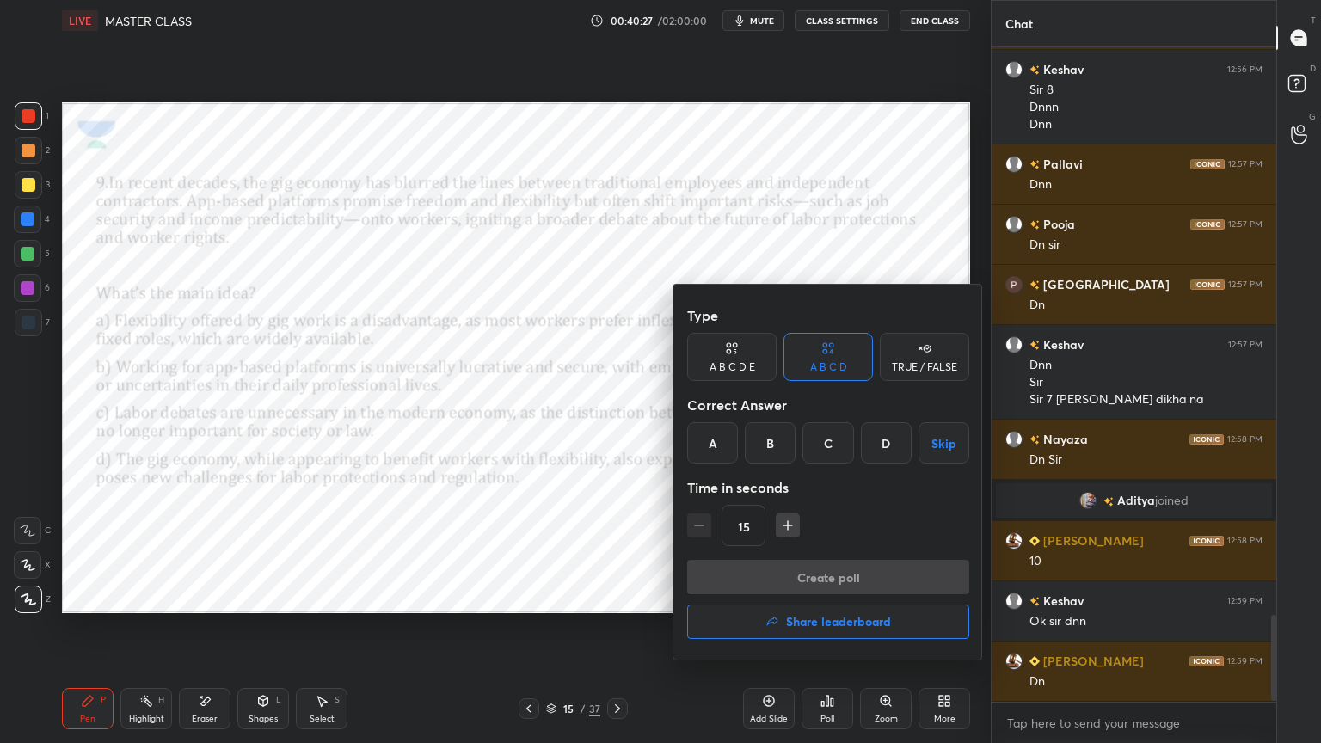
click at [902, 440] on div "D" at bounding box center [886, 442] width 51 height 41
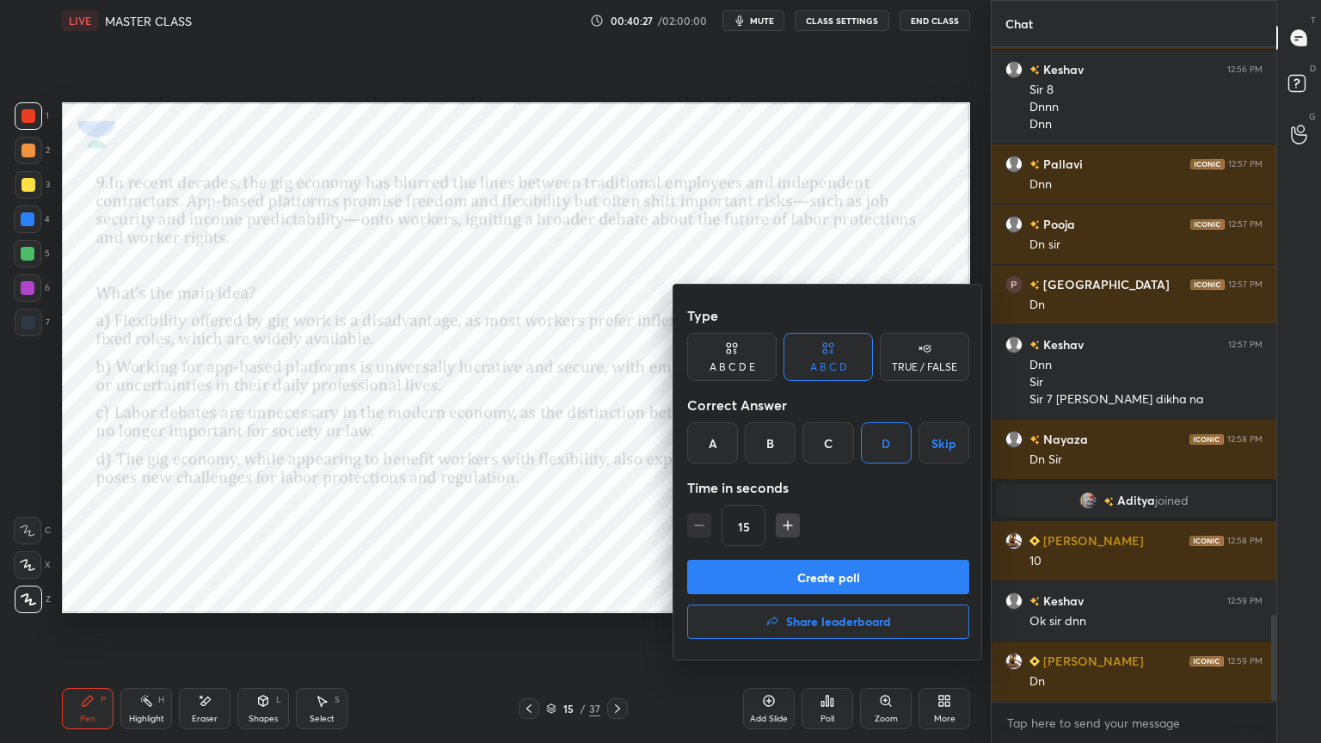
click at [858, 575] on button "Create poll" at bounding box center [828, 577] width 282 height 34
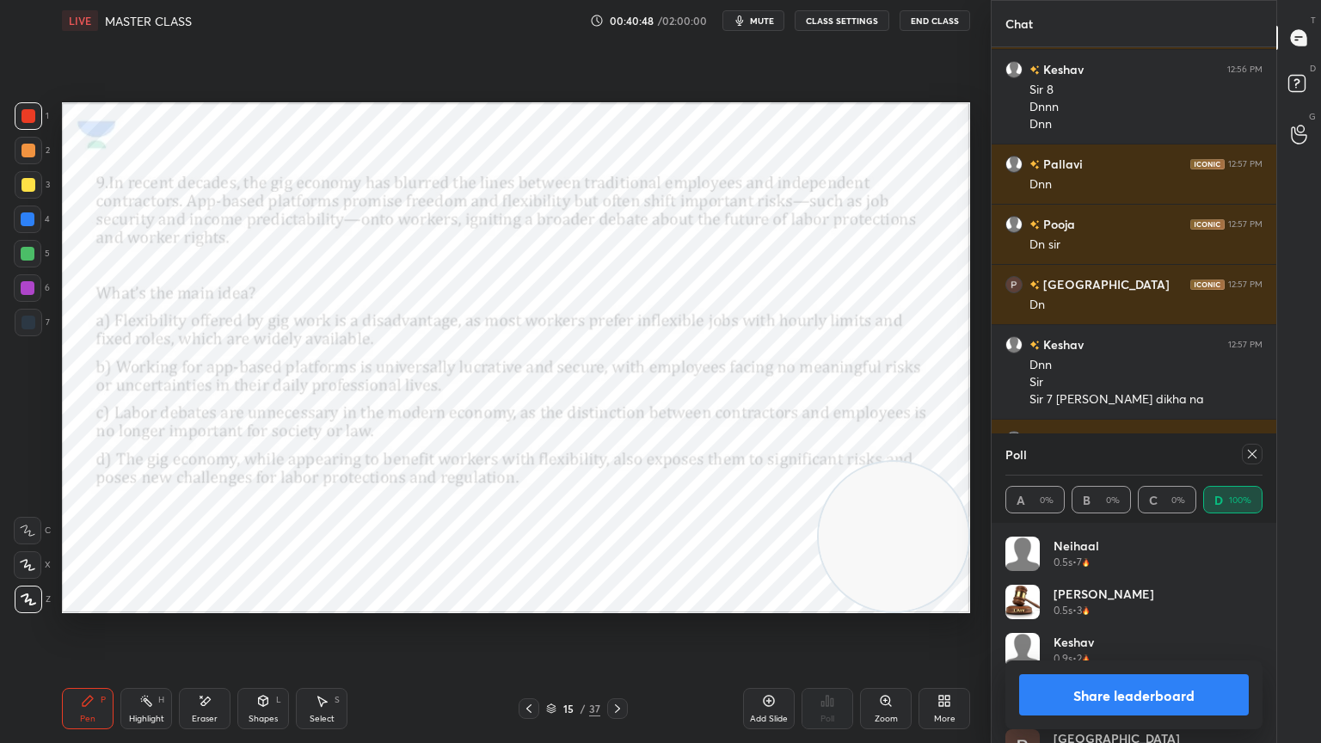
click at [1249, 452] on icon at bounding box center [1253, 454] width 14 height 14
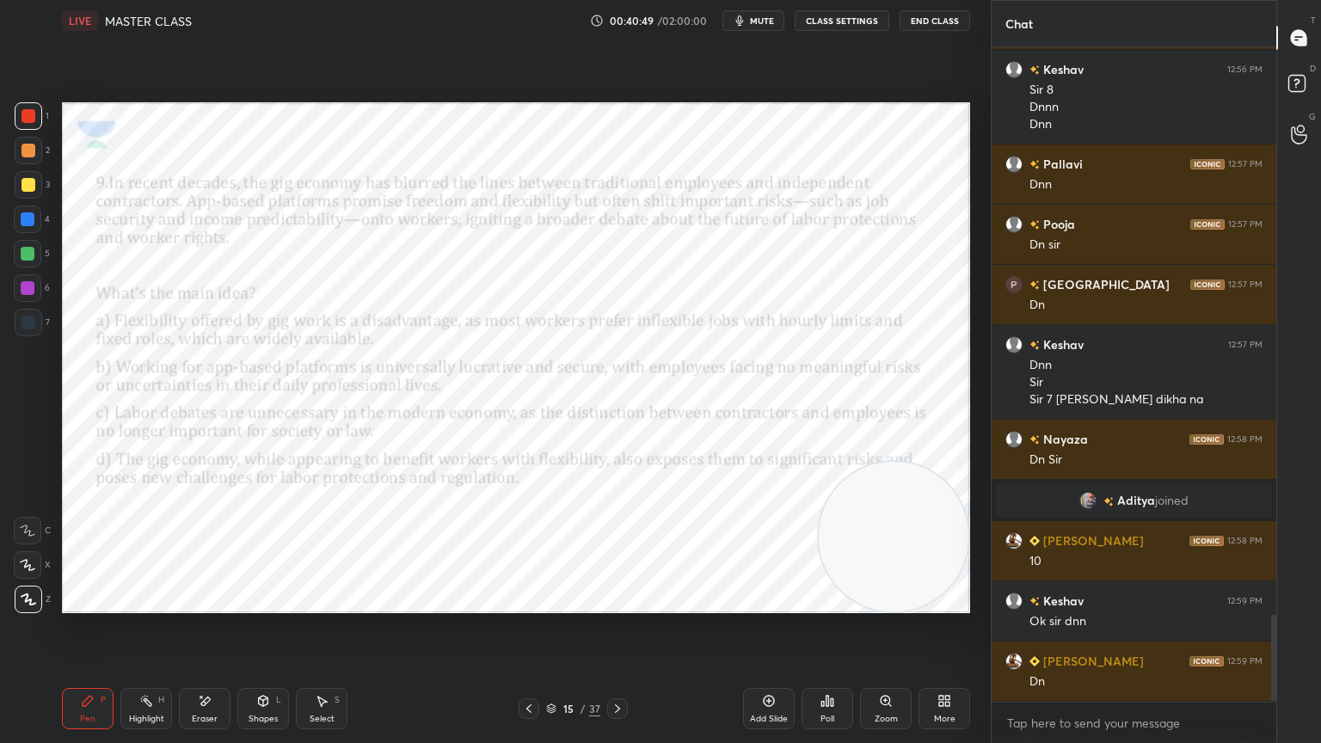
click at [619, 667] on icon at bounding box center [618, 709] width 14 height 14
click at [827, 667] on icon at bounding box center [828, 701] width 3 height 10
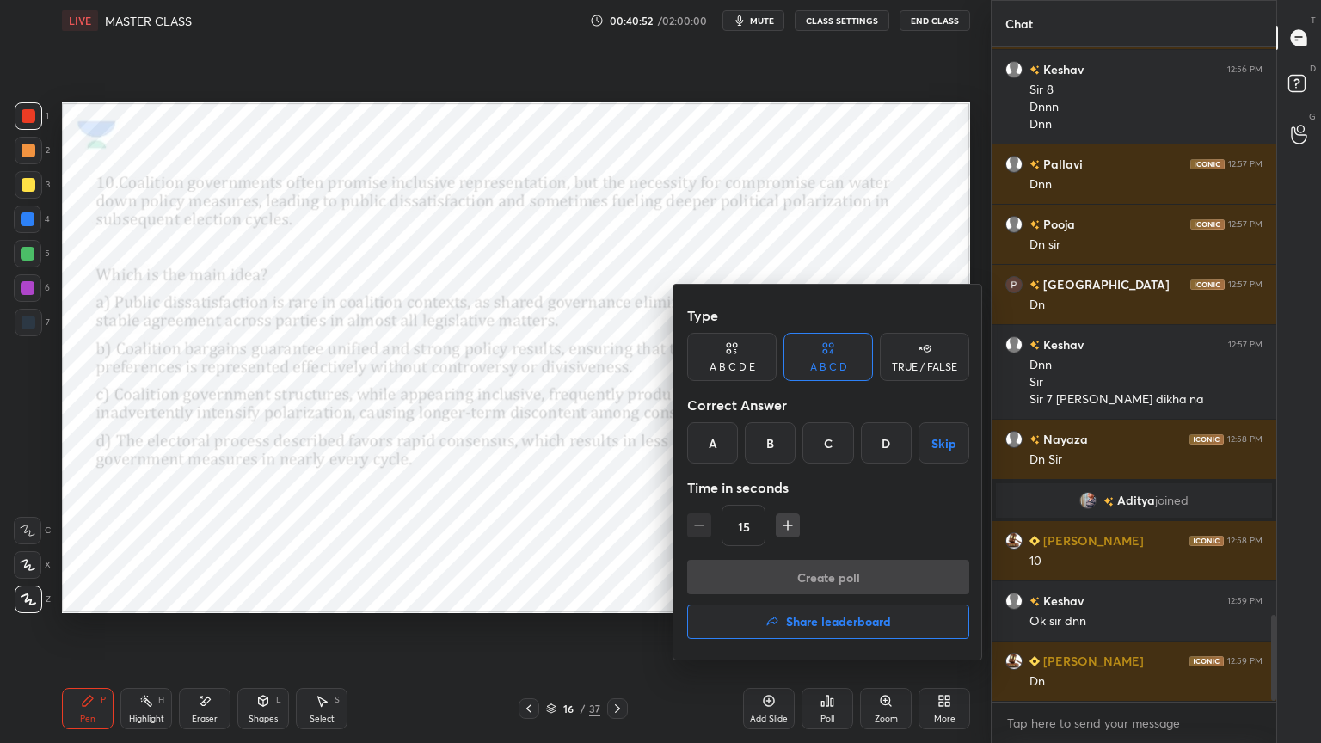
click at [833, 446] on div "C" at bounding box center [828, 442] width 51 height 41
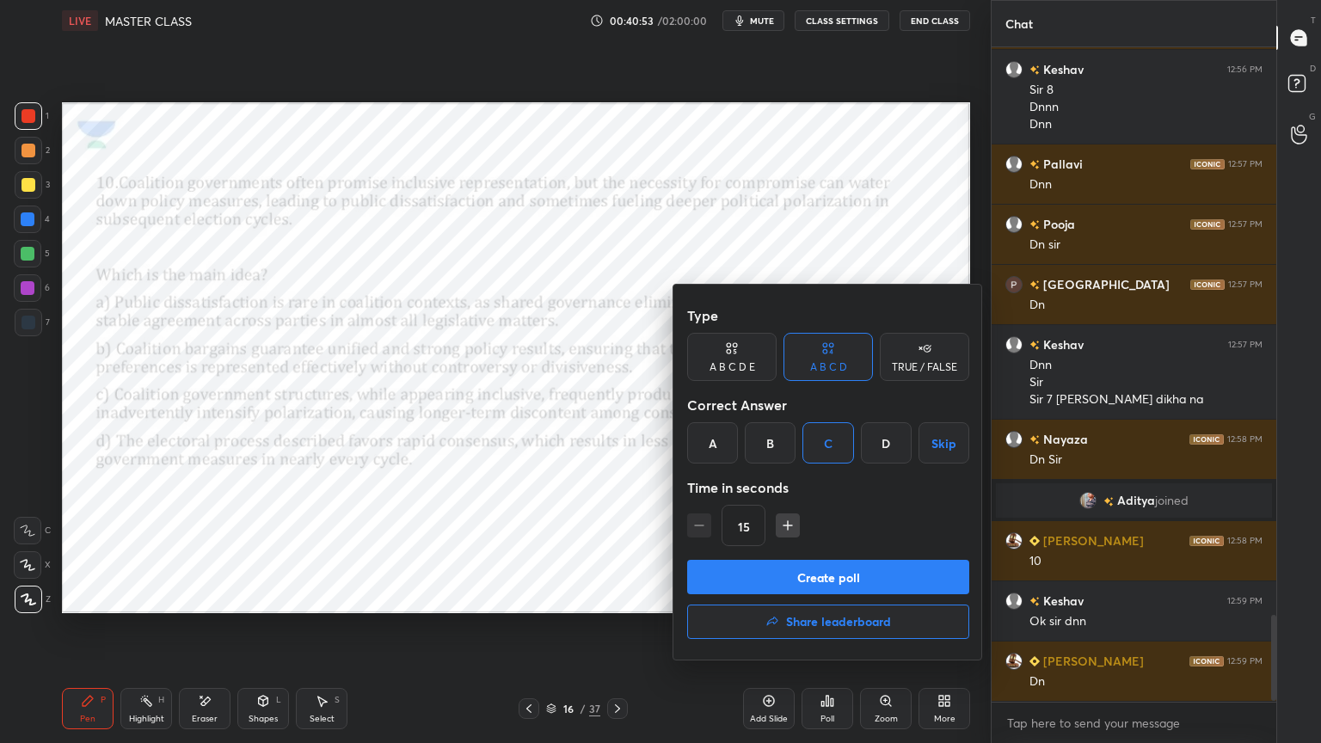
click at [839, 569] on button "Create poll" at bounding box center [828, 577] width 282 height 34
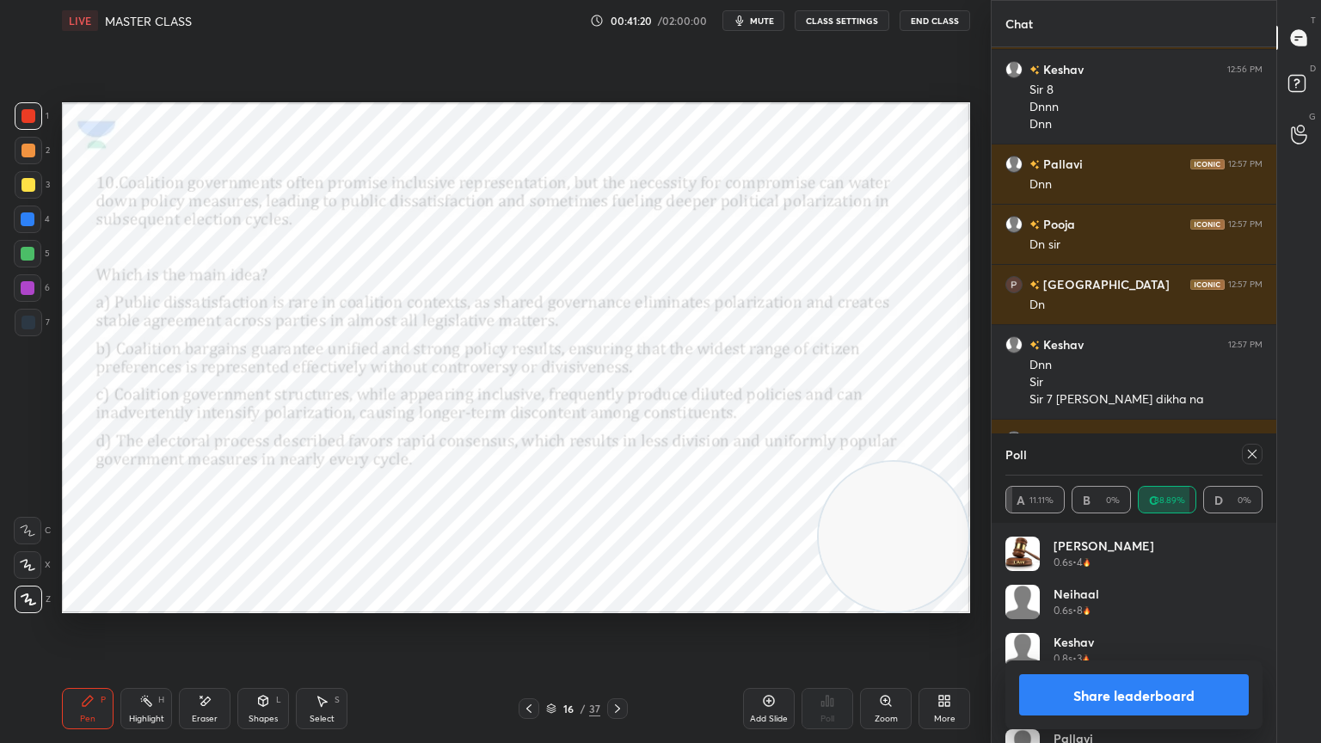
click at [1252, 447] on icon at bounding box center [1253, 454] width 14 height 14
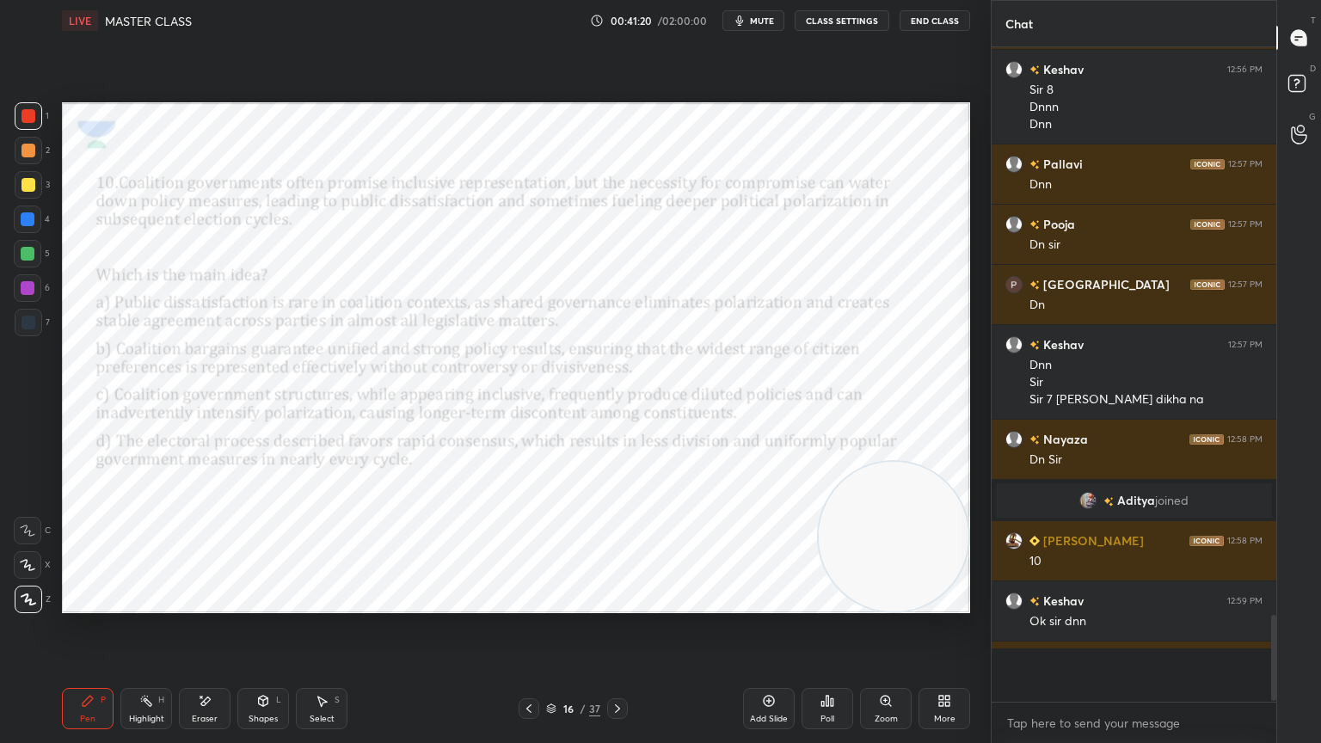
click at [843, 667] on div "Poll" at bounding box center [828, 708] width 52 height 41
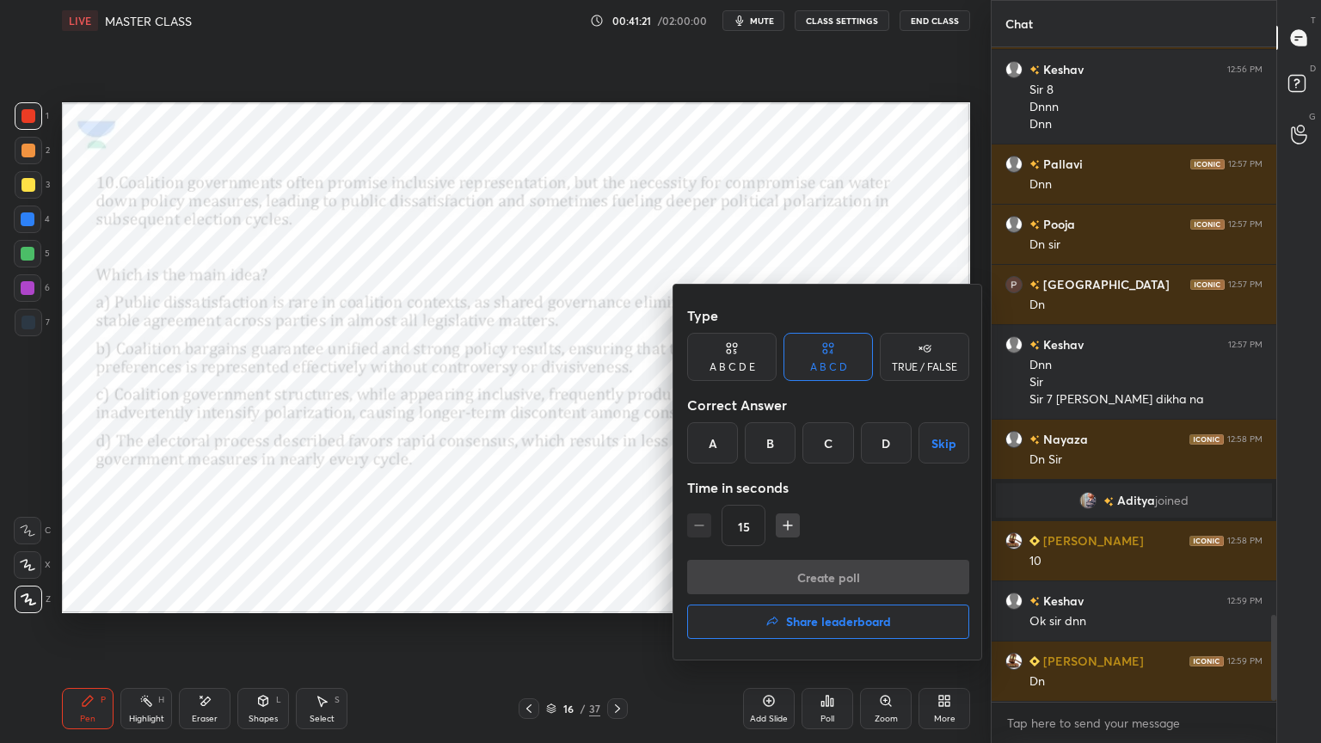
click at [829, 623] on h4 "Share leaderboard" at bounding box center [838, 622] width 105 height 12
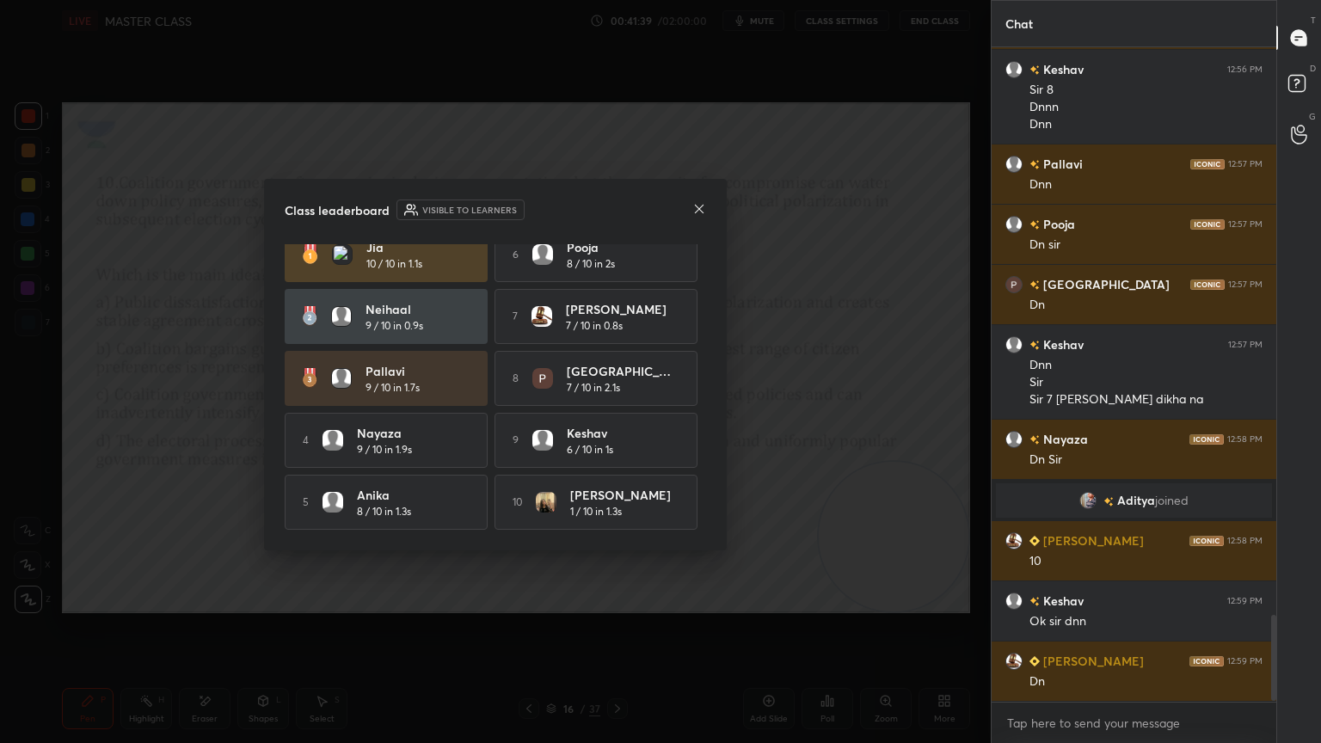
click at [695, 211] on icon at bounding box center [699, 208] width 9 height 9
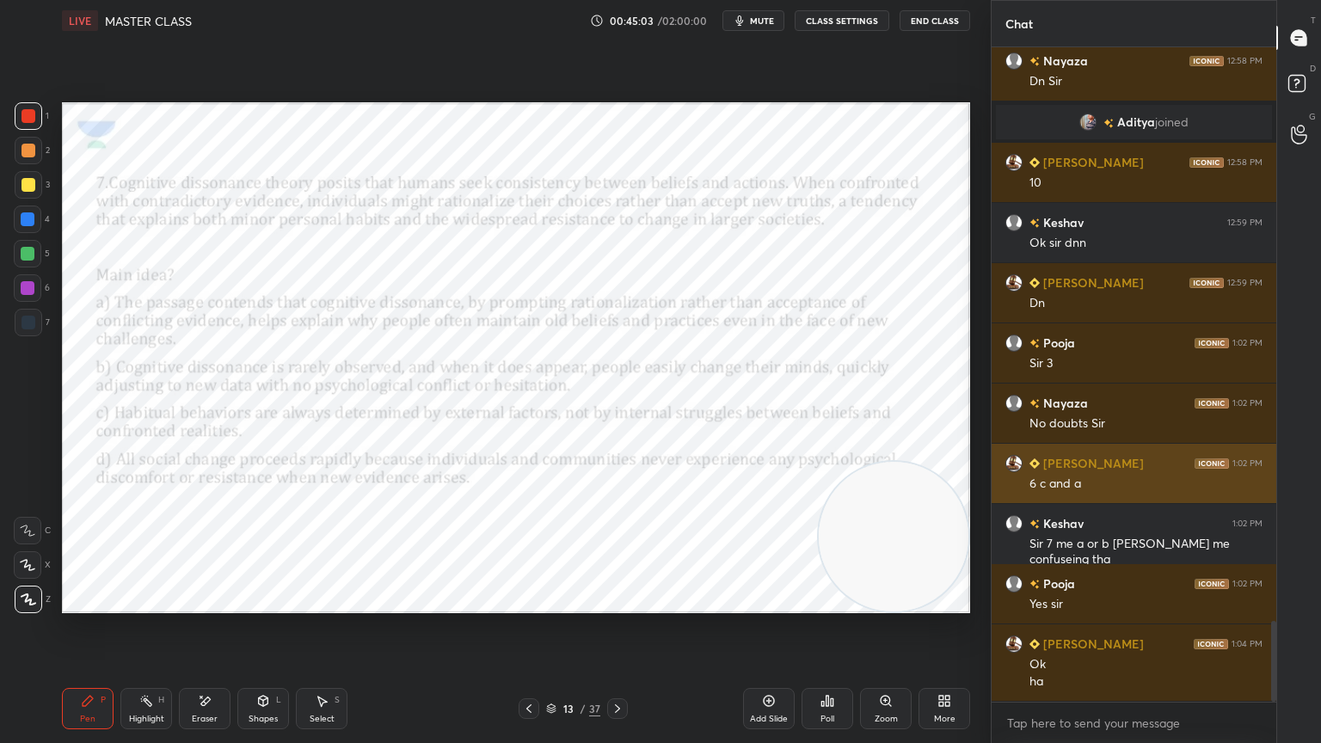
scroll to position [4693, 0]
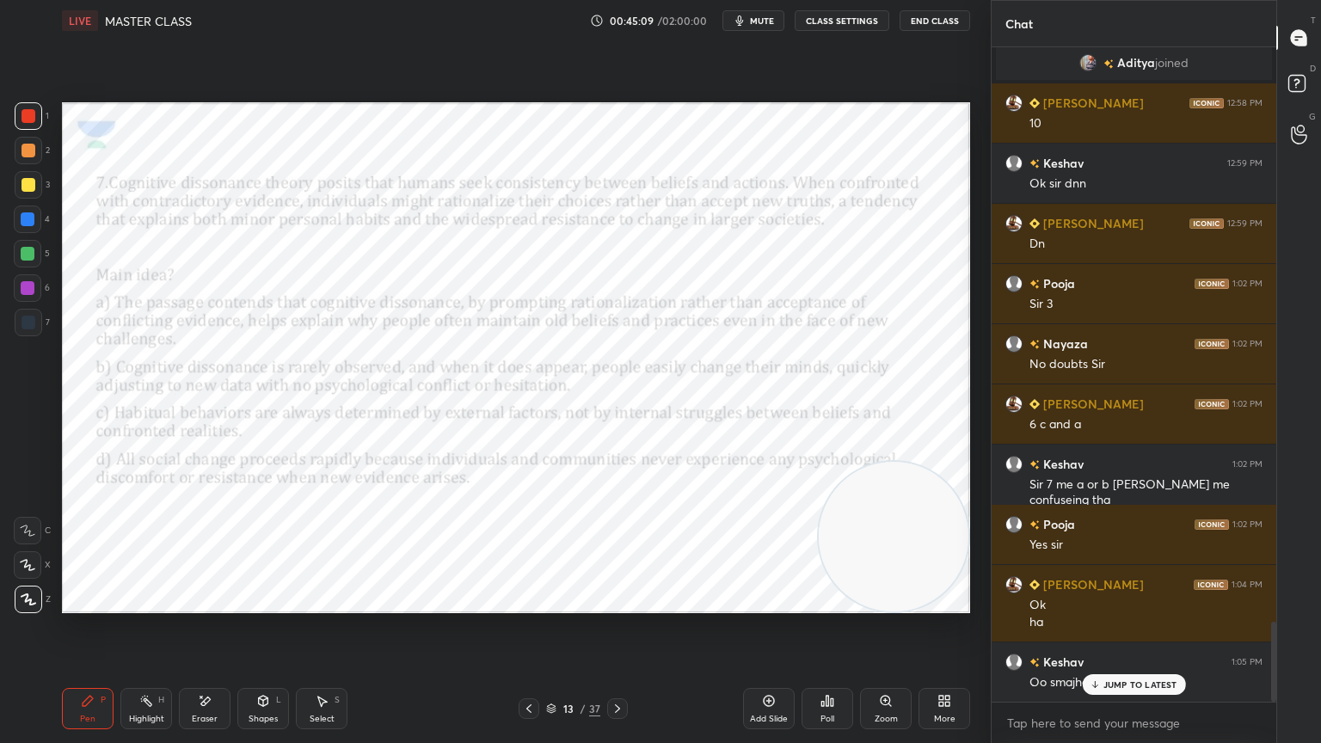
click at [624, 667] on div at bounding box center [617, 708] width 21 height 21
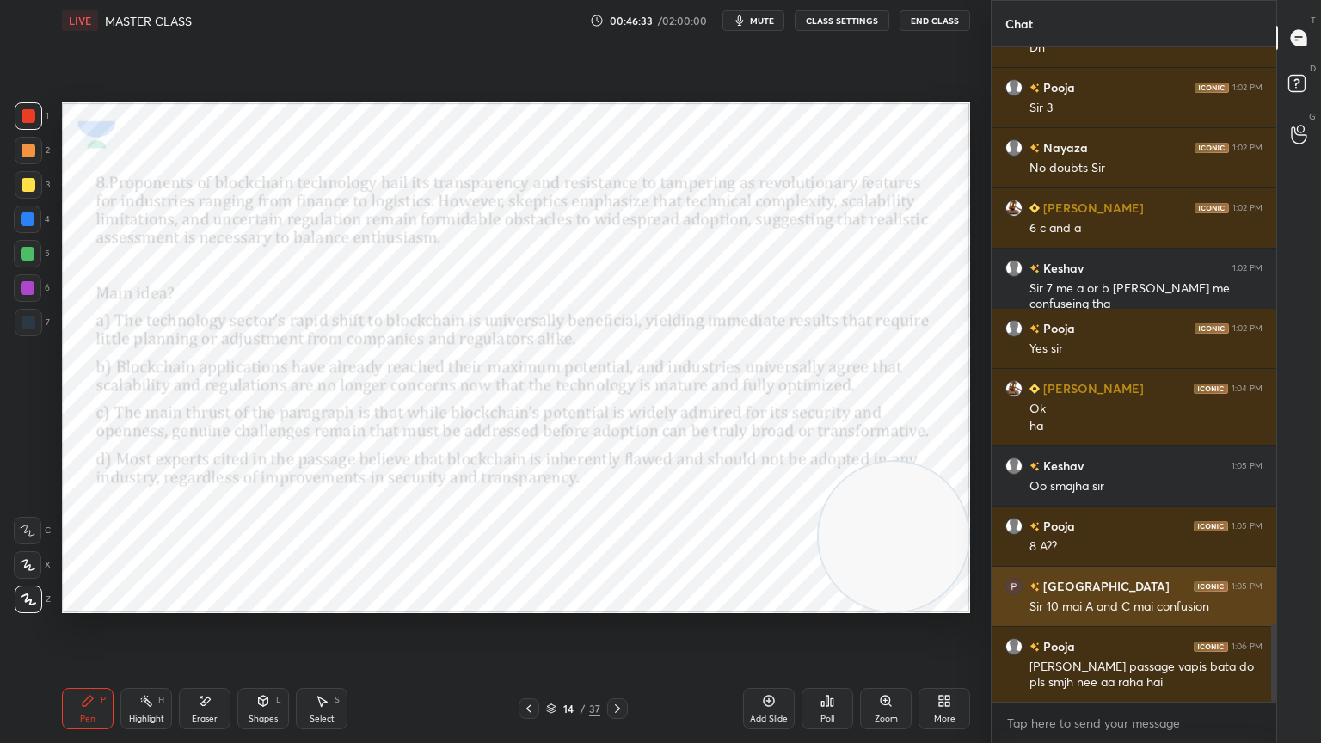
scroll to position [4890, 0]
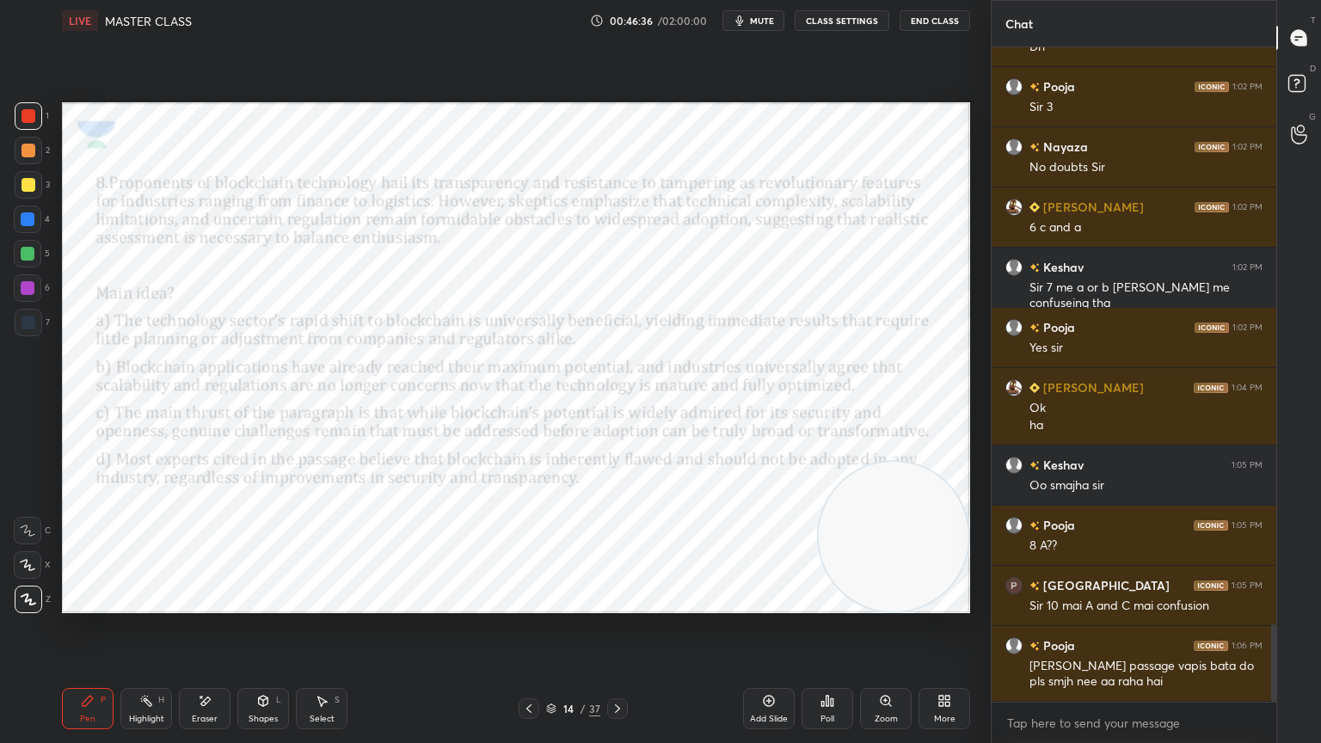
click at [190, 667] on div "Eraser" at bounding box center [205, 708] width 52 height 41
click at [95, 667] on div "Pen P" at bounding box center [88, 708] width 52 height 41
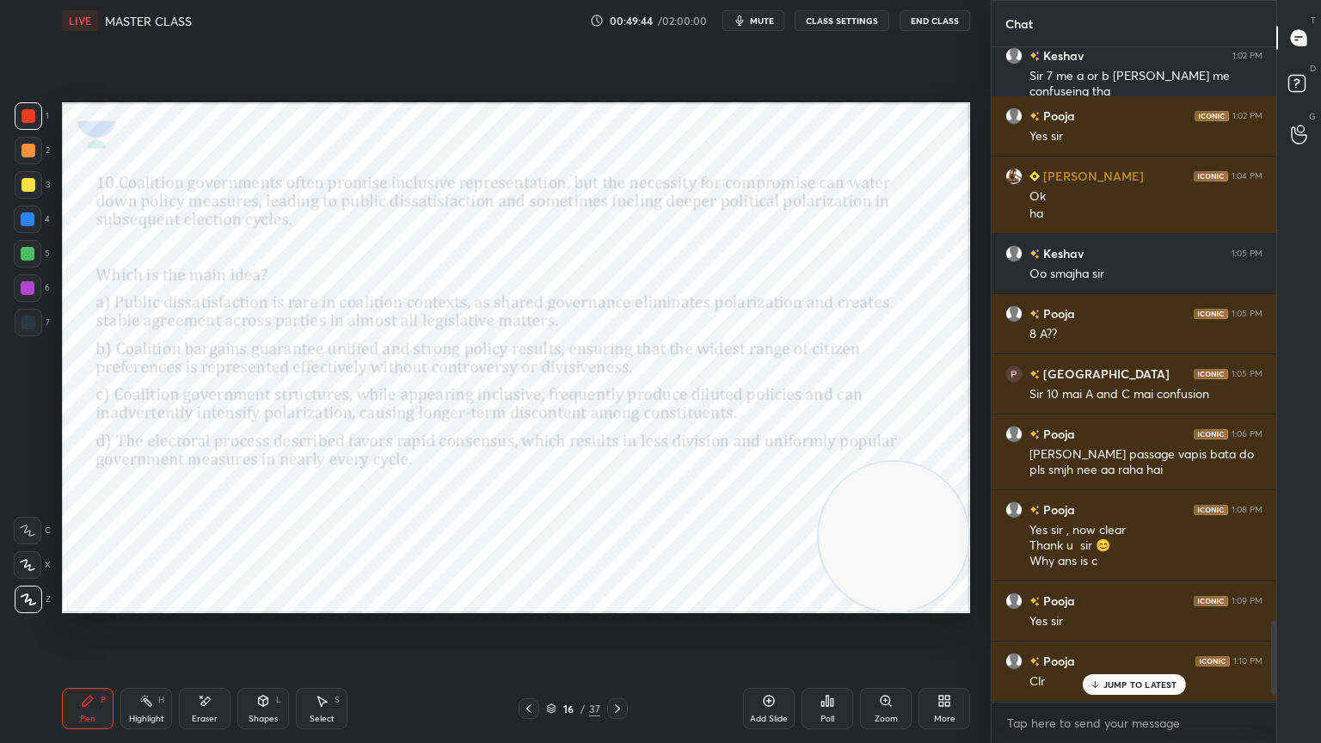
scroll to position [5041, 0]
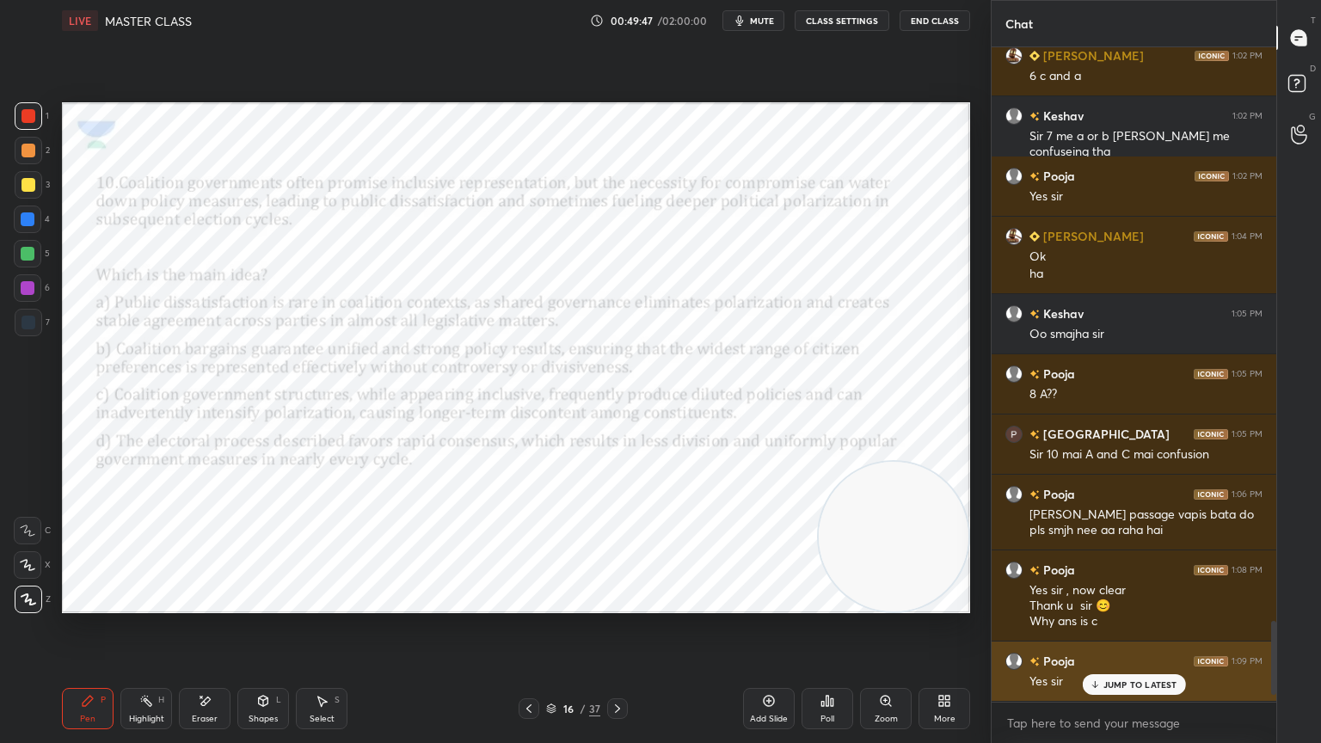
click at [1132, 667] on div "Yes sir" at bounding box center [1146, 680] width 233 height 21
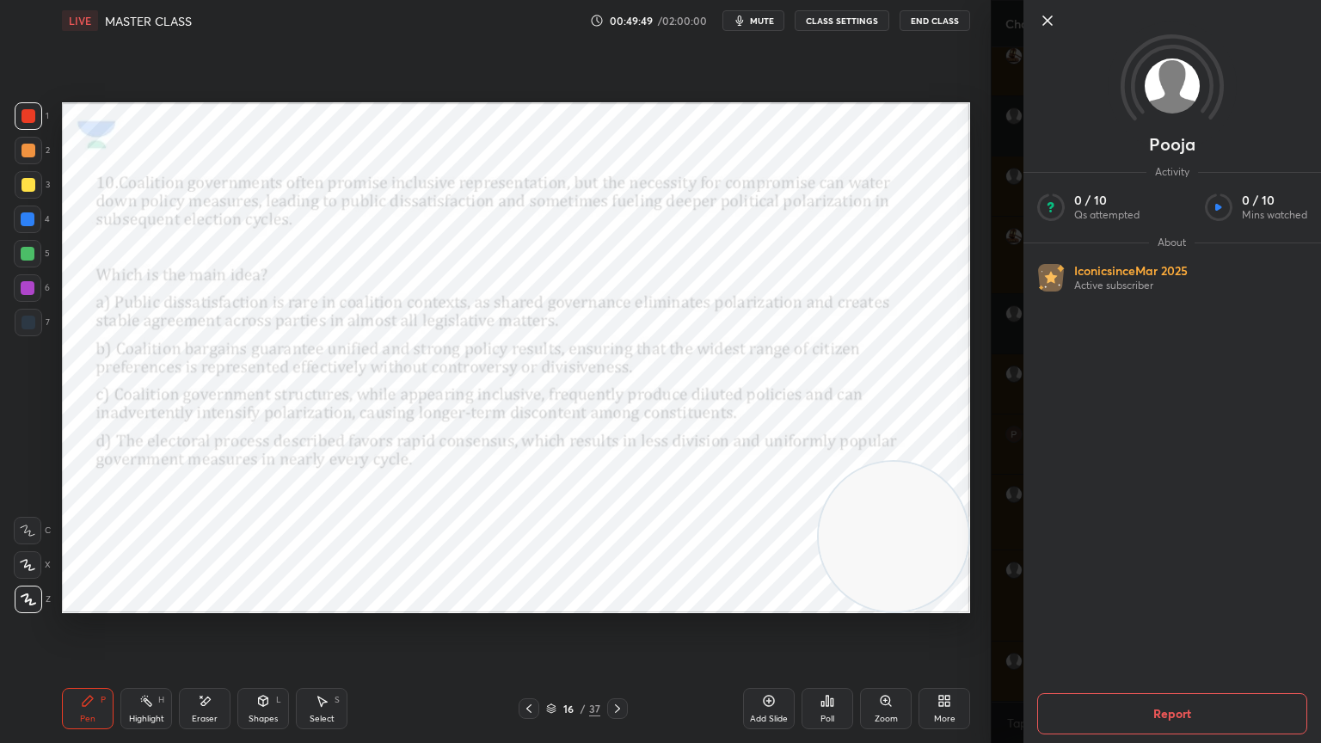
click at [1053, 22] on icon at bounding box center [1047, 20] width 21 height 21
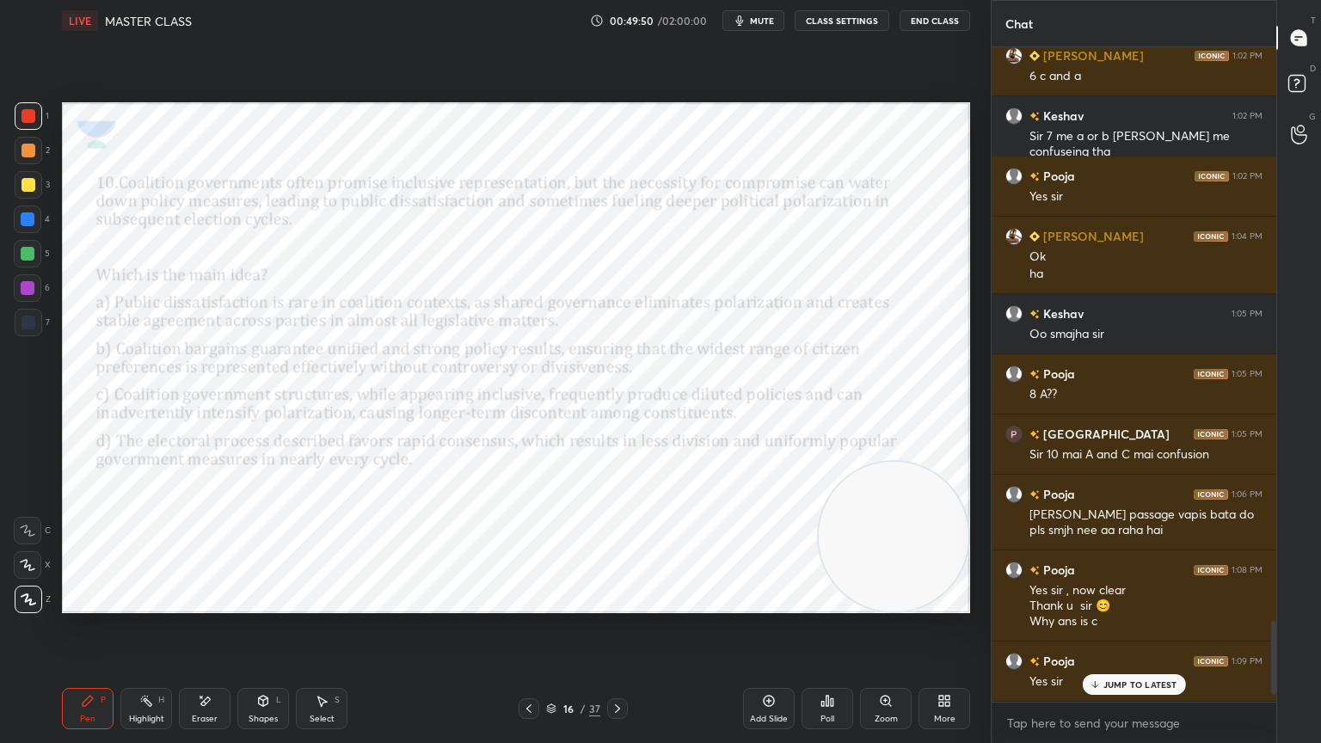
click at [1139, 667] on p "JUMP TO LATEST" at bounding box center [1141, 685] width 74 height 10
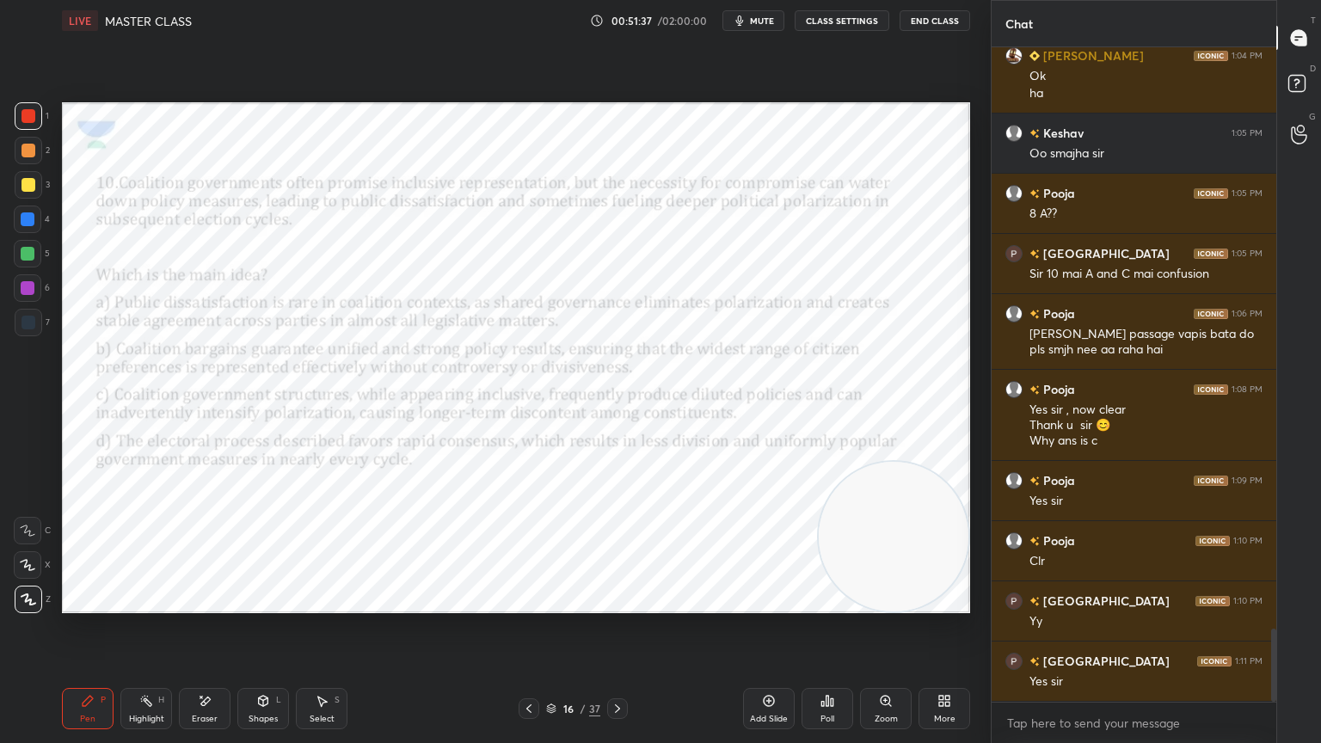
scroll to position [5239, 0]
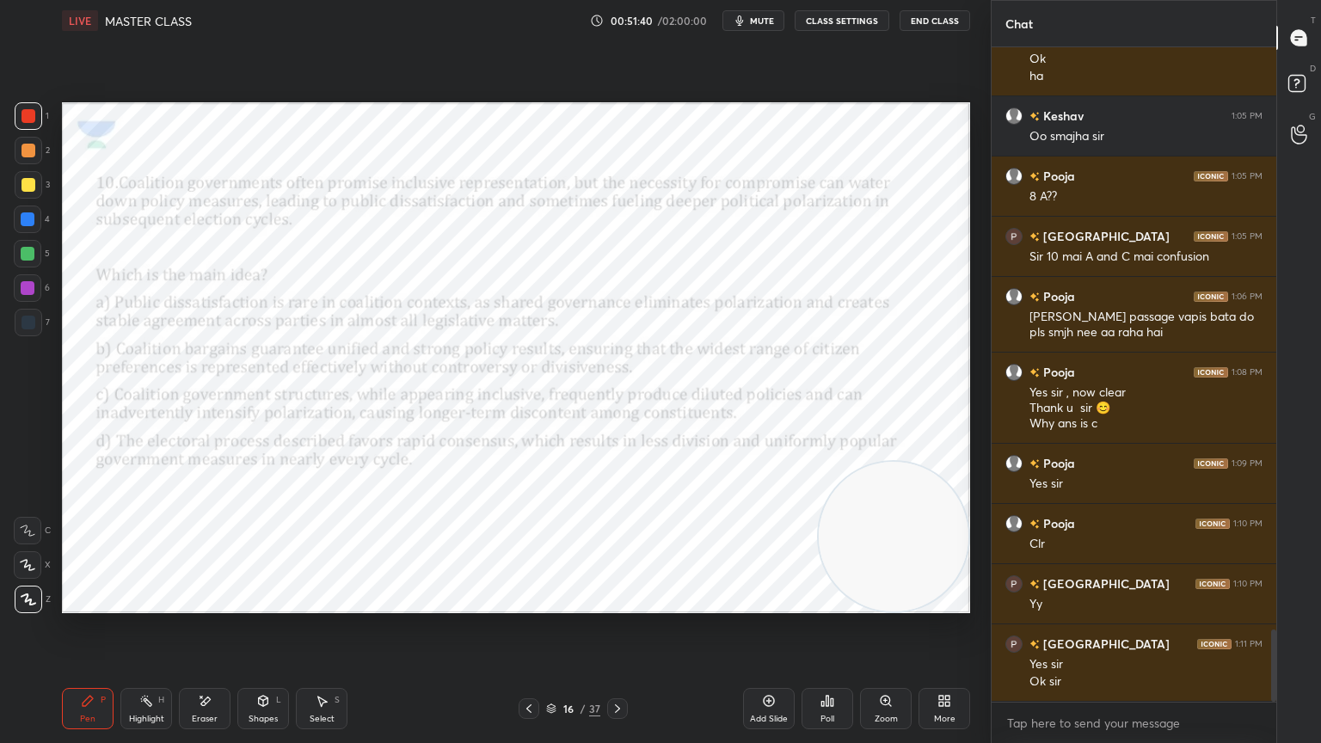
click at [619, 667] on icon at bounding box center [618, 709] width 14 height 14
click at [760, 28] on button "mute" at bounding box center [754, 20] width 62 height 21
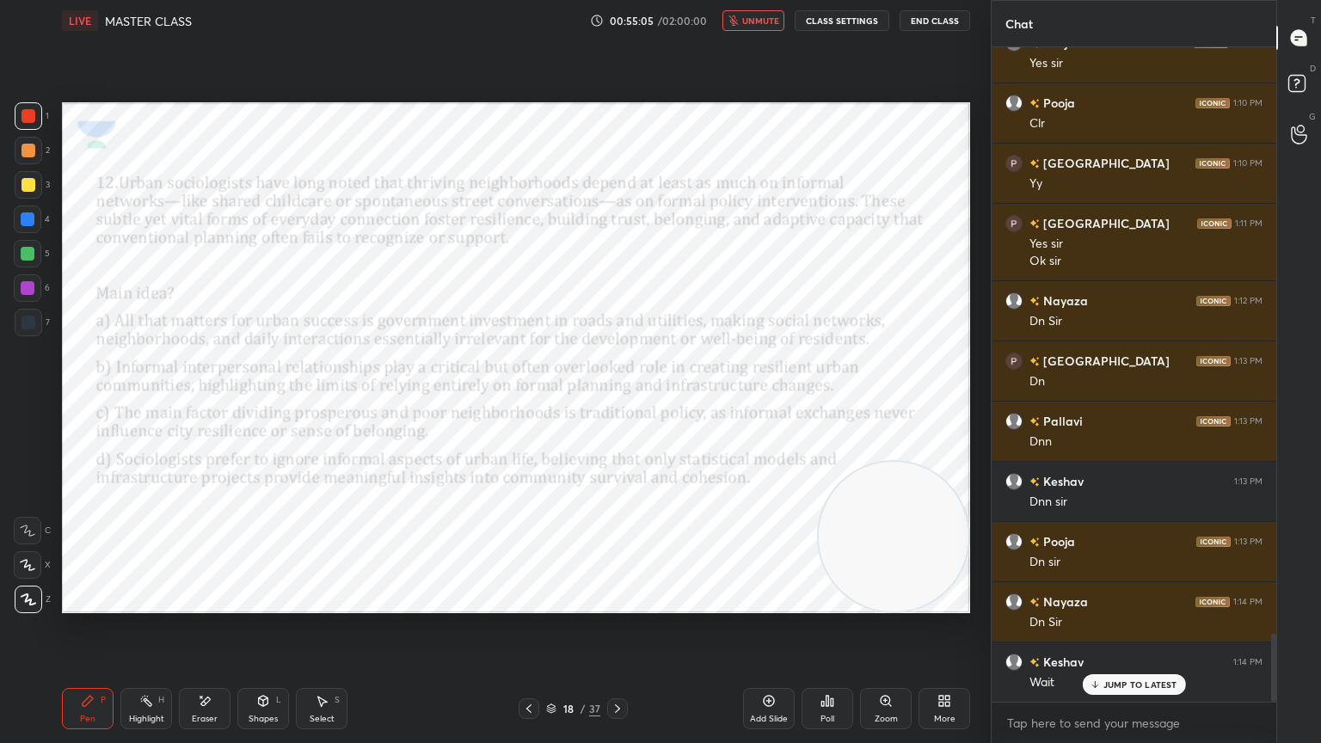
scroll to position [5721, 0]
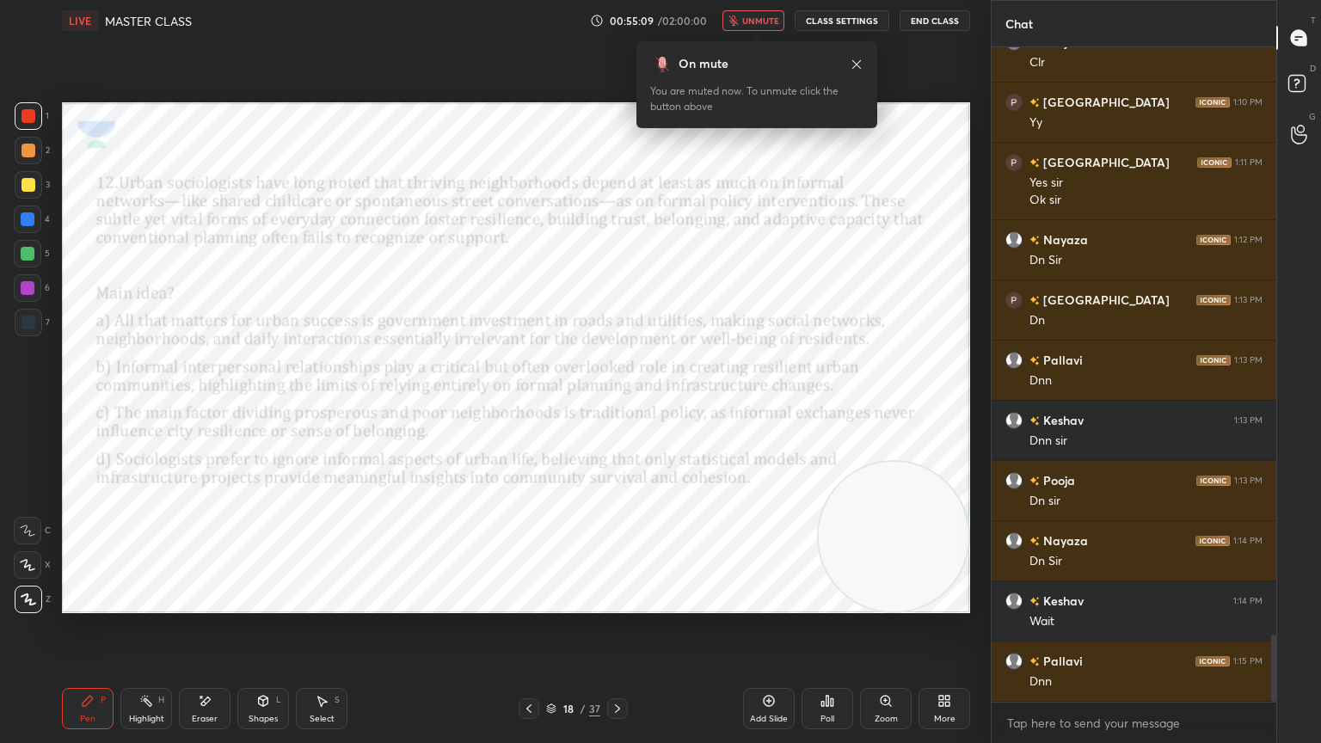
click at [736, 17] on icon "button" at bounding box center [734, 20] width 10 height 10
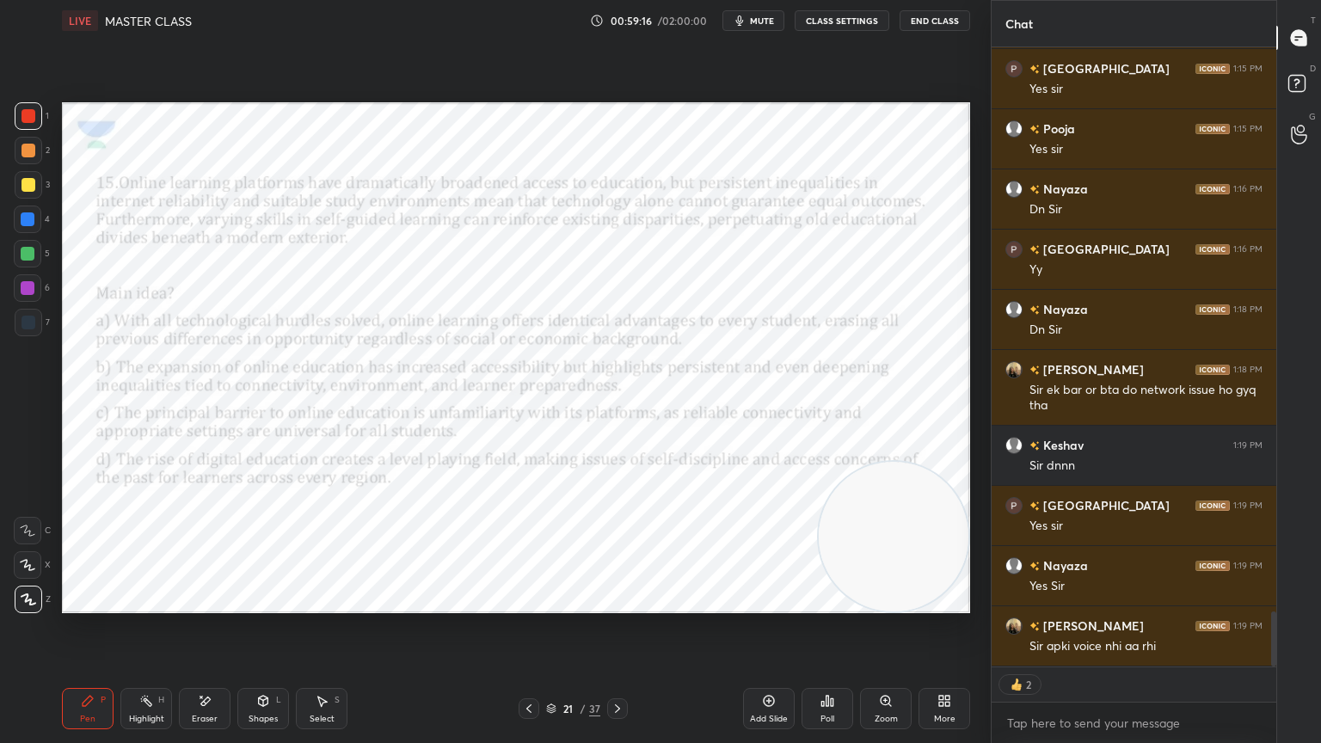
scroll to position [649, 280]
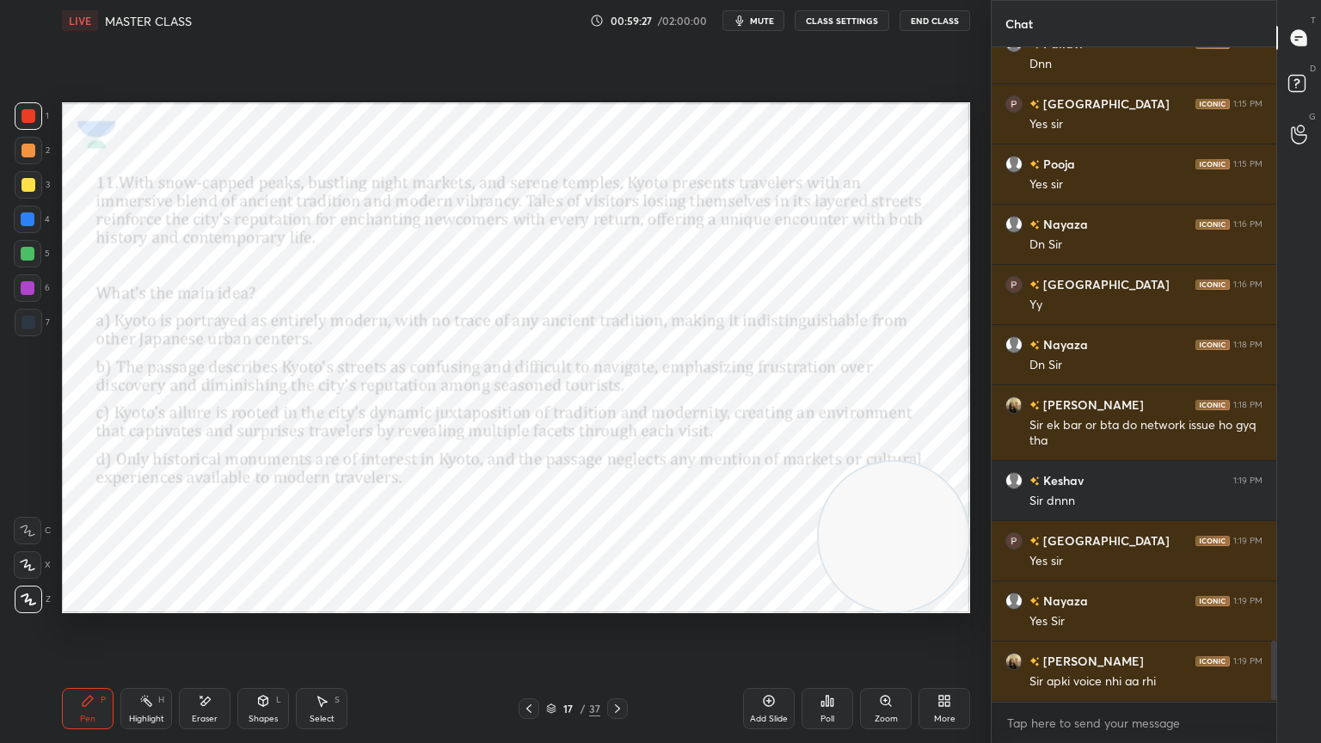
click at [840, 667] on div "Poll" at bounding box center [828, 708] width 52 height 41
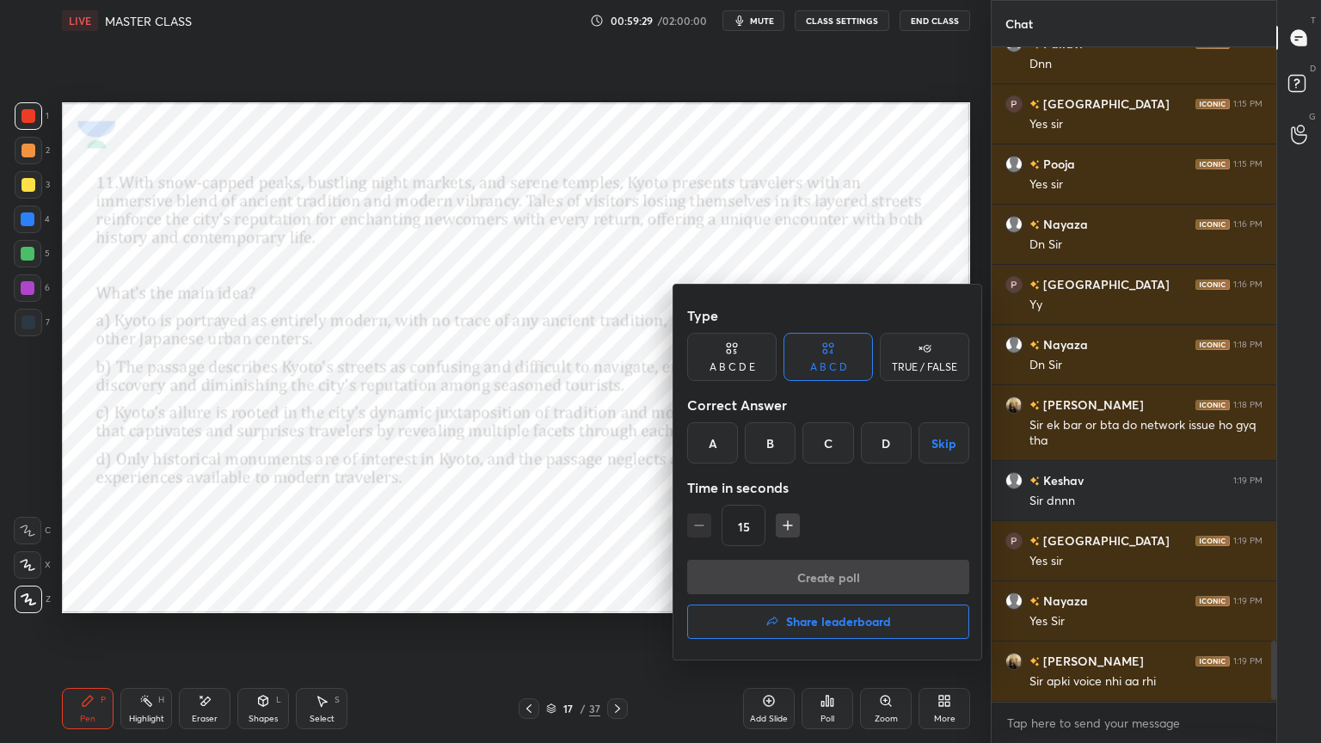
click at [839, 434] on div "C" at bounding box center [828, 442] width 51 height 41
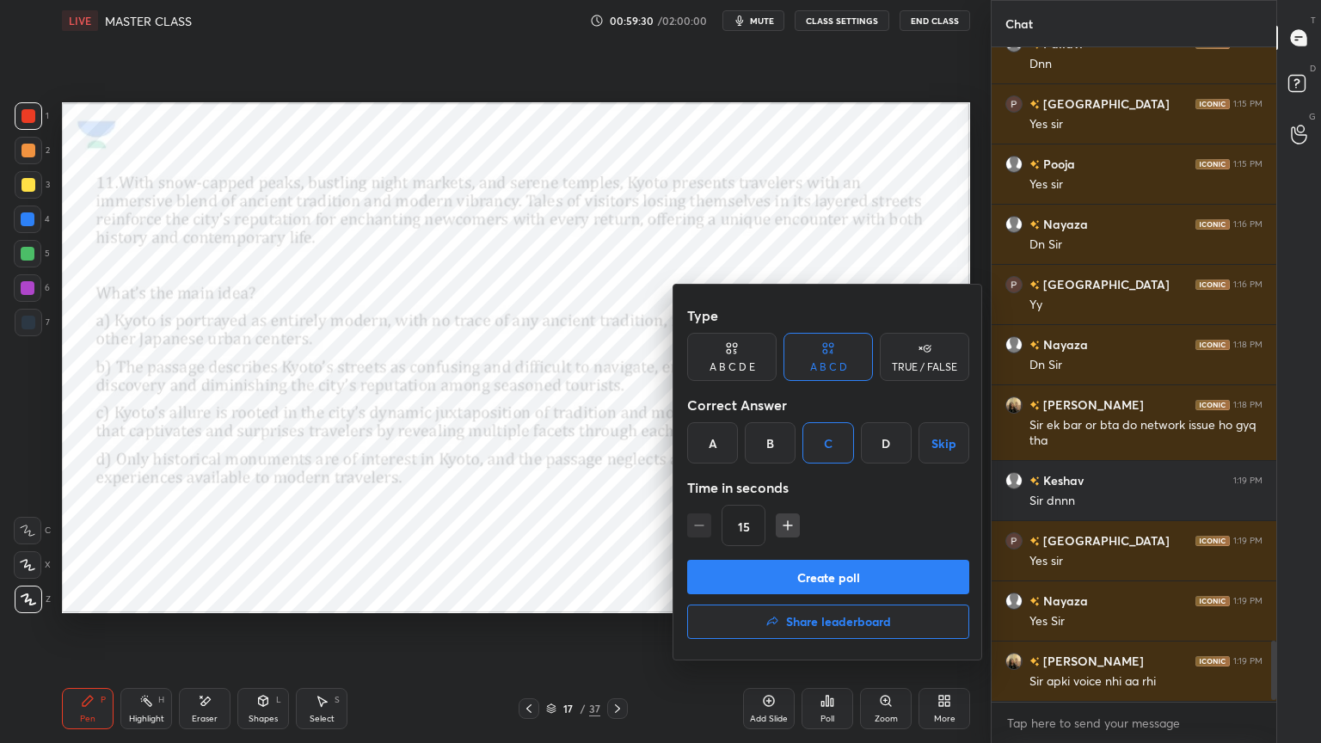
click at [822, 581] on button "Create poll" at bounding box center [828, 577] width 282 height 34
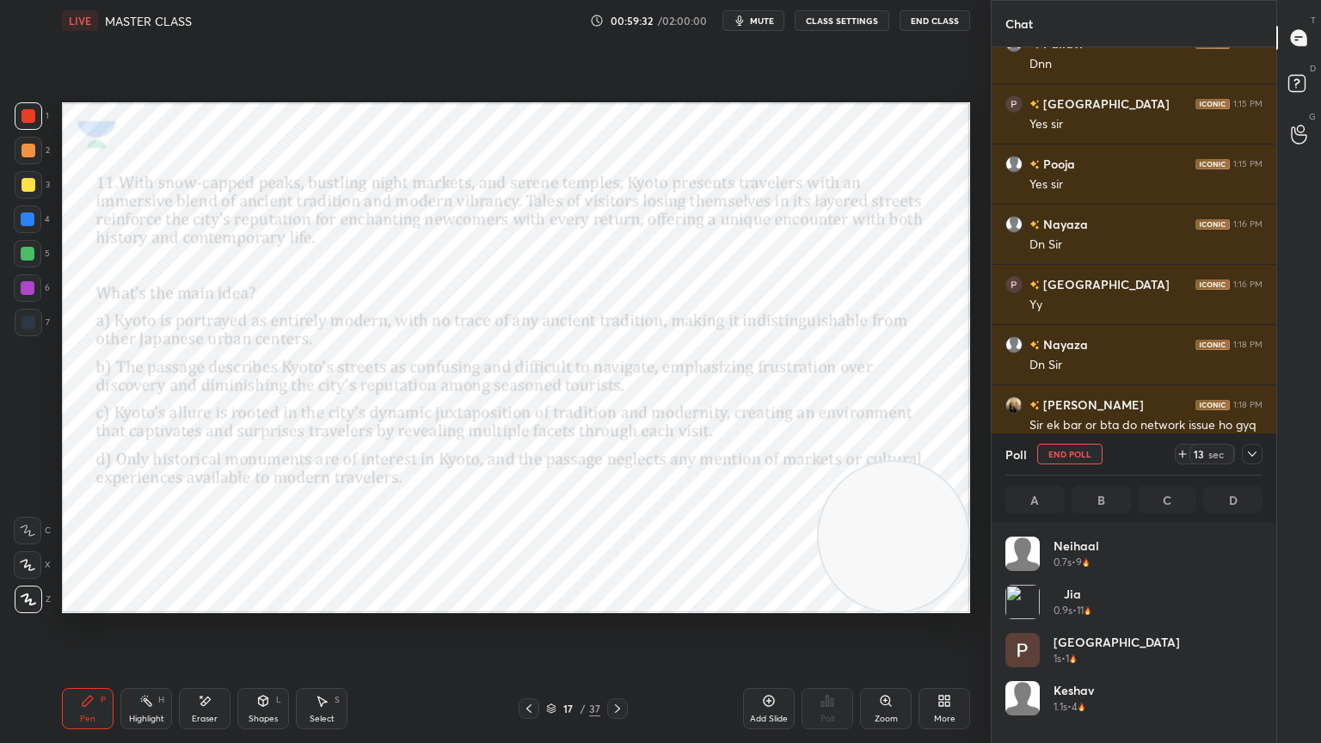
scroll to position [5, 5]
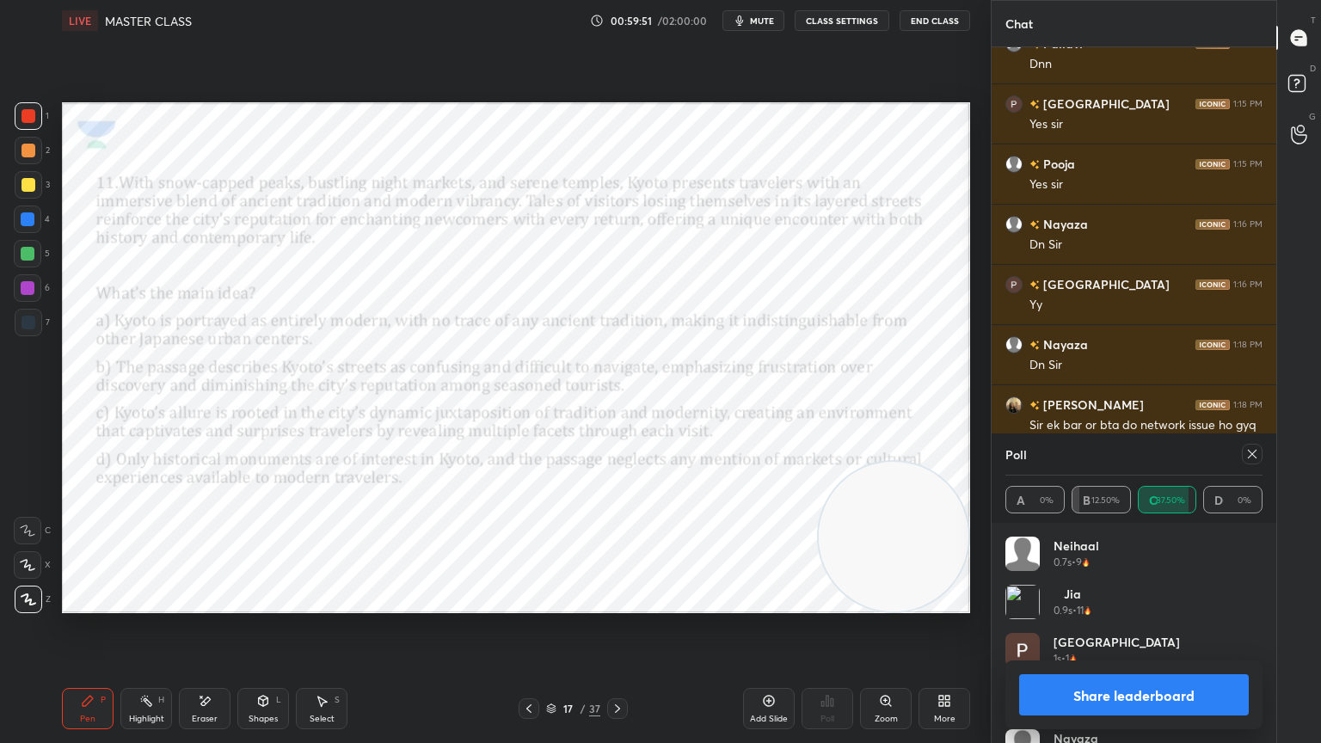
click at [619, 667] on icon at bounding box center [618, 709] width 14 height 14
click at [1249, 446] on div at bounding box center [1252, 454] width 21 height 21
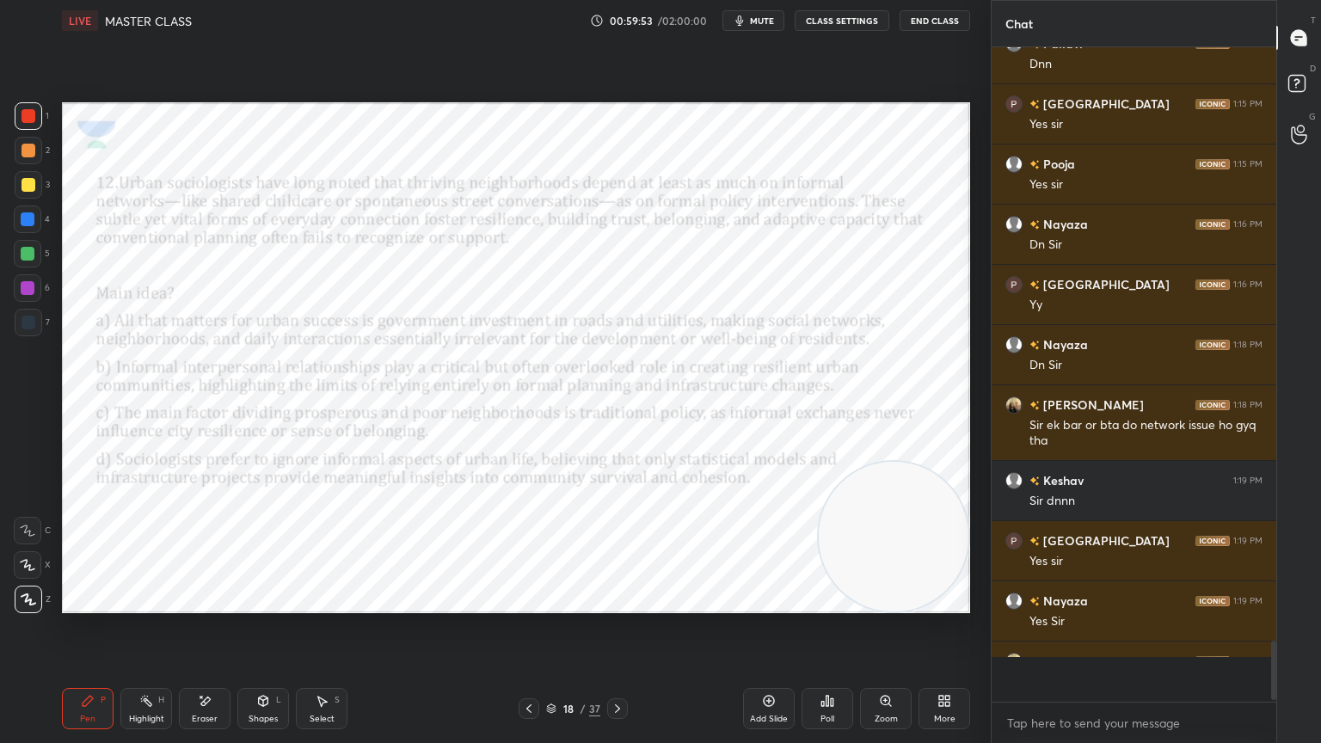
scroll to position [6, 5]
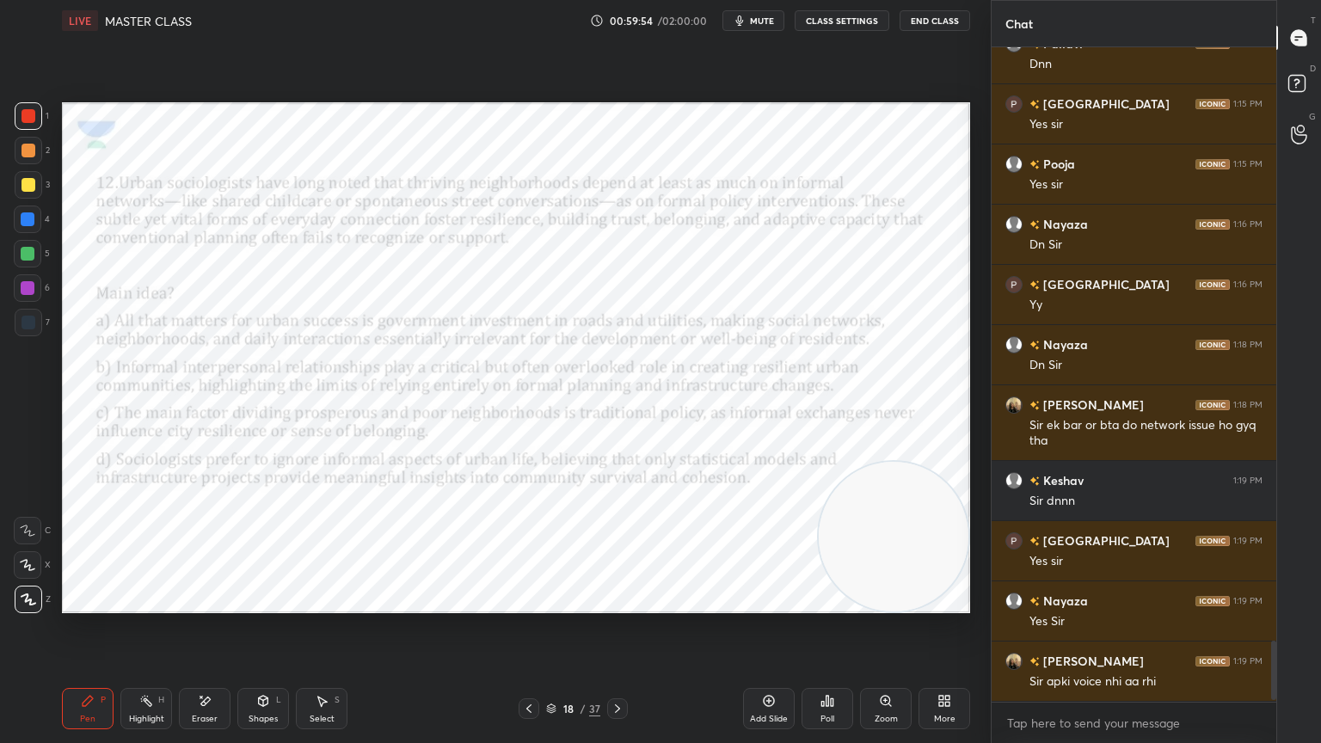
click at [819, 667] on div "Poll" at bounding box center [828, 708] width 52 height 41
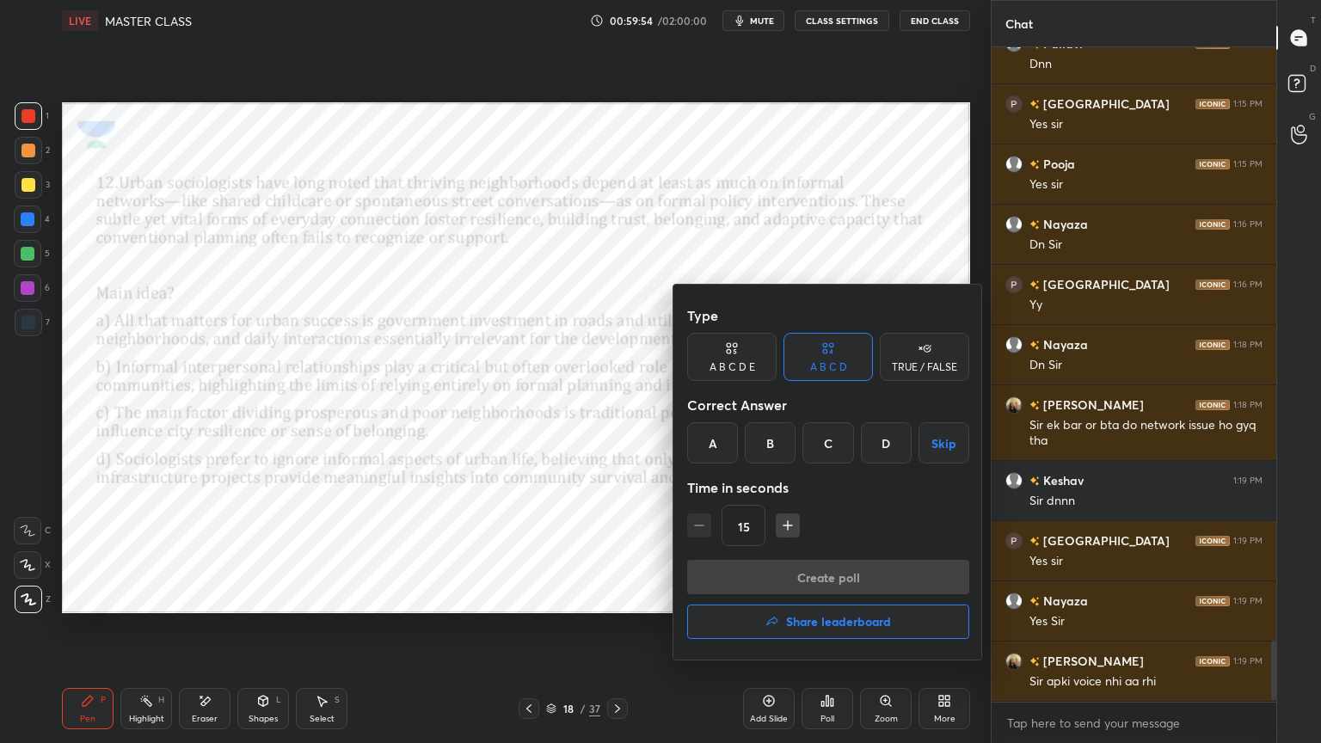
click at [766, 444] on div "B" at bounding box center [770, 442] width 51 height 41
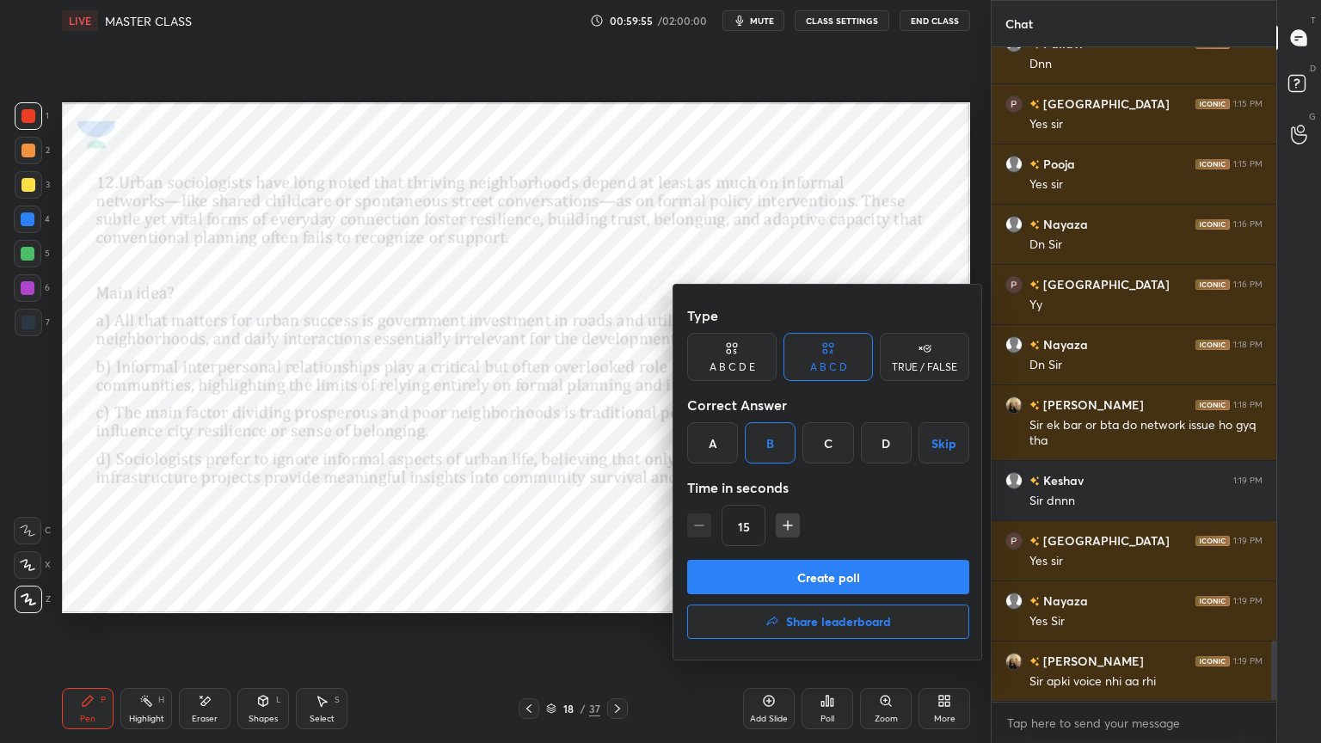
click at [780, 564] on button "Create poll" at bounding box center [828, 577] width 282 height 34
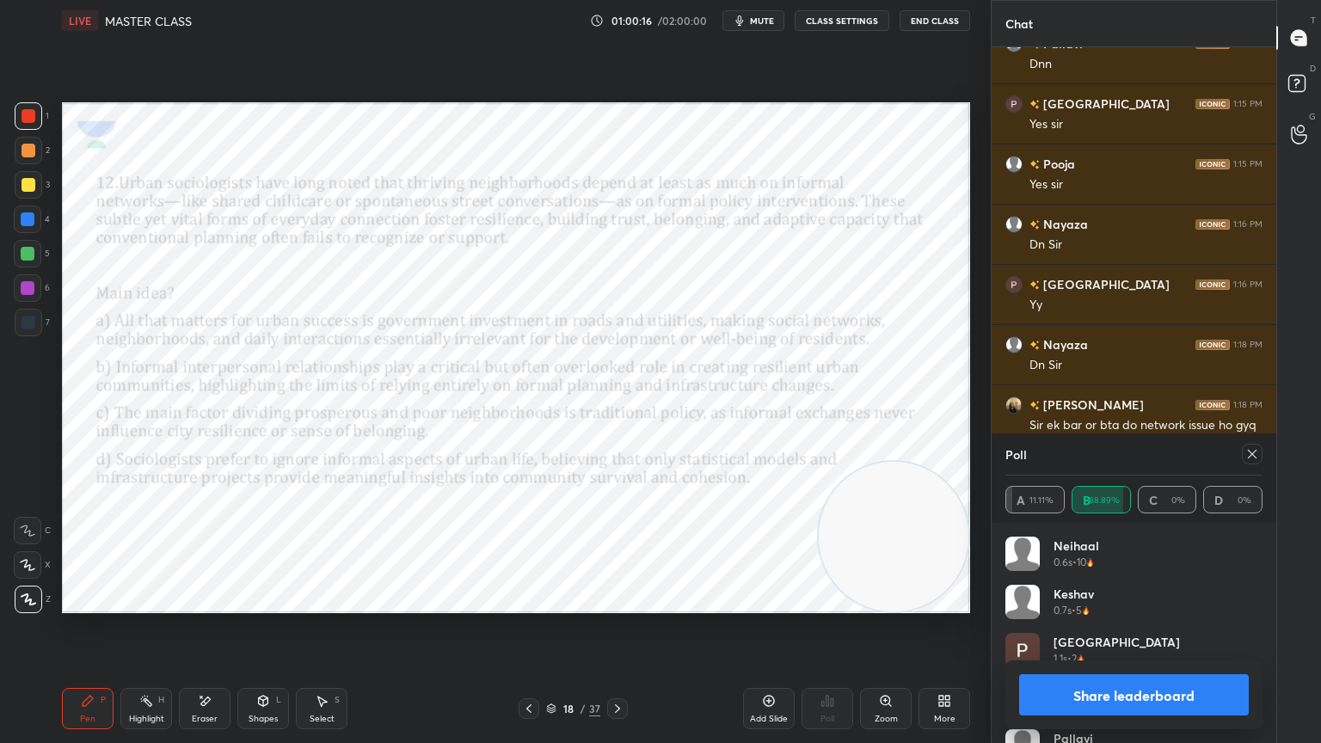
click at [613, 667] on icon at bounding box center [618, 709] width 14 height 14
click at [1249, 444] on div at bounding box center [1252, 454] width 21 height 21
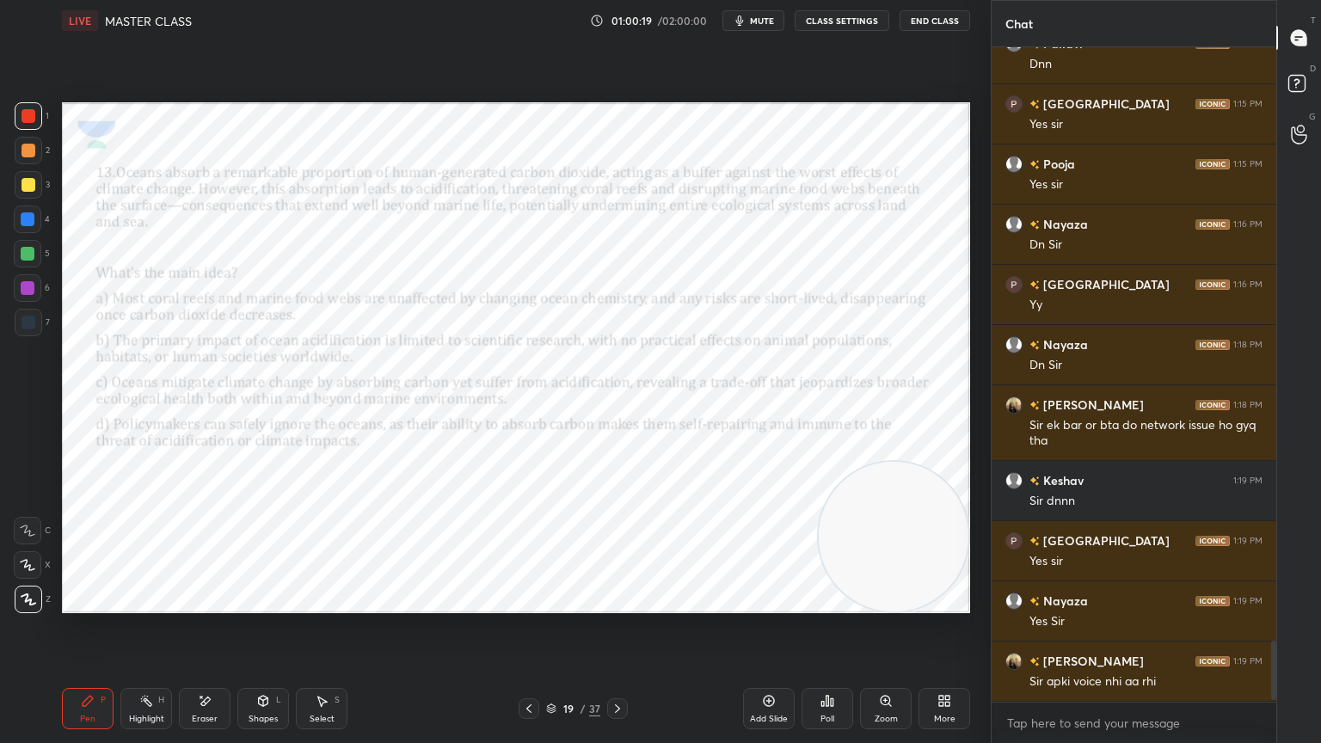
click at [828, 667] on icon at bounding box center [828, 701] width 3 height 10
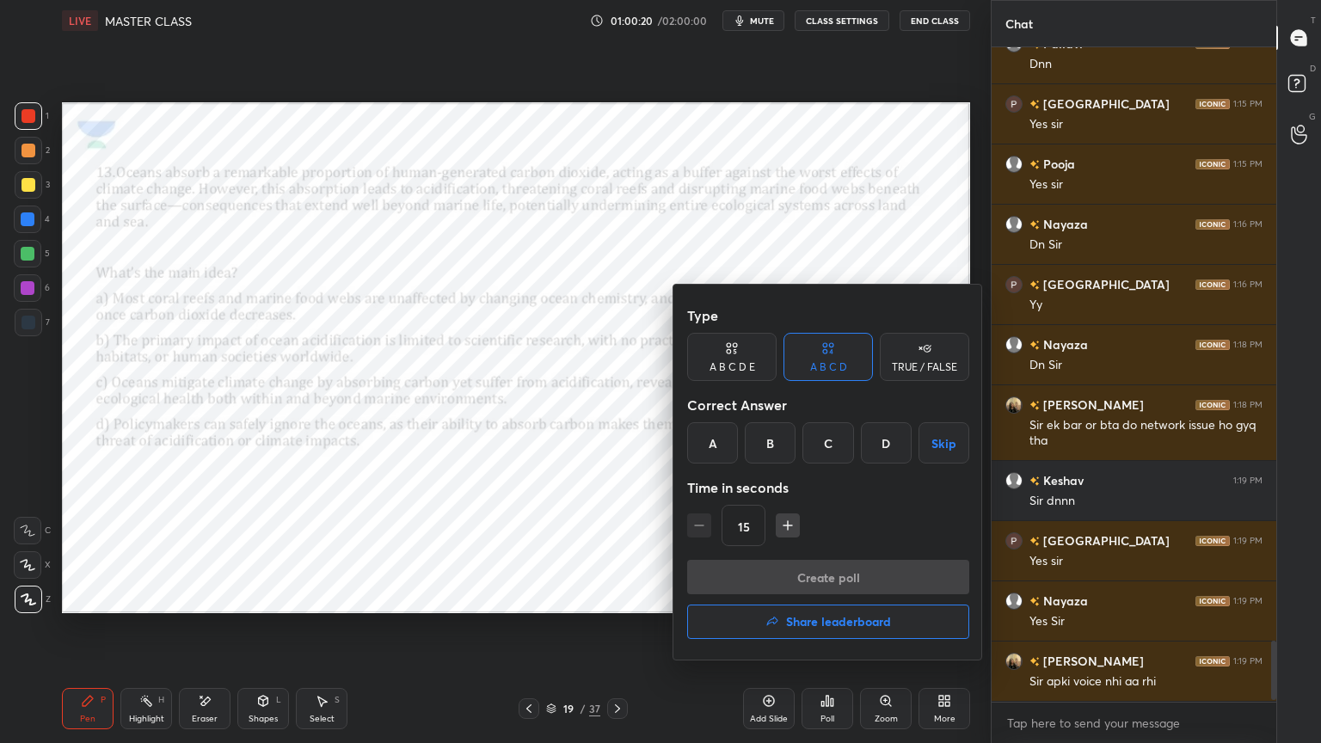
click at [827, 444] on div "C" at bounding box center [828, 442] width 51 height 41
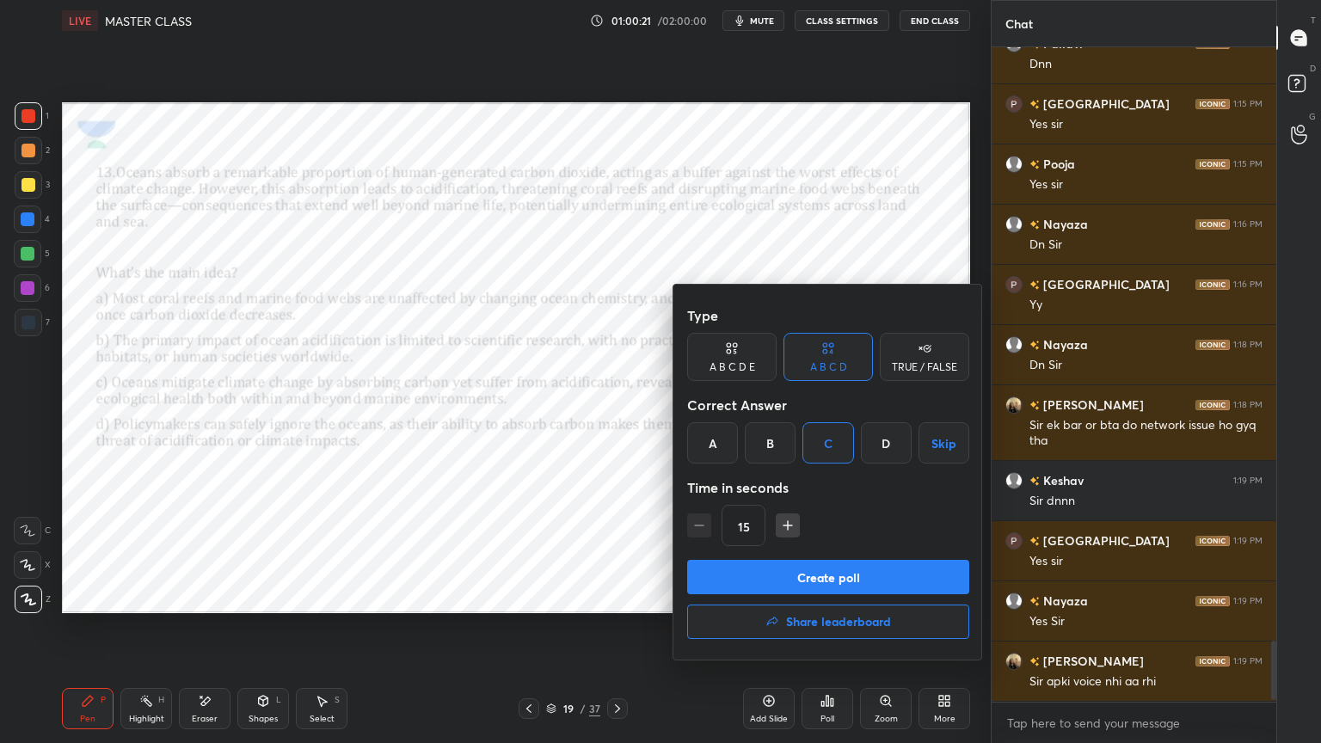
click at [840, 575] on button "Create poll" at bounding box center [828, 577] width 282 height 34
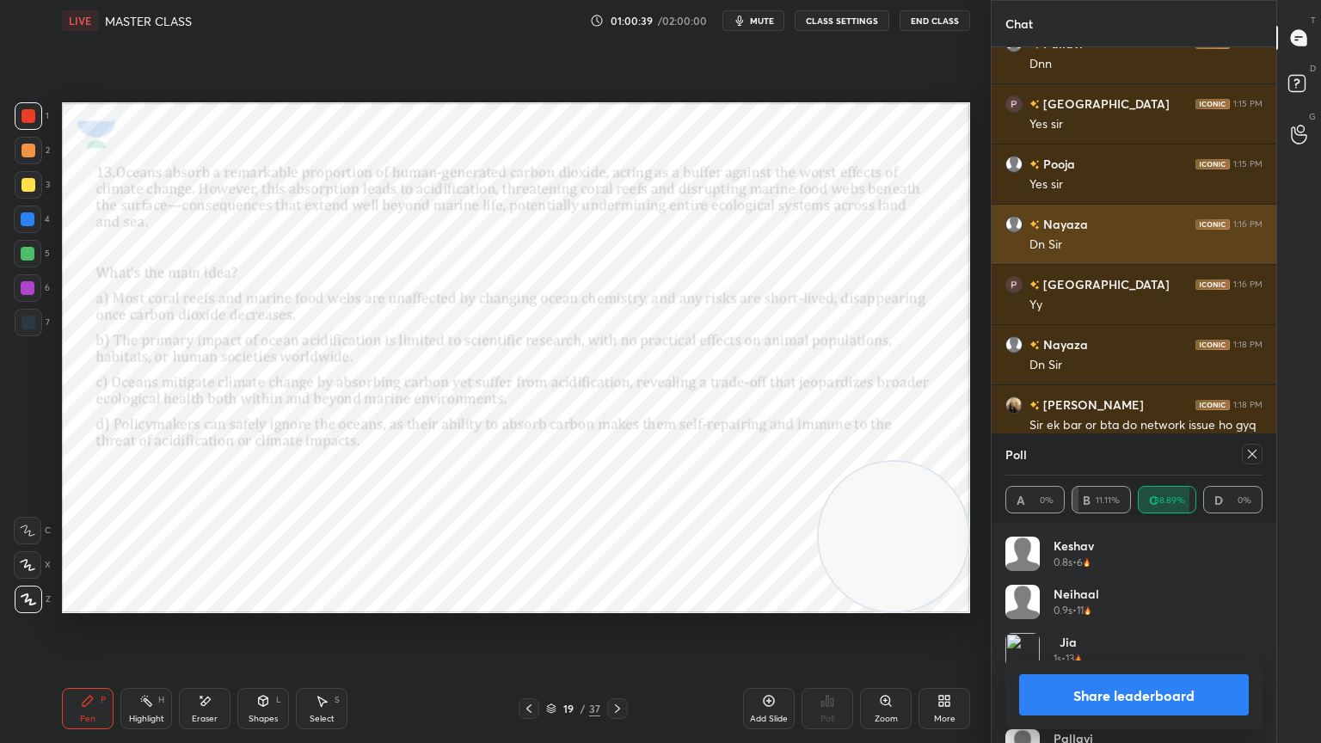
click at [621, 667] on icon at bounding box center [618, 709] width 14 height 14
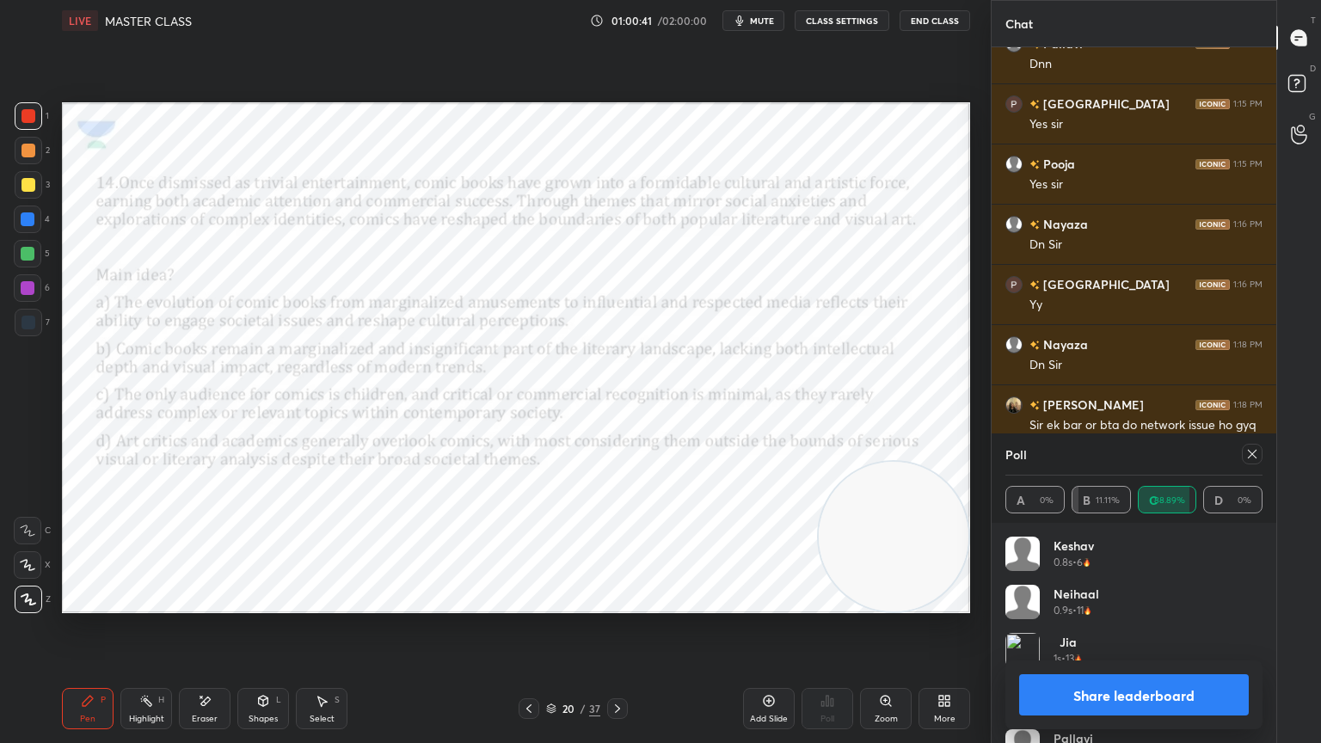
click at [1254, 459] on icon at bounding box center [1253, 454] width 14 height 14
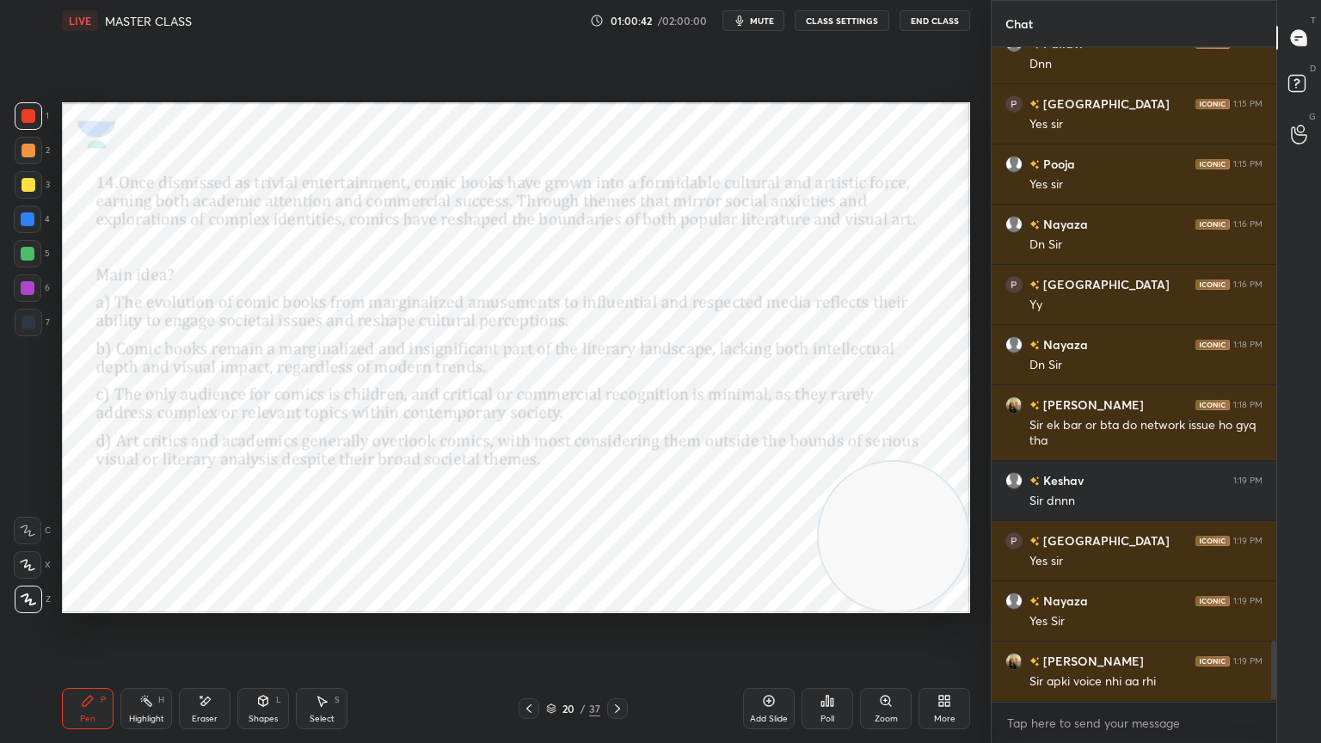
click at [832, 667] on div "Poll" at bounding box center [828, 708] width 52 height 41
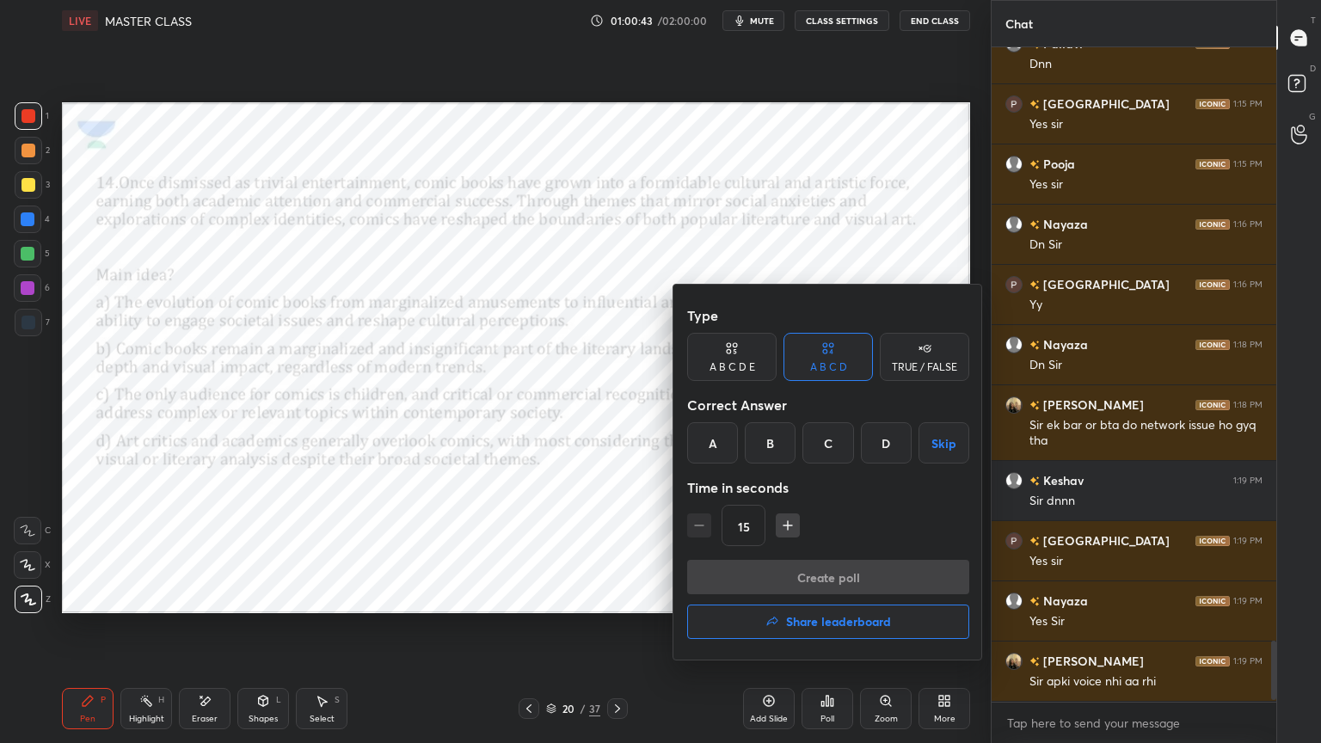
click at [717, 443] on div "A" at bounding box center [712, 442] width 51 height 41
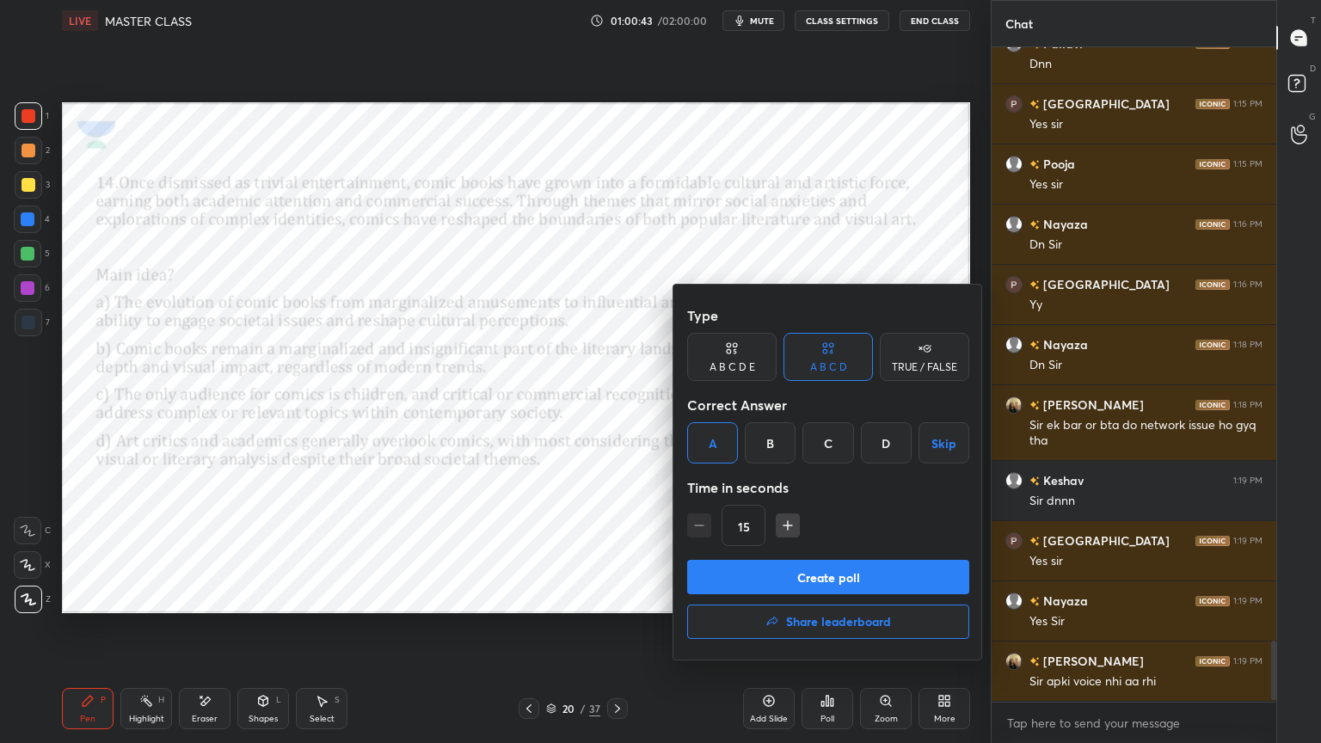
click at [780, 571] on button "Create poll" at bounding box center [828, 577] width 282 height 34
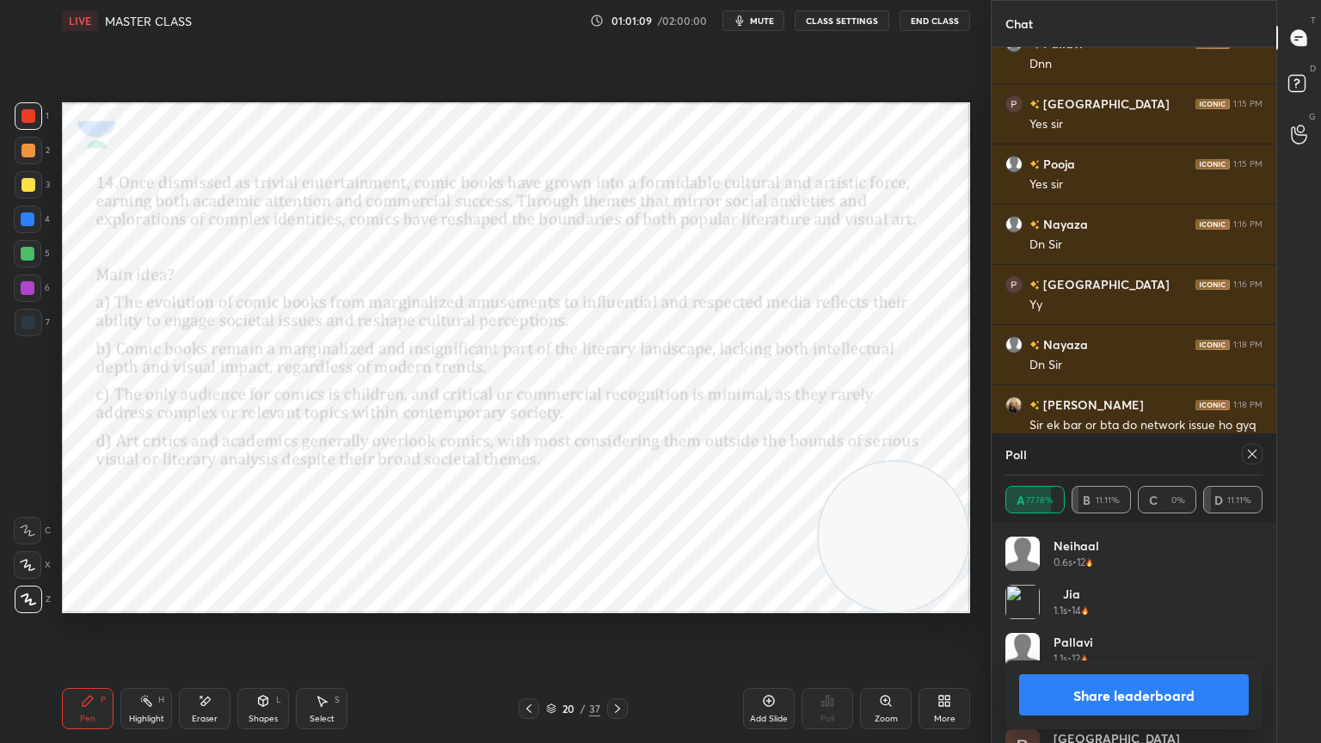
click at [621, 667] on icon at bounding box center [618, 709] width 14 height 14
click at [1252, 453] on icon at bounding box center [1253, 454] width 14 height 14
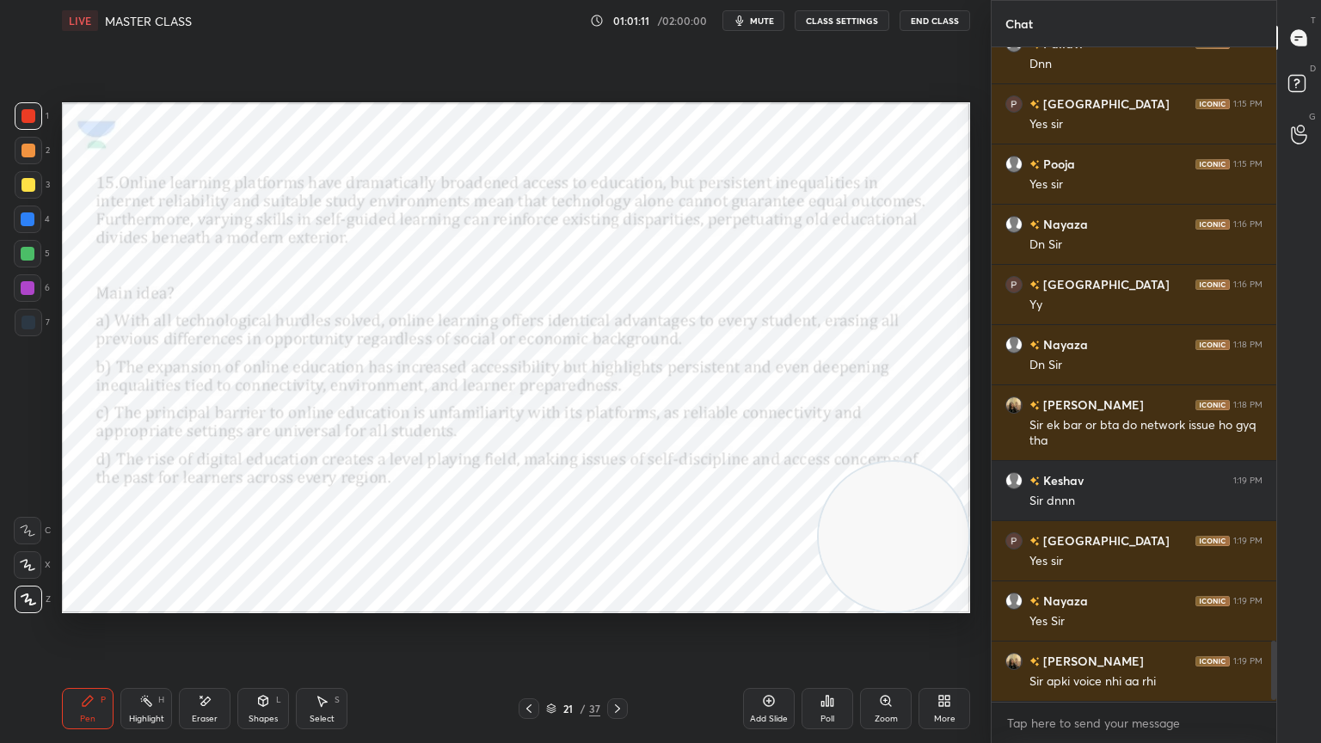
click at [815, 667] on div "Poll" at bounding box center [828, 708] width 52 height 41
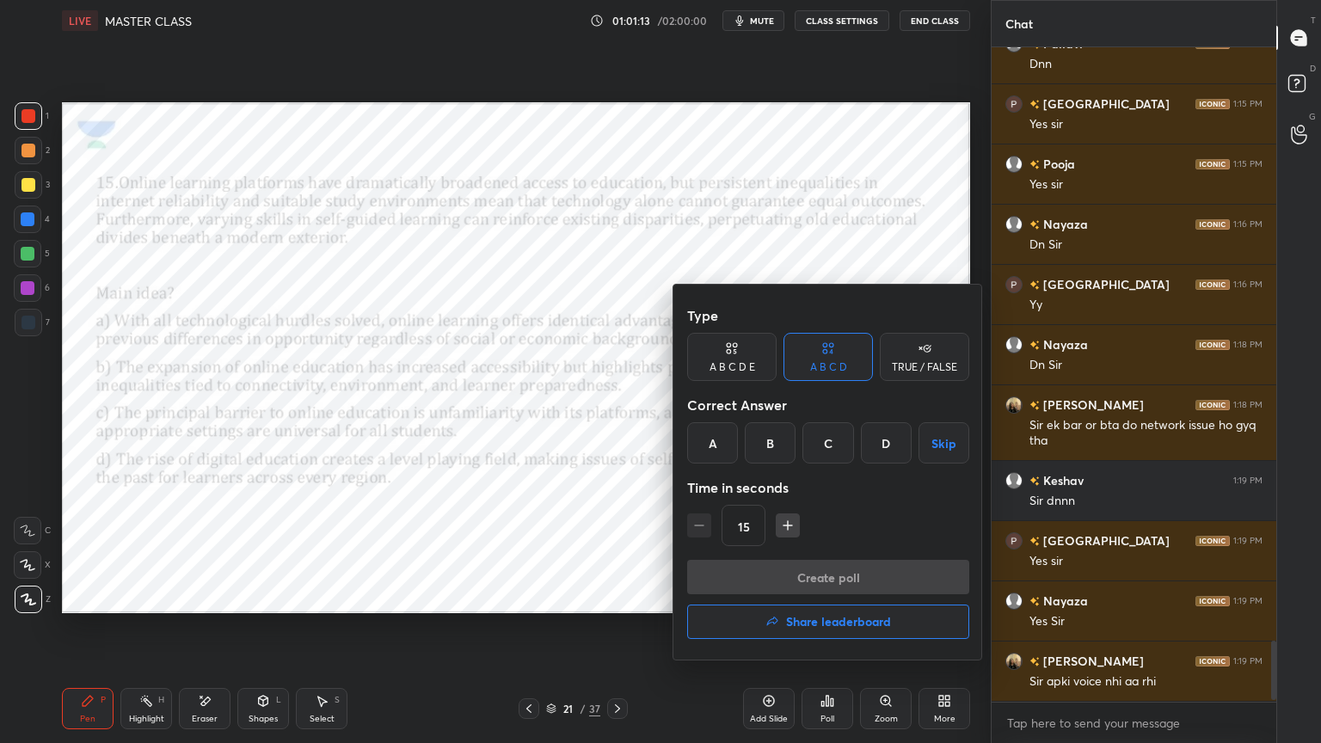
click at [761, 451] on div "B" at bounding box center [770, 442] width 51 height 41
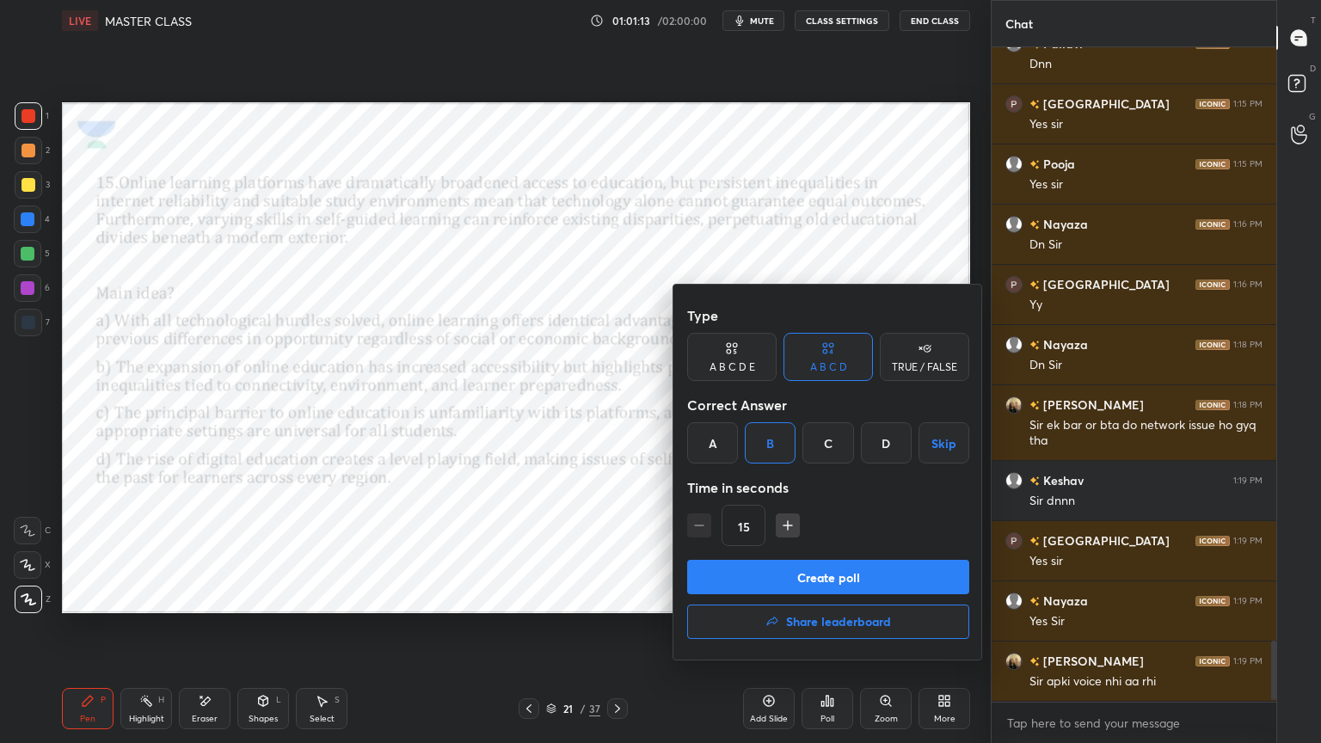
click at [769, 572] on button "Create poll" at bounding box center [828, 577] width 282 height 34
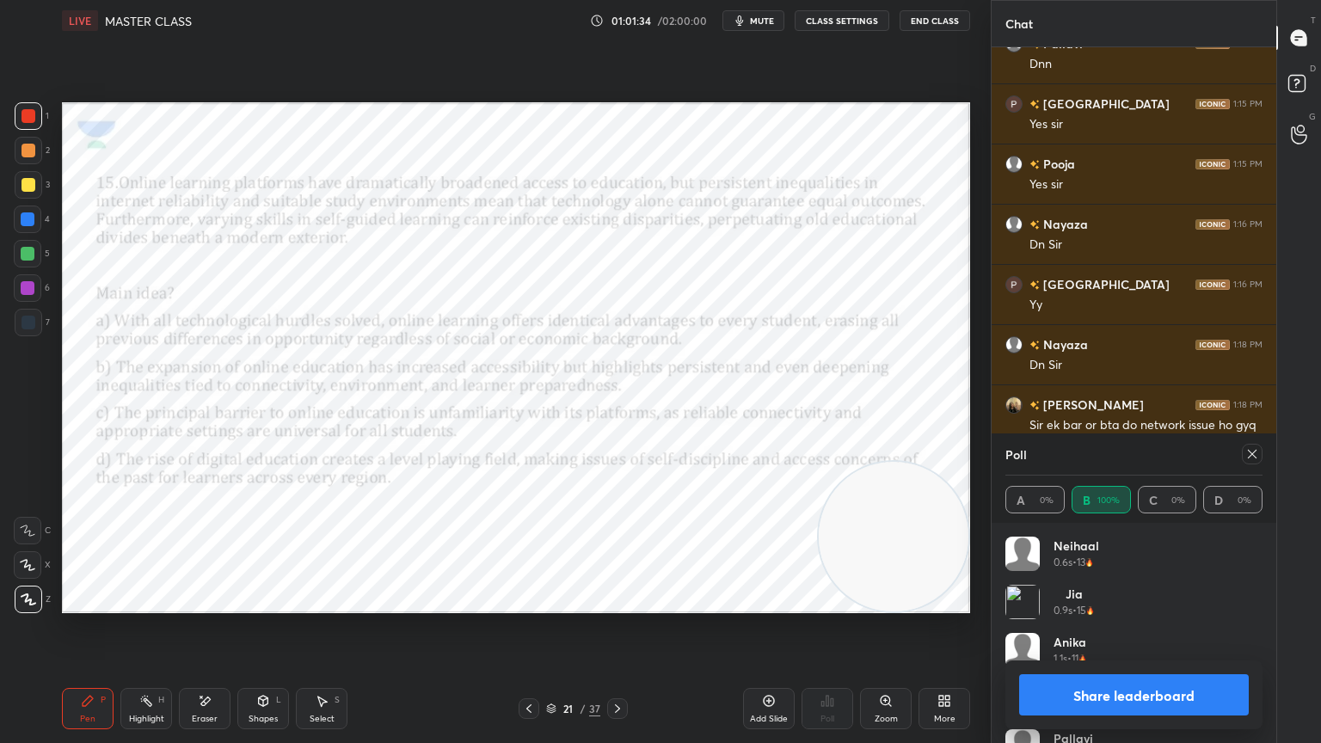
click at [1250, 454] on icon at bounding box center [1253, 454] width 14 height 14
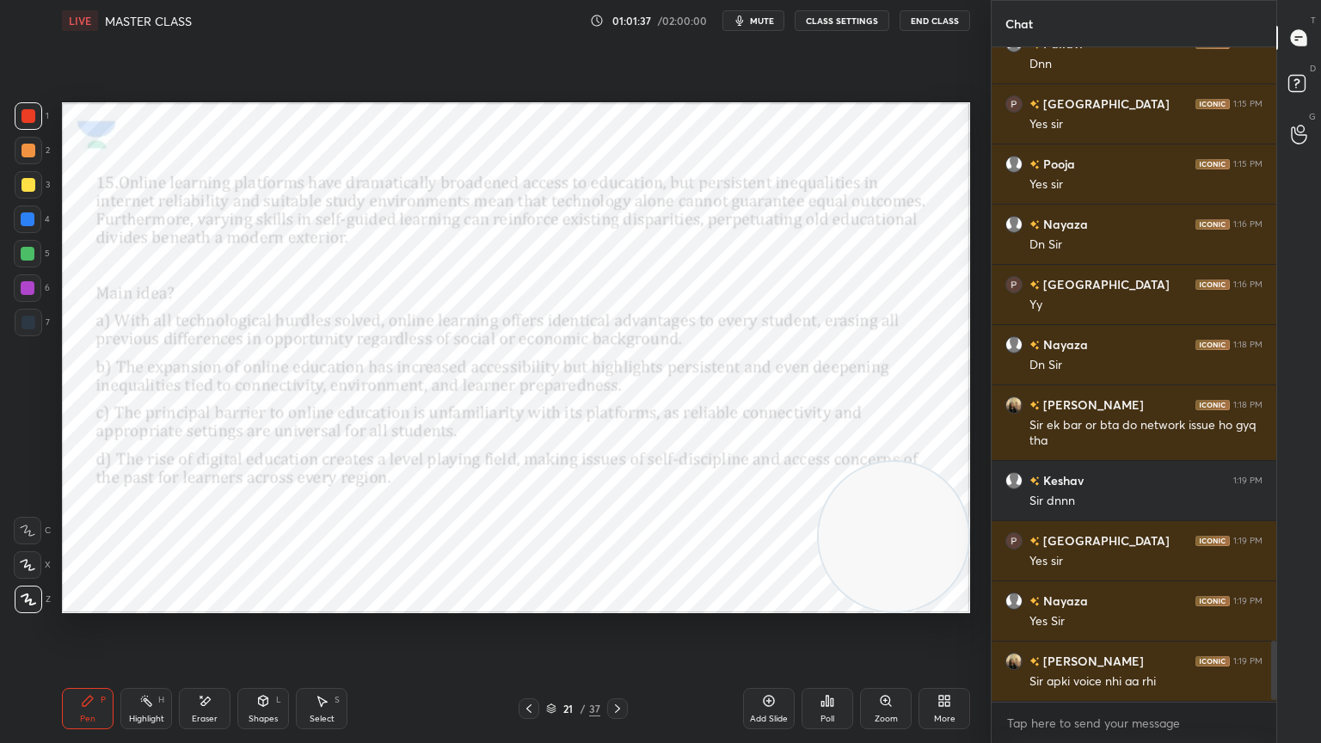
click at [821, 667] on div "Poll" at bounding box center [828, 719] width 14 height 9
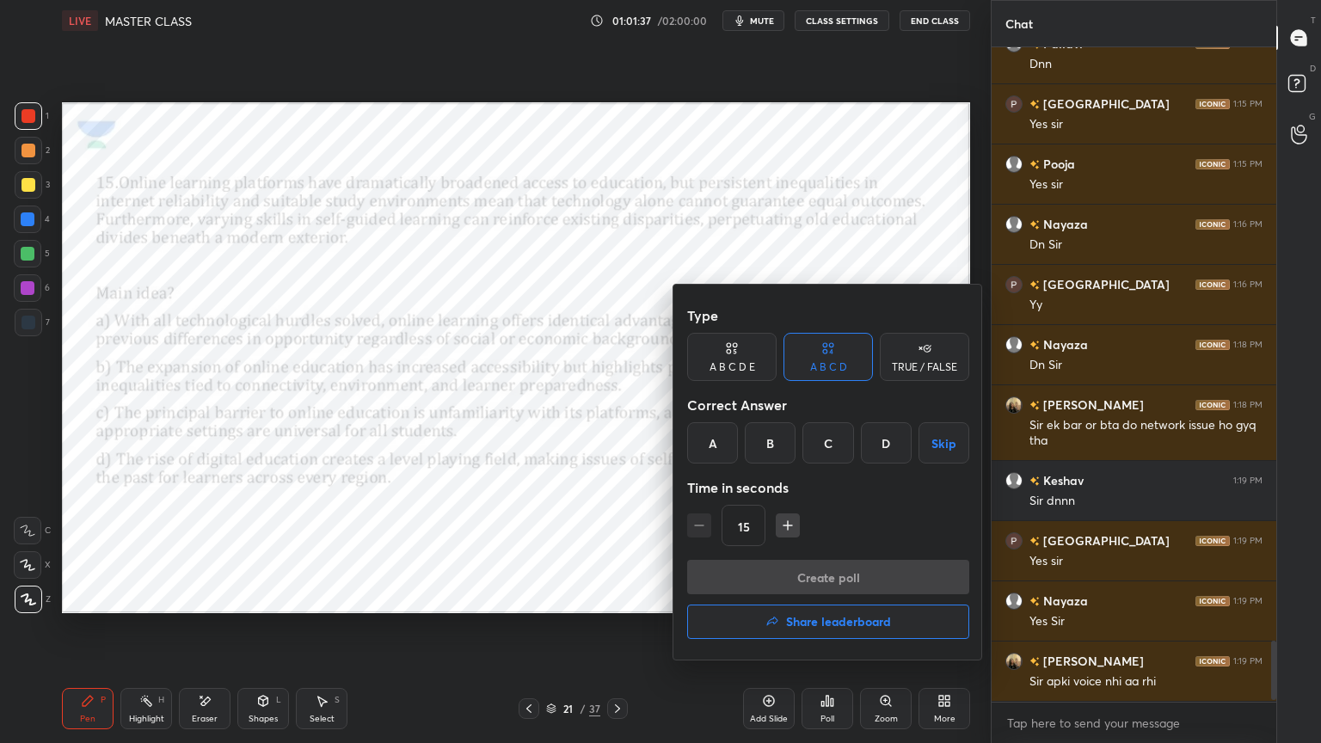
click at [797, 626] on h4 "Share leaderboard" at bounding box center [838, 622] width 105 height 12
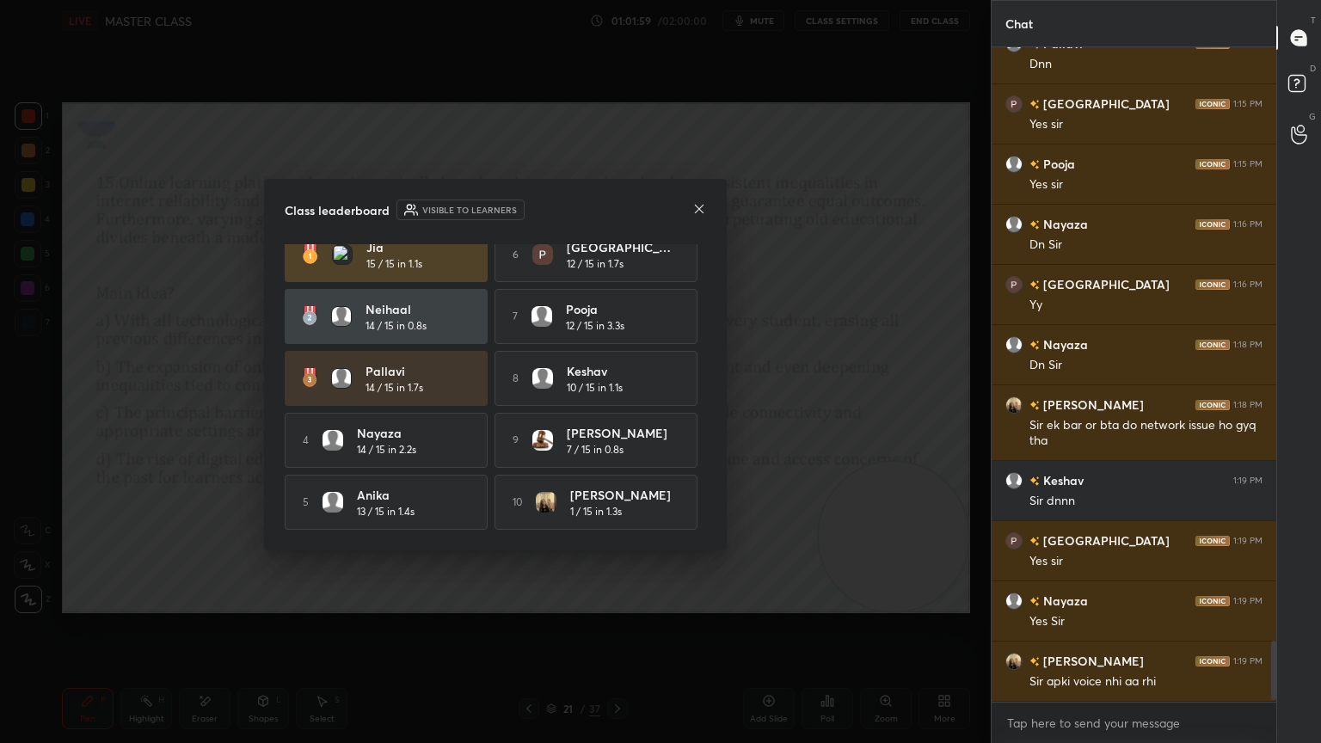
click at [695, 206] on icon at bounding box center [699, 209] width 14 height 14
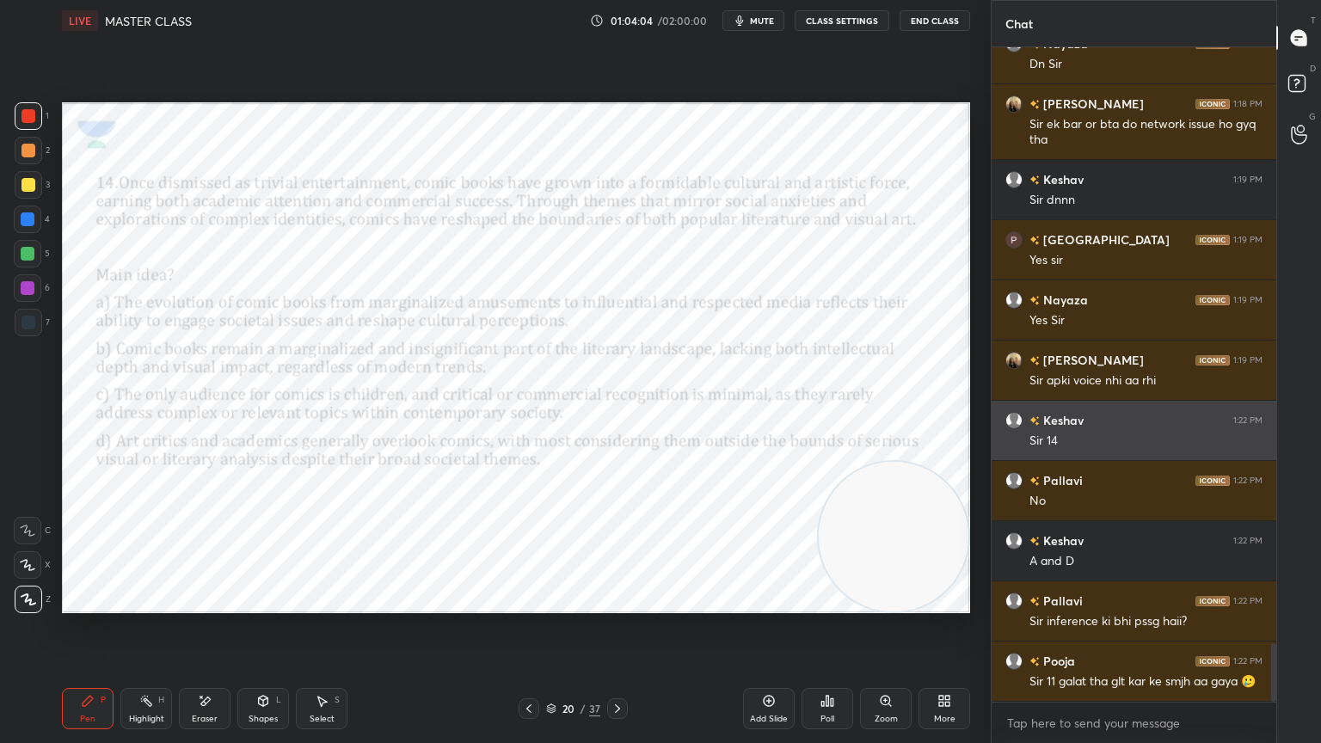
scroll to position [6699, 0]
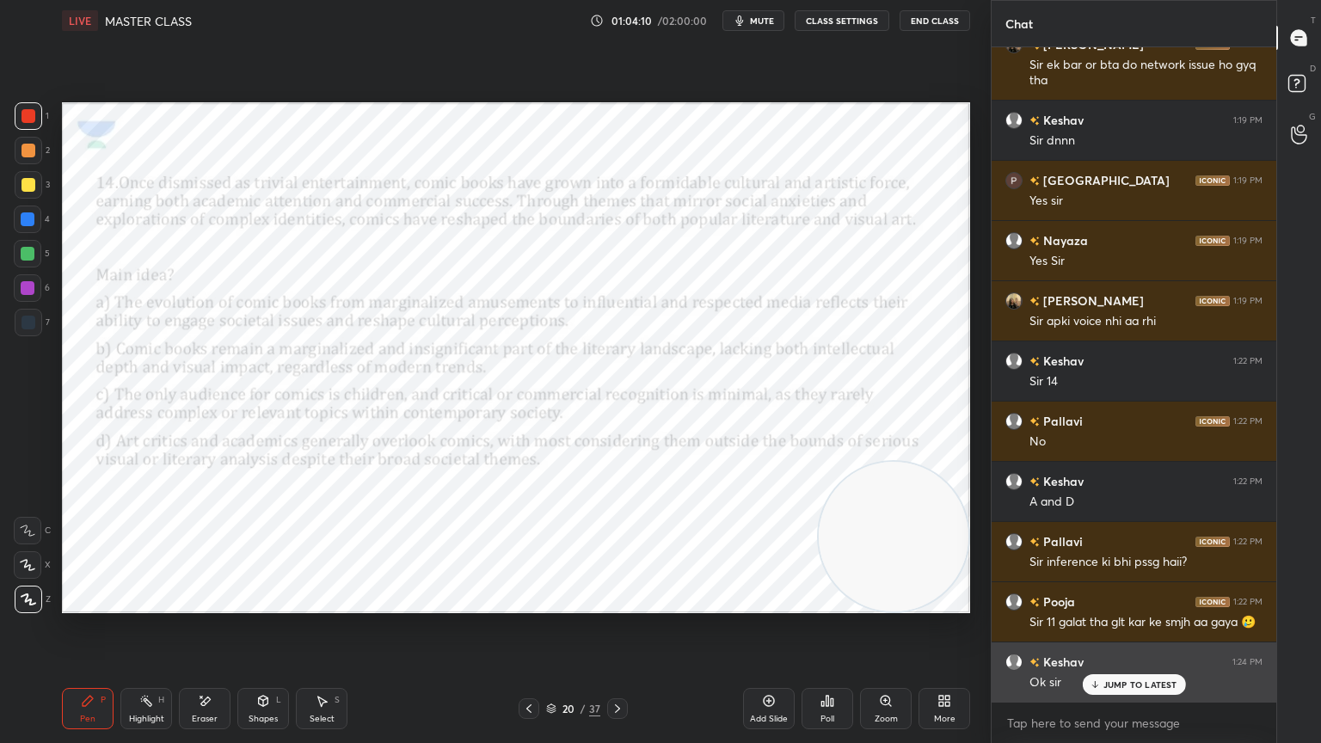
click at [1117, 667] on div "[PERSON_NAME] 1:24 PM Ok sir" at bounding box center [1134, 672] width 285 height 59
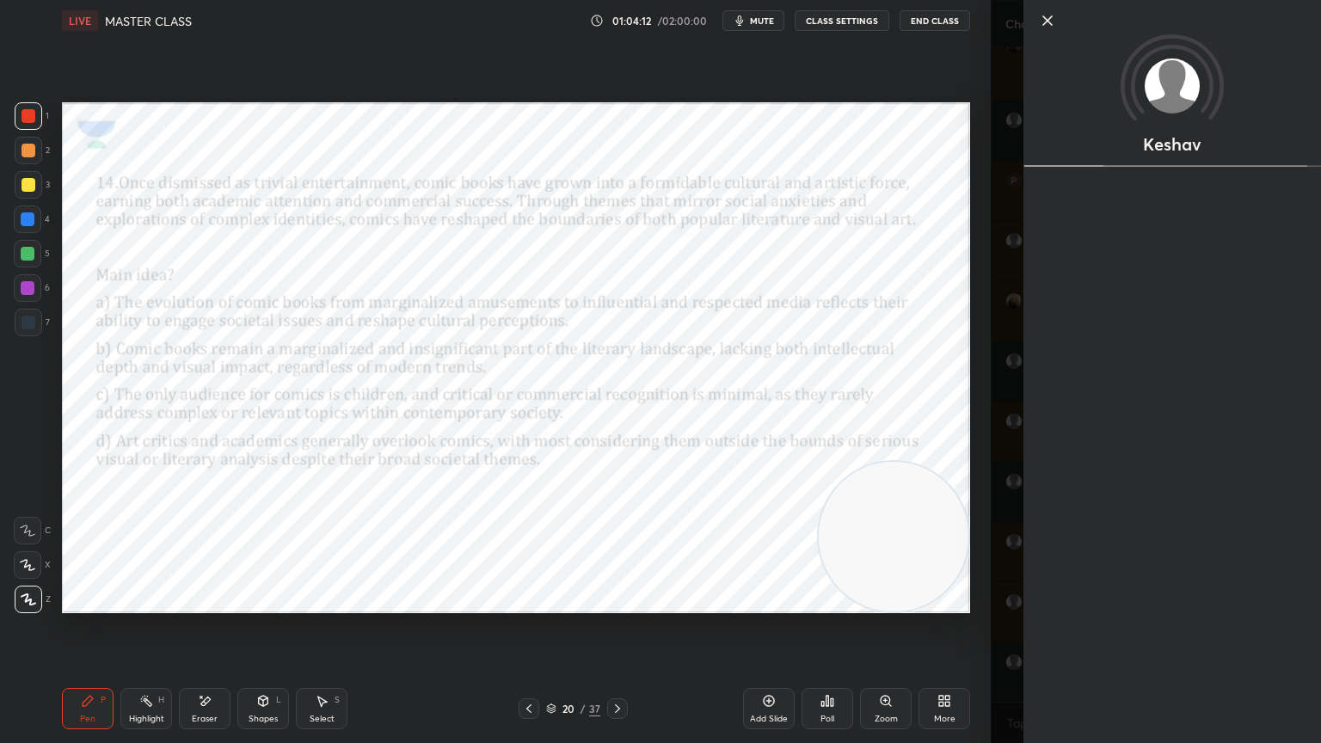
click at [1053, 21] on icon at bounding box center [1047, 20] width 21 height 21
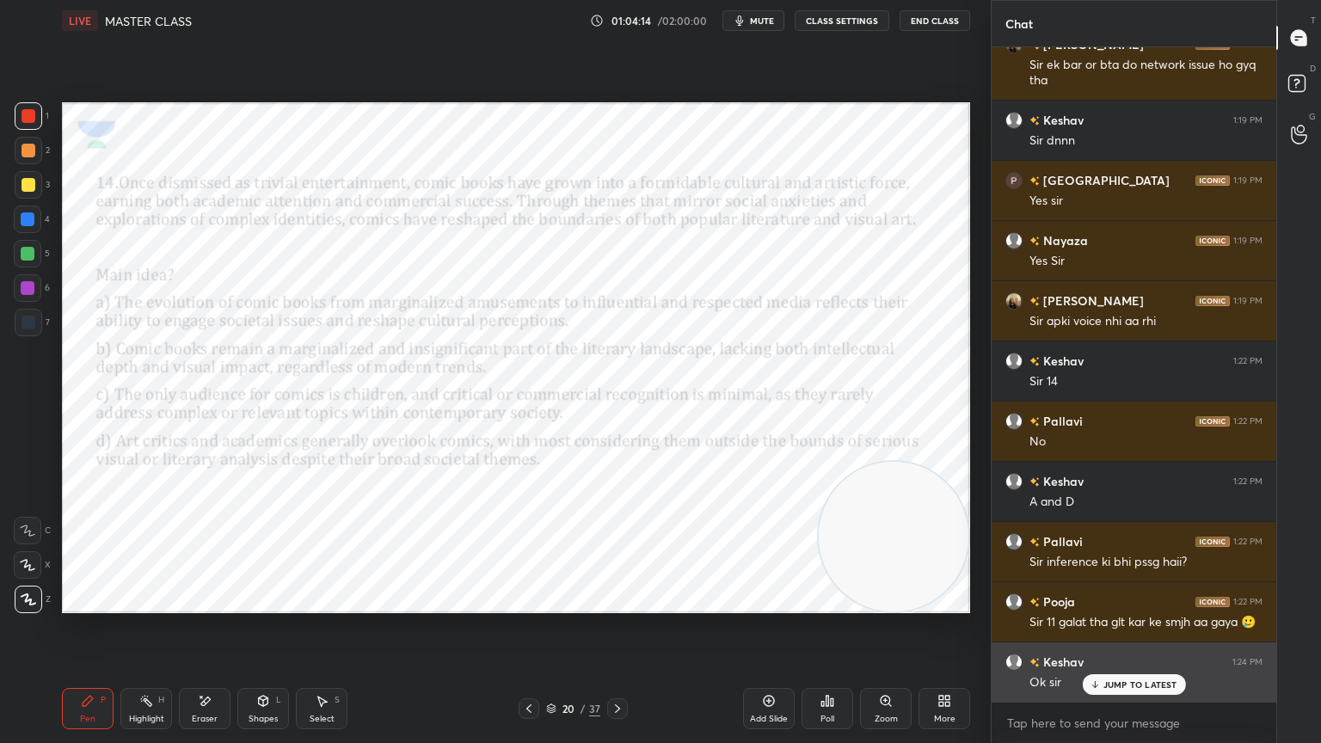
click at [1147, 667] on p "JUMP TO LATEST" at bounding box center [1141, 685] width 74 height 10
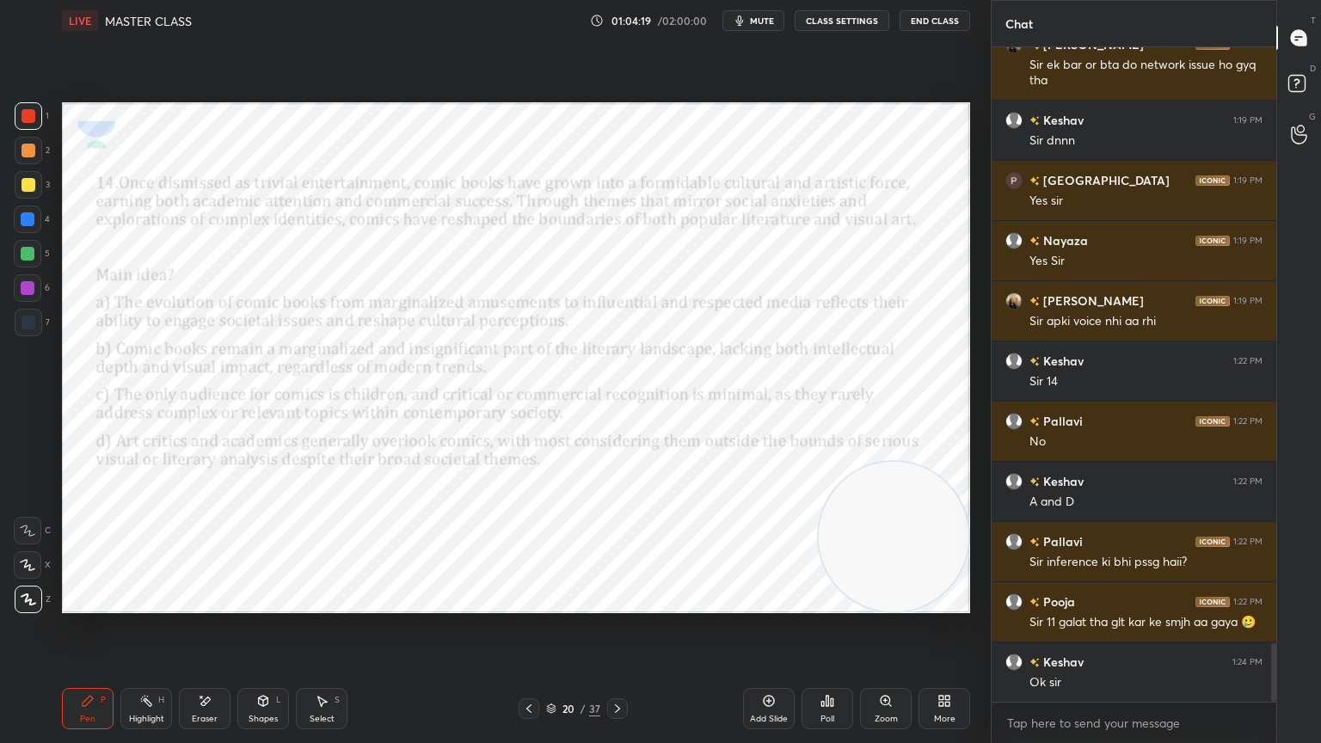
scroll to position [43, 0]
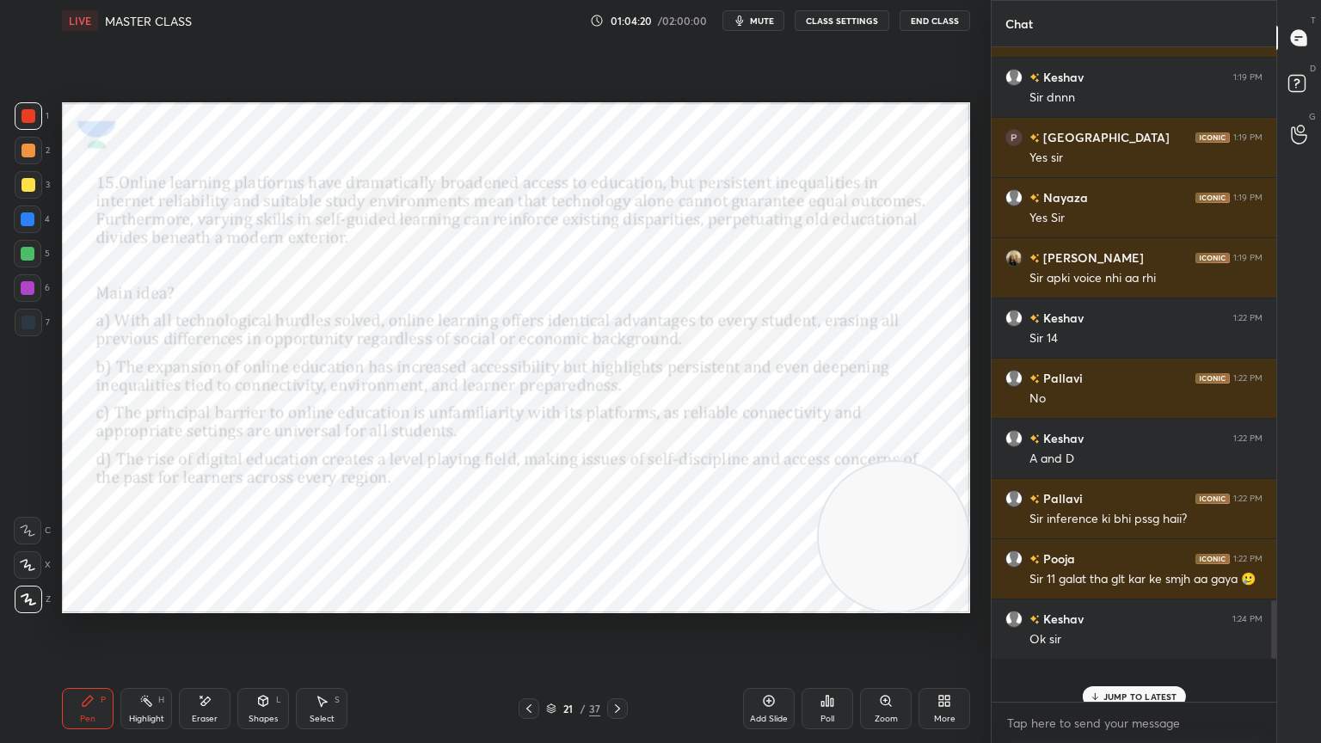
click at [1156, 667] on p "JUMP TO LATEST" at bounding box center [1141, 697] width 74 height 10
click at [1146, 667] on p "JUMP TO LATEST" at bounding box center [1141, 697] width 74 height 10
click at [769, 667] on icon at bounding box center [768, 700] width 5 height 5
click at [767, 667] on icon at bounding box center [769, 701] width 14 height 14
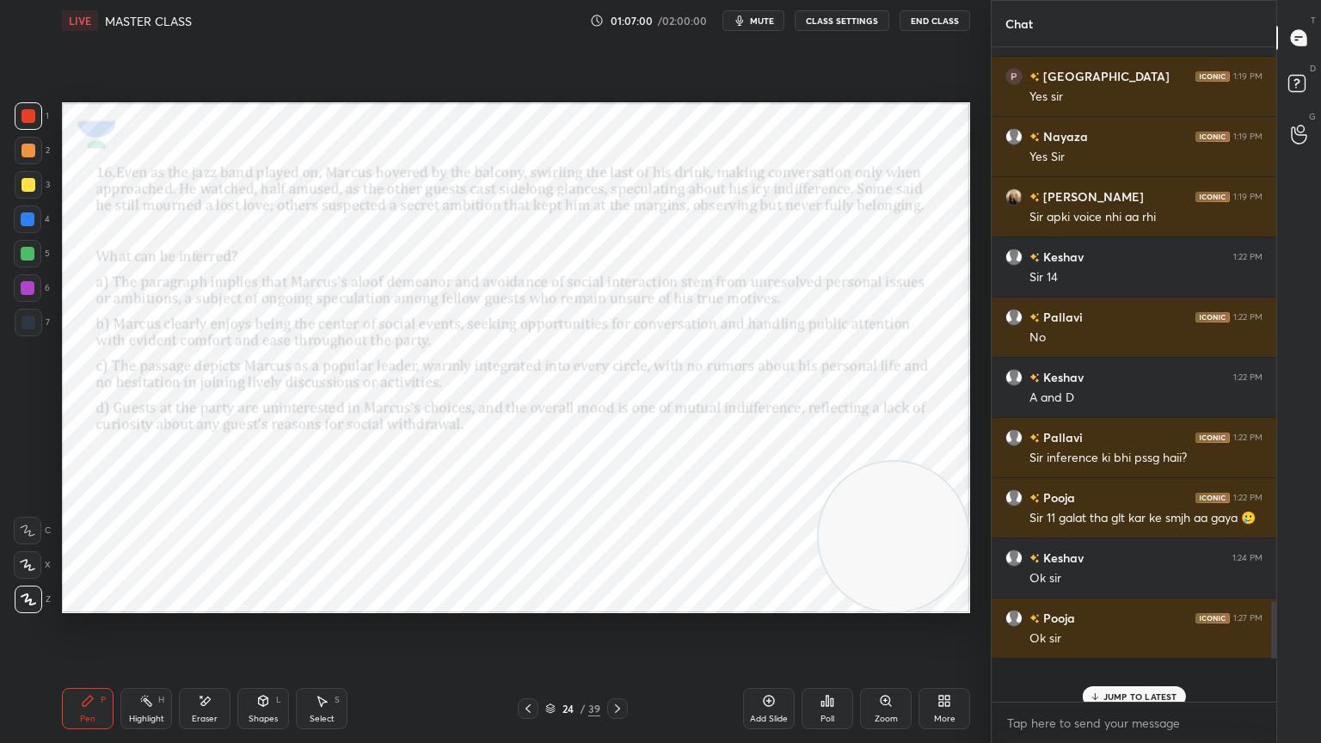
scroll to position [0, 0]
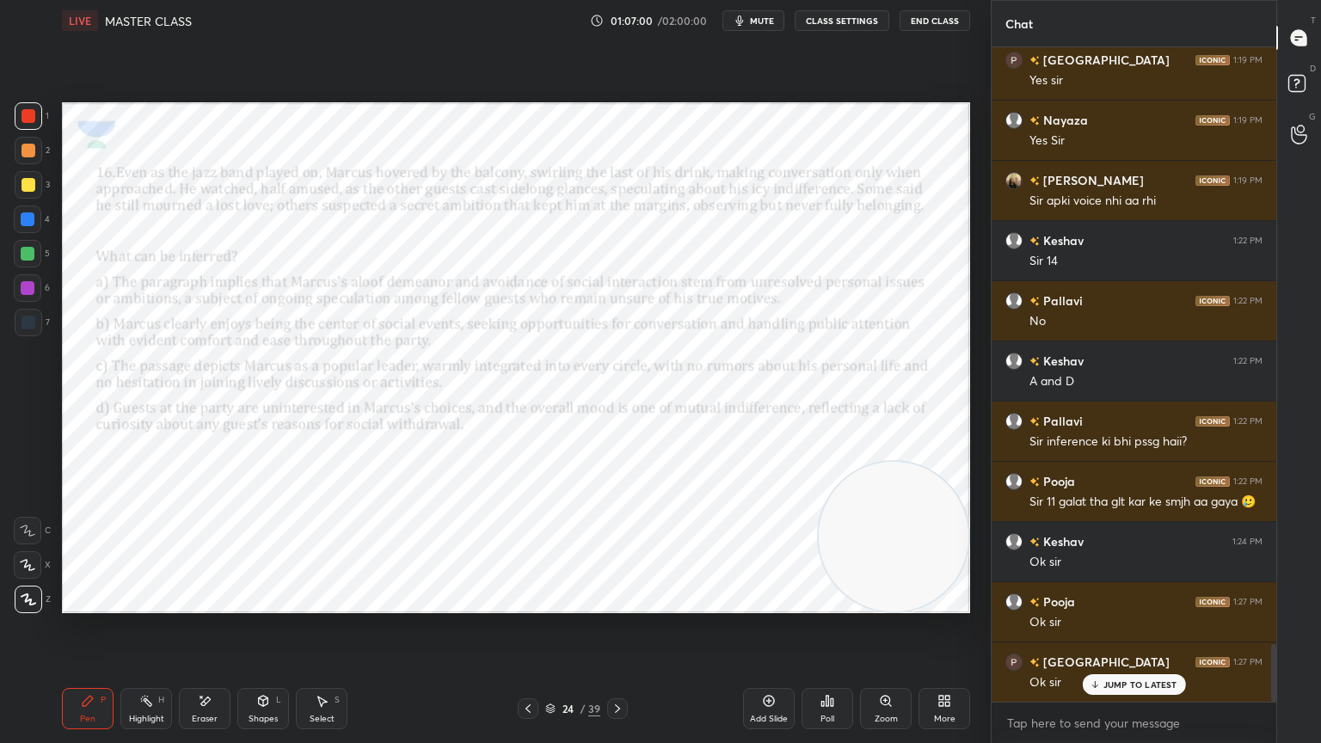
click at [766, 15] on span "mute" at bounding box center [762, 21] width 24 height 12
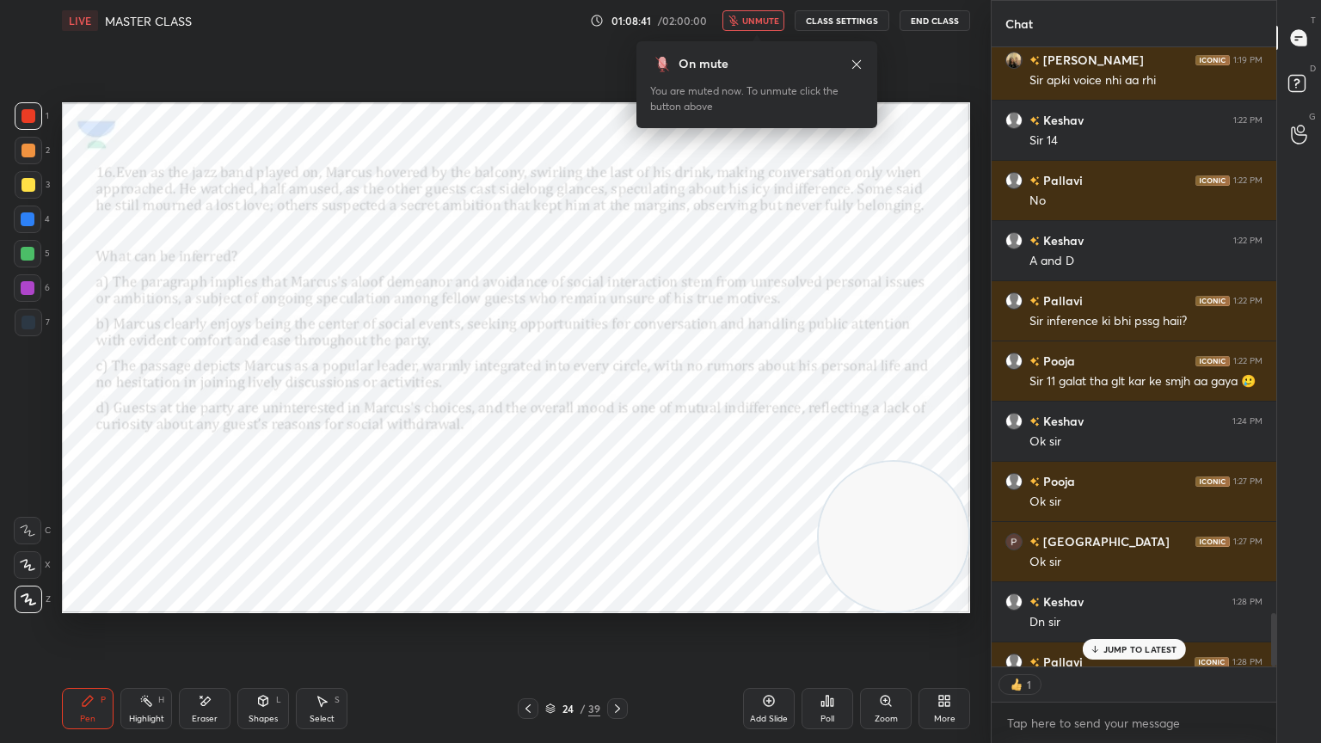
scroll to position [615, 280]
click at [775, 15] on span "unmute" at bounding box center [760, 21] width 37 height 12
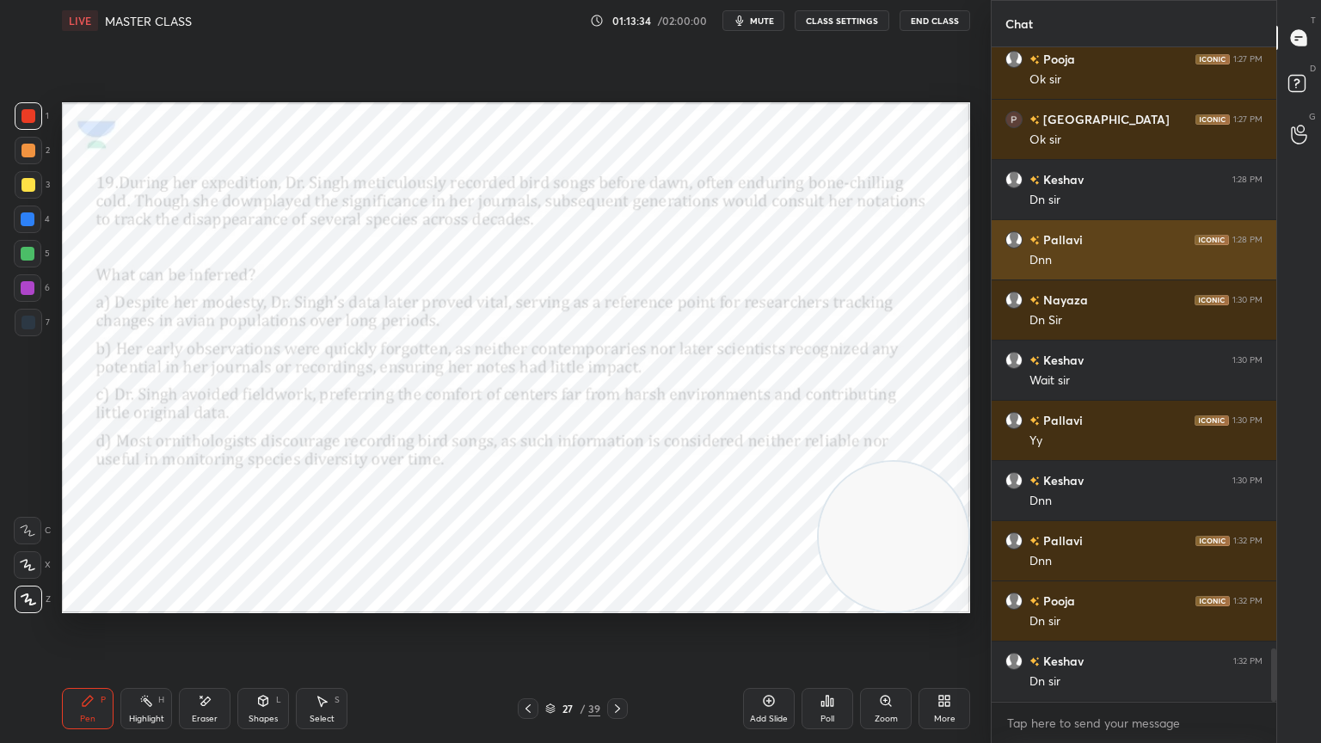
scroll to position [7422, 0]
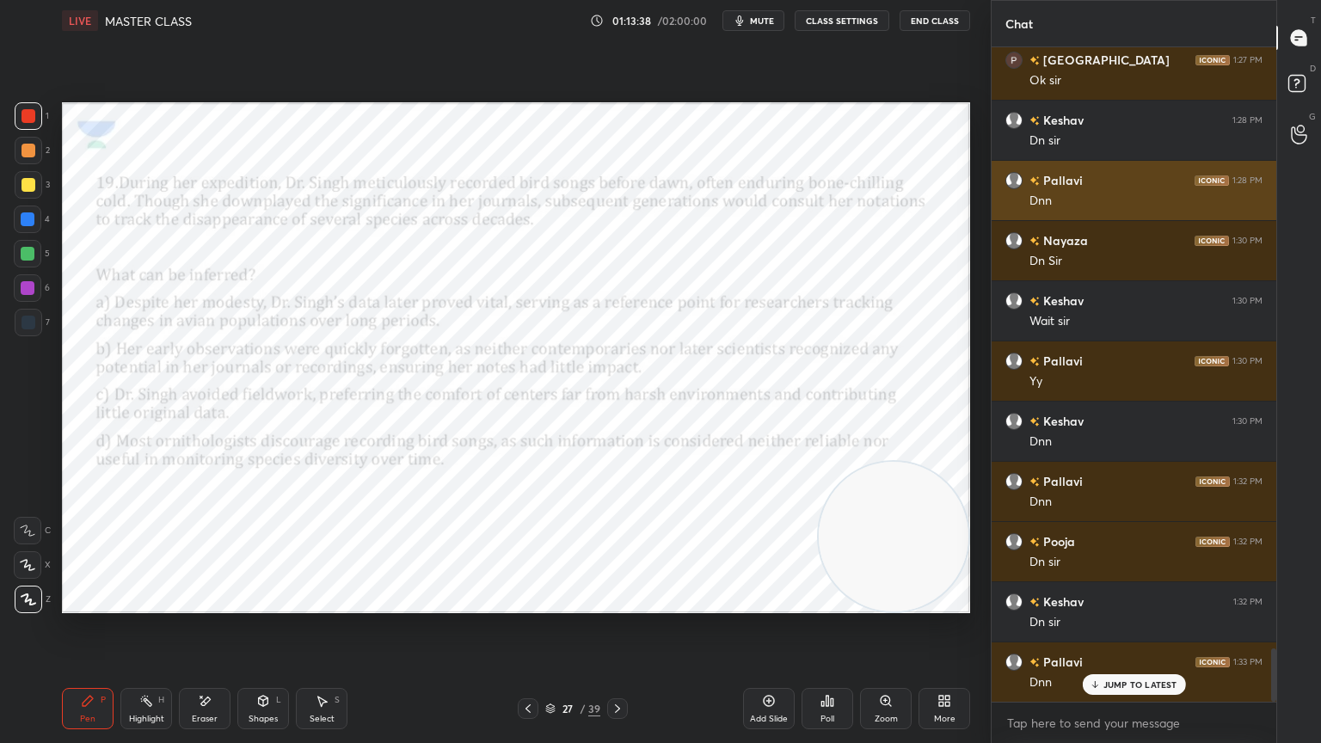
click at [1147, 418] on div "[PERSON_NAME] 1:30 PM" at bounding box center [1134, 421] width 257 height 18
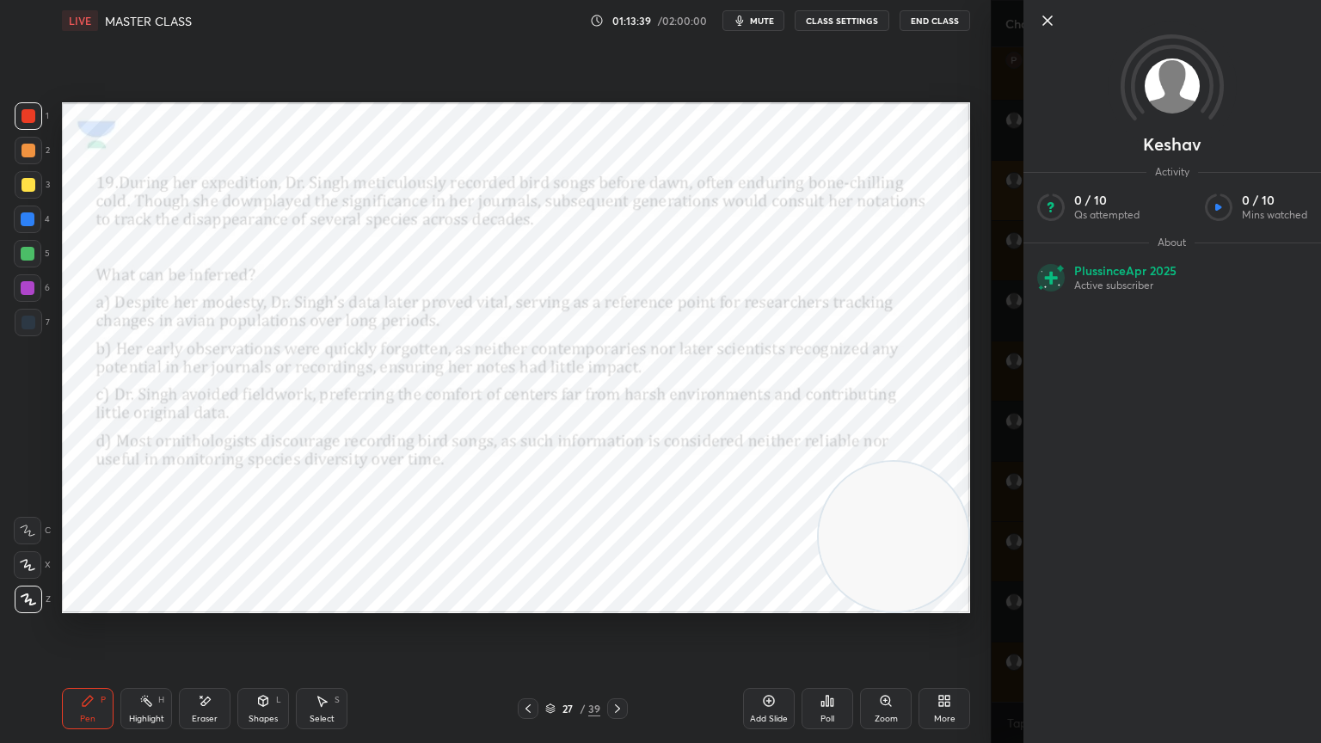
scroll to position [7483, 0]
click at [1047, 24] on icon at bounding box center [1047, 20] width 21 height 21
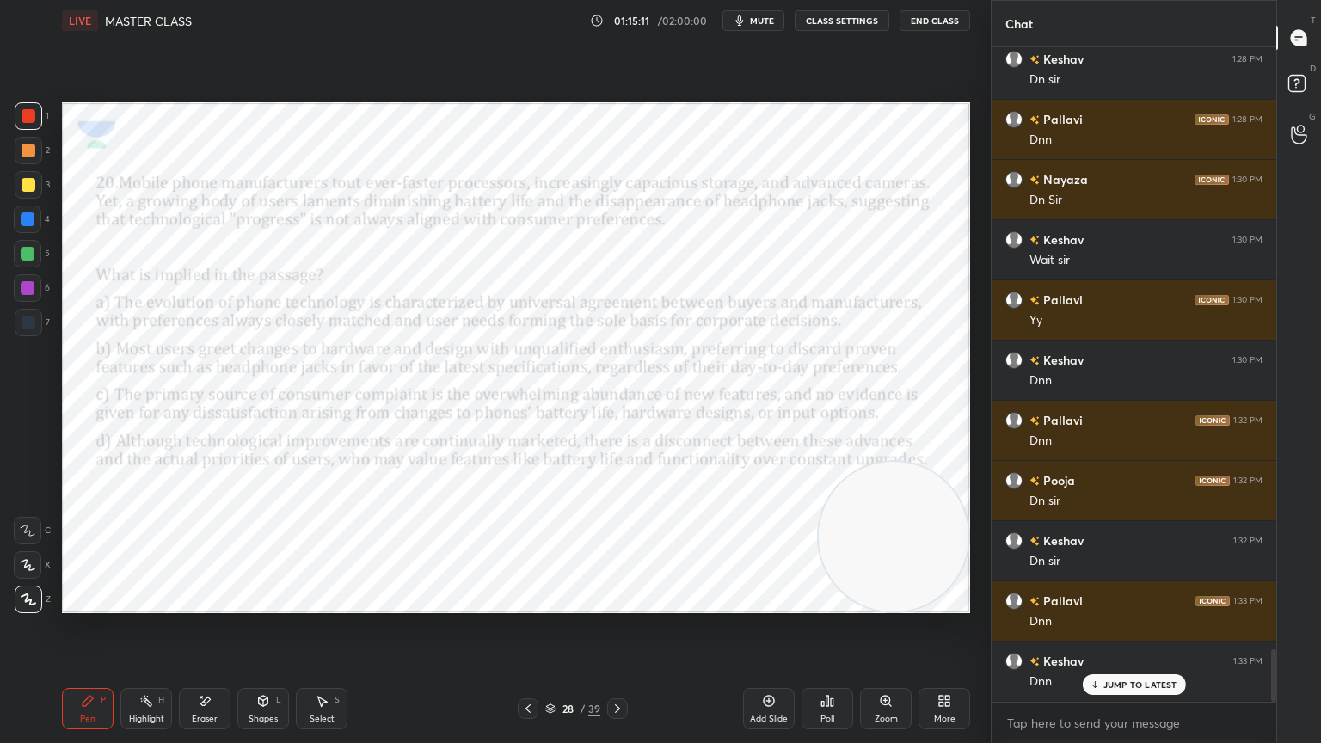
scroll to position [7542, 0]
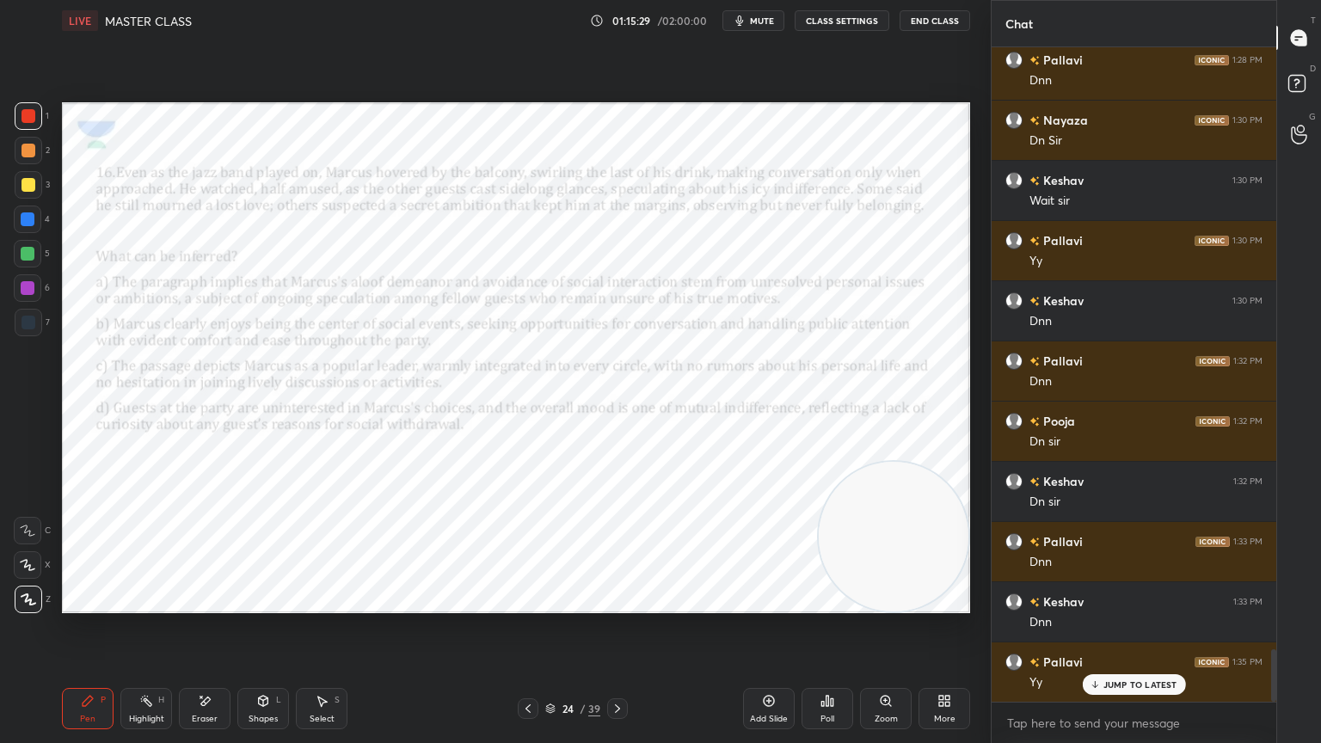
click at [815, 667] on div "Poll" at bounding box center [828, 708] width 52 height 41
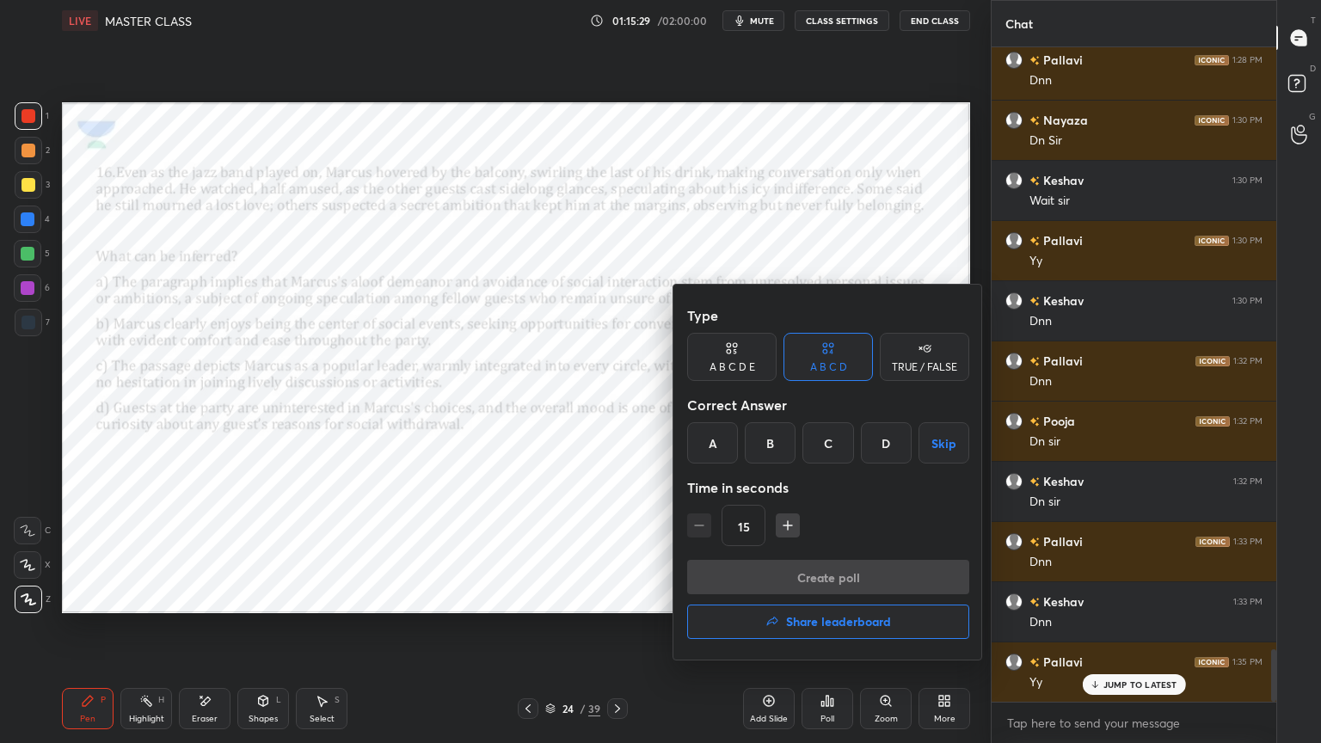
scroll to position [7603, 0]
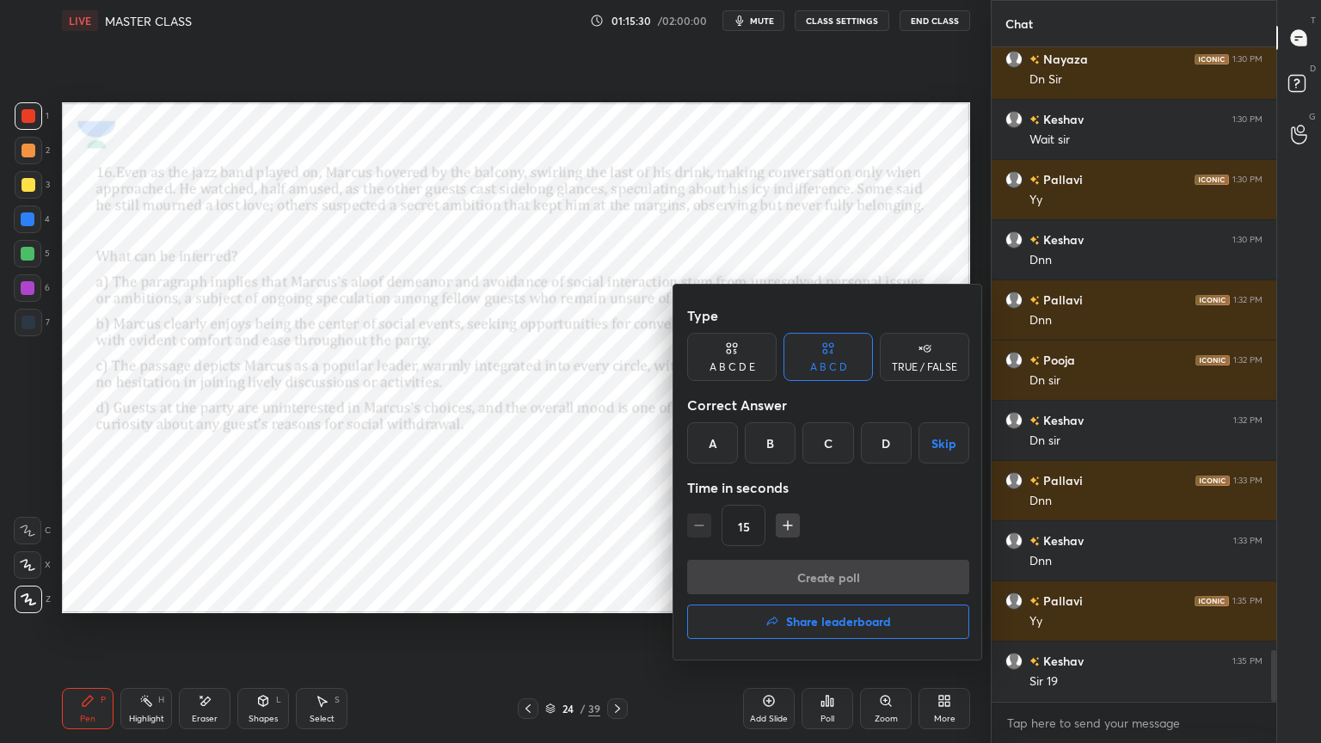
click at [718, 446] on div "A" at bounding box center [712, 442] width 51 height 41
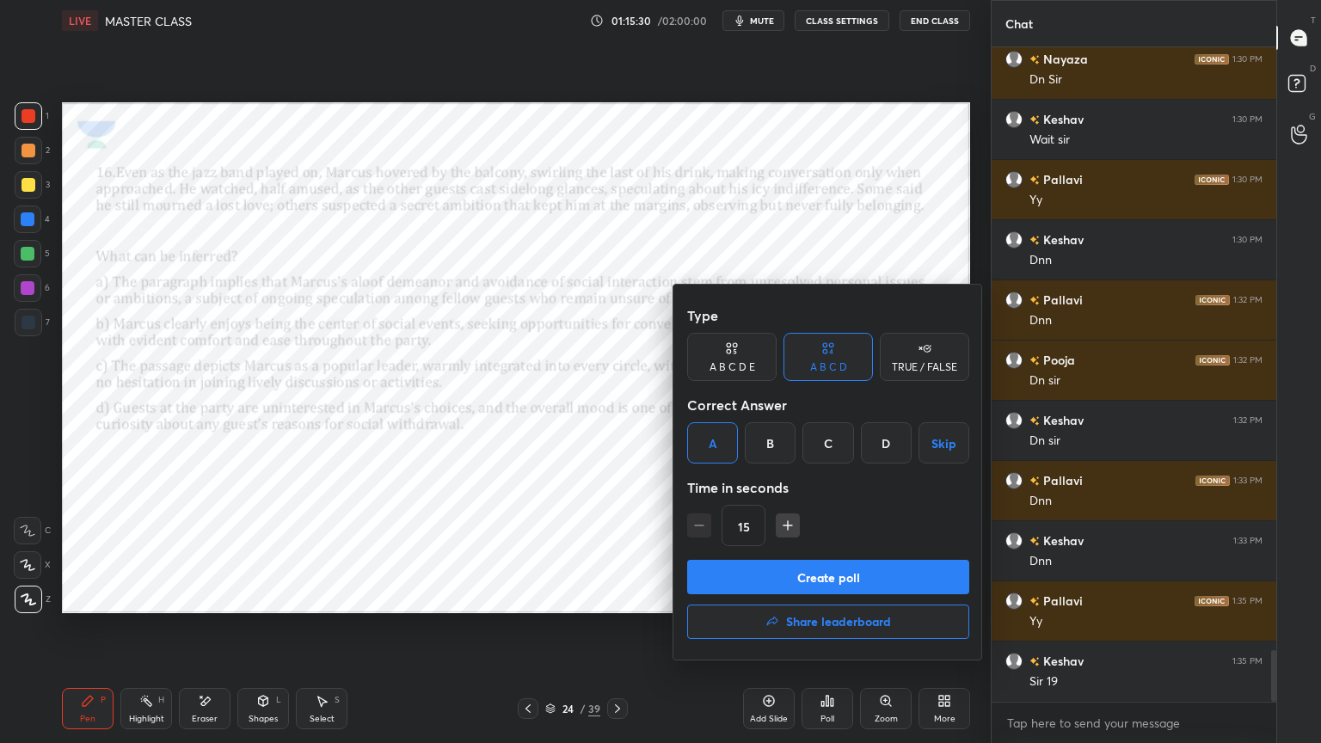
click at [750, 577] on button "Create poll" at bounding box center [828, 577] width 282 height 34
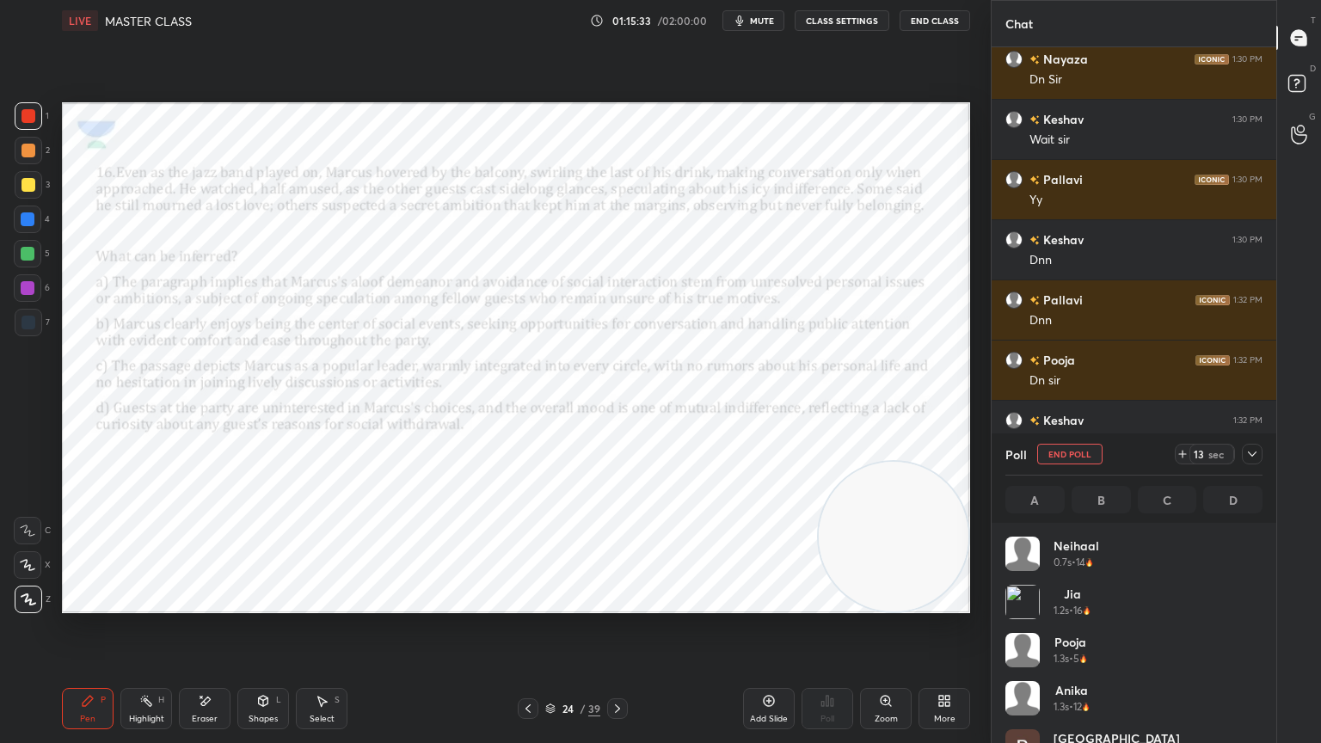
scroll to position [201, 252]
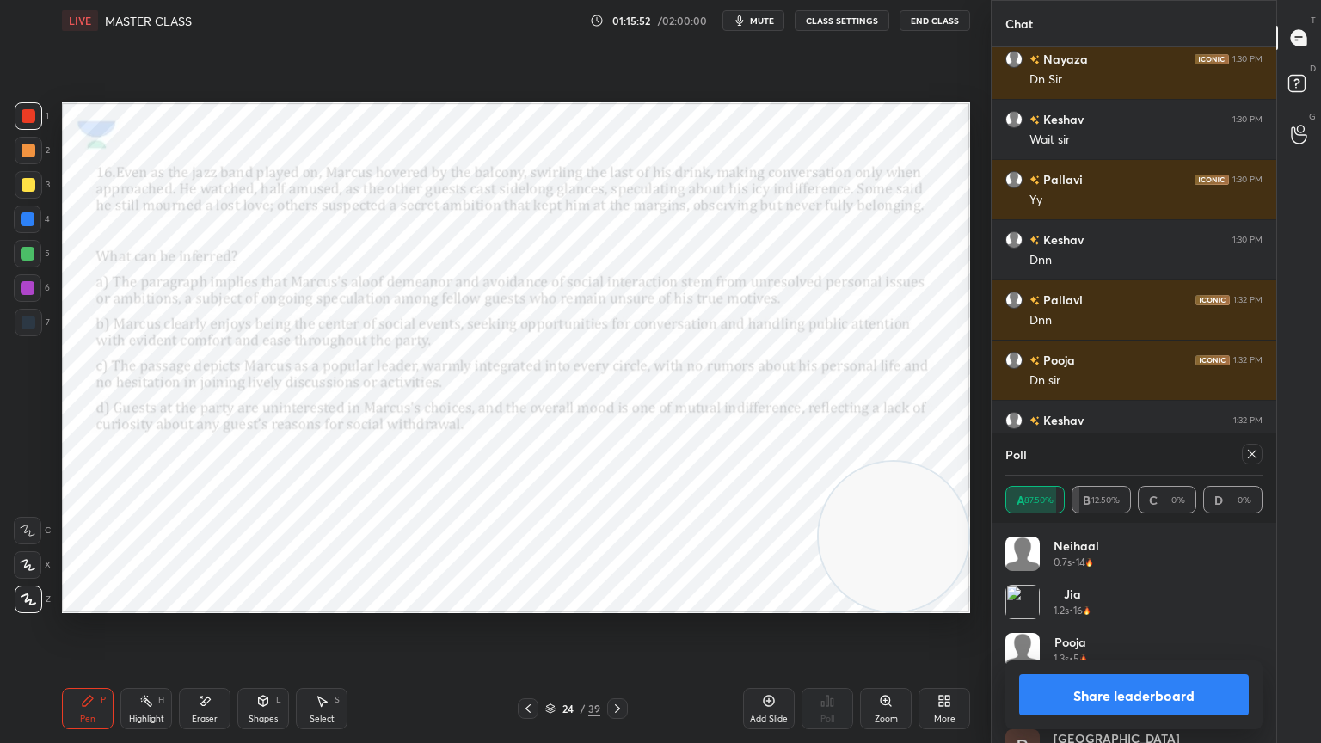
click at [205, 667] on icon at bounding box center [205, 701] width 14 height 15
click at [616, 667] on icon at bounding box center [618, 709] width 14 height 14
click at [1256, 454] on icon at bounding box center [1253, 454] width 14 height 14
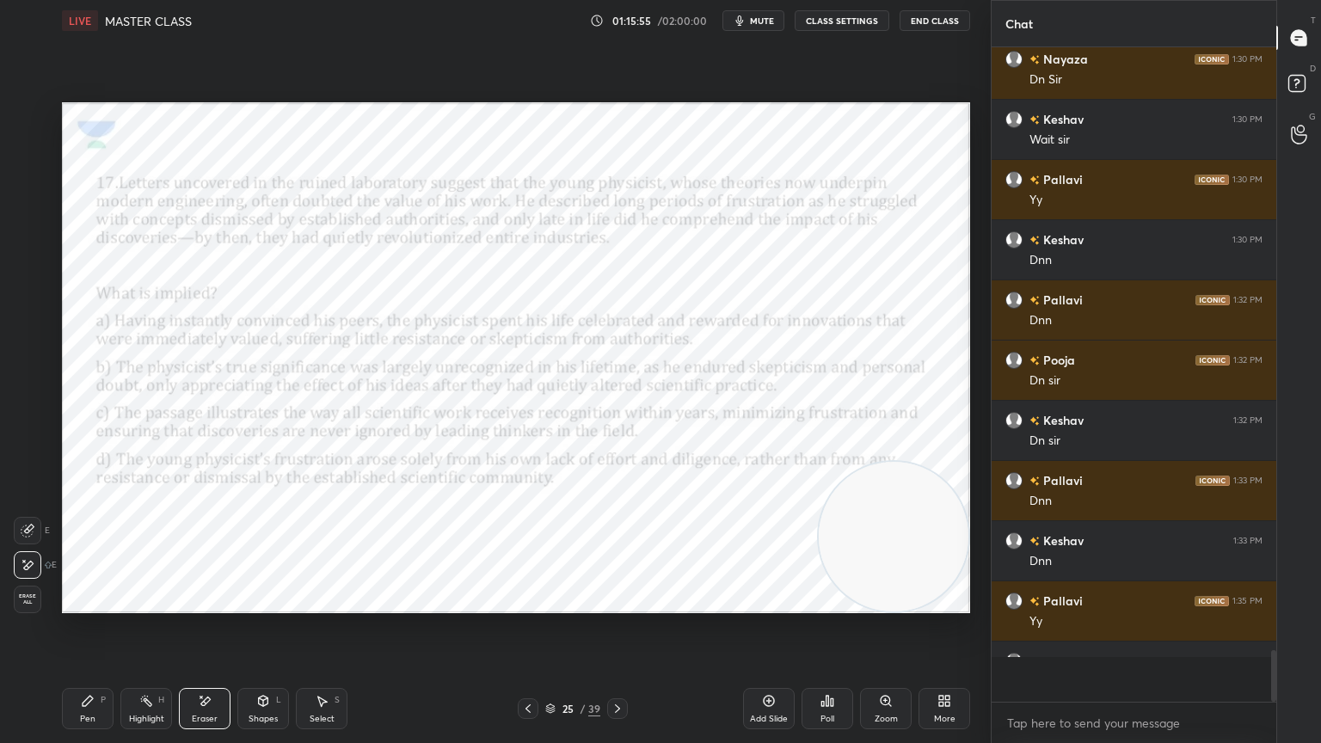
scroll to position [644, 280]
click at [832, 667] on div "Poll" at bounding box center [828, 708] width 52 height 41
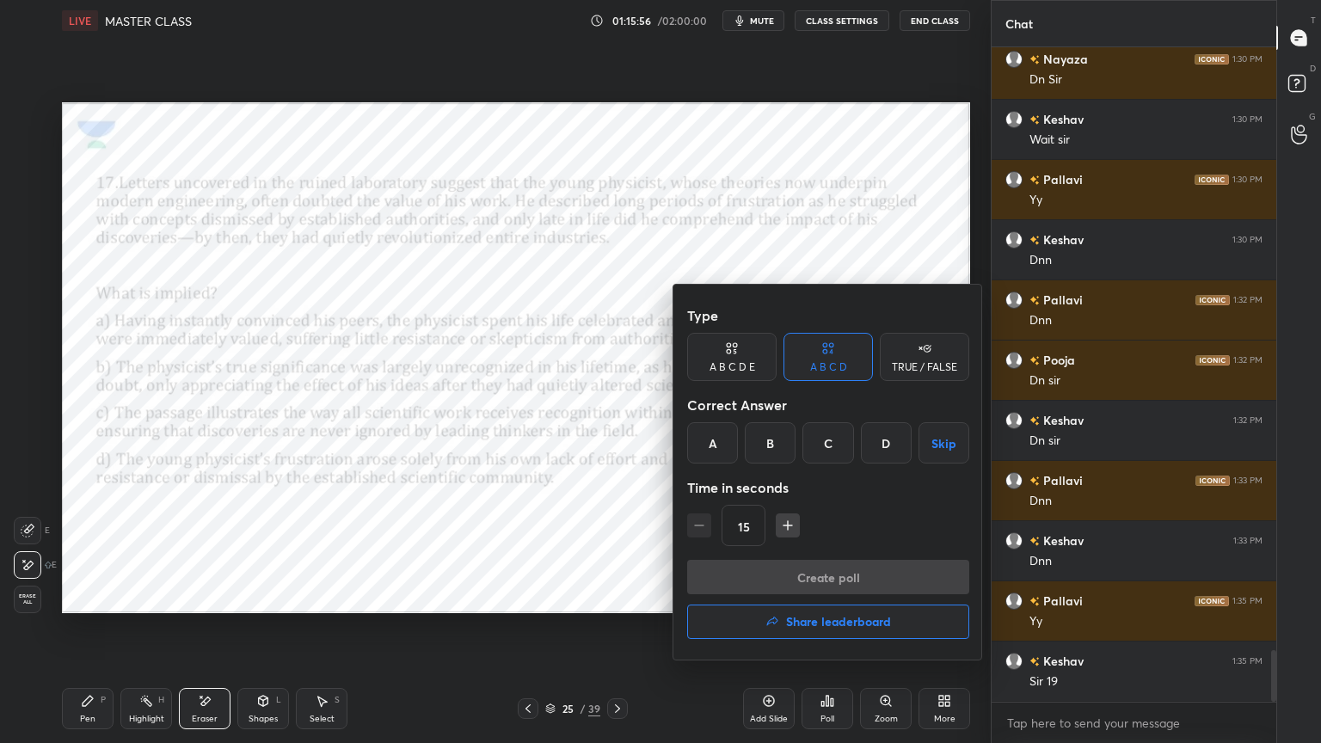
click at [778, 434] on div "B" at bounding box center [770, 442] width 51 height 41
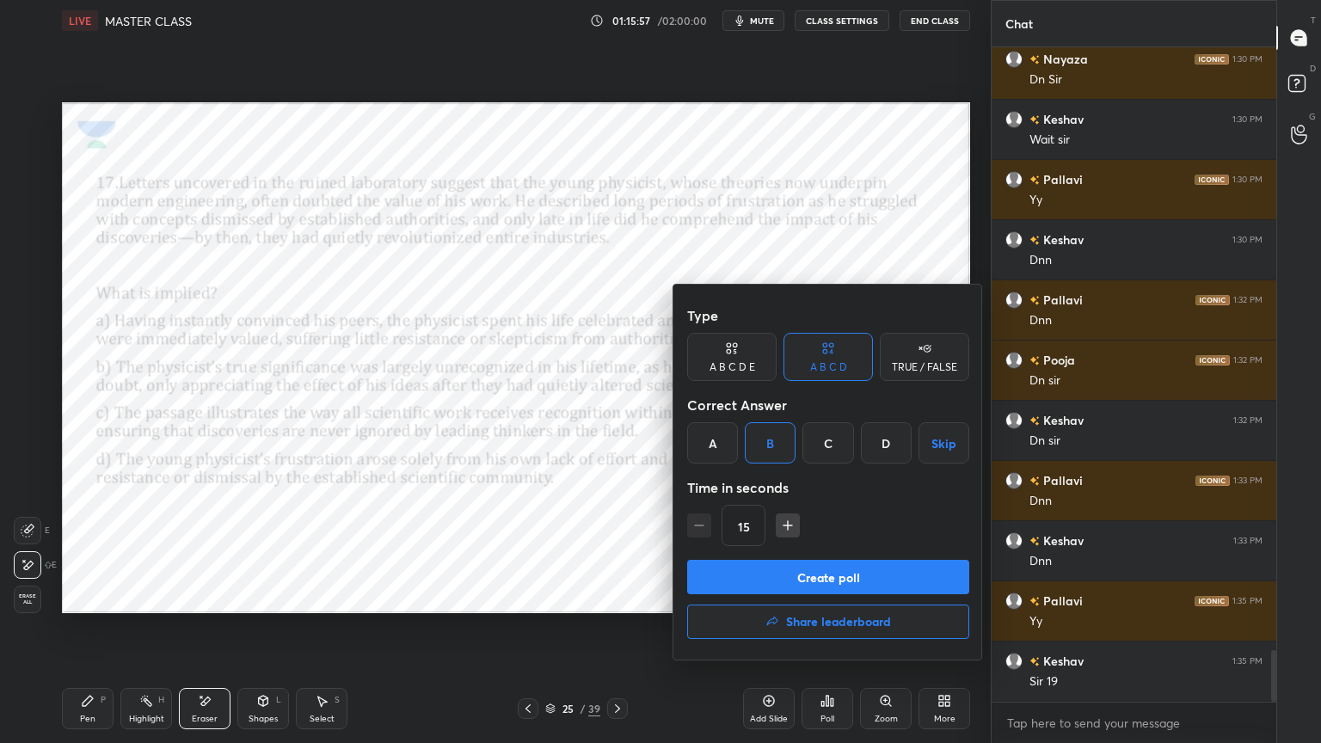
click at [799, 586] on button "Create poll" at bounding box center [828, 577] width 282 height 34
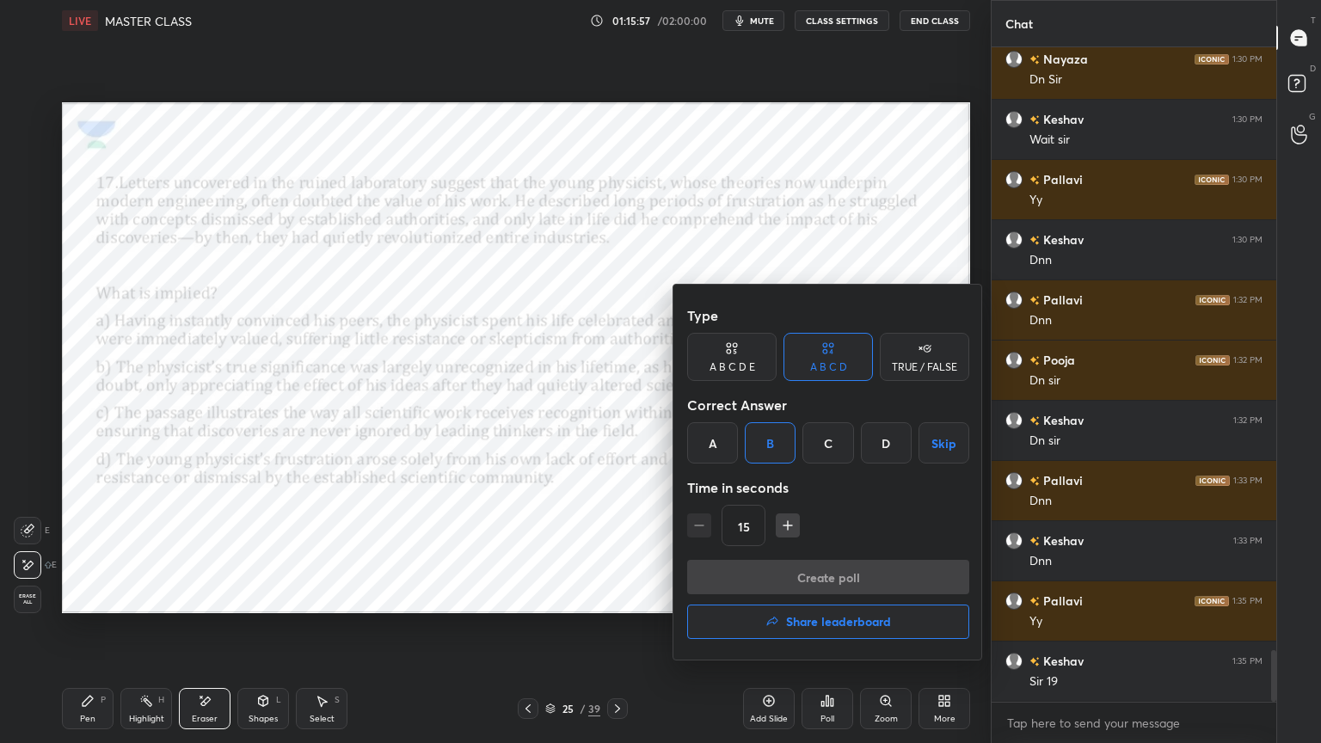
scroll to position [6, 5]
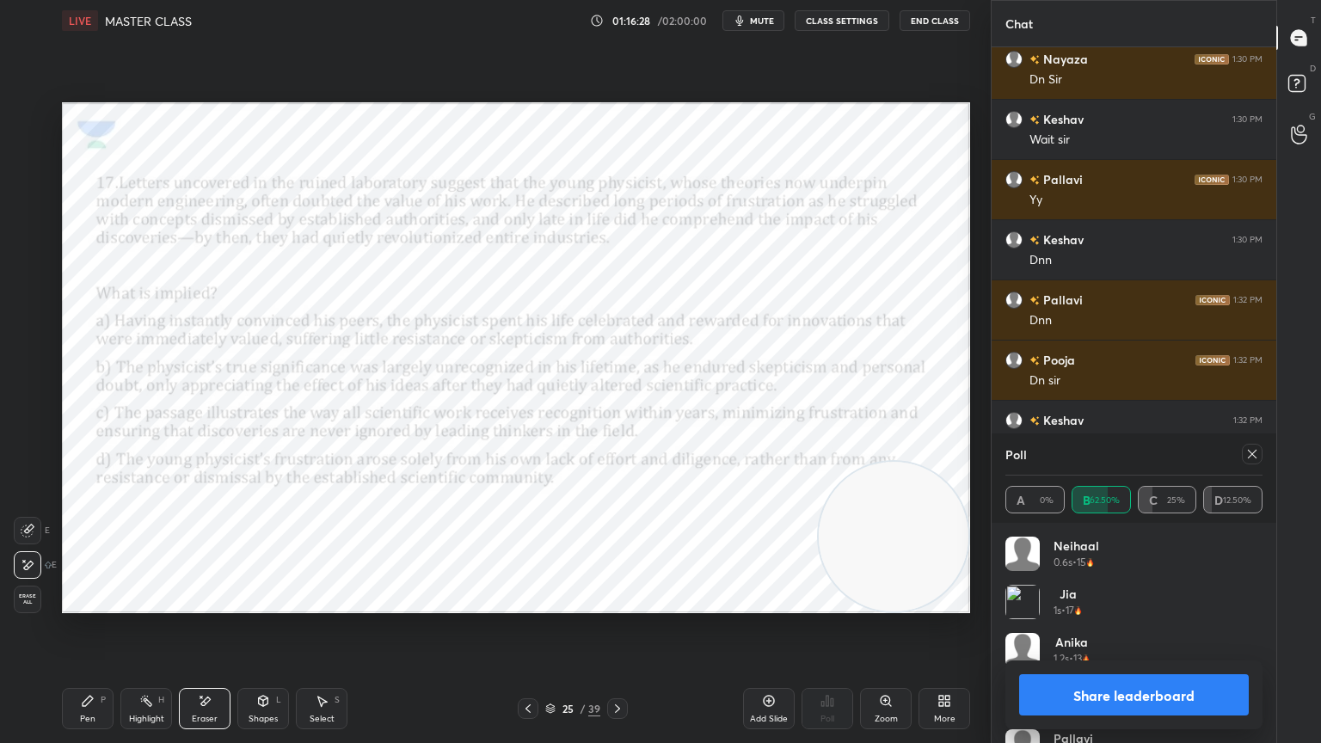
click at [86, 667] on div "Pen P" at bounding box center [88, 708] width 52 height 41
click at [616, 667] on icon at bounding box center [617, 708] width 5 height 9
click at [1252, 451] on icon at bounding box center [1253, 454] width 14 height 14
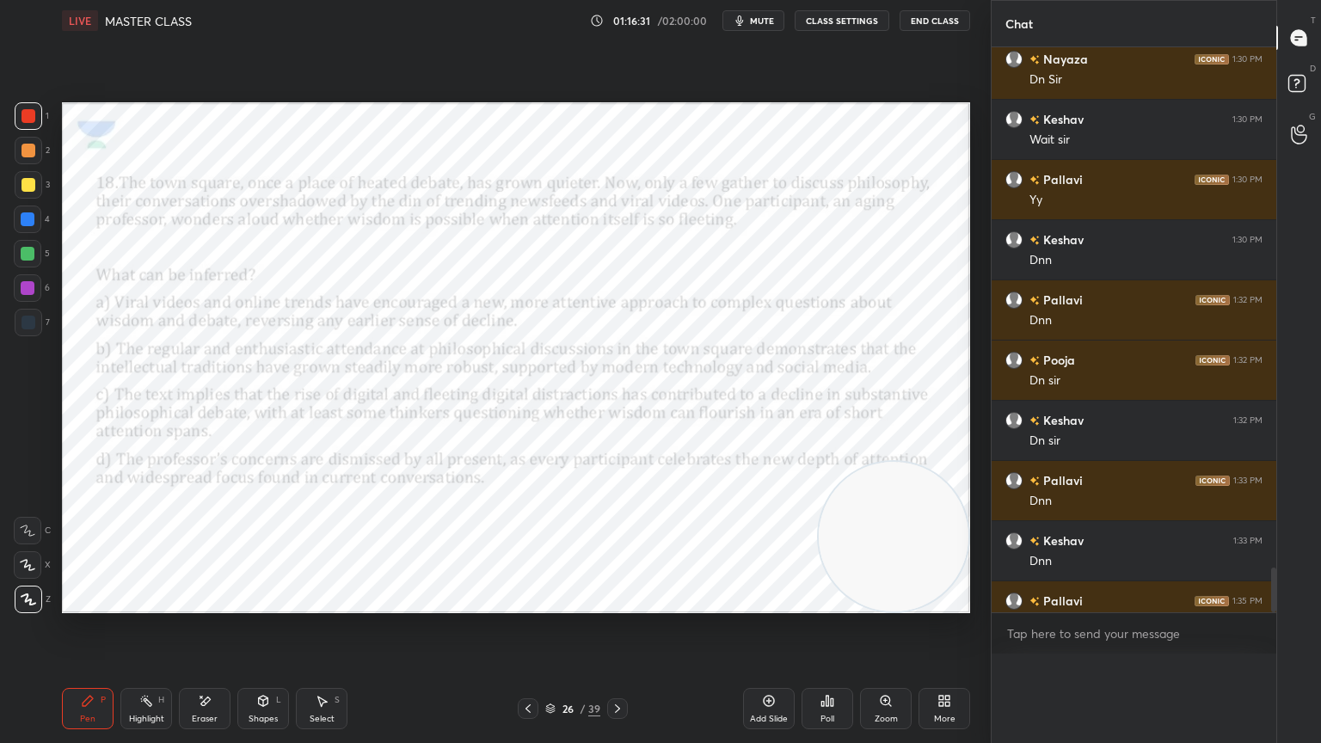
scroll to position [588, 280]
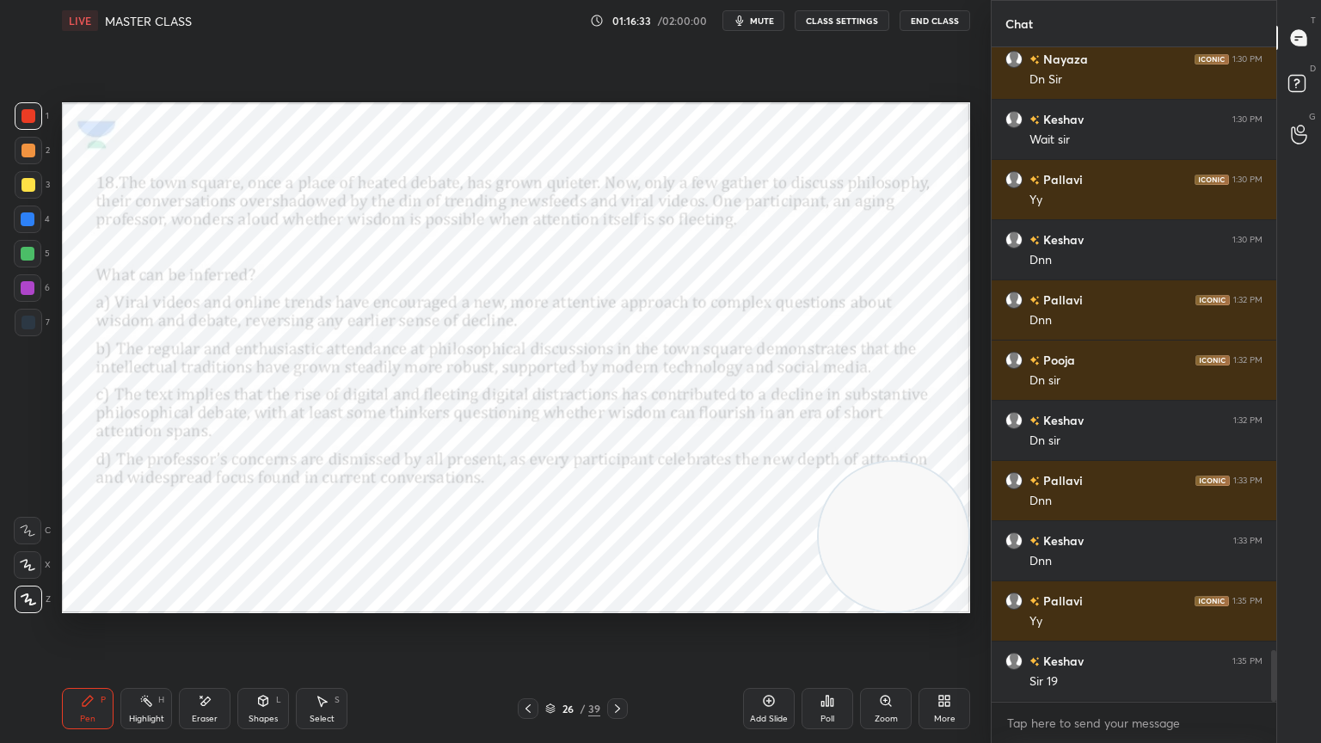
click at [829, 667] on div "Poll" at bounding box center [828, 708] width 52 height 41
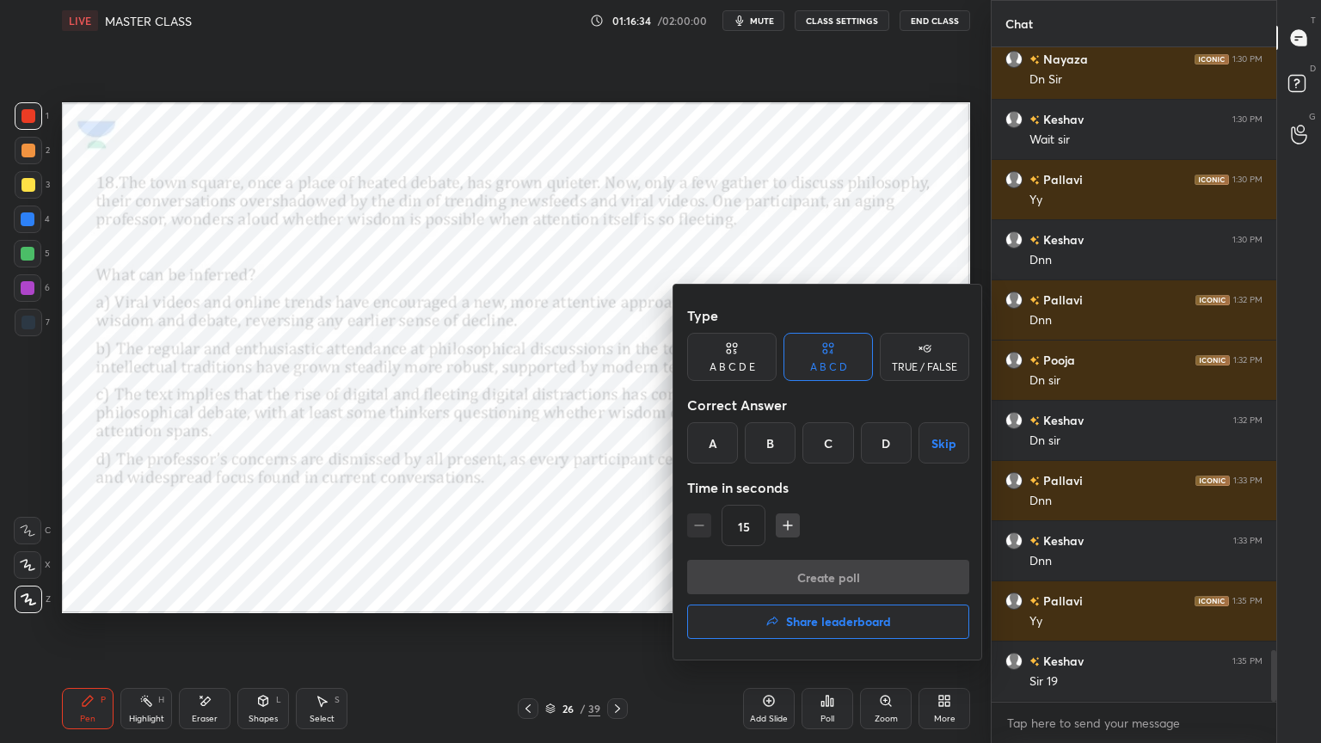
click at [842, 445] on div "C" at bounding box center [828, 442] width 51 height 41
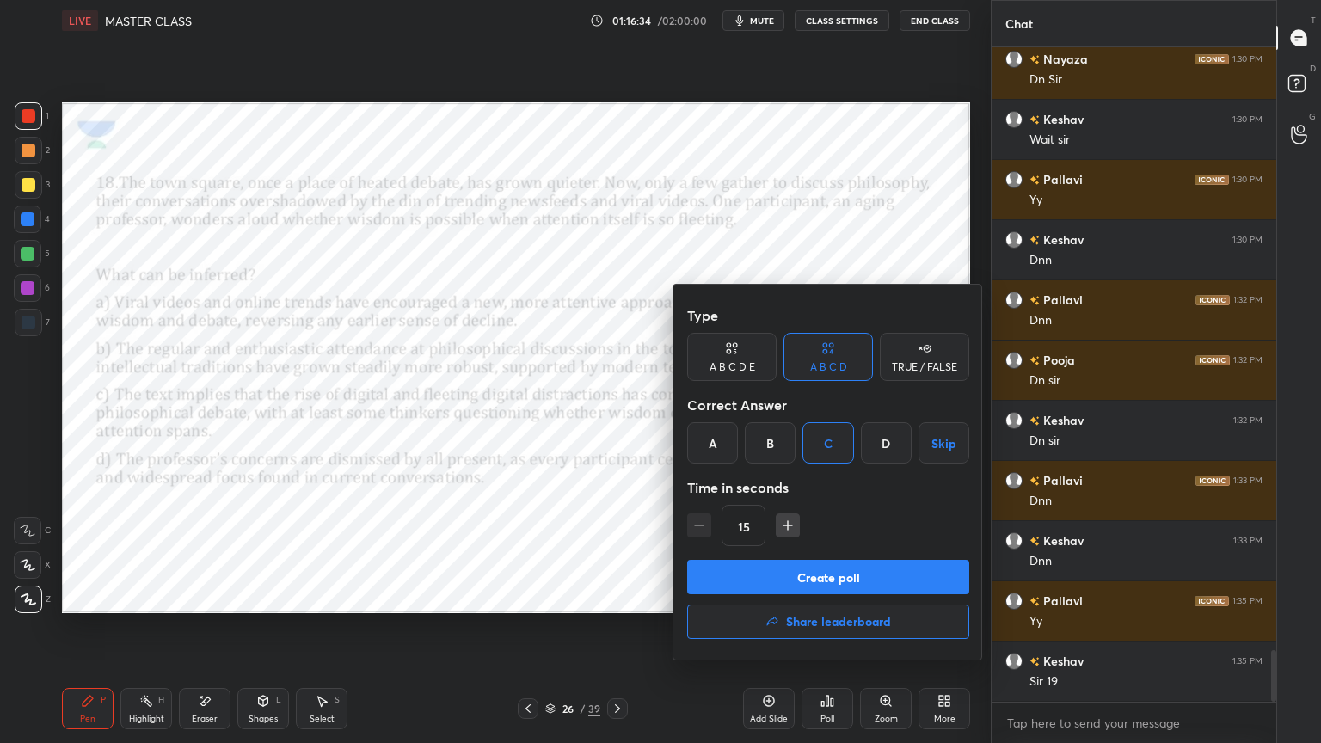
click at [833, 575] on button "Create poll" at bounding box center [828, 577] width 282 height 34
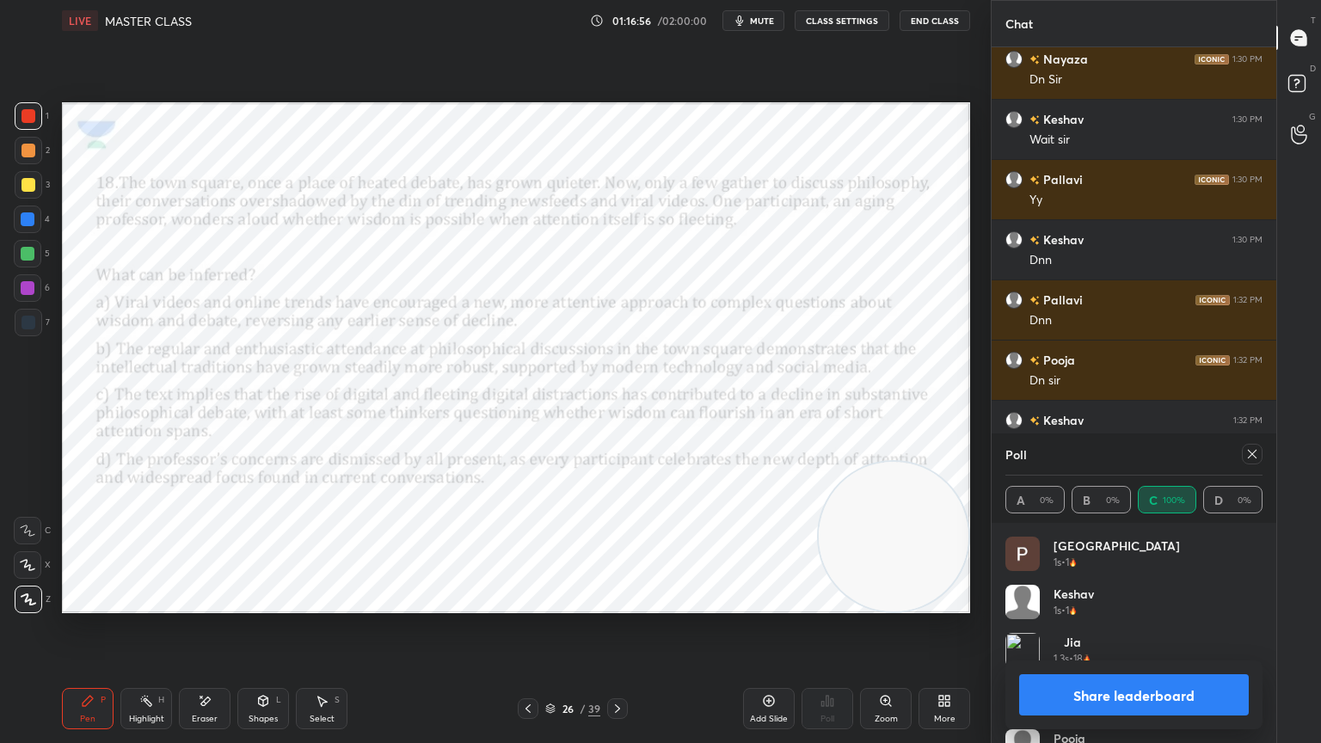
click at [618, 667] on icon at bounding box center [618, 709] width 14 height 14
click at [1256, 456] on icon at bounding box center [1253, 454] width 14 height 14
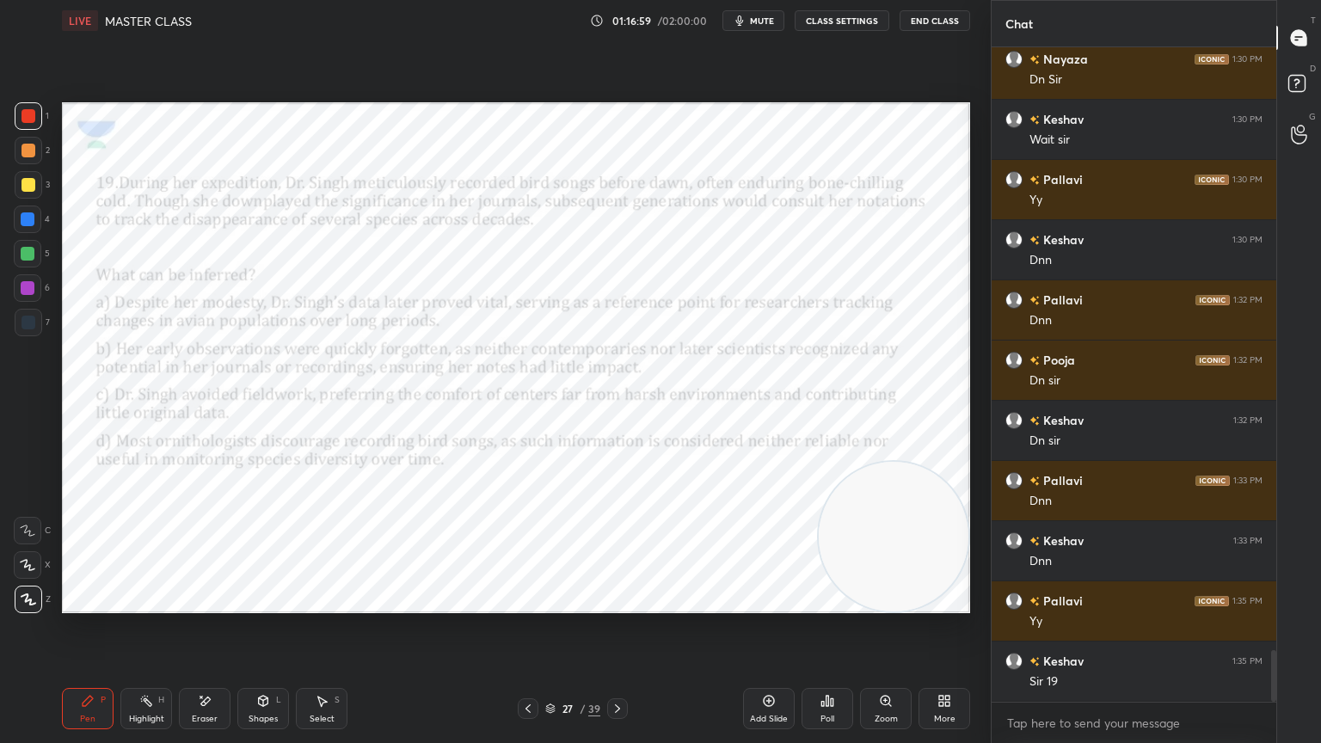
click at [834, 667] on icon at bounding box center [828, 701] width 14 height 14
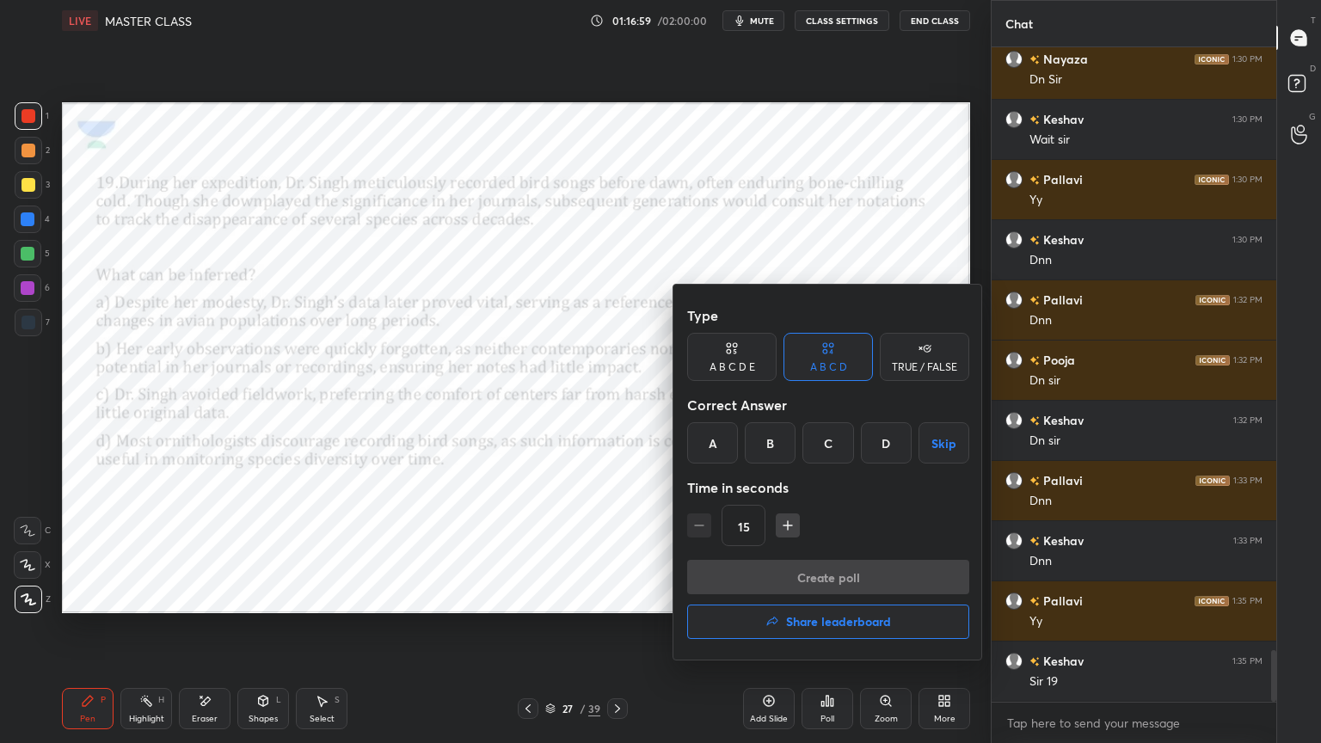
click at [721, 443] on div "A" at bounding box center [712, 442] width 51 height 41
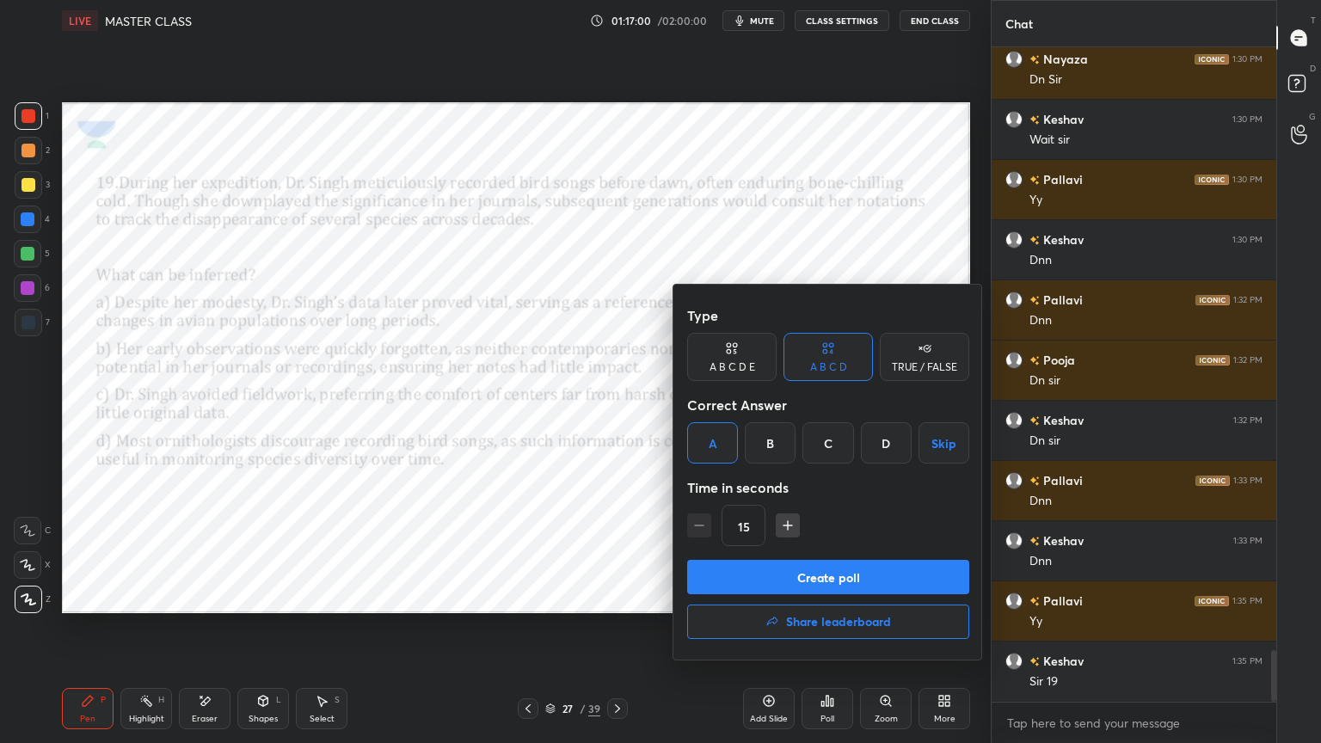
click at [790, 575] on button "Create poll" at bounding box center [828, 577] width 282 height 34
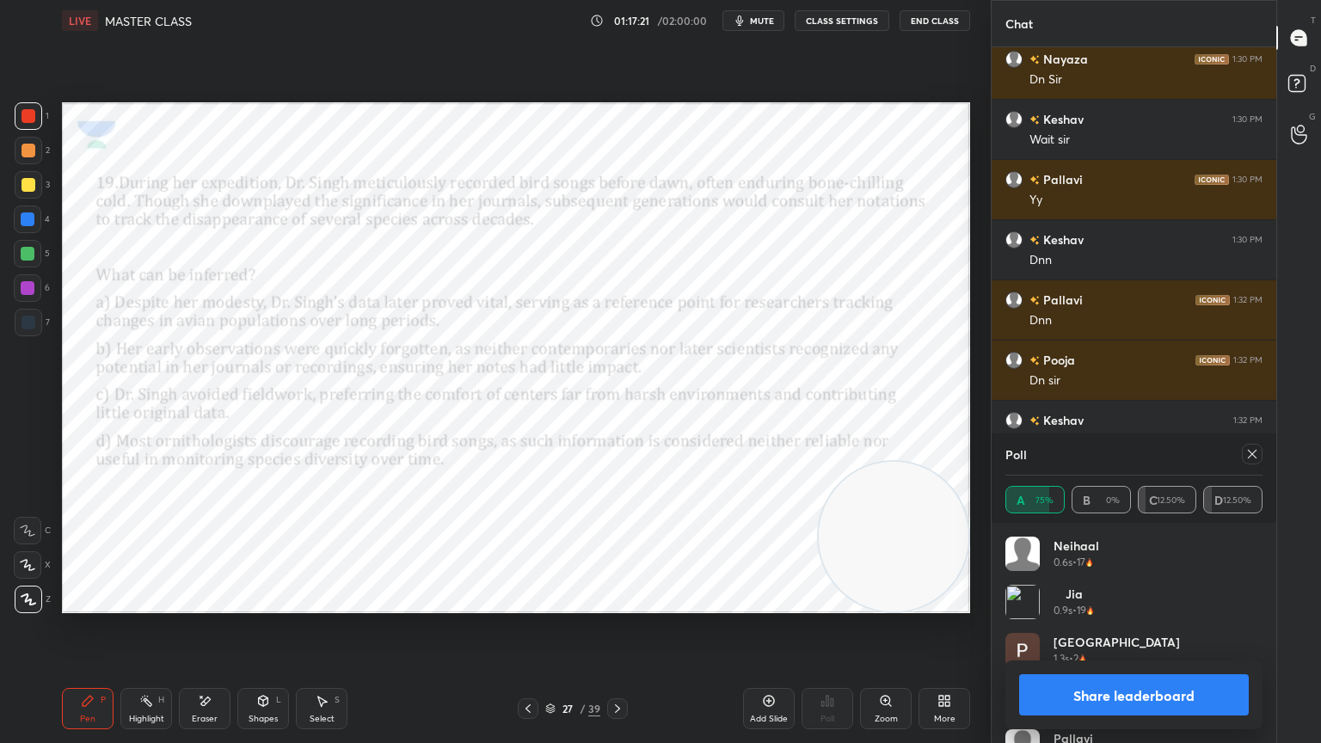
click at [623, 667] on icon at bounding box center [618, 709] width 14 height 14
click at [1244, 449] on div at bounding box center [1252, 454] width 21 height 21
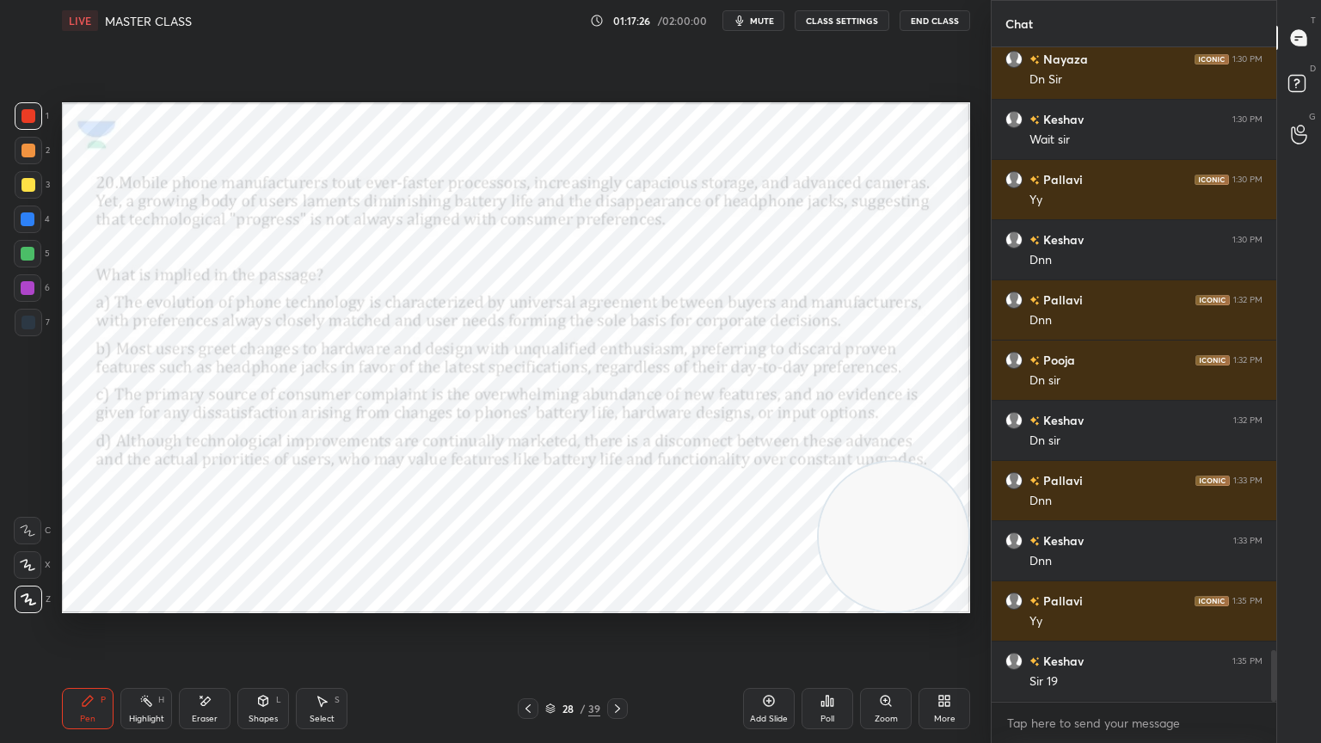
click at [829, 667] on icon at bounding box center [828, 701] width 14 height 14
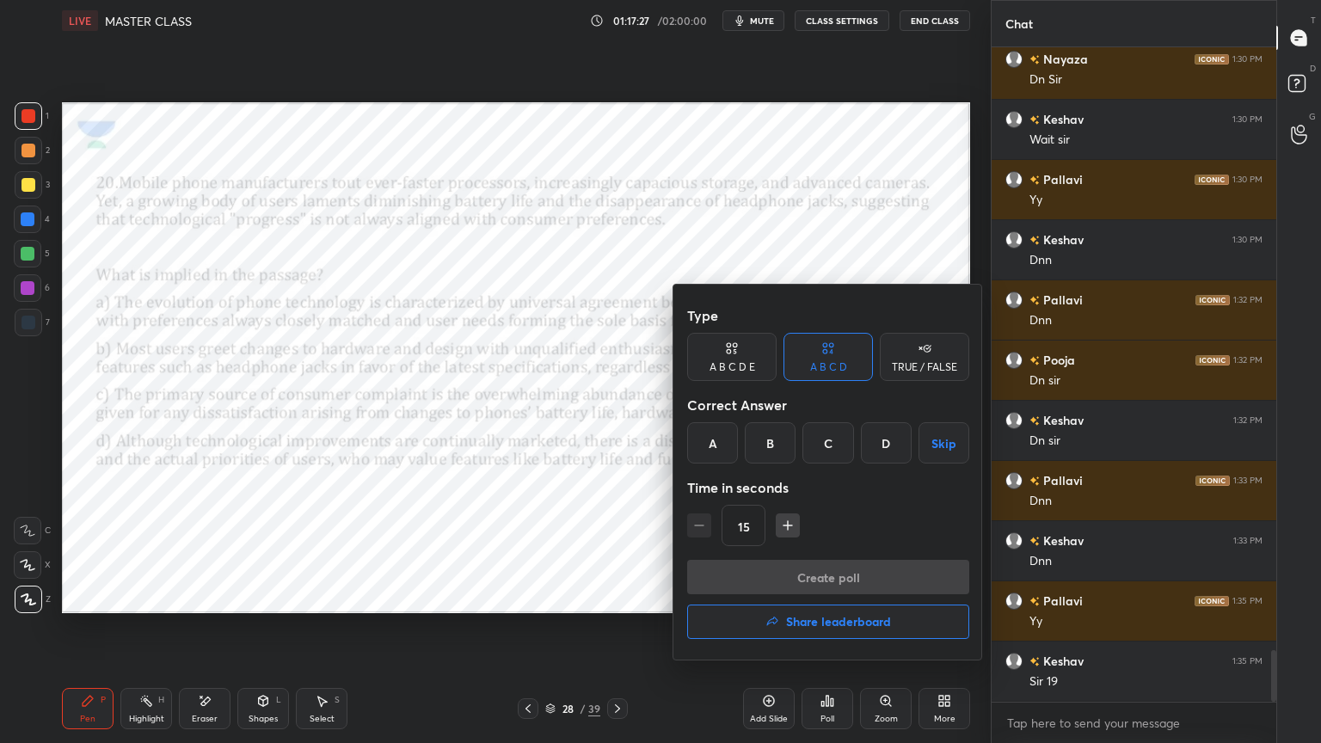
click at [875, 457] on div "D" at bounding box center [886, 442] width 51 height 41
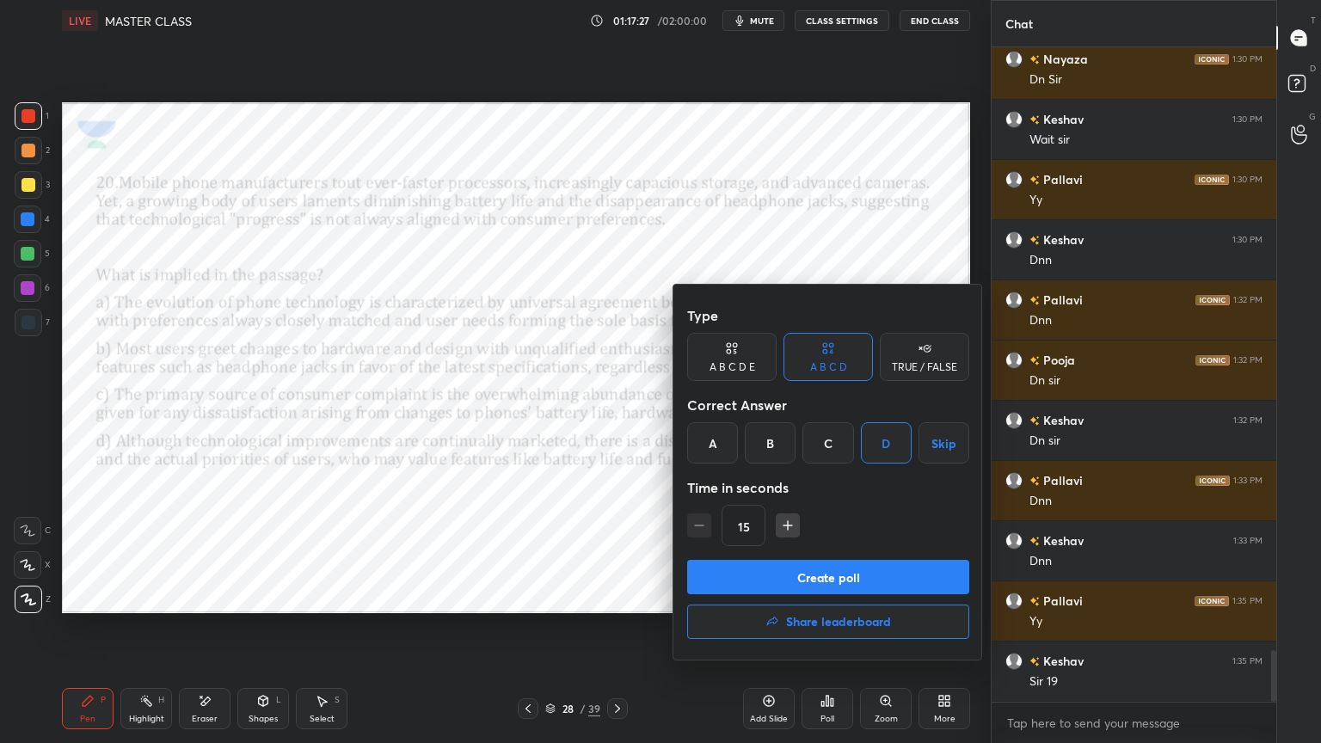
click at [840, 580] on button "Create poll" at bounding box center [828, 577] width 282 height 34
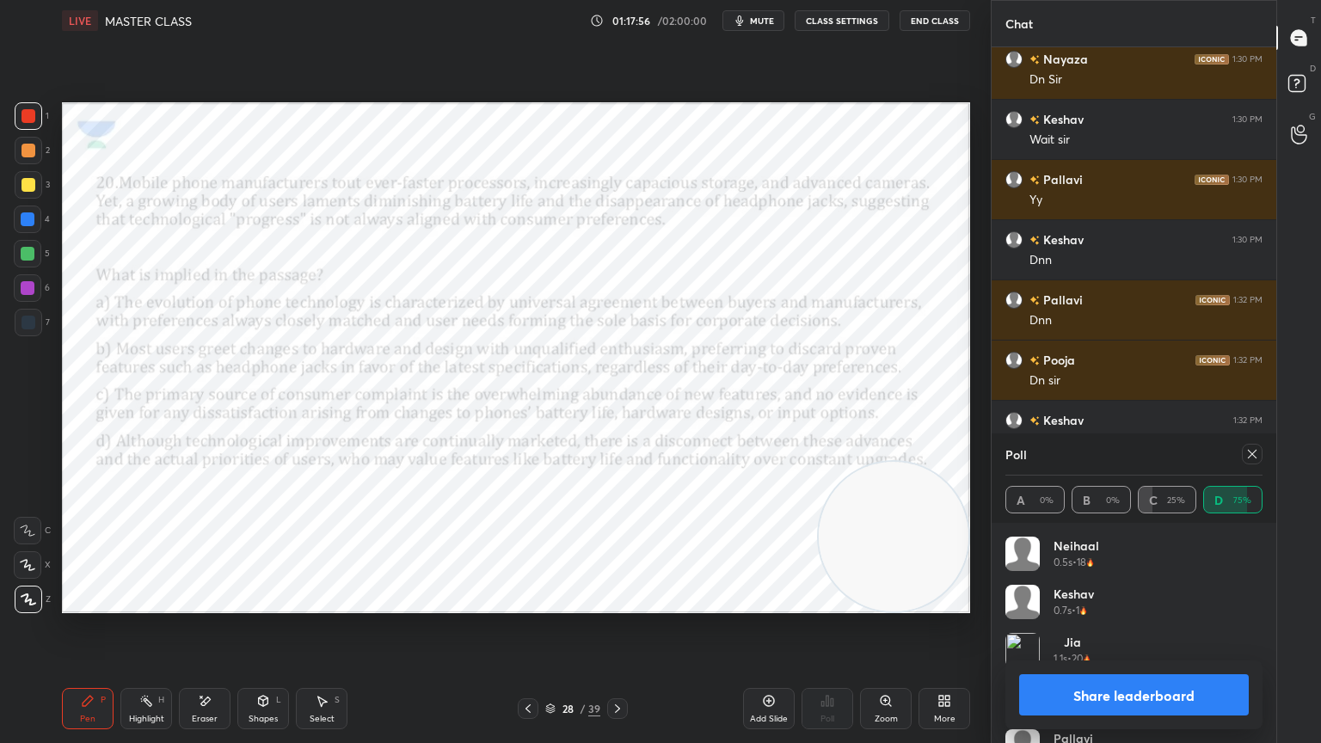
click at [526, 667] on icon at bounding box center [528, 708] width 5 height 9
click at [523, 667] on div at bounding box center [528, 708] width 21 height 21
click at [528, 667] on icon at bounding box center [528, 709] width 14 height 14
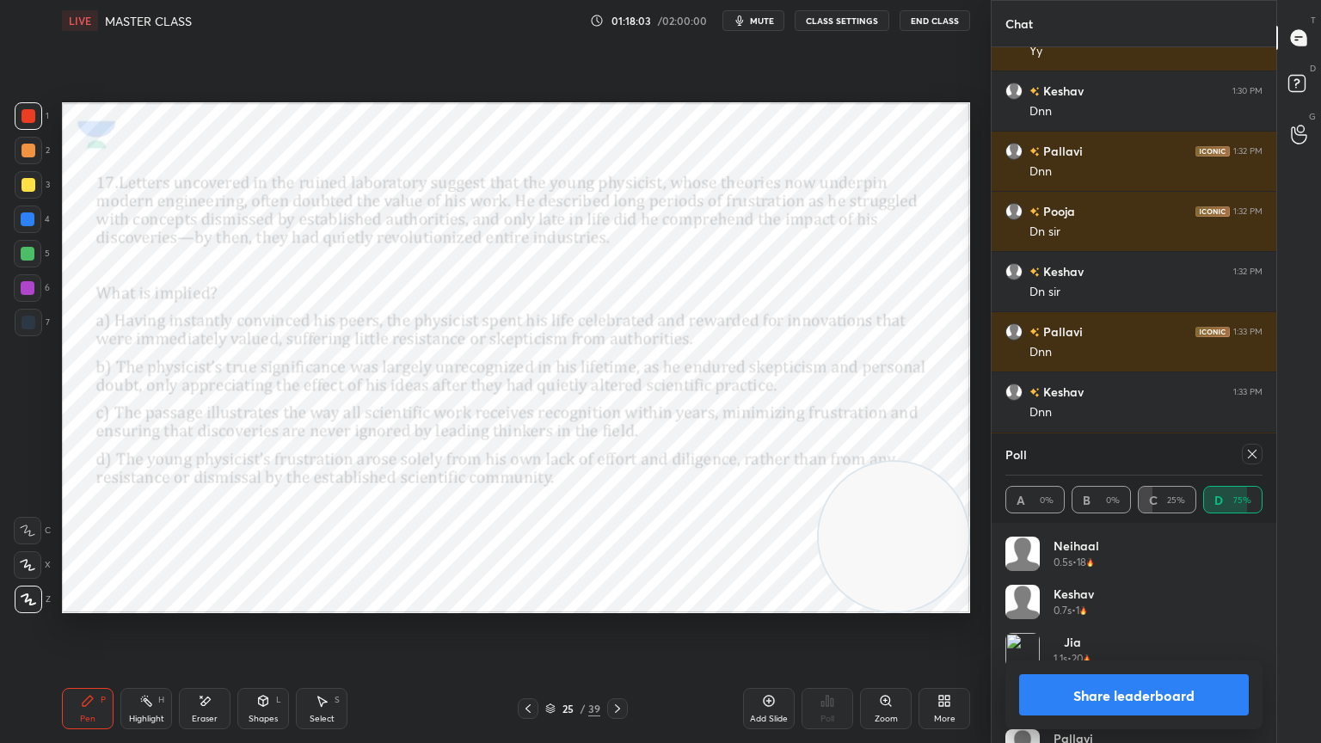
click at [1251, 456] on icon at bounding box center [1253, 454] width 14 height 14
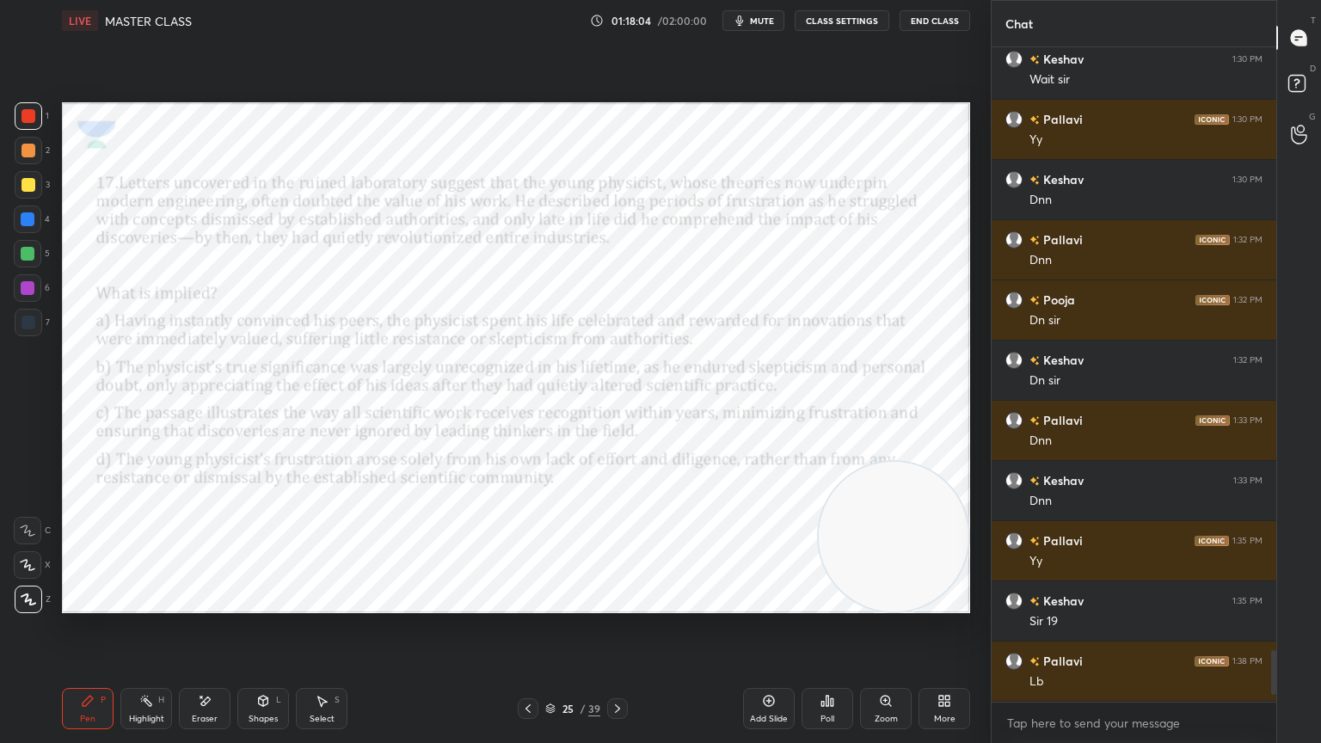
click at [525, 667] on icon at bounding box center [528, 709] width 14 height 14
click at [821, 667] on div "Poll" at bounding box center [828, 708] width 52 height 41
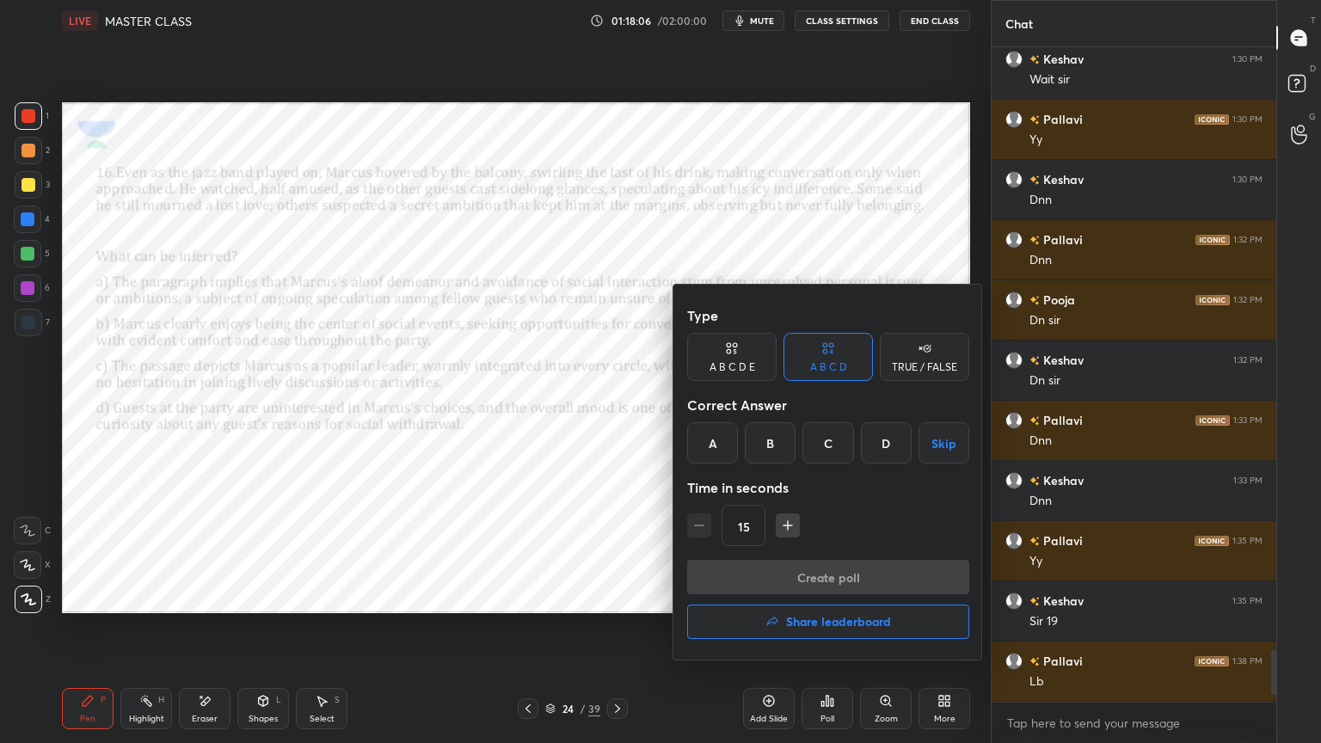
click at [851, 617] on h4 "Share leaderboard" at bounding box center [838, 622] width 105 height 12
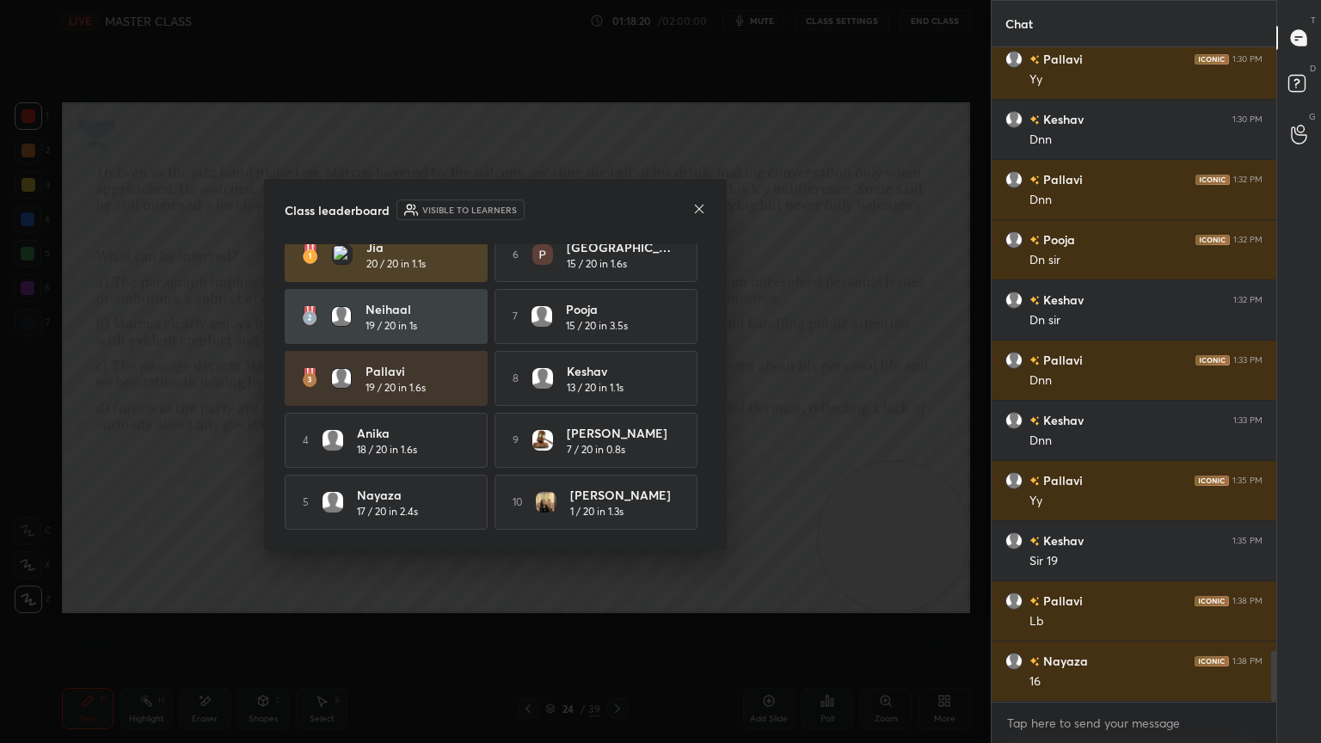
click at [702, 200] on div "Class leaderboard Visible to learners" at bounding box center [495, 210] width 421 height 21
click at [696, 216] on div at bounding box center [699, 210] width 14 height 18
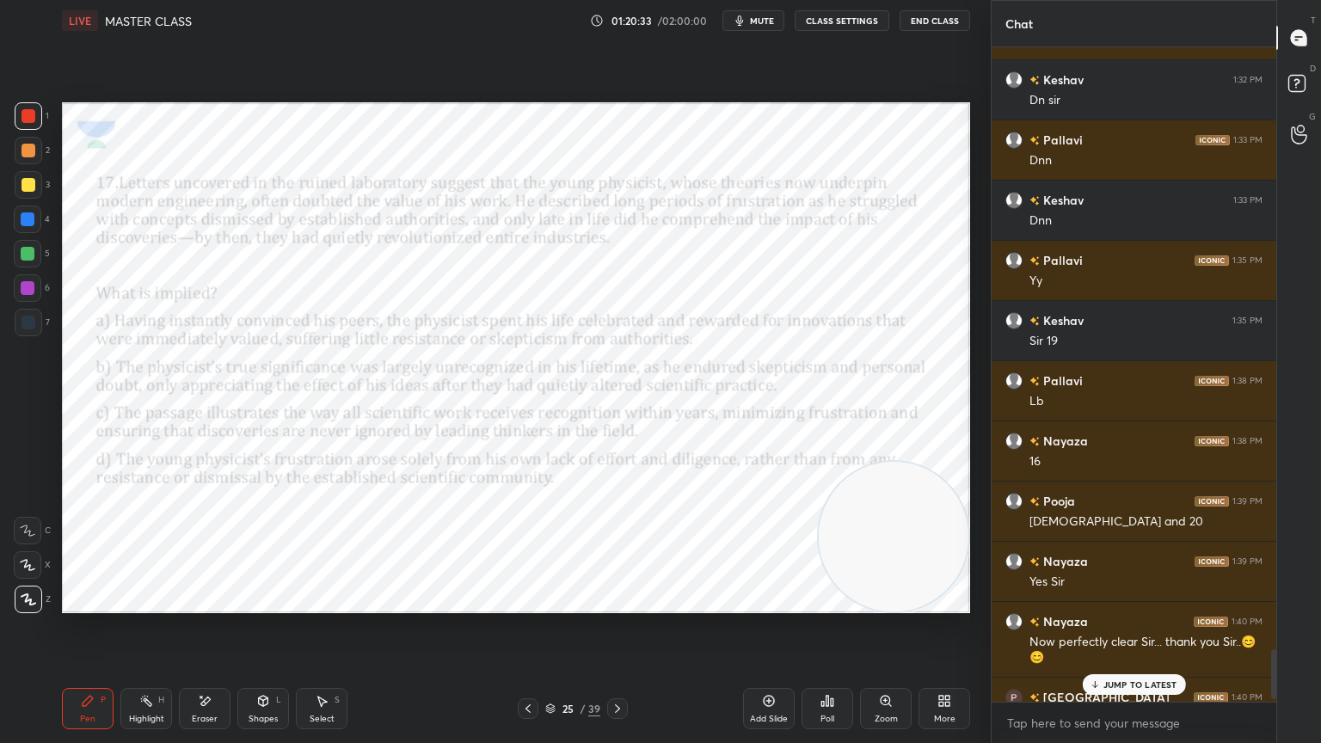
scroll to position [7980, 0]
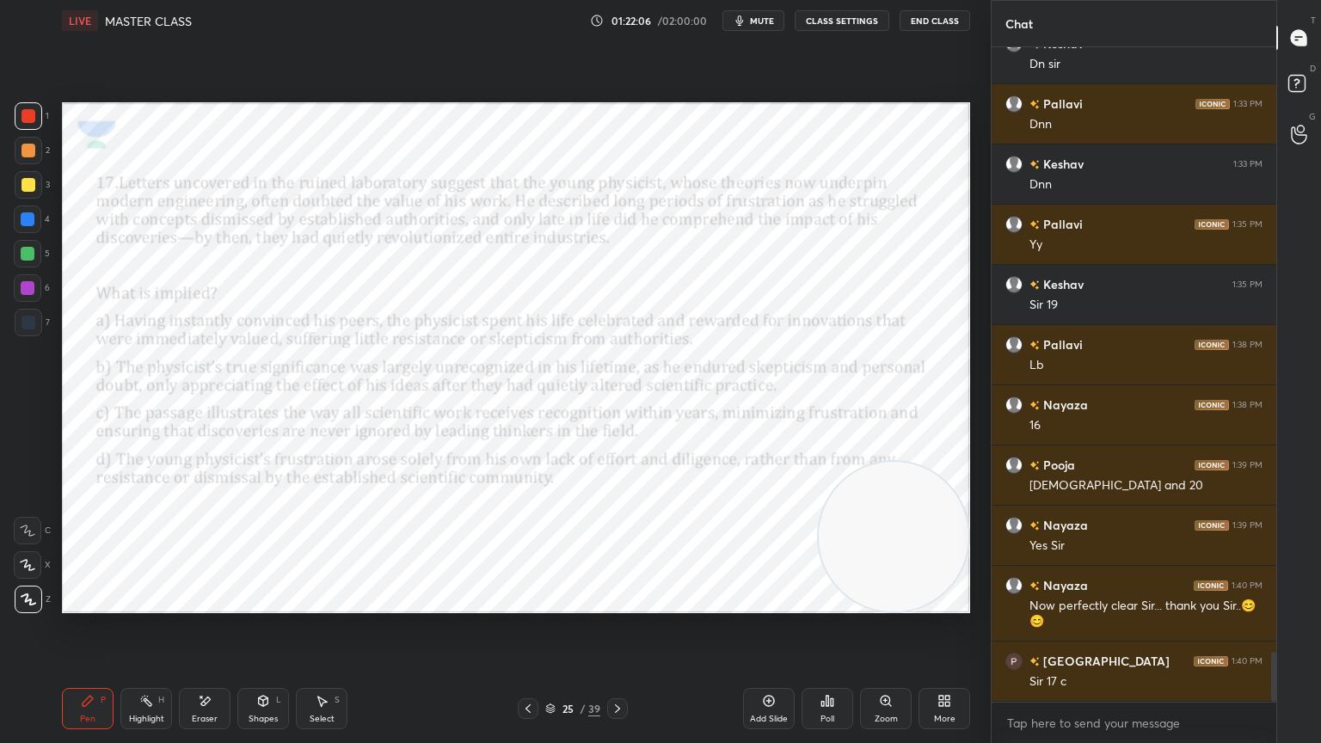
click at [196, 667] on div "Eraser" at bounding box center [205, 708] width 52 height 41
click at [91, 667] on icon at bounding box center [88, 701] width 14 height 14
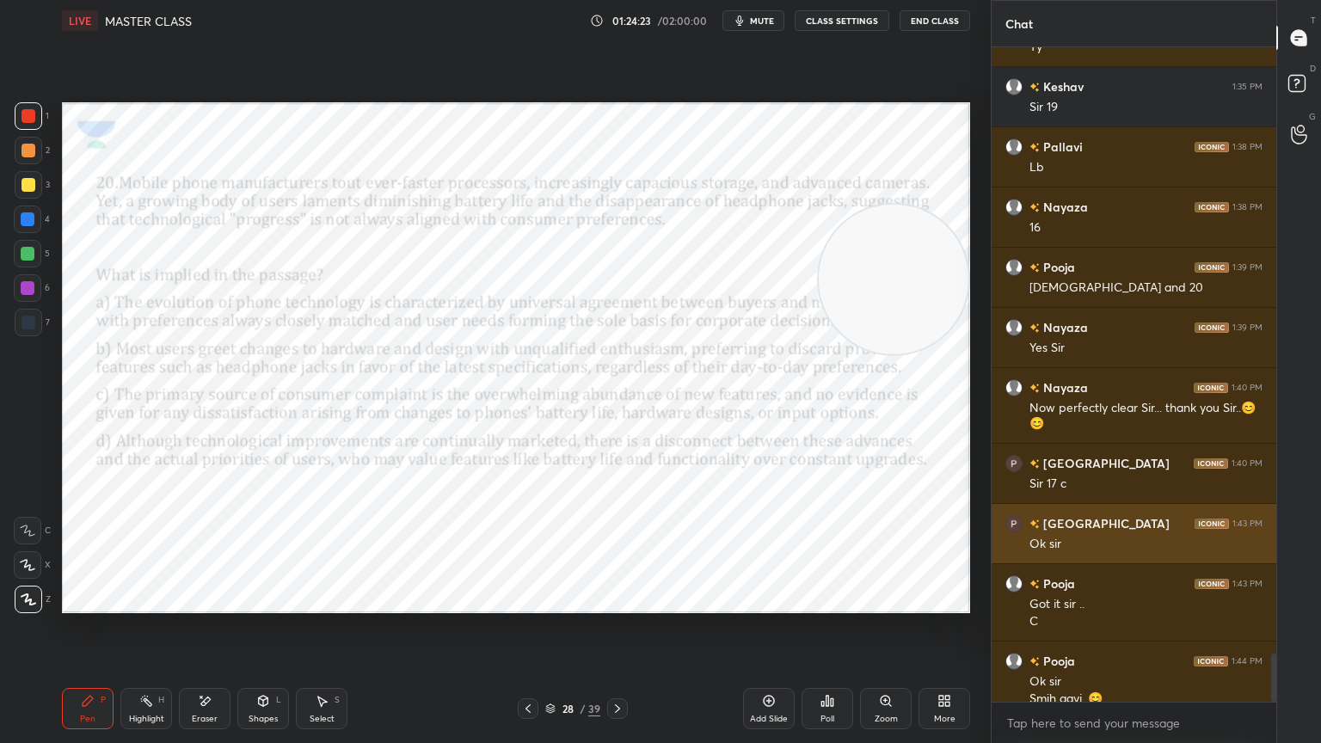
scroll to position [8195, 0]
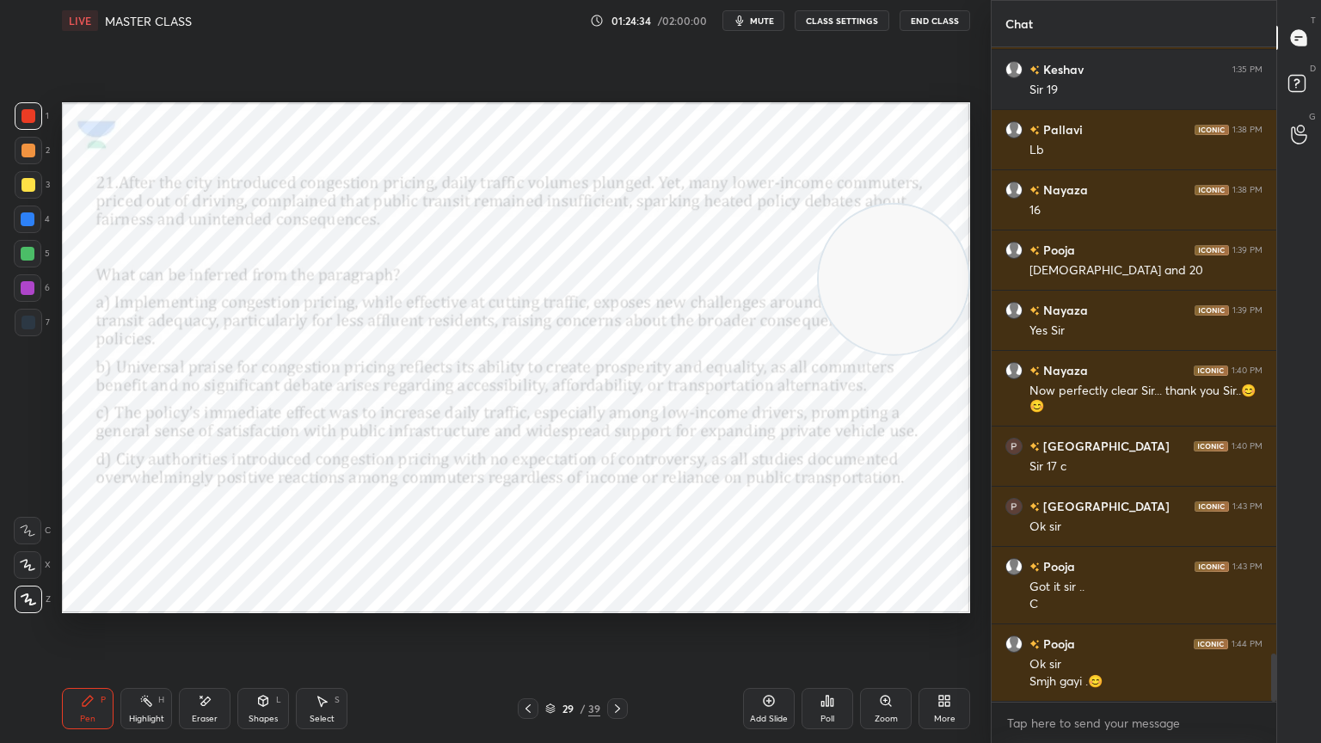
click at [744, 13] on button "mute" at bounding box center [754, 20] width 62 height 21
click at [751, 17] on span "unmute" at bounding box center [760, 21] width 37 height 12
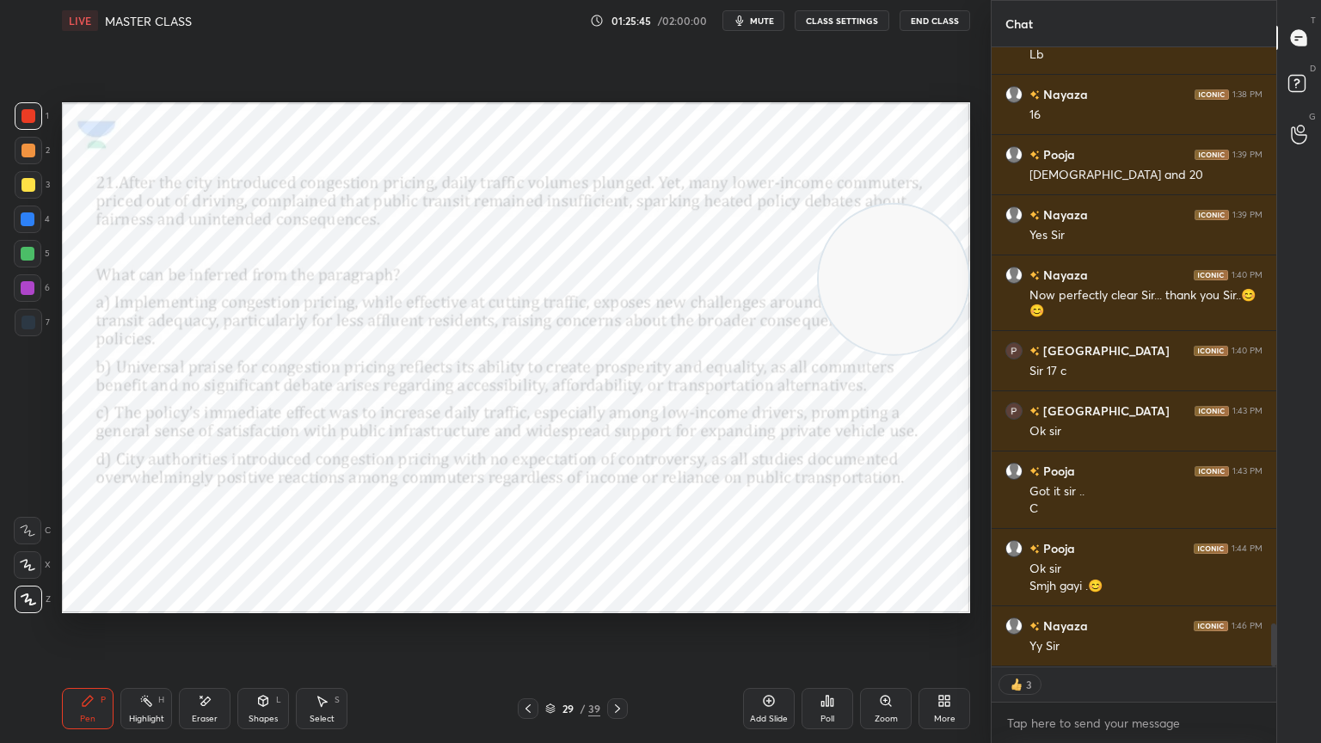
scroll to position [8351, 0]
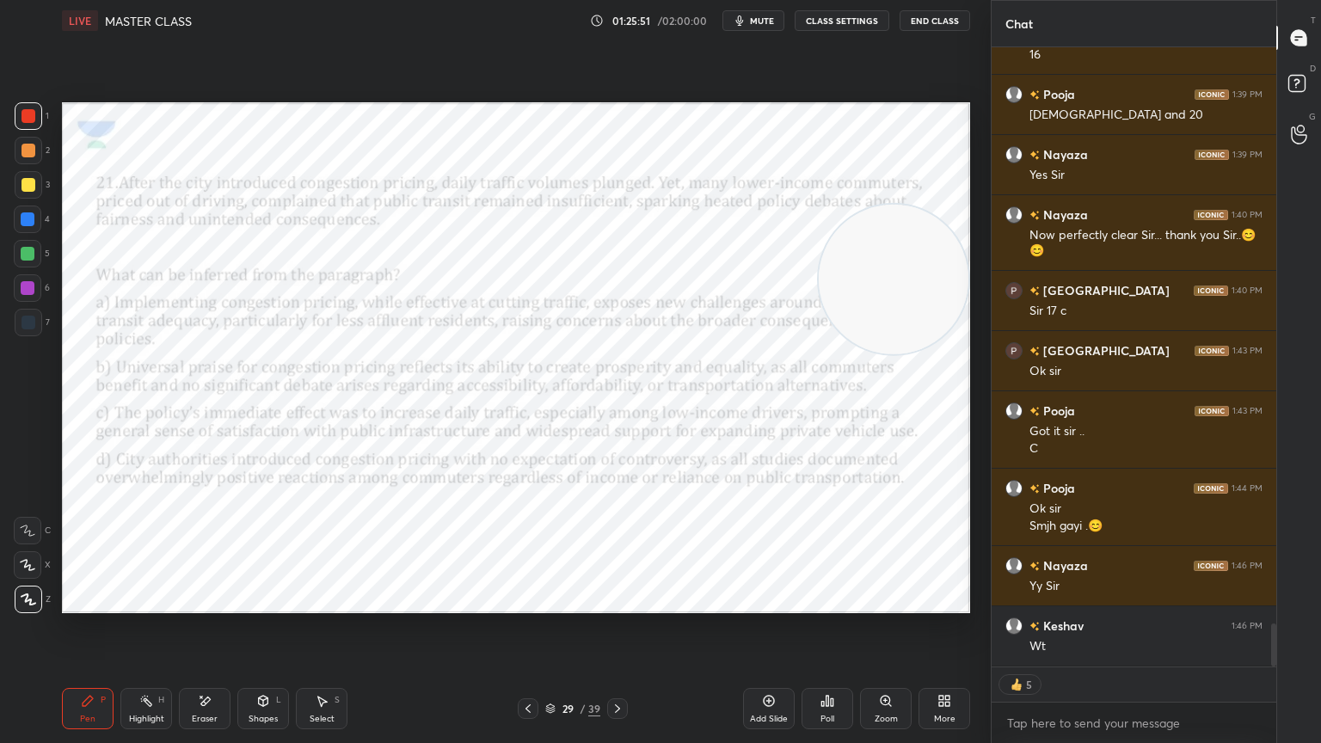
click at [751, 17] on button "mute" at bounding box center [754, 20] width 62 height 21
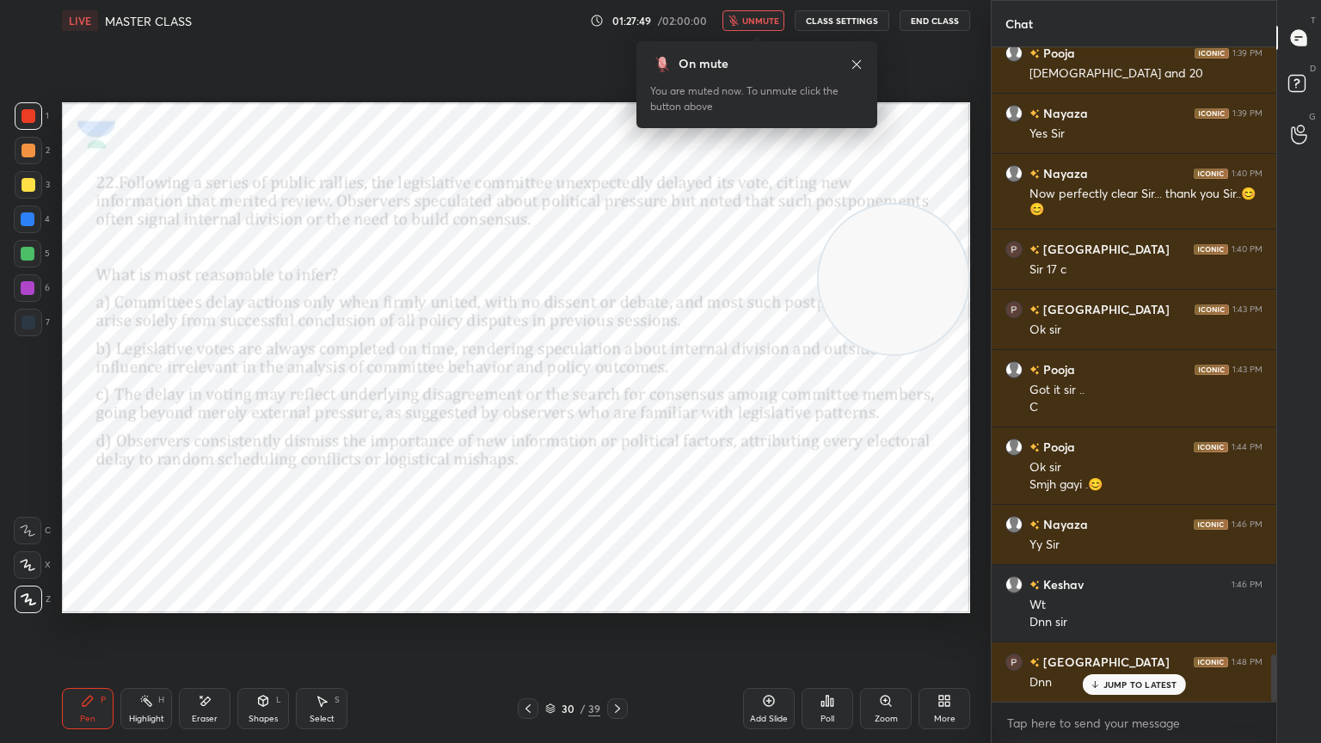
scroll to position [8453, 0]
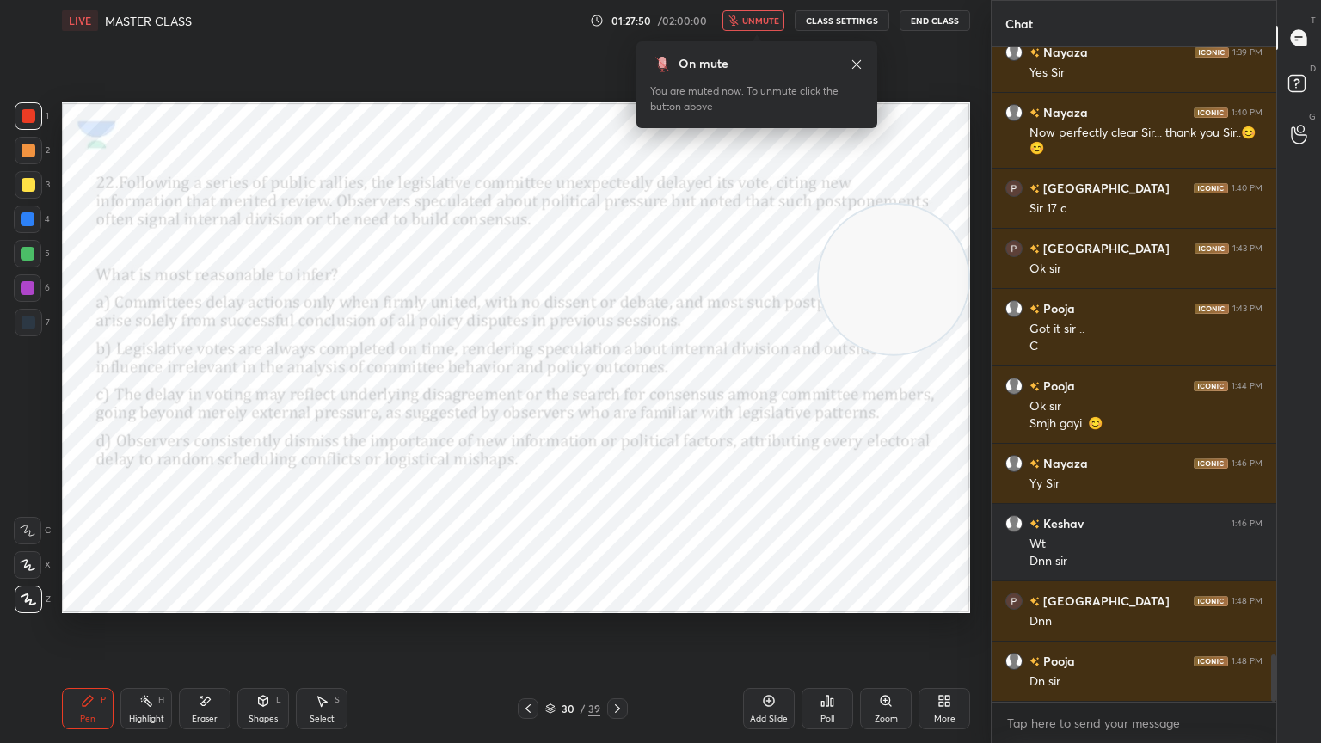
click at [771, 23] on span "unmute" at bounding box center [760, 21] width 37 height 12
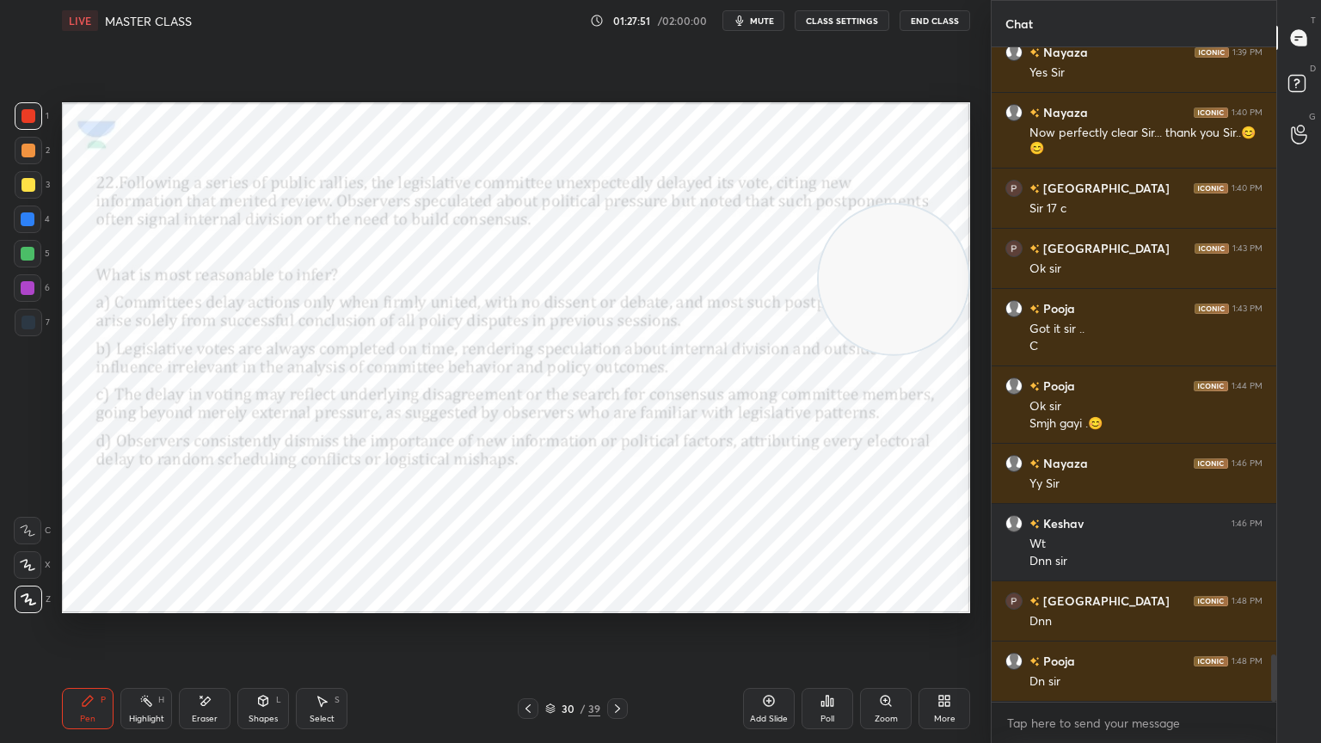
click at [771, 23] on span "mute" at bounding box center [762, 21] width 24 height 12
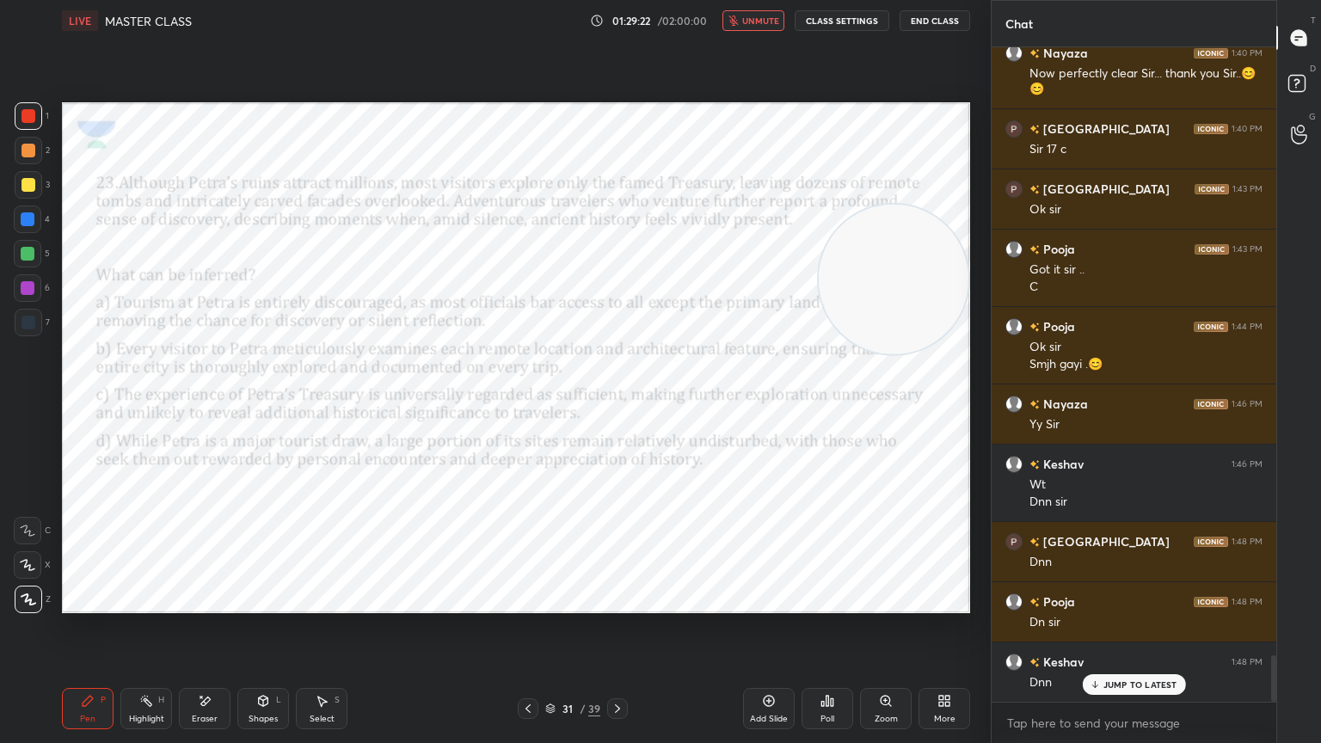
click at [748, 17] on span "unmute" at bounding box center [760, 21] width 37 height 12
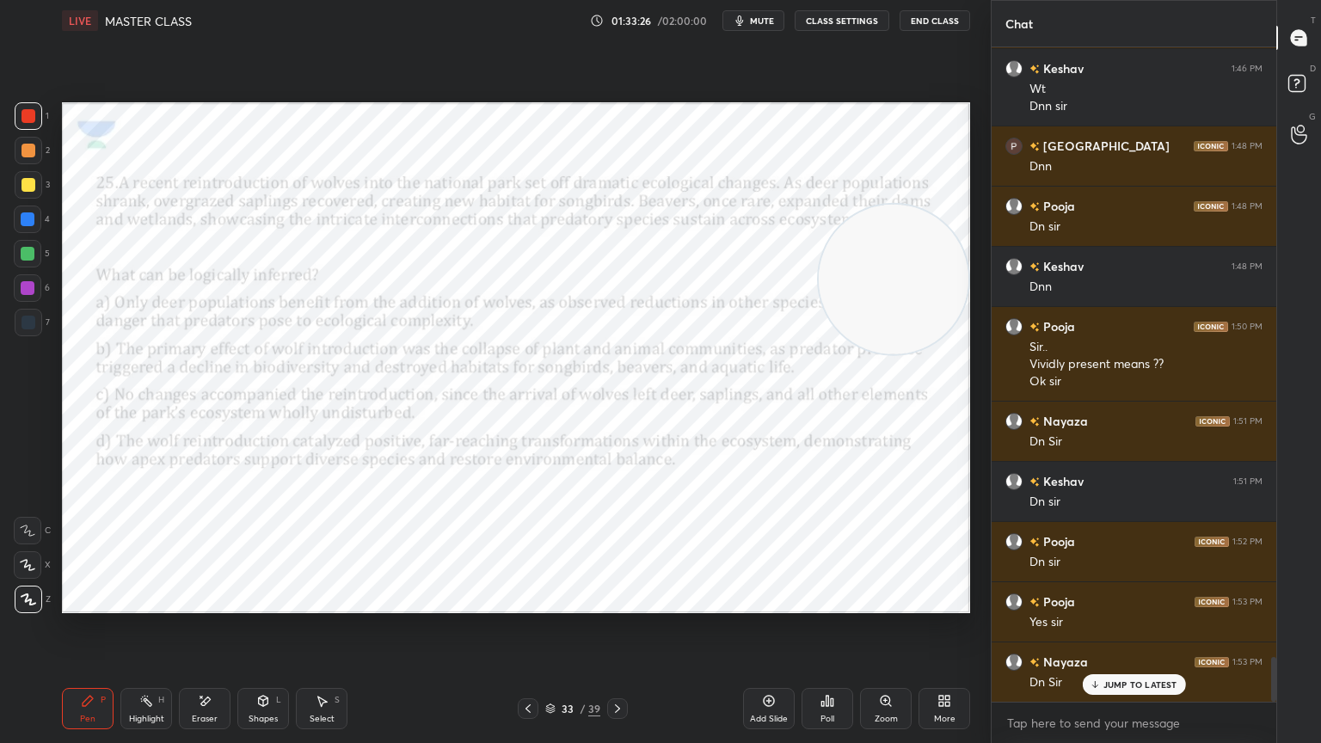
scroll to position [8969, 0]
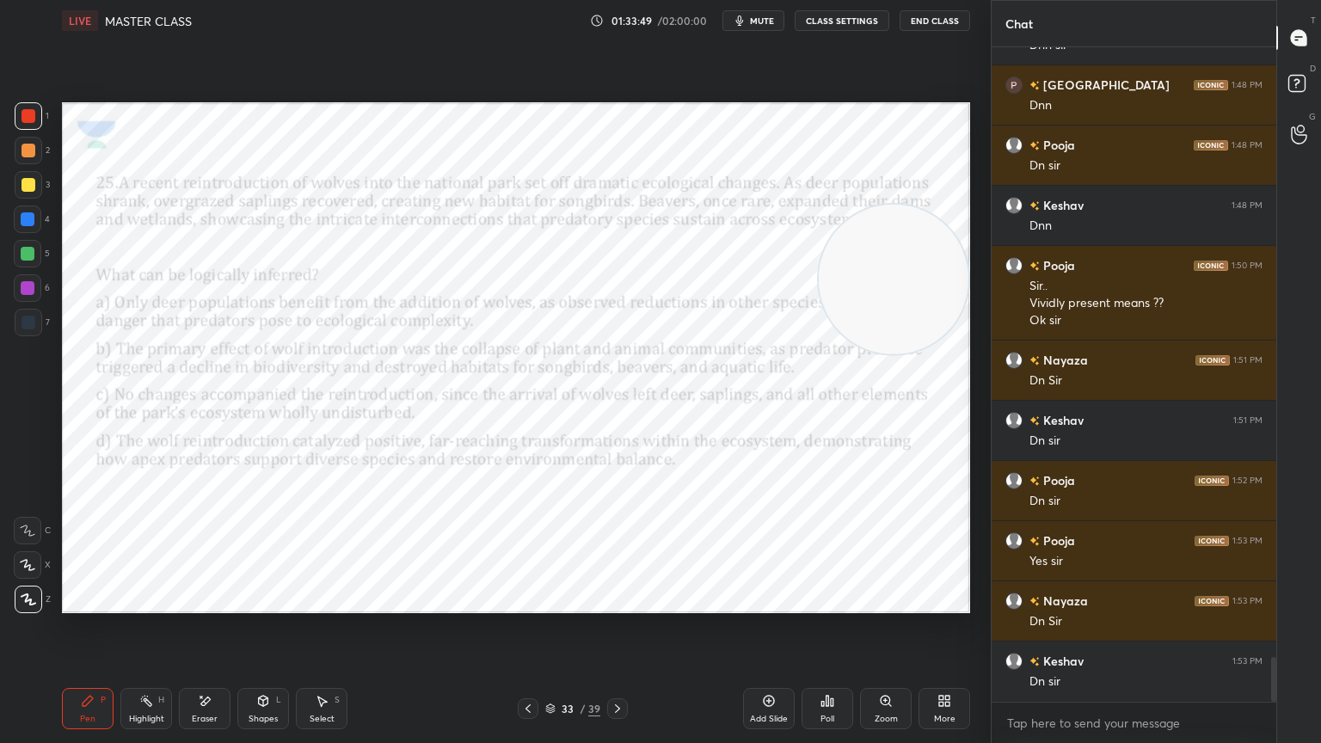
click at [530, 667] on icon at bounding box center [528, 709] width 14 height 14
click at [527, 667] on icon at bounding box center [528, 709] width 14 height 14
click at [531, 667] on icon at bounding box center [528, 709] width 14 height 14
click at [530, 667] on icon at bounding box center [528, 709] width 14 height 14
click at [822, 667] on icon at bounding box center [822, 704] width 3 height 4
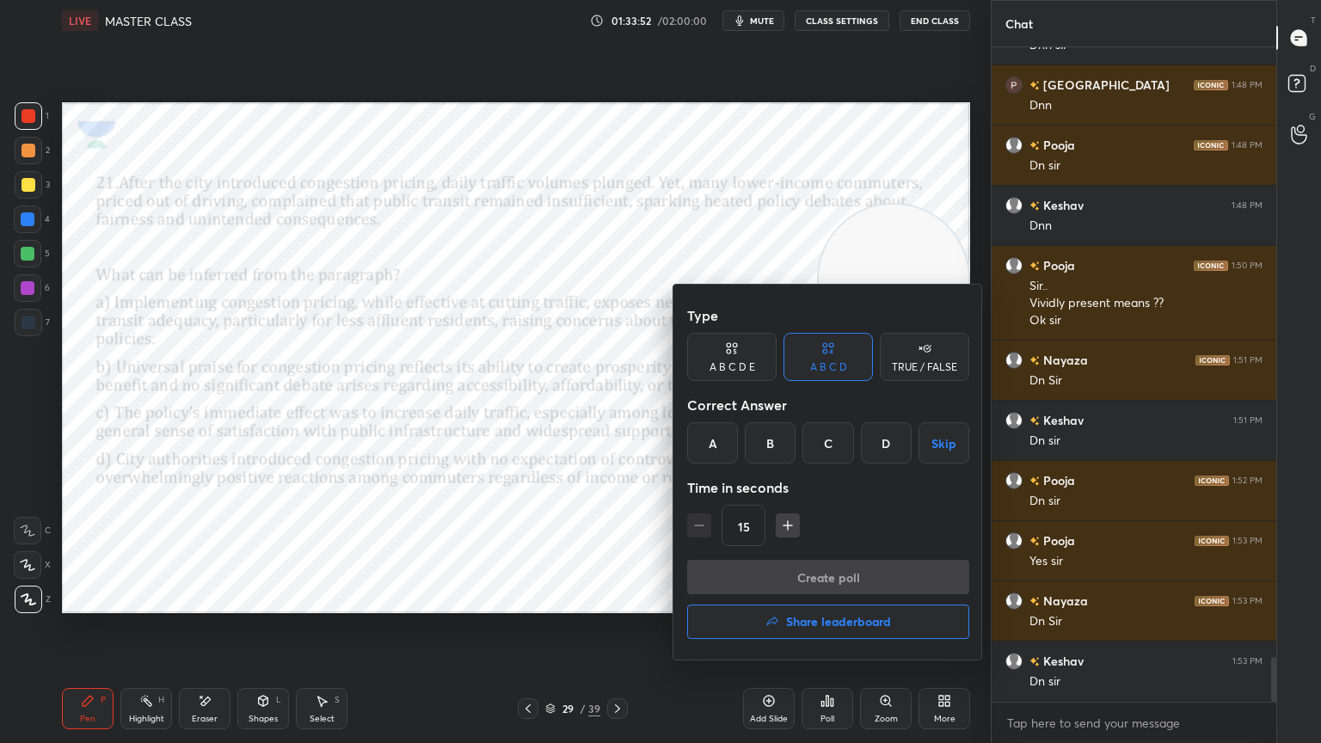
click at [710, 451] on div "A" at bounding box center [712, 442] width 51 height 41
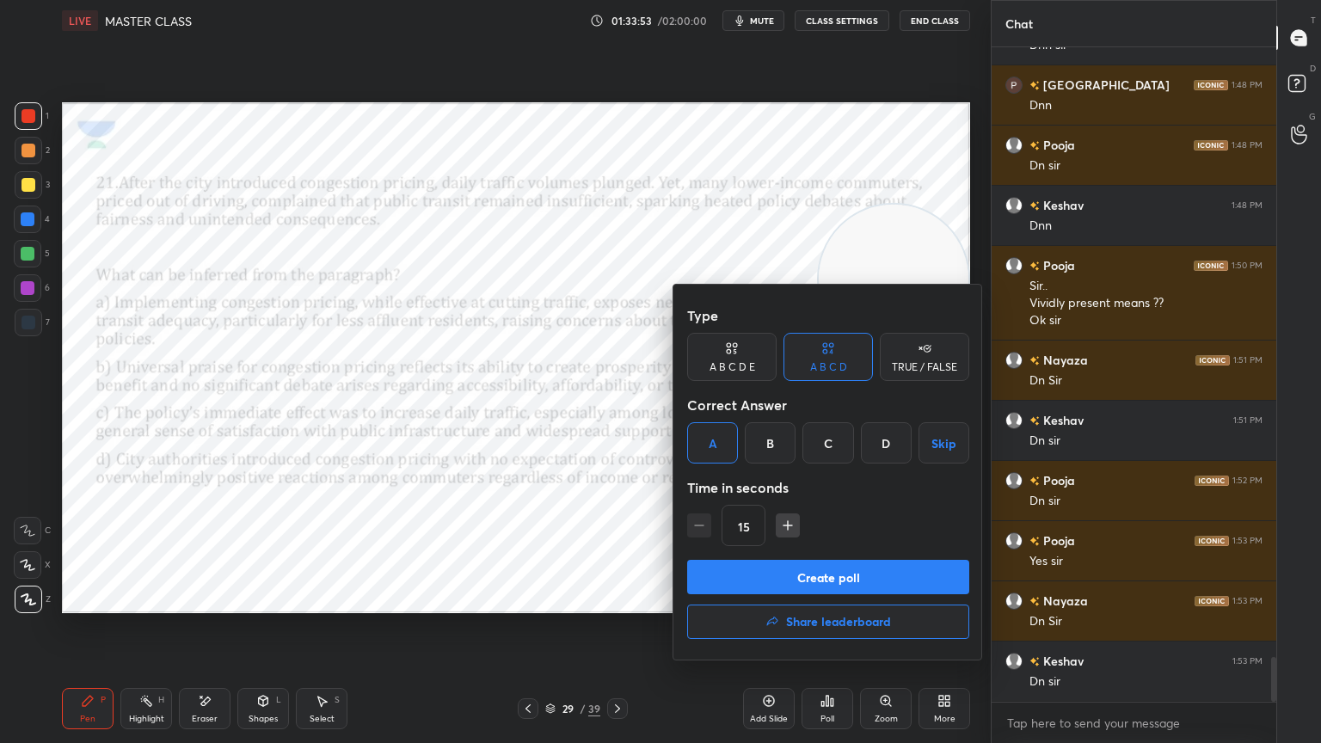
click at [743, 578] on button "Create poll" at bounding box center [828, 577] width 282 height 34
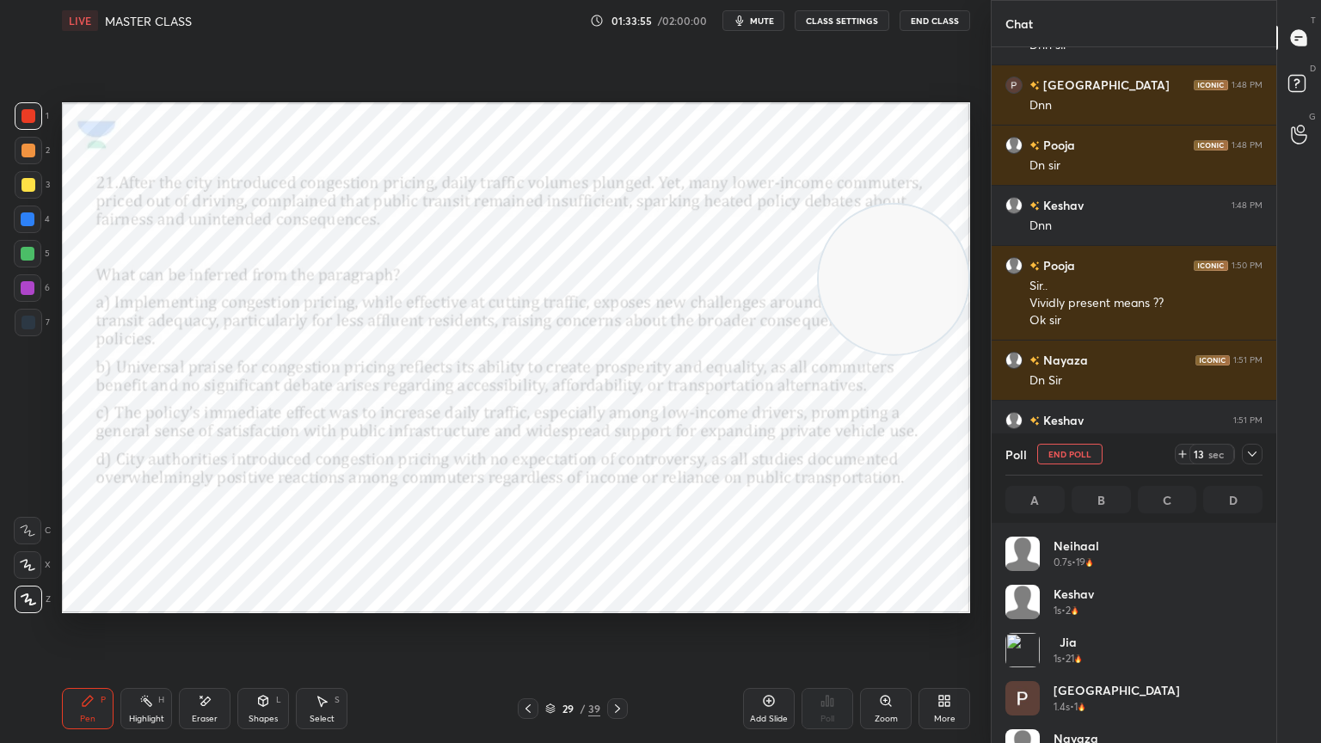
scroll to position [201, 252]
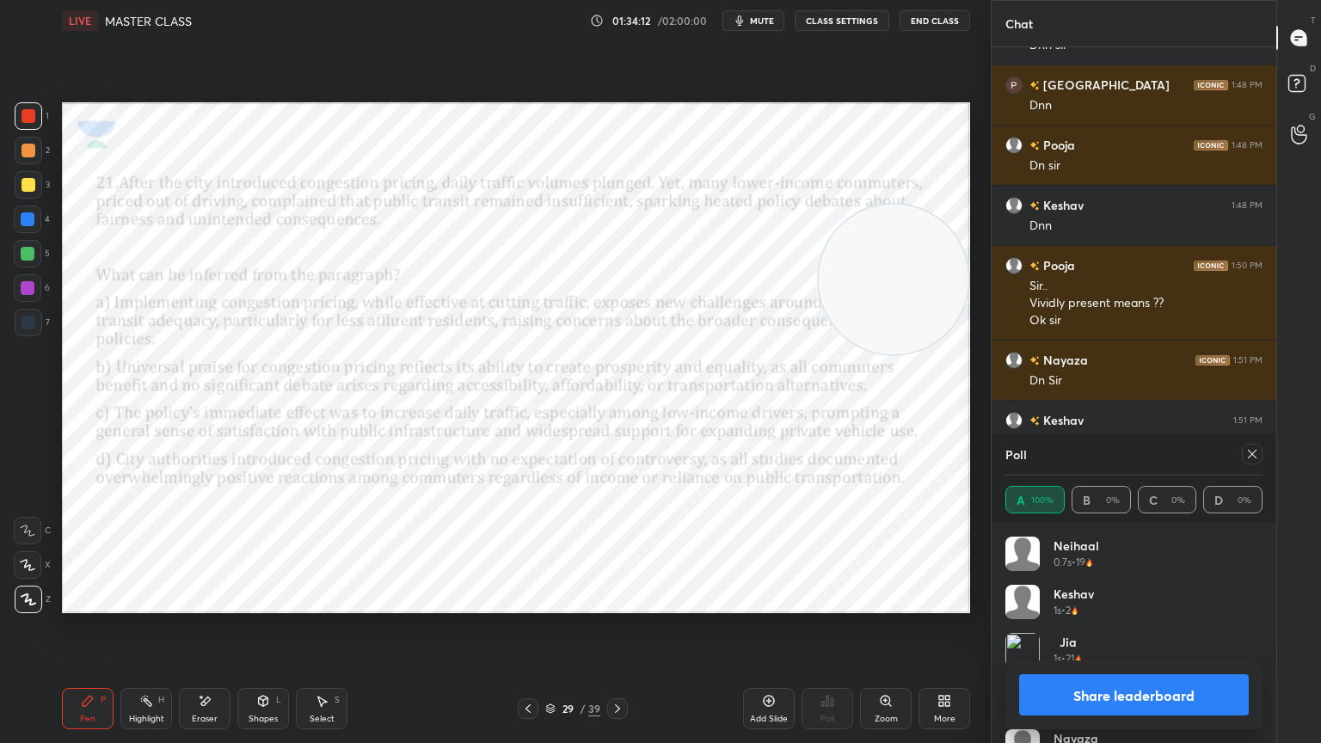
click at [622, 667] on icon at bounding box center [618, 709] width 14 height 14
click at [1258, 452] on icon at bounding box center [1253, 454] width 14 height 14
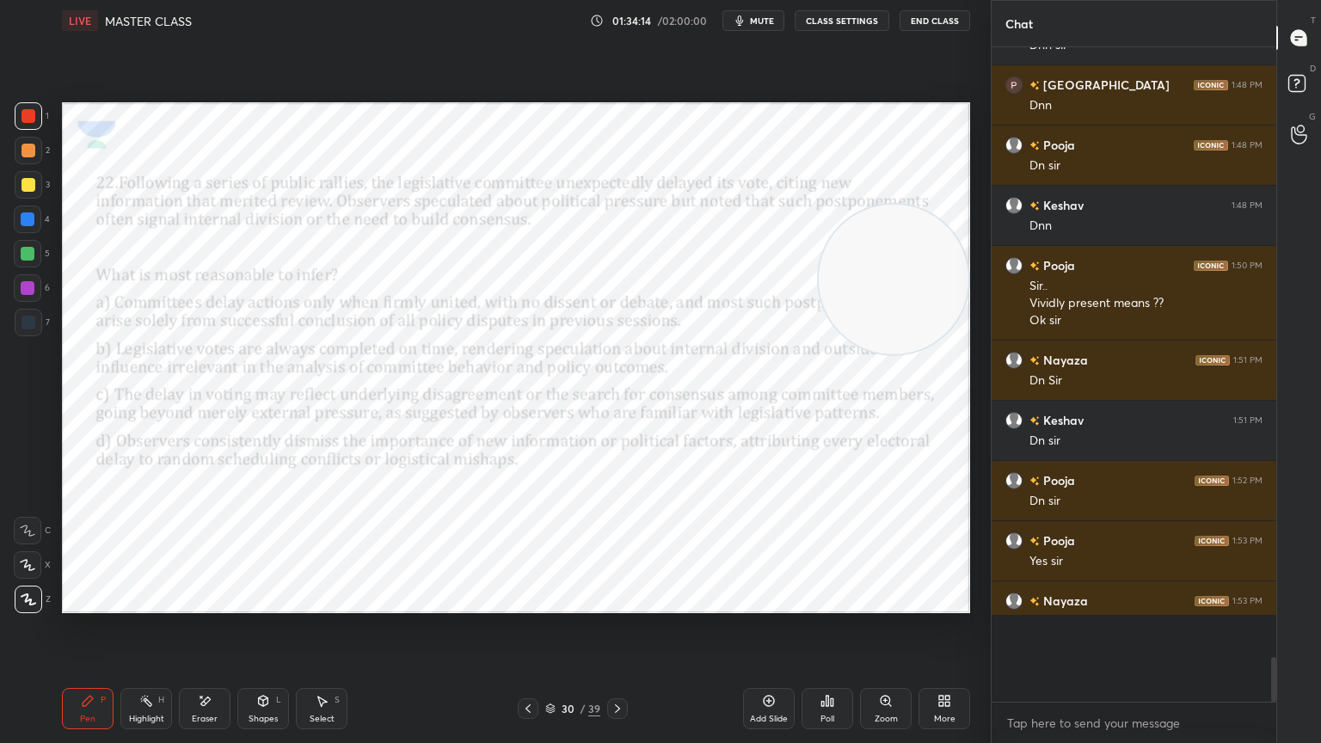
scroll to position [644, 280]
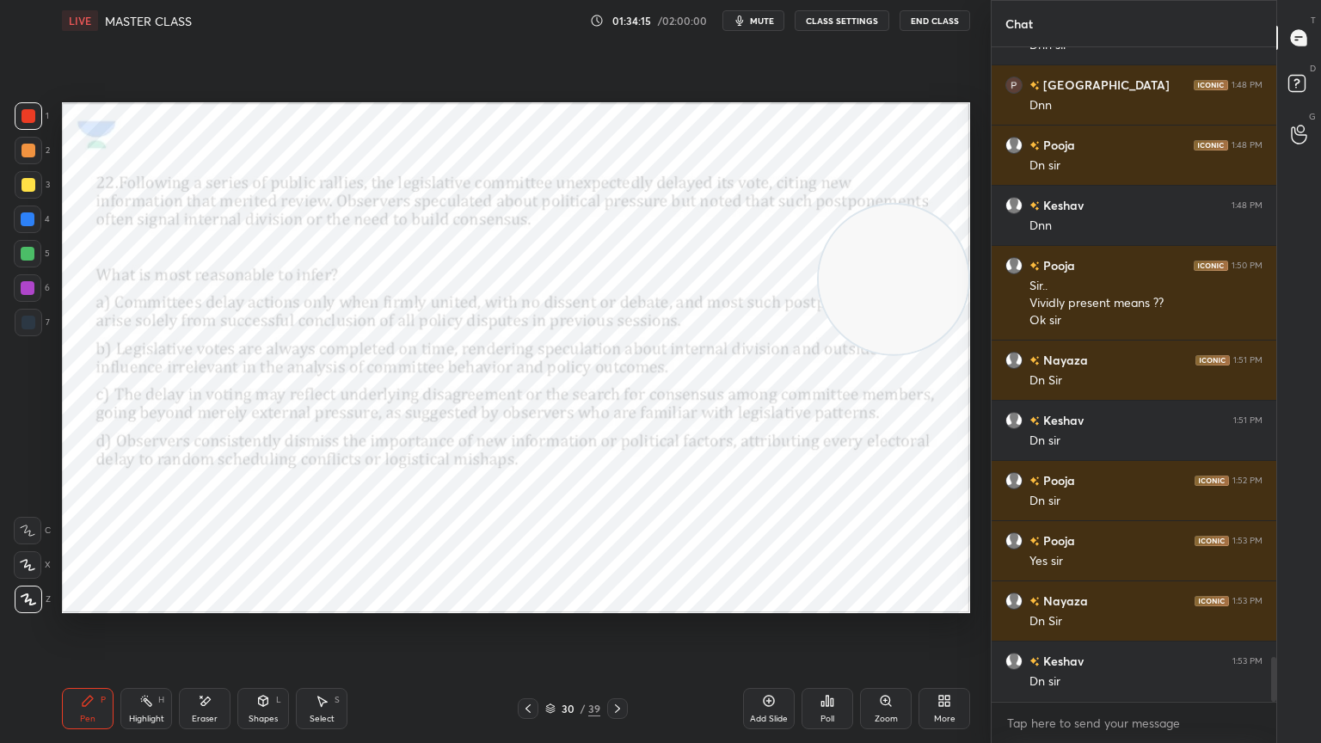
click at [826, 667] on icon at bounding box center [828, 701] width 14 height 14
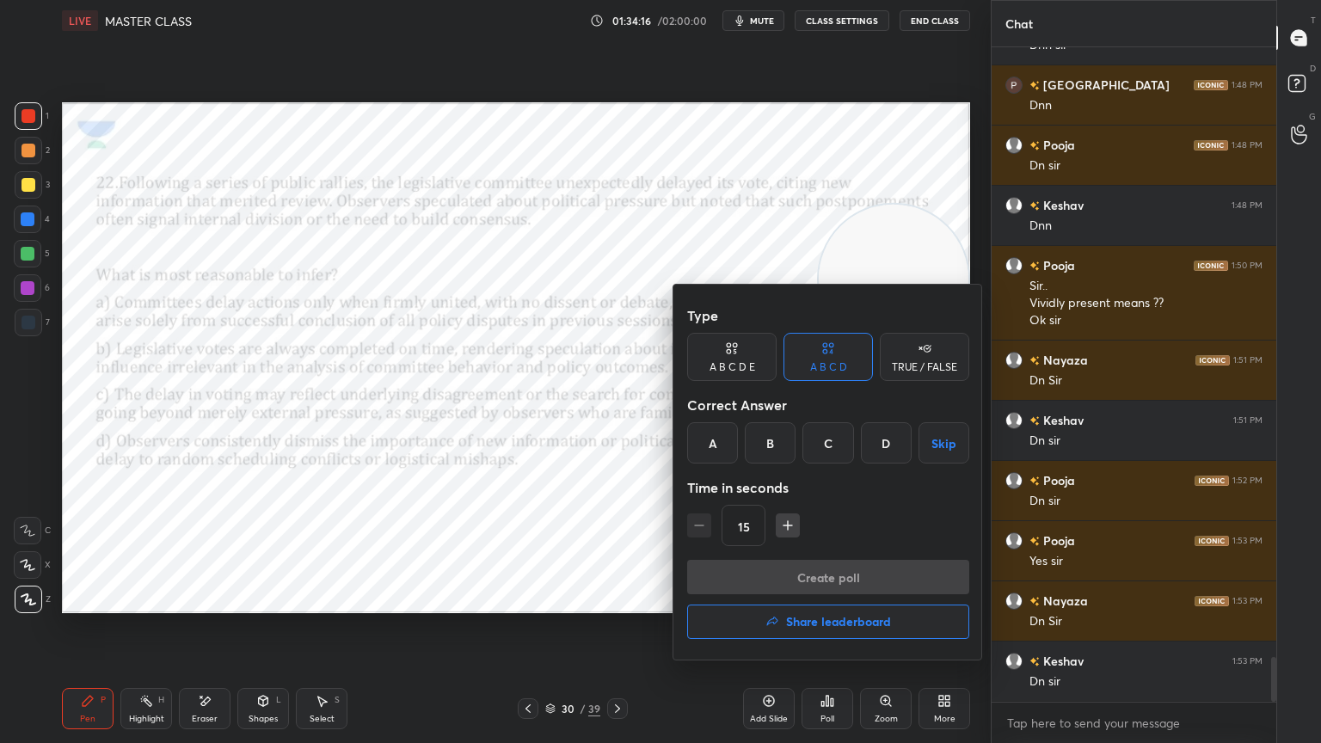
click at [838, 444] on div "C" at bounding box center [828, 442] width 51 height 41
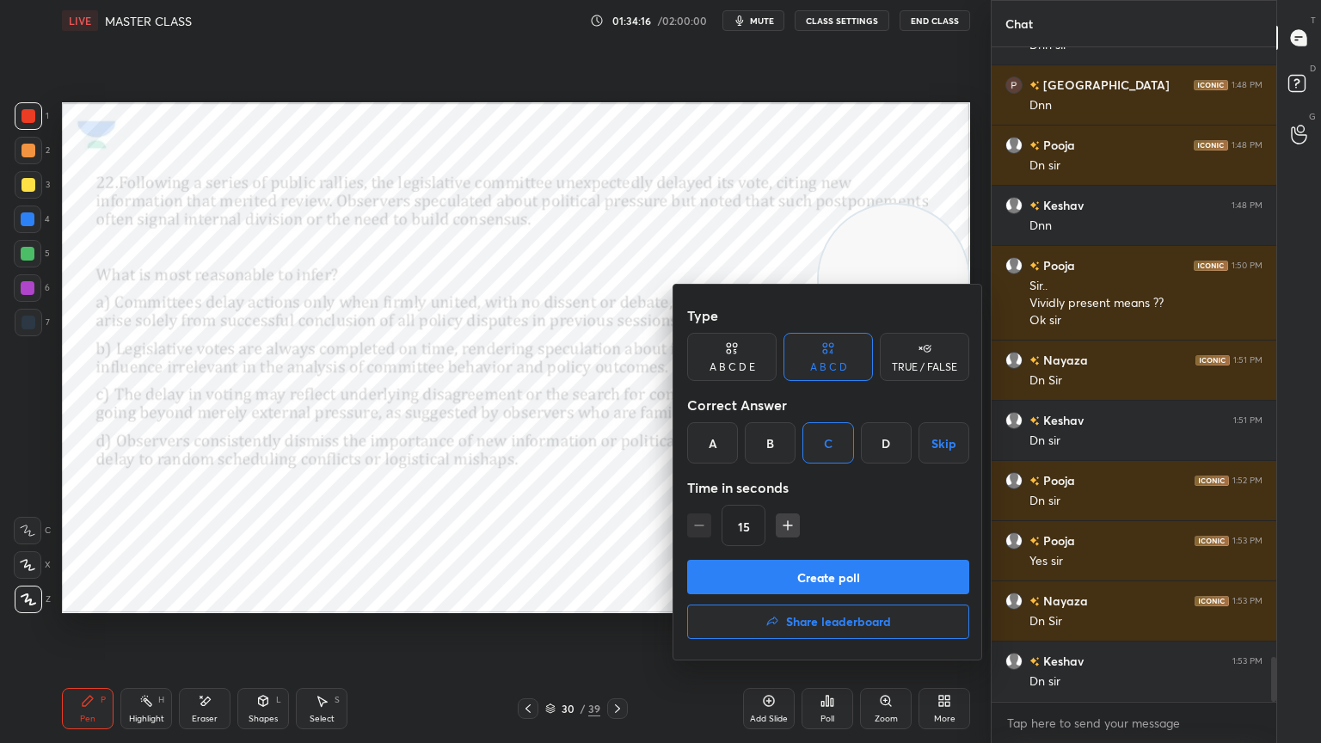
click at [842, 585] on button "Create poll" at bounding box center [828, 577] width 282 height 34
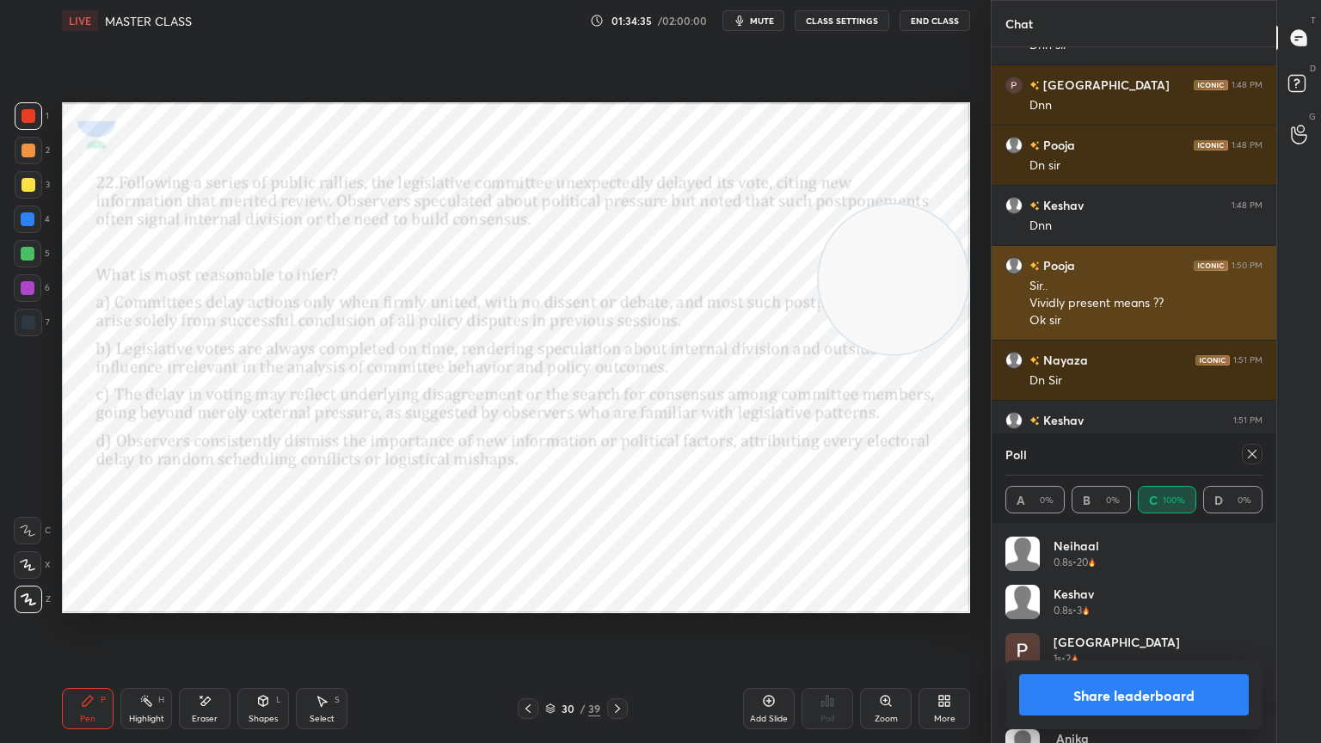
click at [619, 667] on icon at bounding box center [618, 709] width 14 height 14
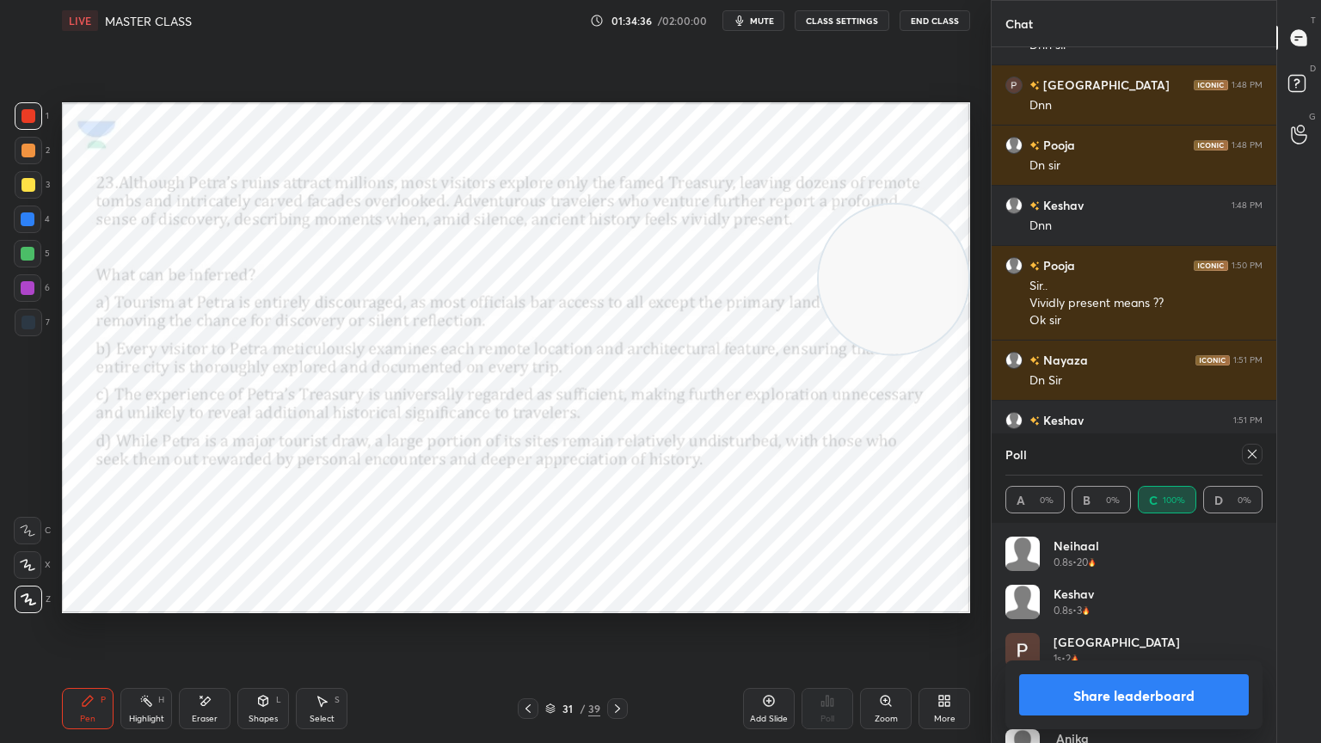
click at [1255, 454] on icon at bounding box center [1253, 454] width 14 height 14
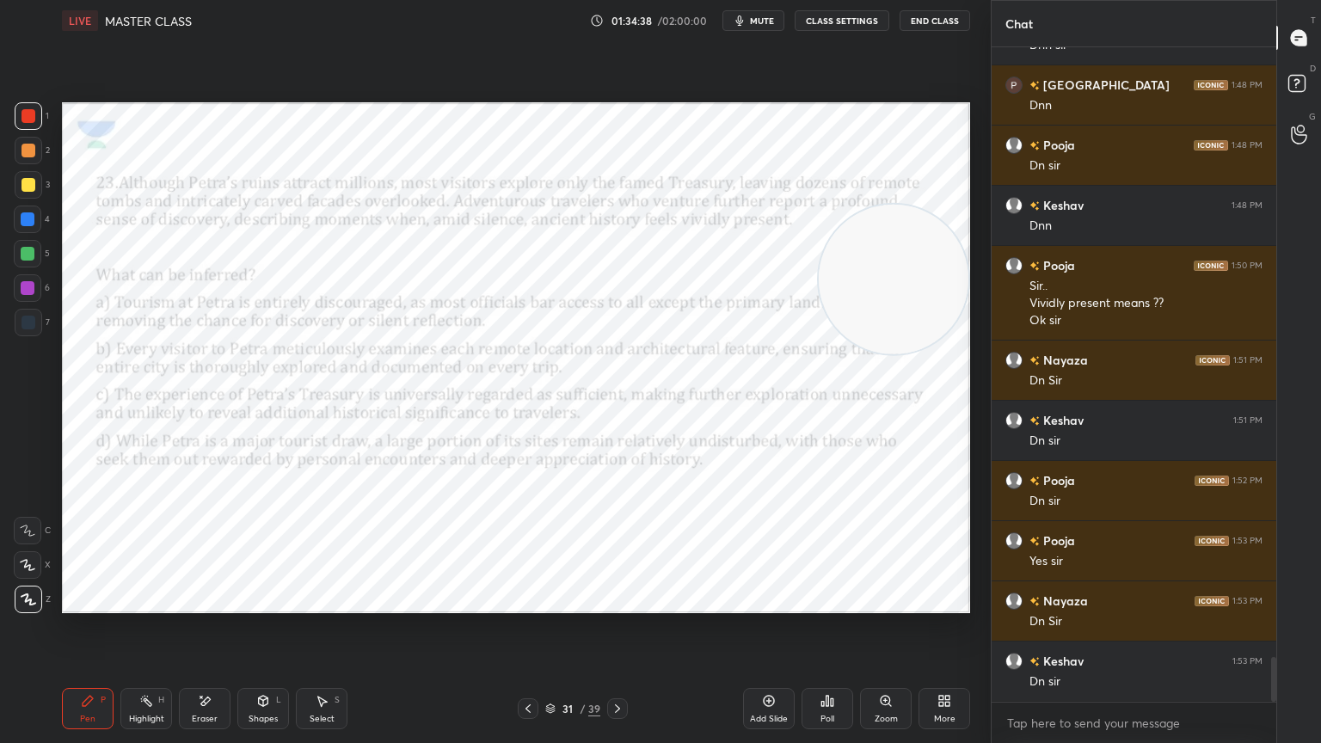
click at [823, 667] on div "Poll" at bounding box center [828, 719] width 14 height 9
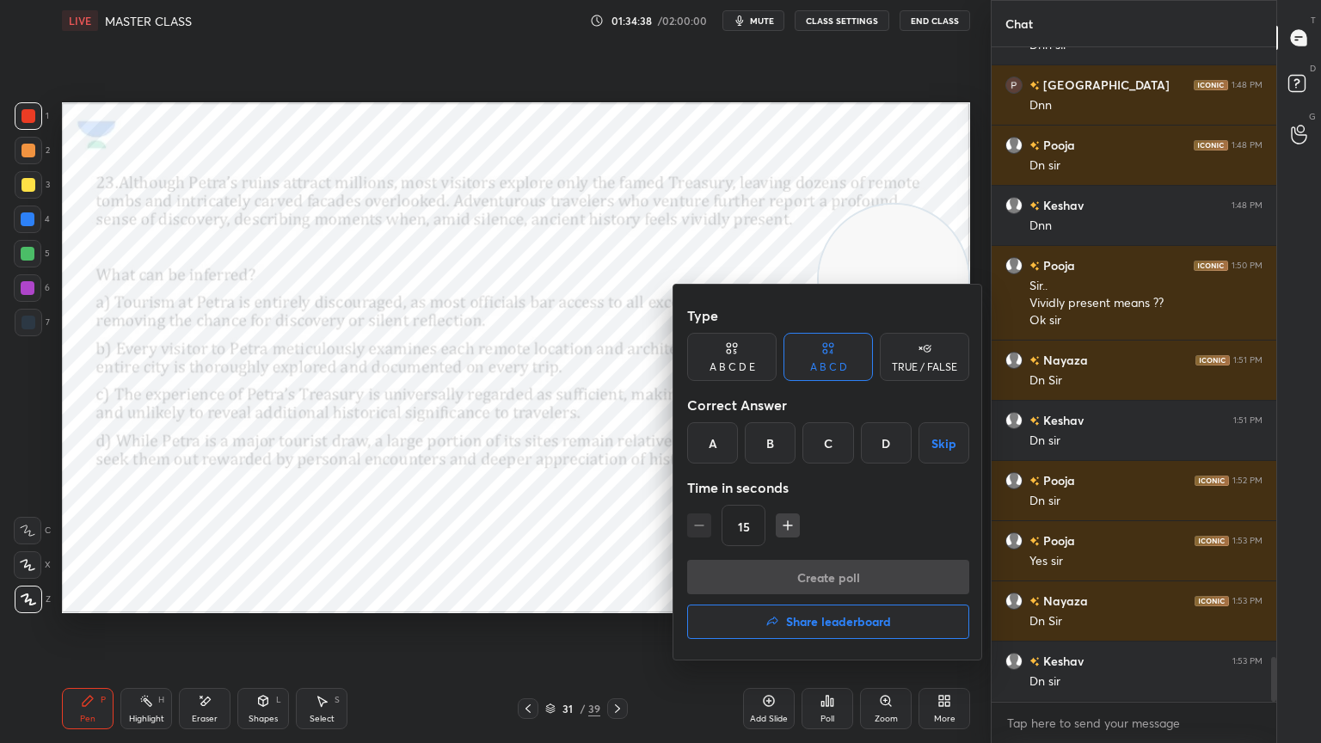
click at [882, 447] on div "D" at bounding box center [886, 442] width 51 height 41
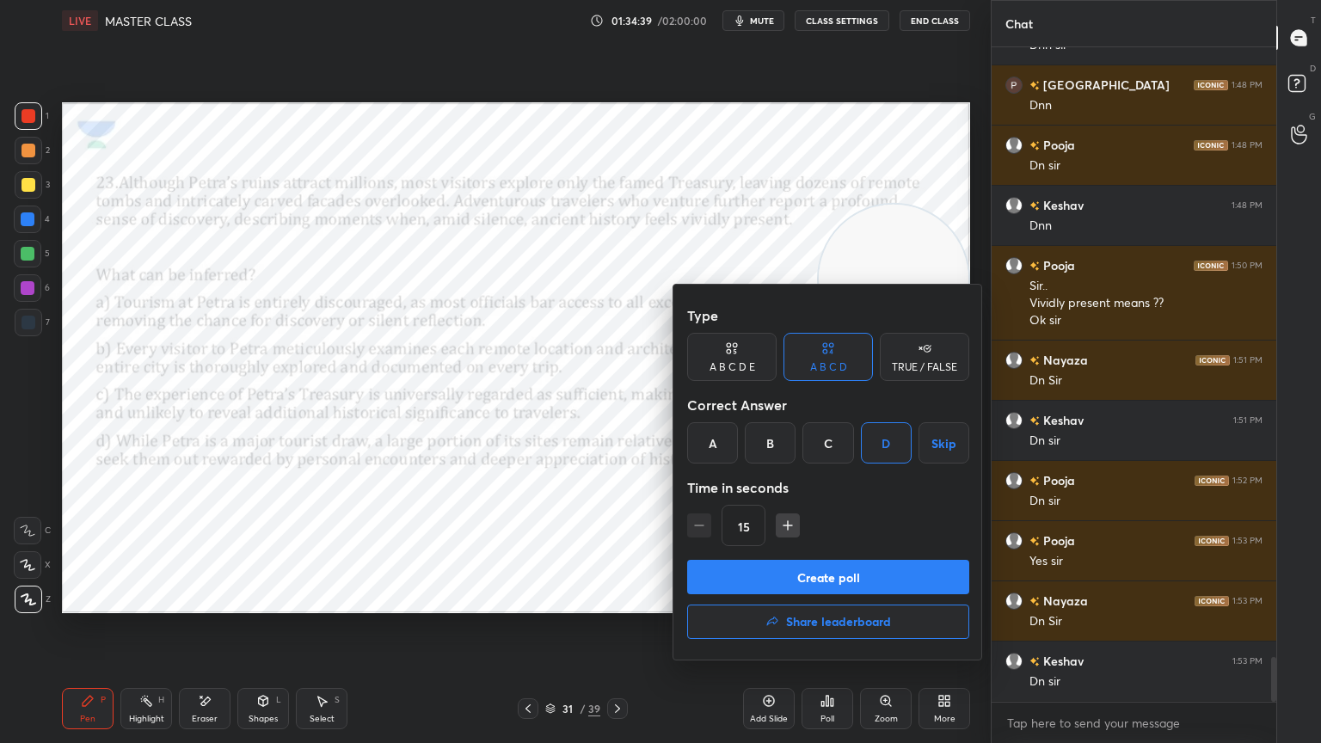
click at [852, 565] on button "Create poll" at bounding box center [828, 577] width 282 height 34
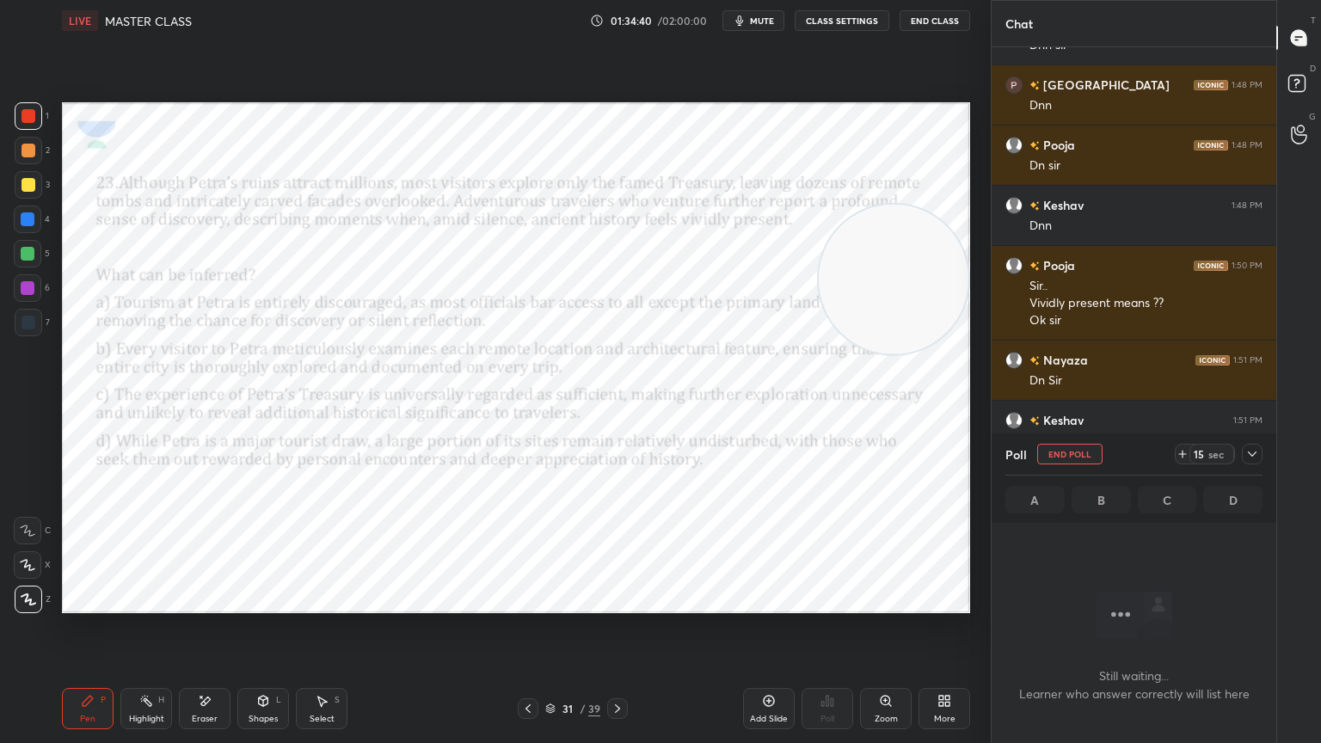
click at [754, 17] on span "mute" at bounding box center [762, 21] width 24 height 12
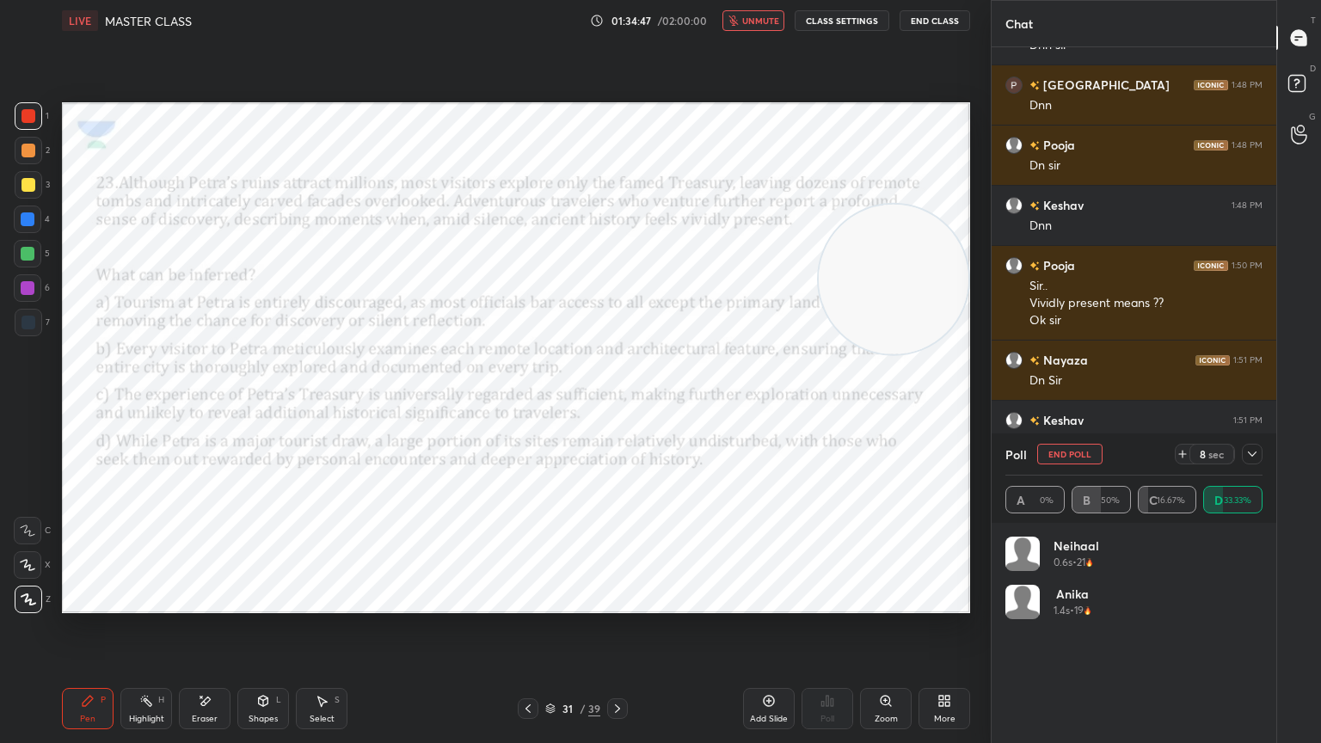
click at [761, 28] on button "unmute" at bounding box center [754, 20] width 62 height 21
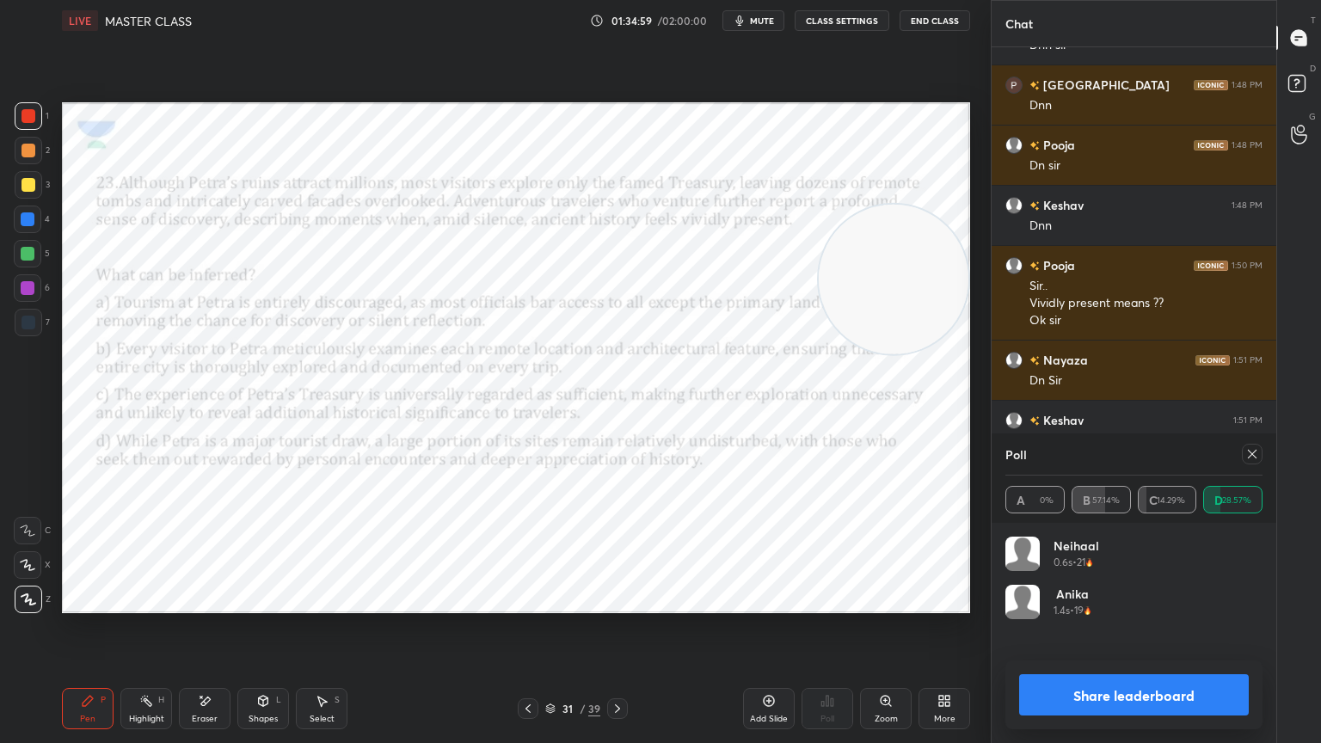
click at [619, 667] on icon at bounding box center [618, 709] width 14 height 14
click at [1249, 462] on div at bounding box center [1252, 454] width 21 height 21
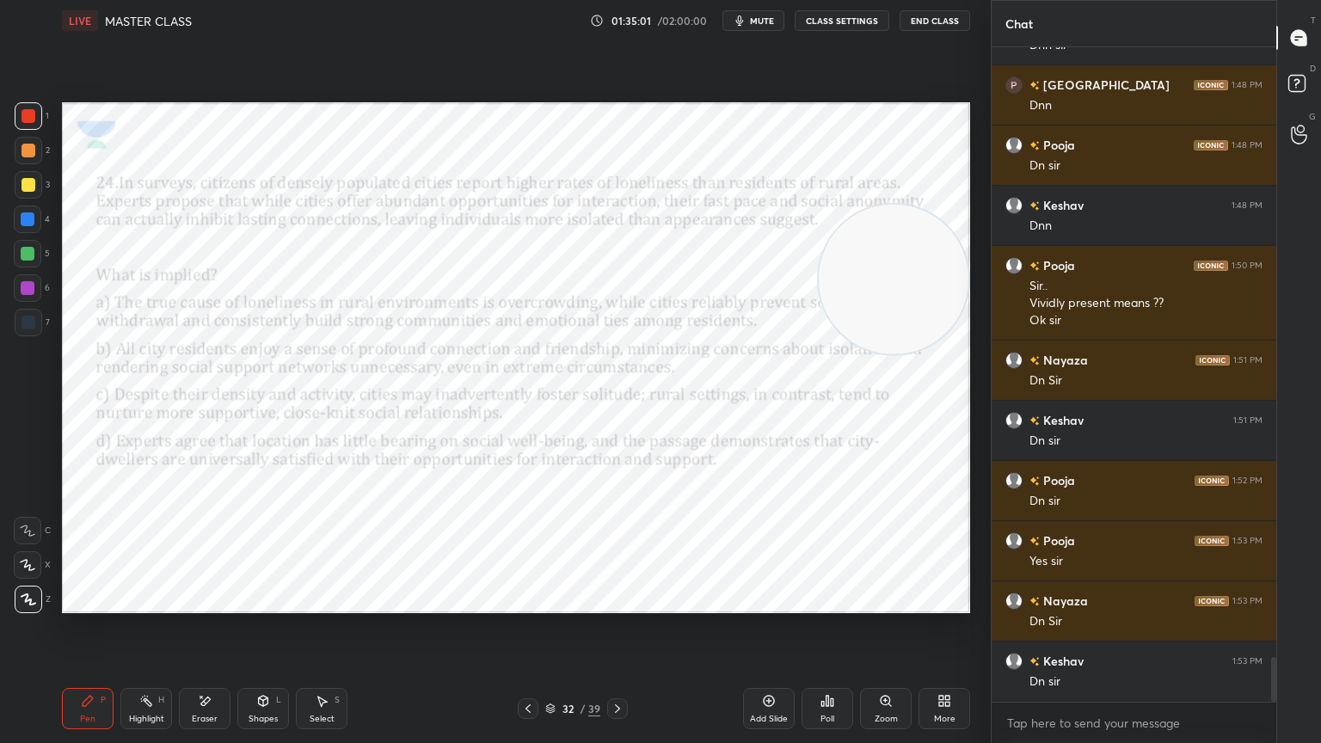
click at [822, 667] on icon at bounding box center [828, 701] width 14 height 14
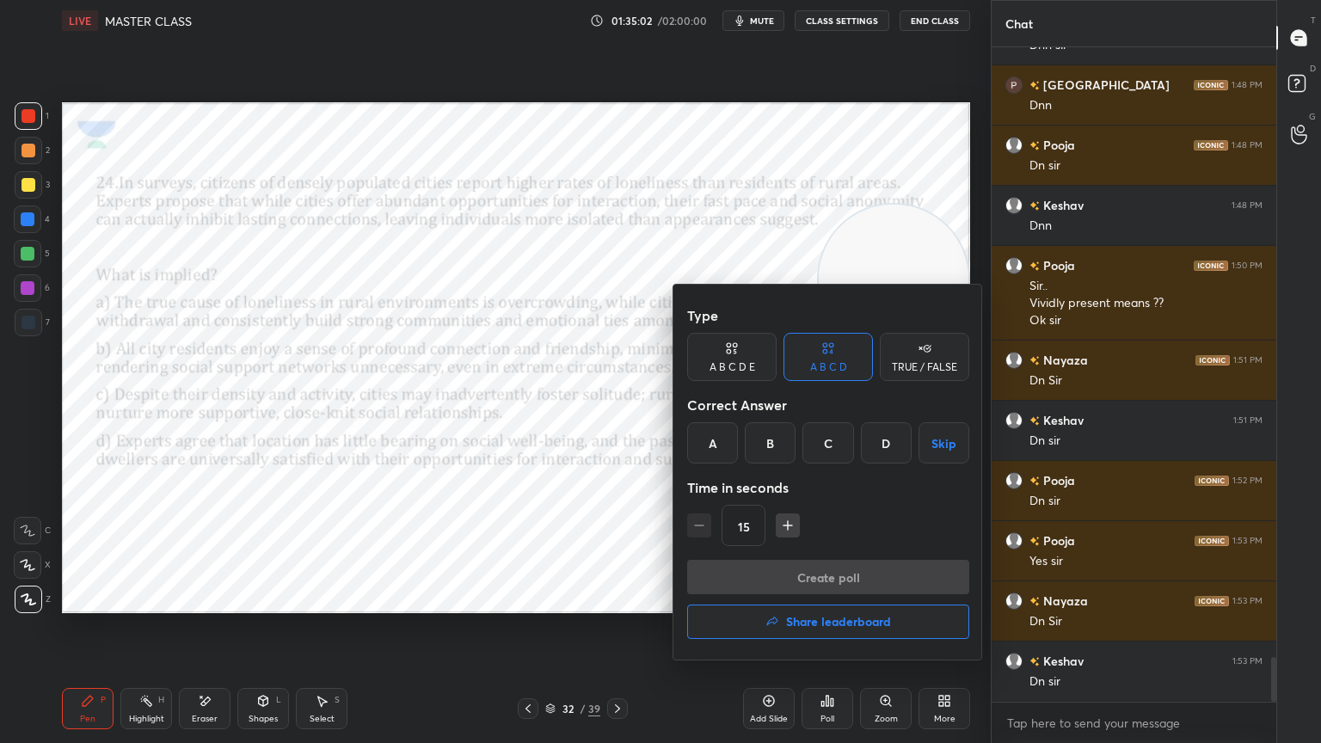
click at [815, 434] on div "C" at bounding box center [828, 442] width 51 height 41
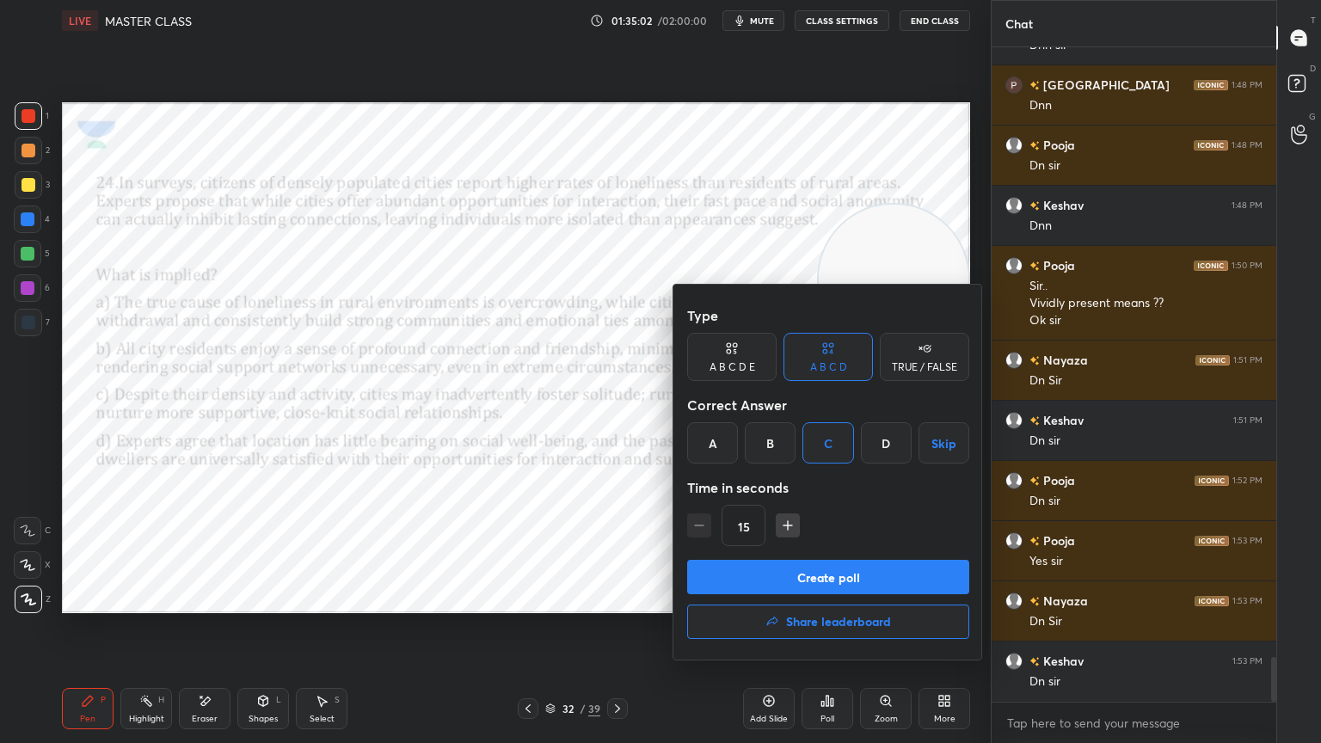
click at [816, 588] on button "Create poll" at bounding box center [828, 577] width 282 height 34
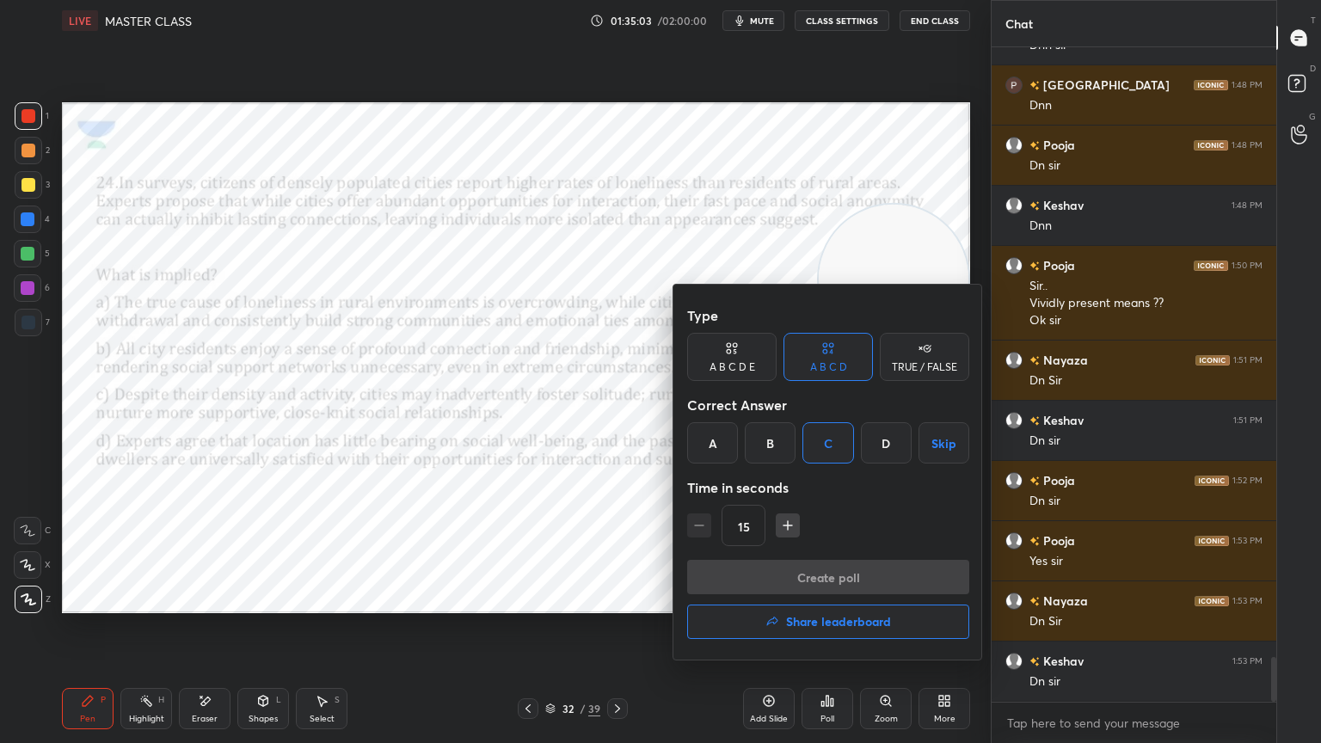
click at [846, 615] on div "Type A B C D E A B C D TRUE / FALSE Correct Answer A B C D Skip Time in seconds…" at bounding box center [828, 472] width 310 height 377
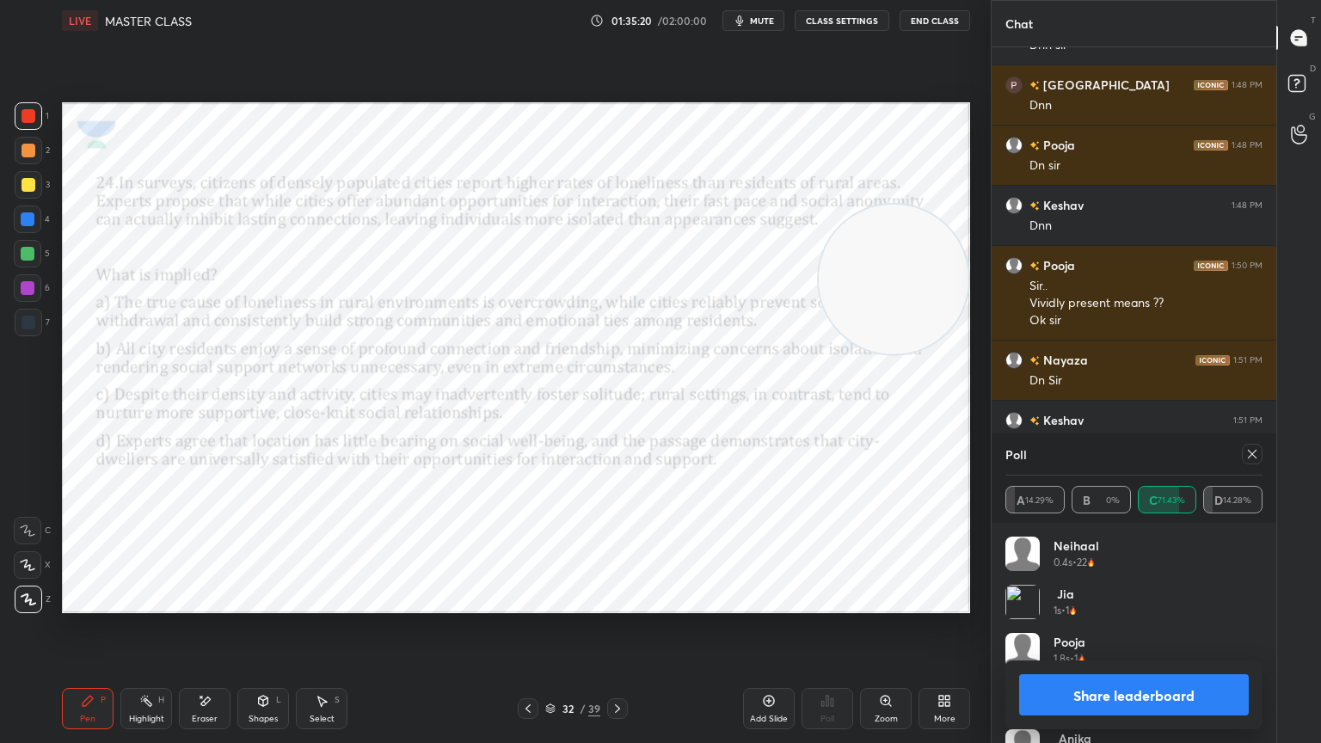
click at [200, 667] on icon at bounding box center [205, 701] width 14 height 15
click at [620, 667] on icon at bounding box center [618, 709] width 14 height 14
click at [1248, 454] on icon at bounding box center [1253, 454] width 14 height 14
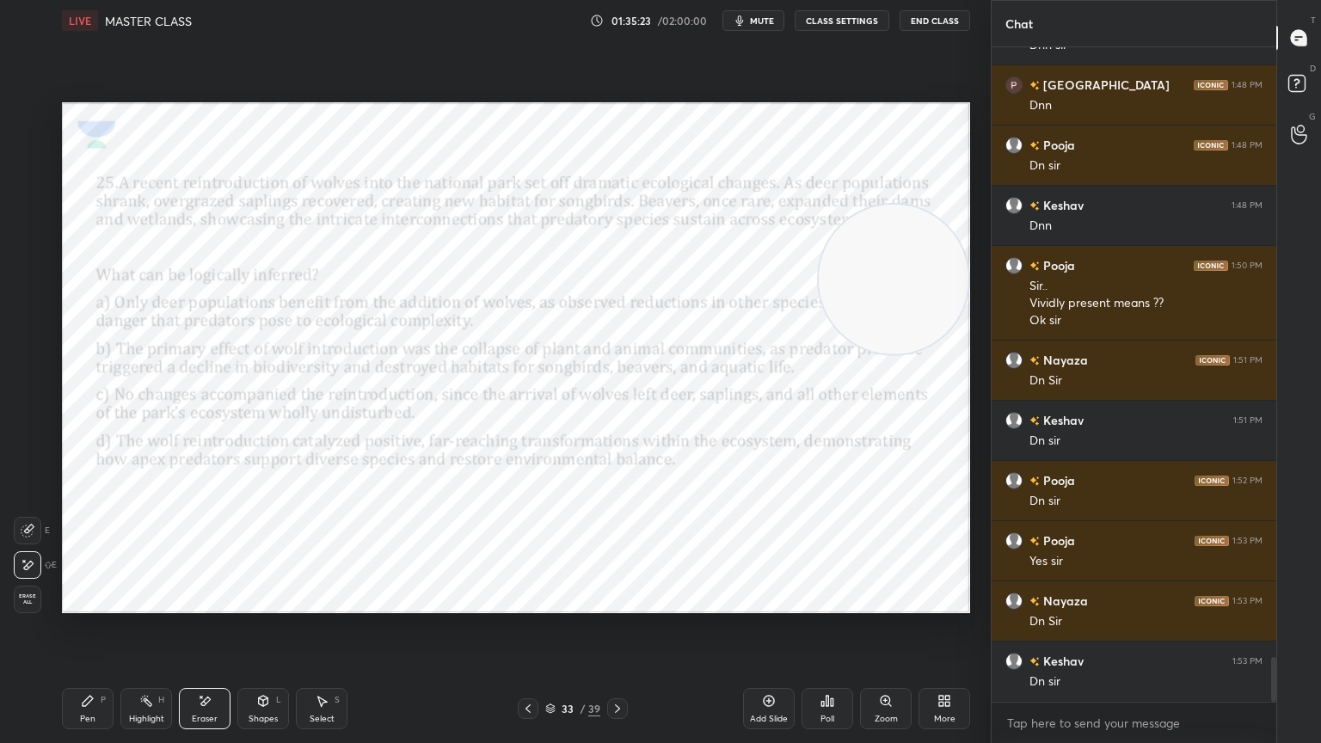
click at [827, 667] on div "Poll" at bounding box center [828, 708] width 52 height 41
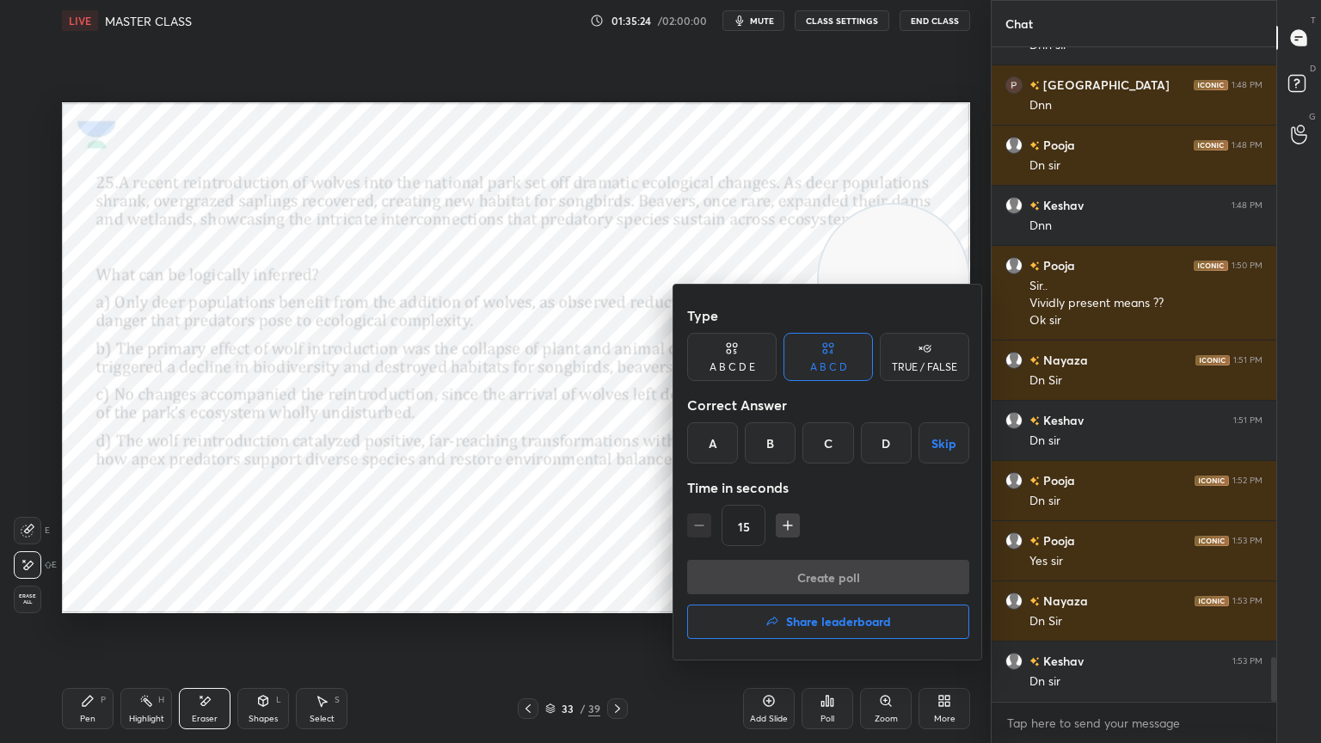
click at [877, 433] on div "D" at bounding box center [886, 442] width 51 height 41
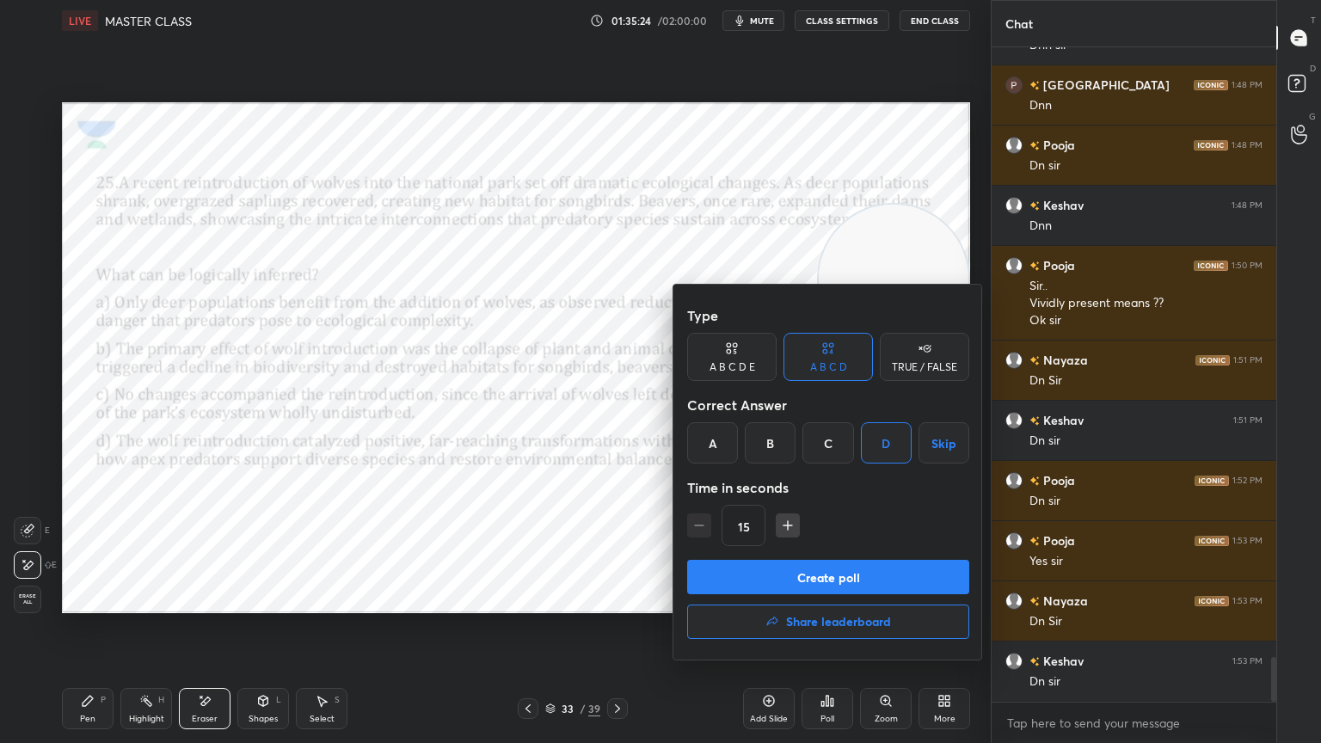
click at [863, 572] on button "Create poll" at bounding box center [828, 577] width 282 height 34
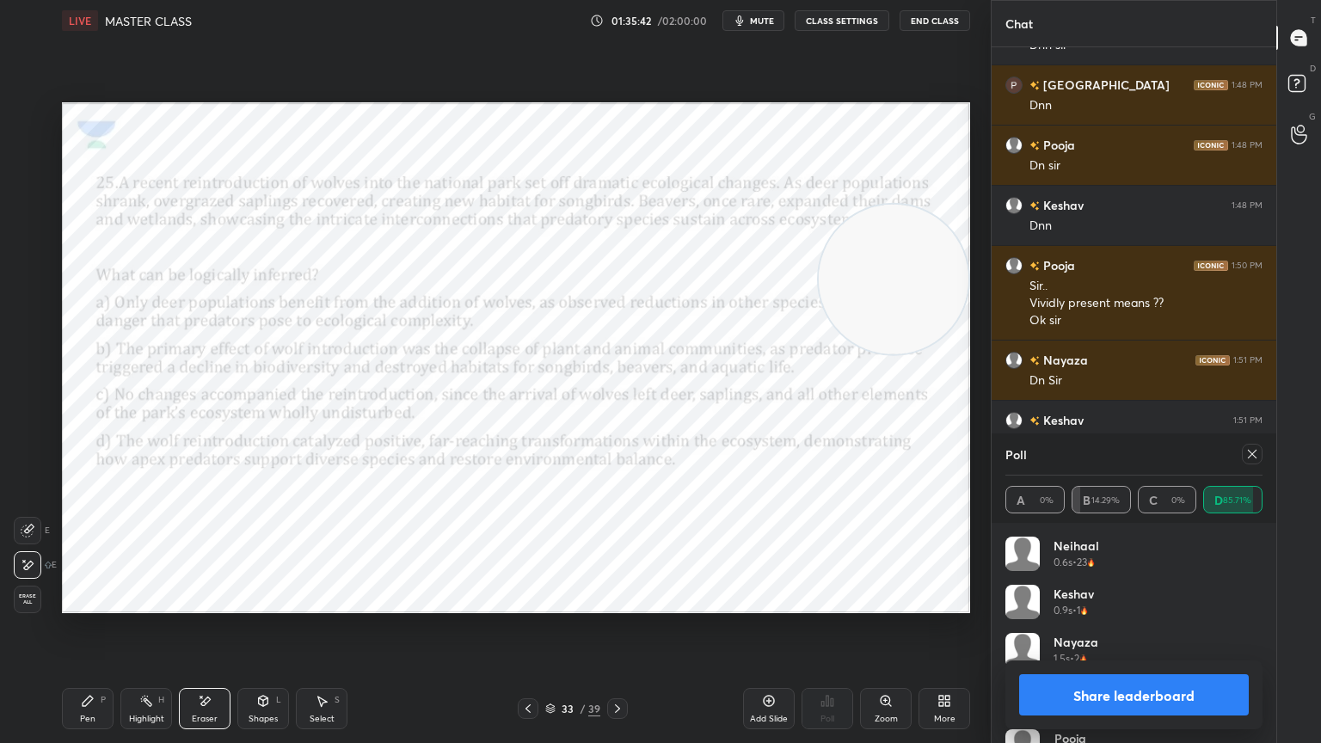
click at [89, 667] on div "Pen" at bounding box center [87, 719] width 15 height 9
click at [1253, 452] on icon at bounding box center [1253, 454] width 14 height 14
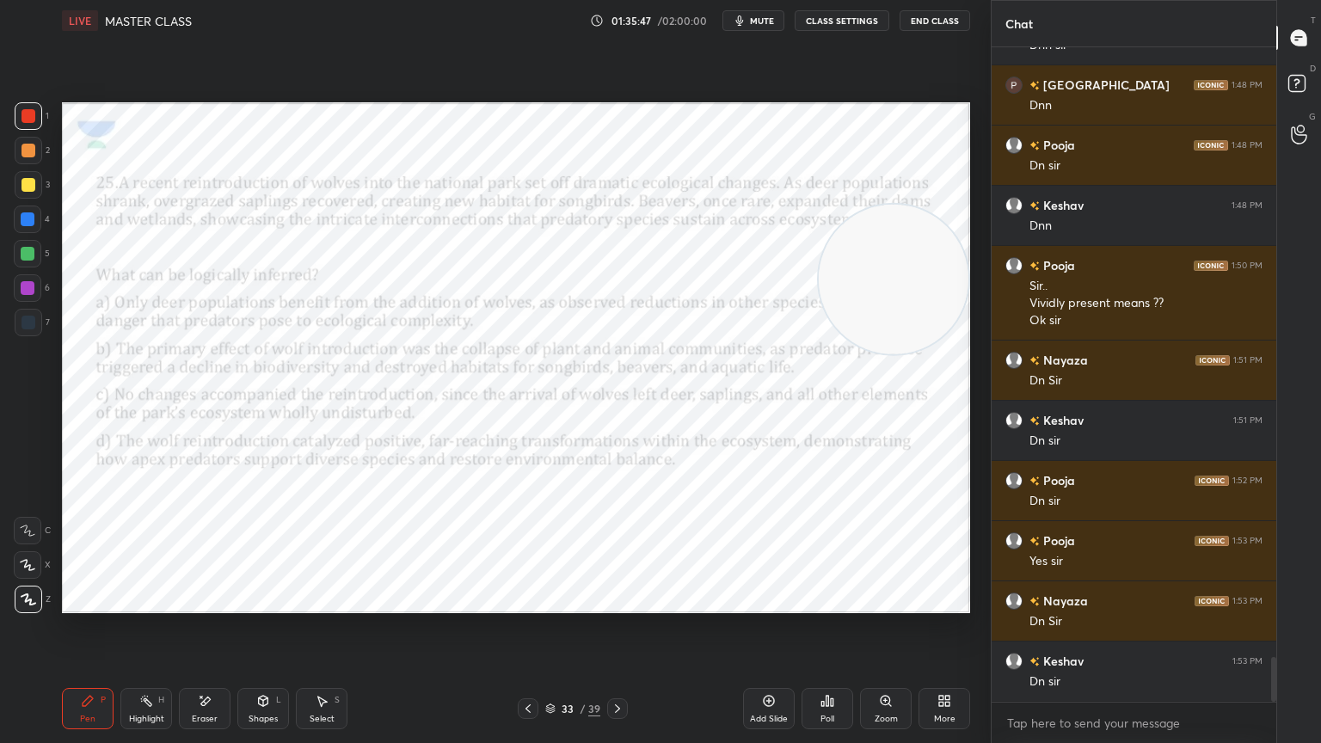
click at [771, 19] on span "mute" at bounding box center [762, 21] width 24 height 12
click at [754, 24] on span "unmute" at bounding box center [760, 21] width 37 height 12
click at [523, 667] on div at bounding box center [528, 708] width 21 height 21
click at [524, 667] on icon at bounding box center [528, 709] width 14 height 14
click at [526, 667] on icon at bounding box center [528, 709] width 14 height 14
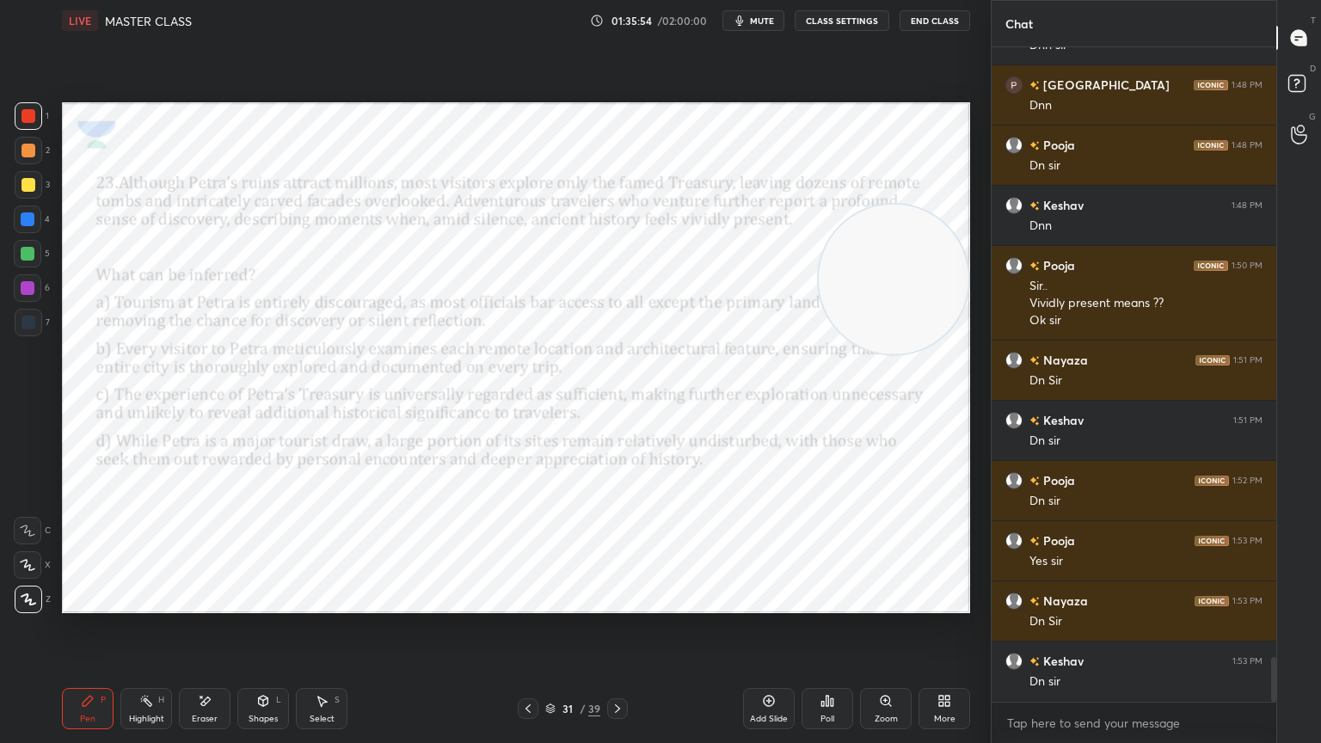
click at [526, 667] on icon at bounding box center [528, 708] width 5 height 9
click at [530, 667] on icon at bounding box center [528, 709] width 14 height 14
click at [625, 667] on div at bounding box center [617, 708] width 21 height 21
click at [837, 667] on div "Poll" at bounding box center [828, 708] width 52 height 41
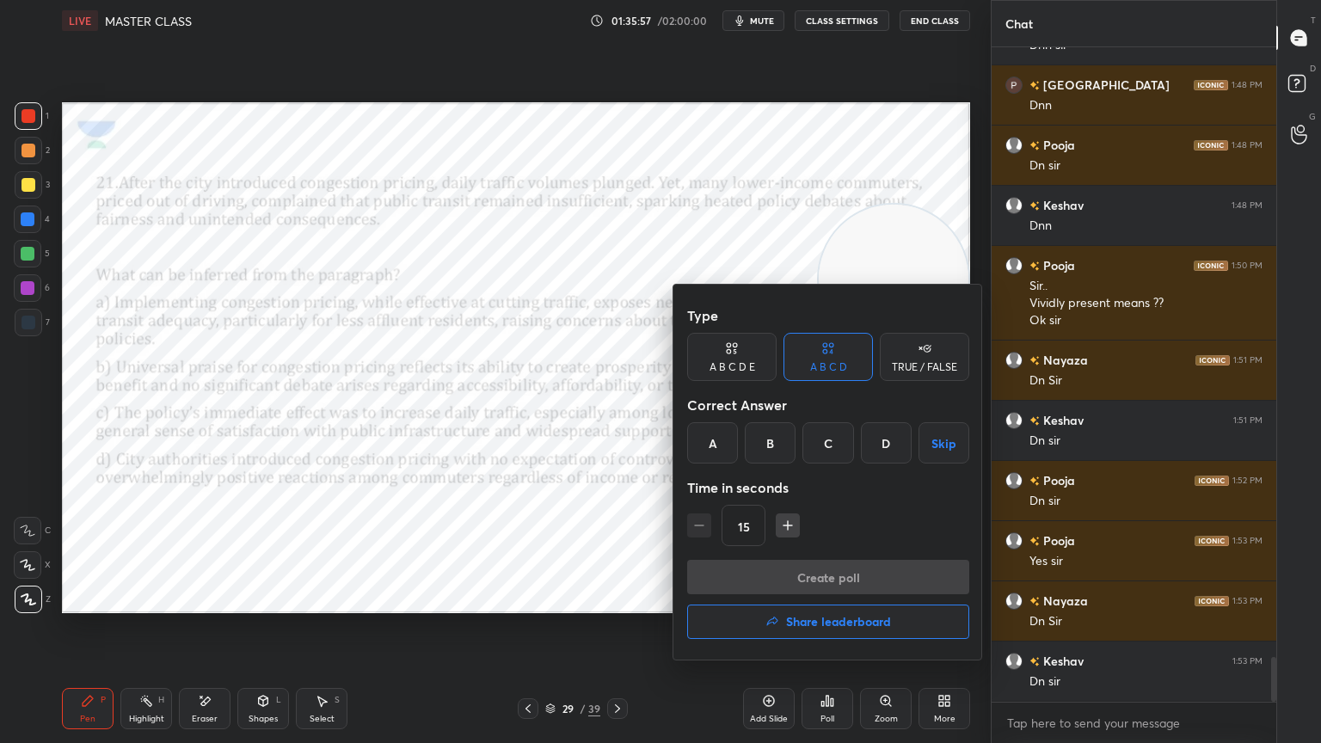
click at [872, 625] on h4 "Share leaderboard" at bounding box center [838, 622] width 105 height 12
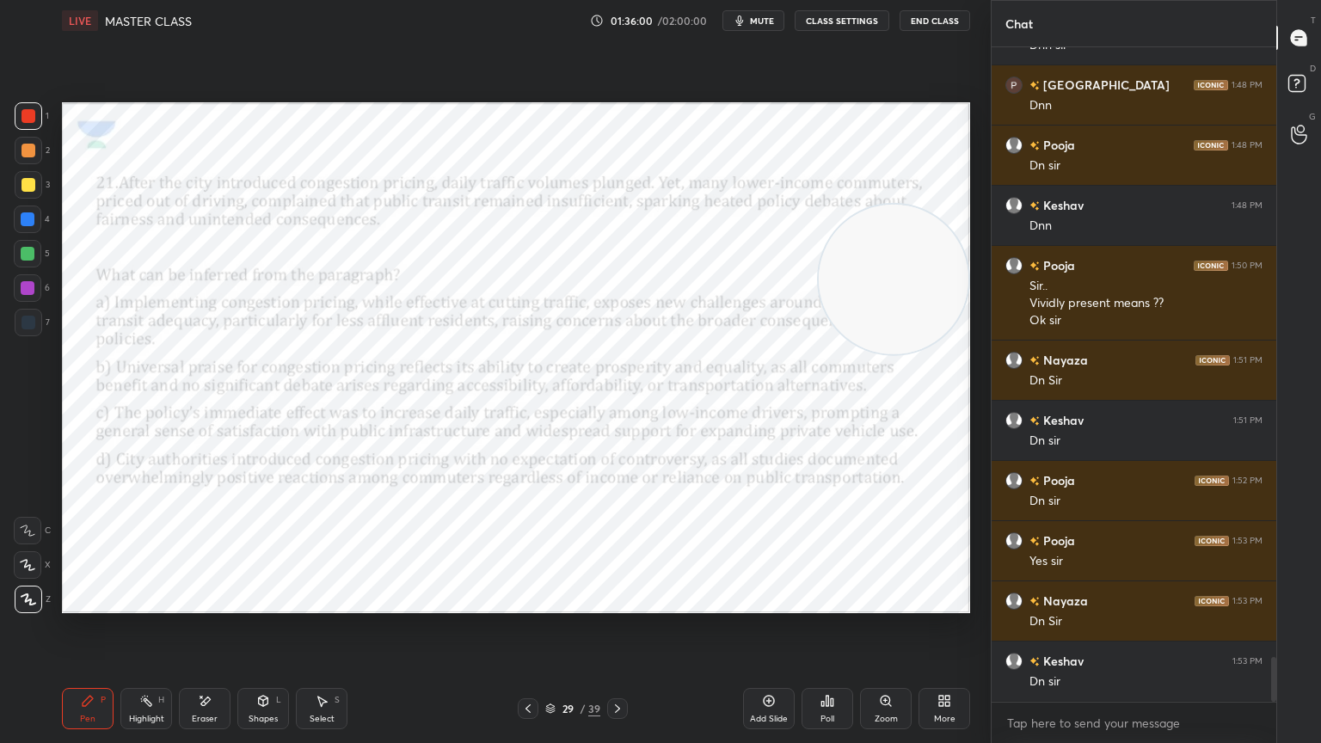
click at [831, 667] on div "Poll" at bounding box center [828, 719] width 14 height 9
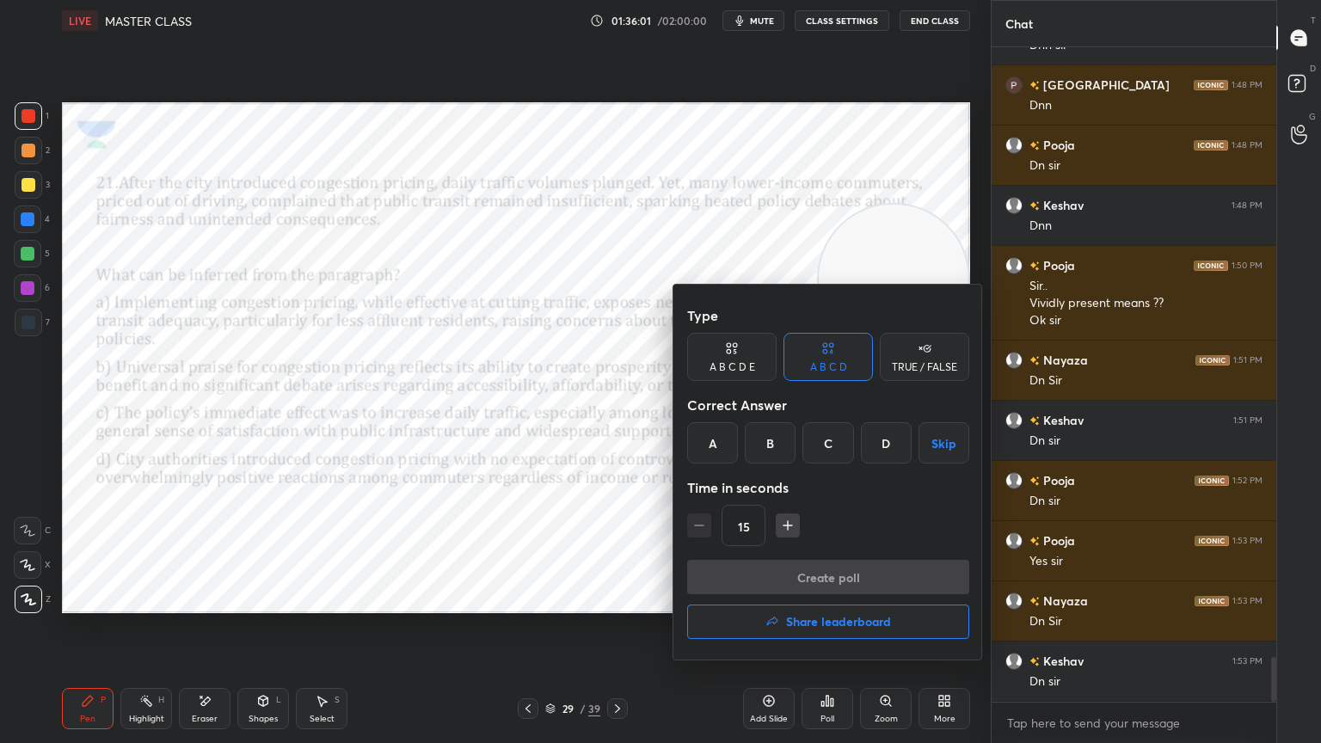
click at [897, 623] on button "Share leaderboard" at bounding box center [828, 622] width 282 height 34
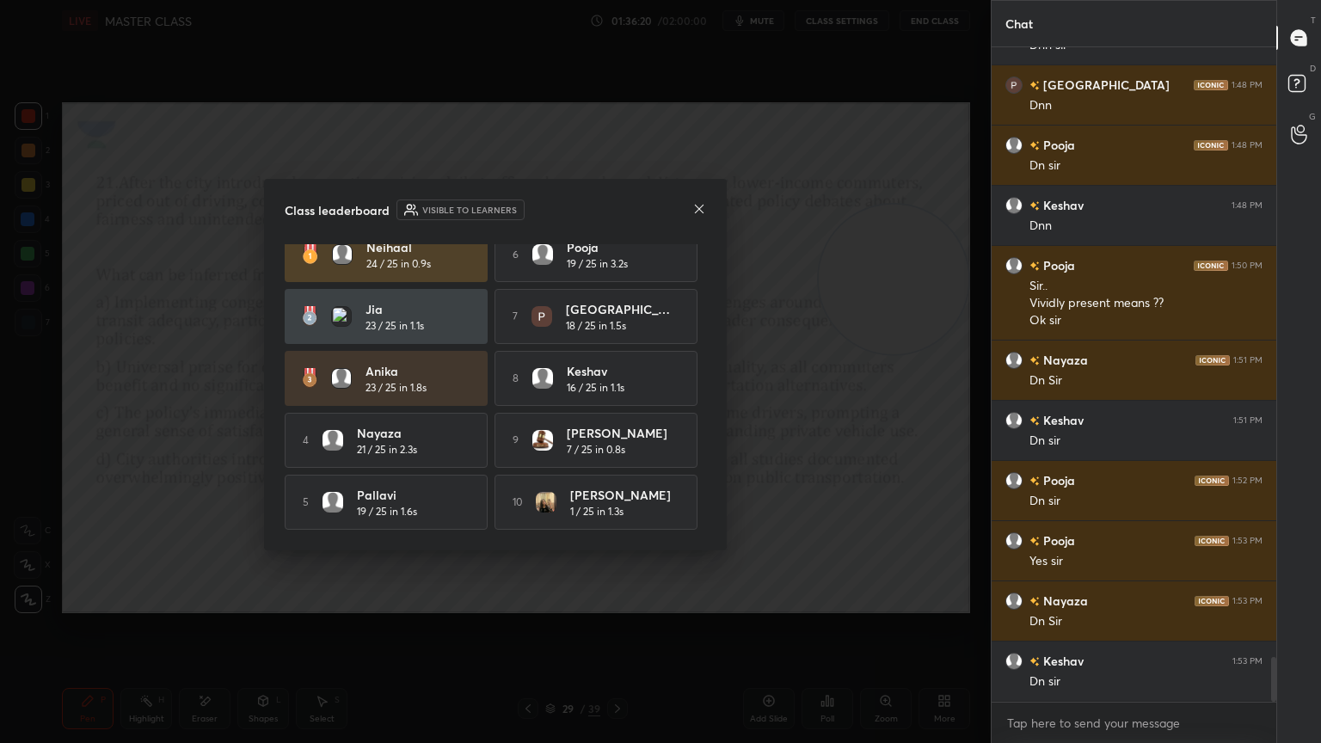
click at [698, 211] on icon at bounding box center [699, 209] width 14 height 14
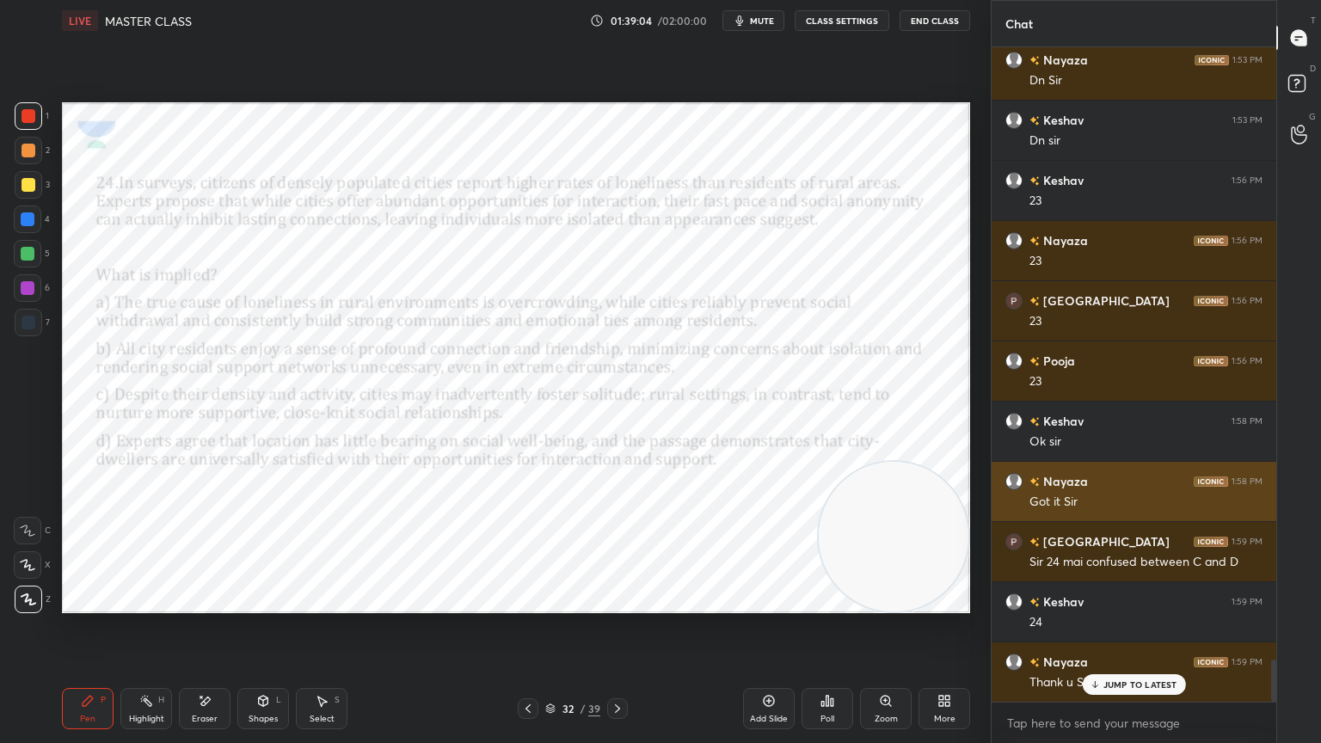
scroll to position [9527, 0]
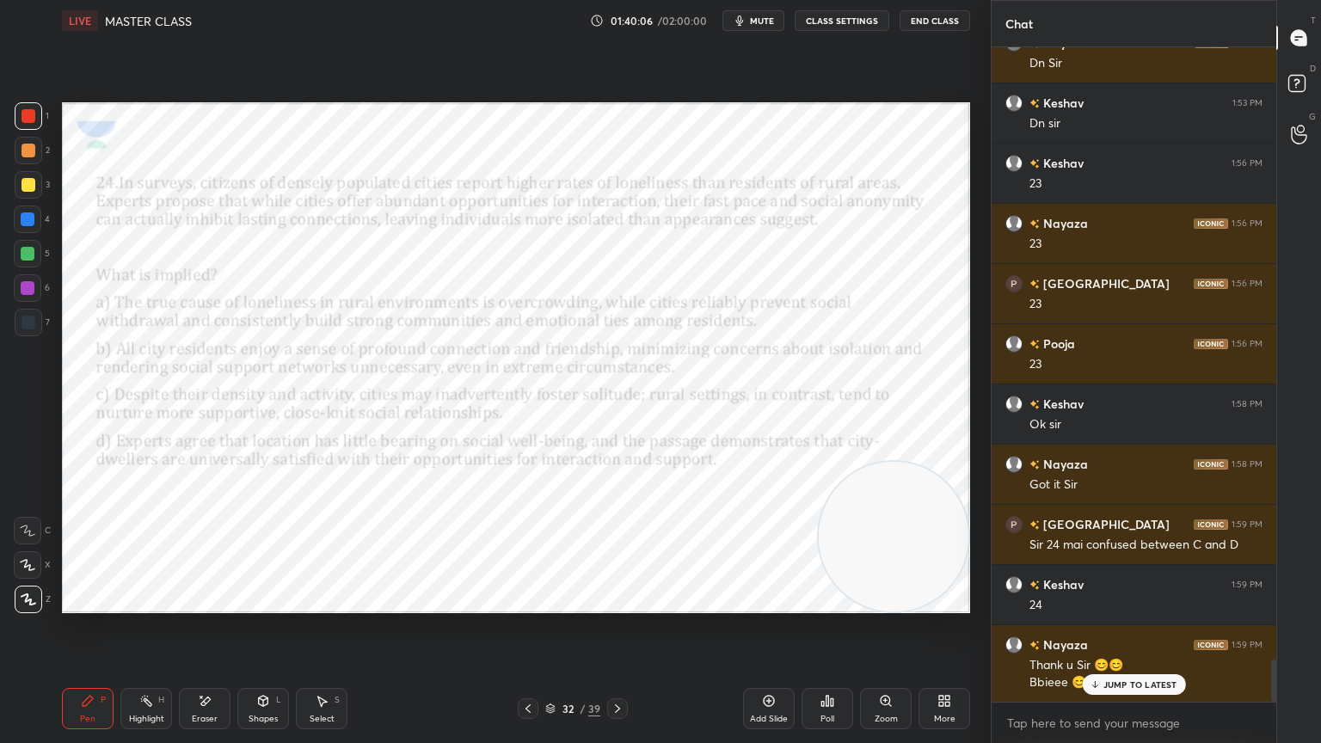
click at [464, 667] on div "Pen P Highlight H Eraser Shapes L Select S 32 / 39 Add Slide Poll Zoom More" at bounding box center [516, 708] width 908 height 69
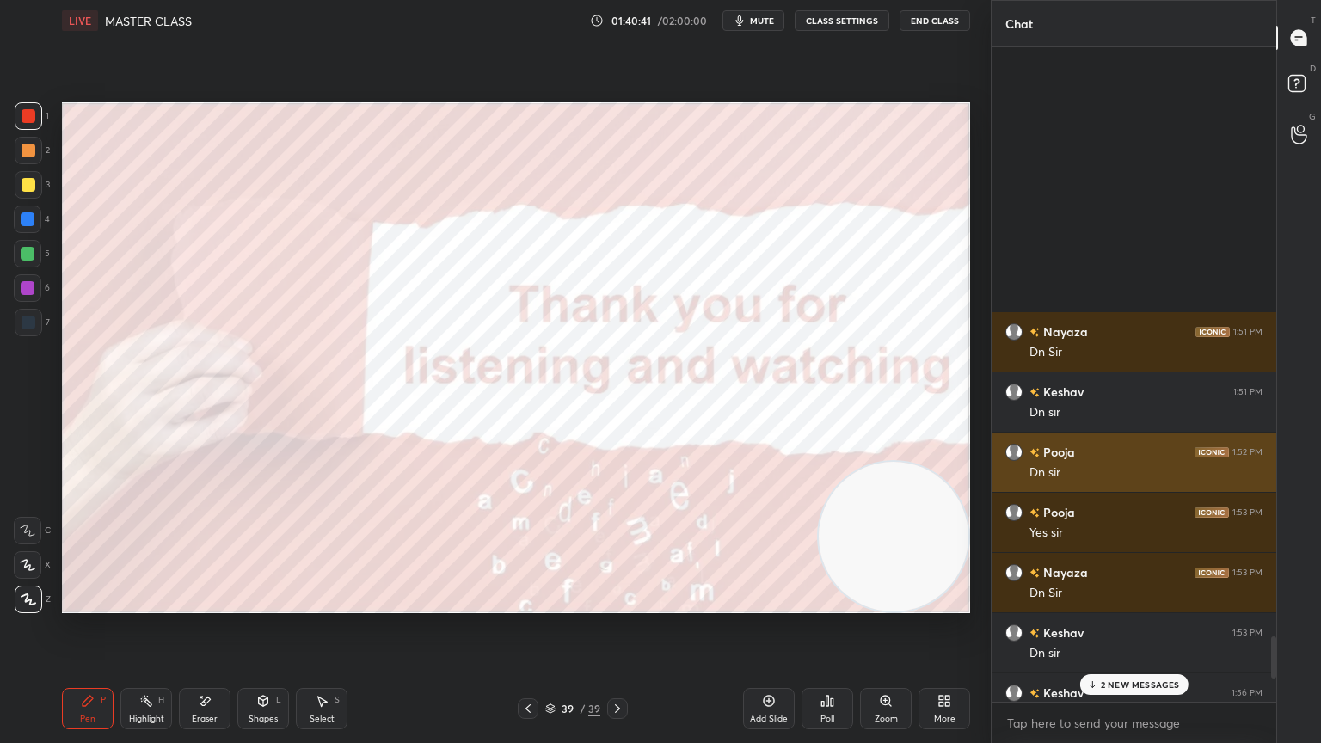
scroll to position [9769, 0]
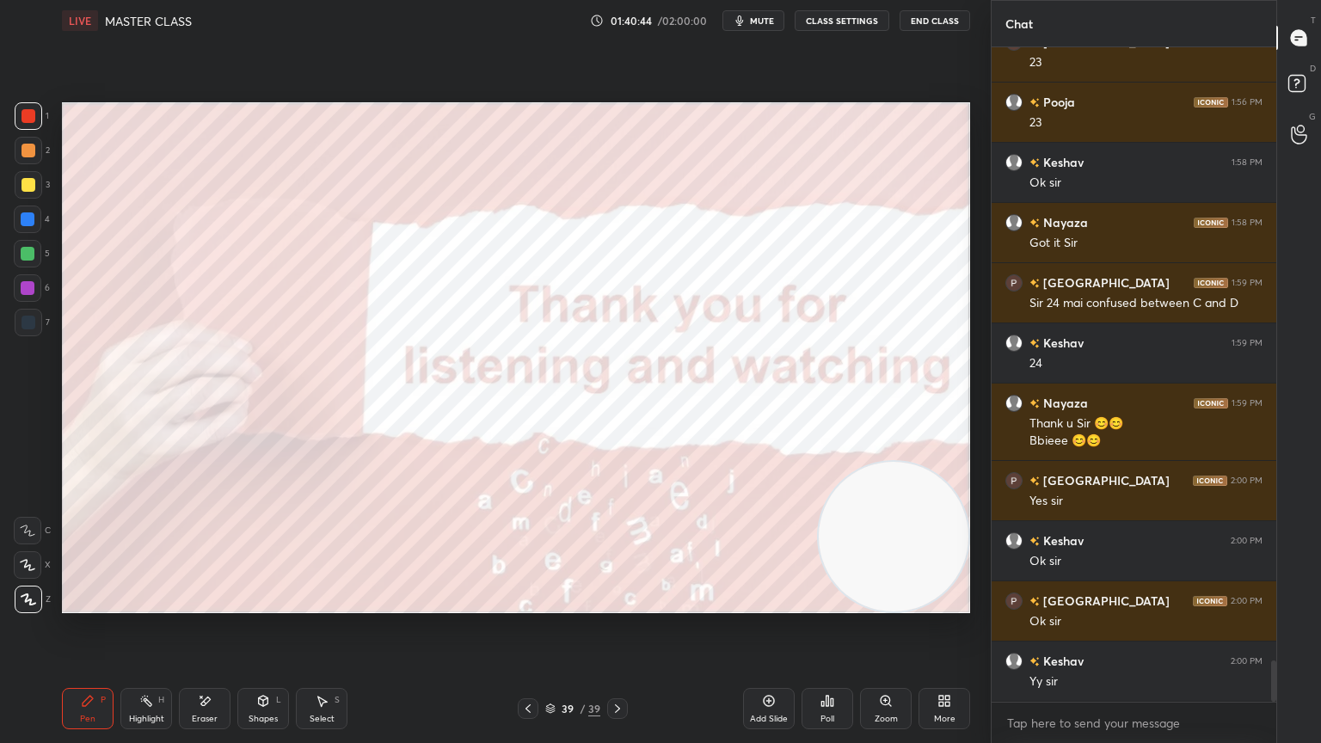
click at [537, 667] on div at bounding box center [528, 708] width 21 height 21
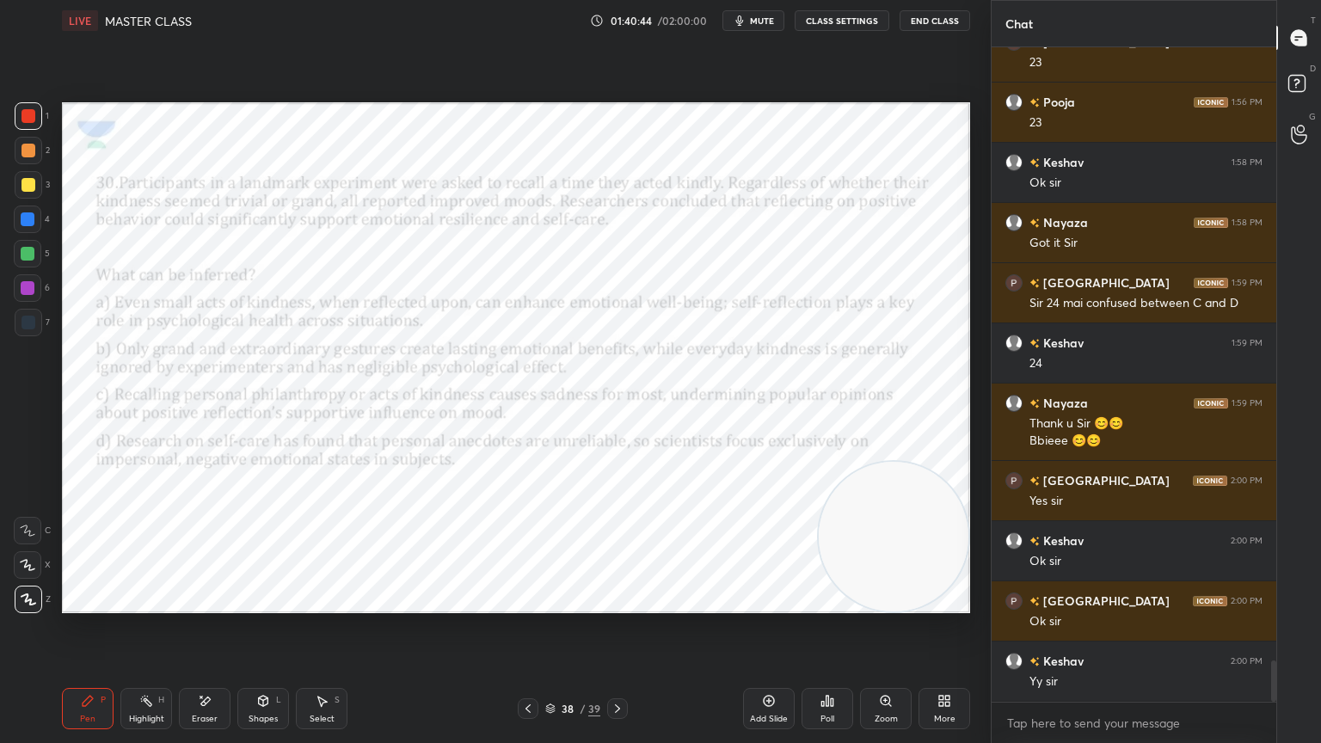
scroll to position [9844, 0]
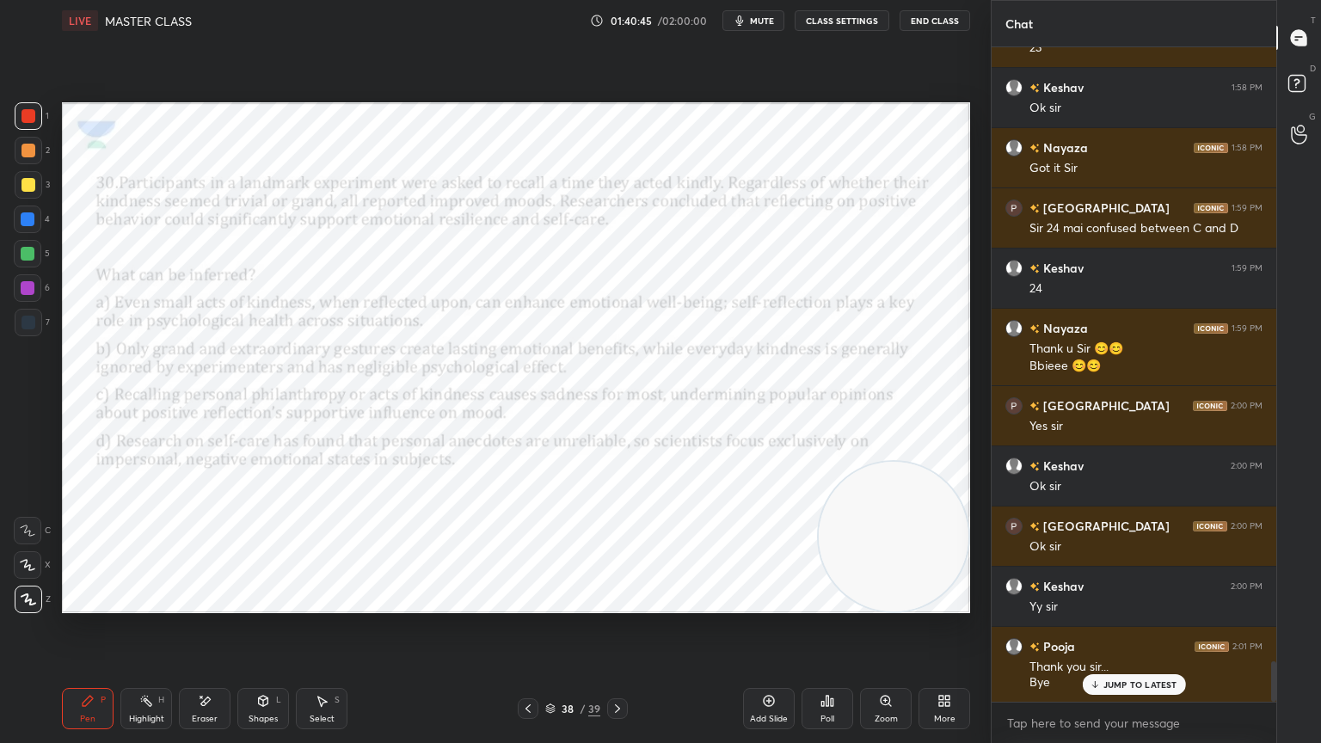
click at [779, 667] on div "Add Slide" at bounding box center [769, 708] width 52 height 41
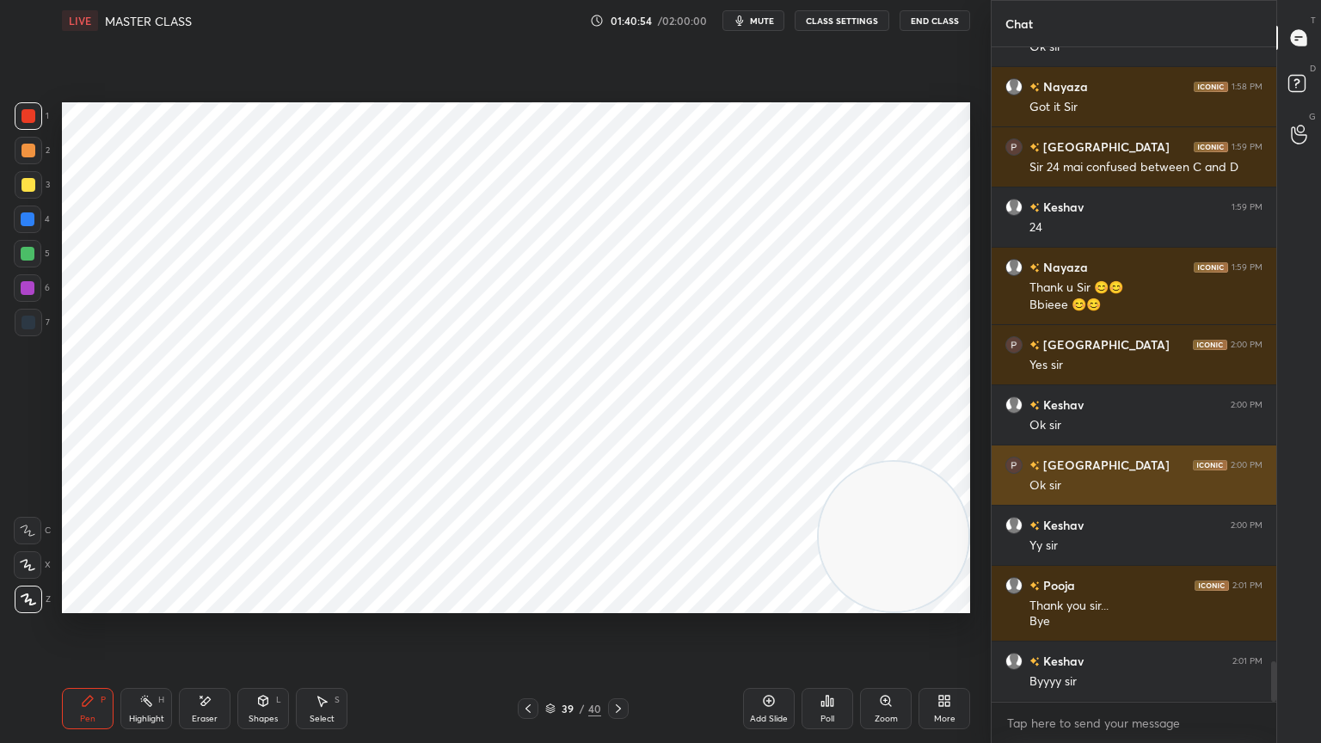
scroll to position [9964, 0]
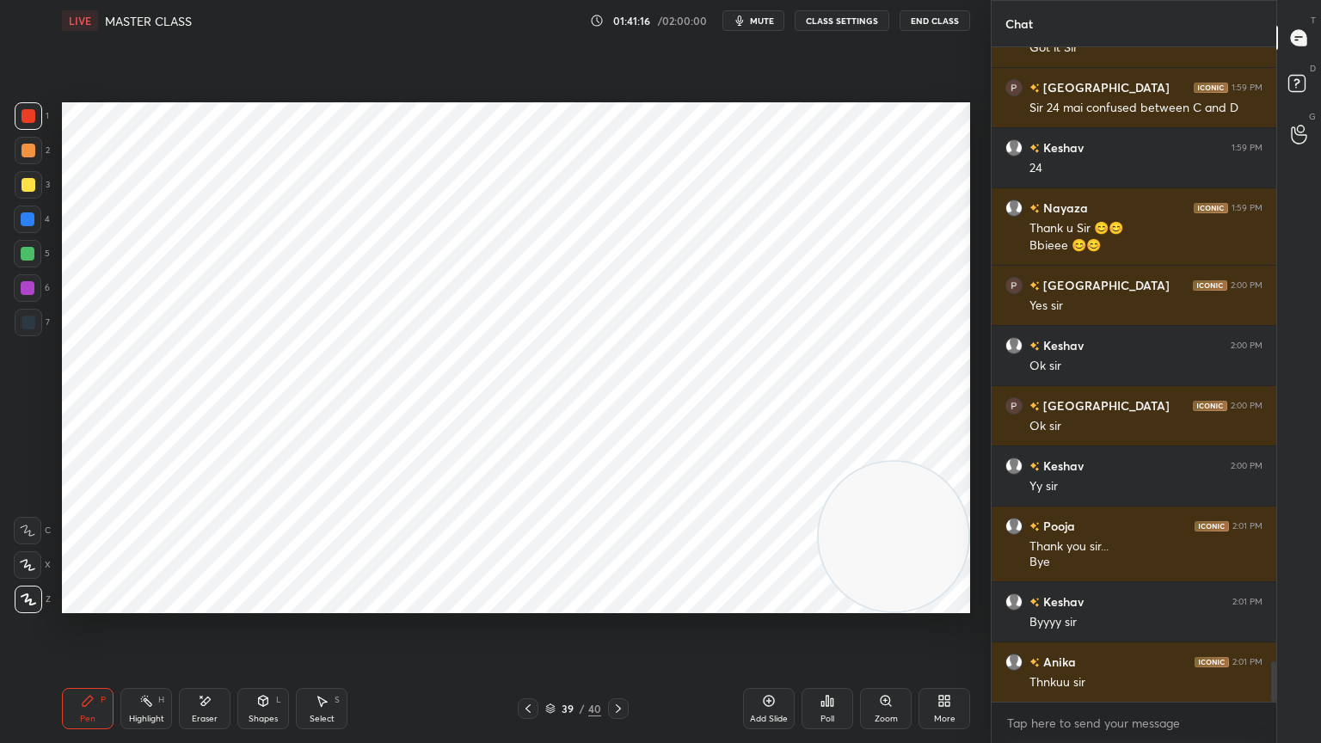
click at [213, 667] on div "Eraser" at bounding box center [205, 708] width 52 height 41
click at [82, 667] on div "Pen" at bounding box center [87, 719] width 15 height 9
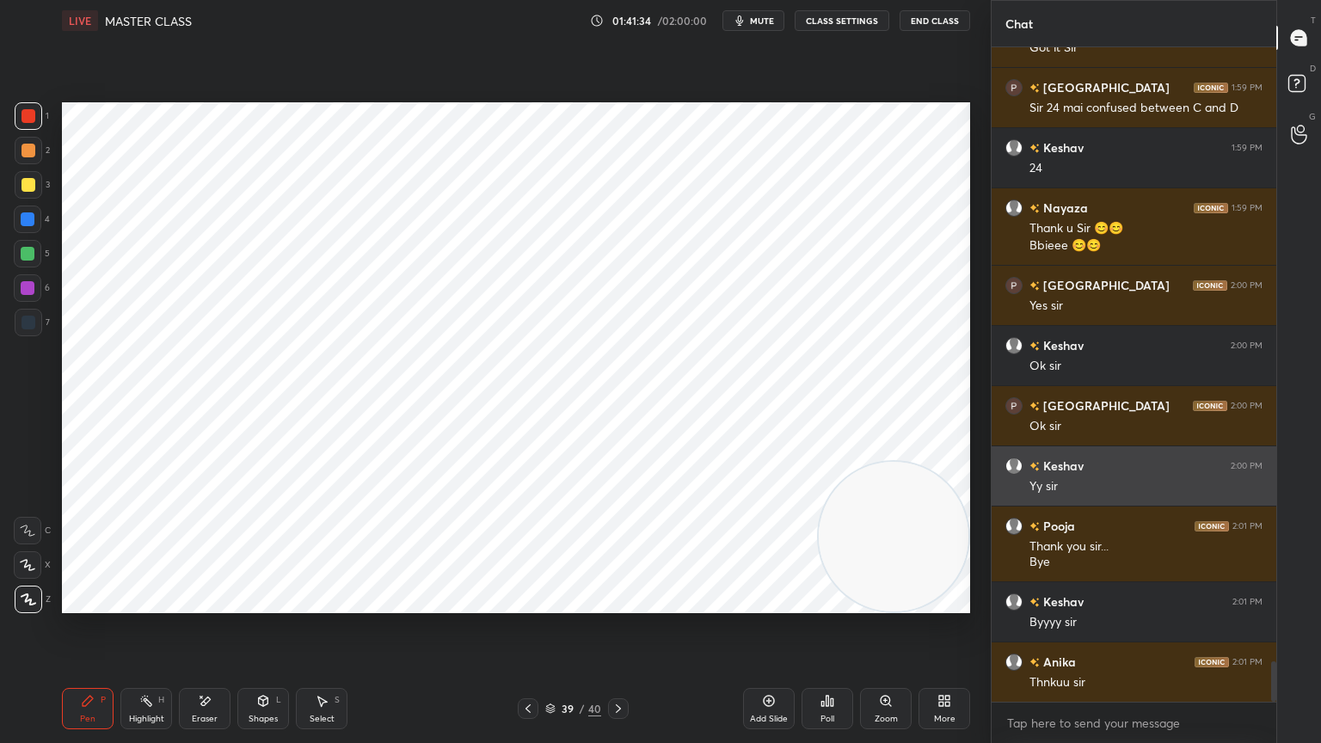
click at [205, 667] on icon at bounding box center [205, 701] width 14 height 15
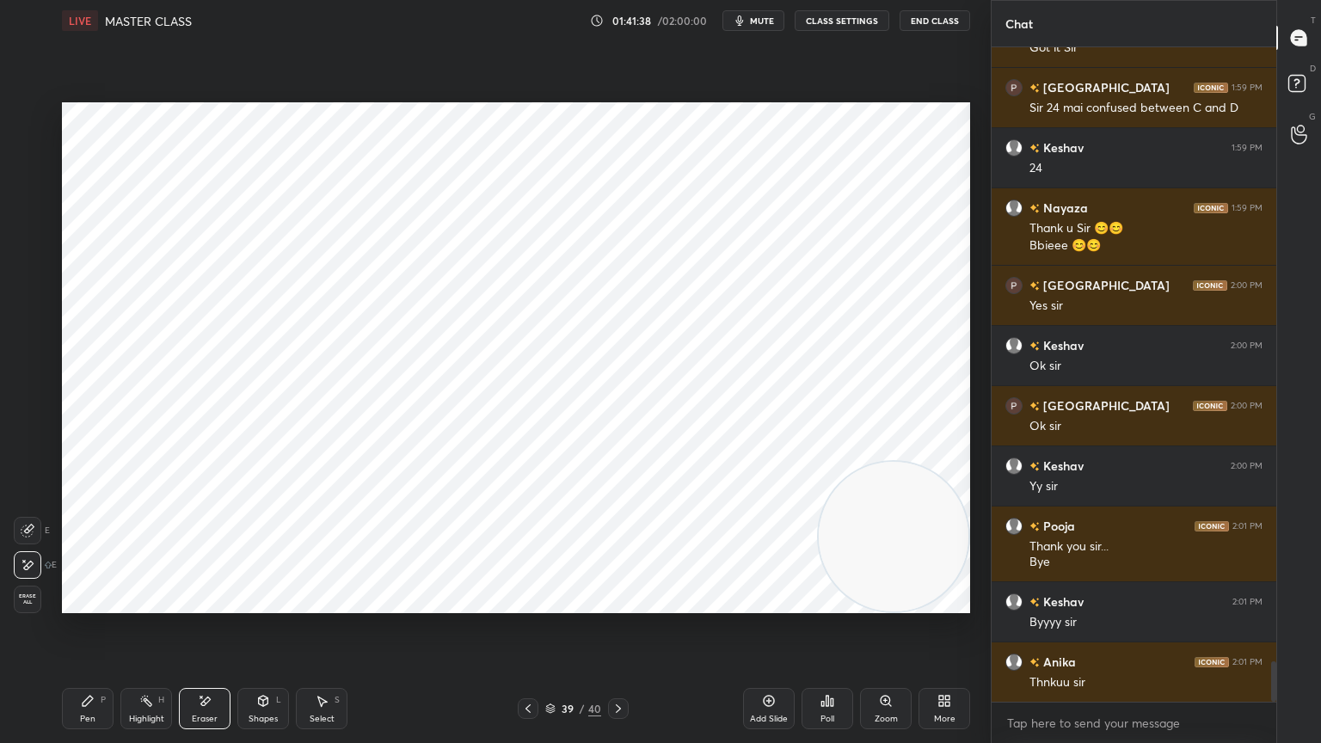
click at [769, 14] on button "mute" at bounding box center [754, 20] width 62 height 21
click at [88, 667] on div "Pen P" at bounding box center [88, 708] width 52 height 41
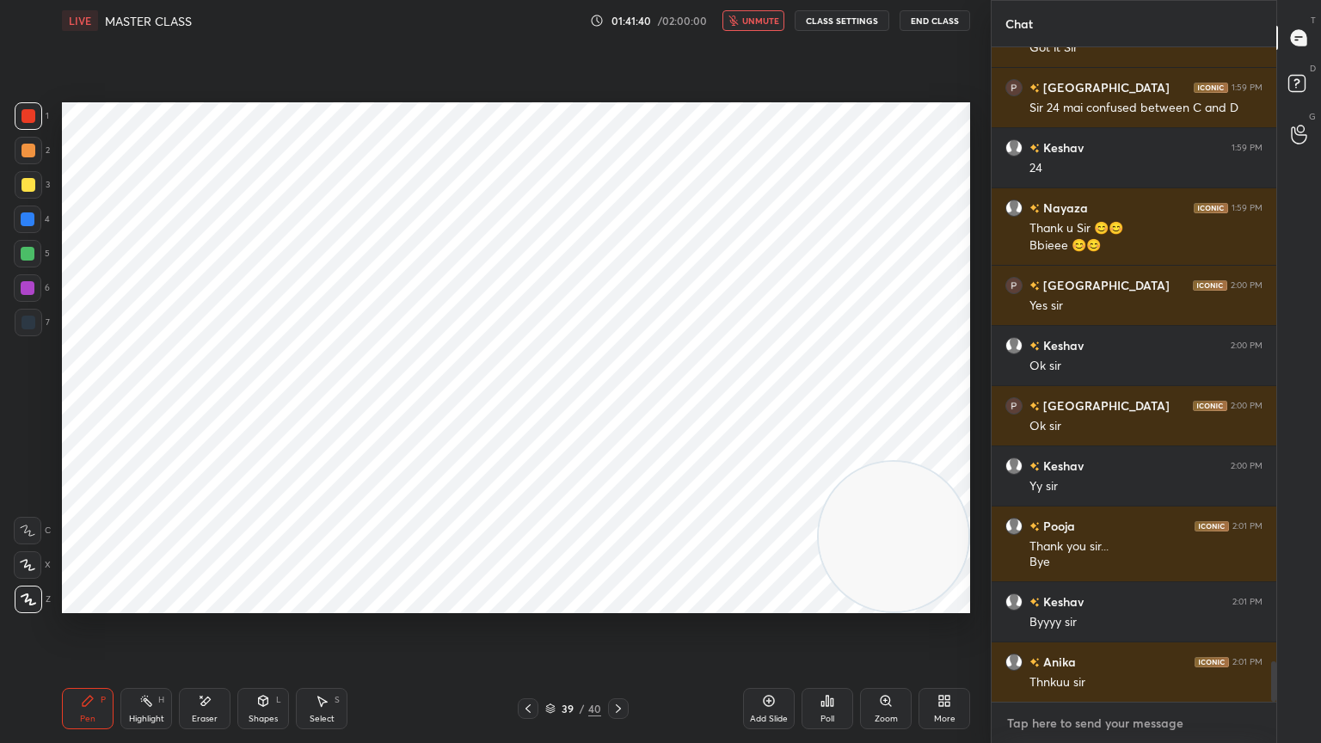
click at [1074, 667] on textarea at bounding box center [1134, 724] width 257 height 28
type textarea "x"
type textarea "2"
type textarea "x"
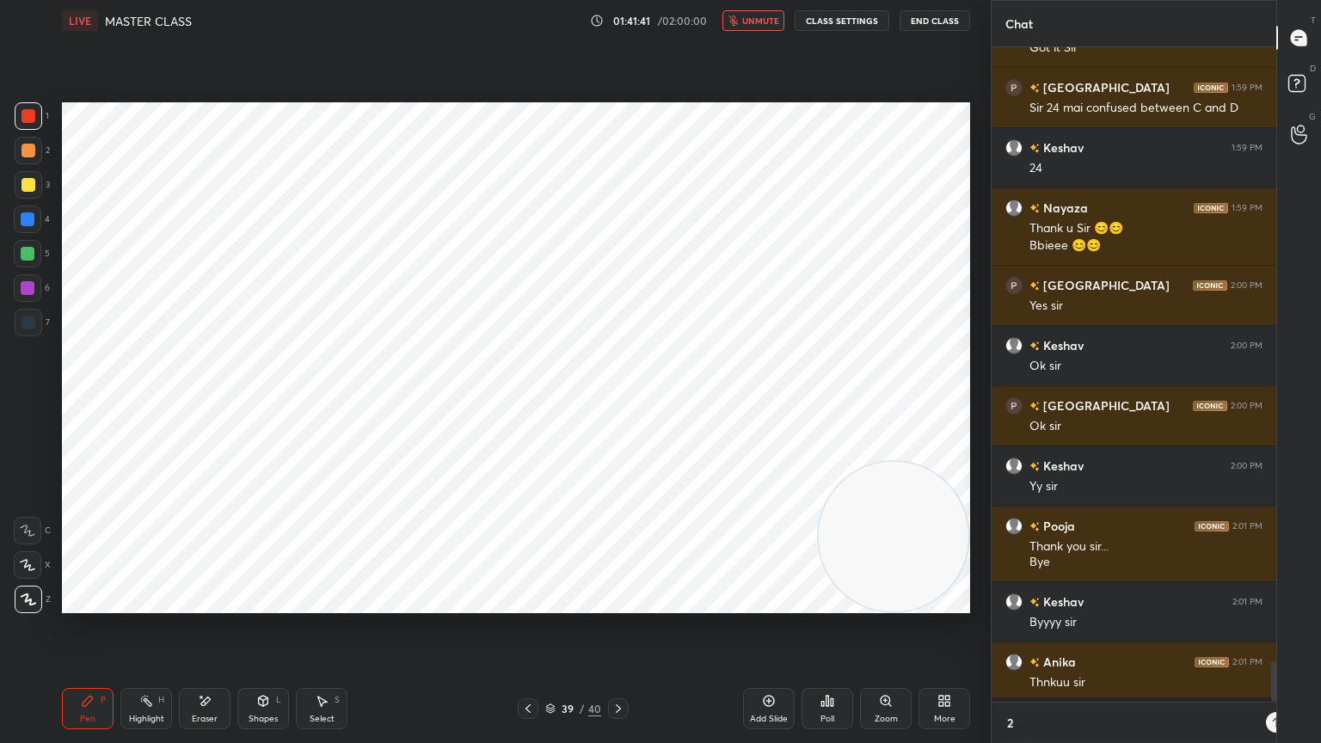
type textarea "2"
type textarea "x"
type textarea "2 i"
type textarea "x"
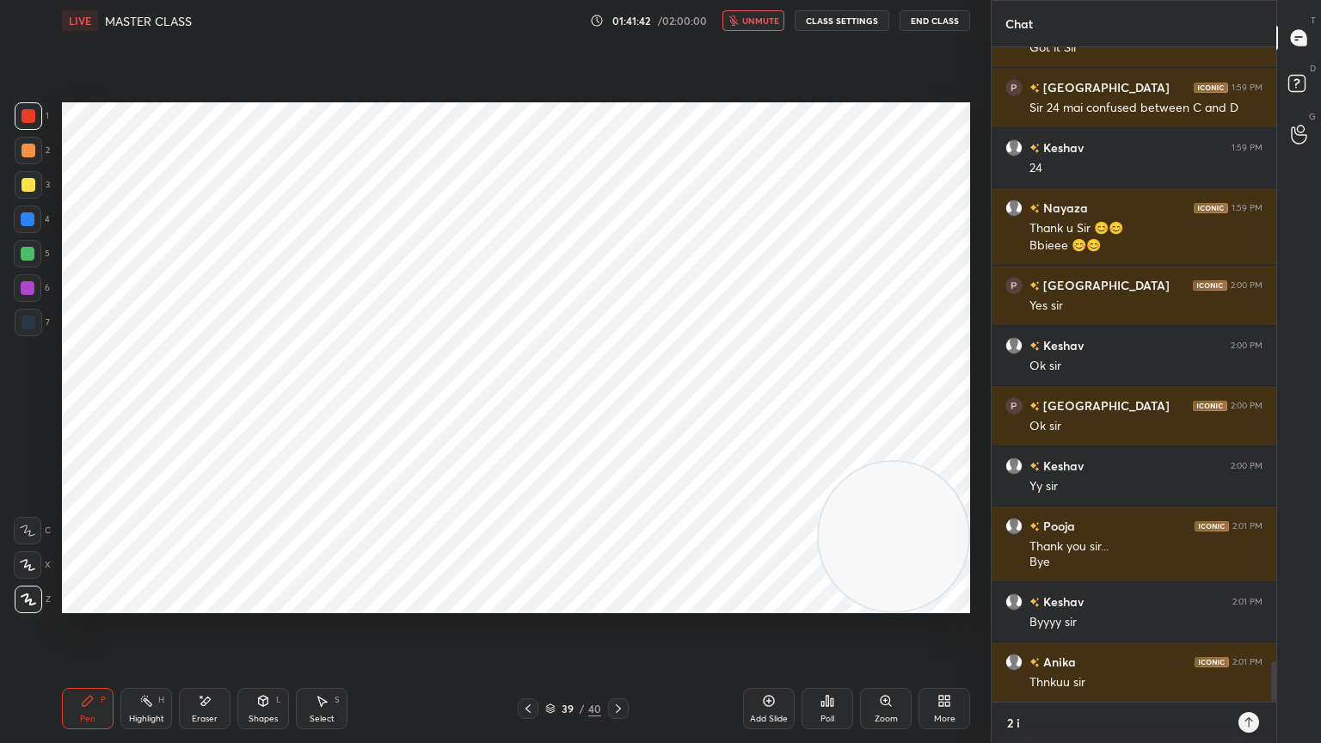
type textarea "2 in"
type textarea "x"
type textarea "2 i"
type textarea "x"
type textarea "2"
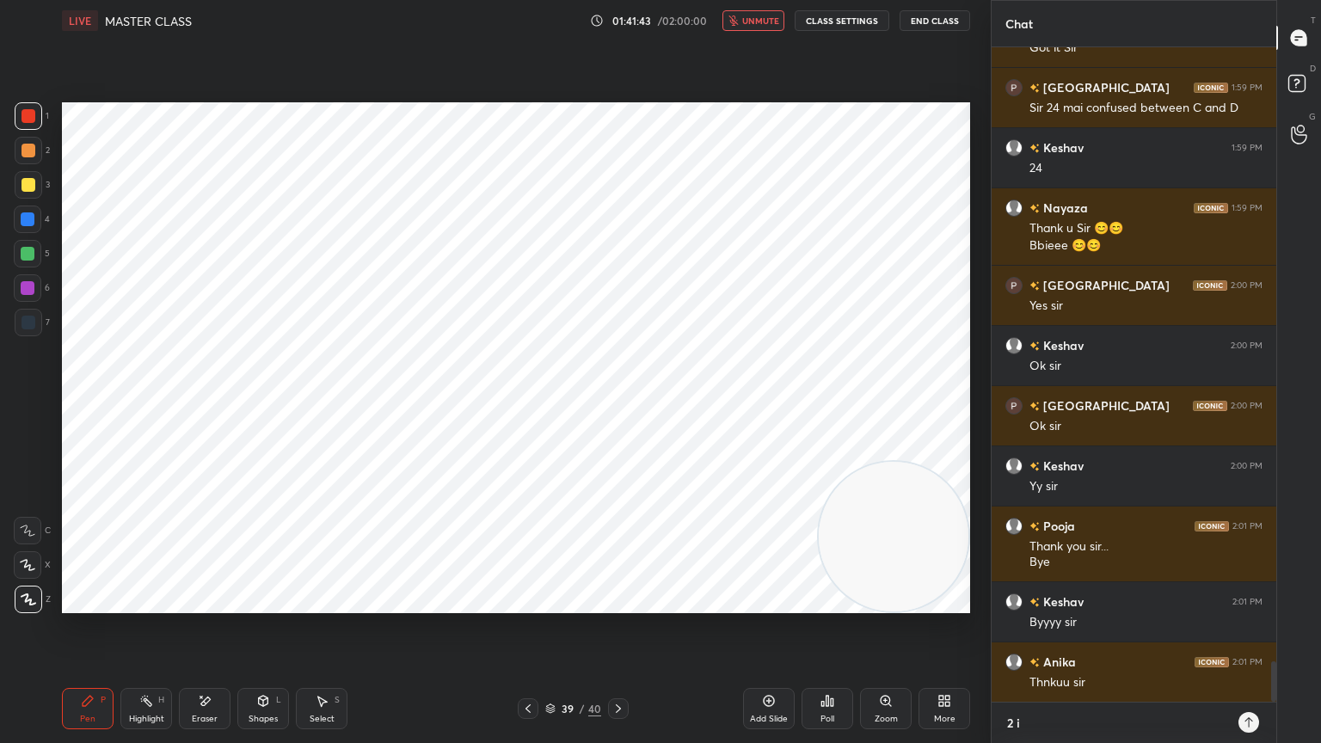
type textarea "x"
type textarea "2 m"
type textarea "x"
type textarea "2 mi"
type textarea "x"
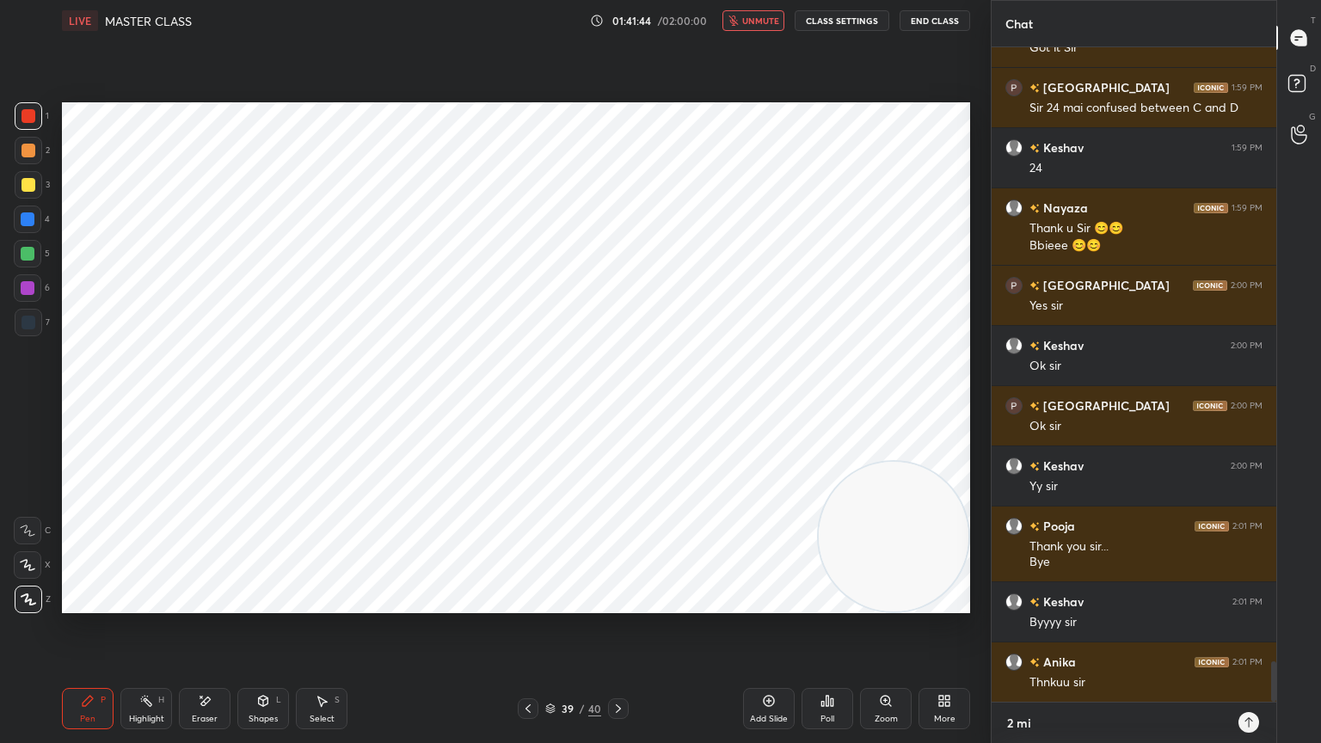
type textarea "2 min"
type textarea "x"
type textarea "2 minu"
type textarea "x"
type textarea "2 minut"
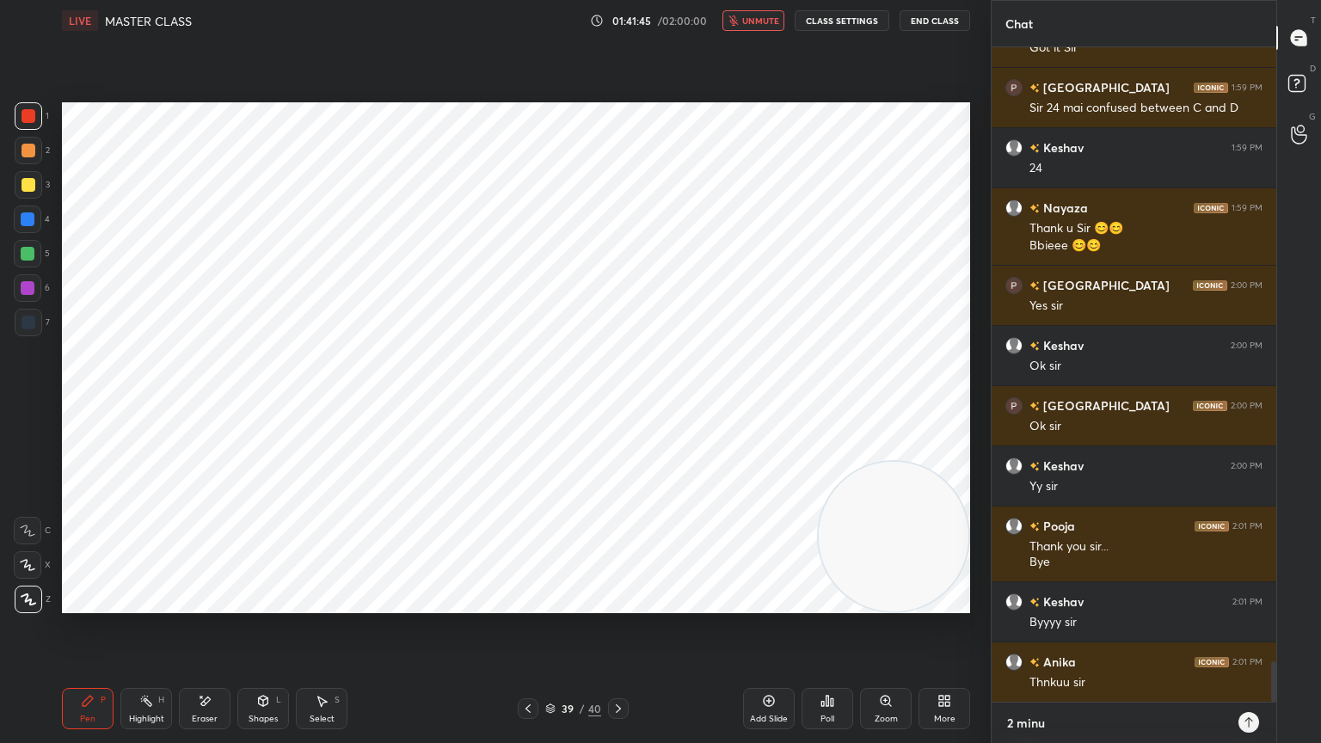
type textarea "x"
type textarea "2 minute"
type textarea "x"
type textarea "2 minutes"
type textarea "x"
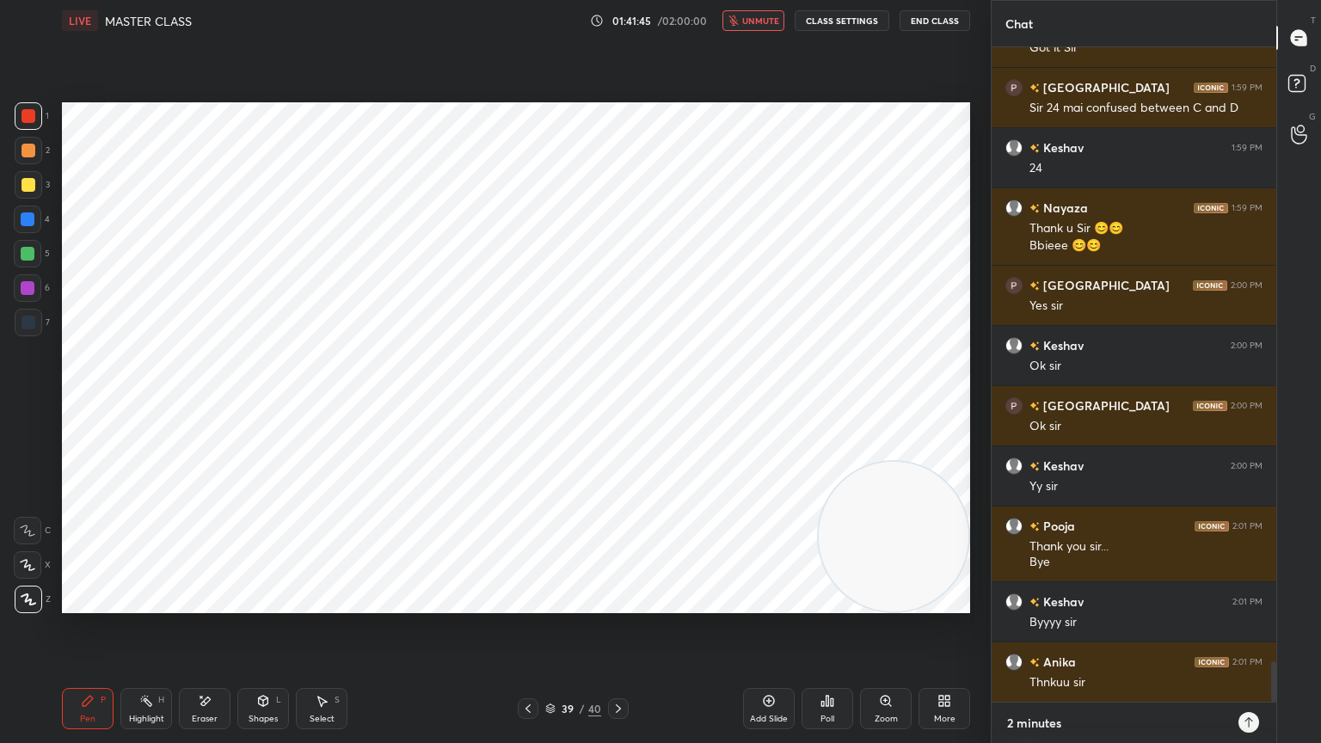
type textarea "2 minutes"
type textarea "x"
type textarea "2 minutes b"
type textarea "x"
type textarea "2 minutes br"
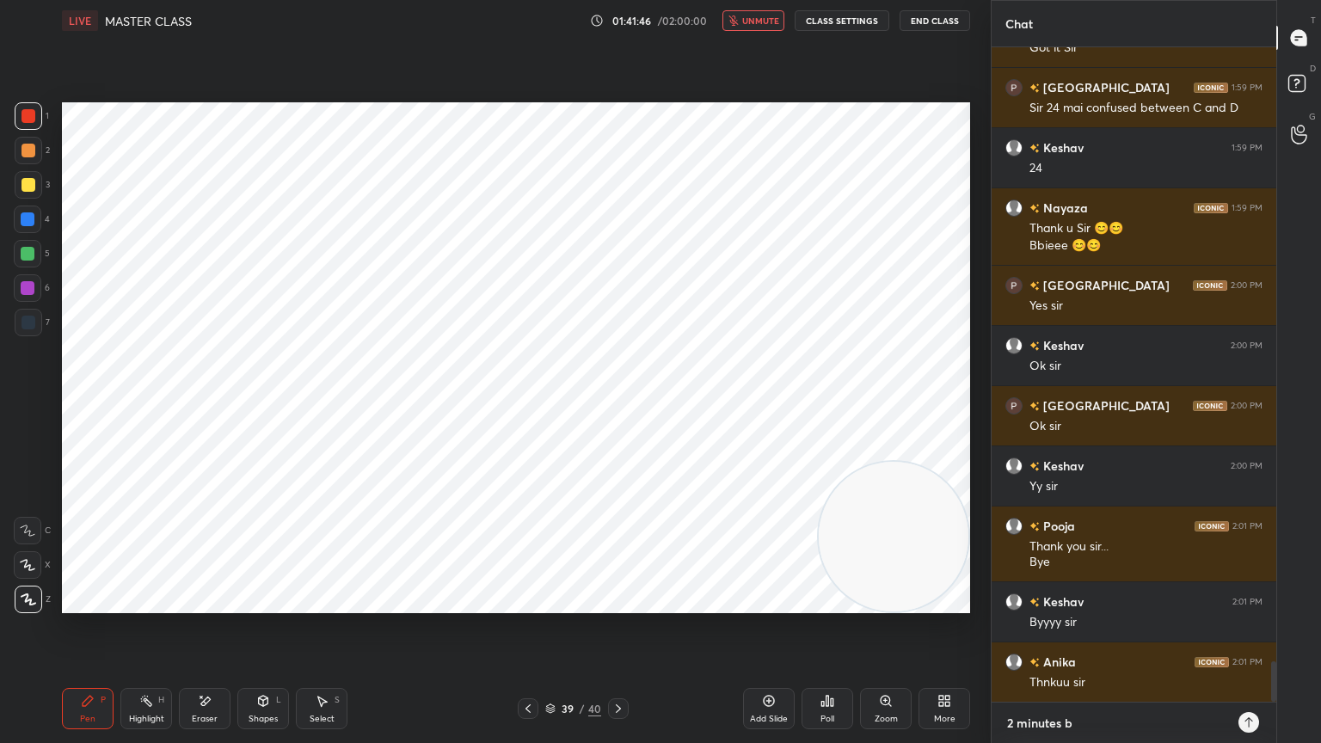
type textarea "x"
type textarea "2 minutes bre"
type textarea "x"
type textarea "2 minutes brea"
type textarea "x"
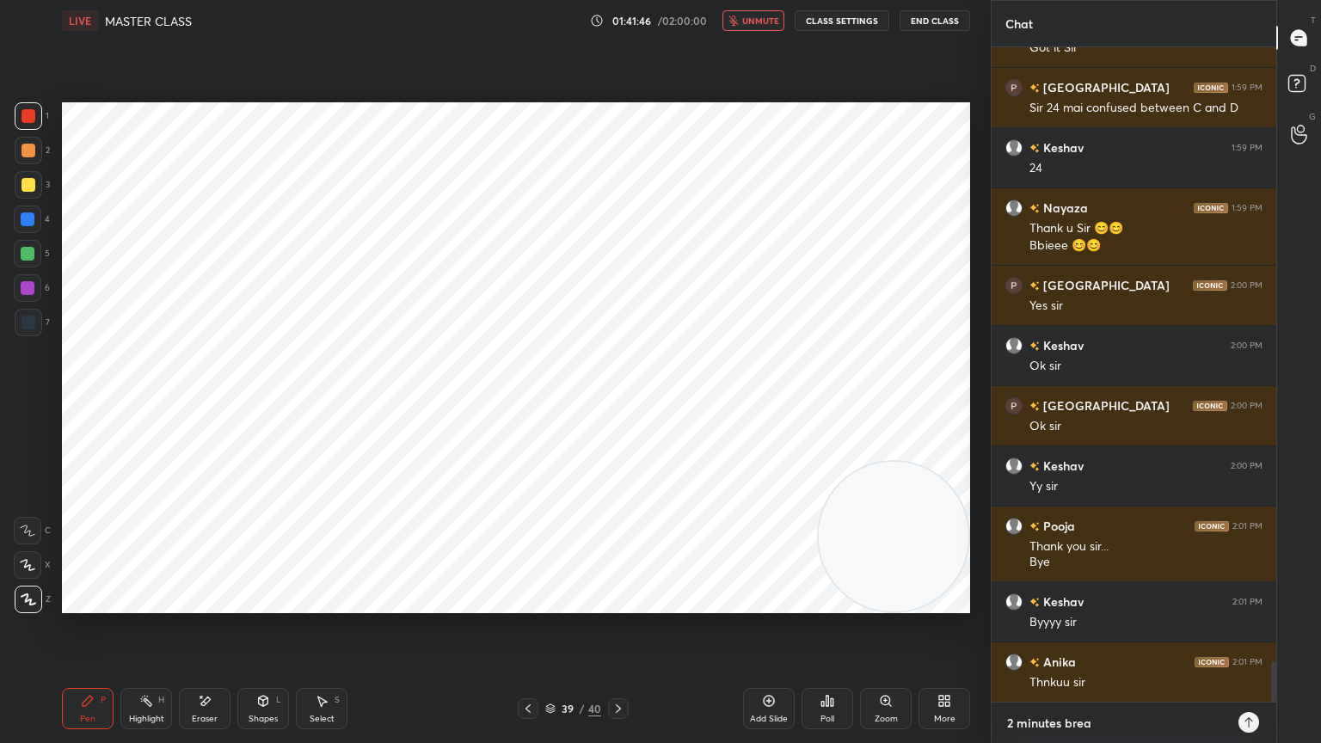
type textarea "2 minutes break"
type textarea "x"
type textarea "2 minutes break."
type textarea "x"
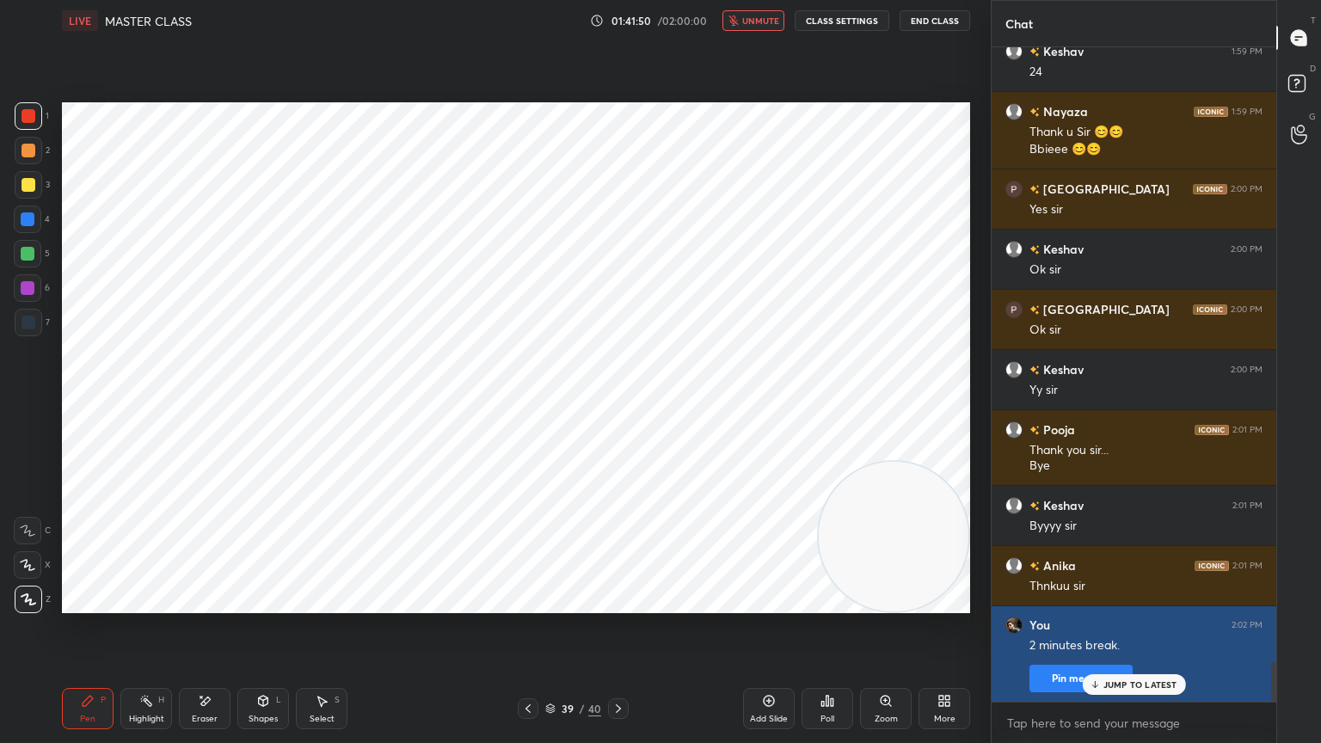
click at [1076, 667] on button "Pin message" at bounding box center [1081, 679] width 103 height 28
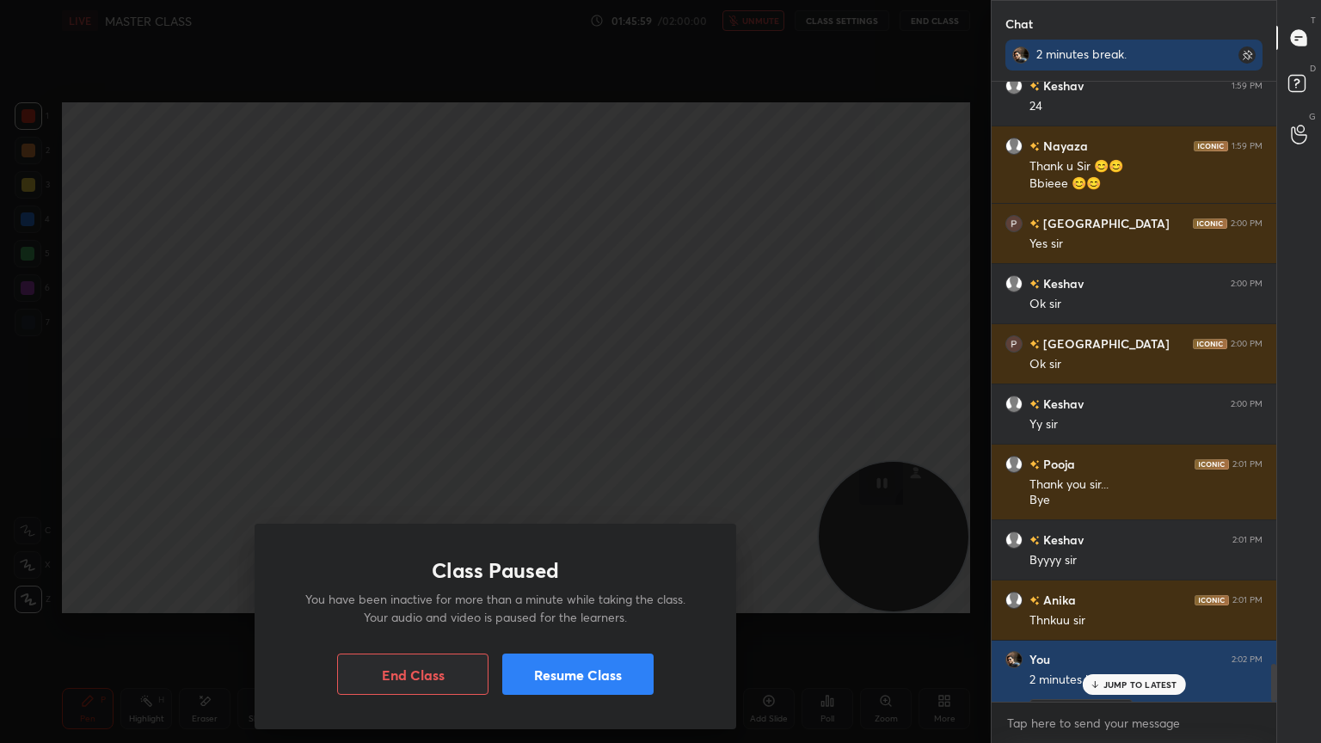
click at [619, 667] on button "Resume Class" at bounding box center [577, 674] width 151 height 41
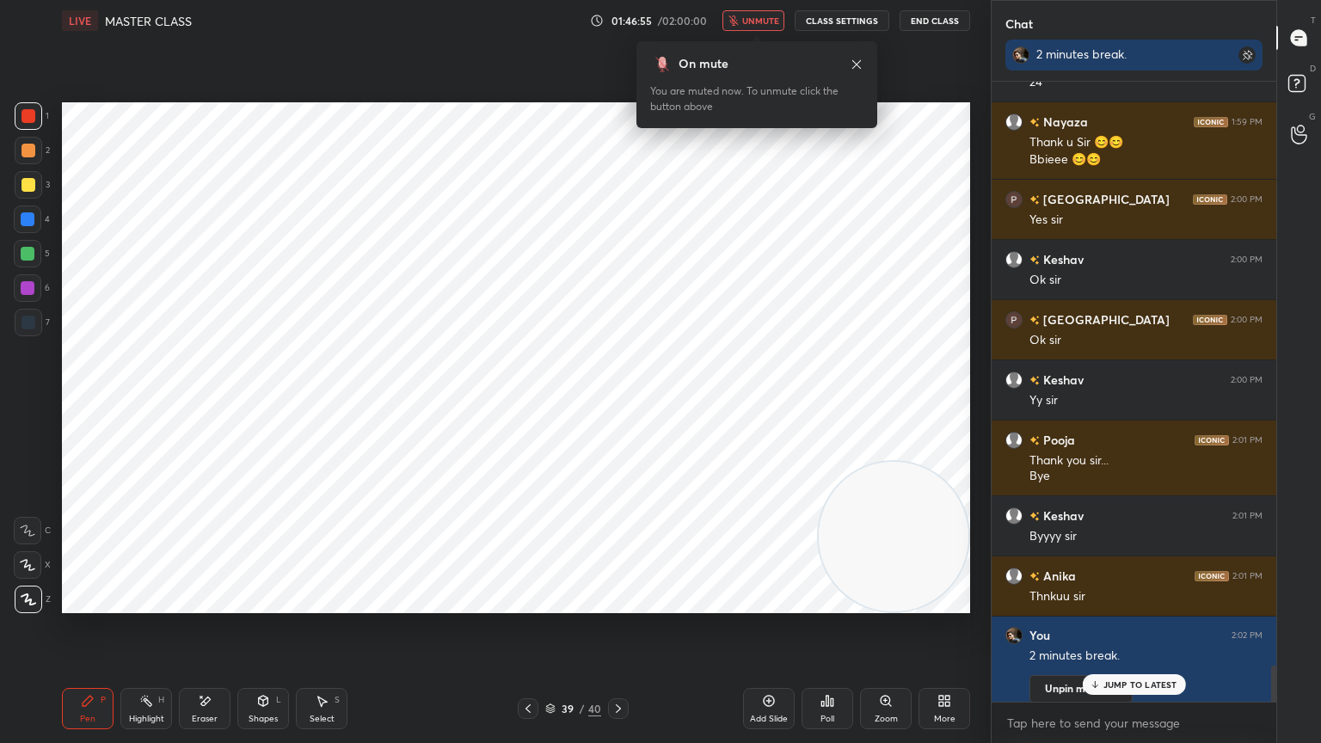
click at [1138, 667] on p "JUMP TO LATEST" at bounding box center [1141, 685] width 74 height 10
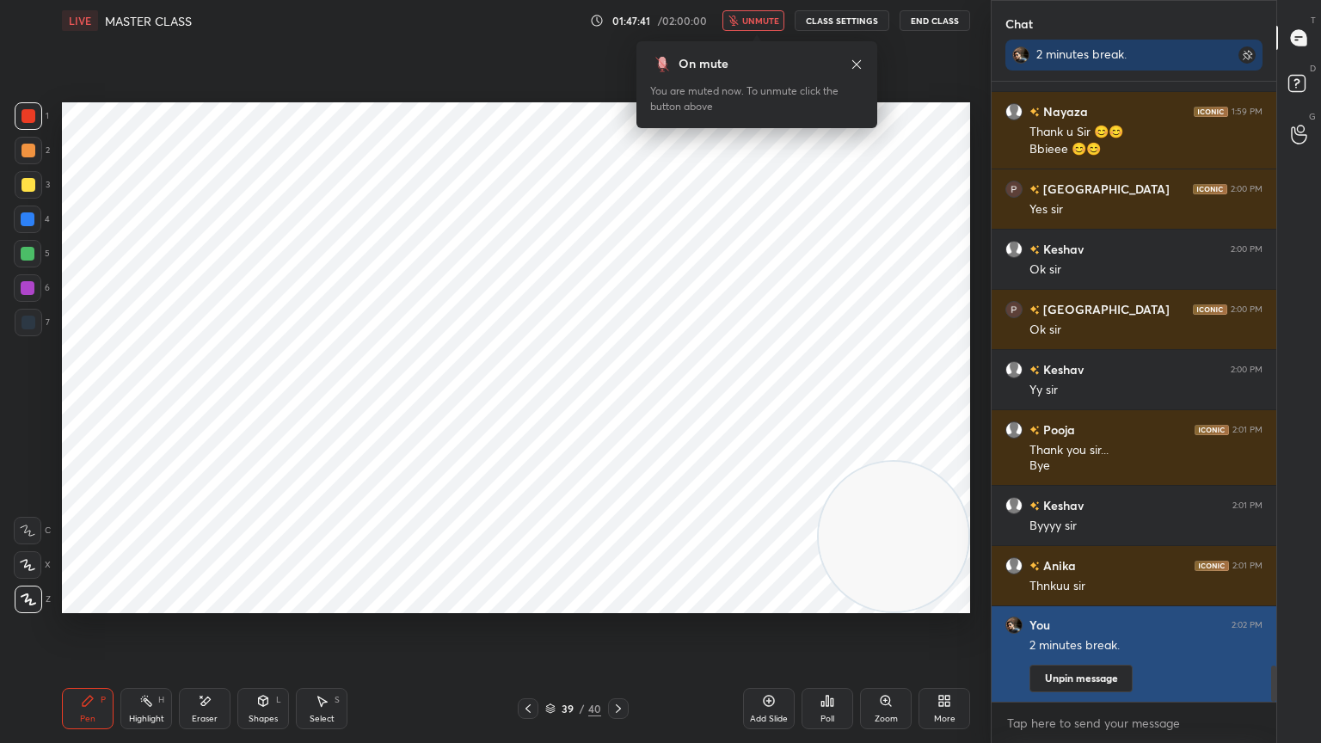
click at [1108, 667] on button "Unpin message" at bounding box center [1081, 679] width 103 height 28
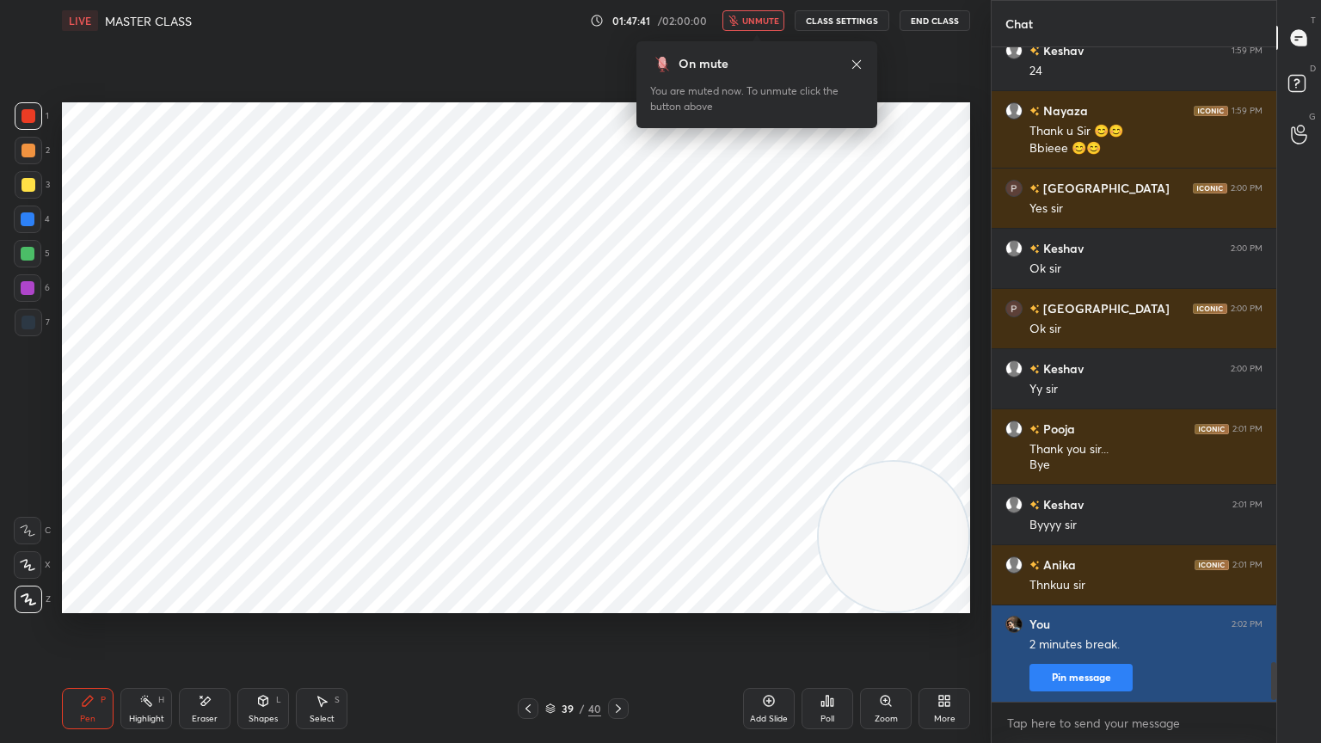
scroll to position [10061, 0]
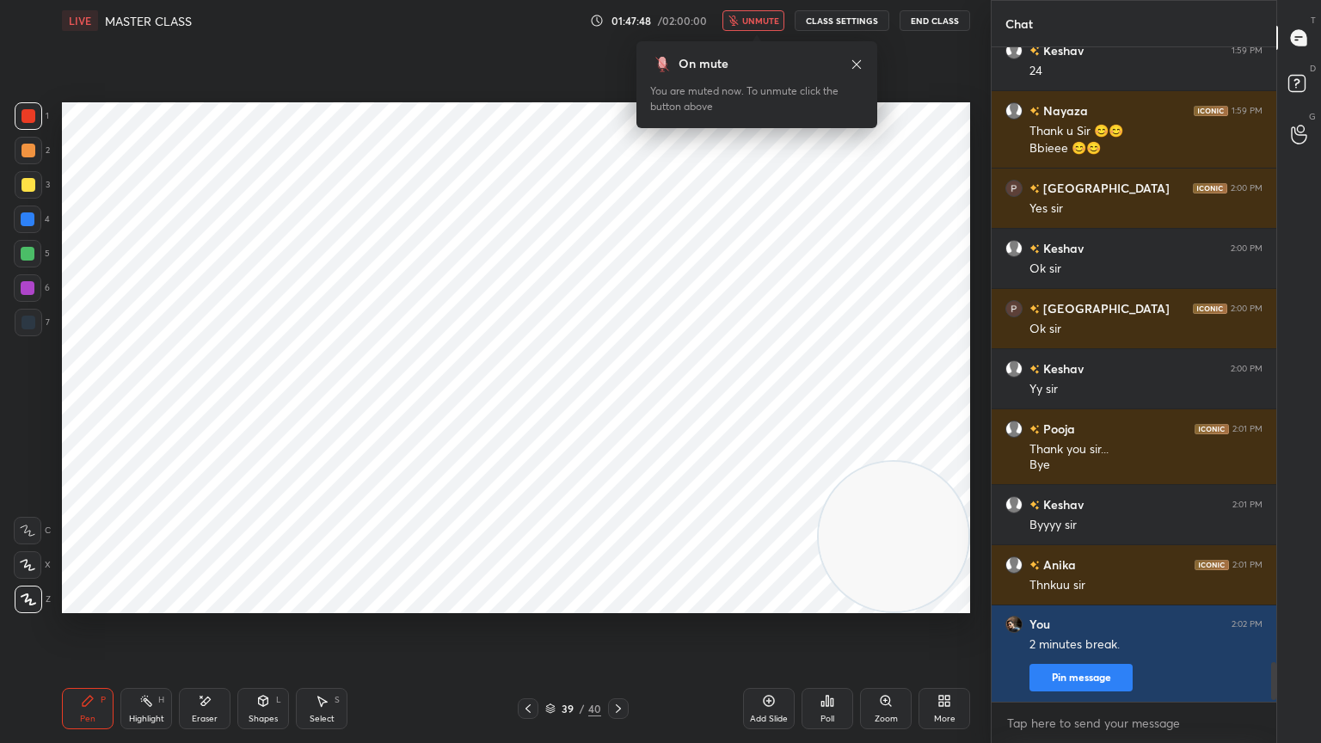
click at [852, 70] on icon at bounding box center [857, 65] width 14 height 14
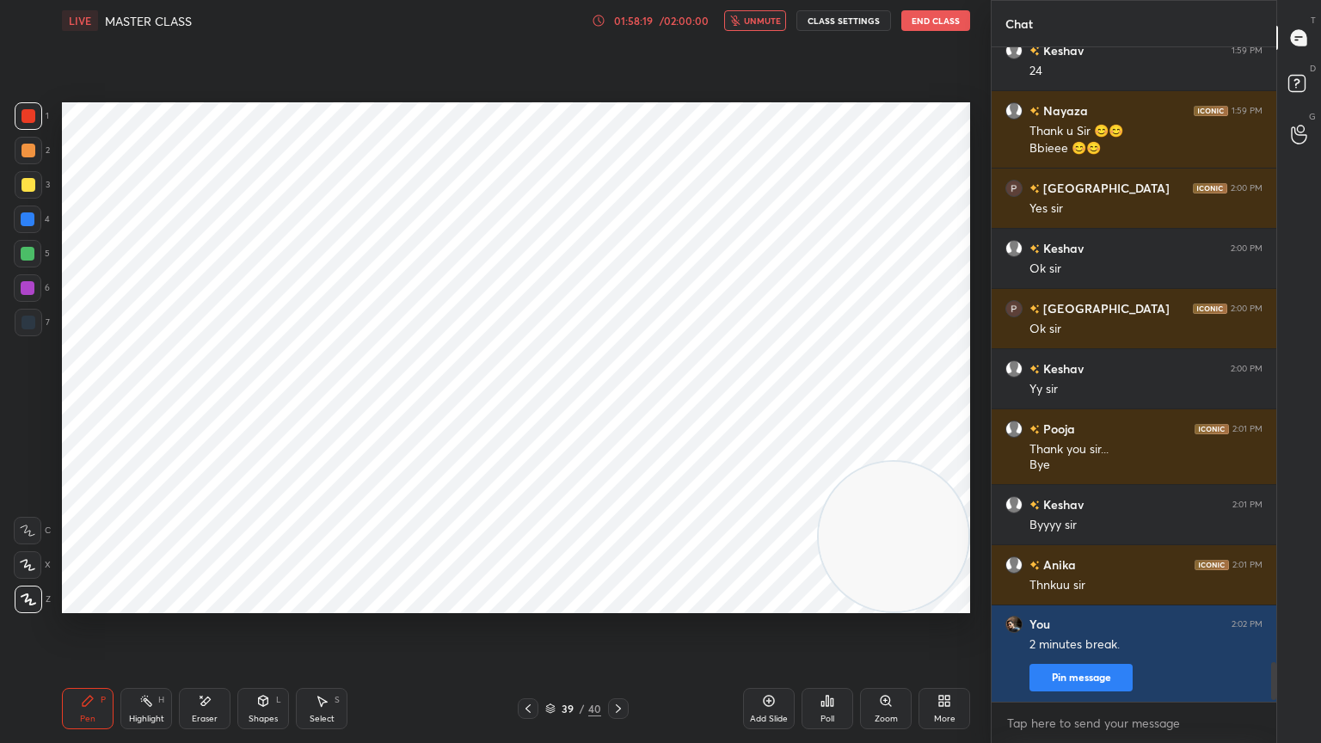
click at [933, 22] on button "End Class" at bounding box center [935, 20] width 69 height 21
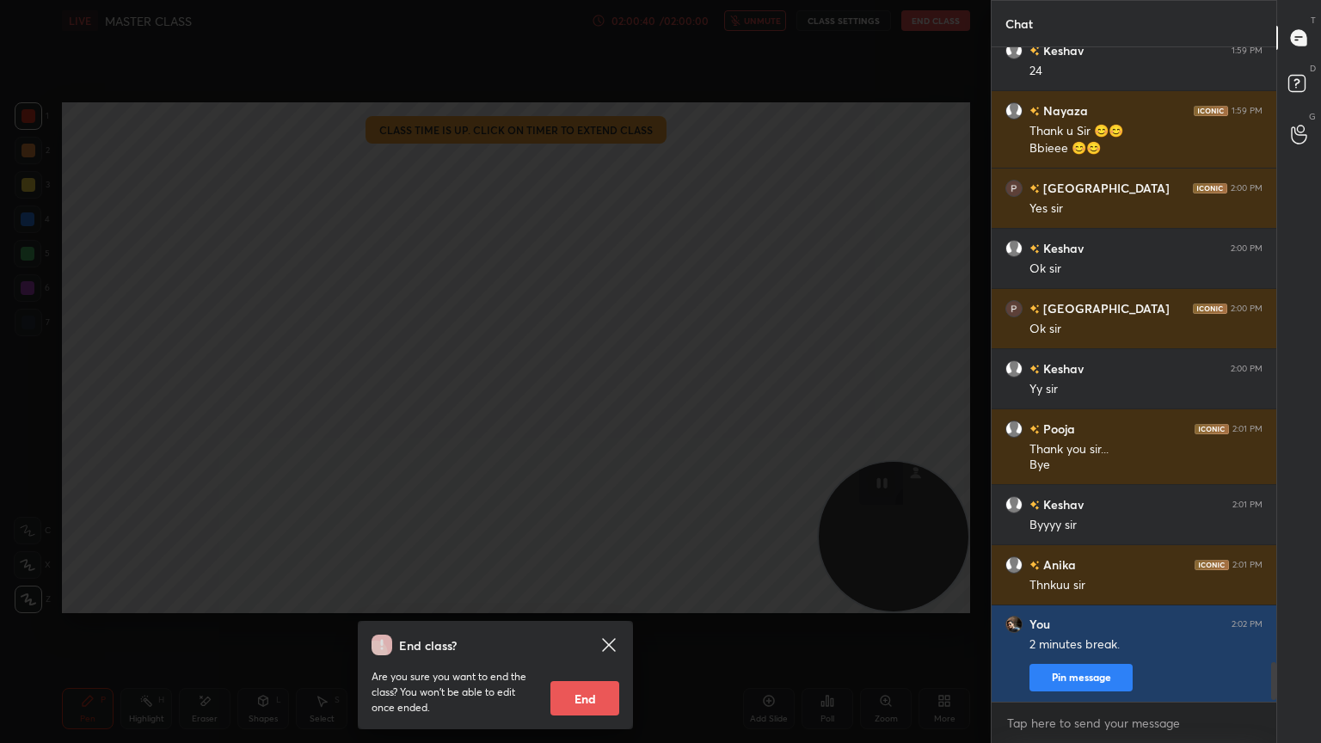
click at [606, 667] on button "End" at bounding box center [585, 698] width 69 height 34
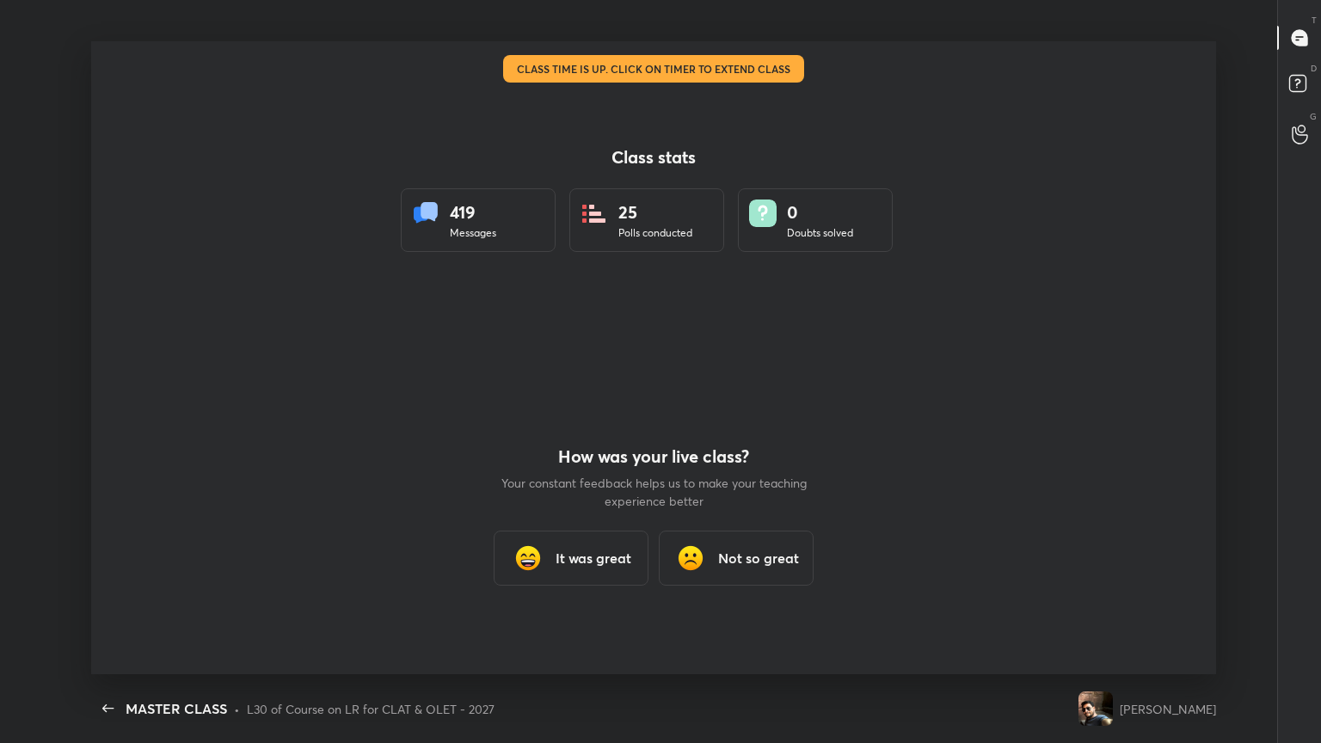
scroll to position [0, 0]
click at [561, 564] on h3 "It was great" at bounding box center [594, 558] width 76 height 21
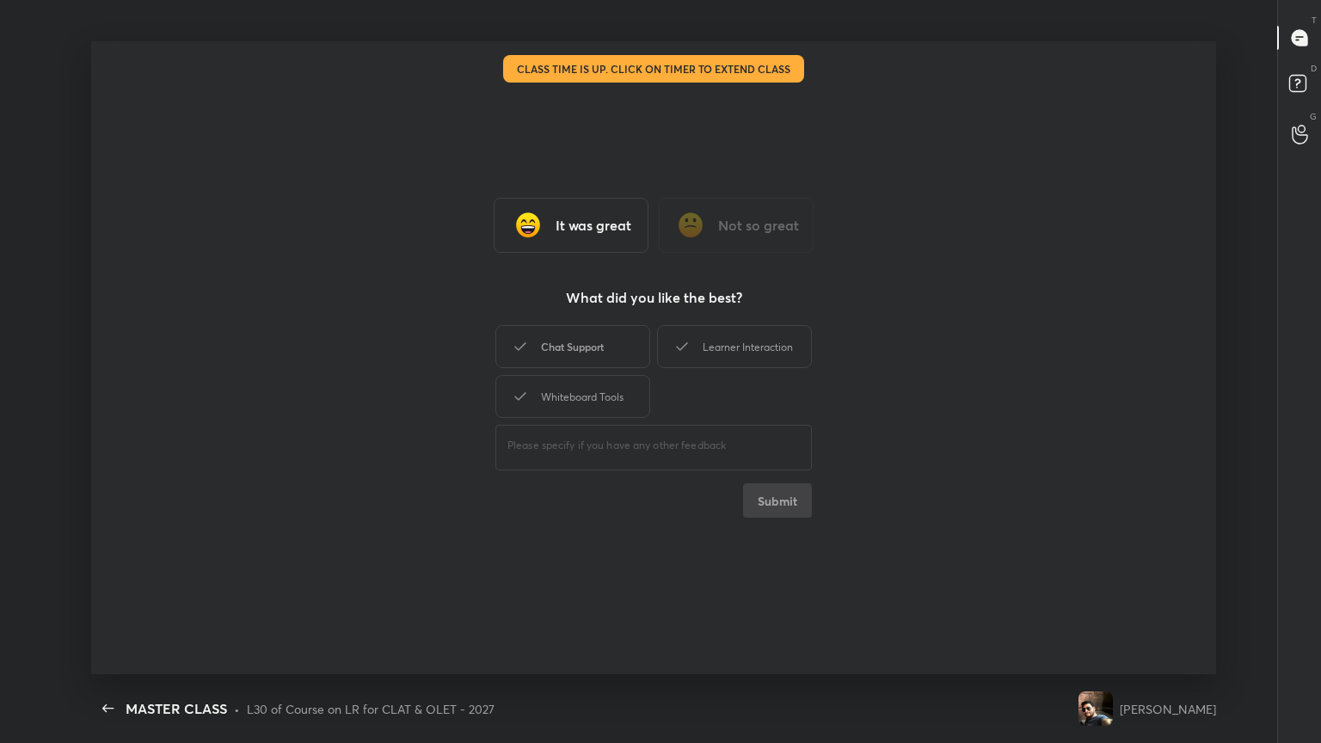
click at [601, 349] on div "Chat Support" at bounding box center [572, 346] width 155 height 43
click at [690, 353] on icon at bounding box center [682, 346] width 21 height 21
click at [602, 392] on div "Whiteboard Tools" at bounding box center [572, 396] width 155 height 43
click at [773, 516] on button "Submit" at bounding box center [777, 500] width 69 height 34
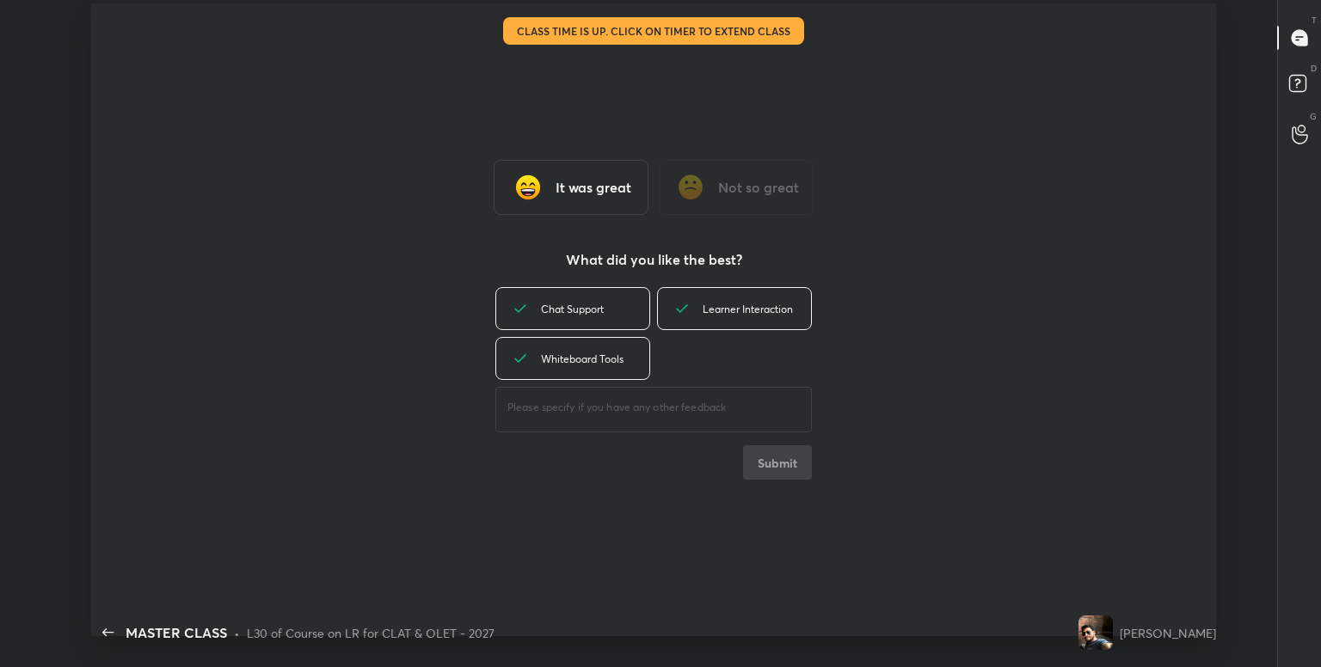
scroll to position [85460, 84710]
type textarea "x"
